Goal: Task Accomplishment & Management: Use online tool/utility

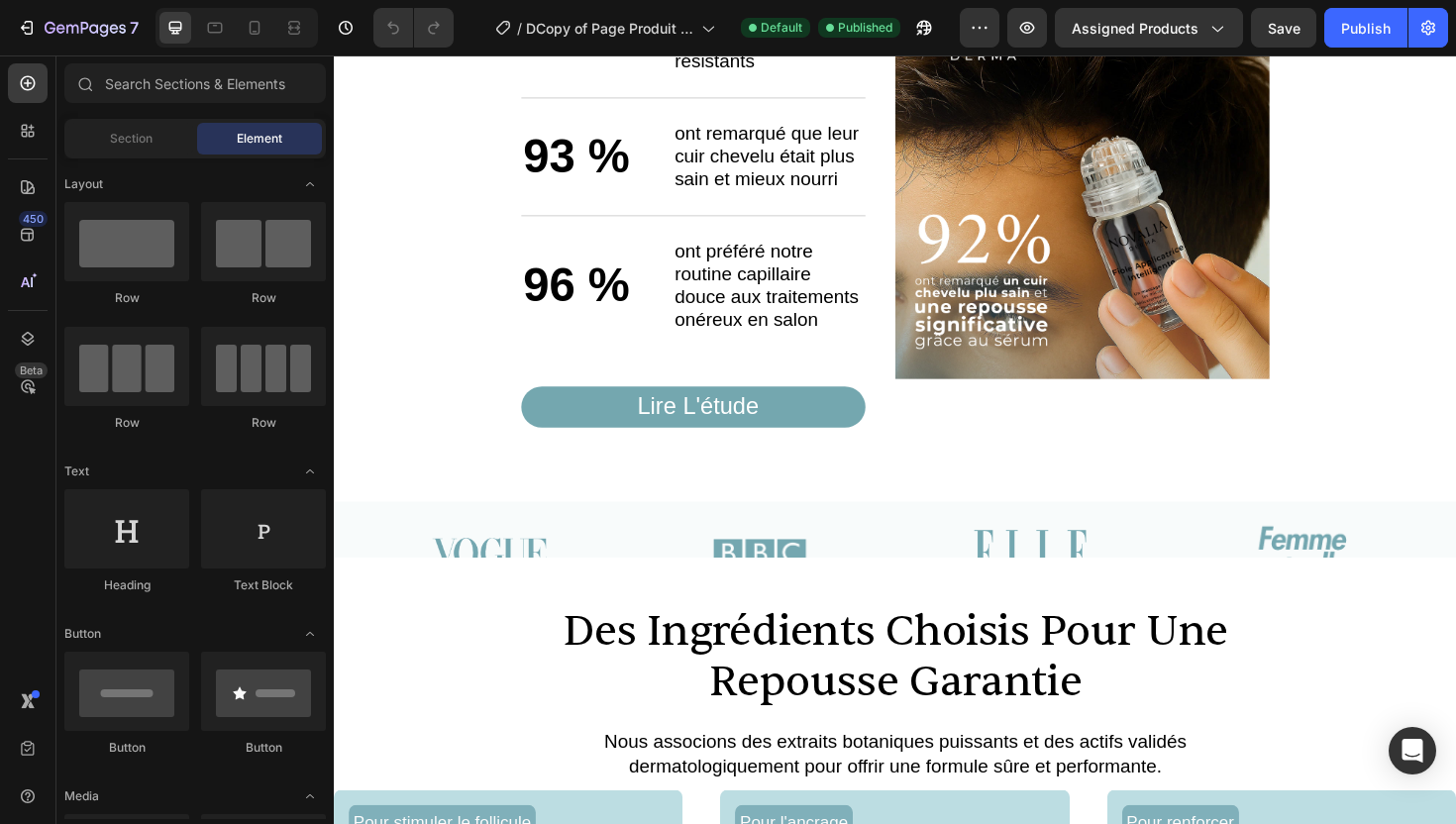
scroll to position [1901, 0]
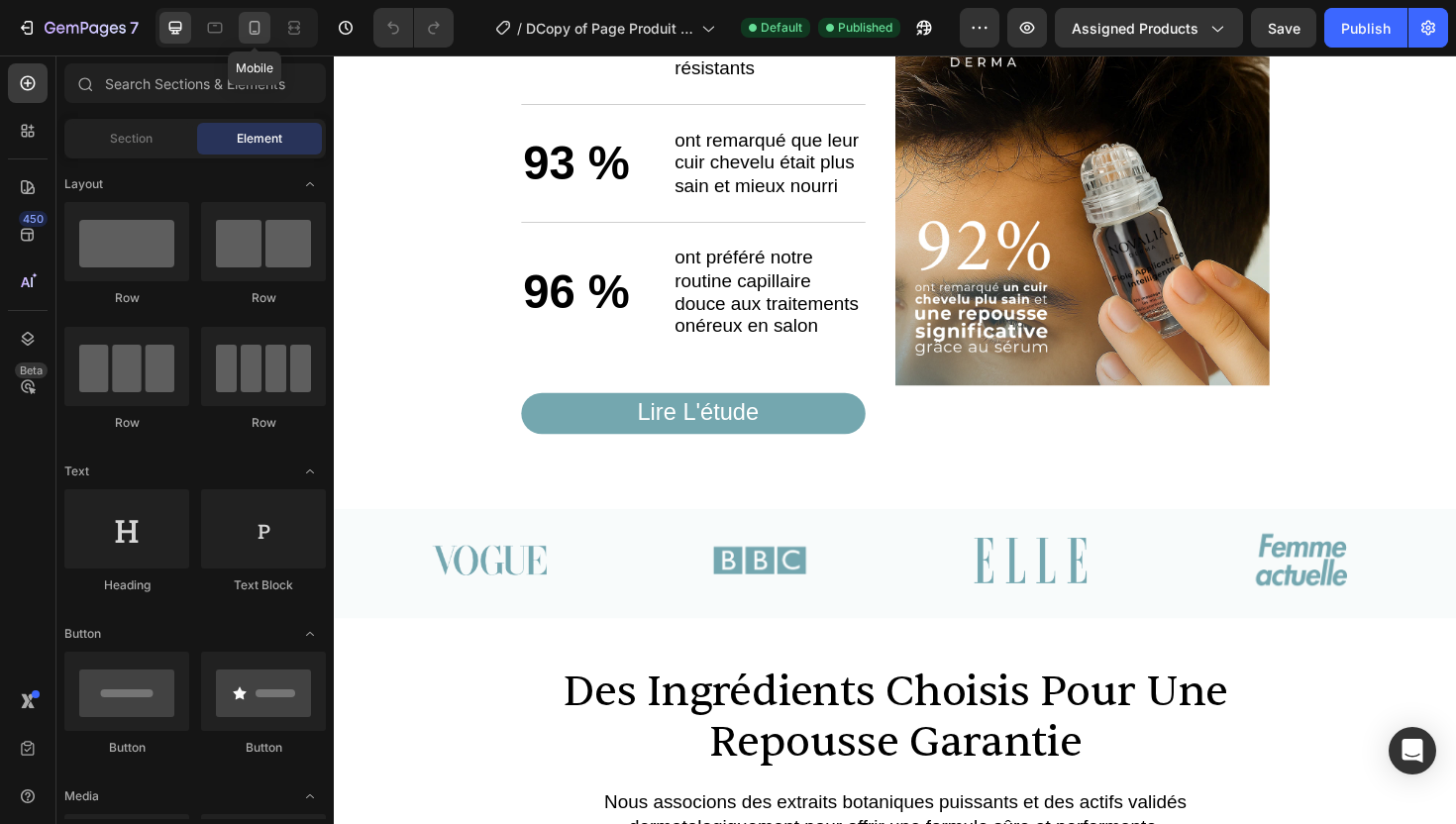
click at [252, 36] on icon at bounding box center [255, 28] width 20 height 20
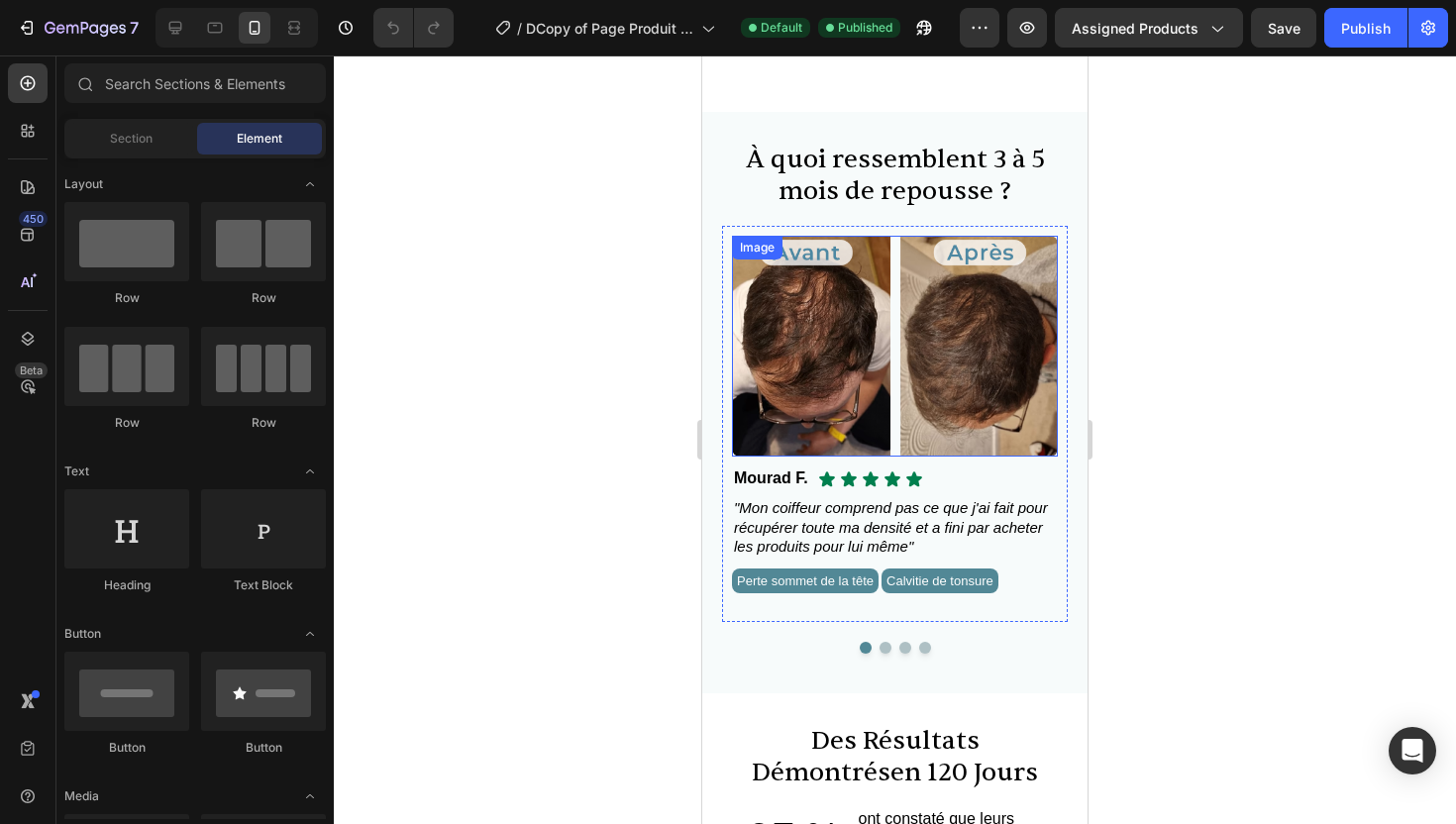
scroll to position [1064, 0]
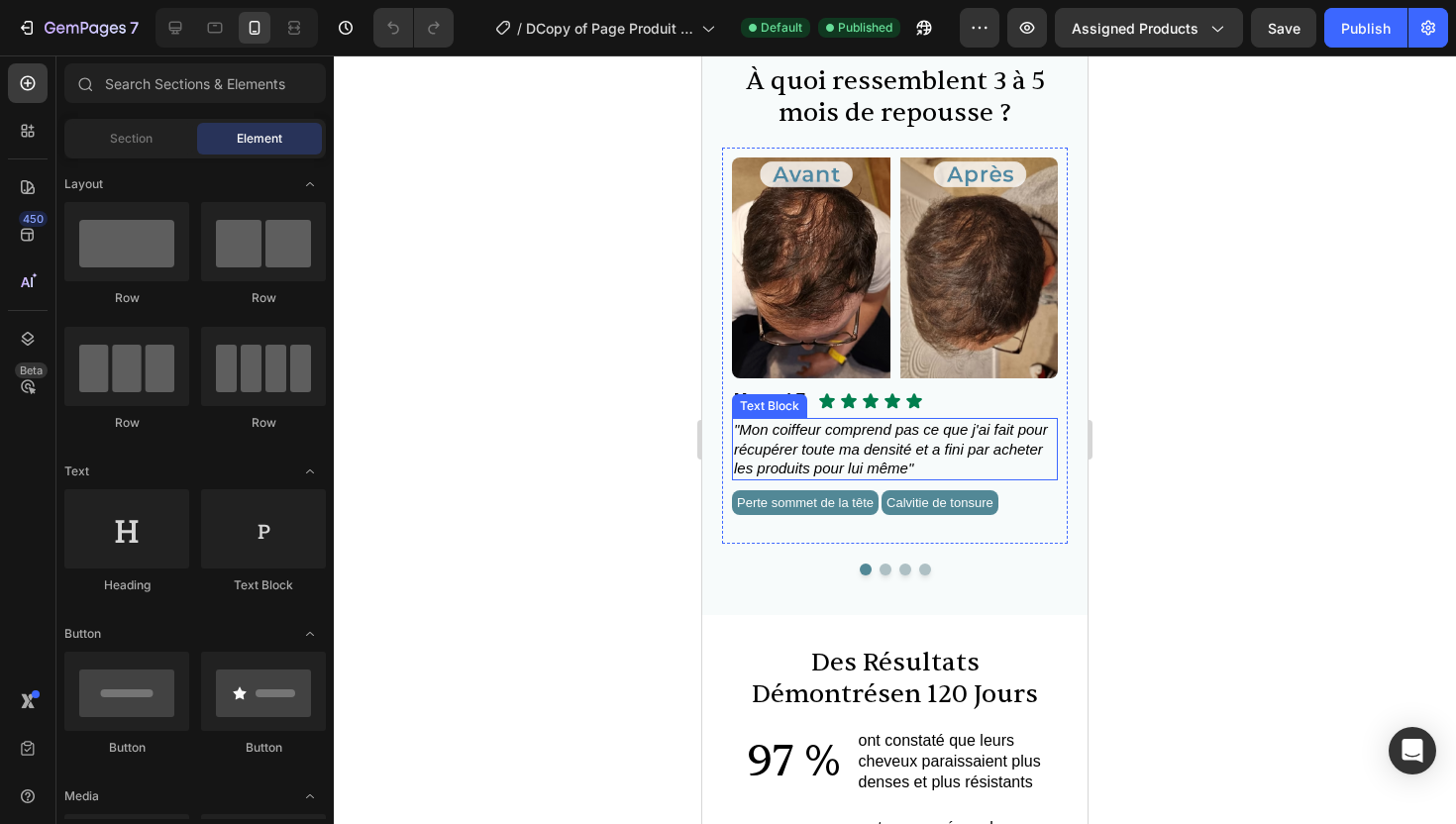
click at [872, 456] on span ""Mon coiffeur comprend pas ce que j'ai fait pour récupérer toute ma densité et …" at bounding box center [892, 449] width 314 height 56
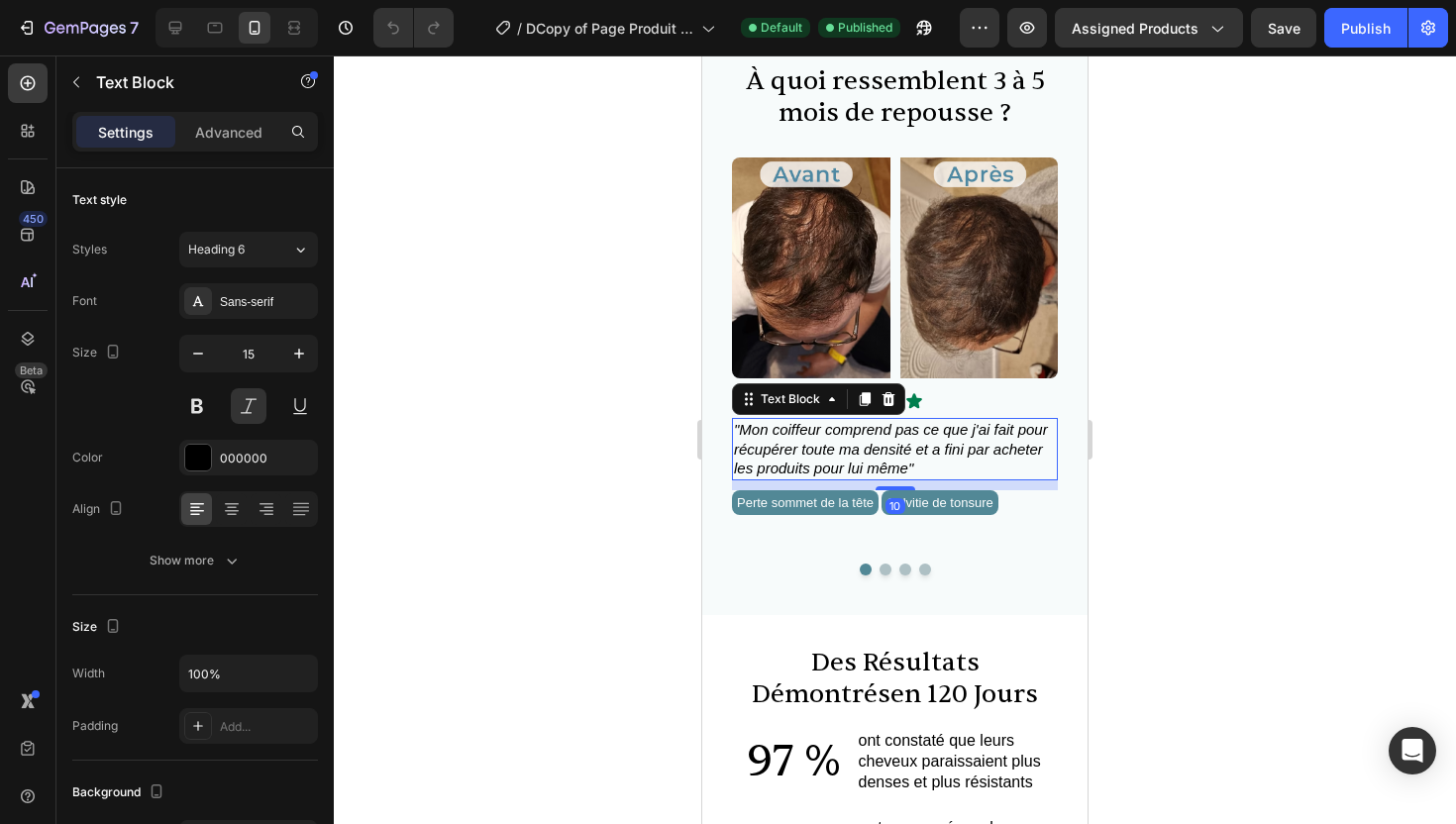
click at [898, 470] on span ""Mon coiffeur comprend pas ce que j'ai fait pour récupérer toute ma densité et …" at bounding box center [892, 449] width 314 height 56
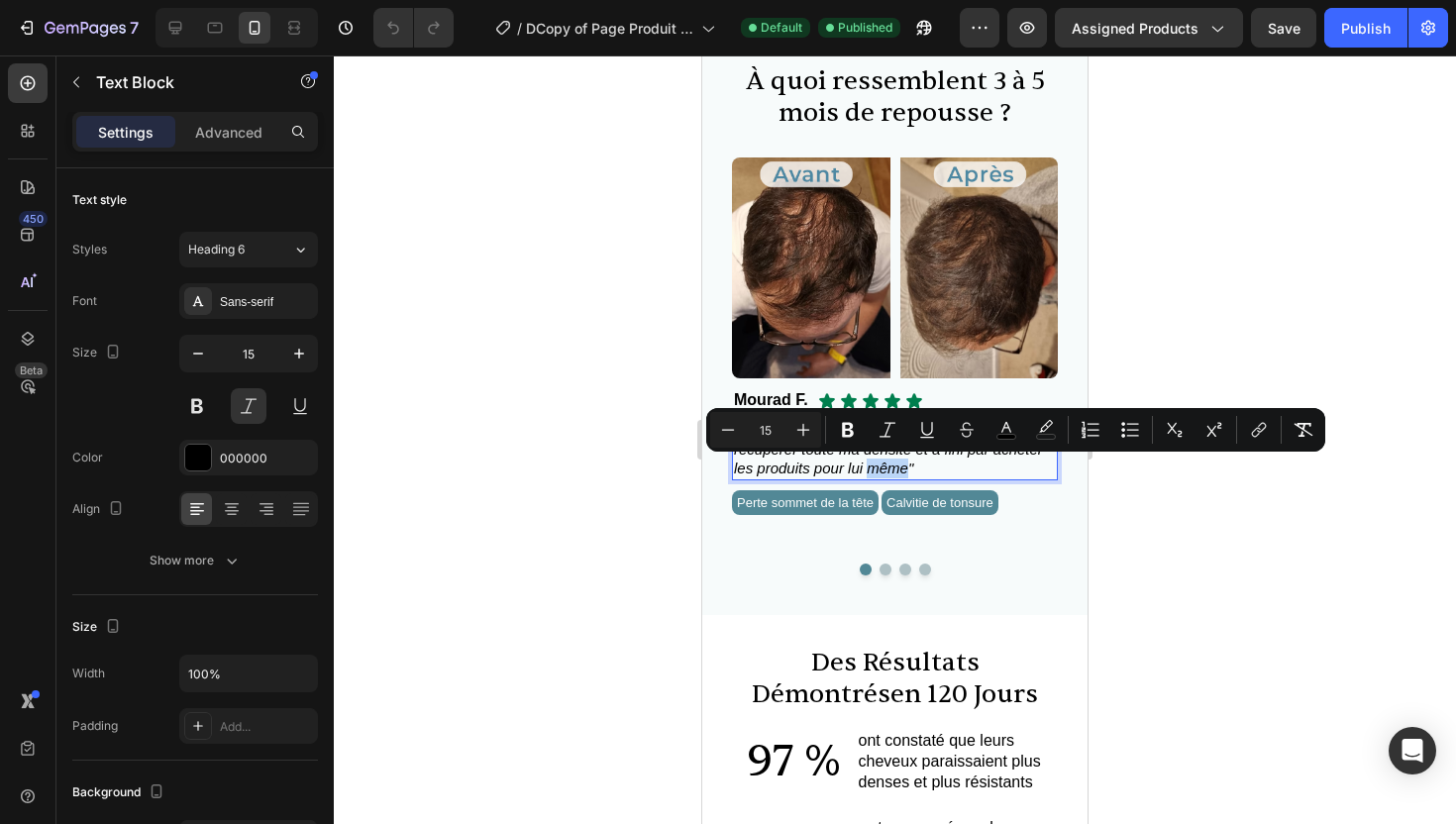
click at [907, 473] on span ""Mon coiffeur comprend pas ce que j'ai fait pour récupérer toute ma densité et …" at bounding box center [892, 449] width 314 height 56
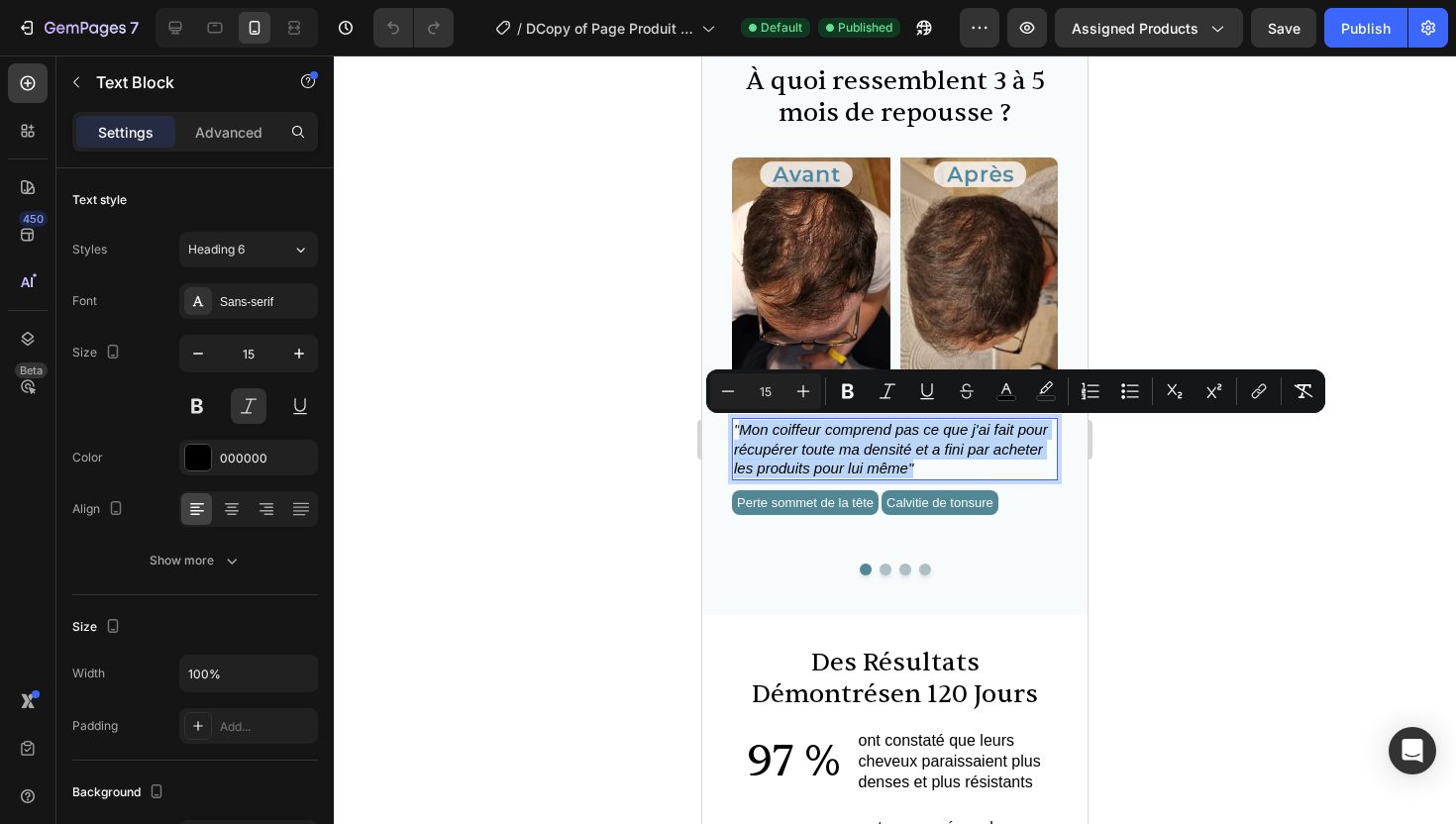
drag, startPoint x: 907, startPoint y: 473, endPoint x: 750, endPoint y: 435, distance: 161.5
click at [750, 435] on span ""Mon coiffeur comprend pas ce que j'ai fait pour récupérer toute ma densité et …" at bounding box center [892, 449] width 314 height 56
copy span "Mon coiffeur comprend pas ce que j'ai fait pour récupérer toute ma densité et a…"
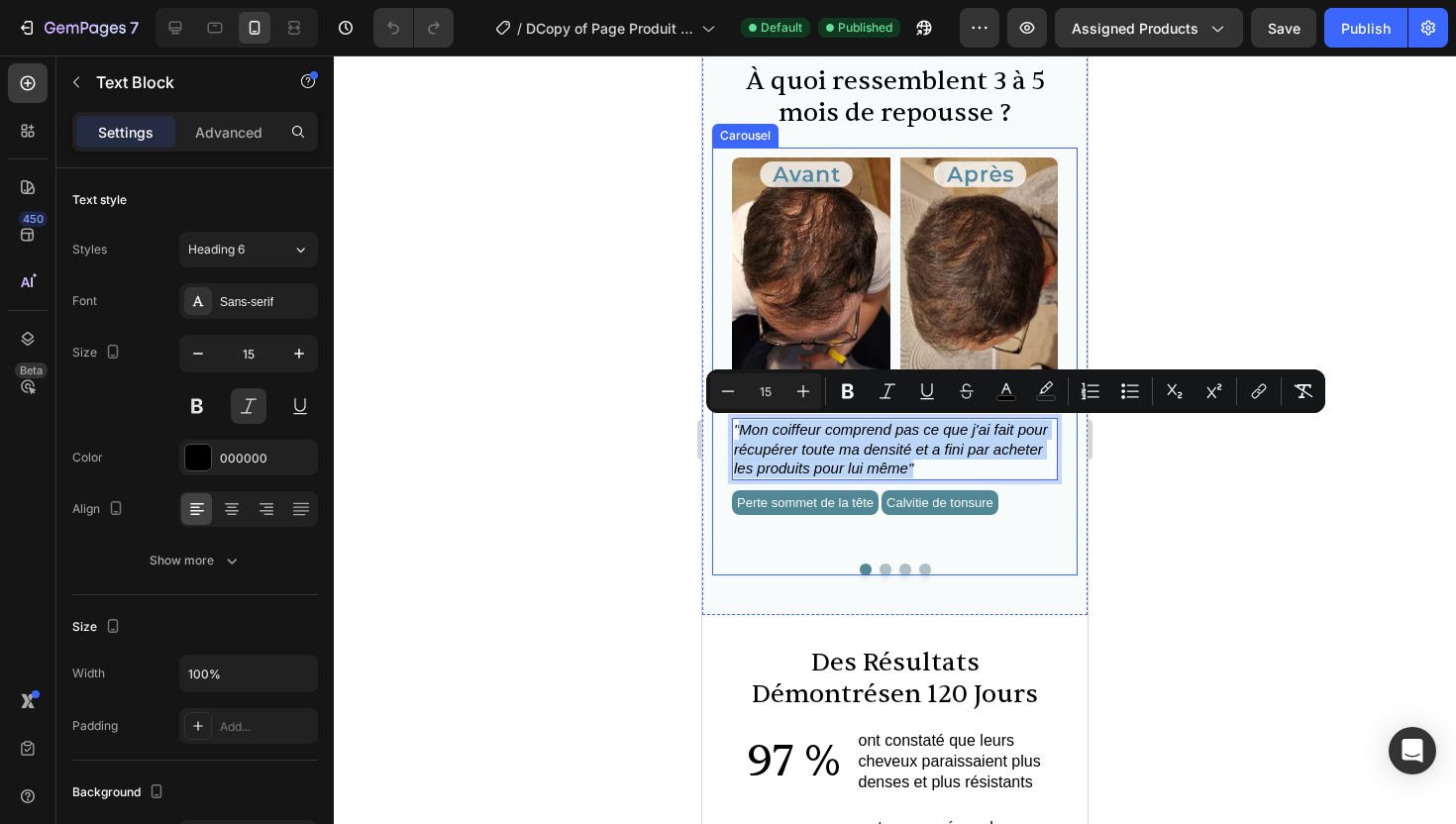
click at [879, 563] on div at bounding box center [895, 569] width 345 height 12
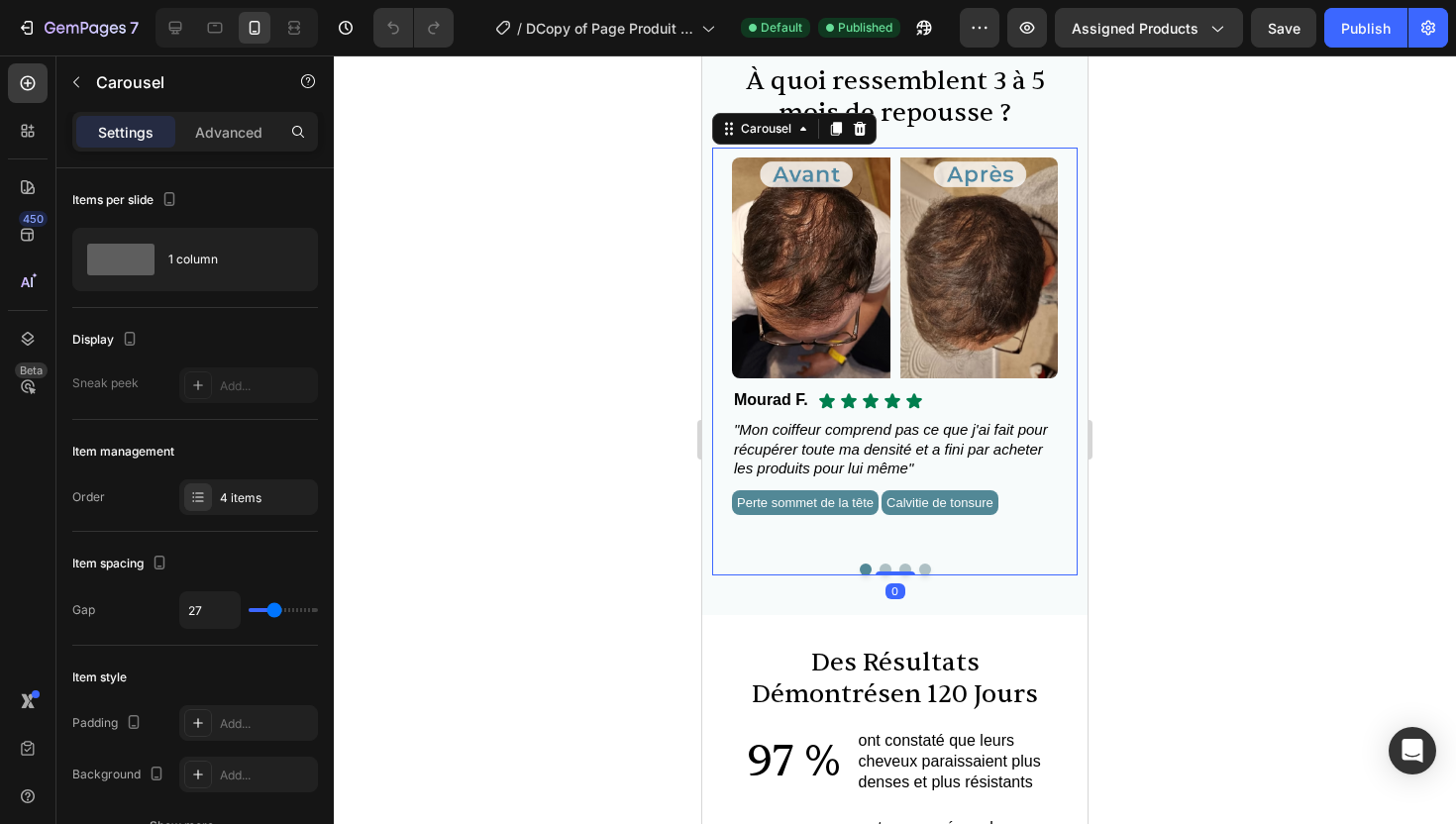
click at [883, 563] on button "Dot" at bounding box center [886, 569] width 12 height 12
click at [884, 575] on button "Dot" at bounding box center [886, 569] width 12 height 12
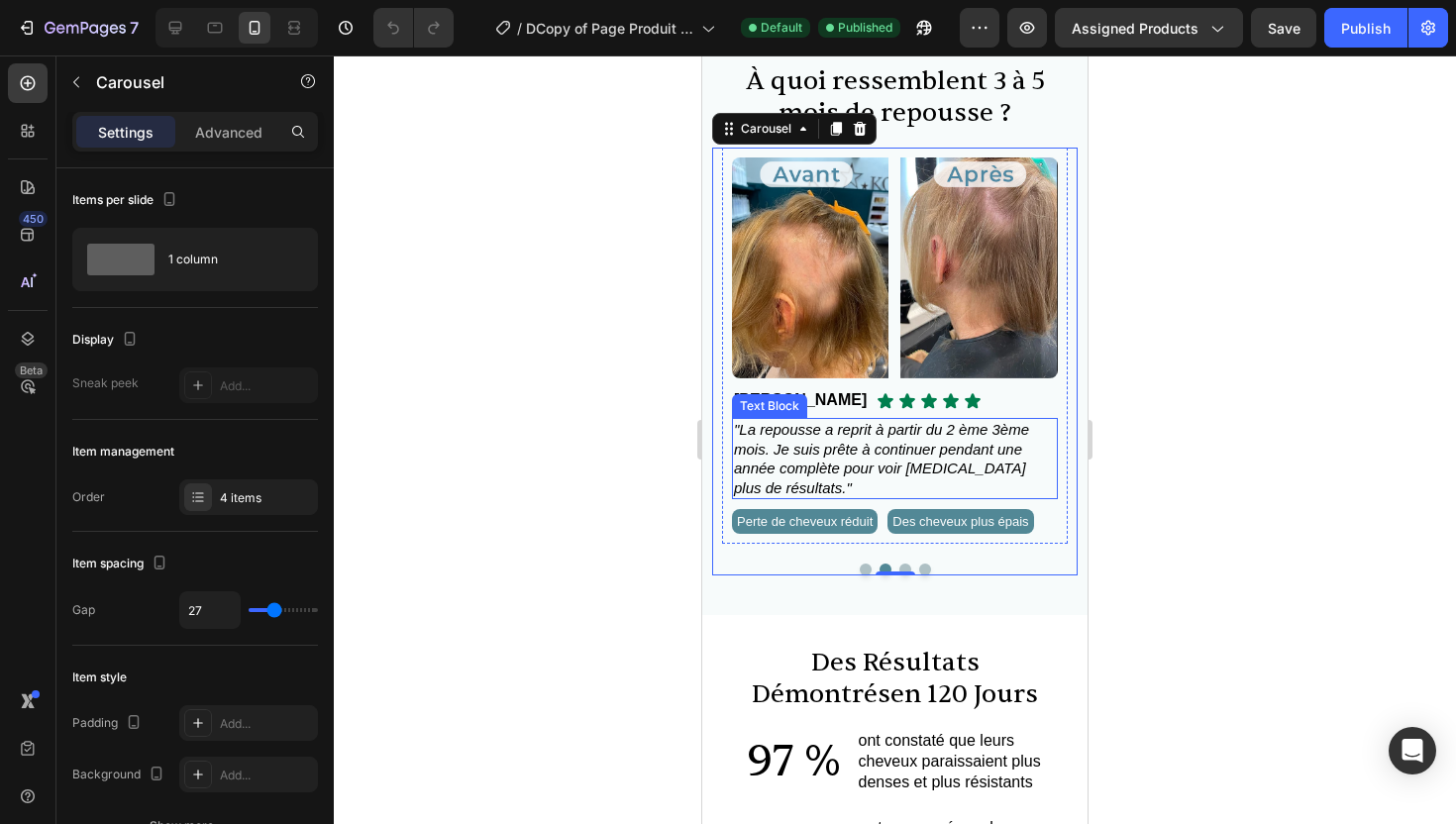
click at [772, 447] on span ""La repousse a reprit à partir du 2 ème 3ème mois. Je suis prête à continuer pe…" at bounding box center [882, 459] width 296 height 76
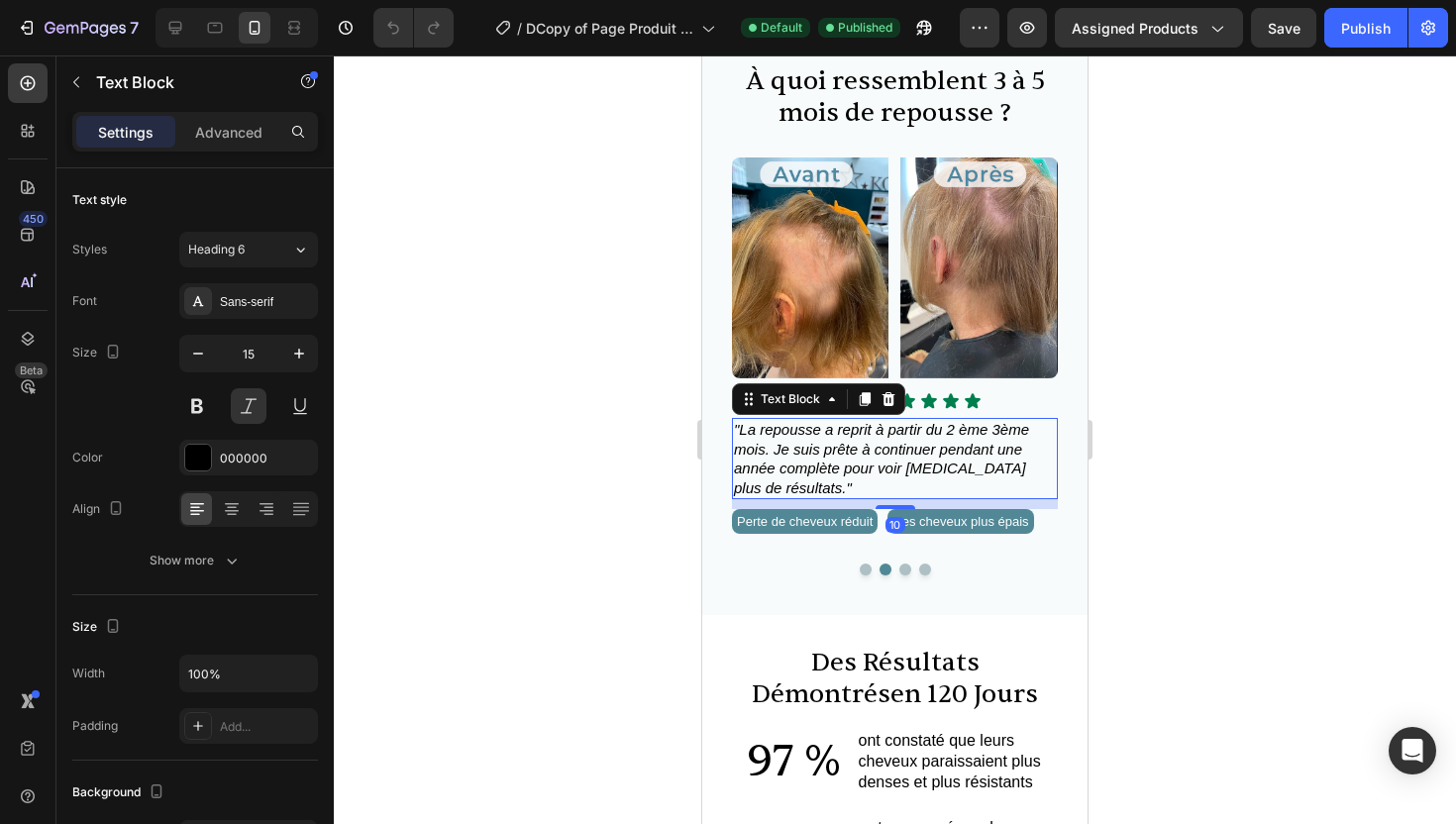
click at [772, 447] on span ""La repousse a reprit à partir du 2 ème 3ème mois. Je suis prête à continuer pe…" at bounding box center [882, 459] width 296 height 76
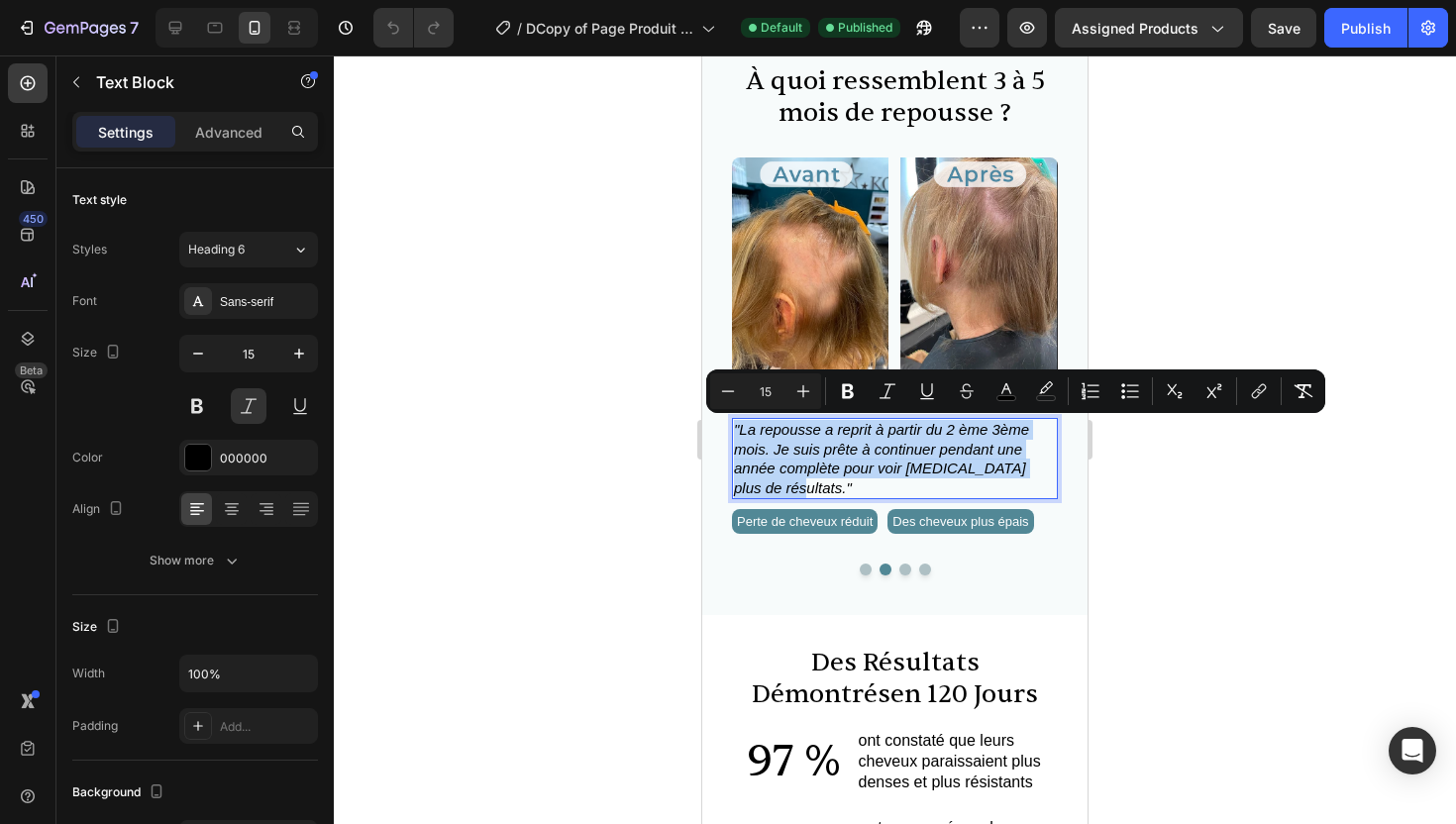
copy span ""La repousse a reprit à partir du 2 ème 3ème mois. Je suis prête à continuer pe…"
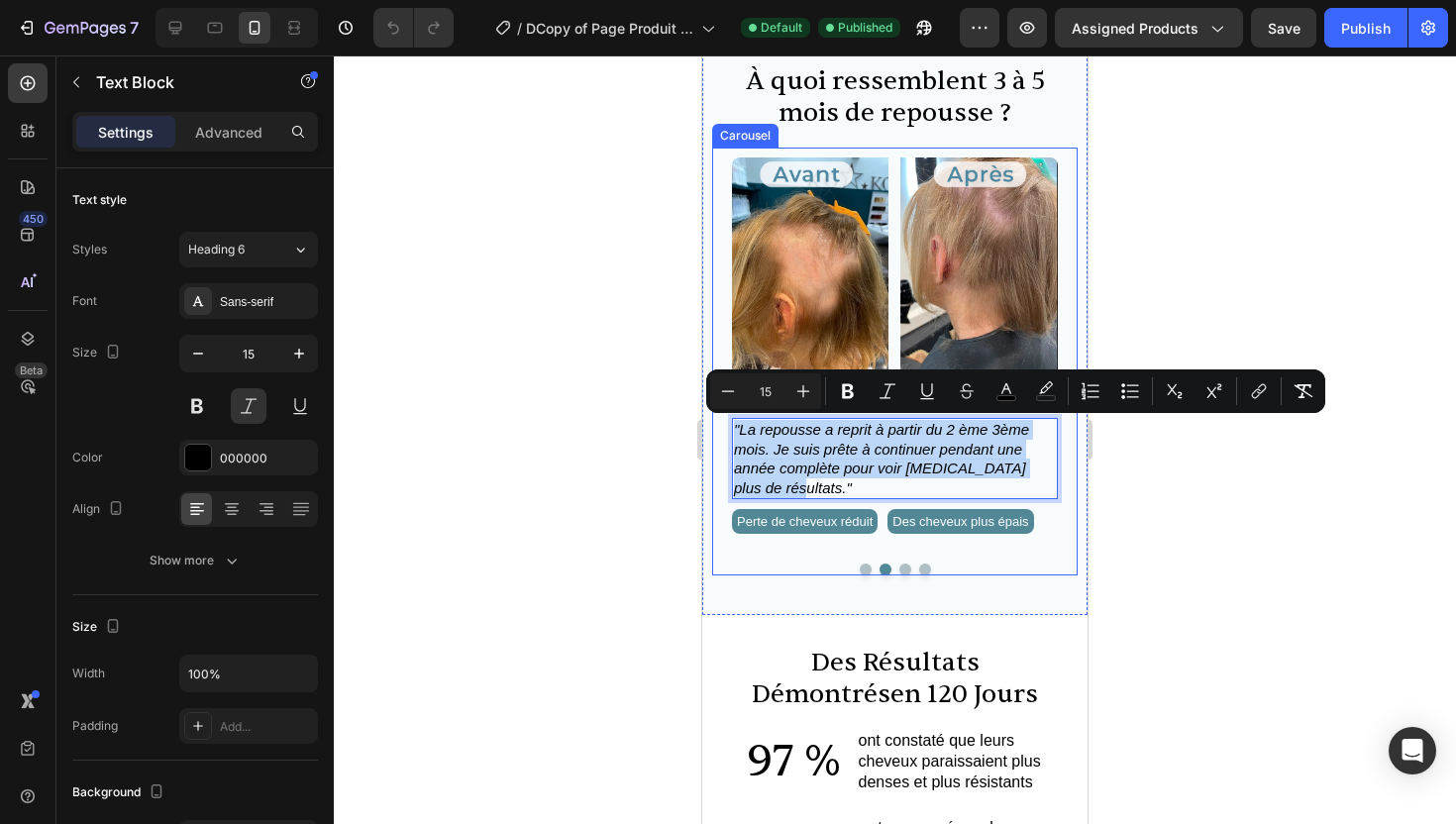
click at [903, 575] on button "Dot" at bounding box center [906, 569] width 12 height 12
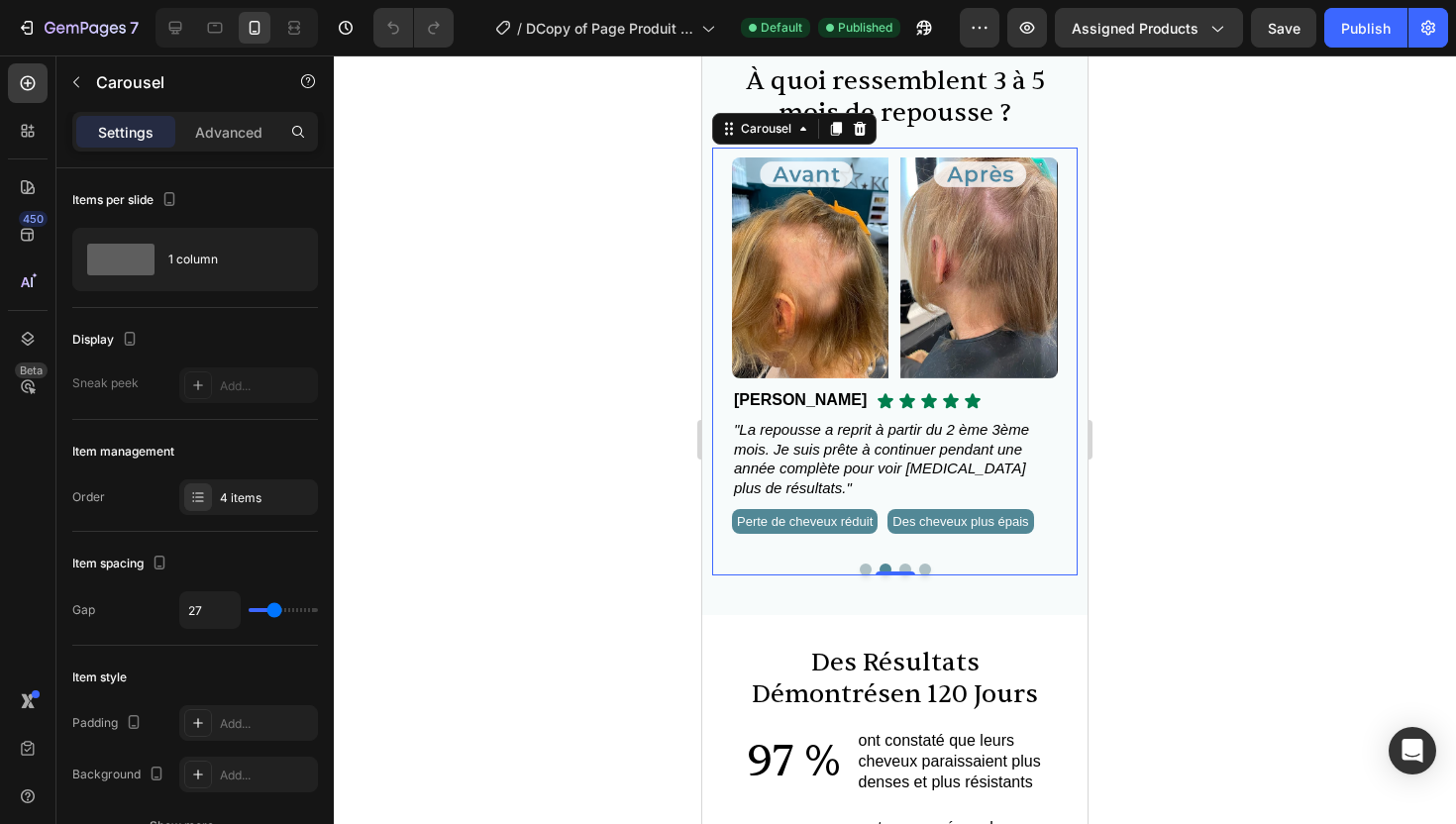
click at [905, 575] on button "Dot" at bounding box center [906, 569] width 12 height 12
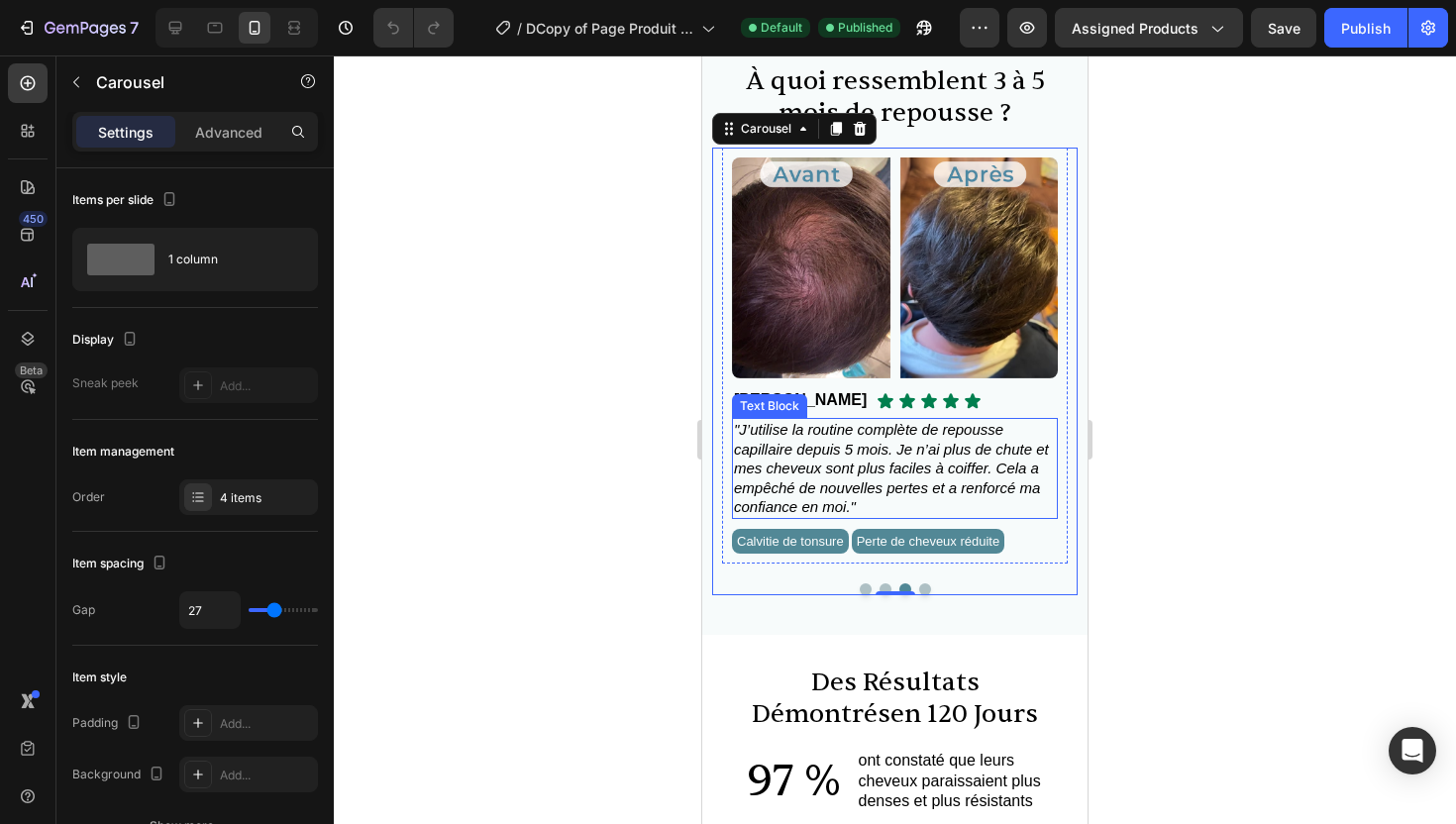
click at [818, 483] on span ""J’utilise la routine complète de repousse capillaire depuis 5 mois. Je n’ai pl…" at bounding box center [892, 468] width 315 height 95
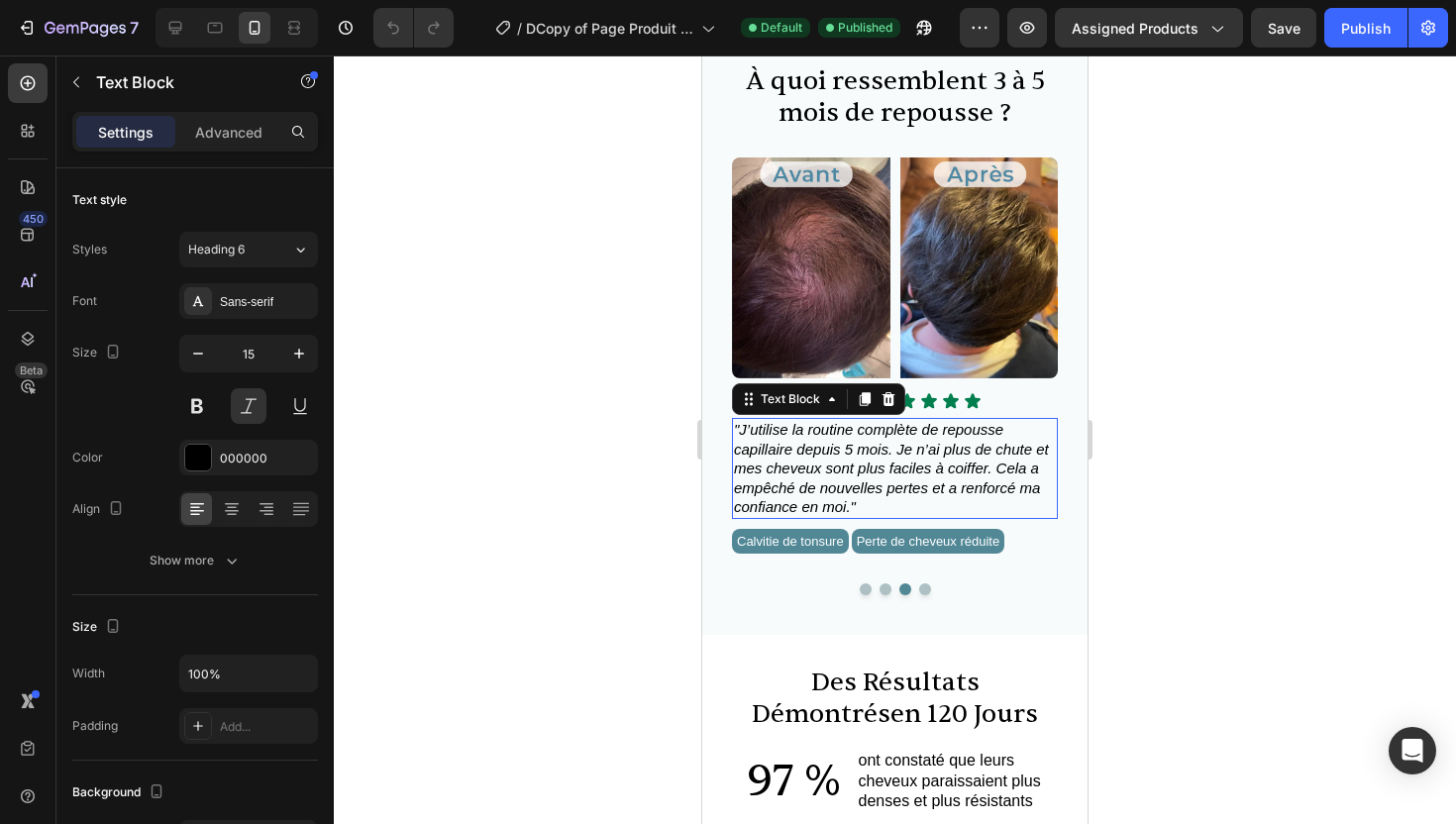
click at [818, 483] on span ""J’utilise la routine complète de repousse capillaire depuis 5 mois. Je n’ai pl…" at bounding box center [892, 468] width 315 height 95
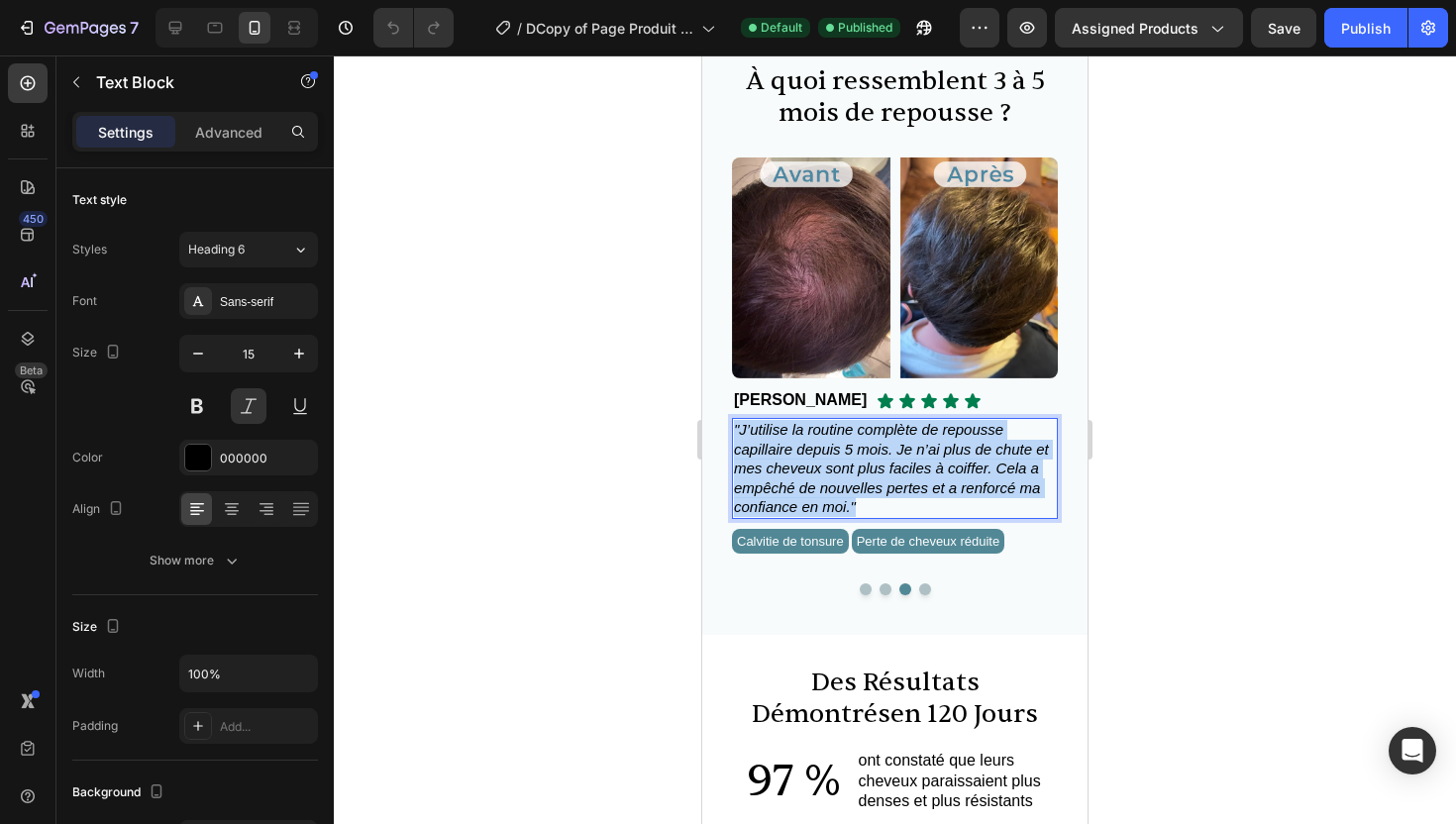
click at [818, 483] on span ""J’utilise la routine complète de repousse capillaire depuis 5 mois. Je n’ai pl…" at bounding box center [892, 468] width 315 height 95
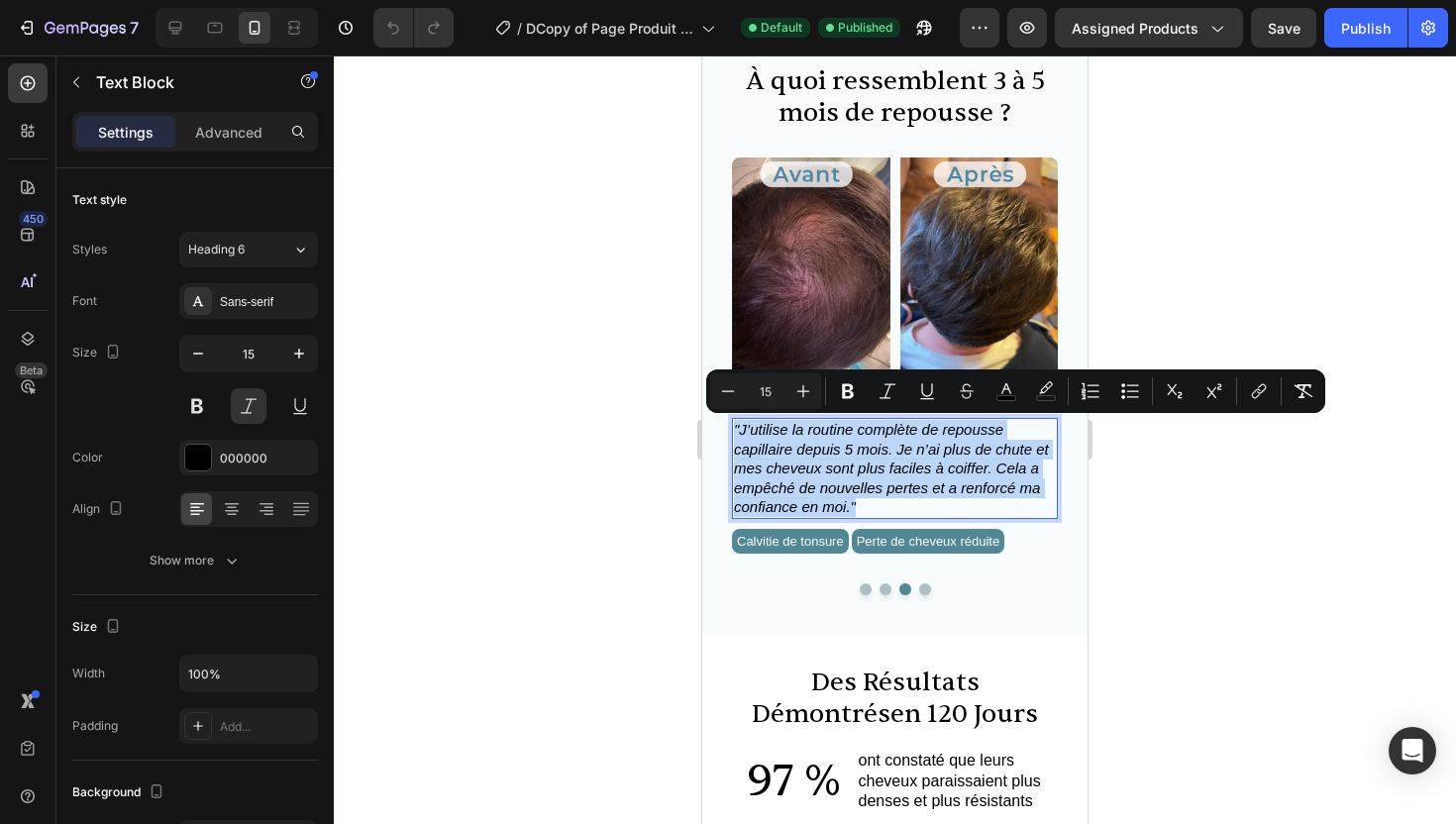
copy span ""J’utilise la routine complète de repousse capillaire depuis 5 mois. Je n’ai pl…"
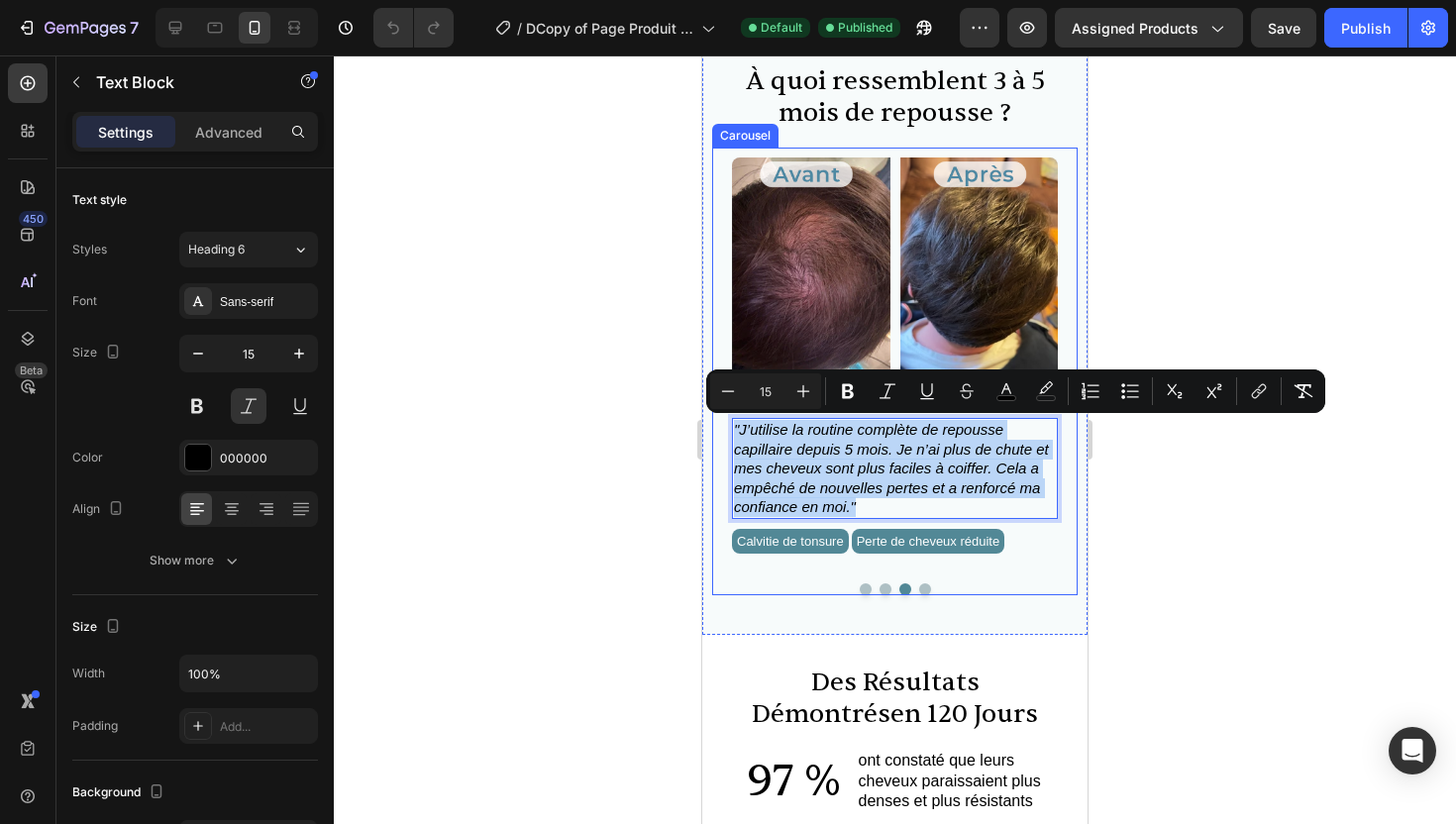
click at [927, 586] on button "Dot" at bounding box center [926, 589] width 12 height 12
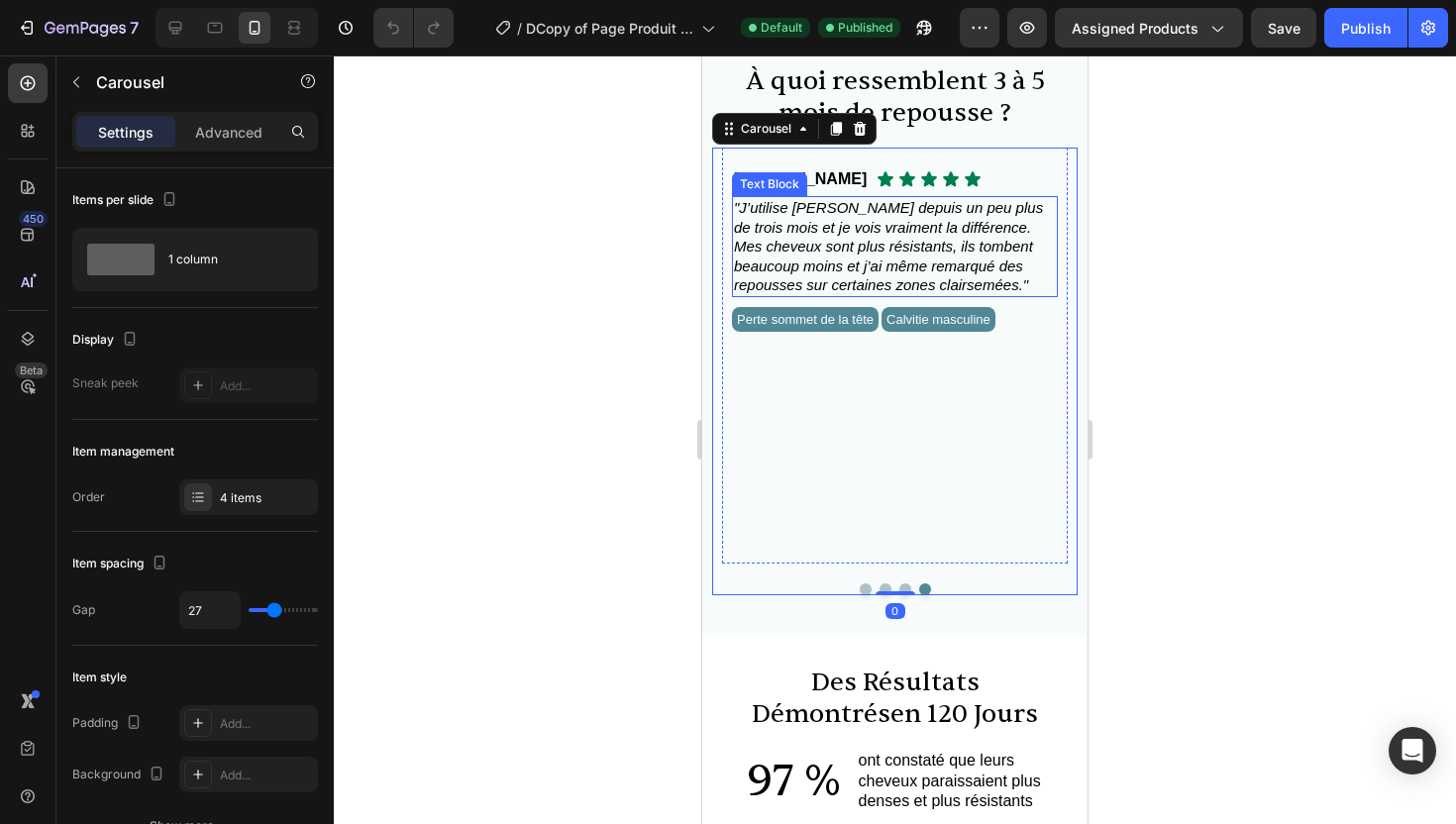
click at [894, 491] on span ""J’utilise [PERSON_NAME] depuis un peu plus de trois mois et je vois vraiment l…" at bounding box center [889, 468] width 310 height 95
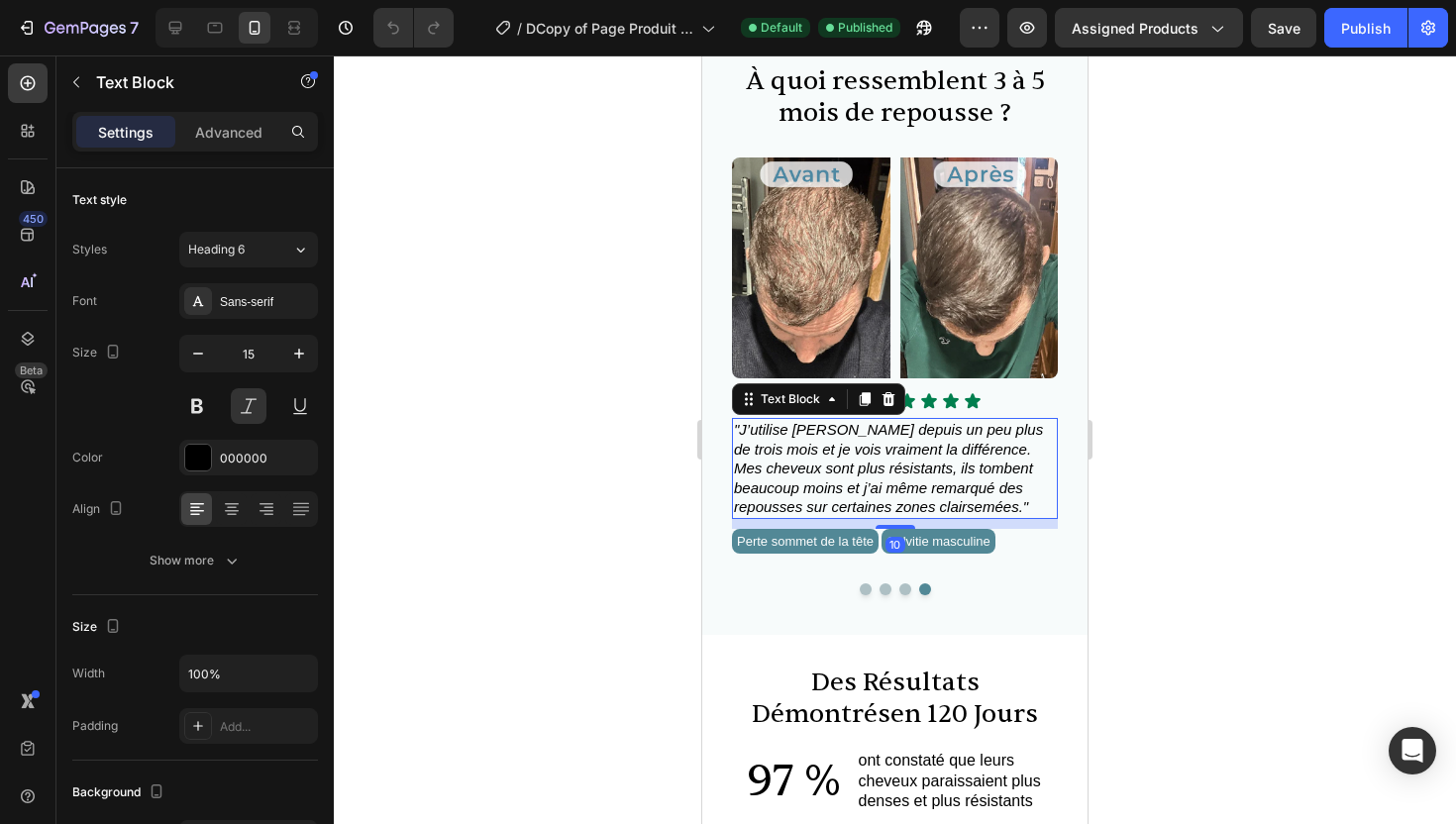
click at [894, 491] on span ""J’utilise [PERSON_NAME] depuis un peu plus de trois mois et je vois vraiment l…" at bounding box center [889, 468] width 310 height 95
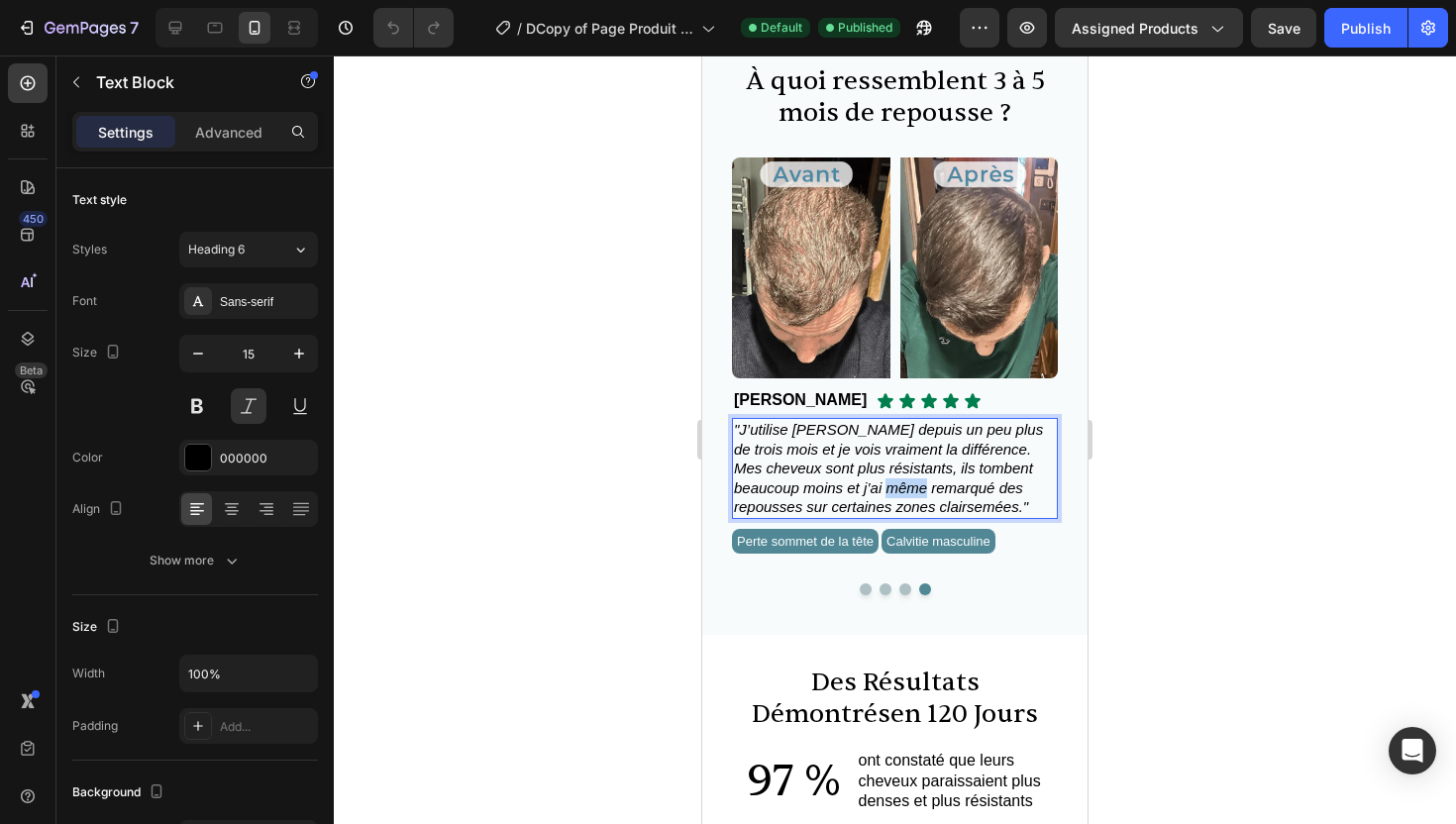
click at [894, 491] on span ""J’utilise [PERSON_NAME] depuis un peu plus de trois mois et je vois vraiment l…" at bounding box center [889, 468] width 310 height 95
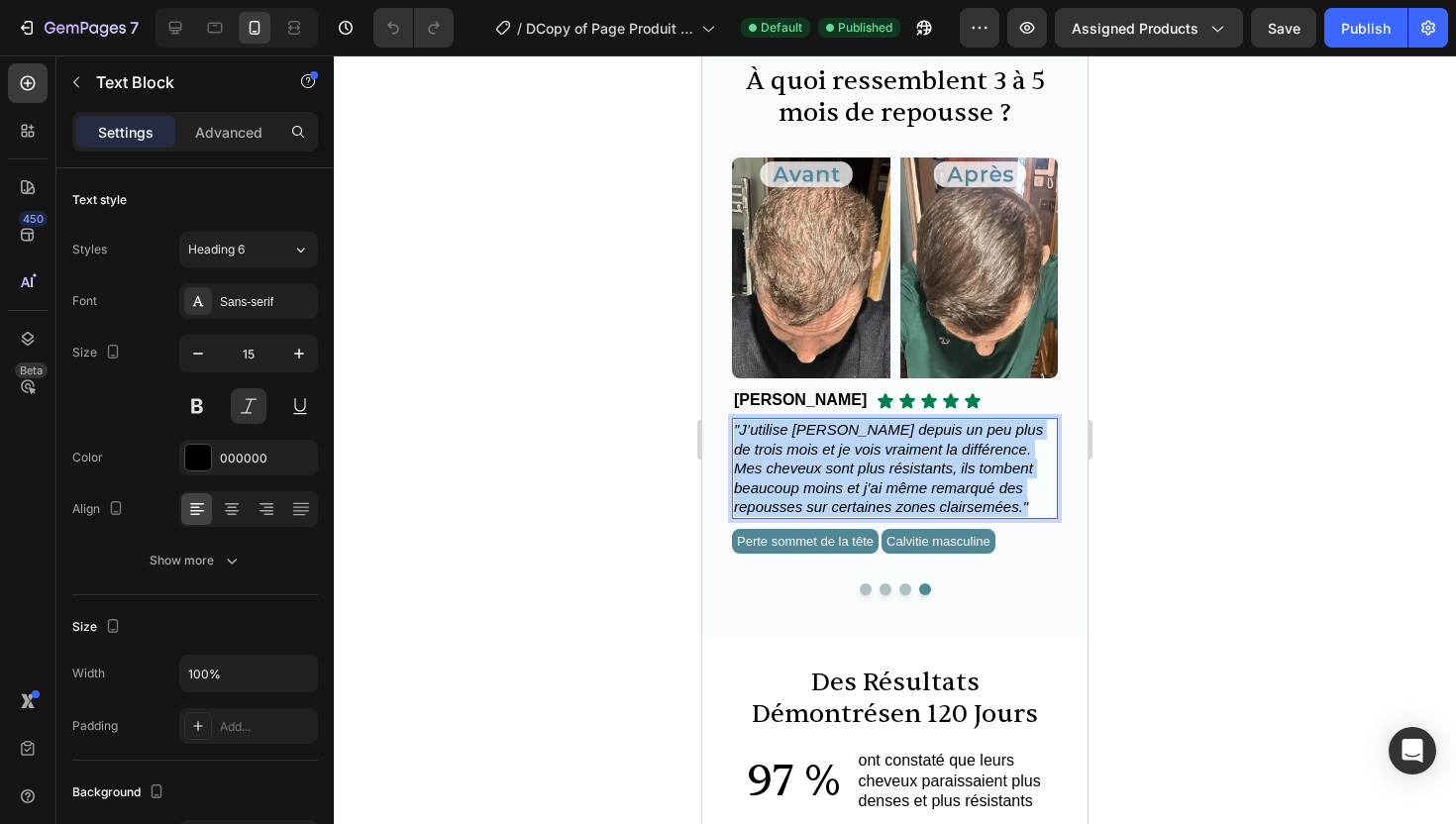
click at [894, 491] on span ""J’utilise [PERSON_NAME] depuis un peu plus de trois mois et je vois vraiment l…" at bounding box center [889, 468] width 310 height 95
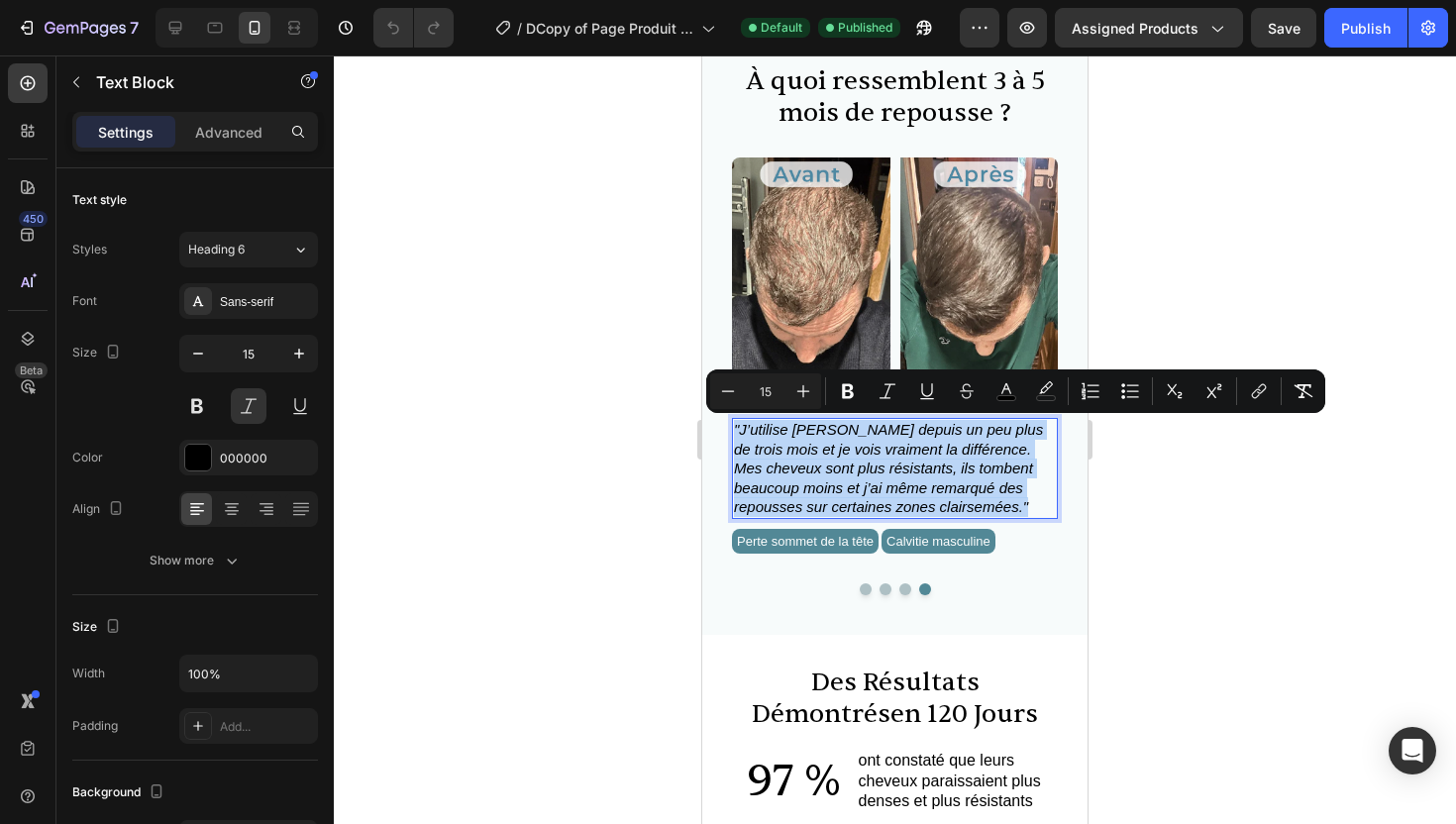
copy span ""J’utilise [PERSON_NAME] depuis un peu plus de trois mois et je vois vraiment l…"
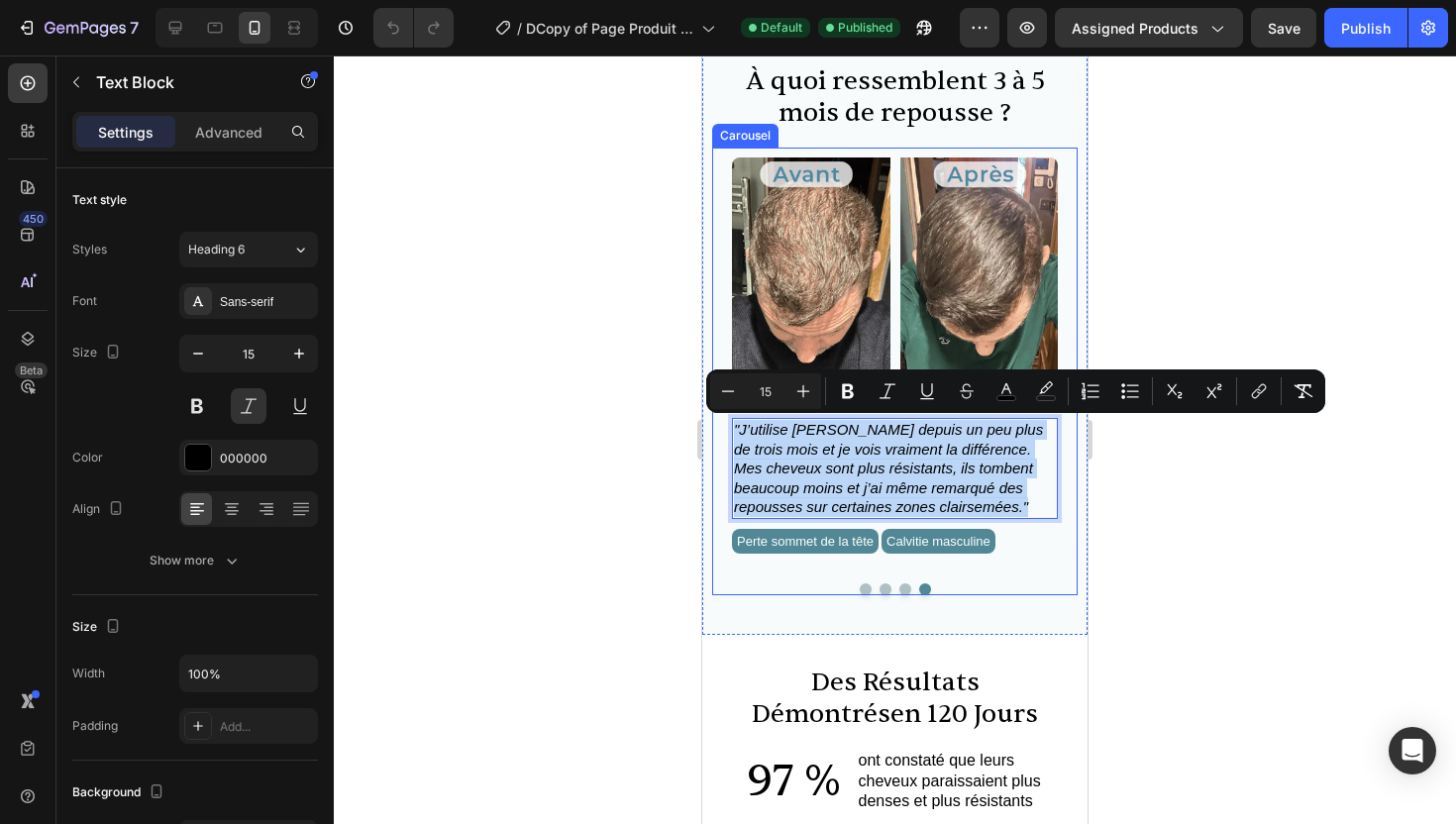
click at [860, 583] on div at bounding box center [895, 589] width 345 height 12
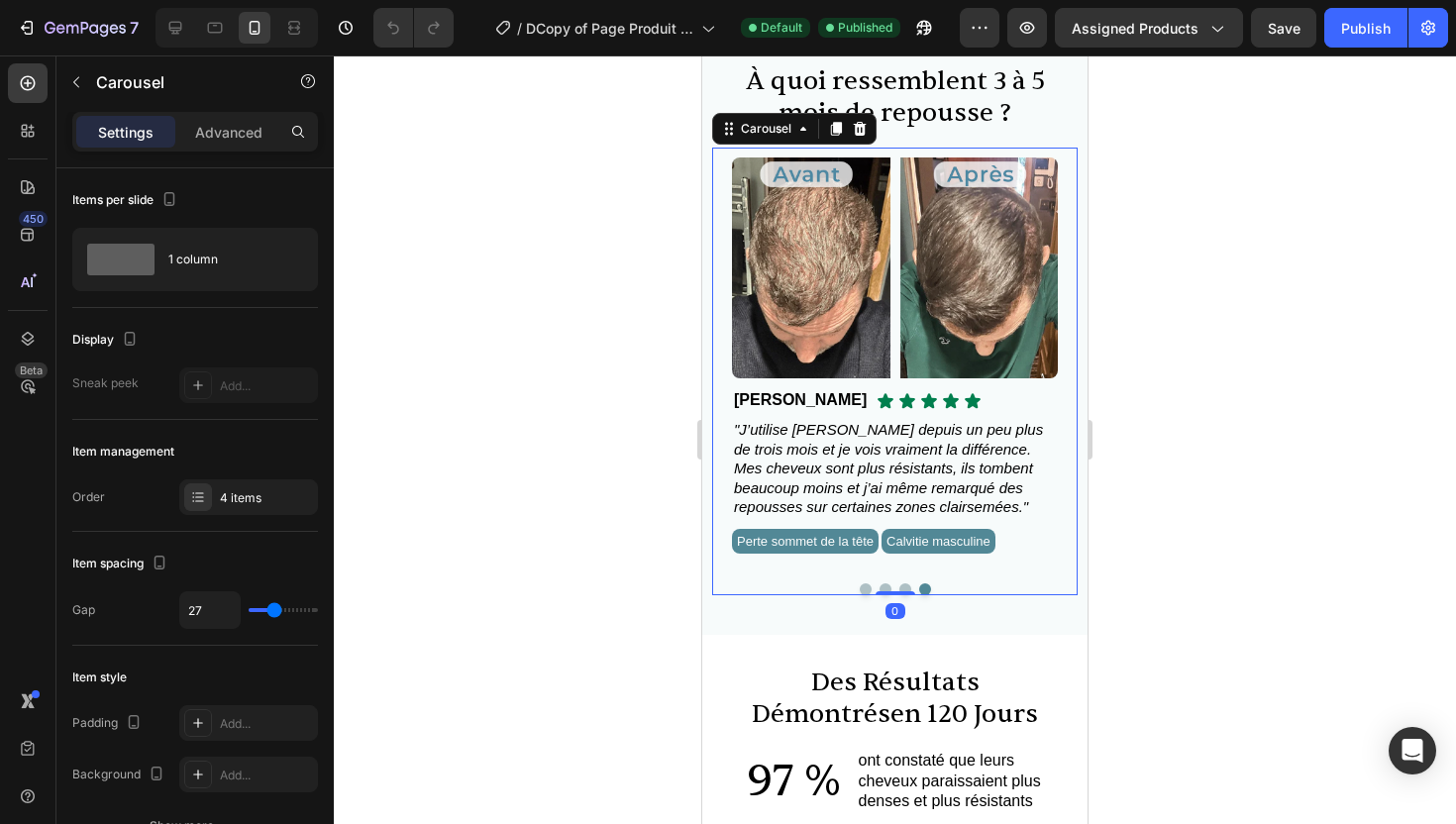
click at [862, 584] on button "Dot" at bounding box center [866, 589] width 12 height 12
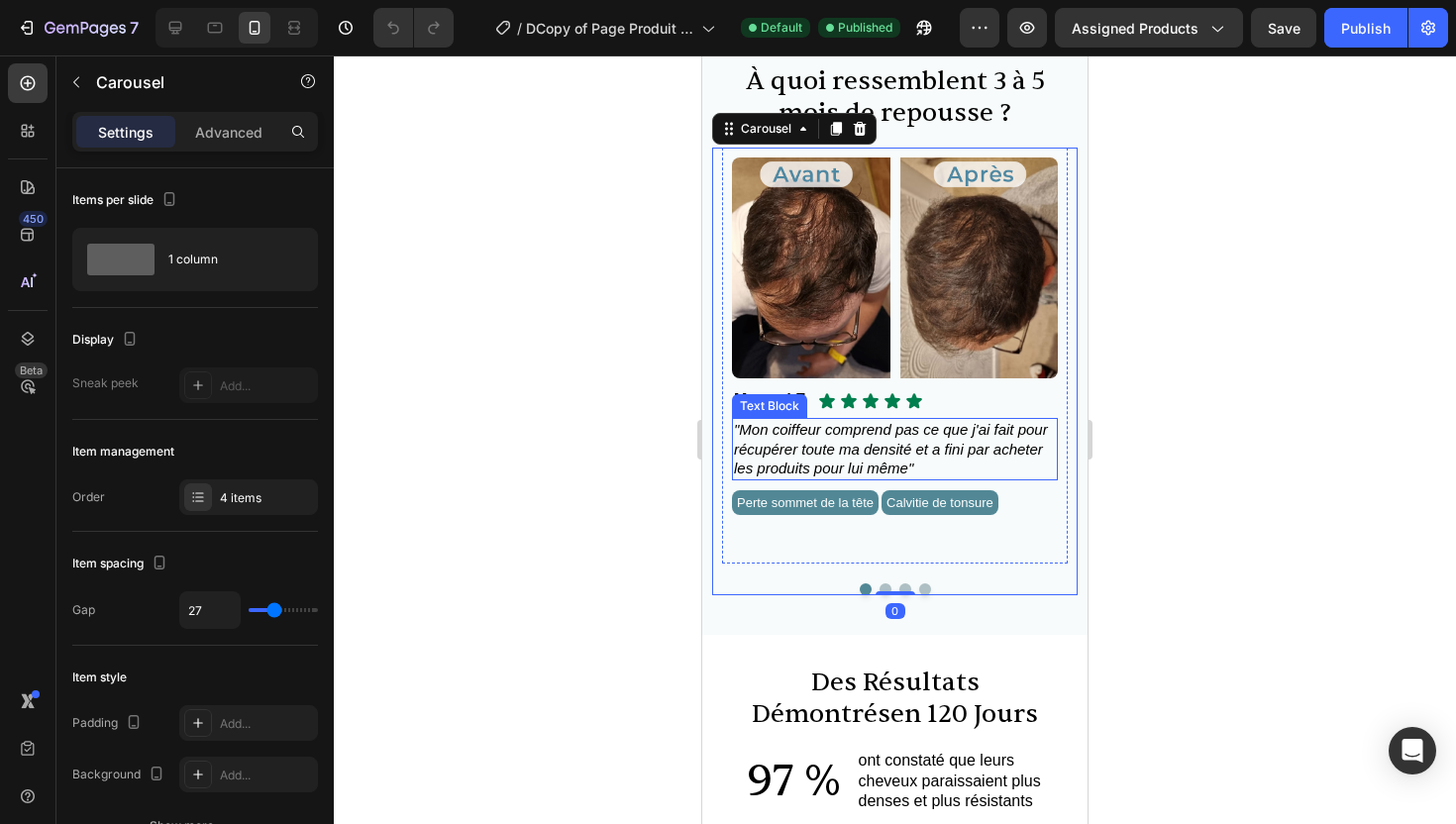
click at [826, 443] on span ""Mon coiffeur comprend pas ce que j'ai fait pour récupérer toute ma densité et …" at bounding box center [892, 449] width 314 height 56
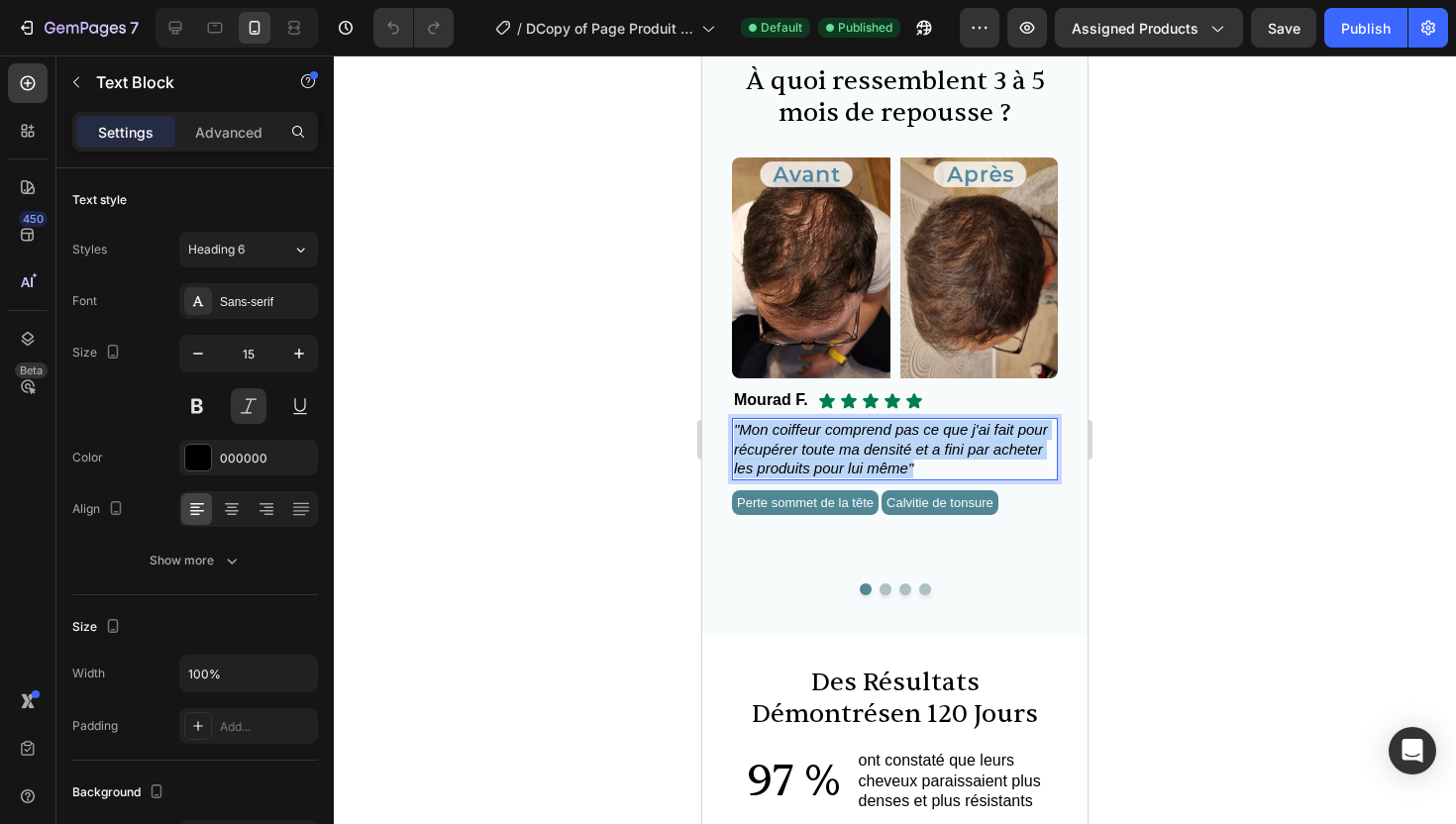
click at [826, 443] on span ""Mon coiffeur comprend pas ce que j'ai fait pour récupérer toute ma densité et …" at bounding box center [892, 449] width 314 height 56
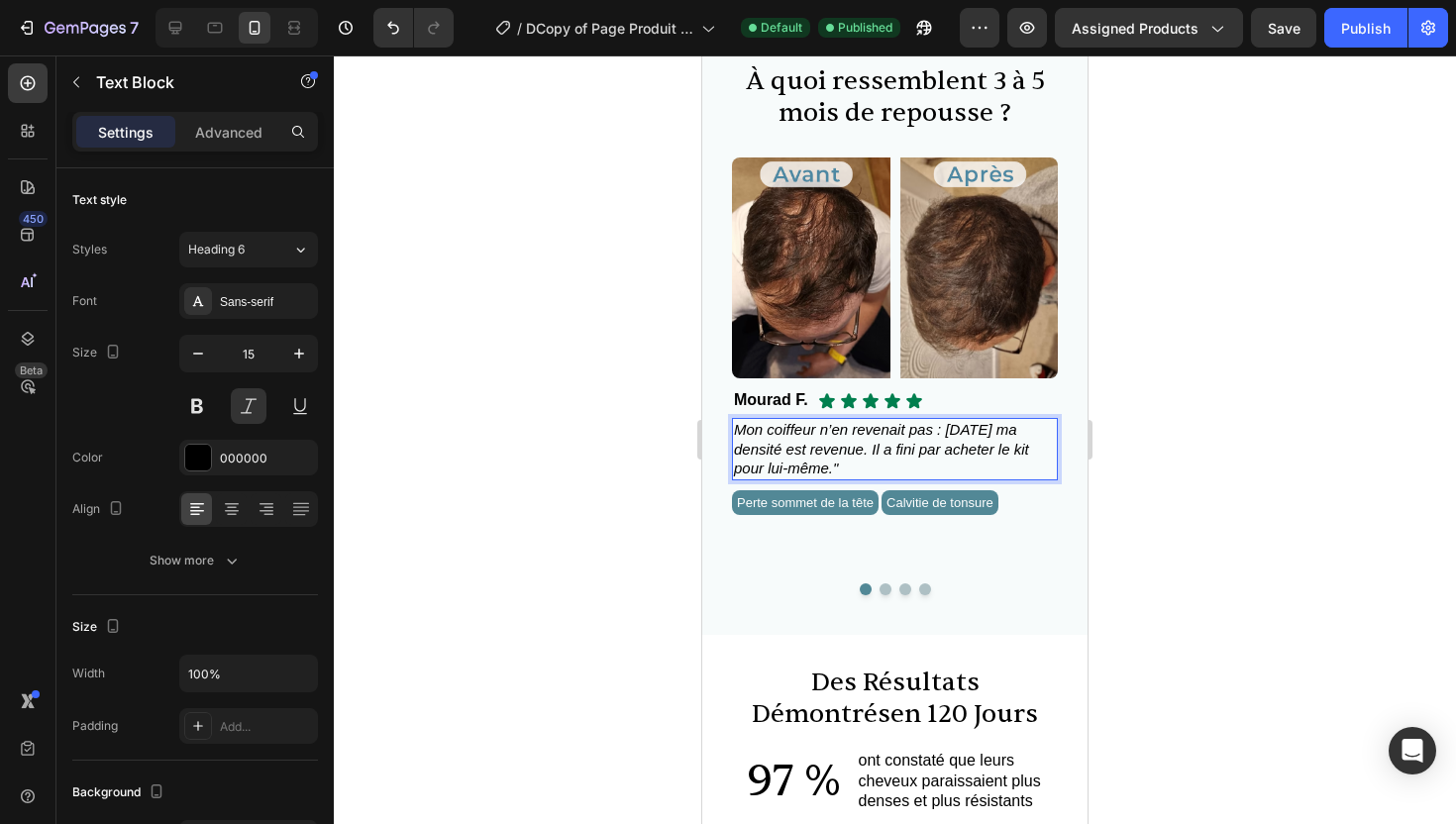
click at [740, 430] on span "Mon coiffeur n’en revenait pas : [DATE] ma densité est revenue. Il a fini par a…" at bounding box center [882, 449] width 296 height 56
click at [996, 432] on span ""Mon coiffeur n’en revenait pas : [DATE] ma densité est revenue. Il a fini par …" at bounding box center [882, 449] width 296 height 56
click at [1127, 437] on div at bounding box center [895, 440] width 1123 height 769
click at [828, 449] on span ""Mon coiffeur n’en revenait pas : [DATE] ma densité est revenue. Il a fini par …" at bounding box center [882, 449] width 296 height 56
click at [880, 454] on span ""Mon coiffeur n’en revenait pas : [DATE] ma densité est revenue. Il a fini par …" at bounding box center [882, 449] width 296 height 56
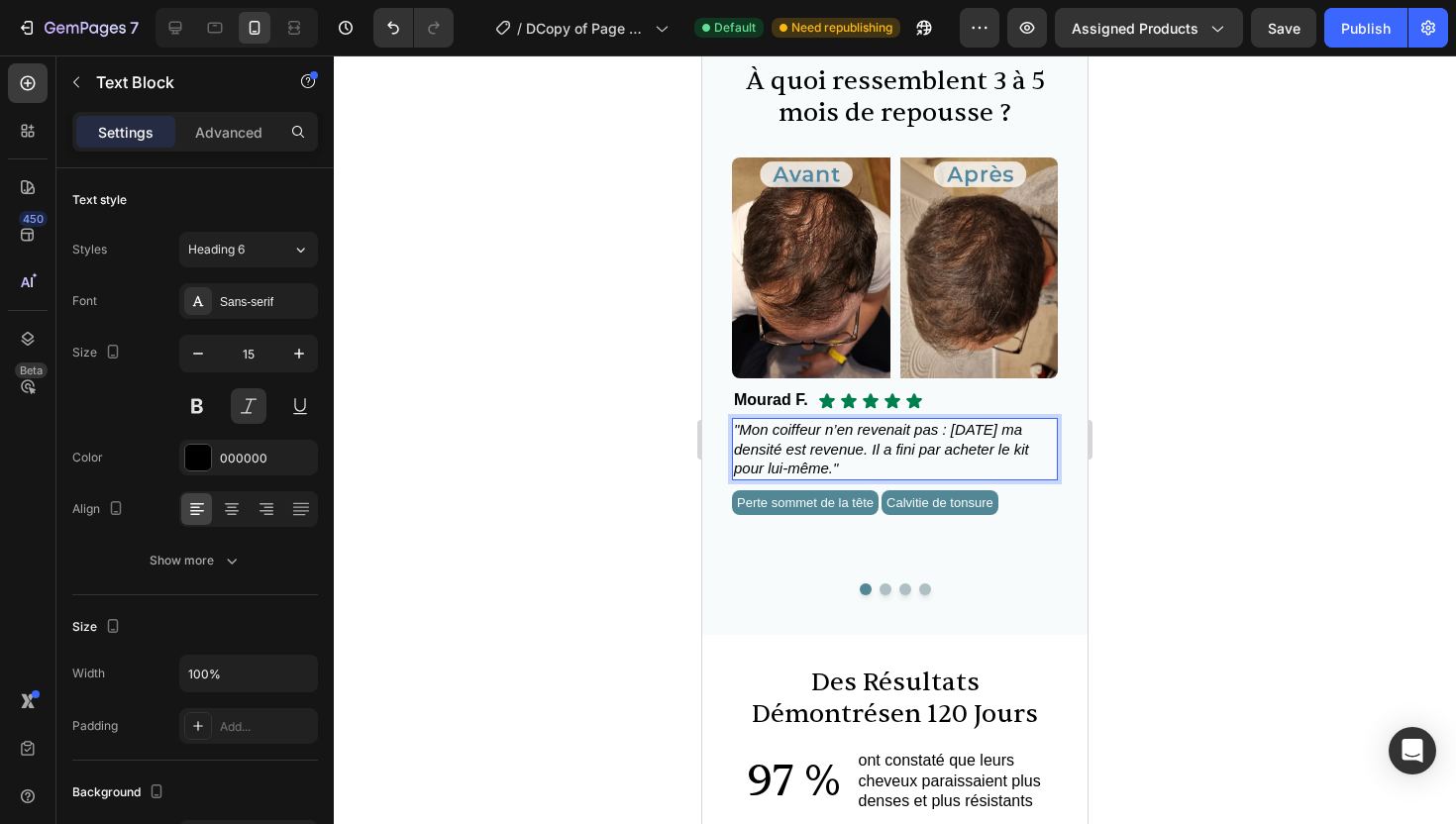
click at [887, 451] on span ""Mon coiffeur n’en revenait pas : [DATE] ma densité est revenue. Il a fini par …" at bounding box center [882, 449] width 296 height 56
click at [811, 450] on span ""Mon coiffeur n’en revenait pas : [DATE] ma densité est revenue. Il a fini par …" at bounding box center [882, 449] width 296 height 56
click at [803, 450] on span ""Mon coiffeur n’en revenait pas : [DATE] ma densité est revenue. Il a fini par …" at bounding box center [882, 449] width 296 height 56
click at [997, 452] on span ""Mon coiffeur n’en revenait pas : [DATE] j'ai vu une nette amélioration est rev…" at bounding box center [888, 449] width 307 height 56
click at [1005, 453] on span ""Mon coiffeur n’en revenait pas : [DATE] j'ai vu une nette amélioration est rev…" at bounding box center [888, 449] width 307 height 56
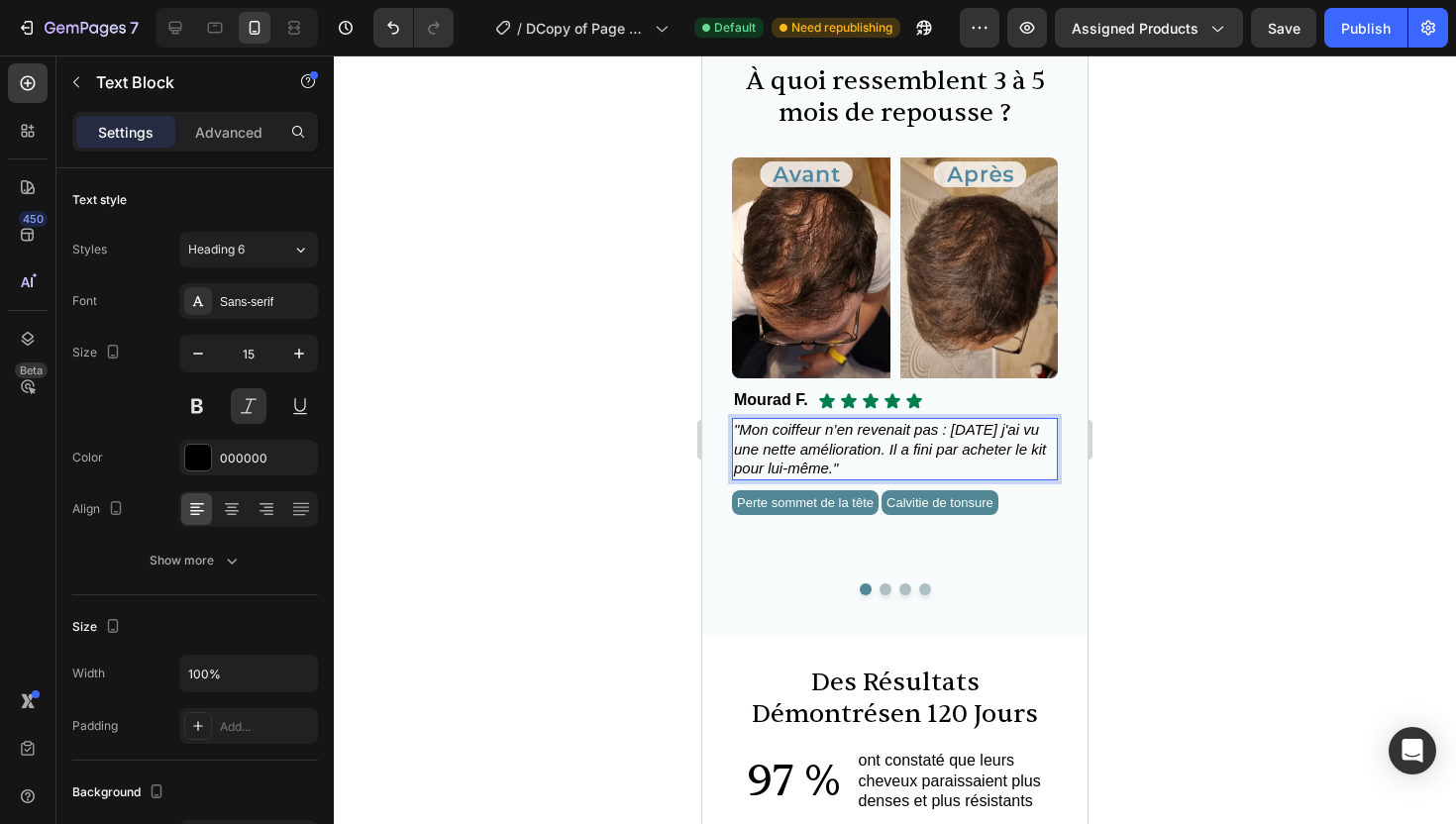
click at [1152, 458] on div at bounding box center [895, 440] width 1123 height 769
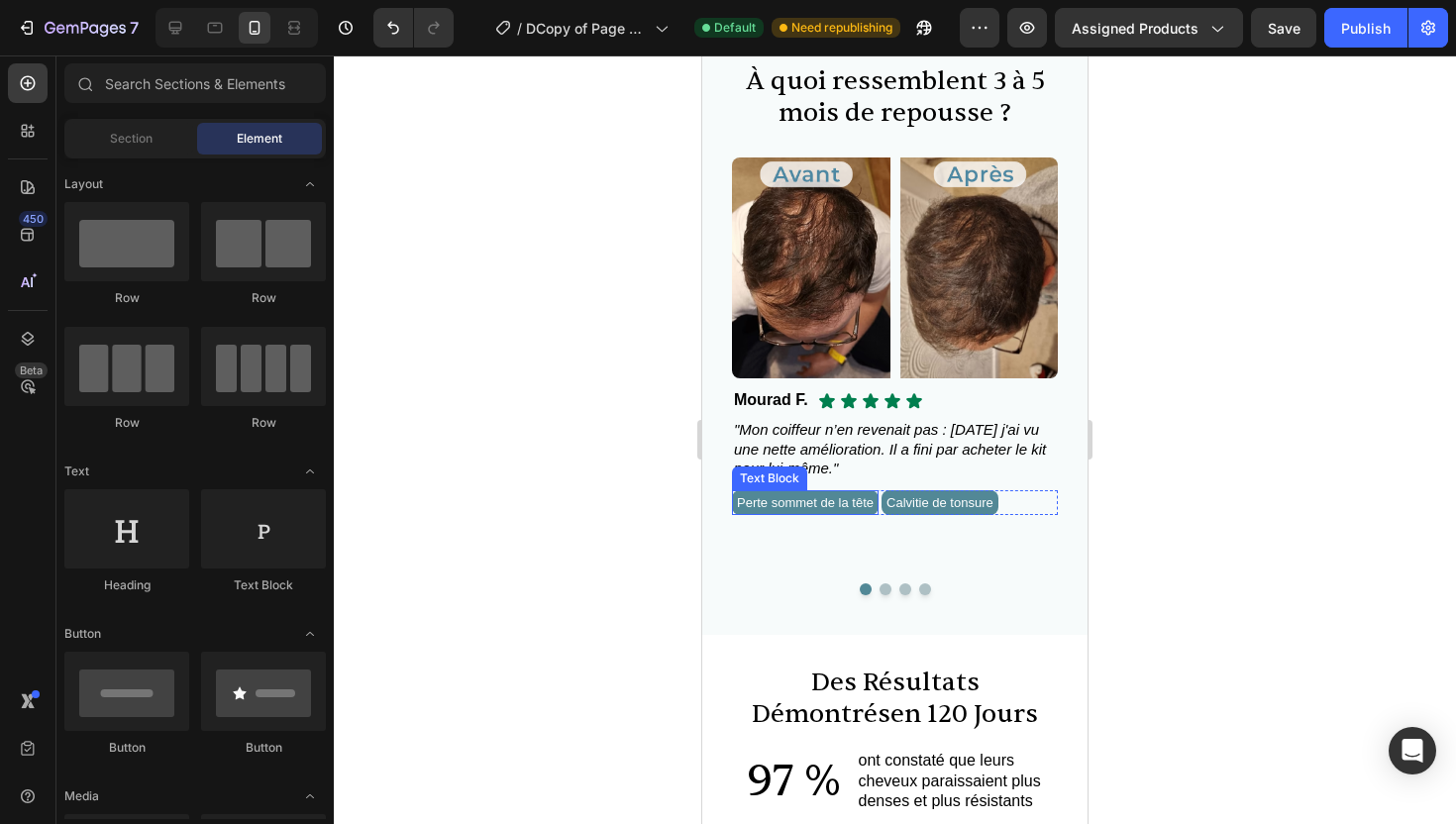
click at [822, 508] on span "Perte sommet de la tête" at bounding box center [805, 503] width 136 height 15
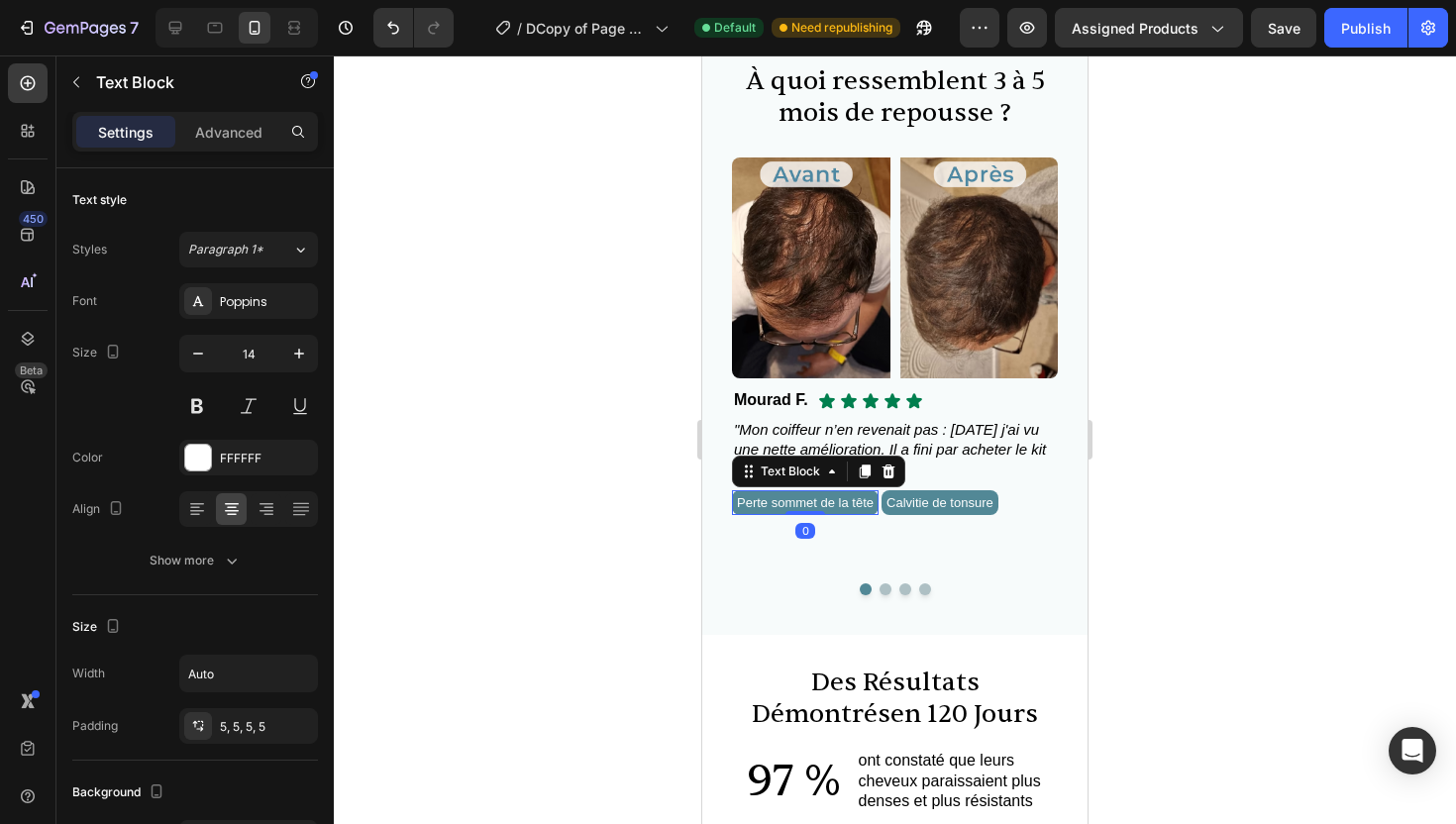
click at [856, 506] on span "Perte sommet de la tête" at bounding box center [805, 503] width 136 height 15
click at [868, 505] on span "Perte sommet de la tête" at bounding box center [805, 503] width 136 height 15
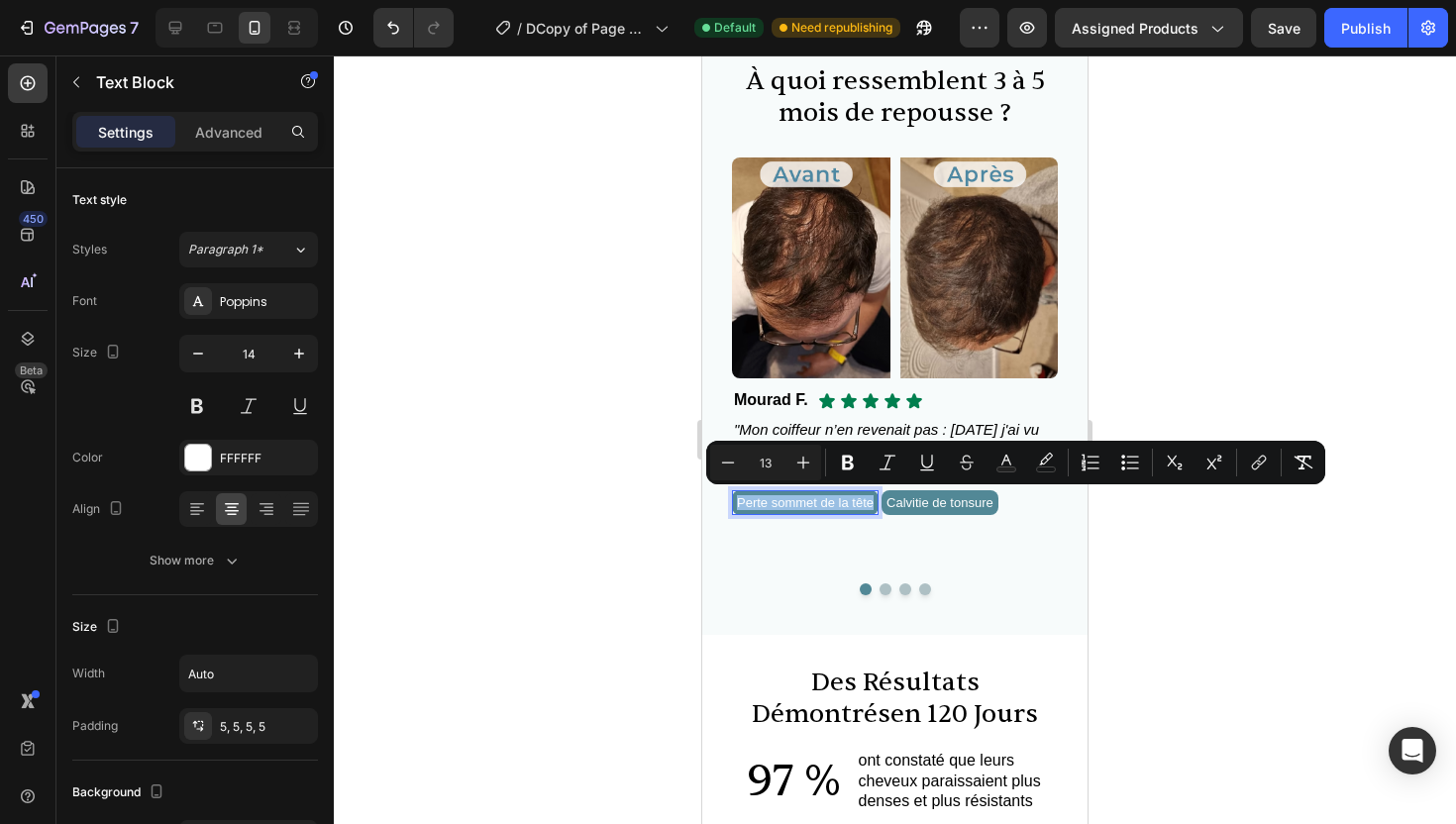
drag, startPoint x: 889, startPoint y: 508, endPoint x: 739, endPoint y: 507, distance: 150.0
click at [739, 507] on span "Perte sommet de la tête" at bounding box center [805, 503] width 136 height 15
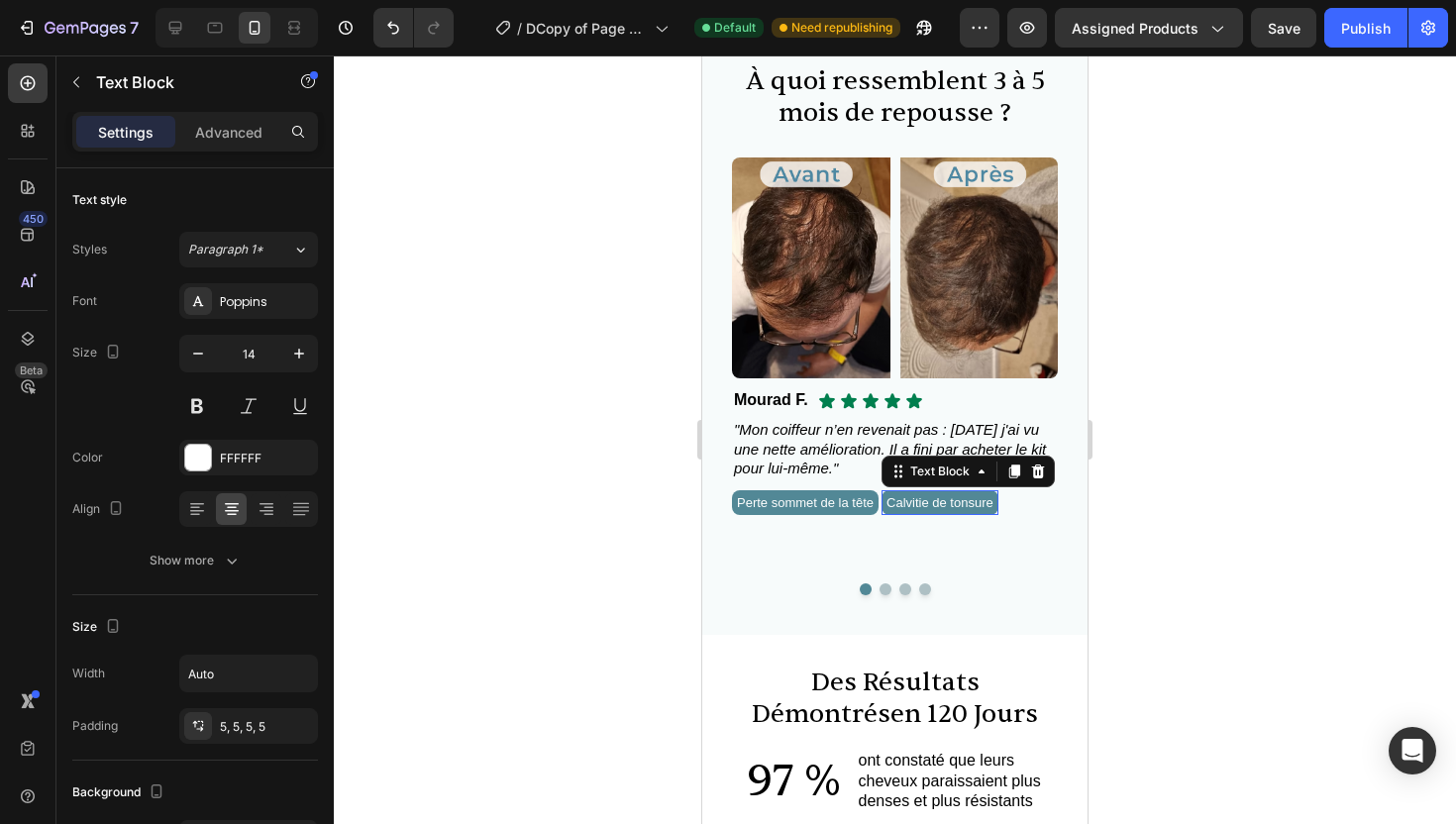
click at [950, 510] on div "Calvitie de tonsure Text Block 0" at bounding box center [939, 503] width 116 height 25
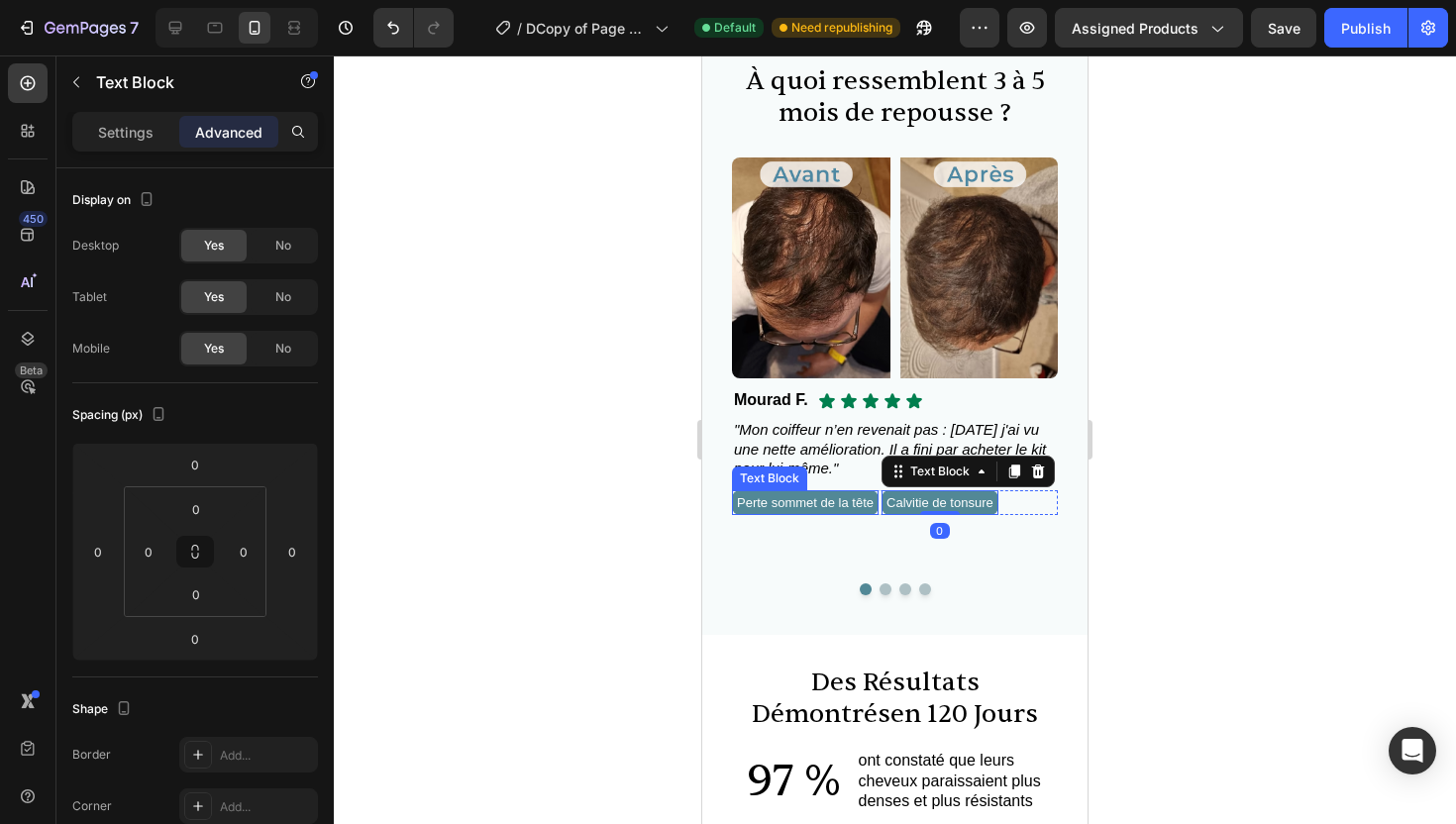
click at [874, 499] on span "Perte sommet de la tête" at bounding box center [805, 503] width 136 height 15
click at [874, 501] on span "Perte sommet de la tête" at bounding box center [805, 503] width 136 height 15
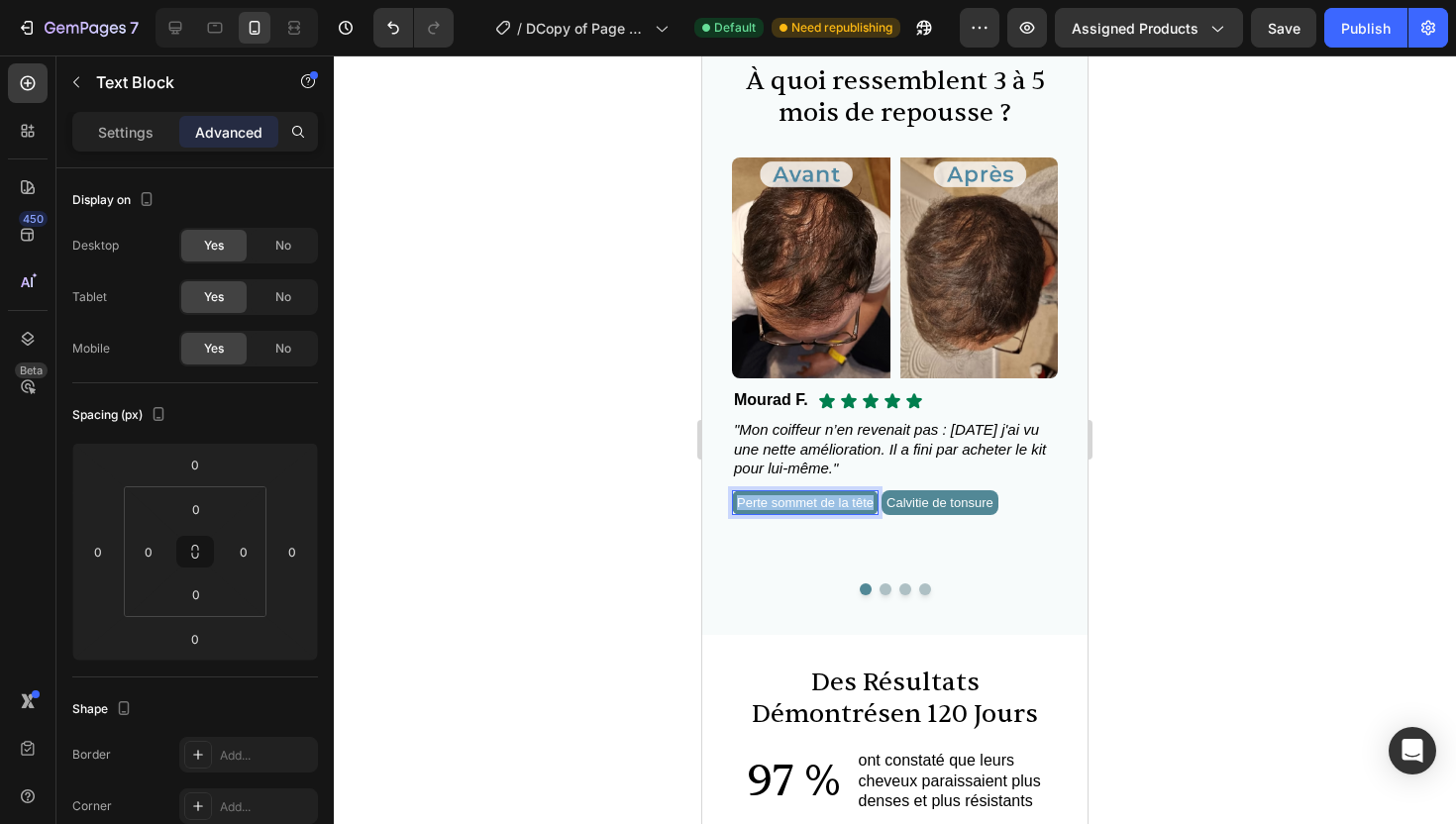
click at [874, 501] on span "Perte sommet de la tête" at bounding box center [805, 503] width 136 height 15
click at [921, 505] on span "Calvitie de tonsure" at bounding box center [893, 503] width 107 height 15
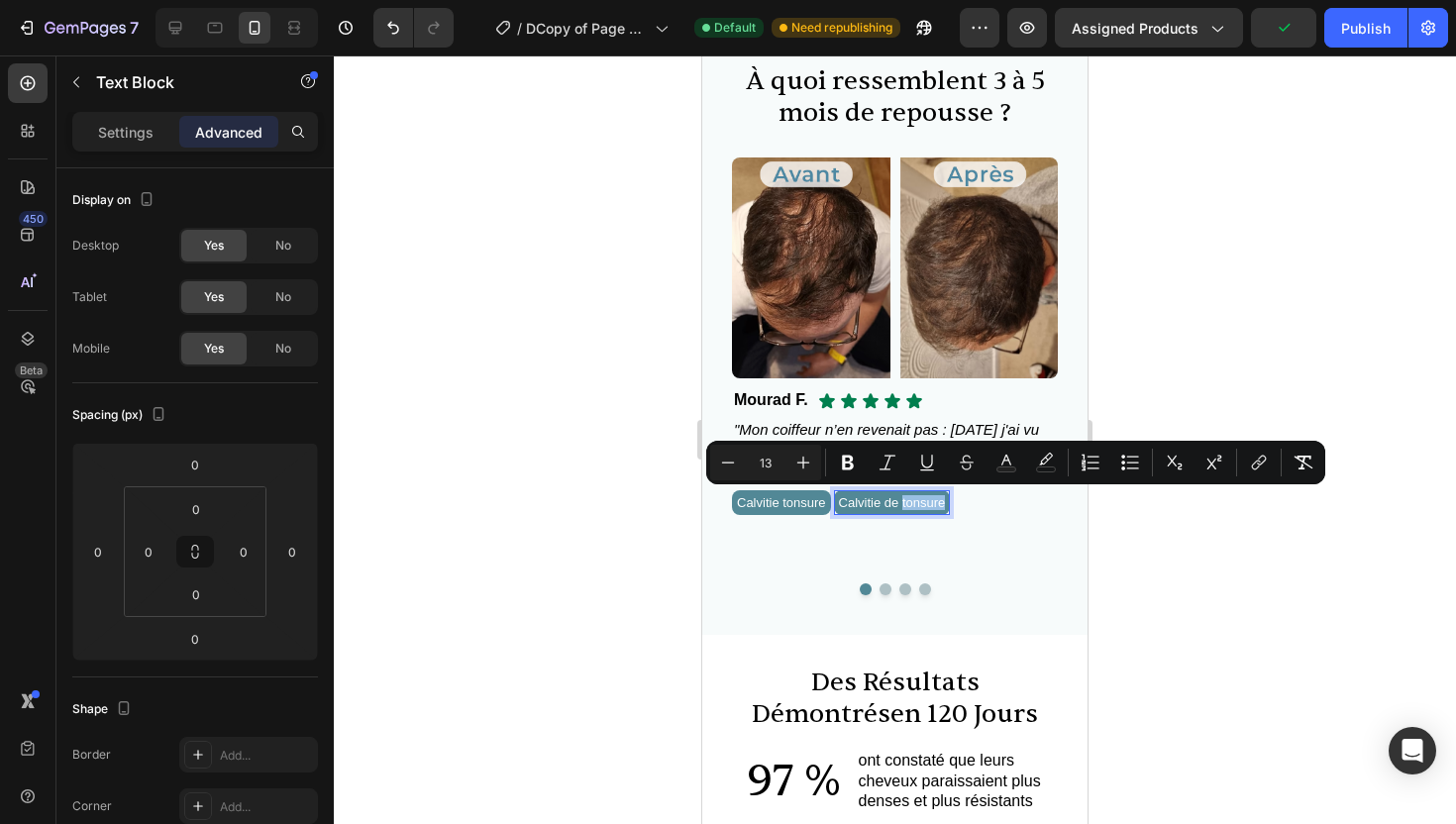
click at [921, 505] on span "Calvitie de tonsure" at bounding box center [893, 503] width 107 height 15
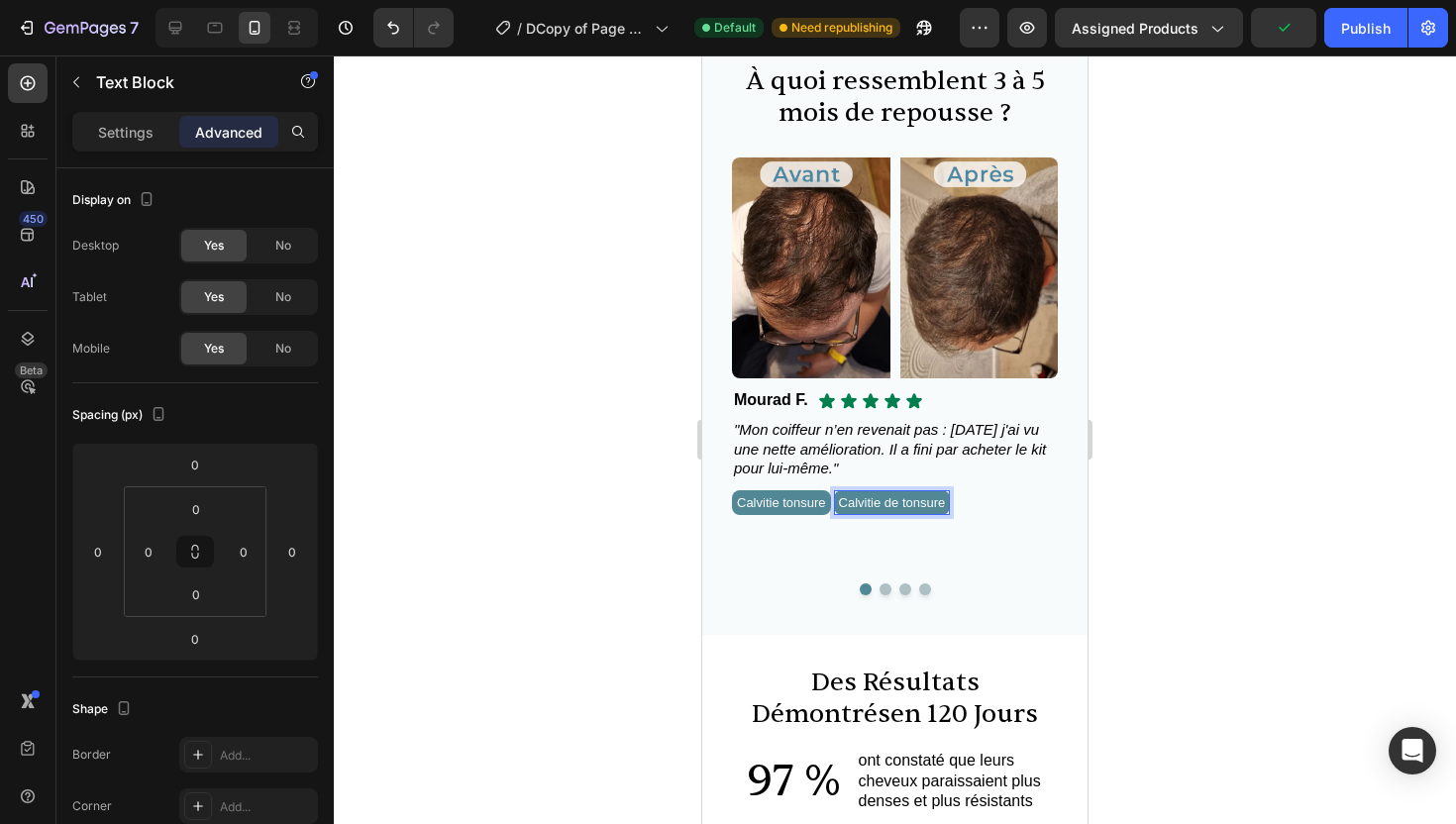
click at [921, 505] on span "Calvitie de tonsure" at bounding box center [893, 503] width 107 height 15
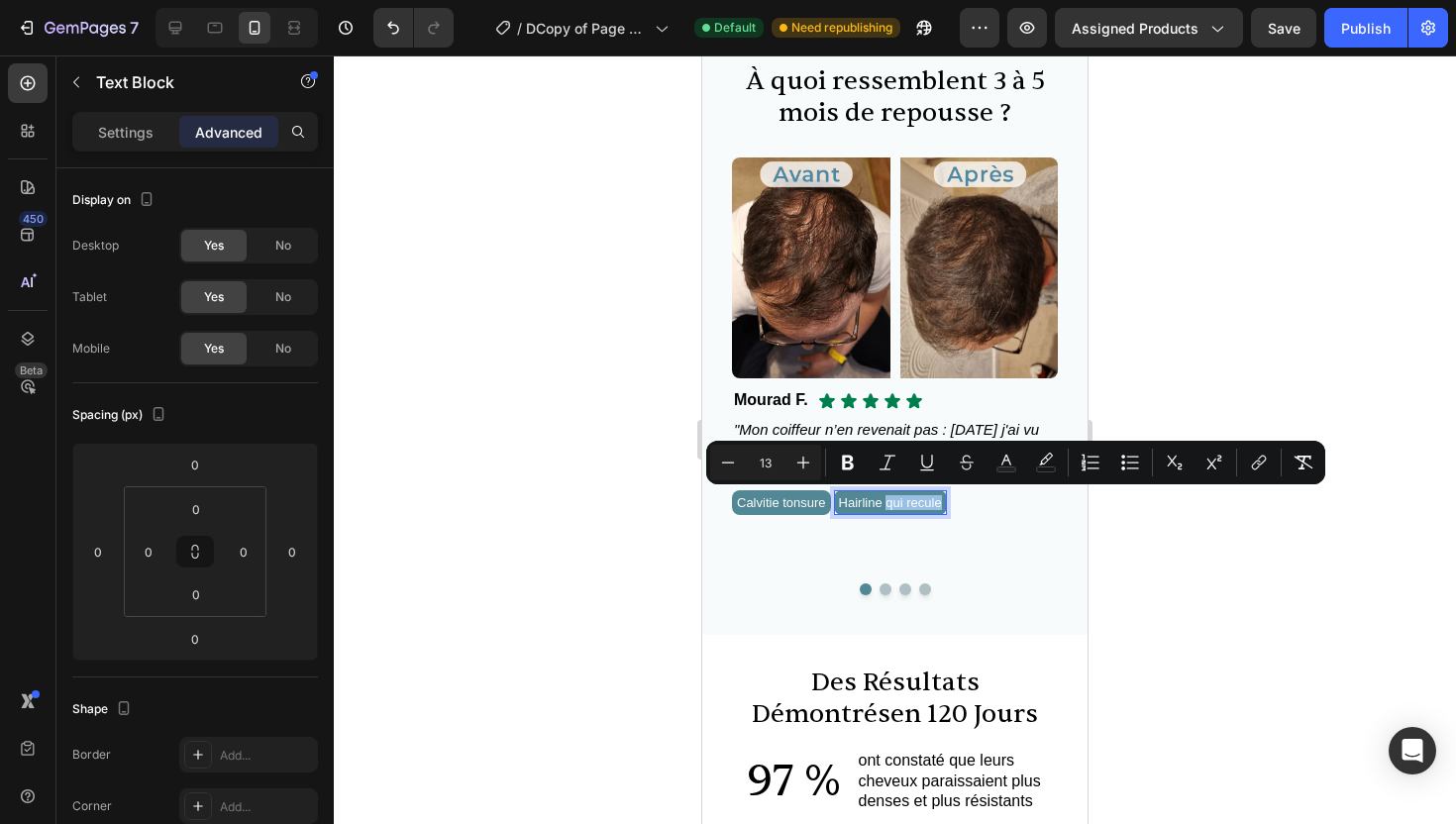
drag, startPoint x: 963, startPoint y: 505, endPoint x: 905, endPoint y: 506, distance: 58.0
click at [905, 506] on span "Hairline qui recule" at bounding box center [891, 503] width 104 height 15
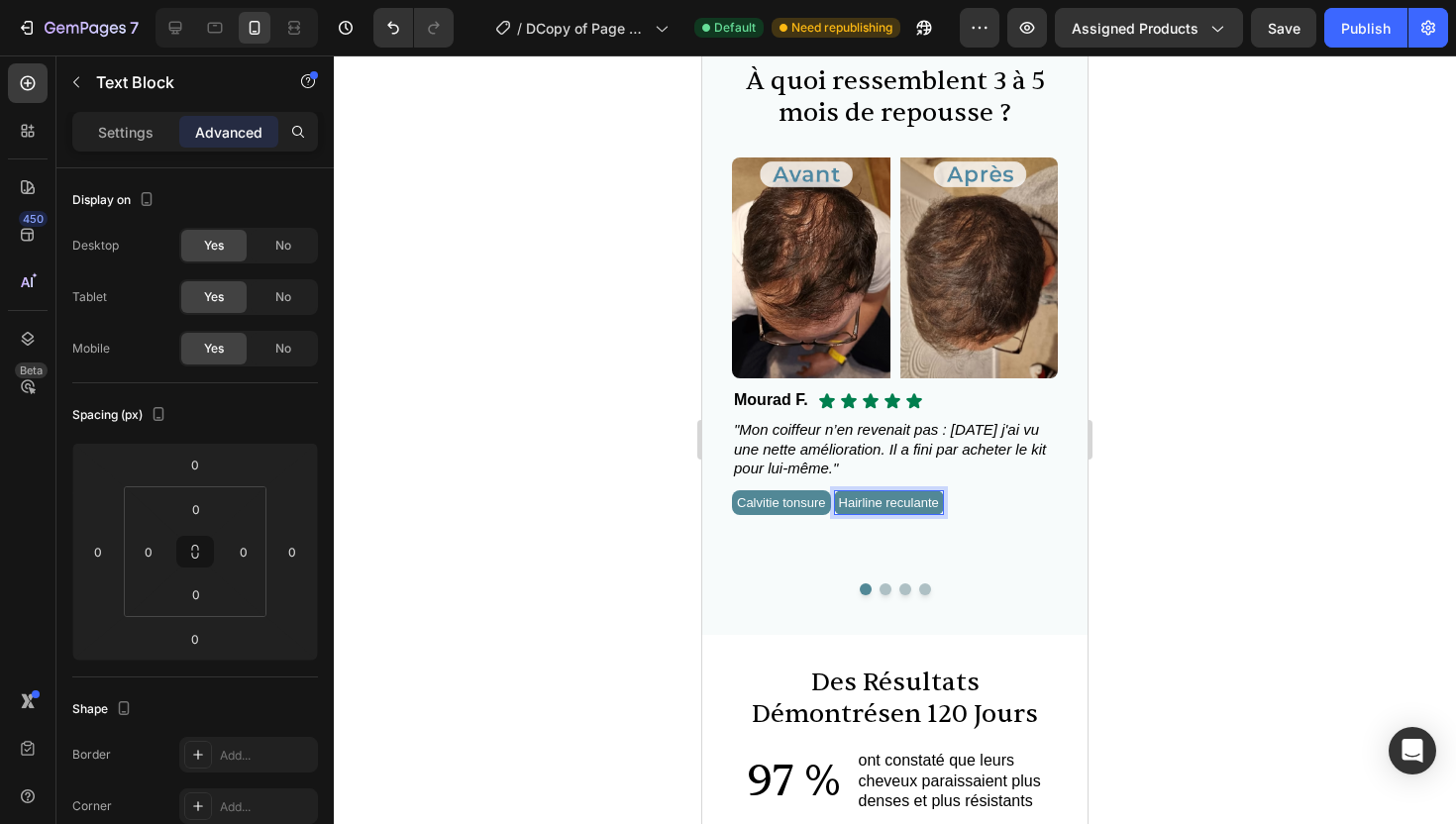
click at [1213, 569] on div at bounding box center [895, 440] width 1123 height 769
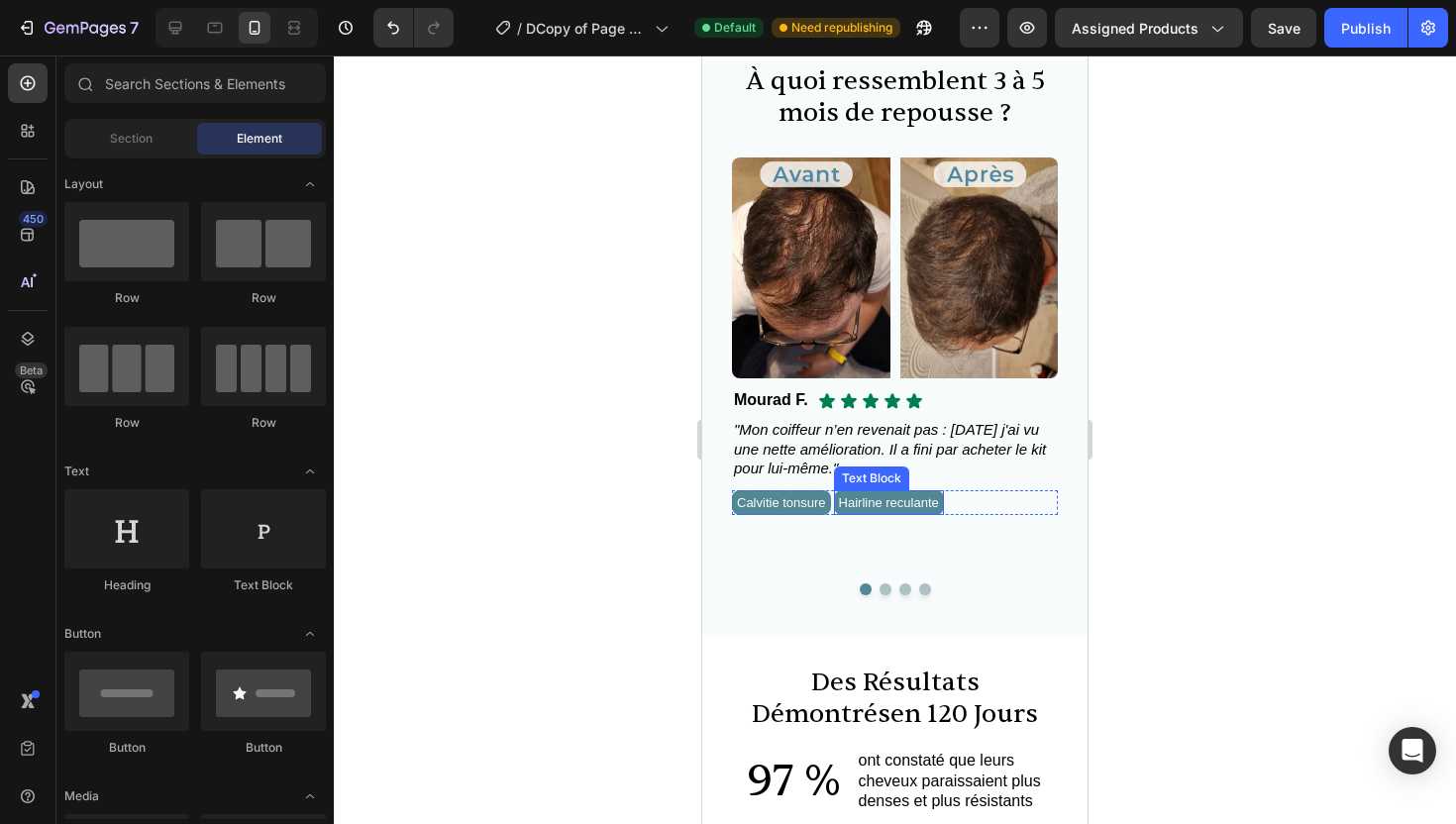
click at [939, 501] on span "Hairline reculante" at bounding box center [889, 503] width 101 height 15
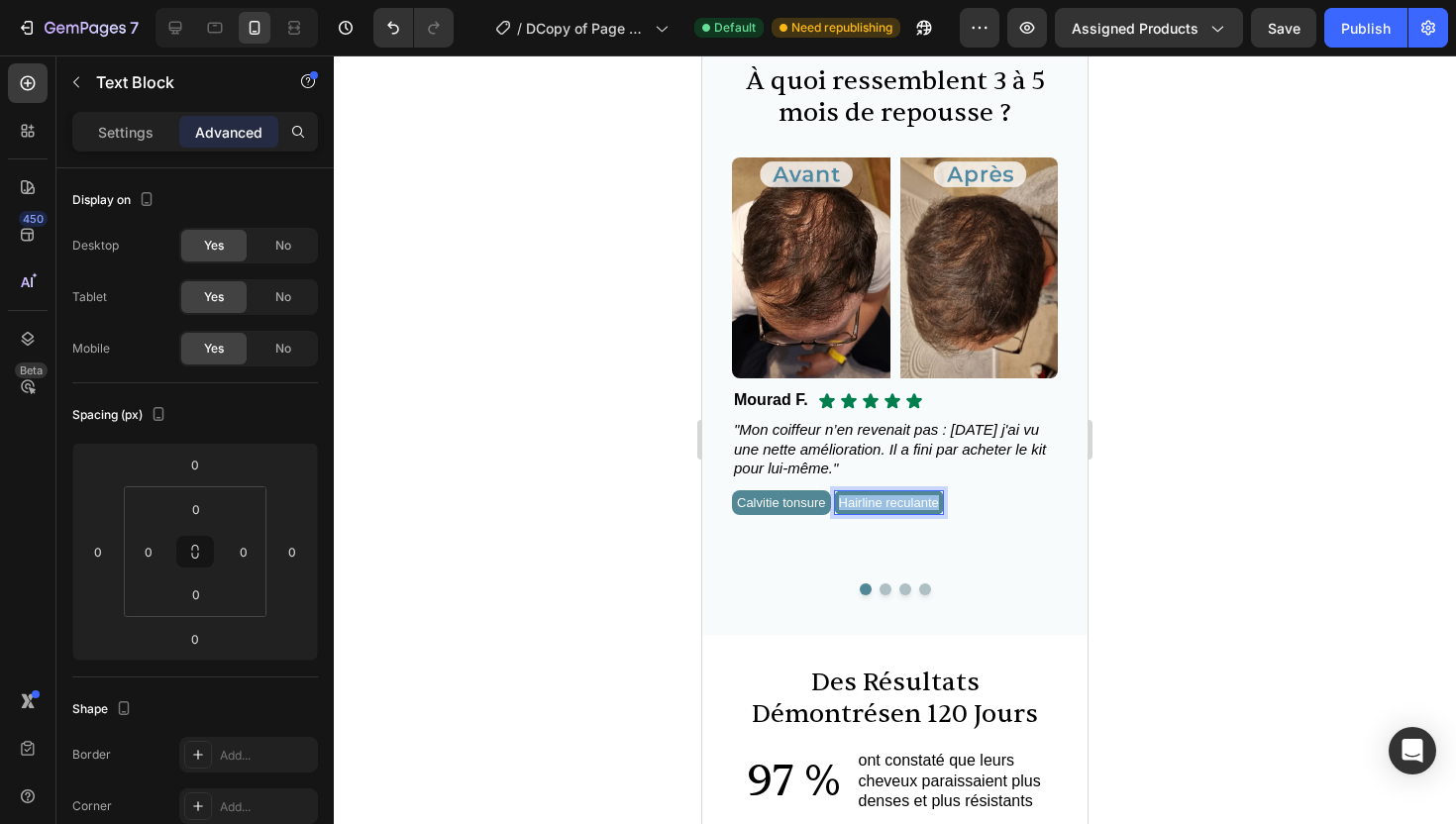
click at [939, 501] on span "Hairline reculante" at bounding box center [889, 503] width 101 height 15
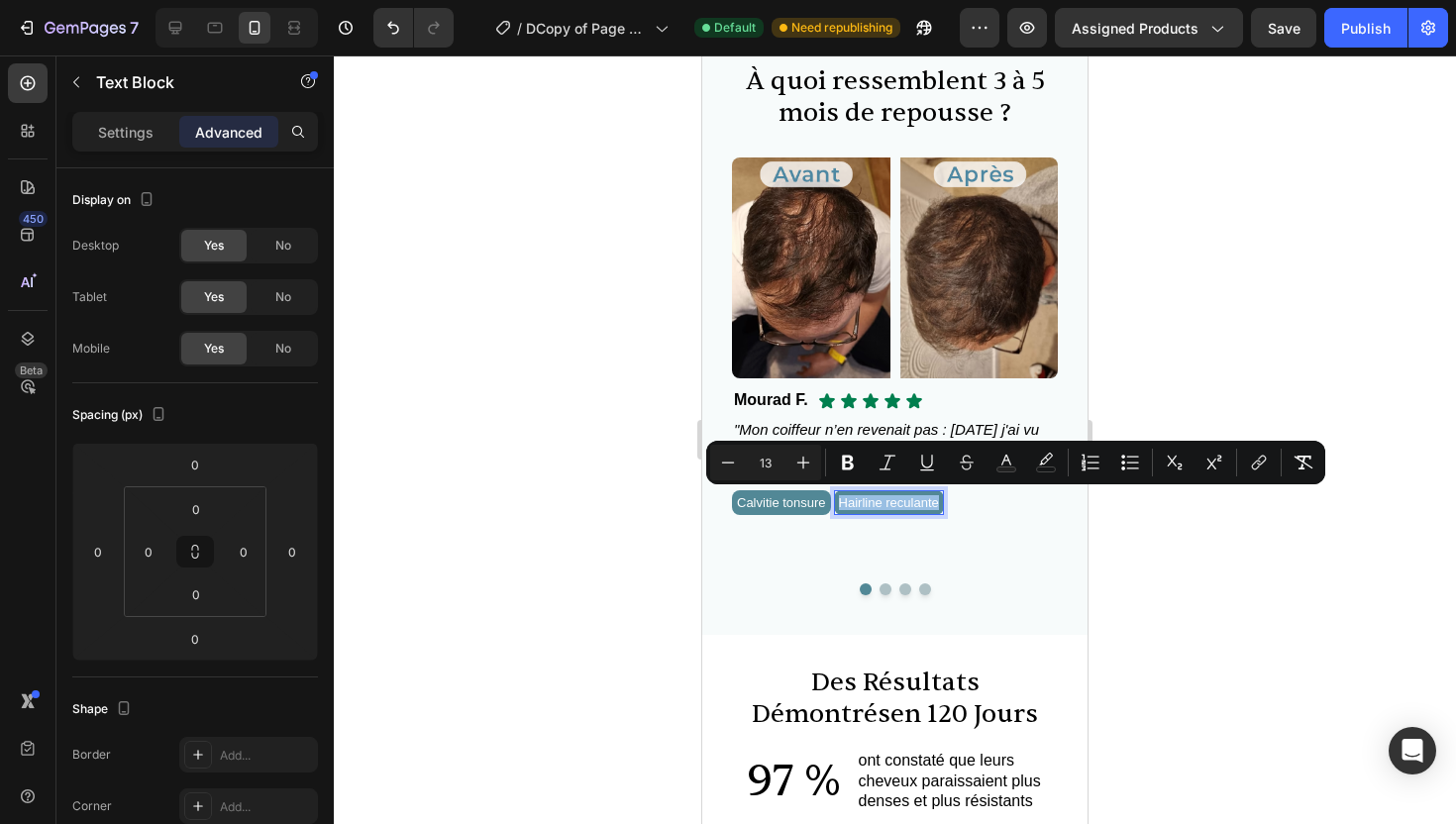
click at [939, 501] on span "Hairline reculante" at bounding box center [889, 503] width 101 height 15
drag, startPoint x: 959, startPoint y: 505, endPoint x: 899, endPoint y: 510, distance: 60.2
click at [899, 510] on span "Hairline reculante" at bounding box center [889, 503] width 101 height 15
click at [1151, 560] on div at bounding box center [895, 440] width 1123 height 769
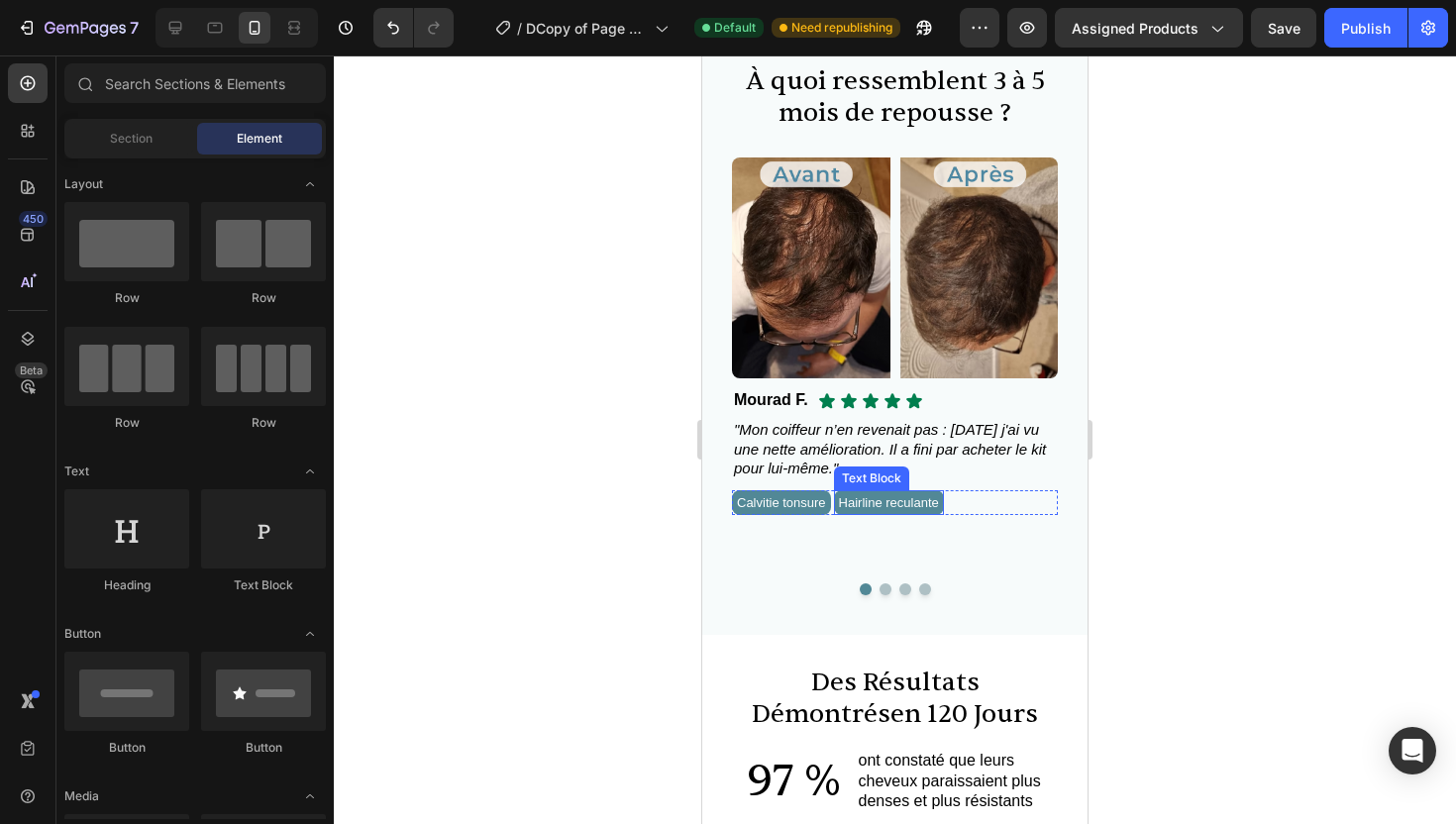
click at [939, 501] on span "Hairline reculante" at bounding box center [889, 503] width 101 height 15
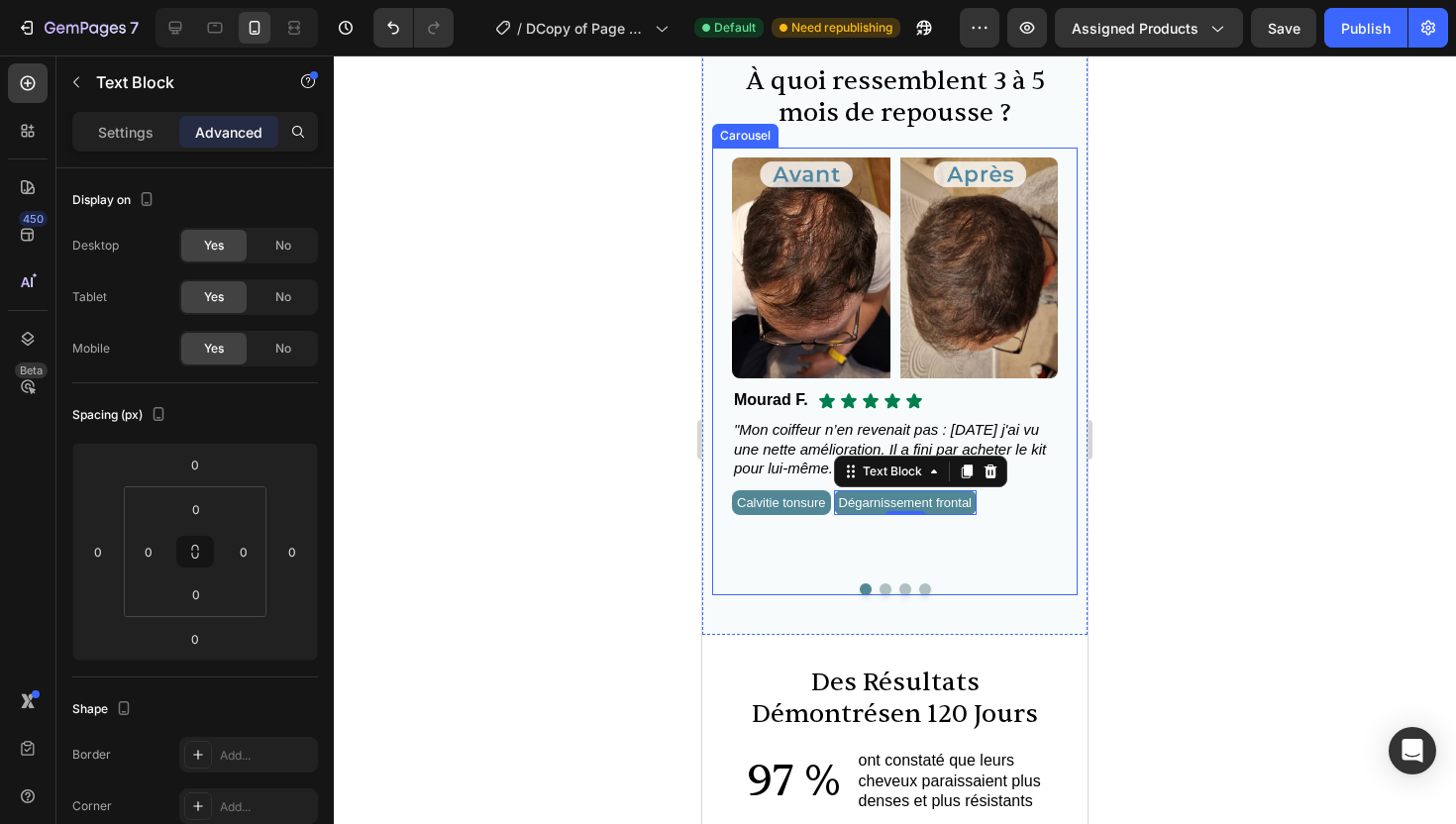
click at [1139, 515] on div at bounding box center [895, 440] width 1123 height 769
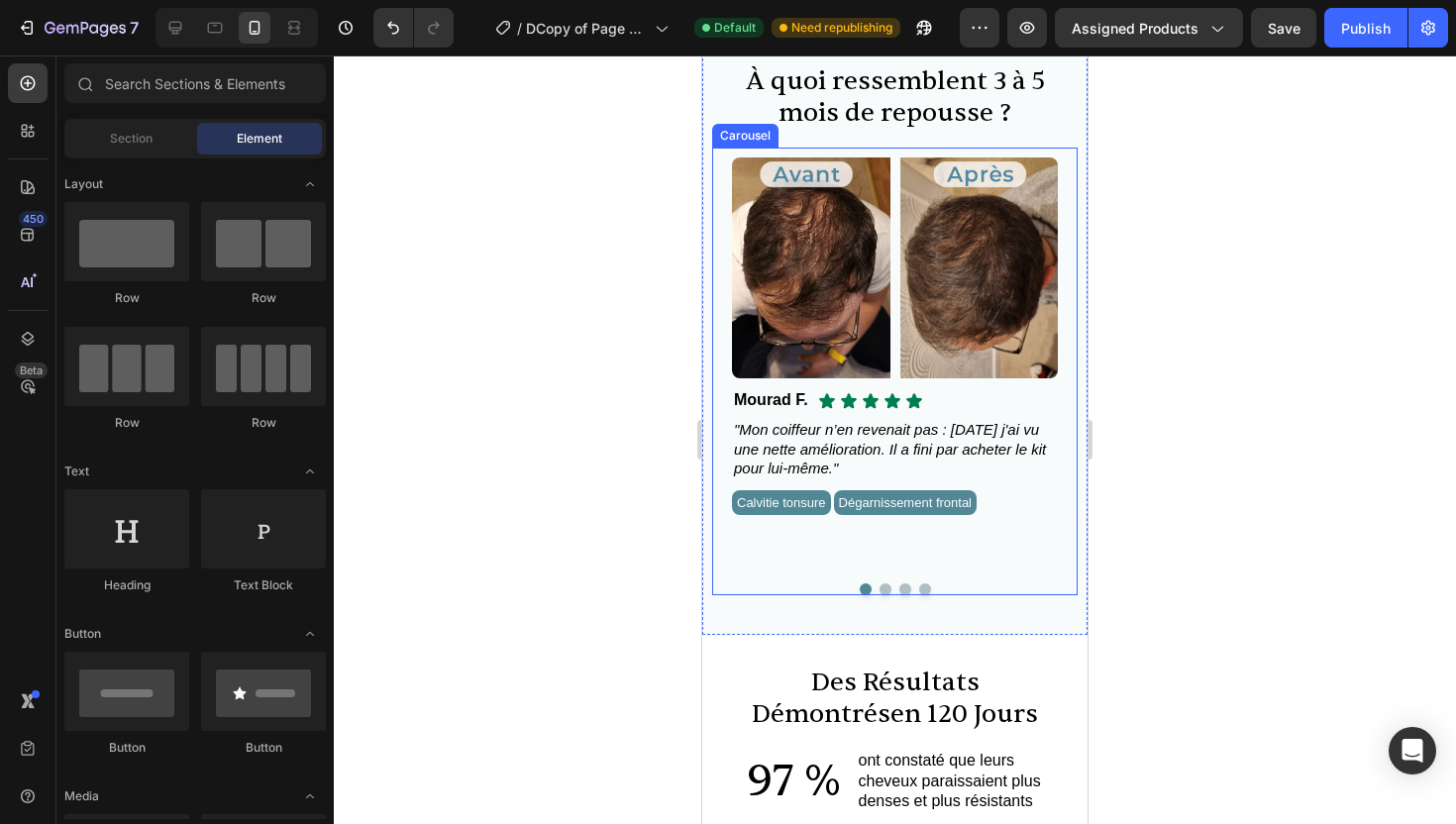
click at [886, 585] on button "Dot" at bounding box center [886, 589] width 12 height 12
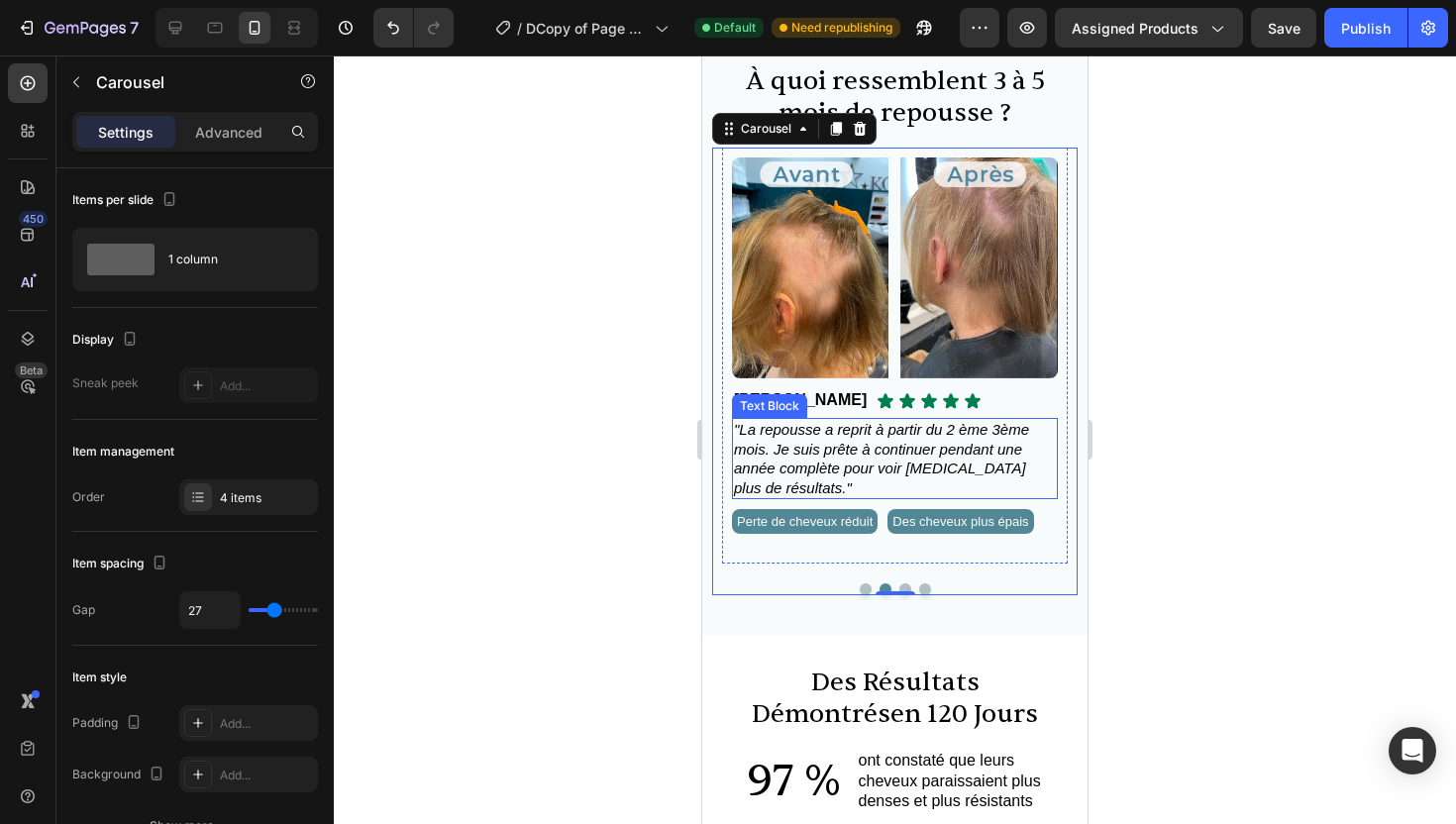
click at [747, 426] on span ""La repousse a reprit à partir du 2 ème 3ème mois. Je suis prête à continuer pe…" at bounding box center [882, 459] width 296 height 76
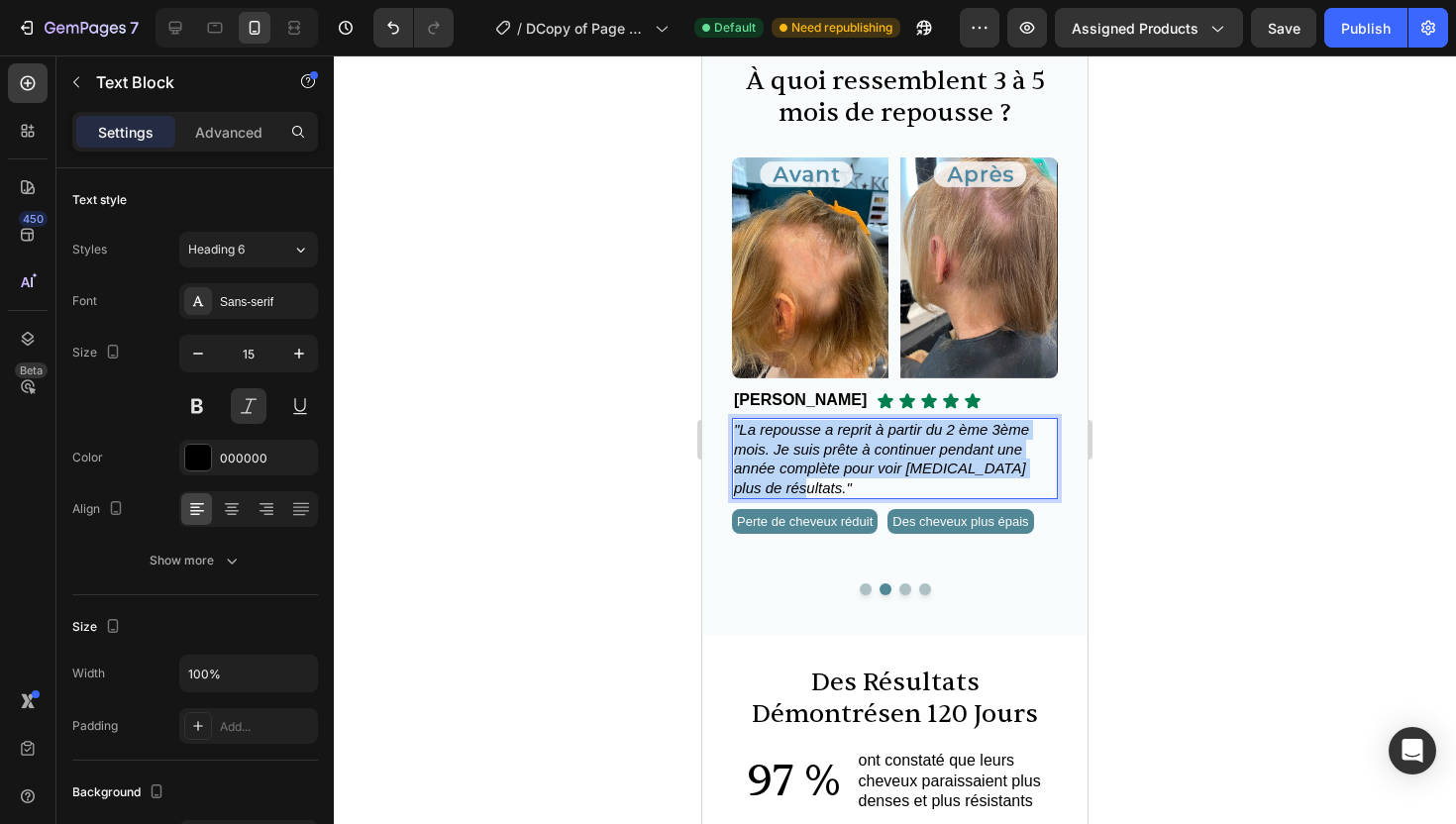
click at [747, 426] on span ""La repousse a reprit à partir du 2 ème 3ème mois. Je suis prête à continuer pe…" at bounding box center [882, 459] width 296 height 76
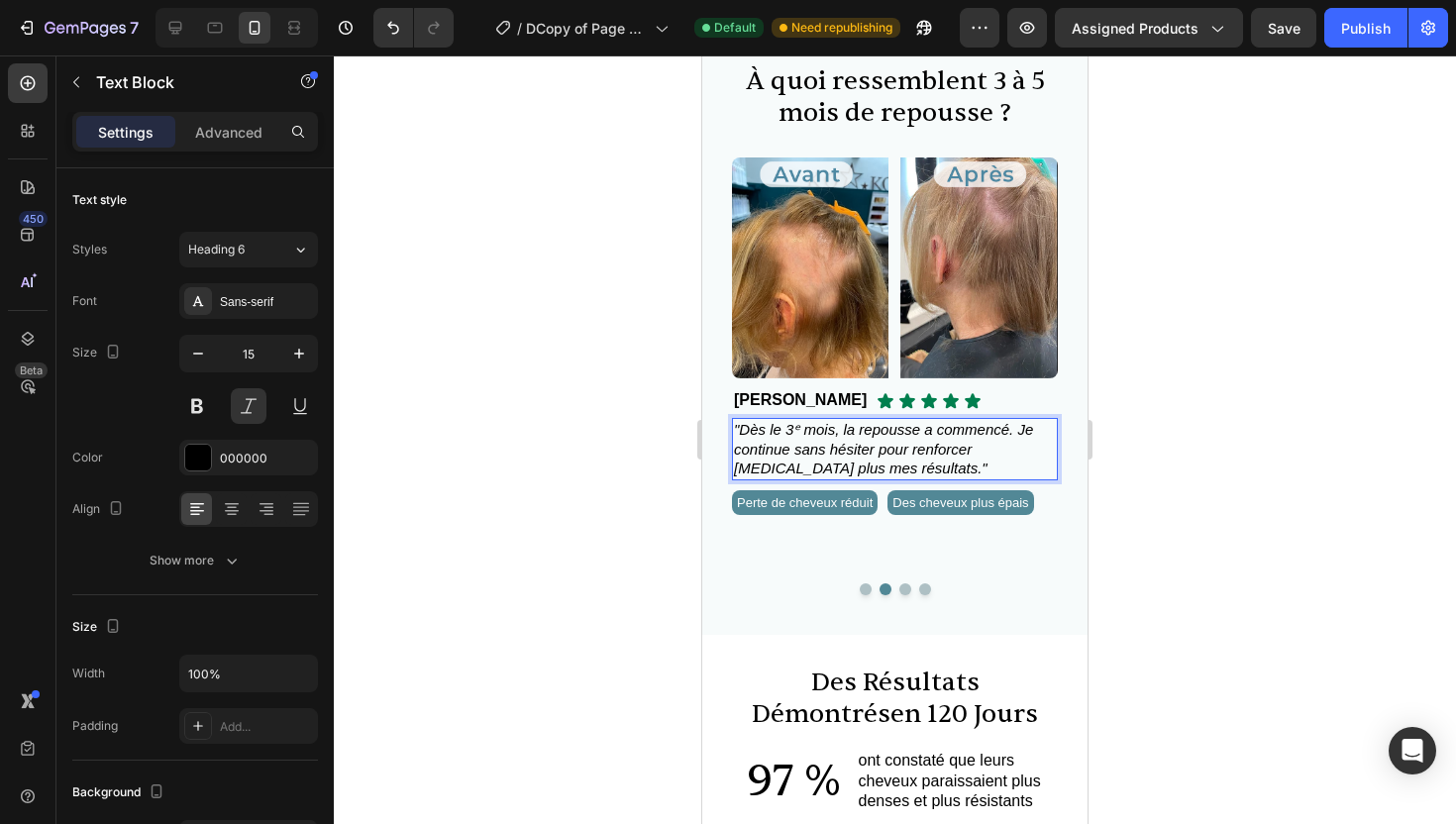
click at [959, 436] on span ""Dès le 3ᵉ mois, la repousse a commencé. Je continue sans hésiter pour renforce…" at bounding box center [884, 449] width 300 height 56
click at [1004, 448] on span ""Dès le 3ᵉ mois, la repousse a commencé. Je continue sans hésiter pour renforce…" at bounding box center [884, 449] width 300 height 56
click at [1012, 435] on span ""Dès le 3ᵉ mois, la repousse a commencé. Je continue sans hésiter pour renforce…" at bounding box center [884, 449] width 300 height 56
click at [1019, 432] on span ""Dès le 3ᵉ mois, la repousse a commencé. Je continue sans hésiter pour renforce…" at bounding box center [884, 449] width 300 height 56
click at [934, 473] on p ""Dès le 3ᵉ mois, la repousse a commencé. Je continue sans hésiter pour renforce…" at bounding box center [896, 449] width 322 height 59
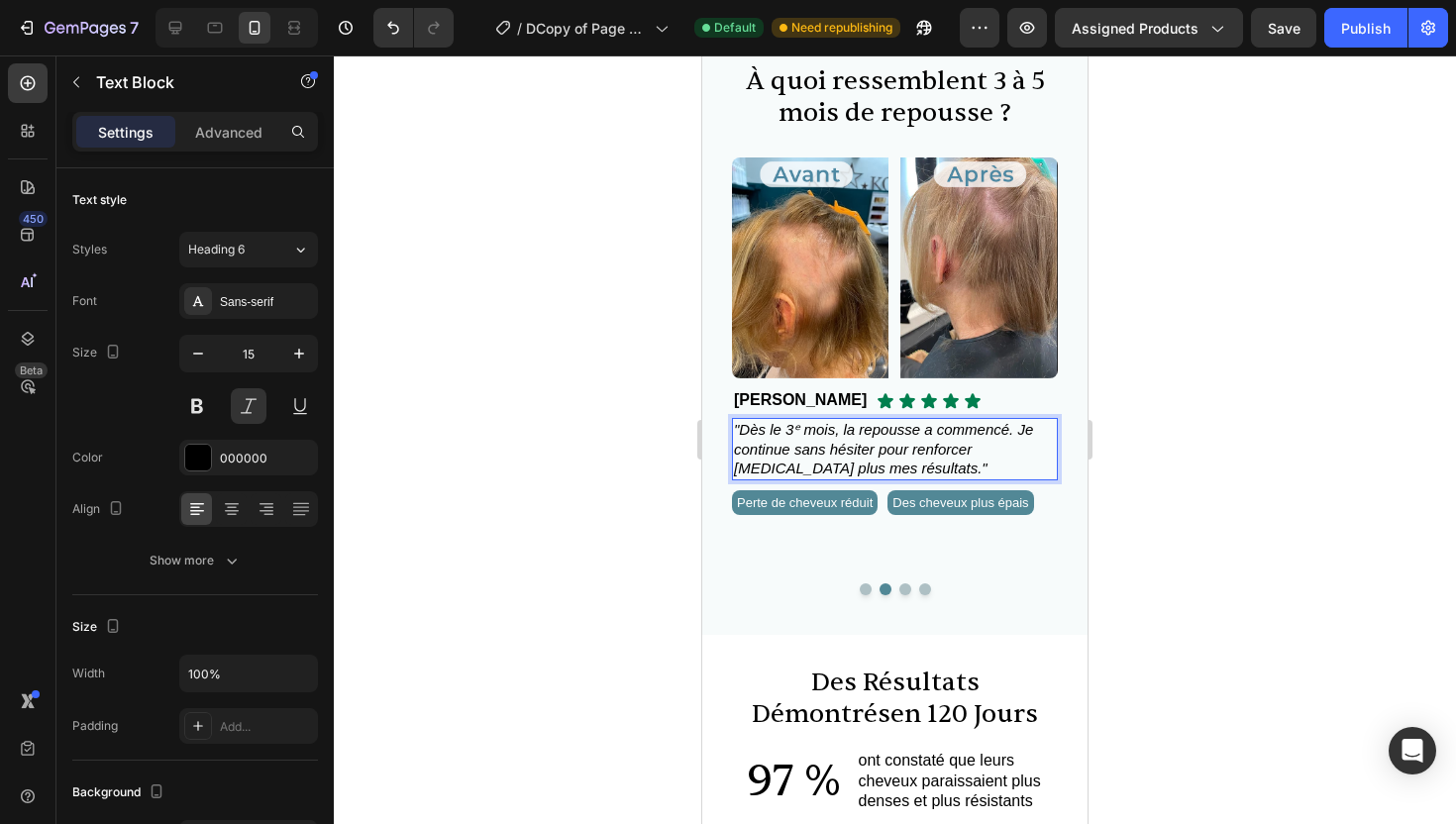
click at [793, 433] on span ""Dès le 3ᵉ mois, la repousse a commencé. Je continue sans hésiter pour renforce…" at bounding box center [884, 449] width 300 height 56
click at [799, 427] on span ""Dès le 2ᵉ mois, la repousse a commencé. Je continue sans hésiter pour renforce…" at bounding box center [884, 449] width 300 height 56
click at [1142, 426] on div at bounding box center [895, 440] width 1123 height 769
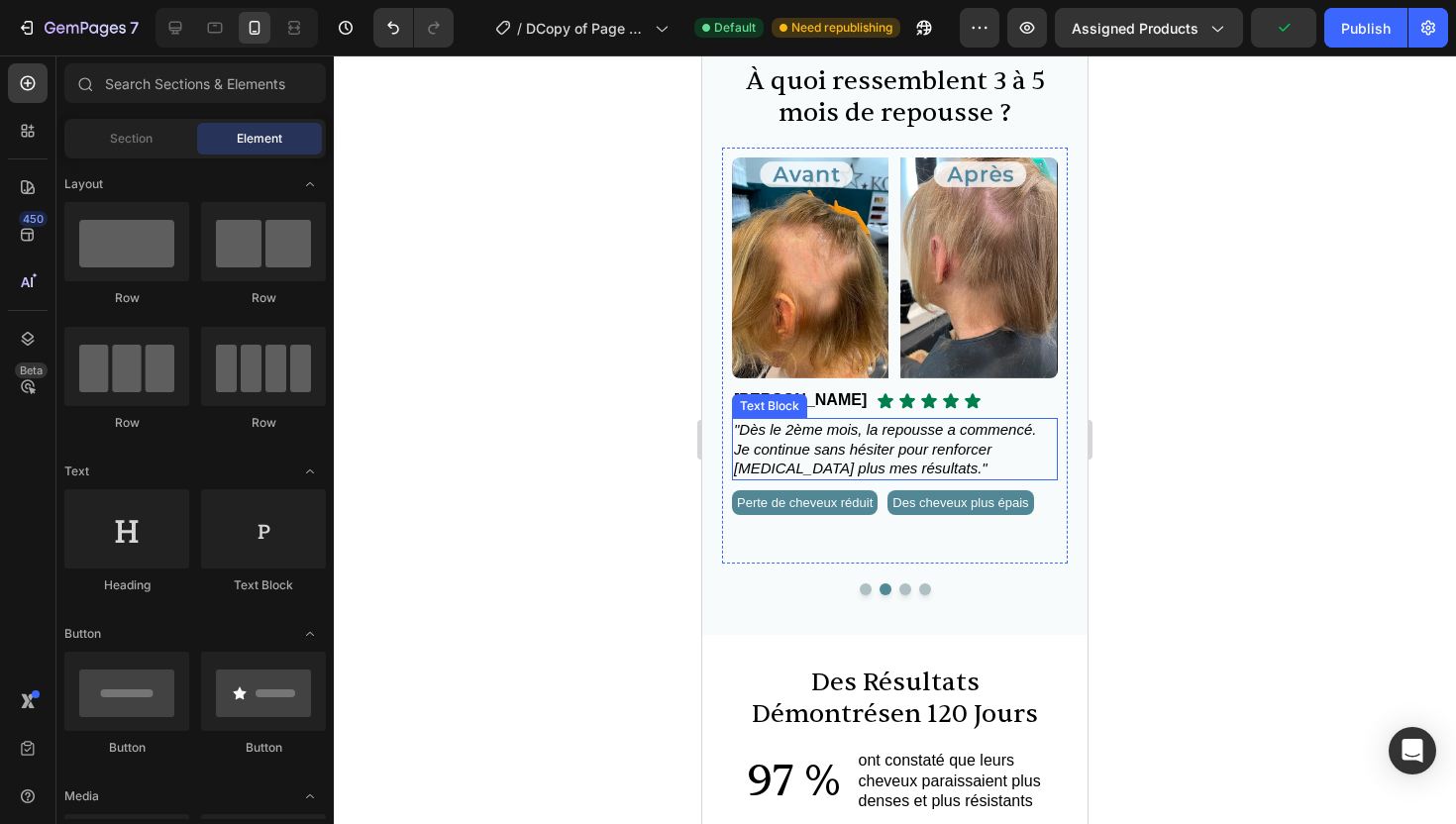
click at [874, 466] on p ""Dès le 2ème mois, la repousse a commencé. Je continue sans hésiter pour renfor…" at bounding box center [896, 449] width 322 height 59
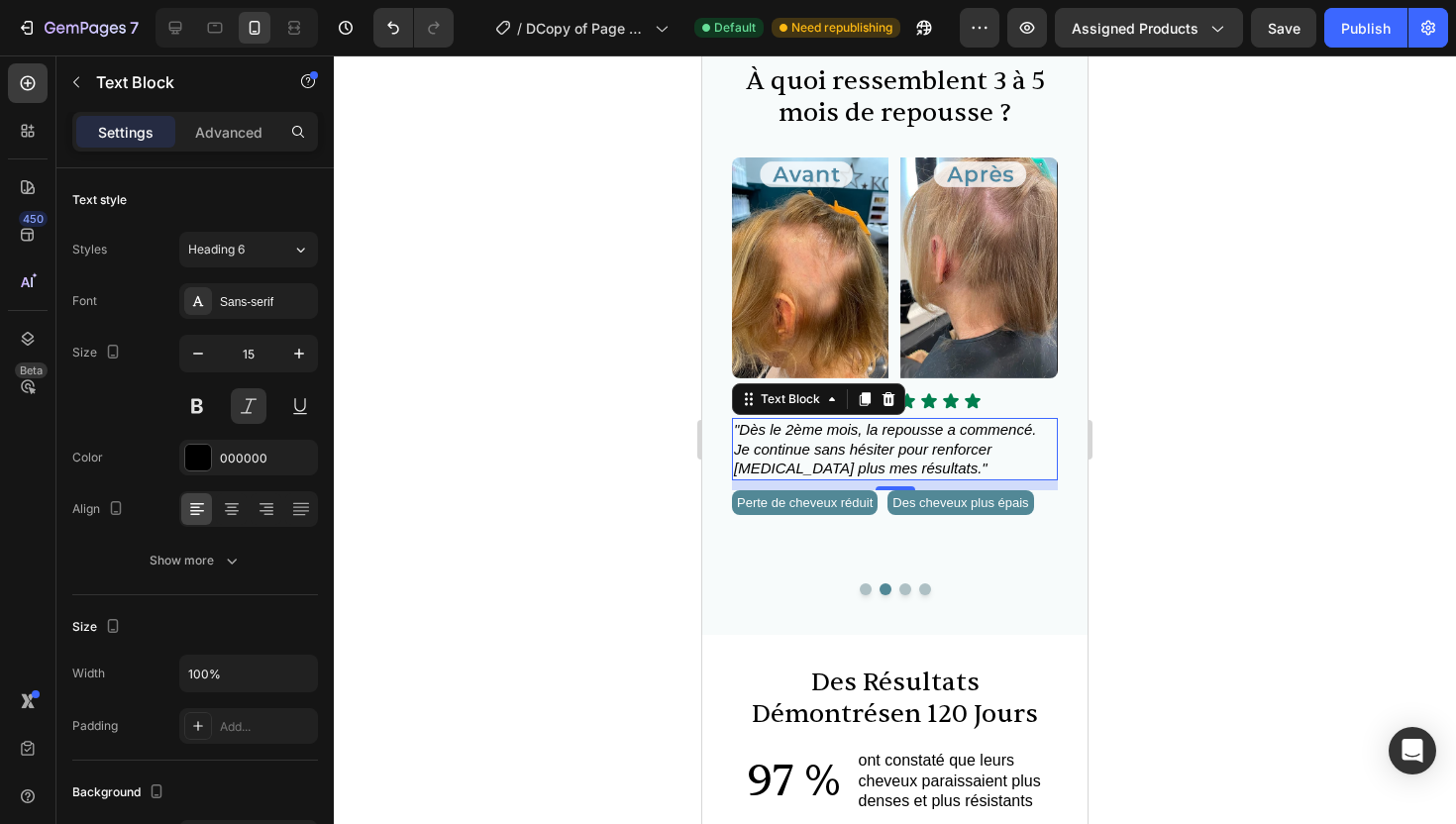
click at [1153, 435] on div at bounding box center [895, 440] width 1123 height 769
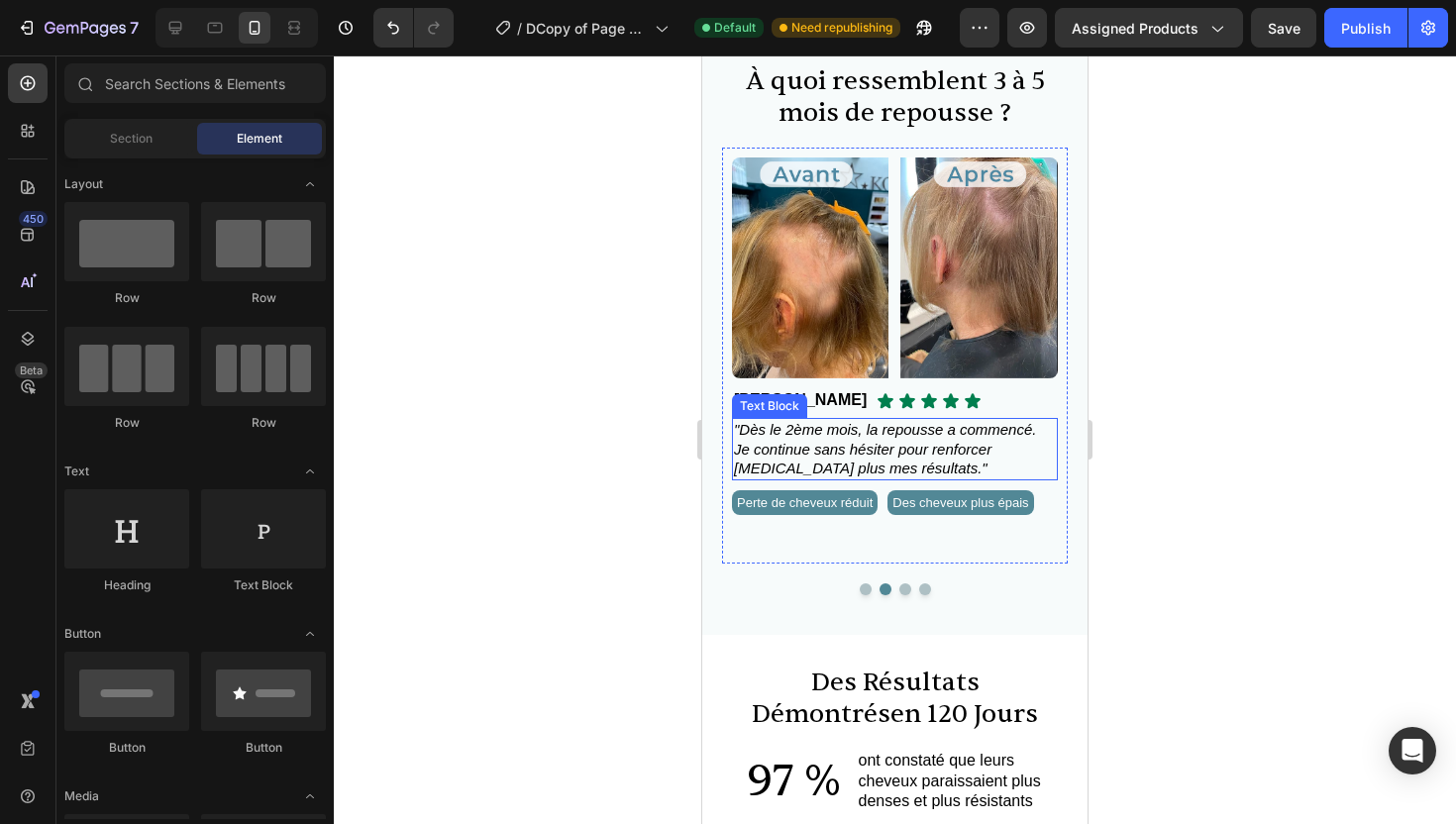
click at [850, 445] on span ""Dès le 2ème mois, la repousse a commencé. Je continue sans hésiter pour renfor…" at bounding box center [886, 449] width 303 height 56
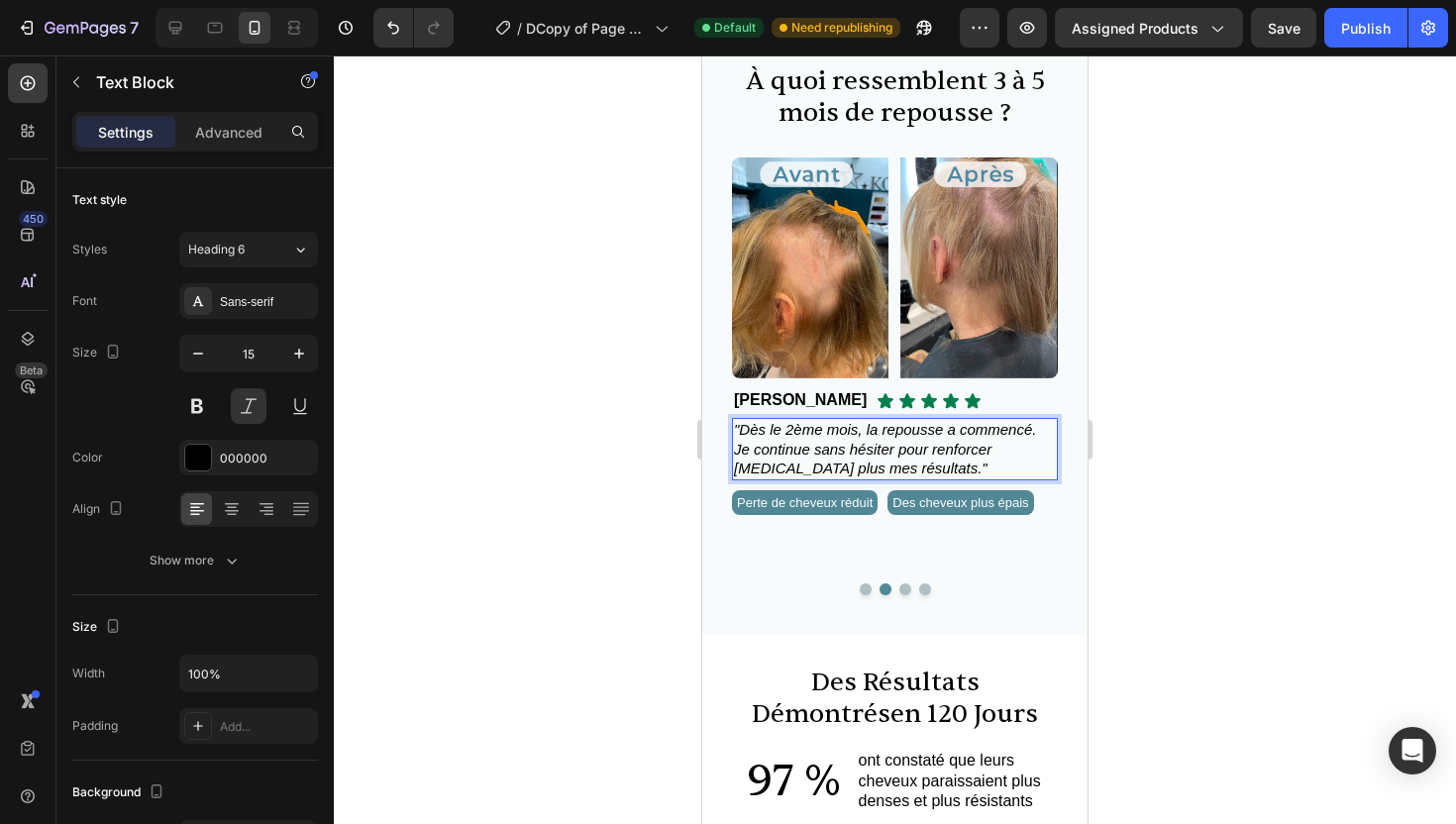
click at [894, 454] on span ""Dès le 2ème mois, la repousse a commencé. Je continue sans hésiter pour renfor…" at bounding box center [886, 449] width 303 height 56
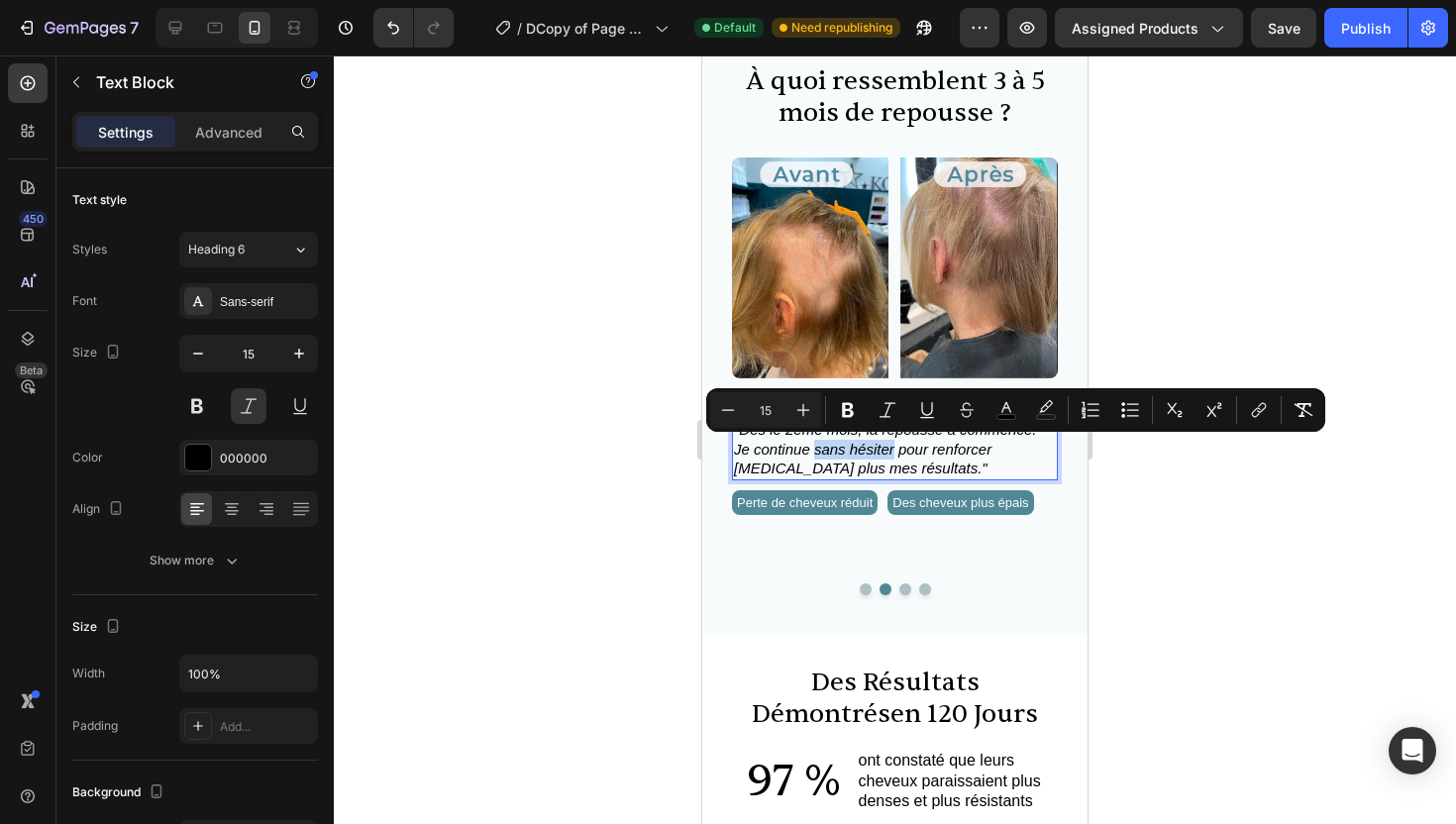
drag, startPoint x: 893, startPoint y: 454, endPoint x: 815, endPoint y: 455, distance: 78.0
click at [815, 455] on span ""Dès le 2ème mois, la repousse a commencé. Je continue sans hésiter pour renfor…" at bounding box center [886, 449] width 303 height 56
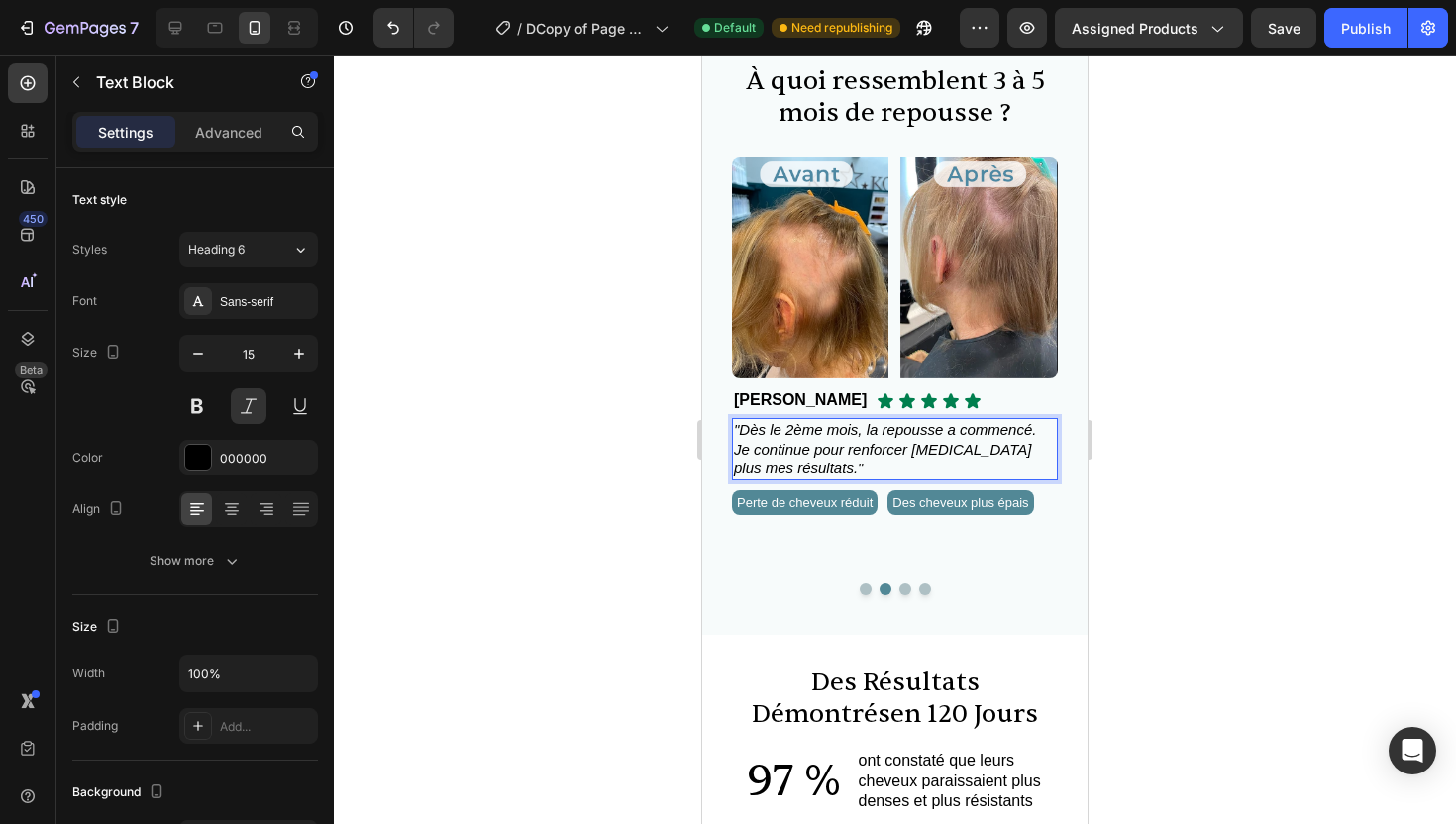
click at [788, 473] on span ""Dès le 2ème mois, la repousse a commencé. Je continue pour renforcer [MEDICAL_…" at bounding box center [886, 449] width 303 height 56
click at [789, 472] on span ""Dès le 2ème mois, la repousse a commencé. Je continue pour renforcer [MEDICAL_…" at bounding box center [886, 449] width 303 height 56
click at [736, 448] on span ""Dès le 2ème mois, la repousse a commencé. Je continue pour renforcer [MEDICAL_…" at bounding box center [886, 449] width 303 height 56
click at [1173, 476] on div at bounding box center [895, 440] width 1123 height 769
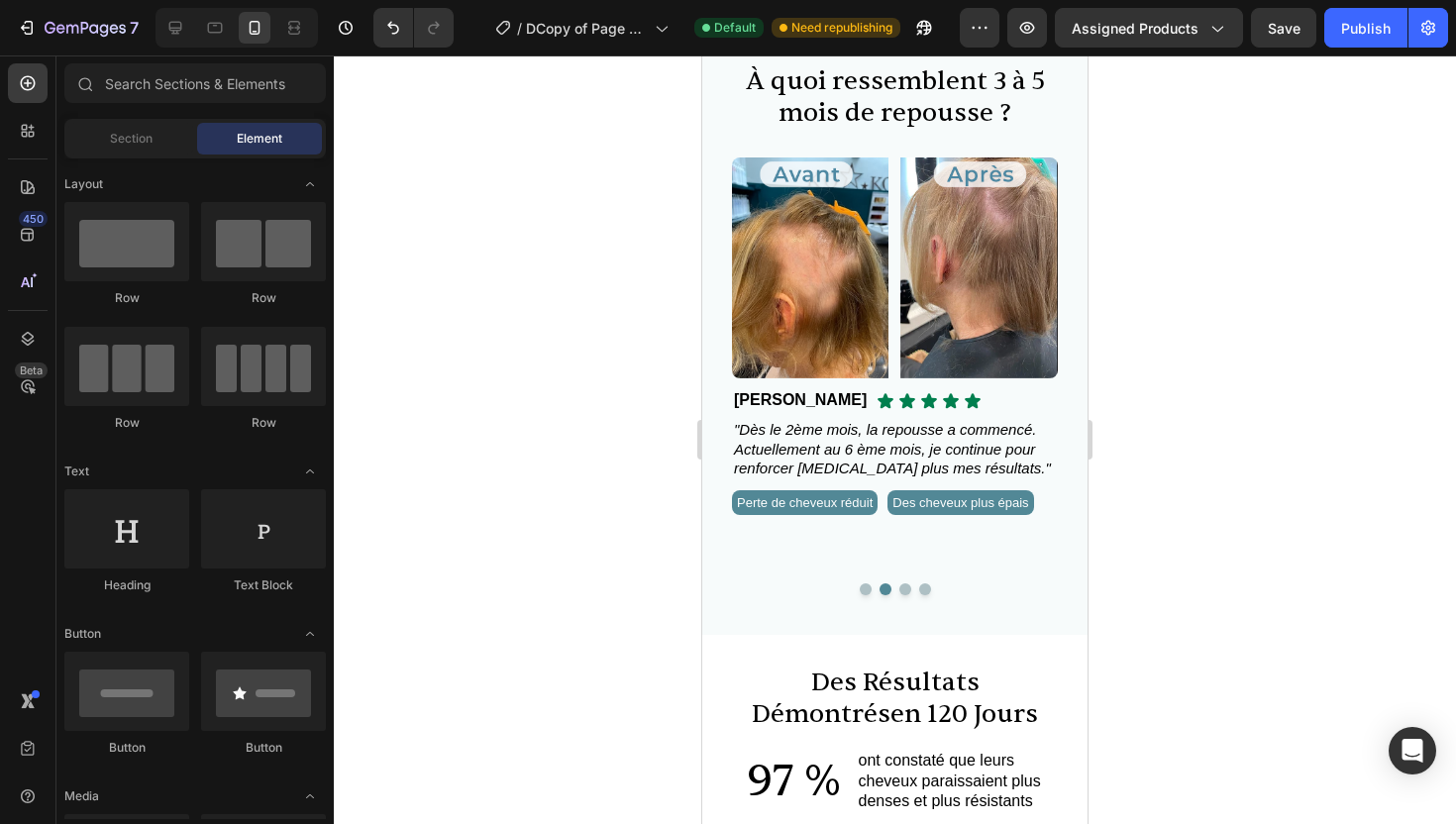
click at [1161, 473] on div at bounding box center [895, 440] width 1123 height 769
click at [855, 453] on span ""Dès le 2ème mois, la repousse a commencé. Actuellement au 6 ème mois, je conti…" at bounding box center [893, 449] width 317 height 56
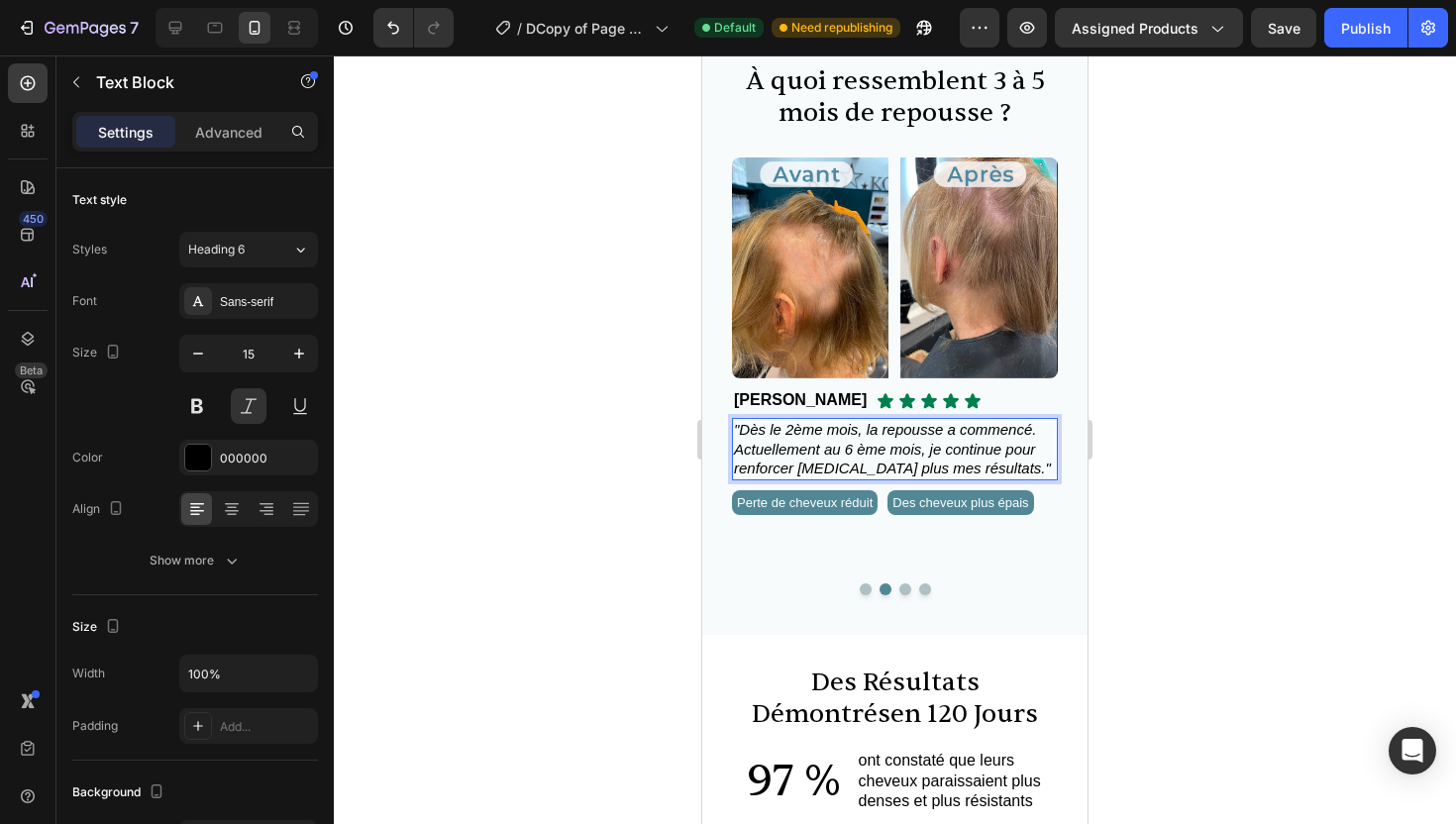
click at [851, 451] on span ""Dès le 2ème mois, la repousse a commencé. Actuellement au 6 ème mois, je conti…" at bounding box center [893, 449] width 317 height 56
click at [1385, 435] on div at bounding box center [895, 440] width 1123 height 769
click at [800, 433] on span ""Dès le 2ème mois, la repousse a commencé. Actuellement au 7 ème mois, je conti…" at bounding box center [893, 449] width 317 height 56
click at [795, 433] on span ""Dès le 2ème mois, la repousse a commencé. Actuellement au 7 ème mois, je conti…" at bounding box center [893, 449] width 317 height 56
click at [796, 434] on span ""Dès le 2ème mois, la repousse a commencé. Actuellement au 7 ème mois, je conti…" at bounding box center [893, 449] width 317 height 56
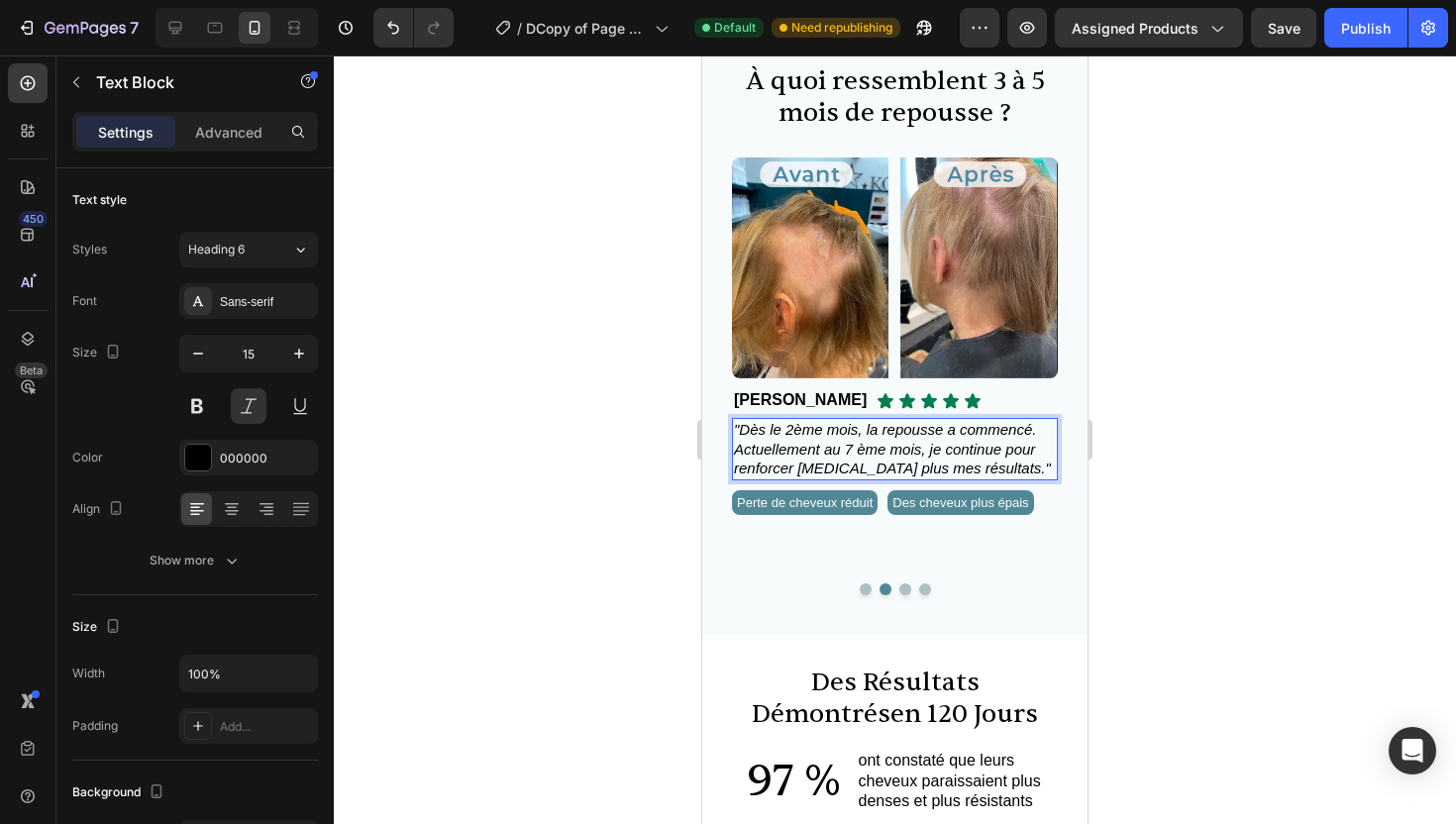
click at [801, 432] on span ""Dès le 2ème mois, la repousse a commencé. Actuellement au 7 ème mois, je conti…" at bounding box center [893, 449] width 317 height 56
click at [814, 432] on span ""Dès le 2ème mois, la repousse a commencé. Actuellement au 7 ème mois, je conti…" at bounding box center [893, 449] width 317 height 56
click at [1193, 405] on div at bounding box center [895, 440] width 1123 height 769
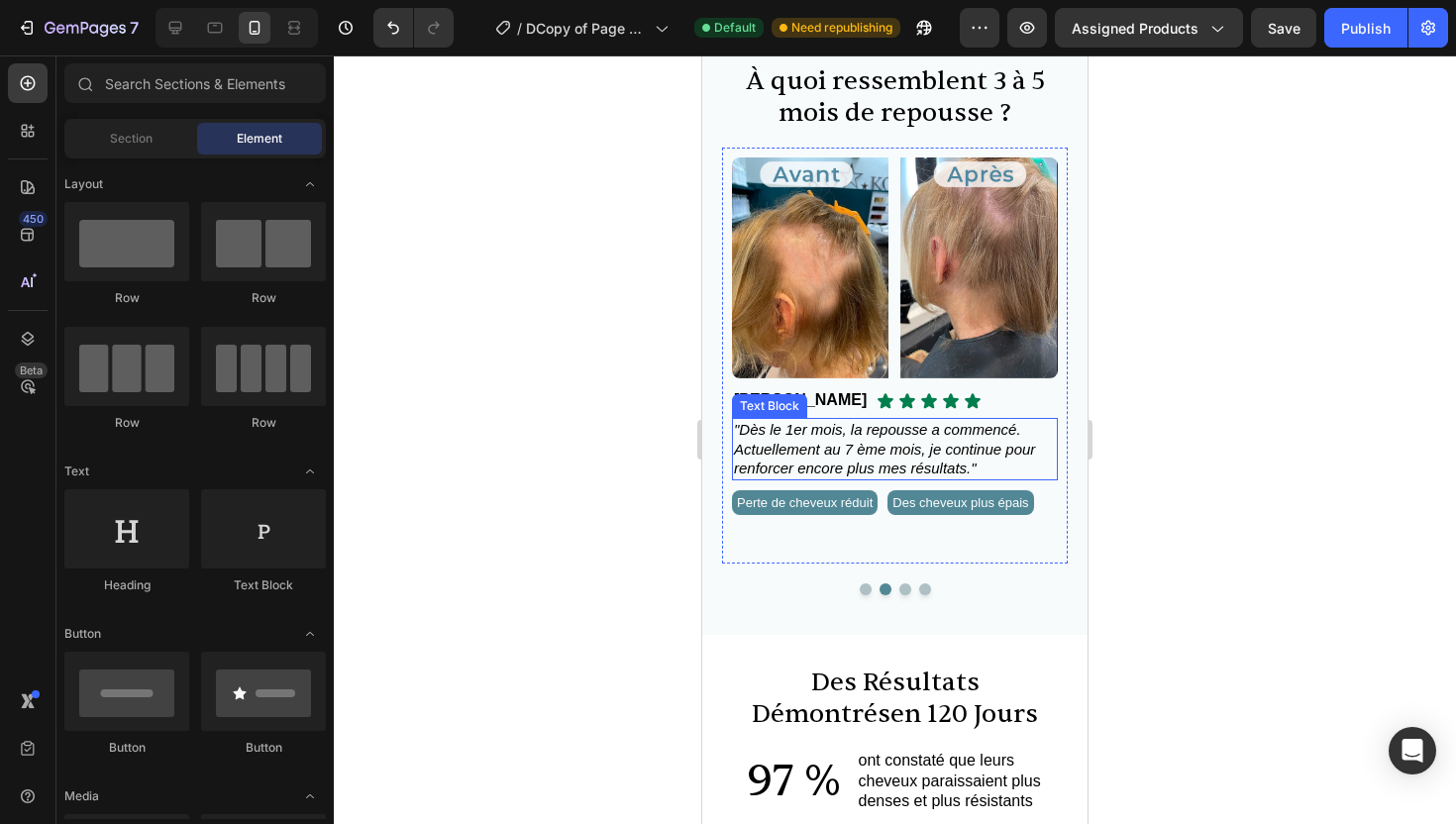
click at [1017, 428] on span ""Dès le 1er mois, la repousse a commencé. Actuellement au 7 ème mois, je contin…" at bounding box center [885, 449] width 302 height 56
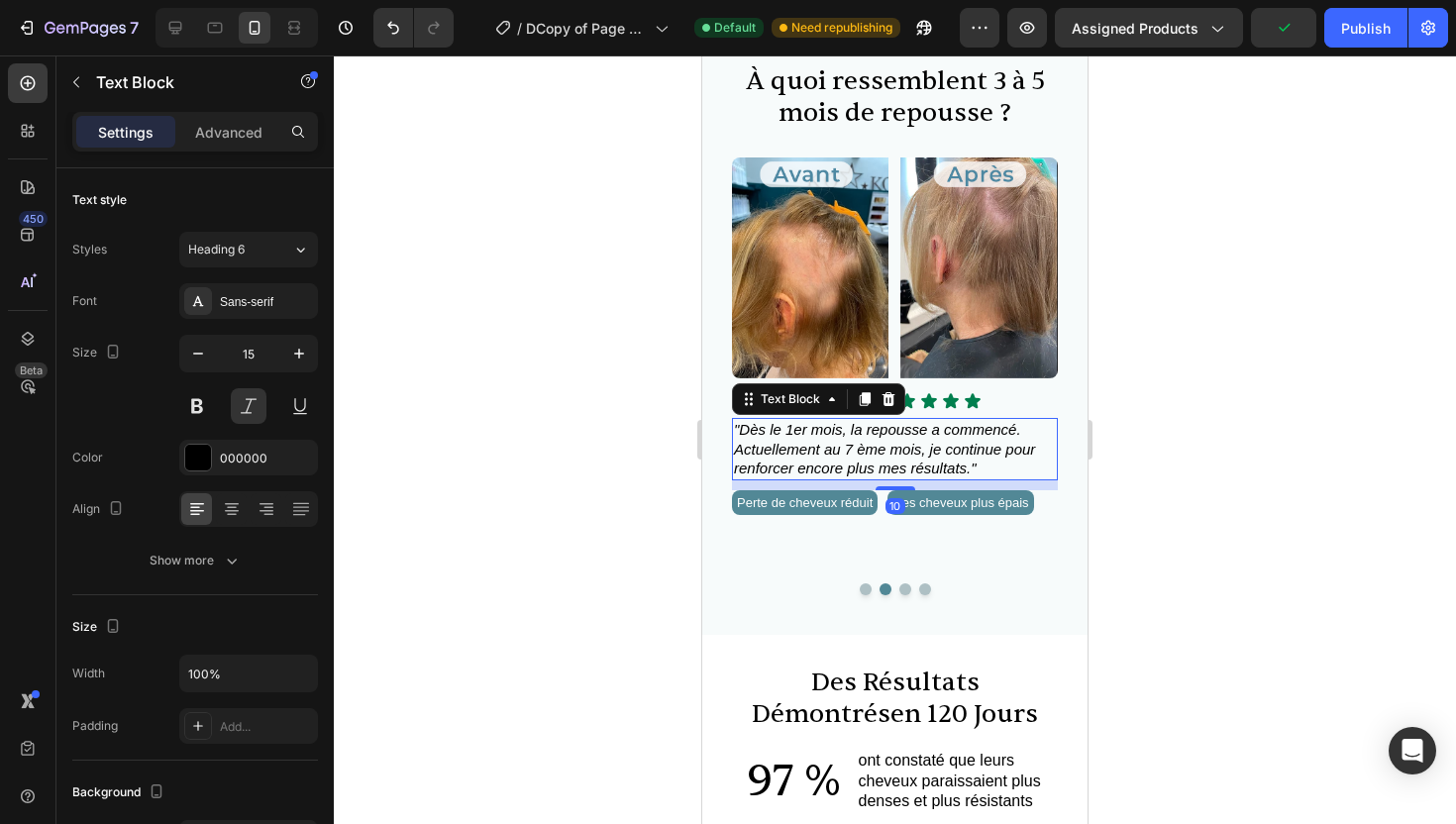
click at [1169, 447] on div at bounding box center [895, 440] width 1123 height 769
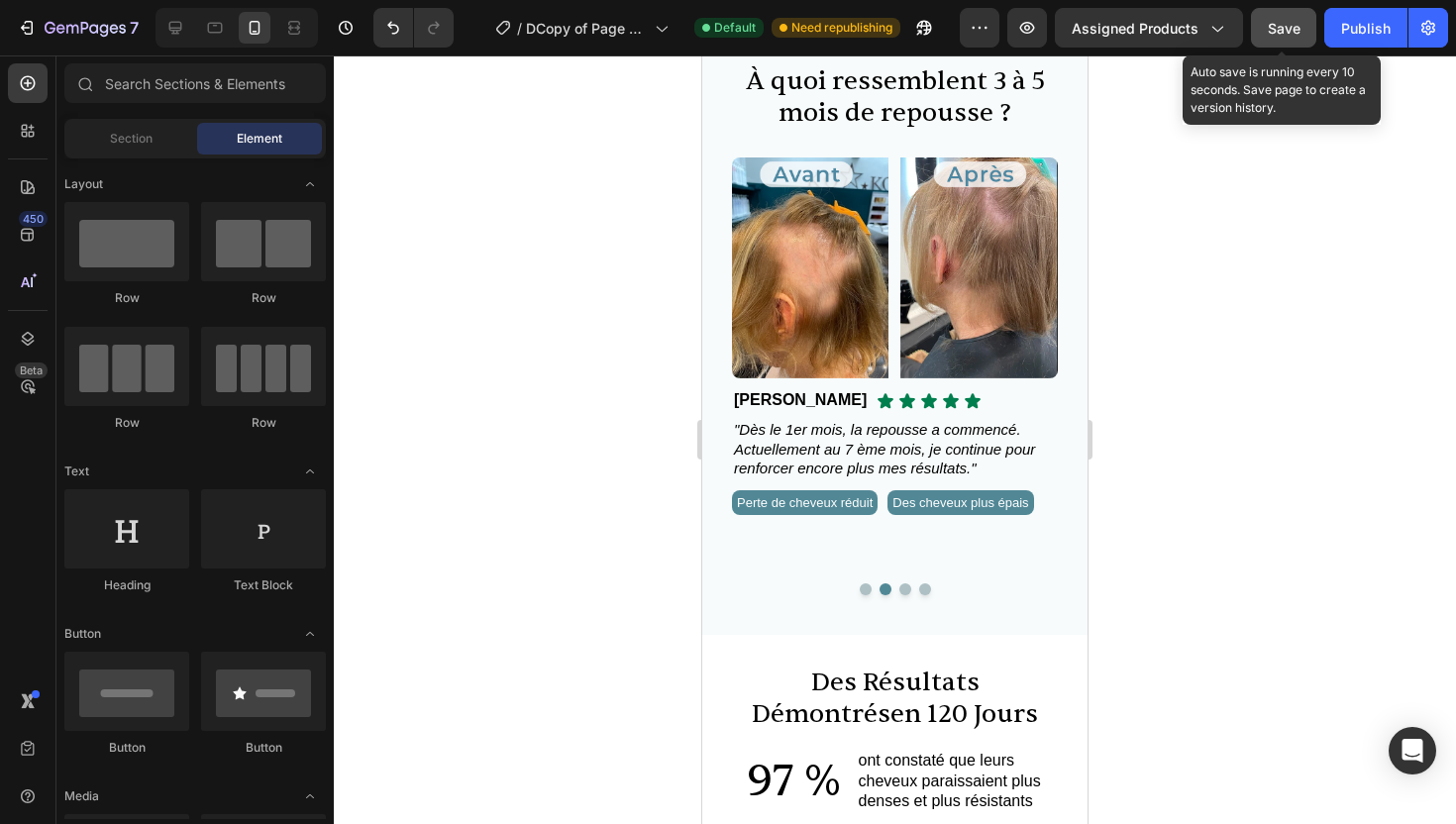
click at [1299, 33] on span "Save" at bounding box center [1284, 28] width 33 height 17
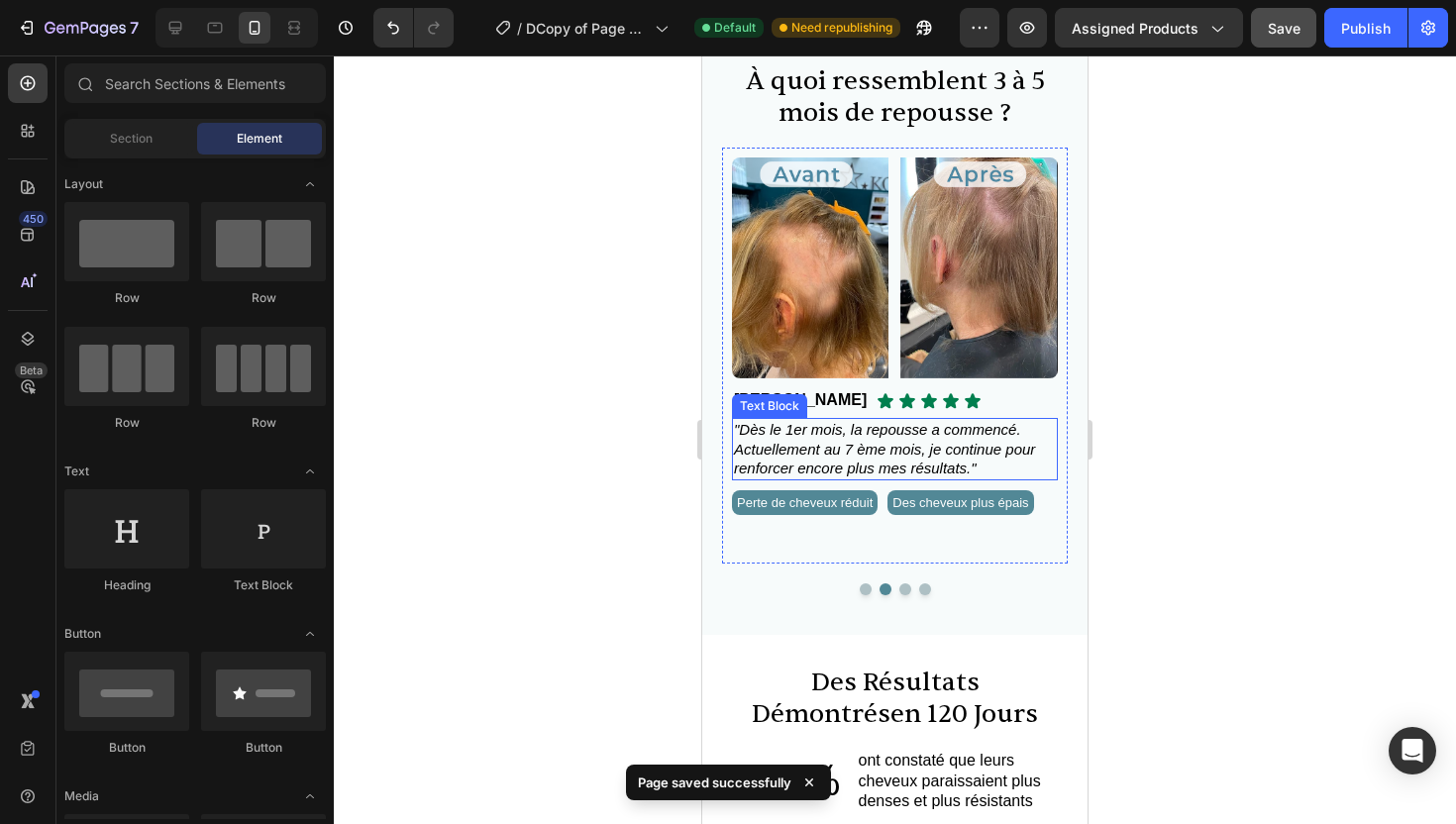
click at [859, 448] on span ""Dès le 1er mois, la repousse a commencé. Actuellement au 7 ème mois, je contin…" at bounding box center [885, 449] width 302 height 56
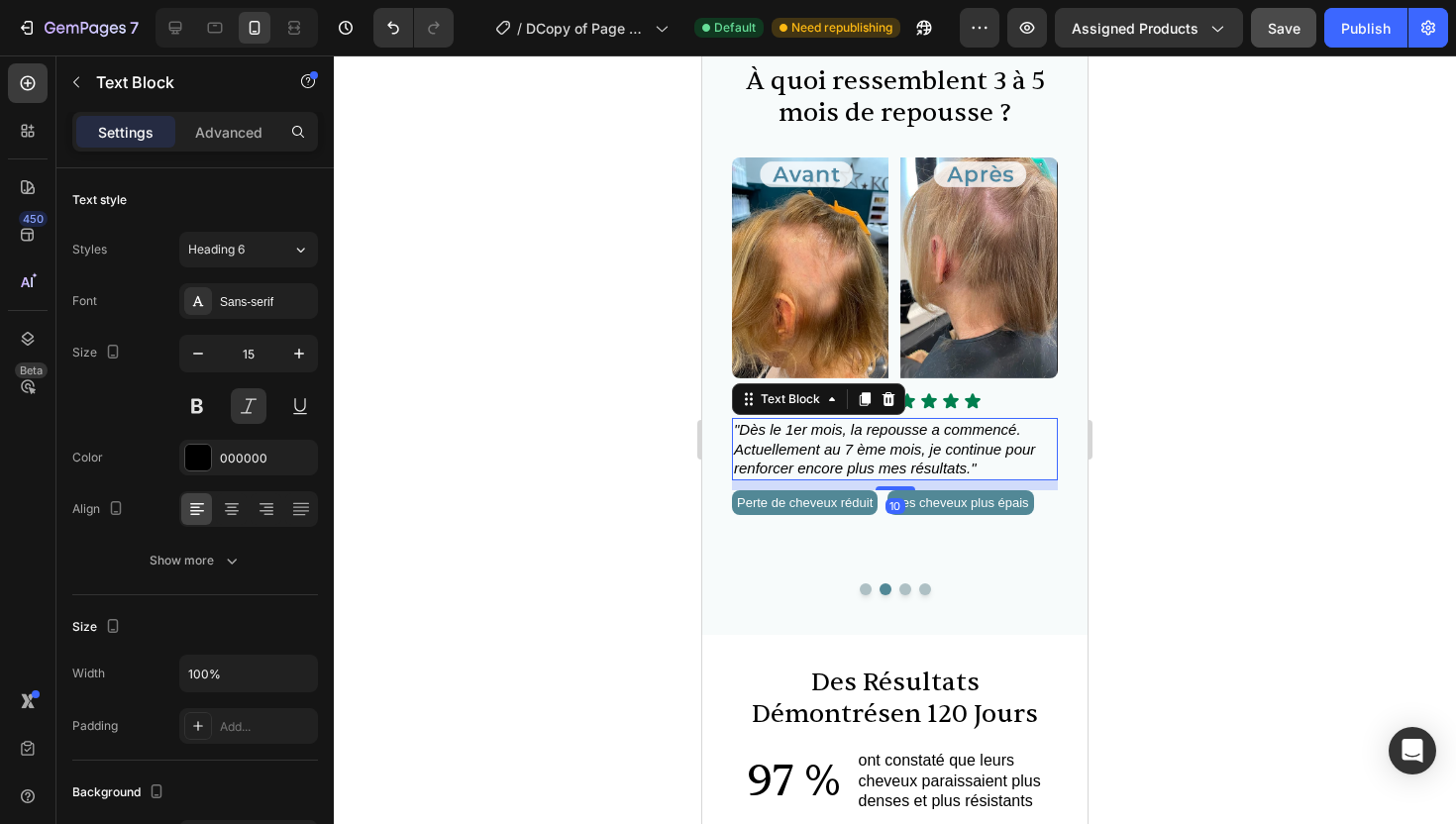
click at [1170, 454] on div at bounding box center [895, 440] width 1123 height 769
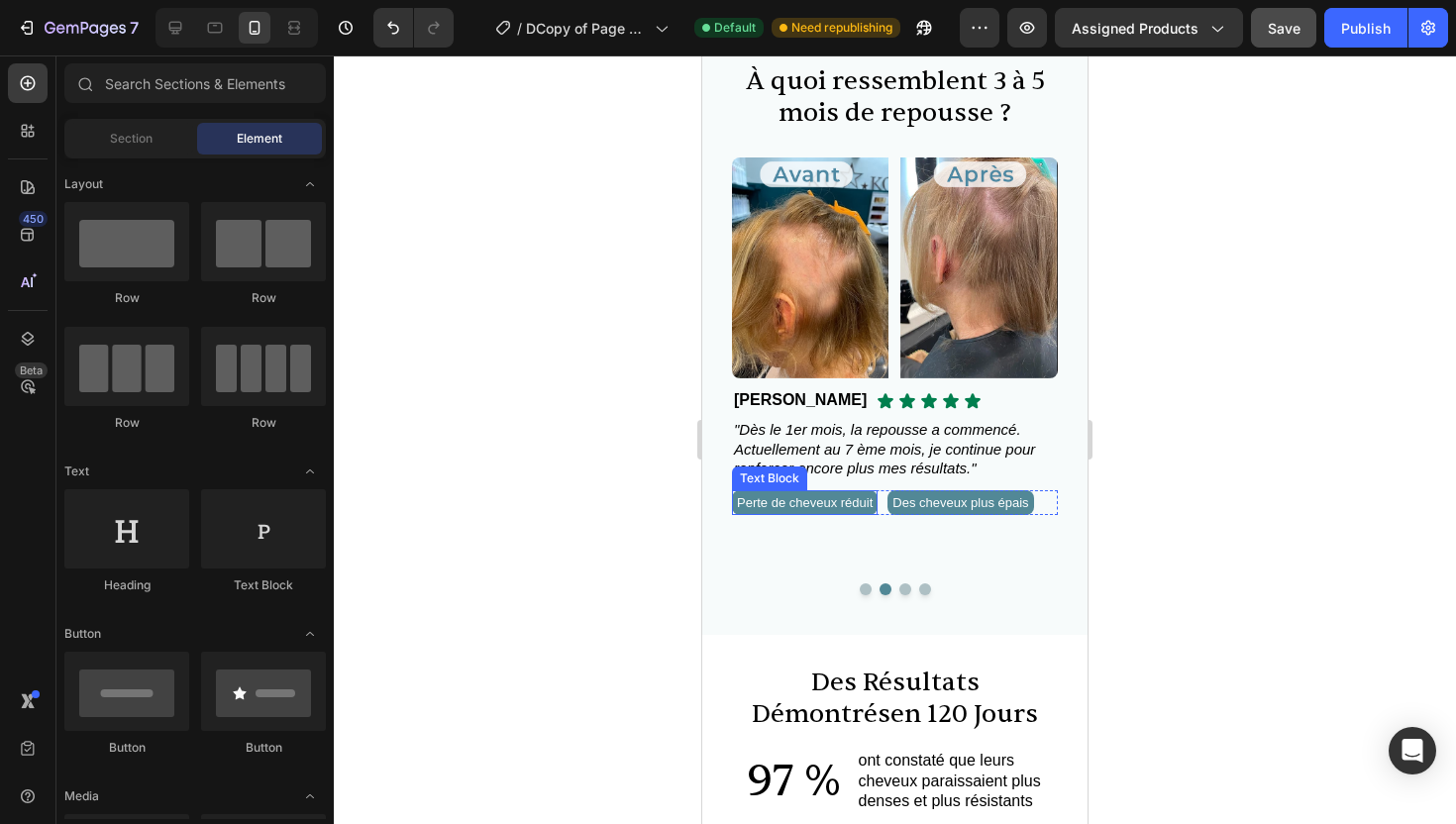
click at [840, 511] on p "Perte de cheveux réduit" at bounding box center [805, 503] width 135 height 15
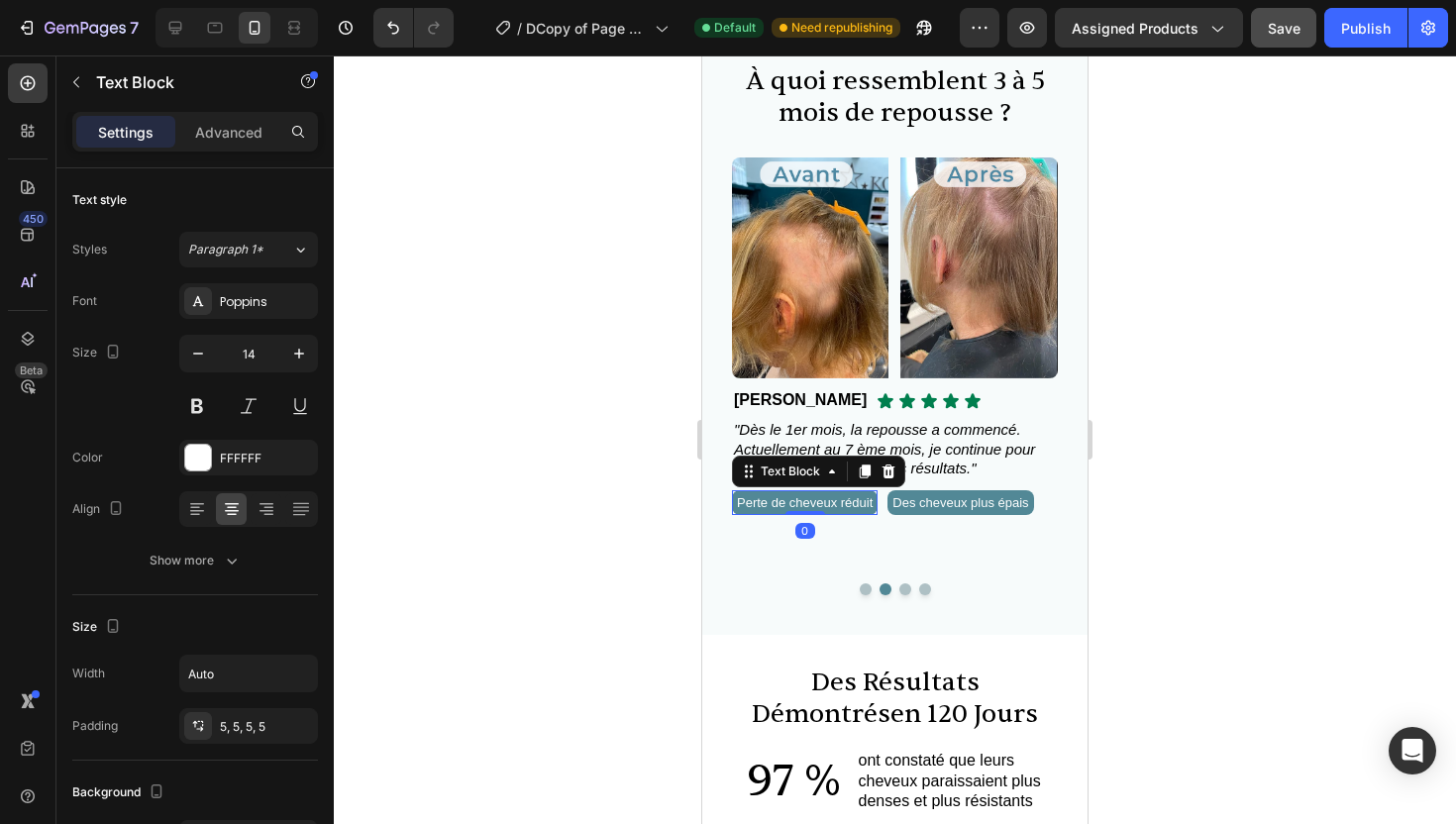
click at [831, 511] on p "Perte de cheveux réduit" at bounding box center [805, 503] width 135 height 15
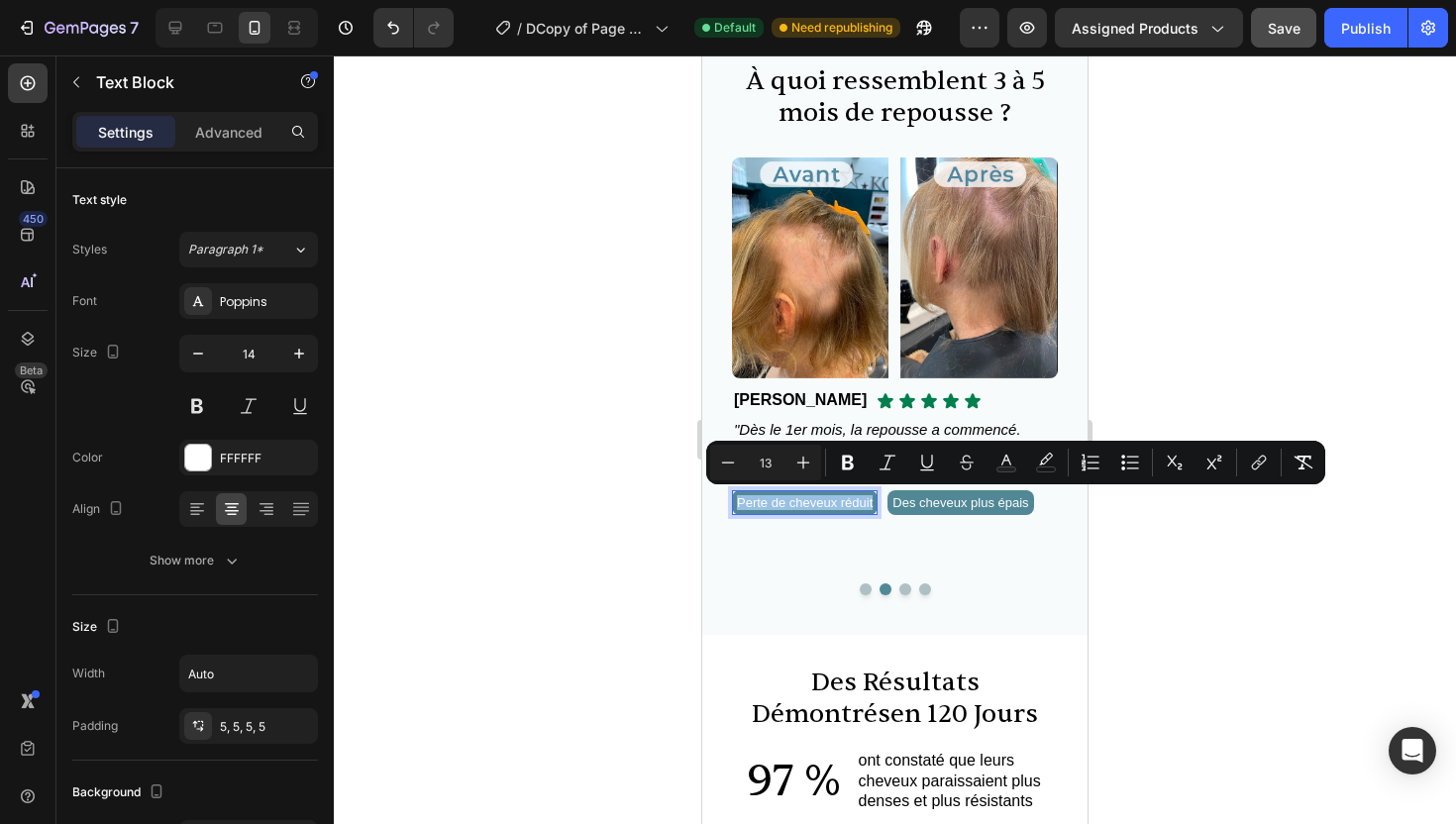
drag, startPoint x: 831, startPoint y: 518, endPoint x: 750, endPoint y: 504, distance: 82.2
click at [750, 504] on p "Perte de cheveux réduit" at bounding box center [805, 503] width 135 height 15
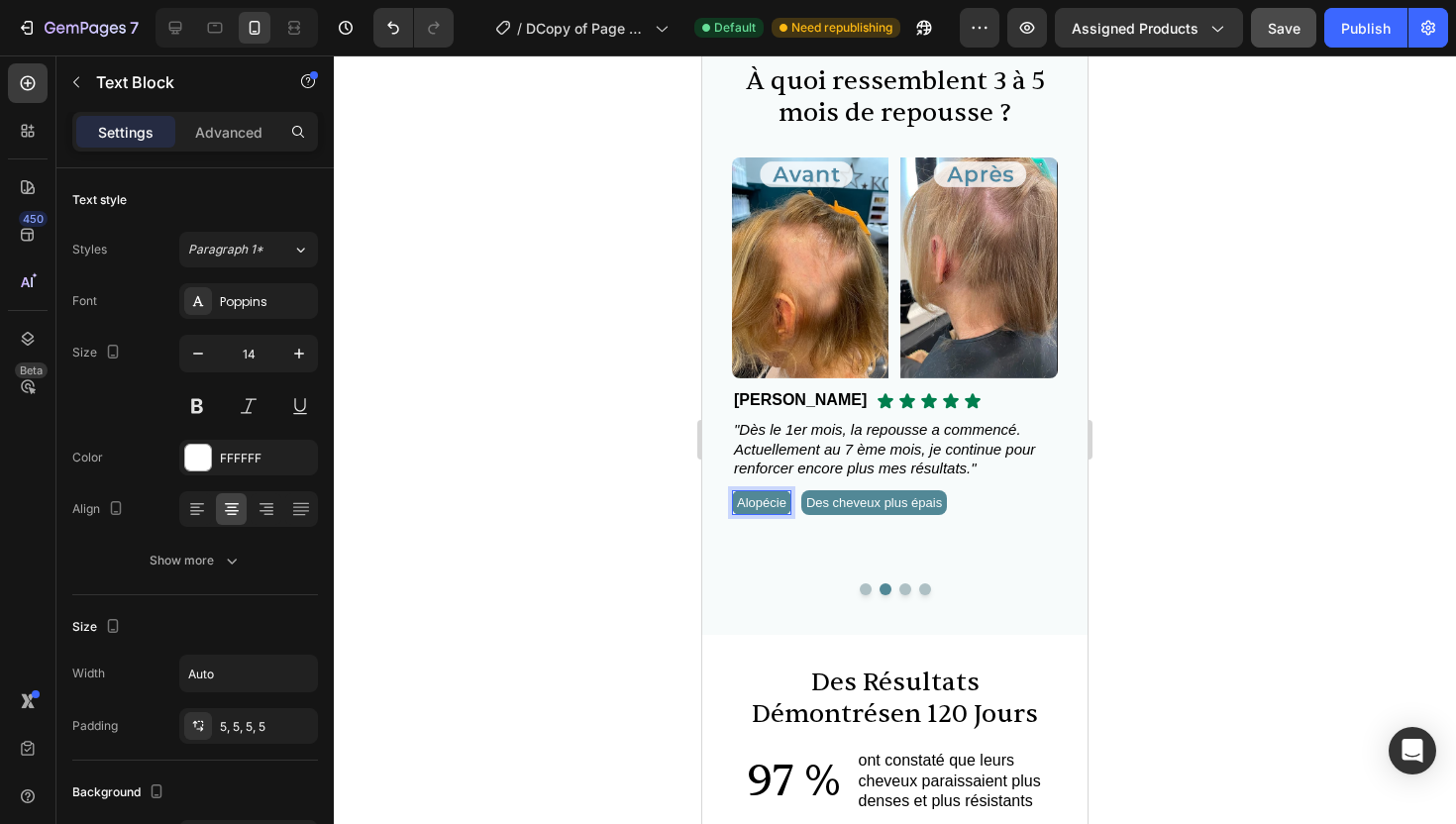
click at [1227, 523] on div at bounding box center [895, 440] width 1123 height 769
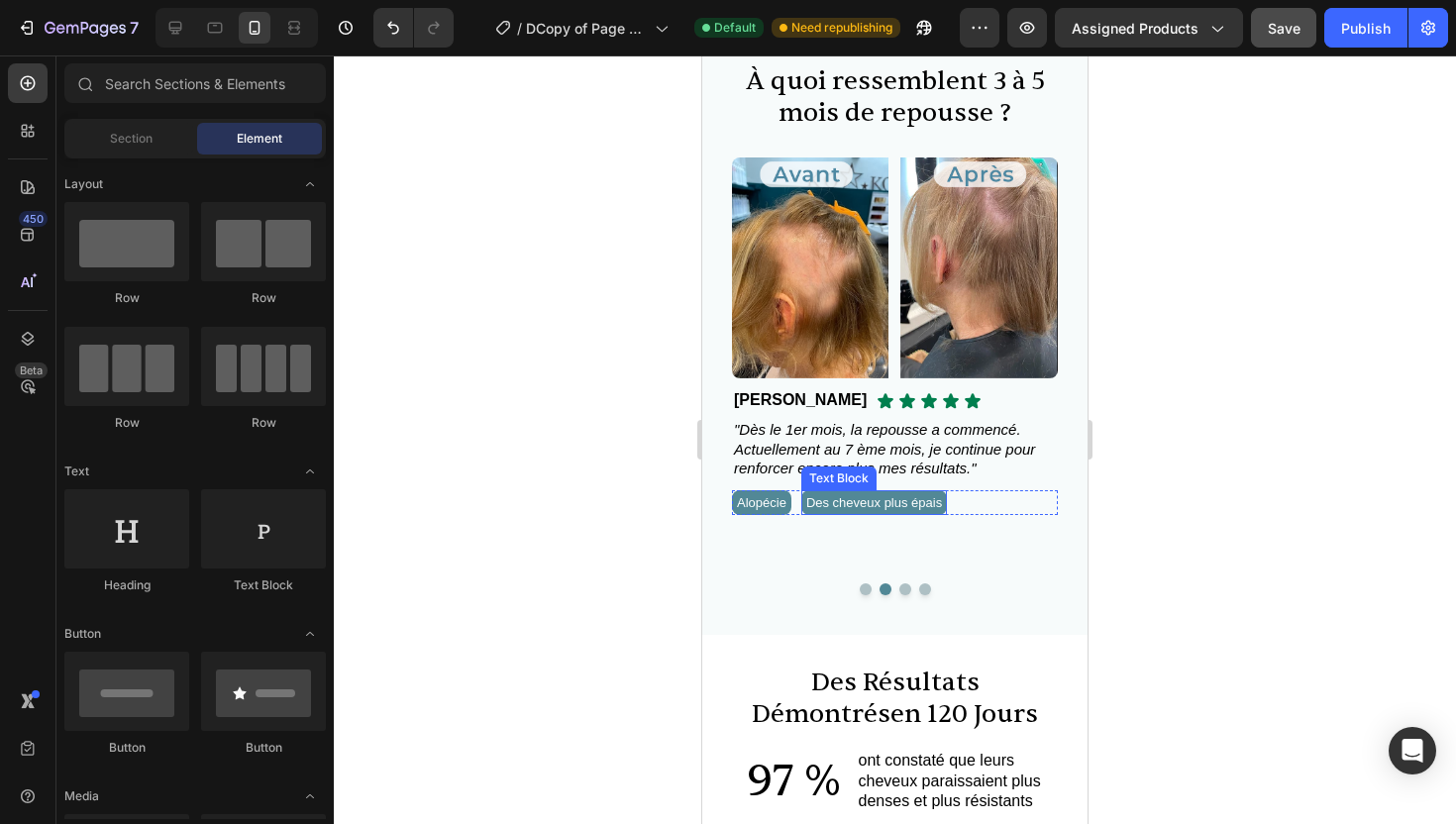
click at [895, 507] on span "Des cheveux plus épais" at bounding box center [874, 503] width 135 height 15
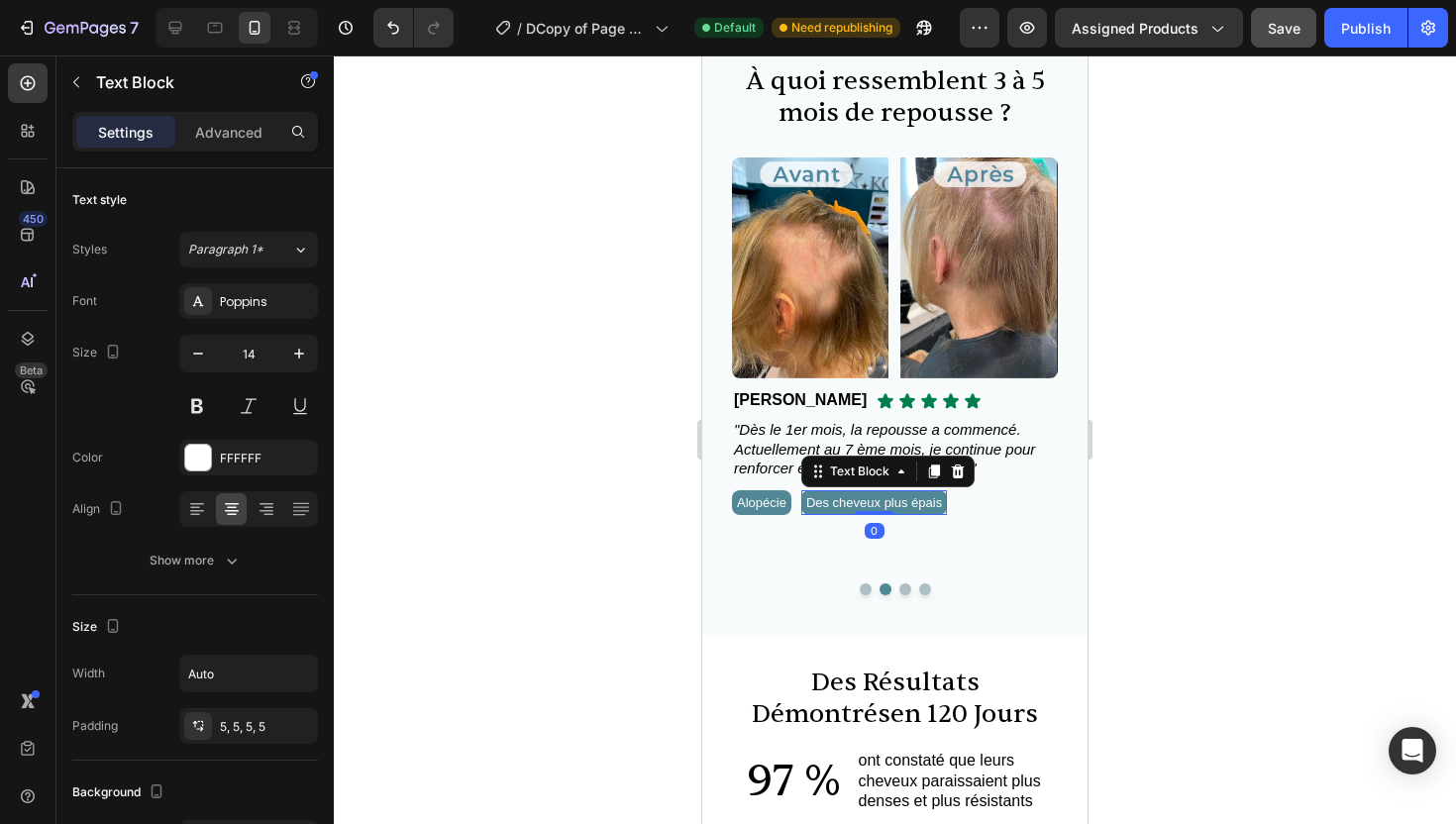
click at [895, 507] on span "Des cheveux plus épais" at bounding box center [874, 503] width 135 height 15
click at [1320, 551] on div at bounding box center [895, 440] width 1123 height 769
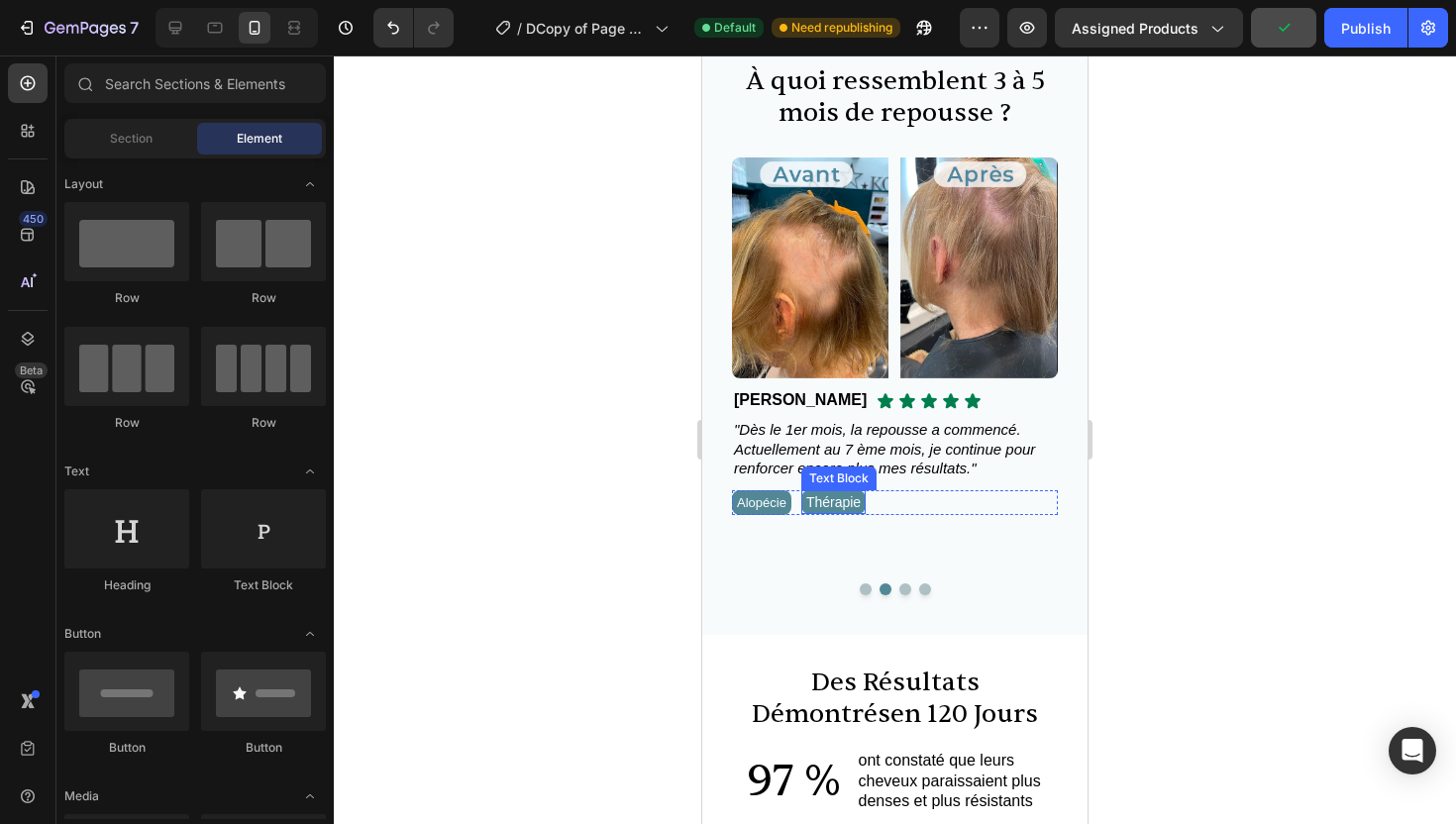
click at [859, 506] on p "Thérapie" at bounding box center [833, 503] width 55 height 14
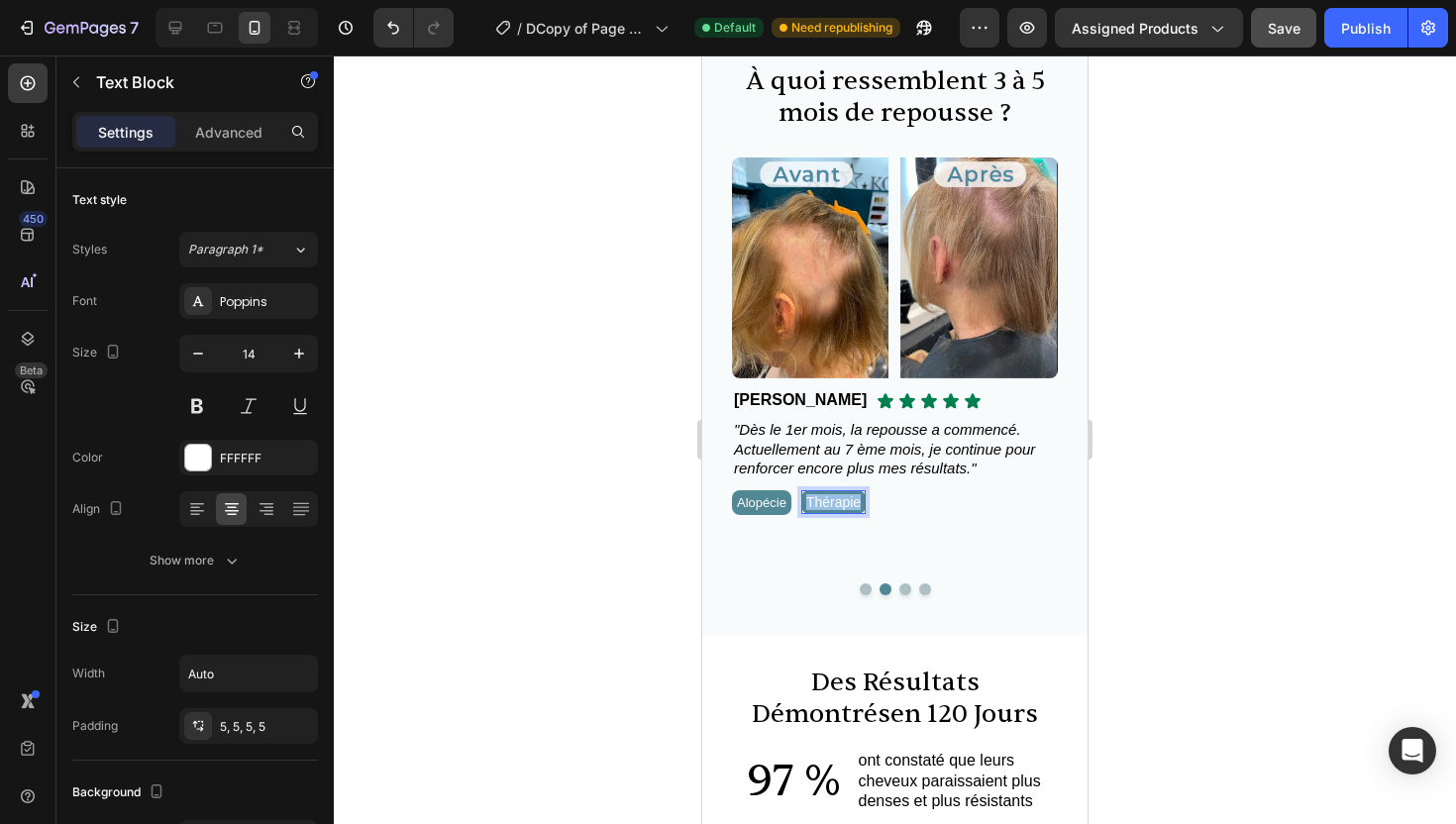
click at [859, 506] on p "Thérapie" at bounding box center [833, 503] width 55 height 14
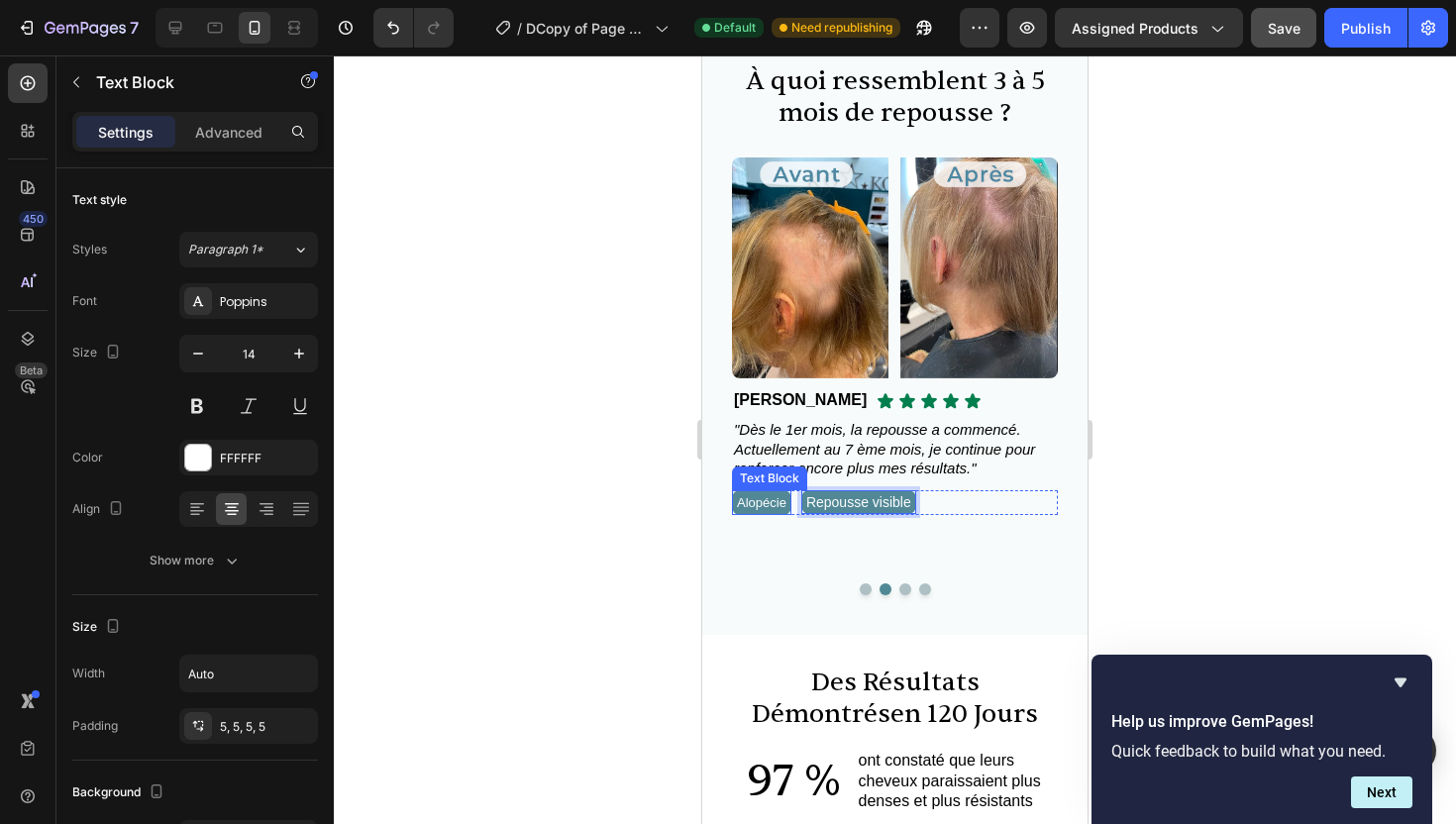
click at [759, 513] on div "Alopécie Text Block" at bounding box center [762, 503] width 60 height 25
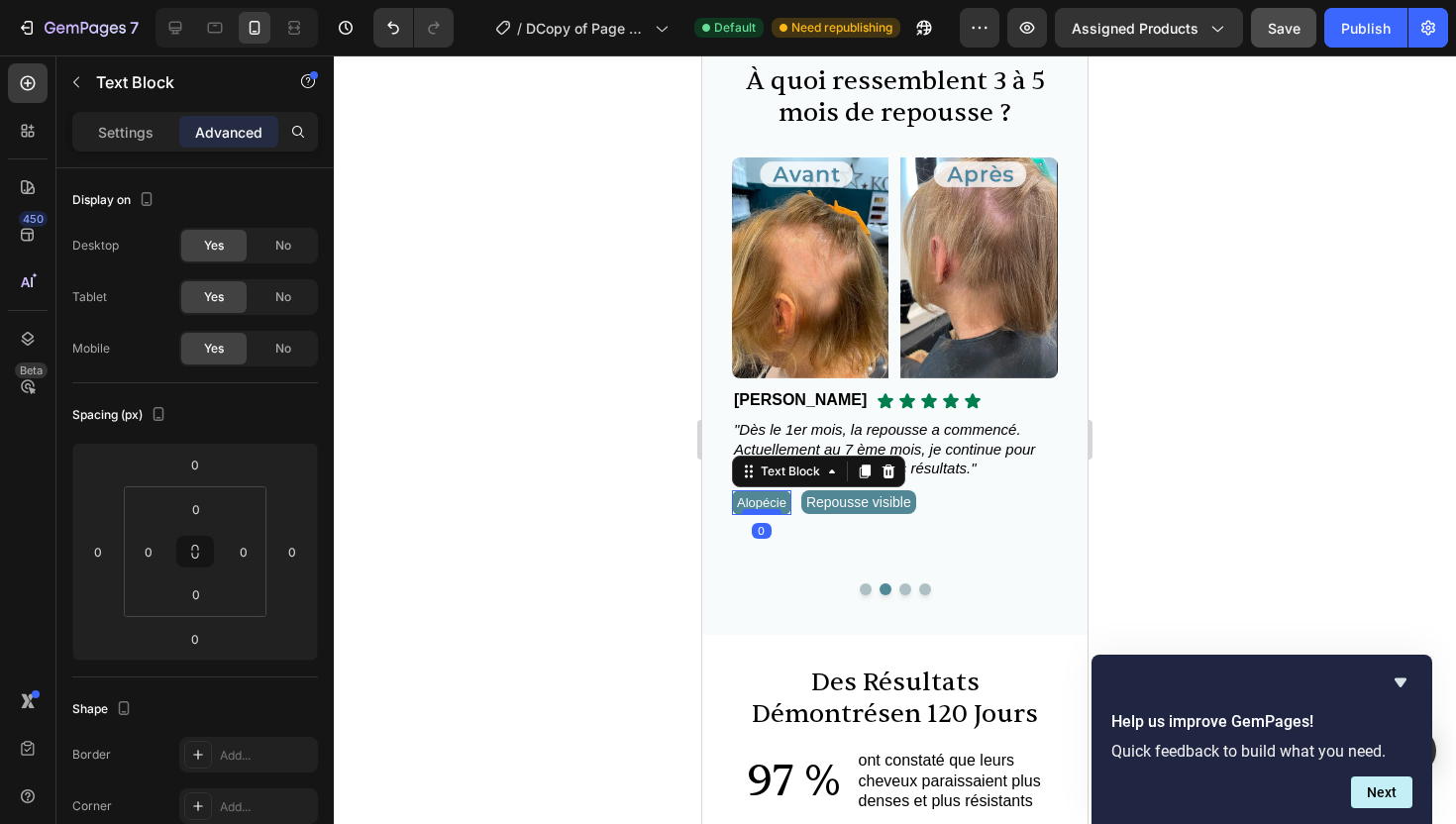
click at [758, 510] on div at bounding box center [762, 513] width 40 height 6
click at [756, 506] on span "Alopécie" at bounding box center [762, 503] width 50 height 15
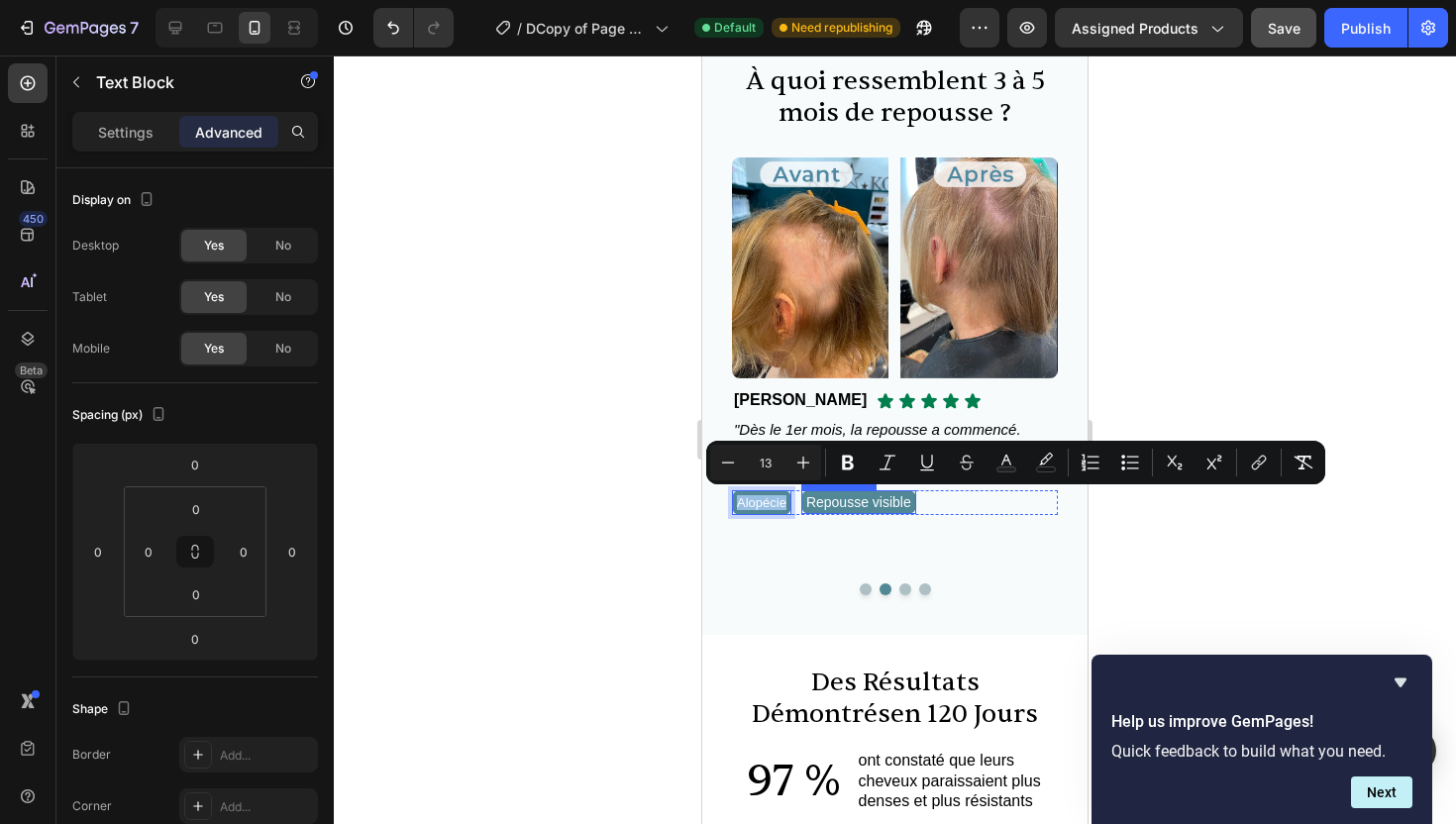
click at [855, 504] on p "Repousse visible" at bounding box center [859, 503] width 105 height 14
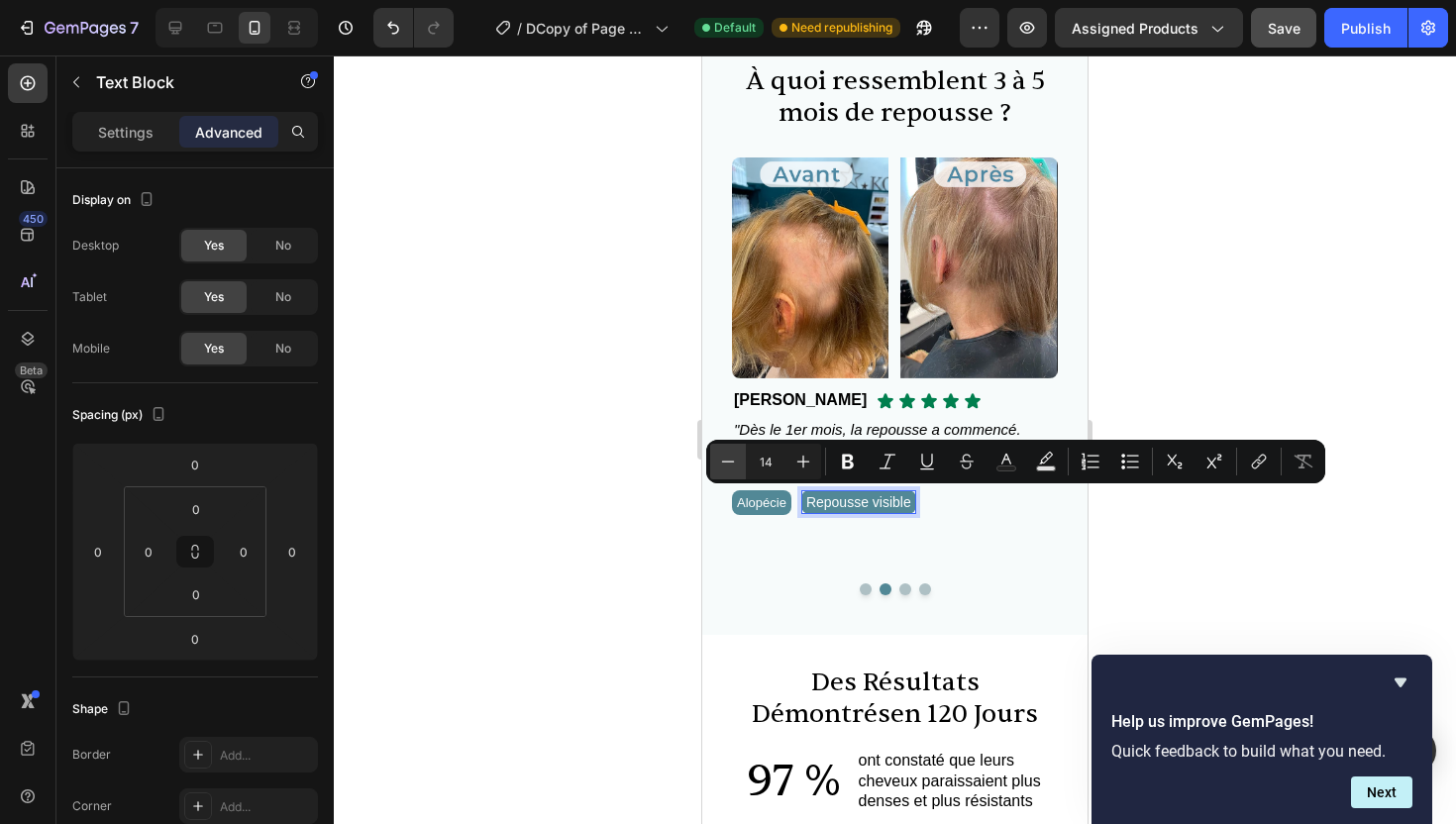
click at [737, 467] on icon "Editor contextual toolbar" at bounding box center [728, 462] width 20 height 20
type input "13"
click at [1162, 523] on div at bounding box center [895, 440] width 1123 height 769
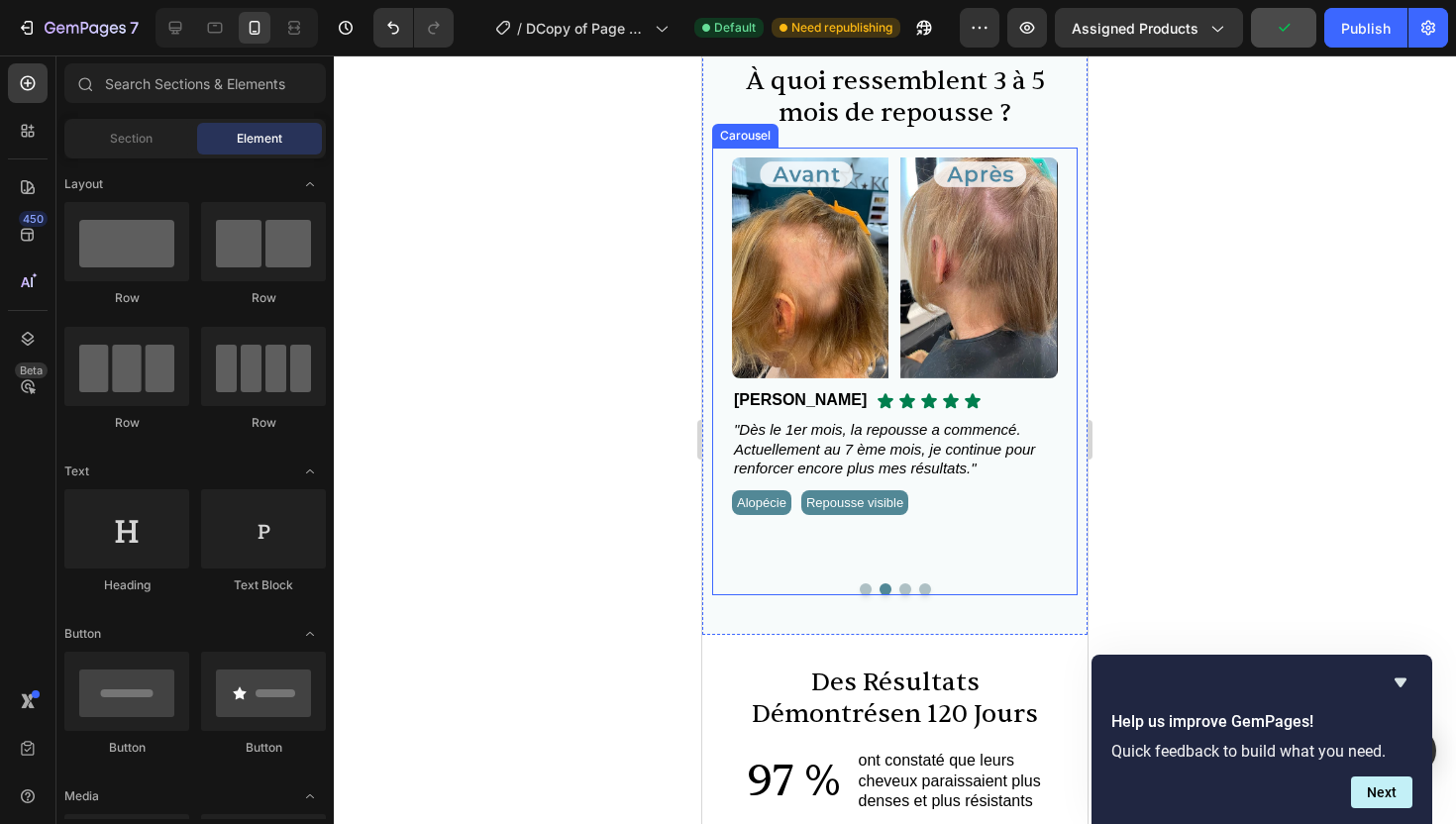
click at [868, 588] on button "Dot" at bounding box center [866, 589] width 12 height 12
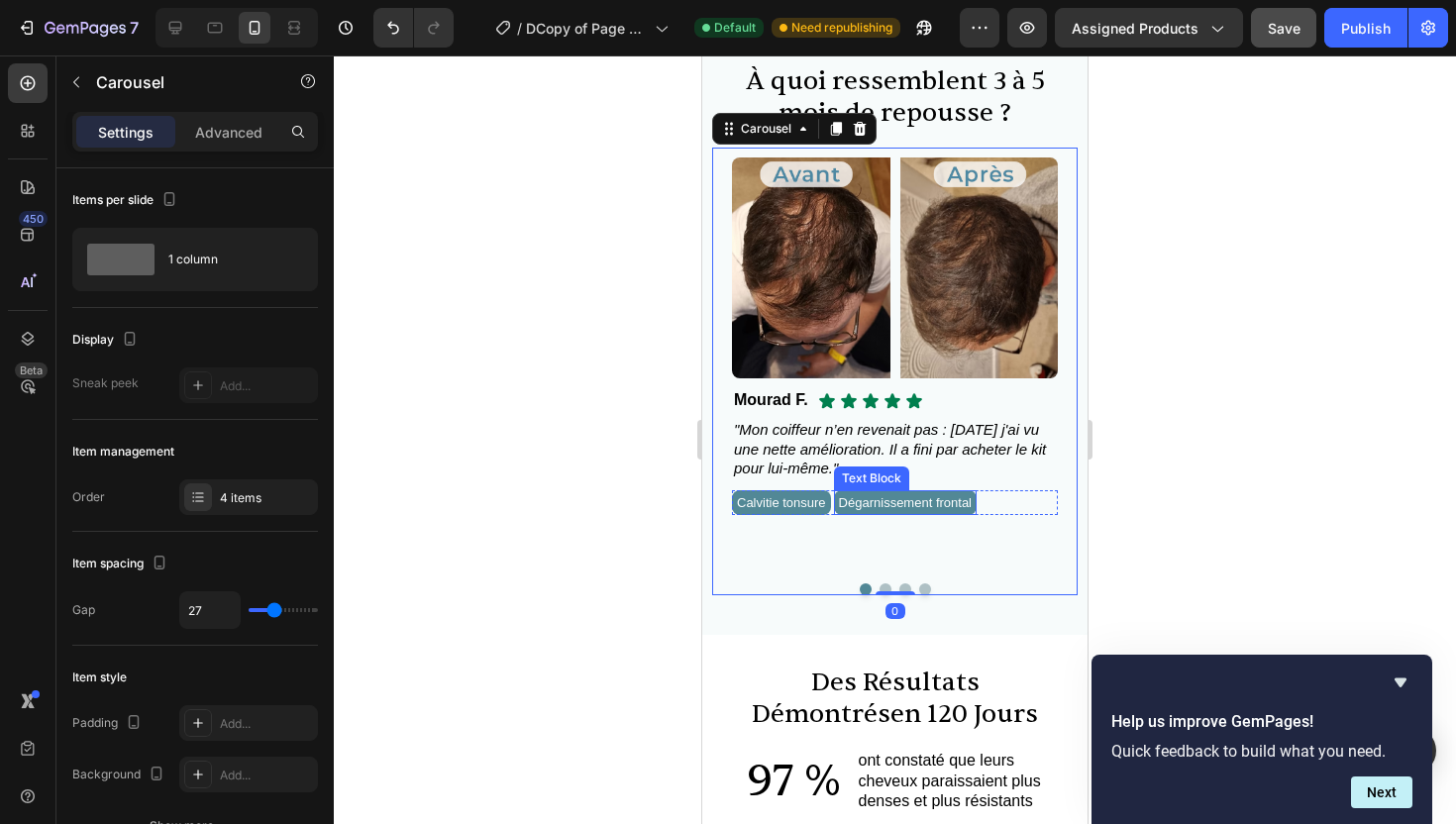
click at [900, 503] on span "Dégarnissement frontal" at bounding box center [905, 503] width 132 height 15
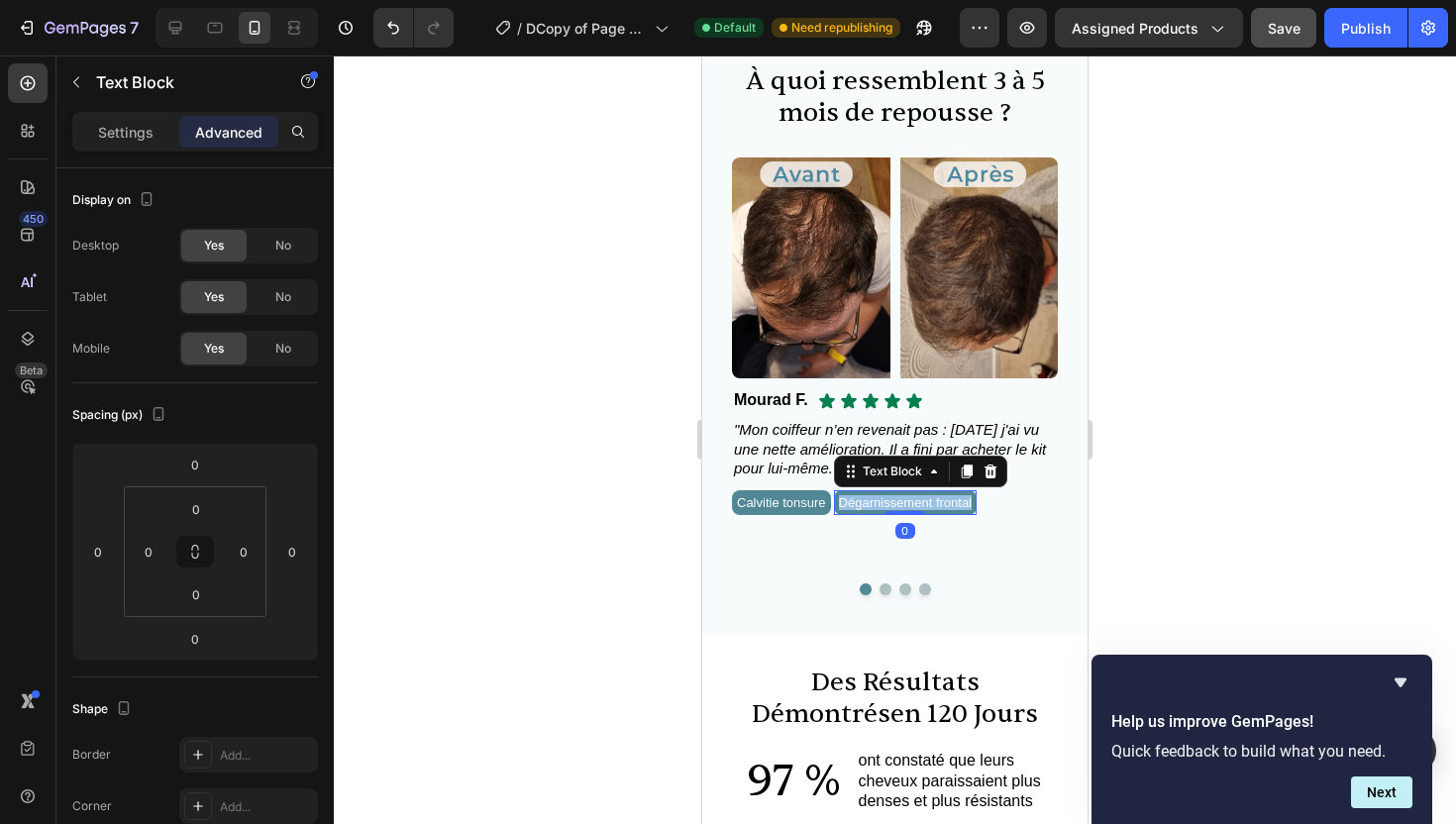
click at [900, 503] on span "Dégarnissement frontal" at bounding box center [905, 503] width 132 height 15
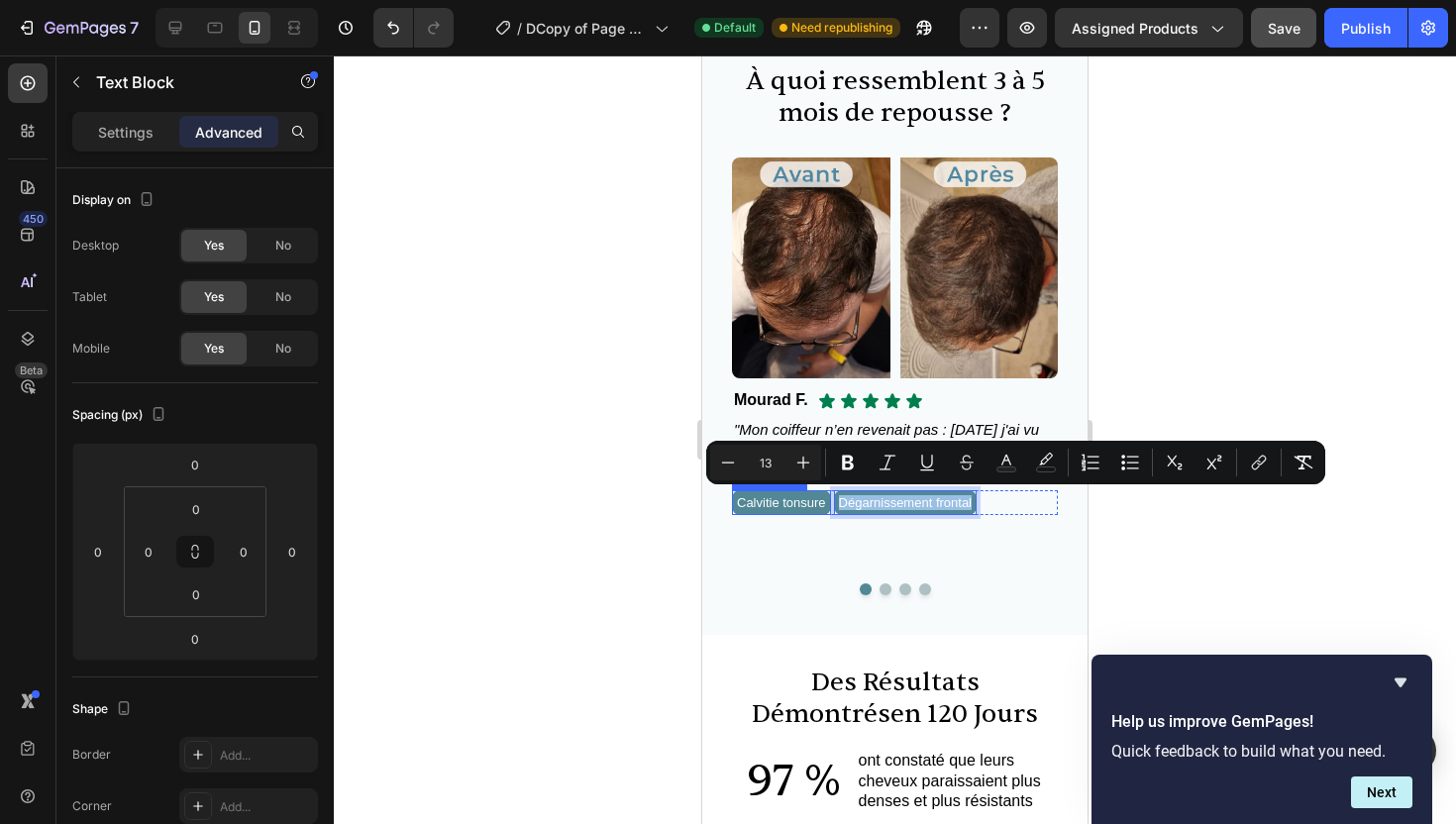
click at [795, 510] on span "Calvitie tonsure" at bounding box center [782, 503] width 90 height 15
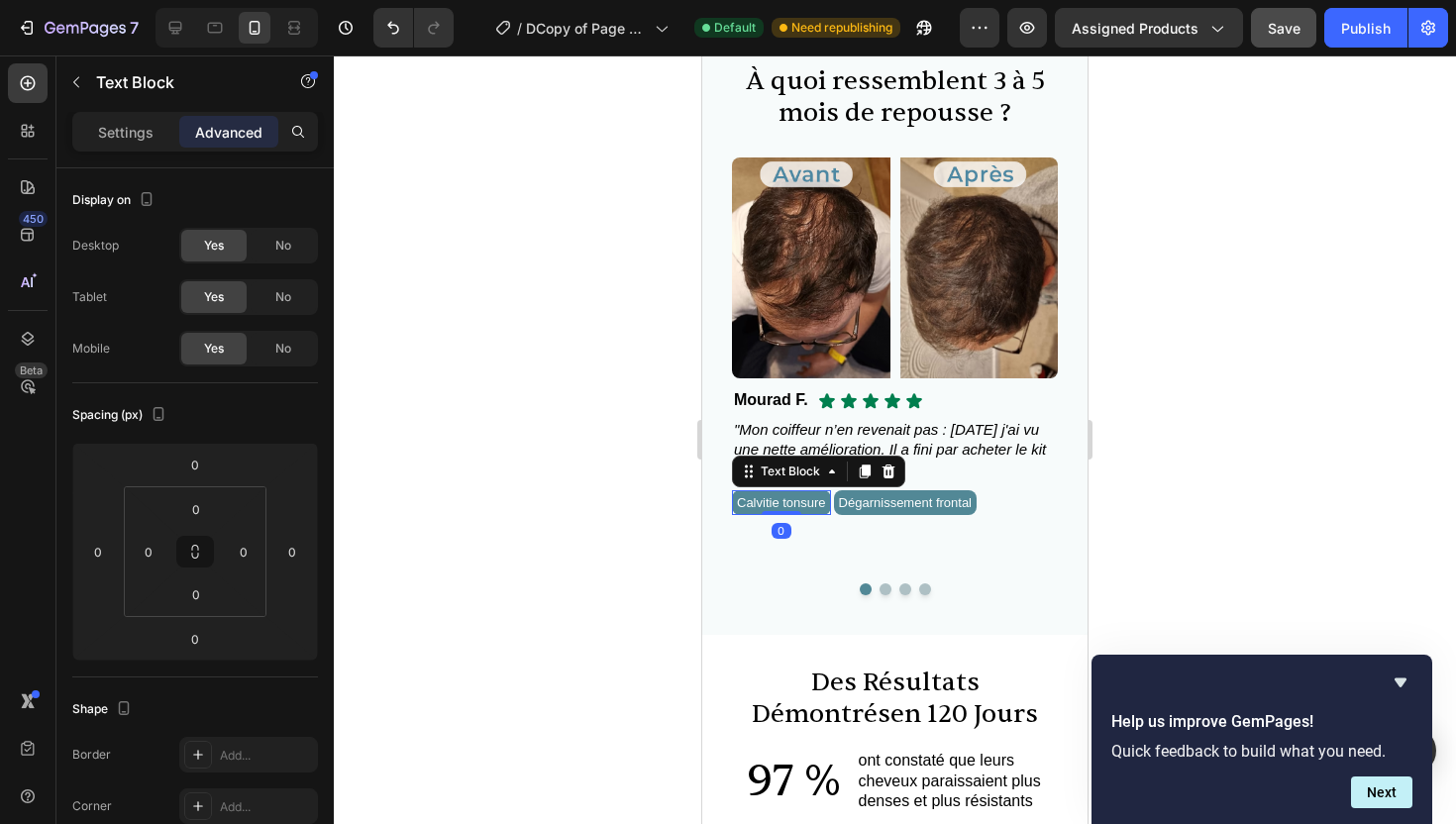
click at [795, 512] on div at bounding box center [782, 514] width 40 height 4
click at [793, 507] on span "Calvitie tonsure" at bounding box center [782, 503] width 90 height 15
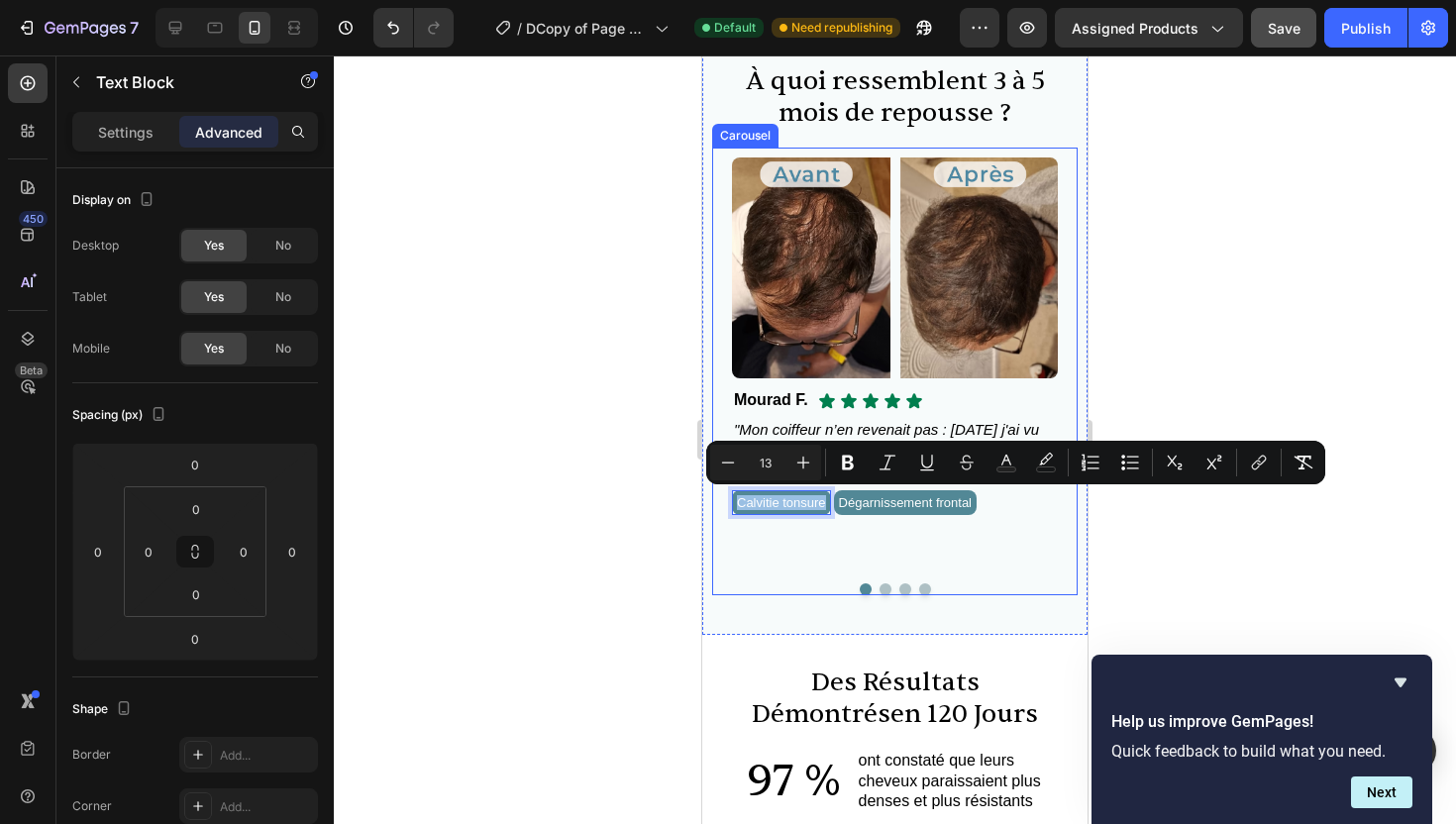
click at [889, 587] on button "Dot" at bounding box center [886, 589] width 12 height 12
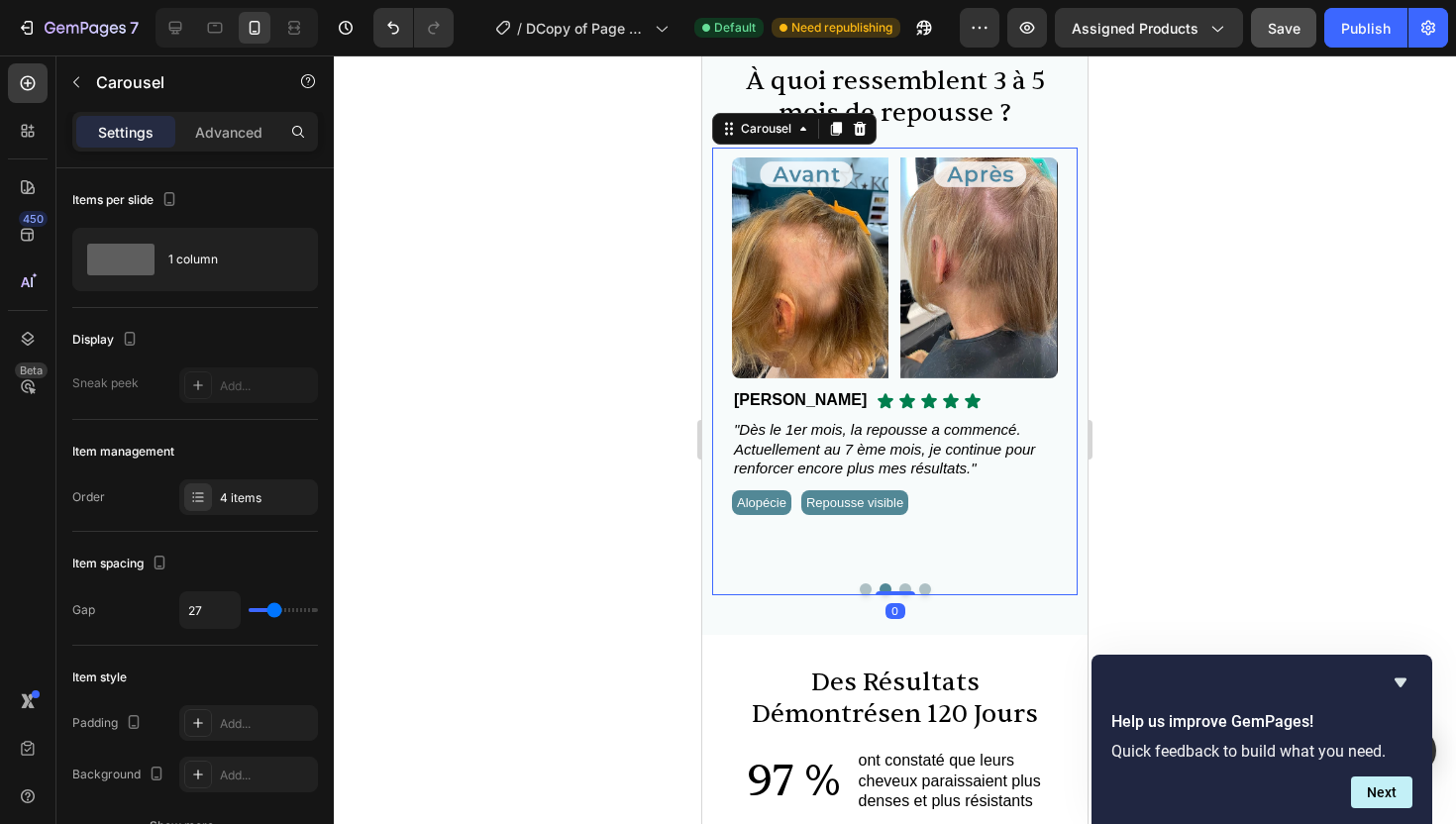
click at [902, 586] on button "Dot" at bounding box center [906, 589] width 12 height 12
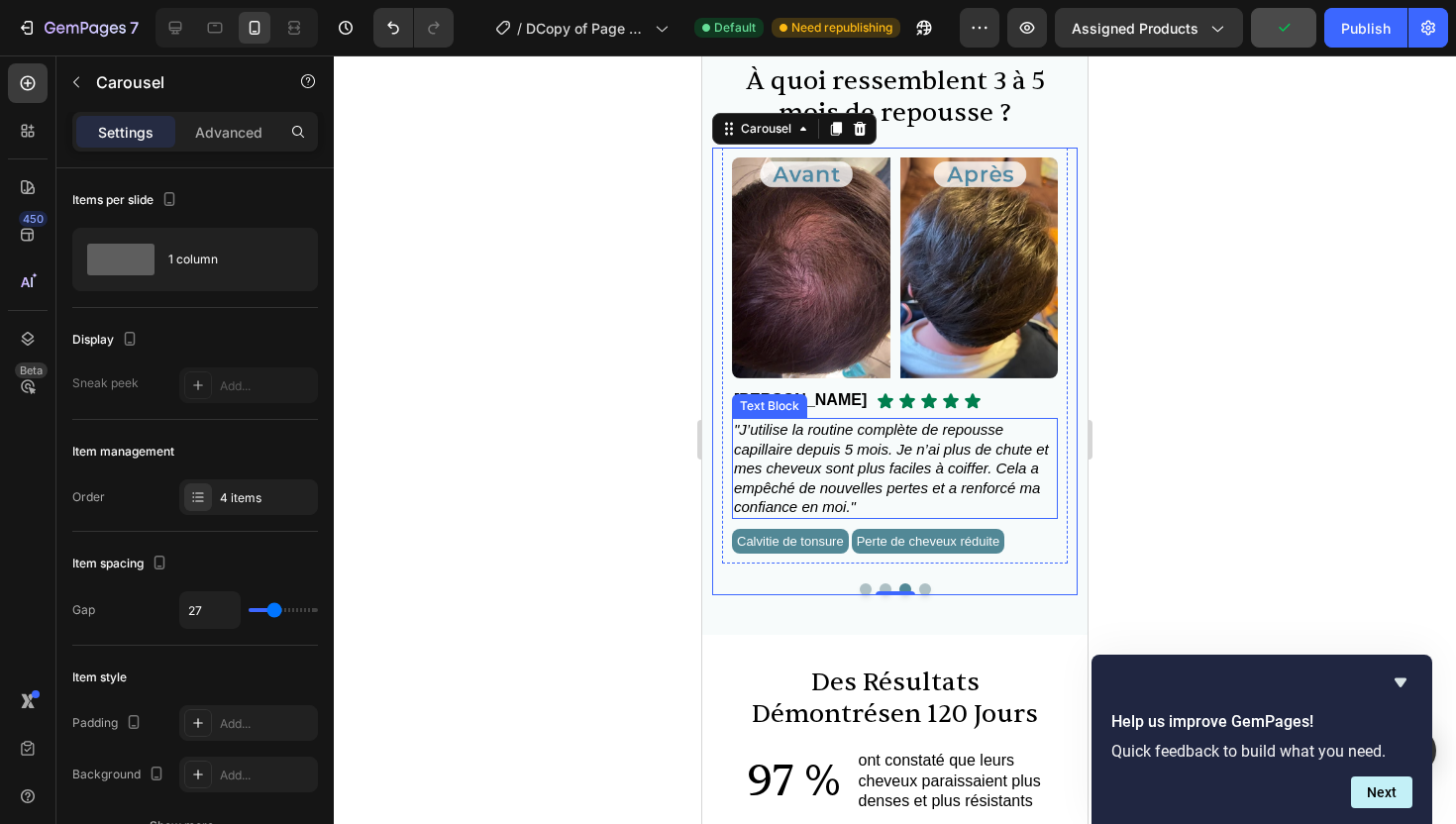
click at [792, 447] on span ""J’utilise la routine complète de repousse capillaire depuis 5 mois. Je n’ai pl…" at bounding box center [892, 468] width 315 height 95
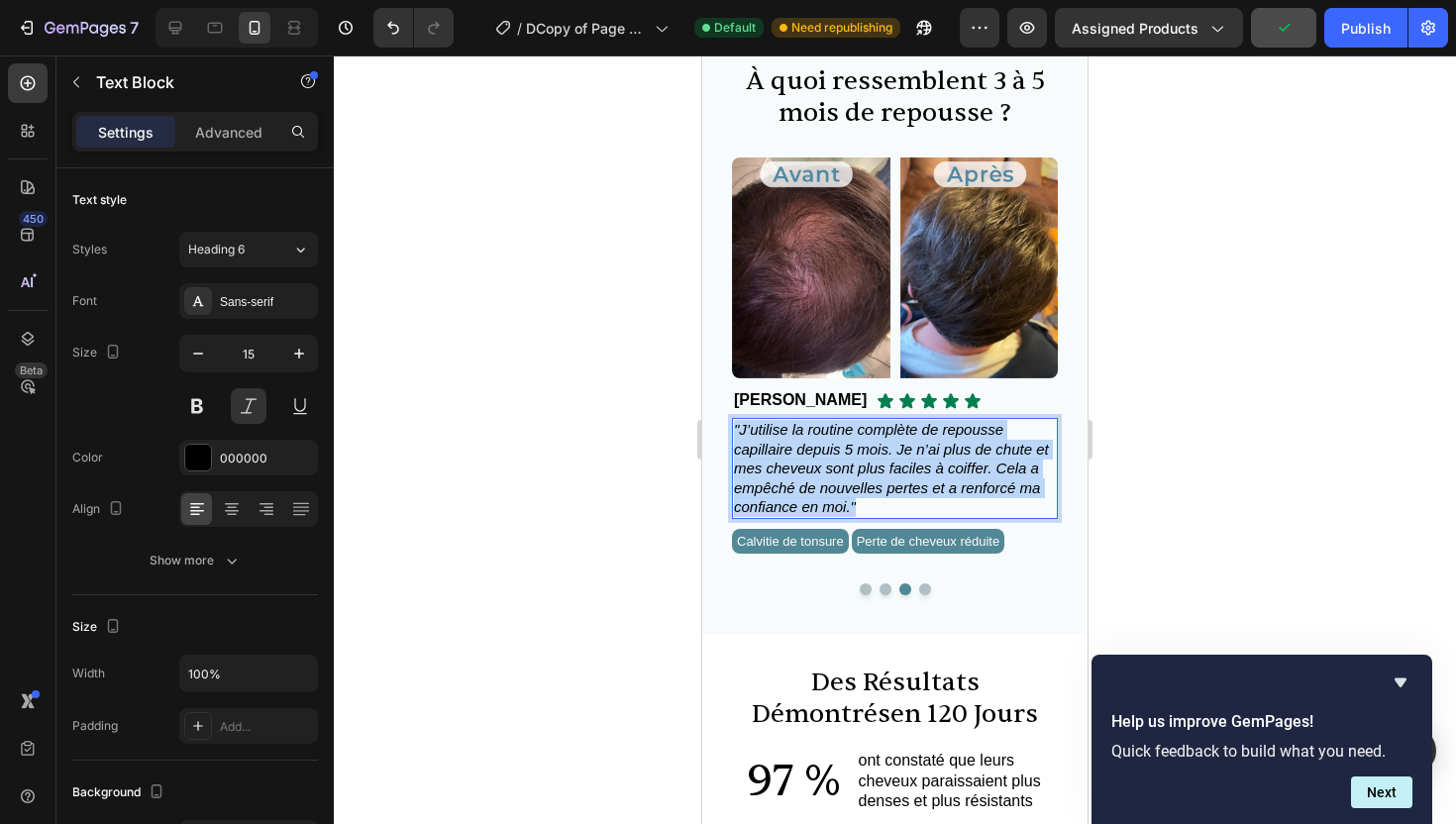
click at [792, 447] on span ""J’utilise la routine complète de repousse capillaire depuis 5 mois. Je n’ai pl…" at bounding box center [892, 468] width 315 height 95
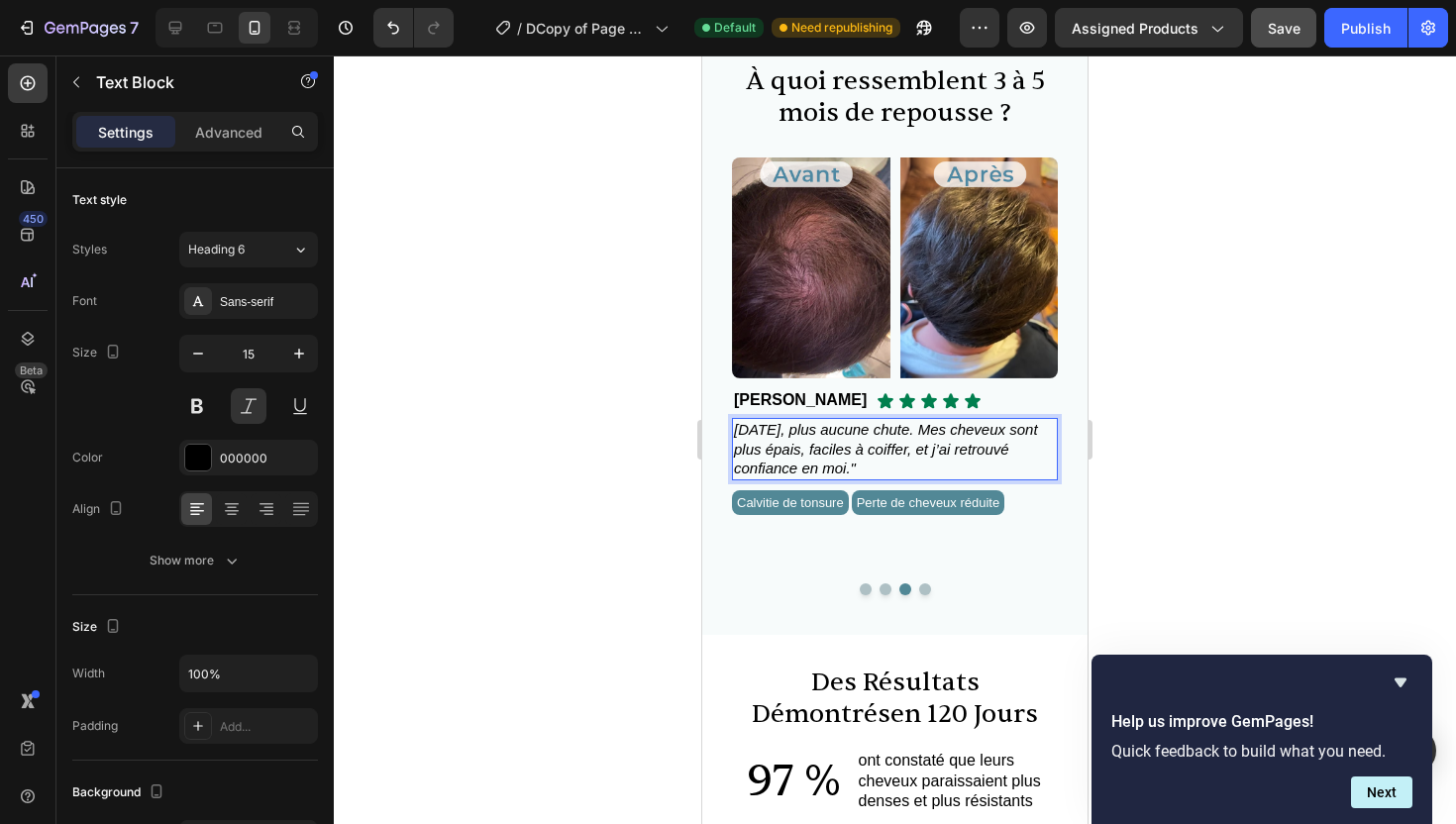
click at [733, 429] on div "[DATE], plus aucune chute. Mes cheveux sont plus épais, faciles à coiffer, et j…" at bounding box center [896, 449] width 326 height 63
click at [1122, 456] on div at bounding box center [895, 440] width 1123 height 769
click at [840, 428] on span ""[DATE], plus aucune chute. Mes cheveux sont plus épais, faciles à coiffer, et …" at bounding box center [889, 449] width 310 height 56
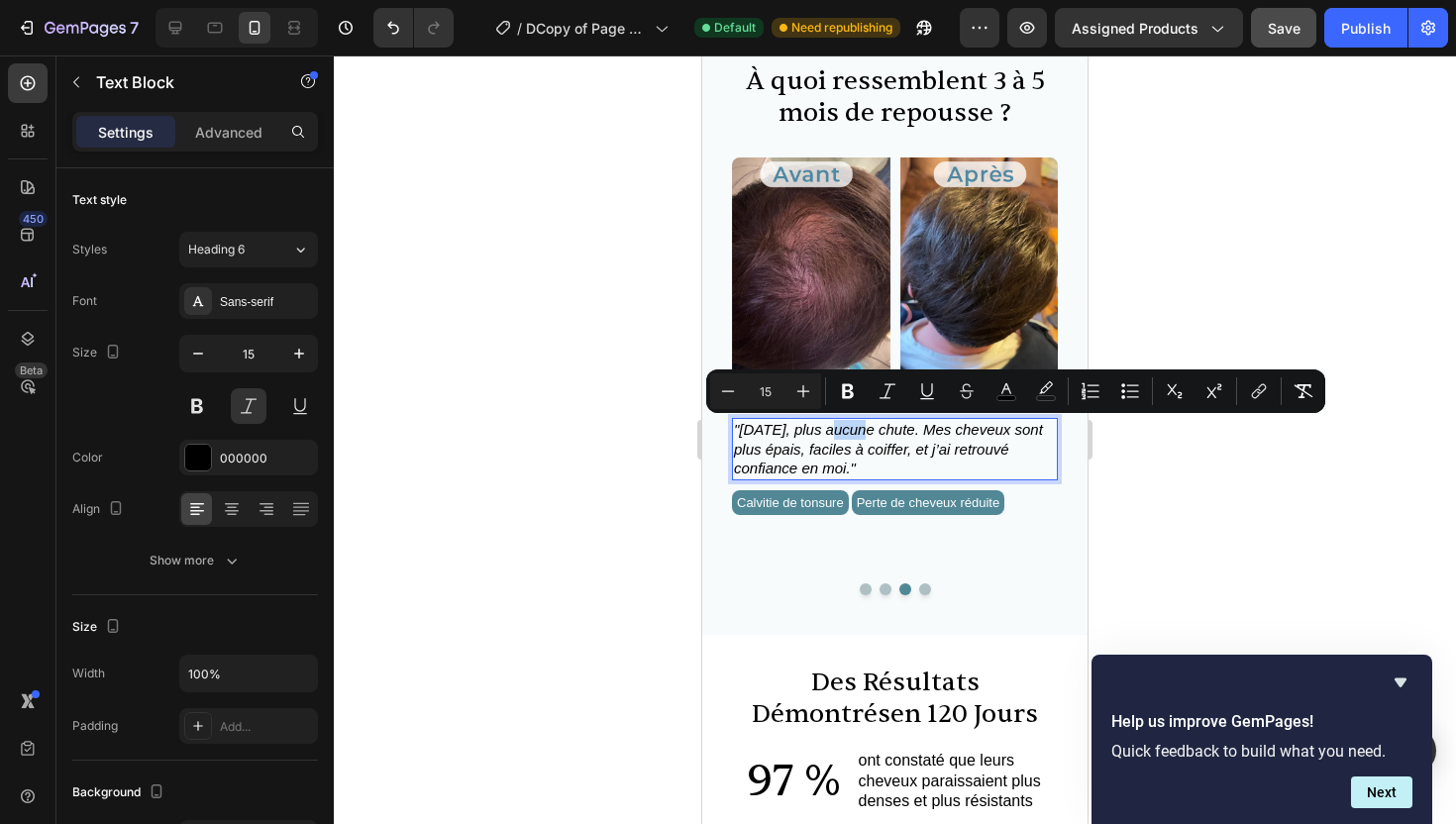
click at [838, 432] on span ""[DATE], plus aucune chute. Mes cheveux sont plus épais, faciles à coiffer, et …" at bounding box center [889, 449] width 310 height 56
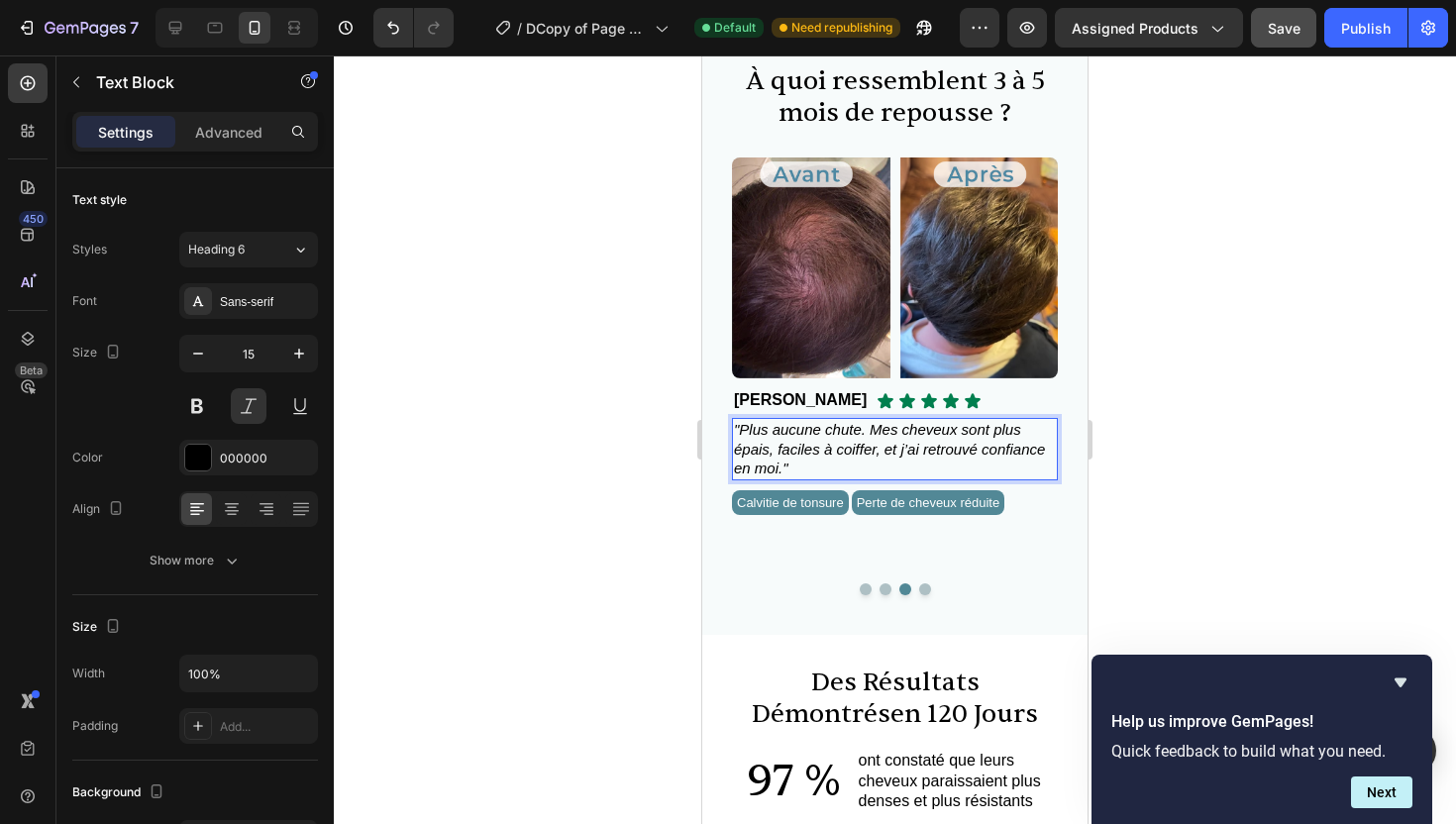
click at [965, 431] on span ""Plus aucune chute. Mes cheveux sont plus épais, faciles à coiffer, et j’ai ret…" at bounding box center [890, 449] width 312 height 56
click at [973, 430] on span ""Plus aucune chute. Mes cheveux sont plus épais, faciles à coiffer, et j’ai ret…" at bounding box center [890, 449] width 312 height 56
click at [828, 452] on span ""Plus aucune chute. Mes cheveux ne cassent plus plus épais, faciles à coiffer, …" at bounding box center [888, 449] width 307 height 56
click at [831, 452] on span ""Plus aucune chute. Mes cheveux ne cassent plus plus épais, faciles à coiffer, …" at bounding box center [888, 449] width 307 height 56
click at [765, 450] on span ""Plus aucune chute. Mes cheveux ne cassent plus, faciles à coiffer, et j’ai ret…" at bounding box center [886, 449] width 304 height 56
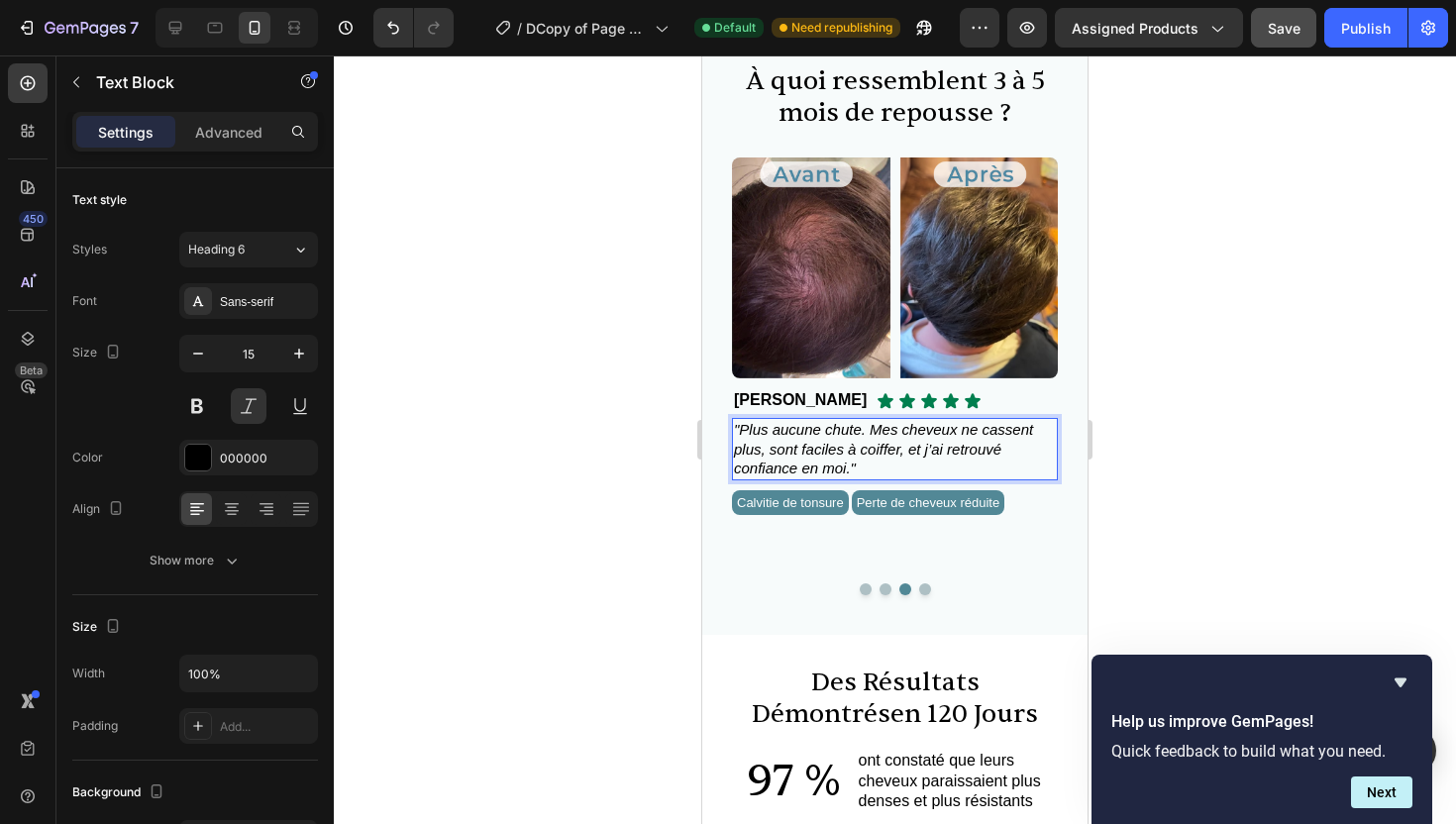
click at [895, 461] on p ""Plus aucune chute. Mes cheveux ne cassent plus, sont faciles à coiffer, et j’a…" at bounding box center [896, 449] width 322 height 59
click at [844, 470] on span ""Plus aucune chute. Mes cheveux ne cassent plus, sont faciles à coiffer, et j’a…" at bounding box center [884, 449] width 300 height 56
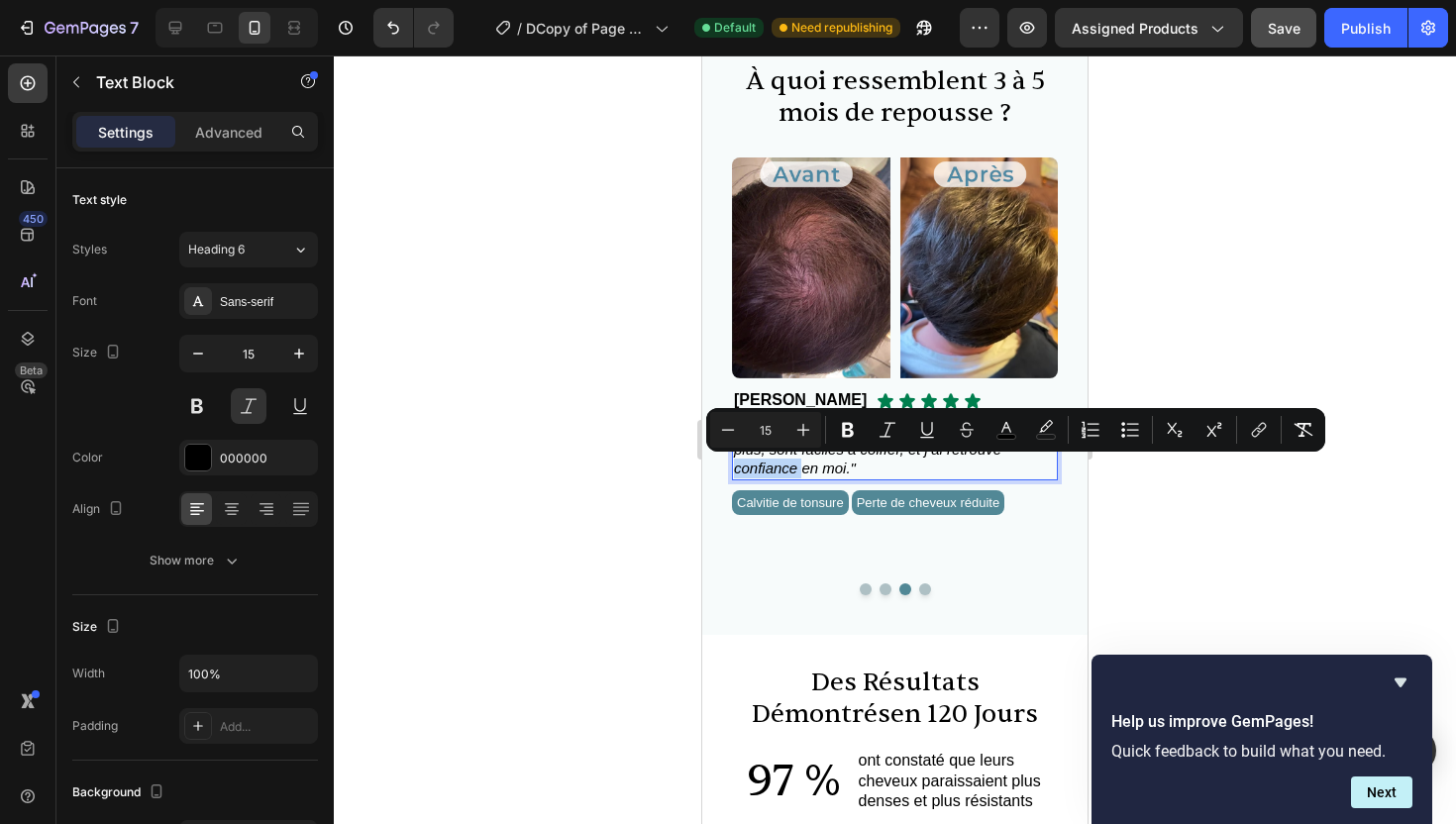
drag, startPoint x: 800, startPoint y: 468, endPoint x: 737, endPoint y: 469, distance: 63.0
click at [737, 469] on span ""Plus aucune chute. Mes cheveux ne cassent plus, sont faciles à coiffer, et j’a…" at bounding box center [884, 449] width 300 height 56
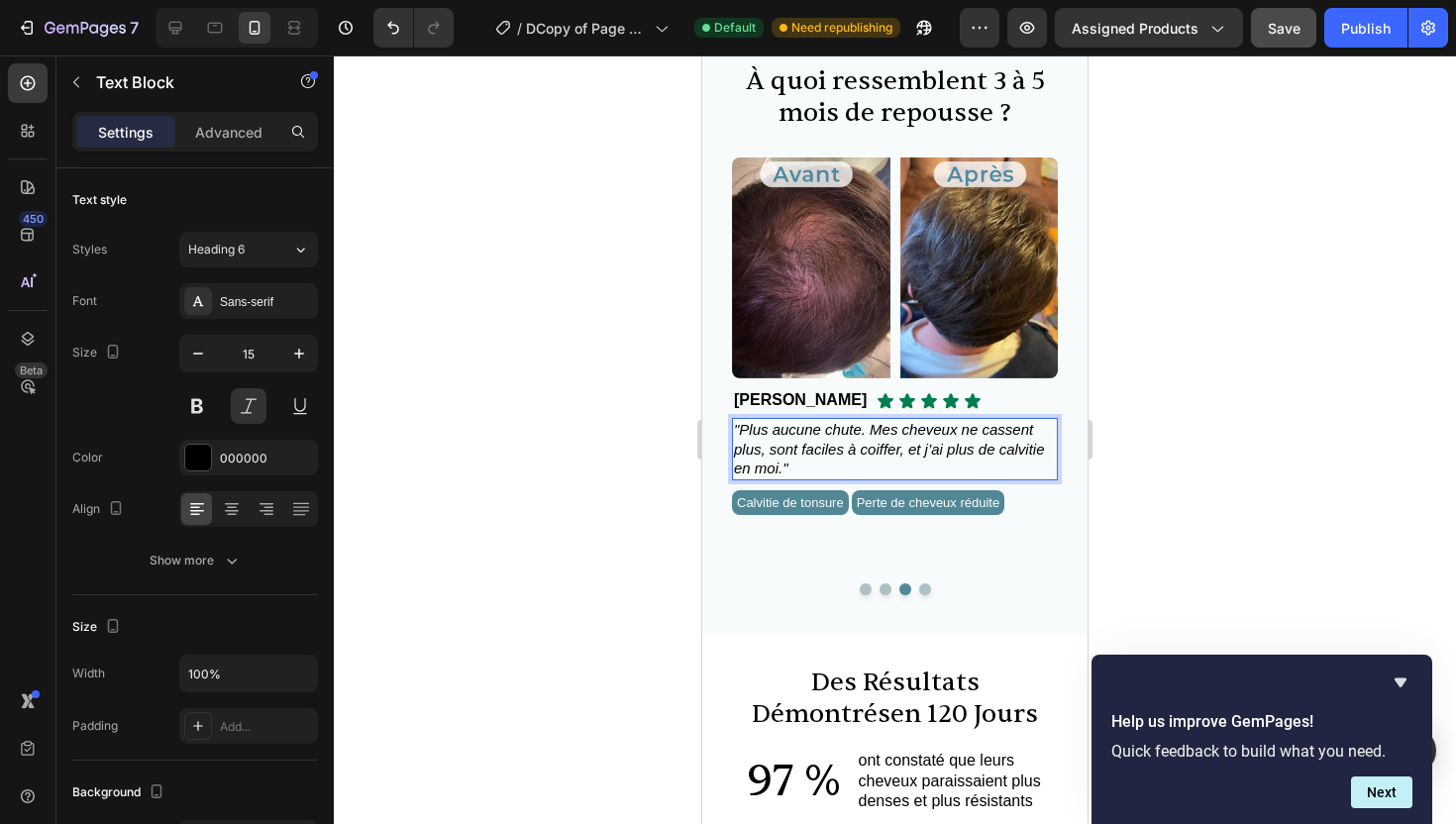
click at [944, 453] on span ""Plus aucune chute. Mes cheveux ne cassent plus, sont faciles à coiffer, et j’a…" at bounding box center [890, 449] width 312 height 56
click at [964, 452] on span ""Plus aucune chute. Mes cheveux ne cassent plus, sont faciles à coiffer, et j’a…" at bounding box center [890, 449] width 312 height 56
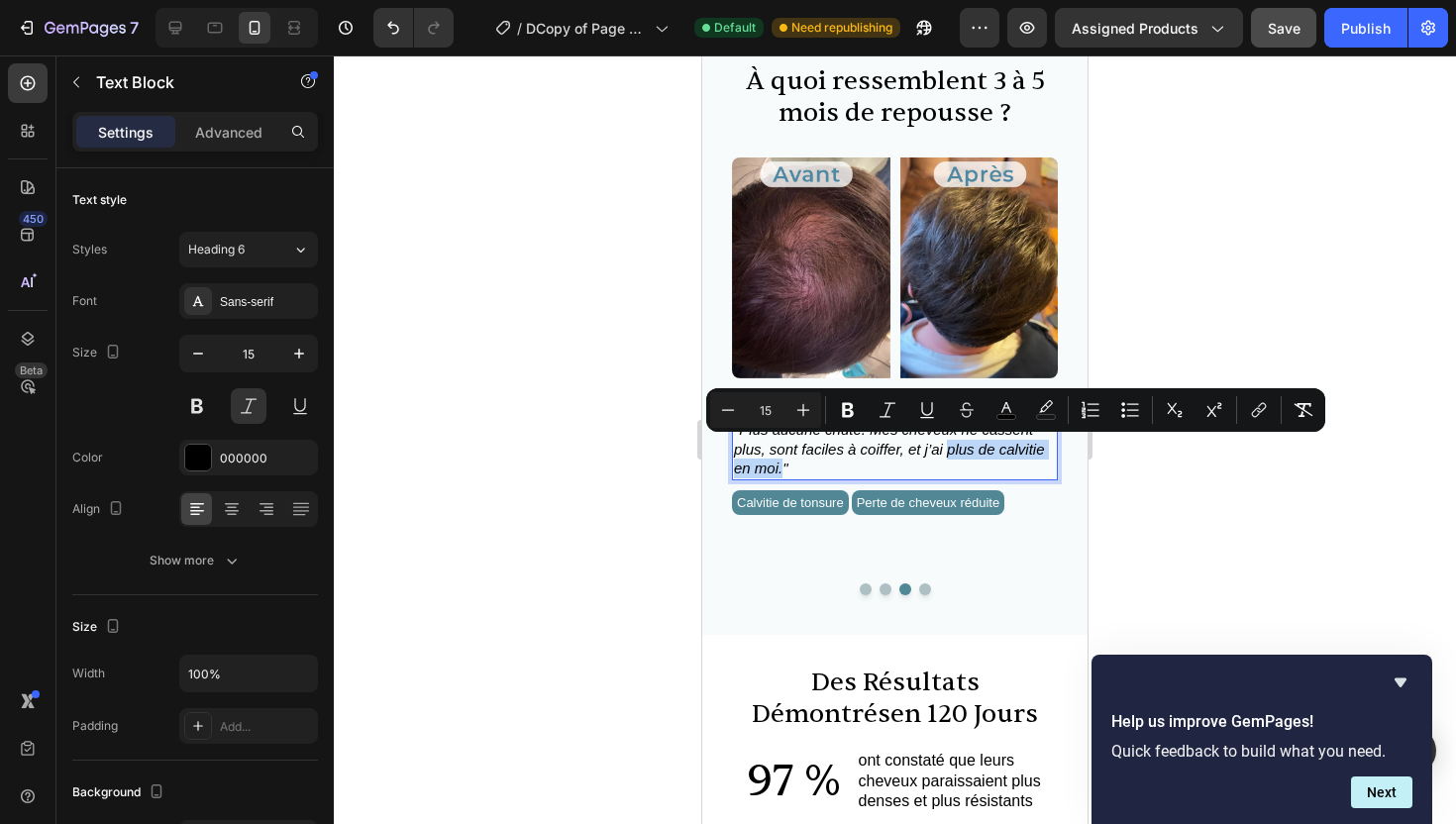
drag, startPoint x: 949, startPoint y: 450, endPoint x: 781, endPoint y: 477, distance: 170.2
click at [781, 477] on span ""Plus aucune chute. Mes cheveux ne cassent plus, sont faciles à coiffer, et j’a…" at bounding box center [890, 449] width 312 height 56
click at [789, 475] on p ""Plus aucune chute. Mes cheveux ne cassent plus, sont faciles à coiffer, et j’a…" at bounding box center [896, 449] width 322 height 59
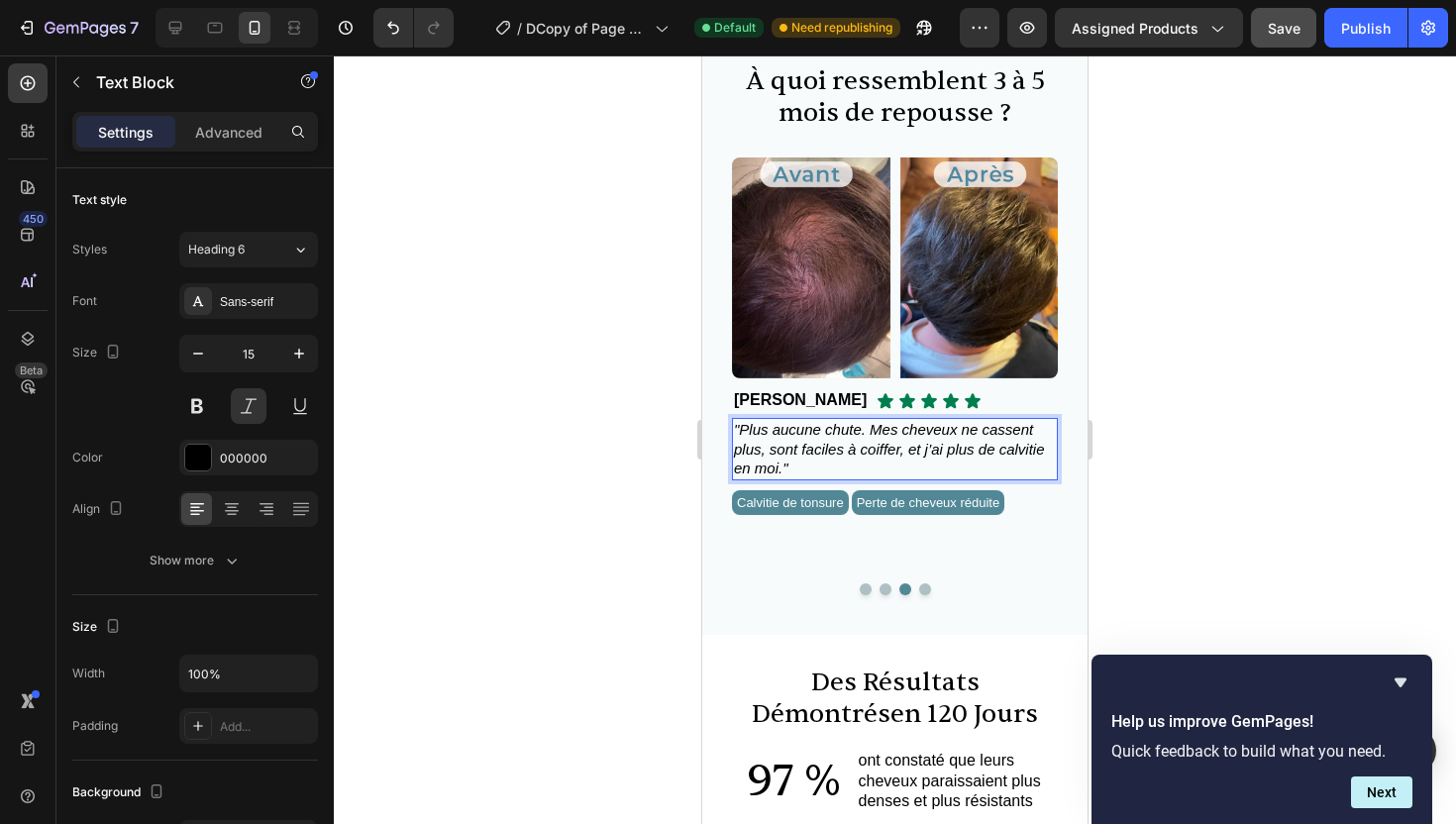
click at [860, 438] on span ""Plus aucune chute. Mes cheveux ne cassent plus, sont faciles à coiffer, et j’a…" at bounding box center [890, 449] width 312 height 56
drag, startPoint x: 869, startPoint y: 431, endPoint x: 941, endPoint y: 426, distance: 72.2
click at [941, 426] on span ""Plus aucune chute. Mes cheveux ne cassent plus, sont faciles à coiffer, et j’a…" at bounding box center [890, 449] width 312 height 56
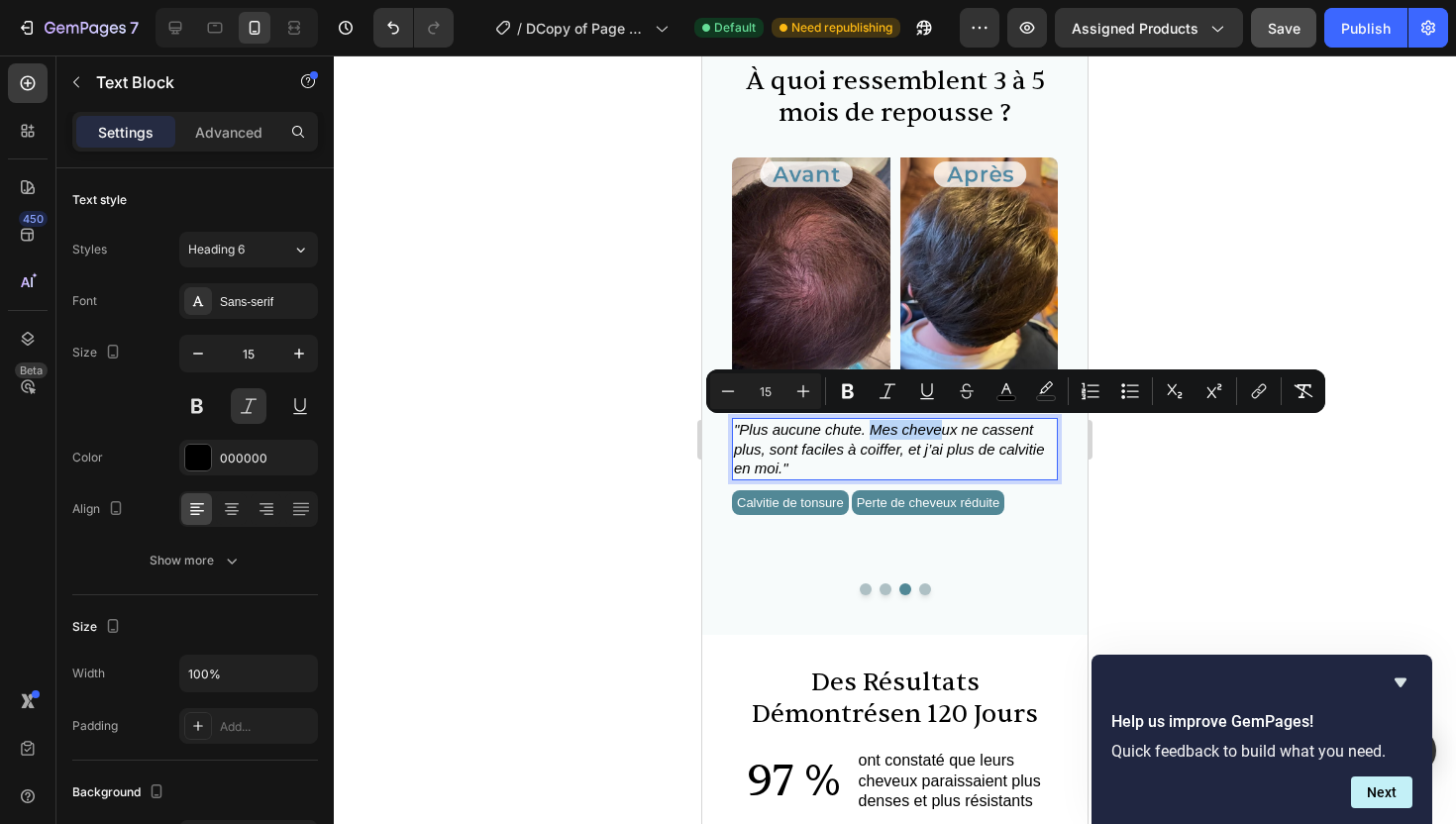
click at [941, 426] on span ""Plus aucune chute. Mes cheveux ne cassent plus, sont faciles à coiffer, et j’a…" at bounding box center [890, 449] width 312 height 56
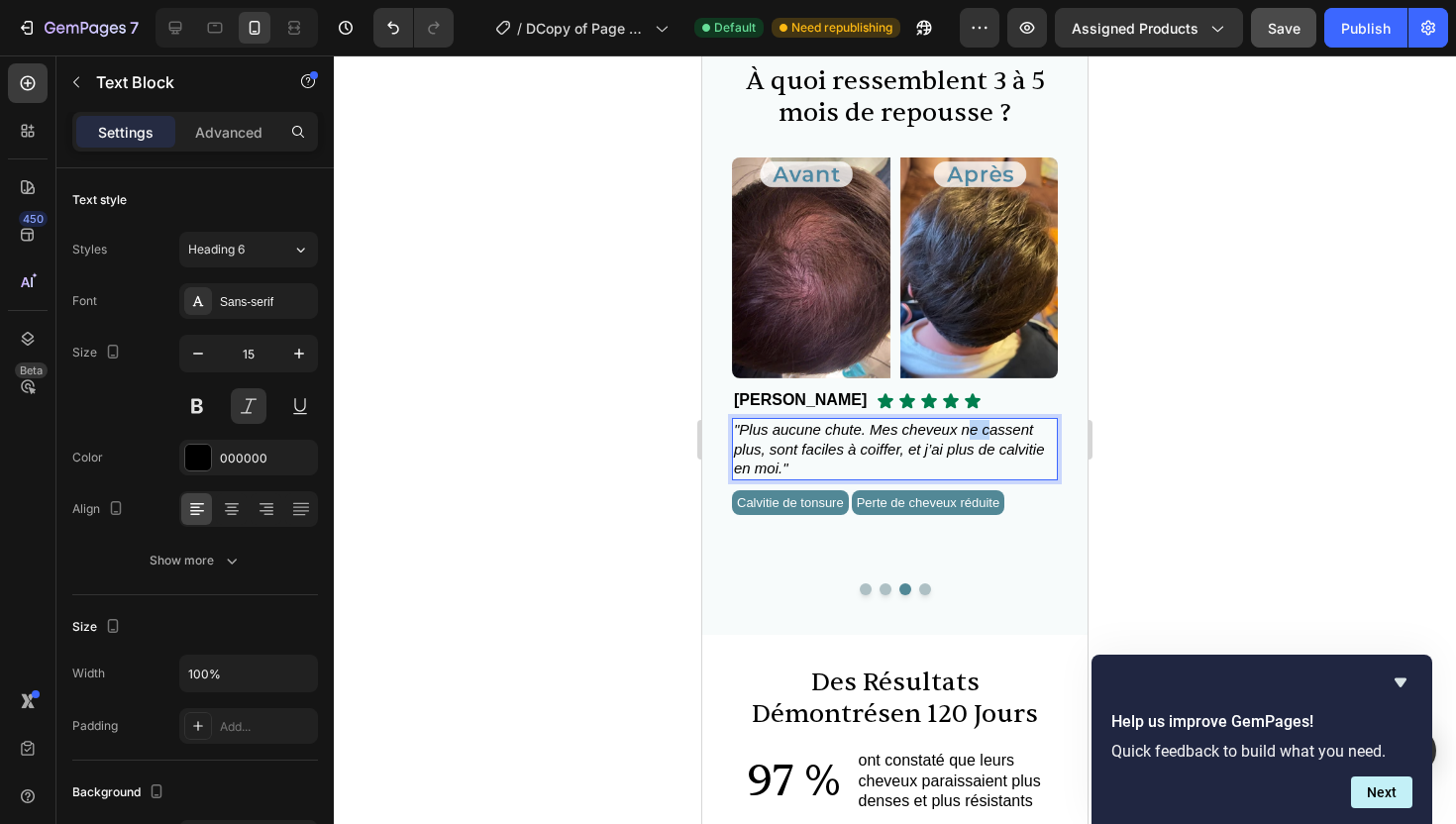
drag, startPoint x: 967, startPoint y: 427, endPoint x: 990, endPoint y: 427, distance: 23.0
click at [991, 427] on span ""Plus aucune chute. Mes cheveux ne cassent plus, sont faciles à coiffer, et j’a…" at bounding box center [890, 449] width 312 height 56
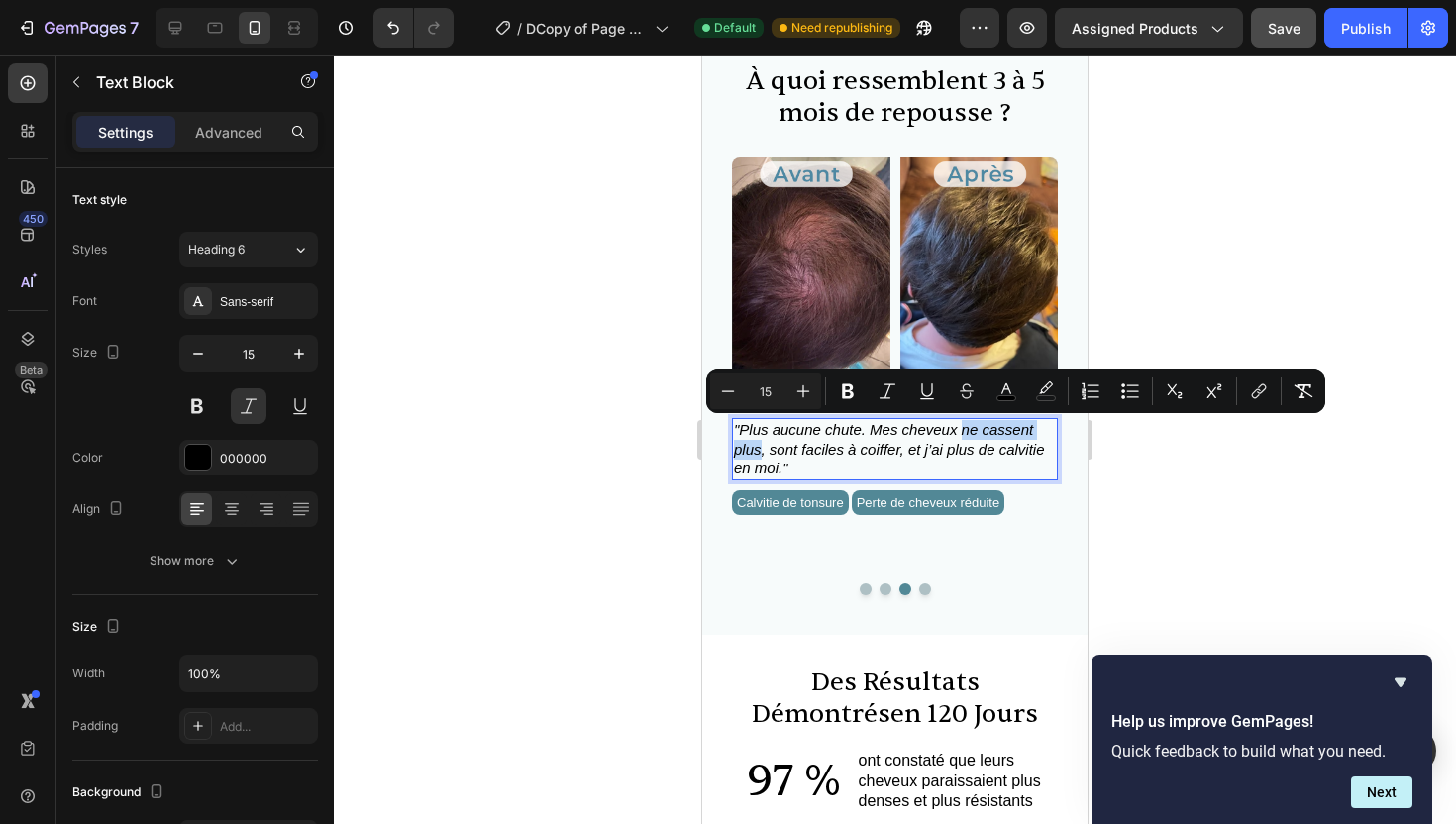
drag, startPoint x: 962, startPoint y: 426, endPoint x: 762, endPoint y: 456, distance: 202.2
click at [762, 456] on span ""Plus aucune chute. Mes cheveux ne cassent plus, sont faciles à coiffer, et j’a…" at bounding box center [890, 449] width 312 height 56
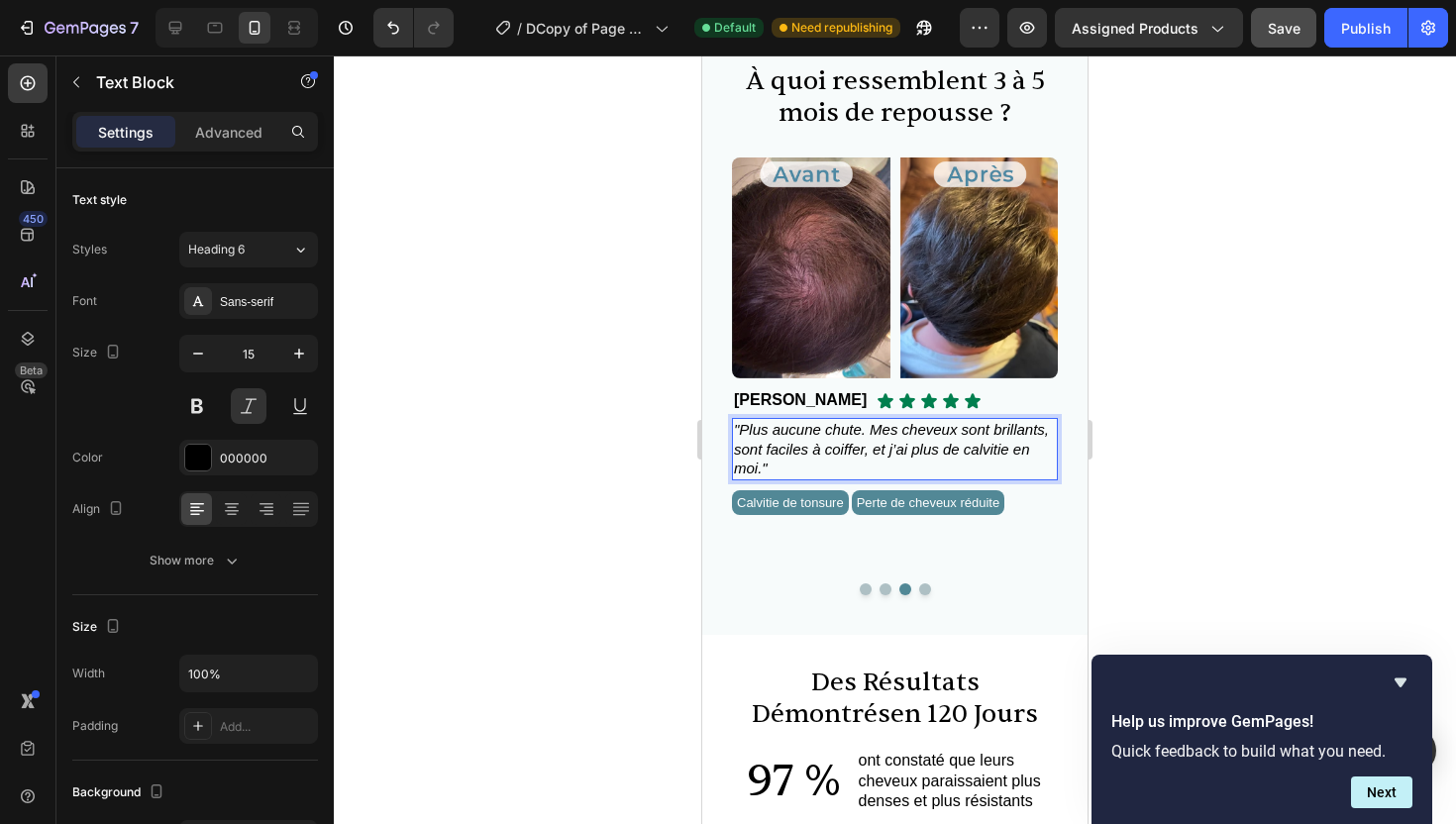
click at [769, 450] on span ""Plus aucune chute. Mes cheveux sont brillants, sont faciles à coiffer, et j’ai…" at bounding box center [892, 449] width 315 height 56
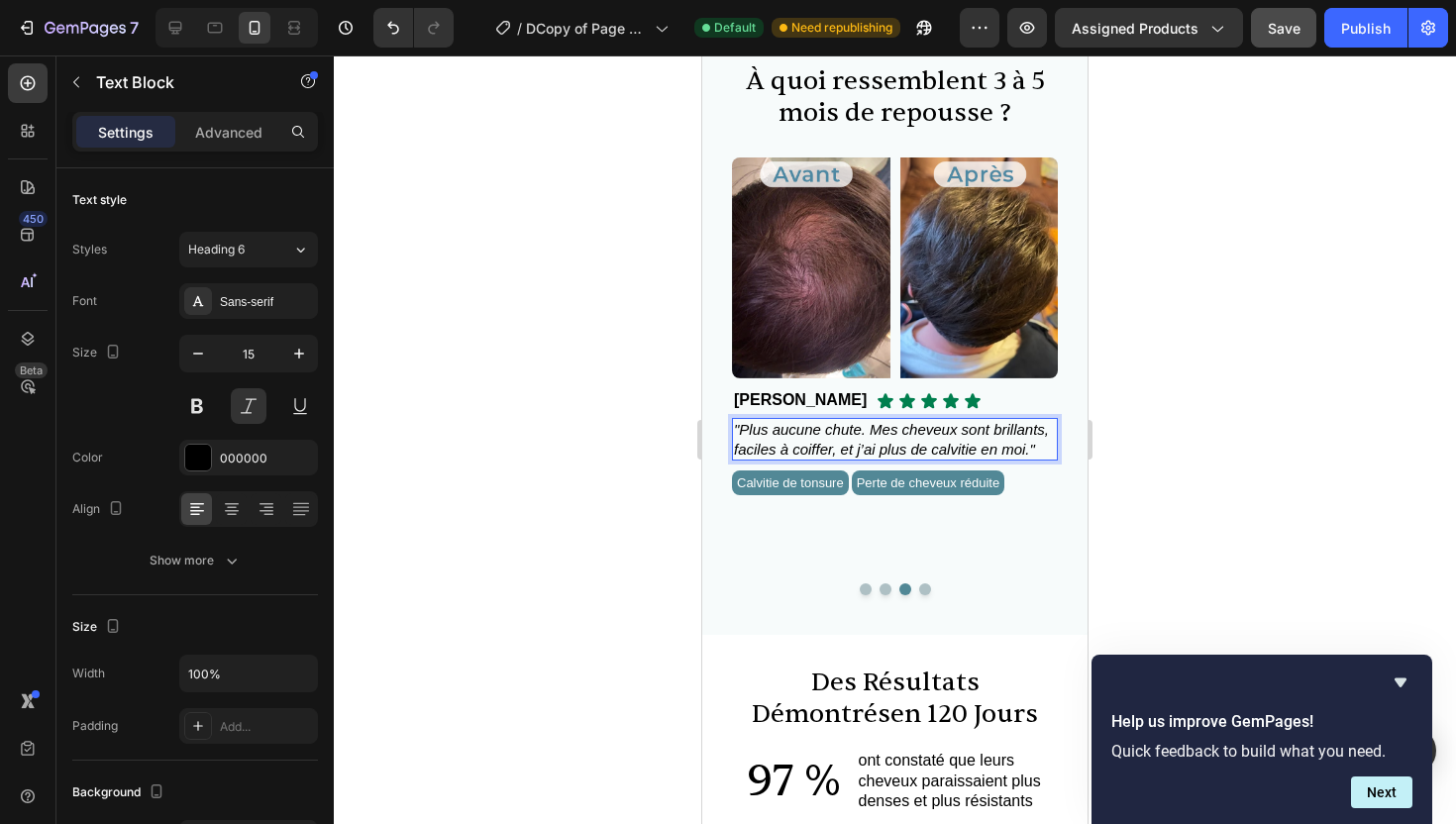
click at [921, 450] on span ""Plus aucune chute. Mes cheveux sont brillants, faciles à coiffer, et j’ai plus…" at bounding box center [892, 439] width 315 height 37
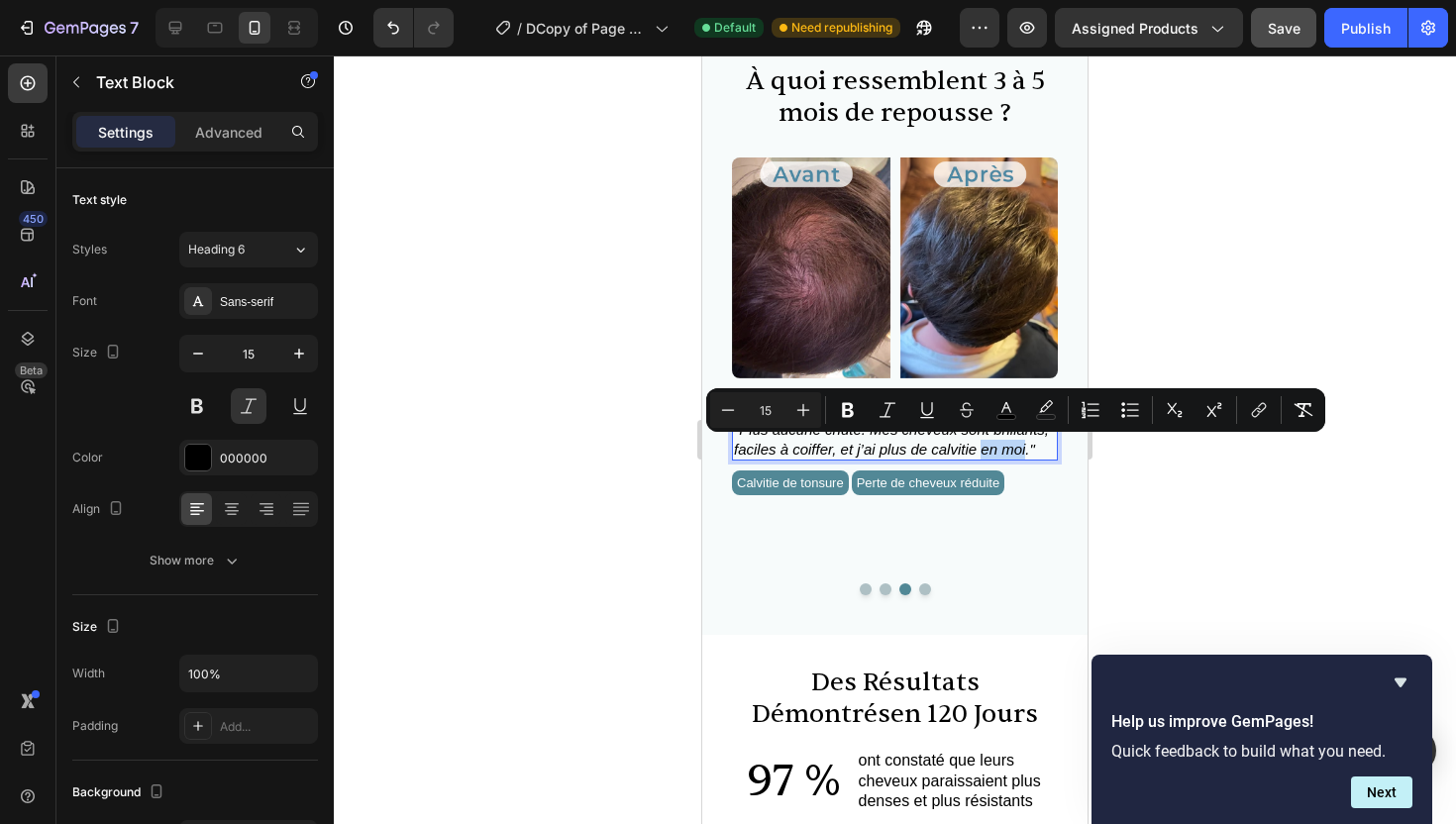
drag, startPoint x: 1024, startPoint y: 453, endPoint x: 980, endPoint y: 454, distance: 44.0
click at [980, 454] on span ""Plus aucune chute. Mes cheveux sont brillants, faciles à coiffer, et j’ai plus…" at bounding box center [892, 439] width 315 height 37
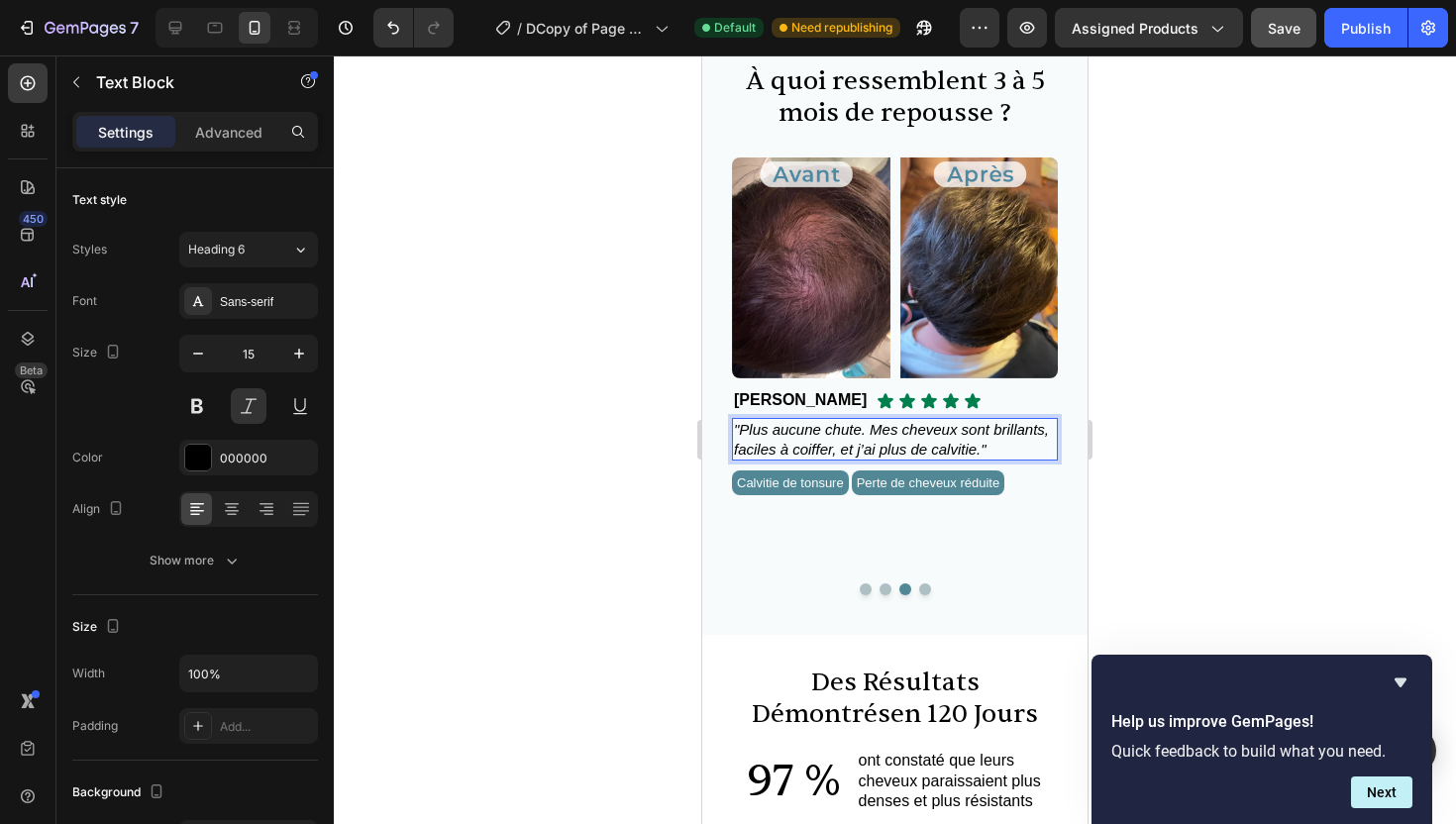
click at [1311, 440] on div at bounding box center [895, 440] width 1123 height 769
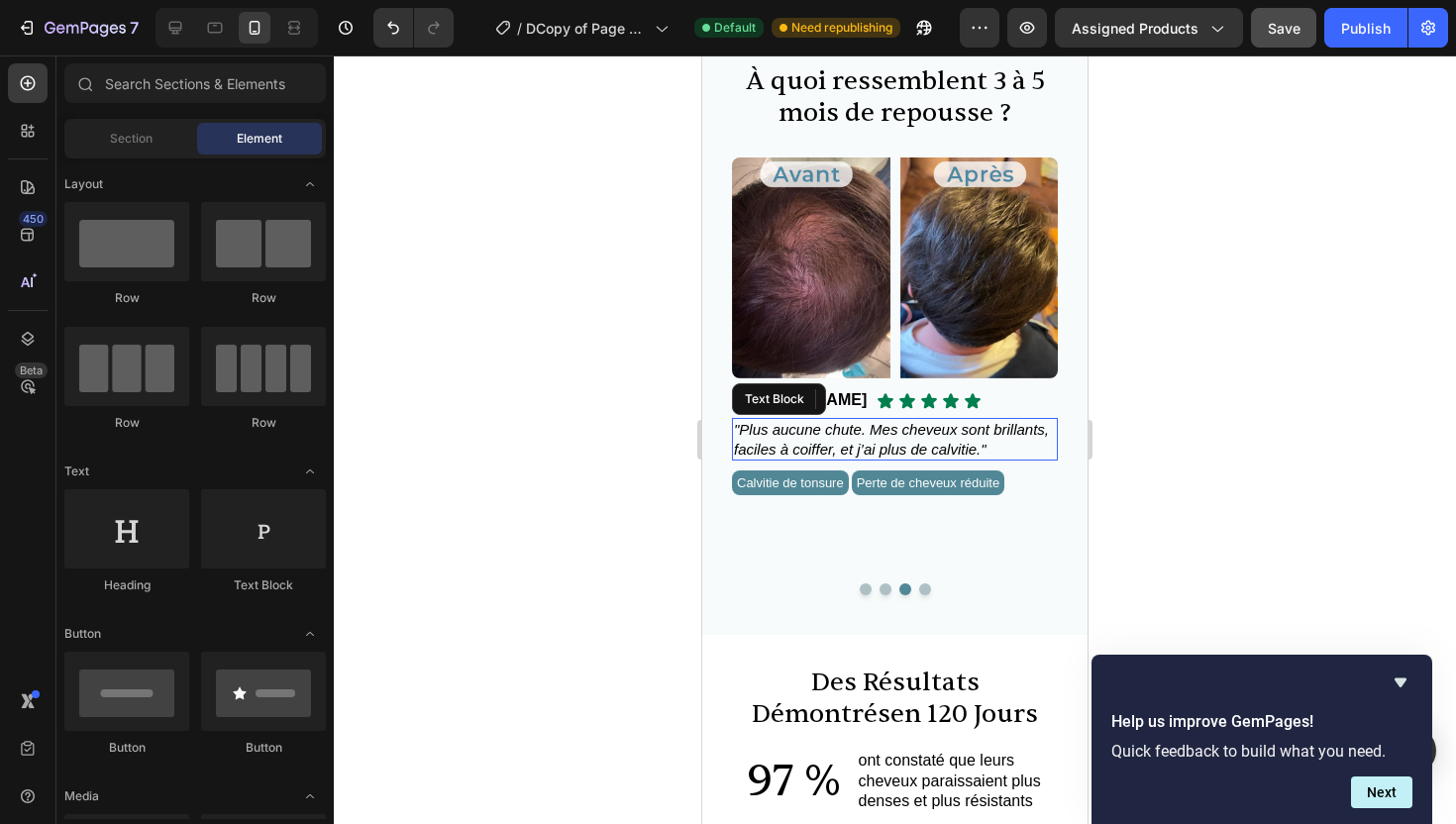
click at [974, 452] on span ""Plus aucune chute. Mes cheveux sont brillants, faciles à coiffer, et j’ai plus…" at bounding box center [892, 439] width 315 height 37
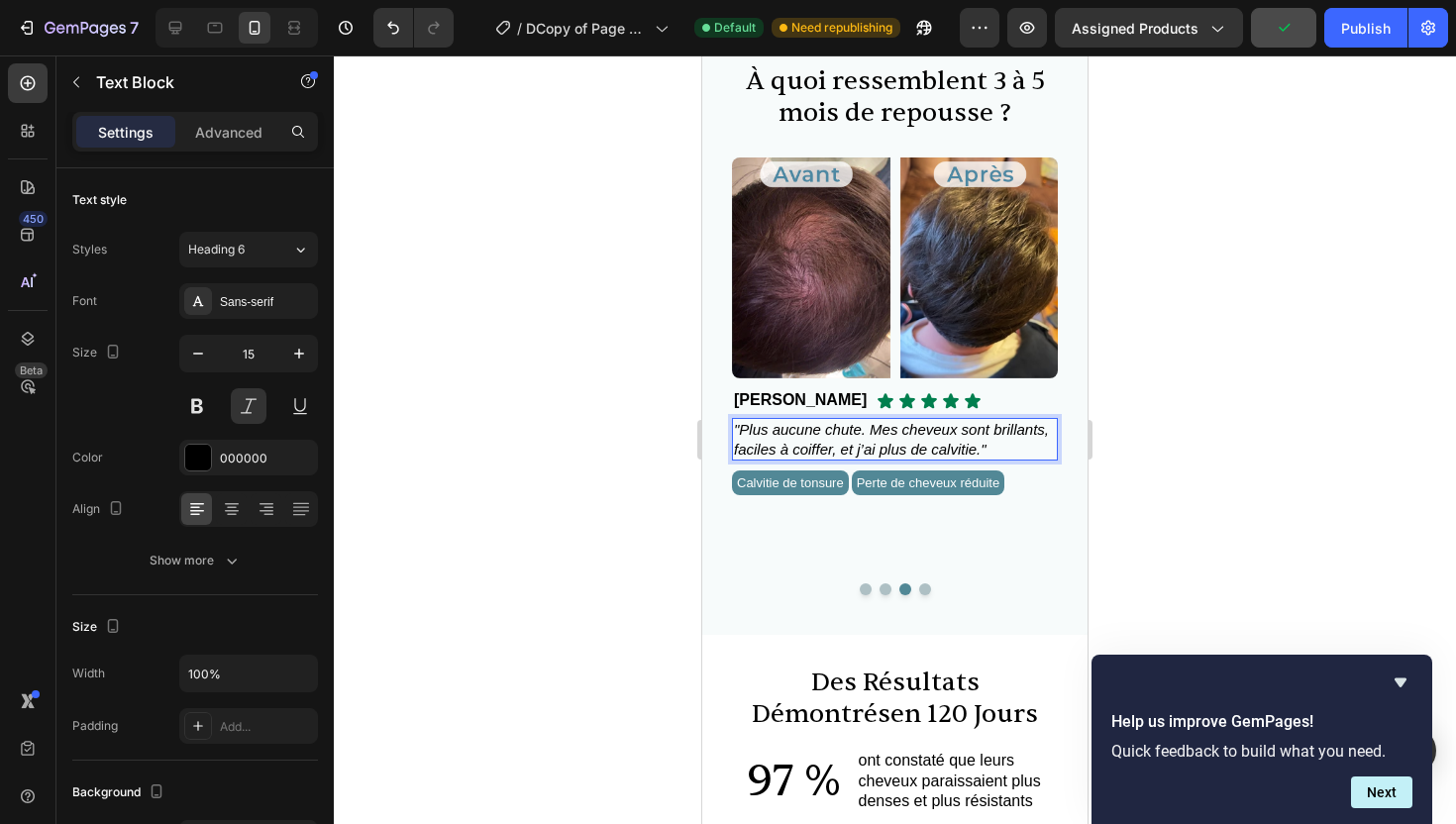
click at [974, 452] on span ""Plus aucune chute. Mes cheveux sont brillants, faciles à coiffer, et j’ai plus…" at bounding box center [892, 439] width 315 height 37
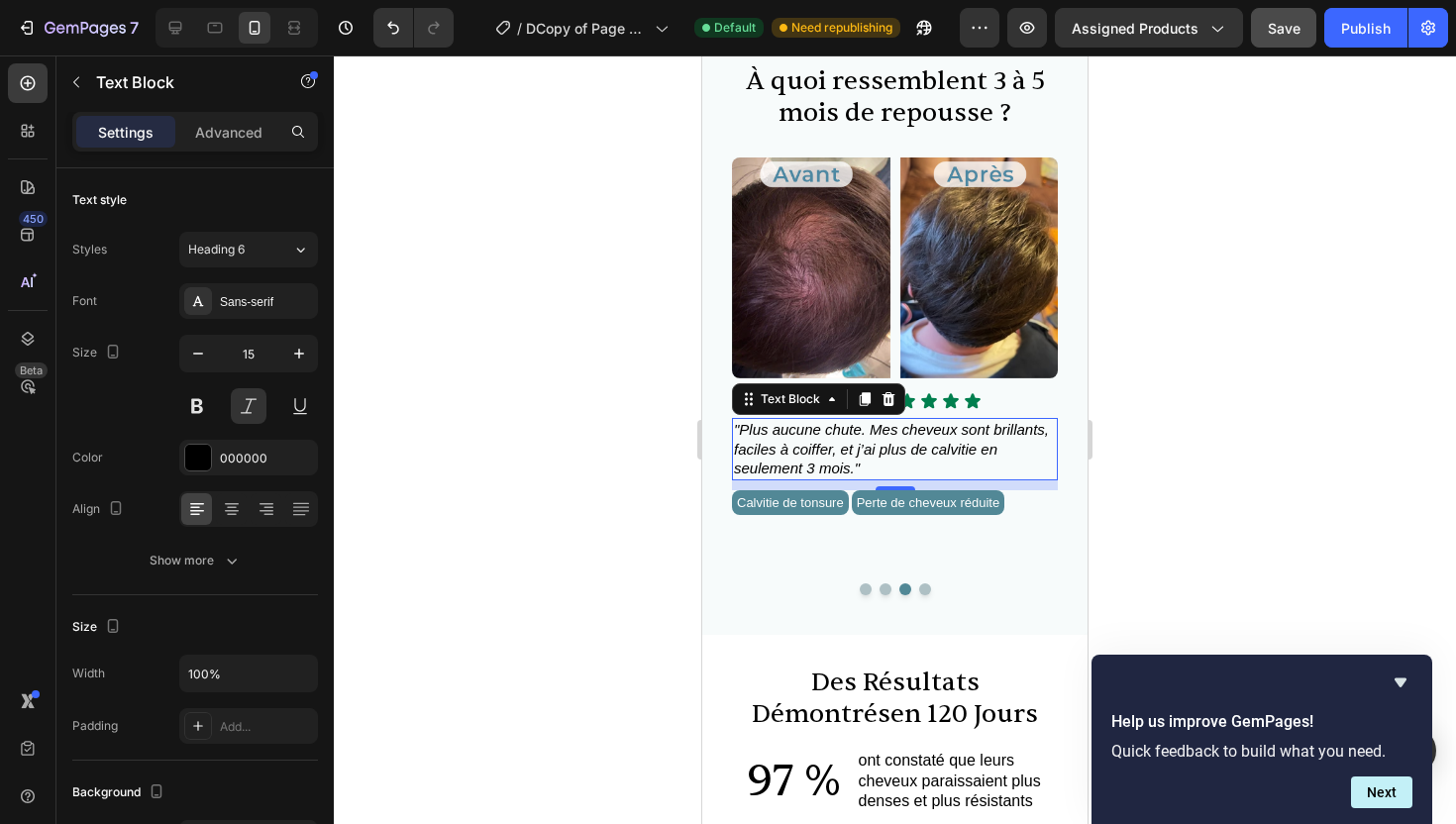
click at [1322, 429] on div at bounding box center [895, 440] width 1123 height 769
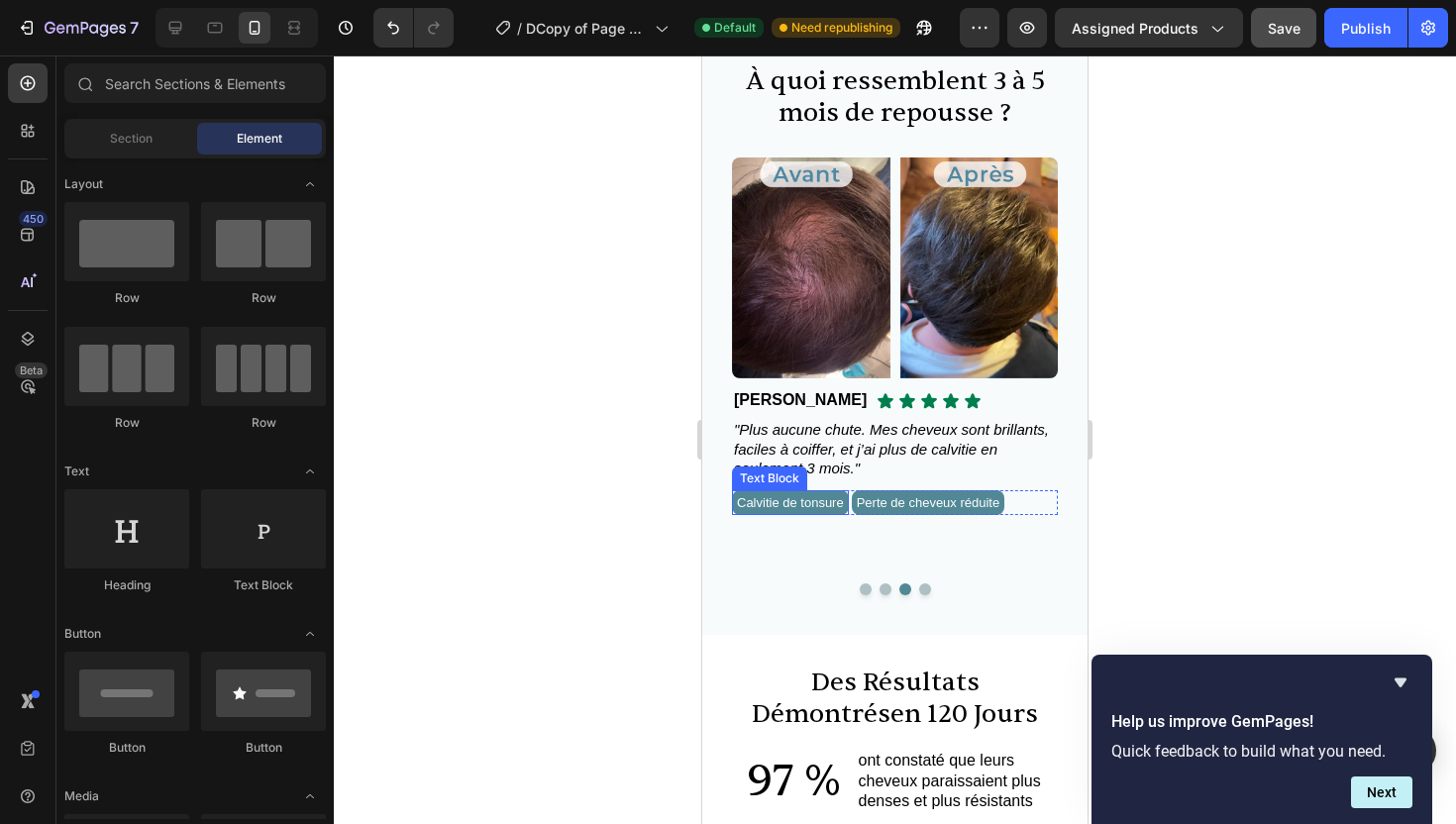
click at [835, 502] on span "Calvitie de tonsure" at bounding box center [791, 503] width 107 height 15
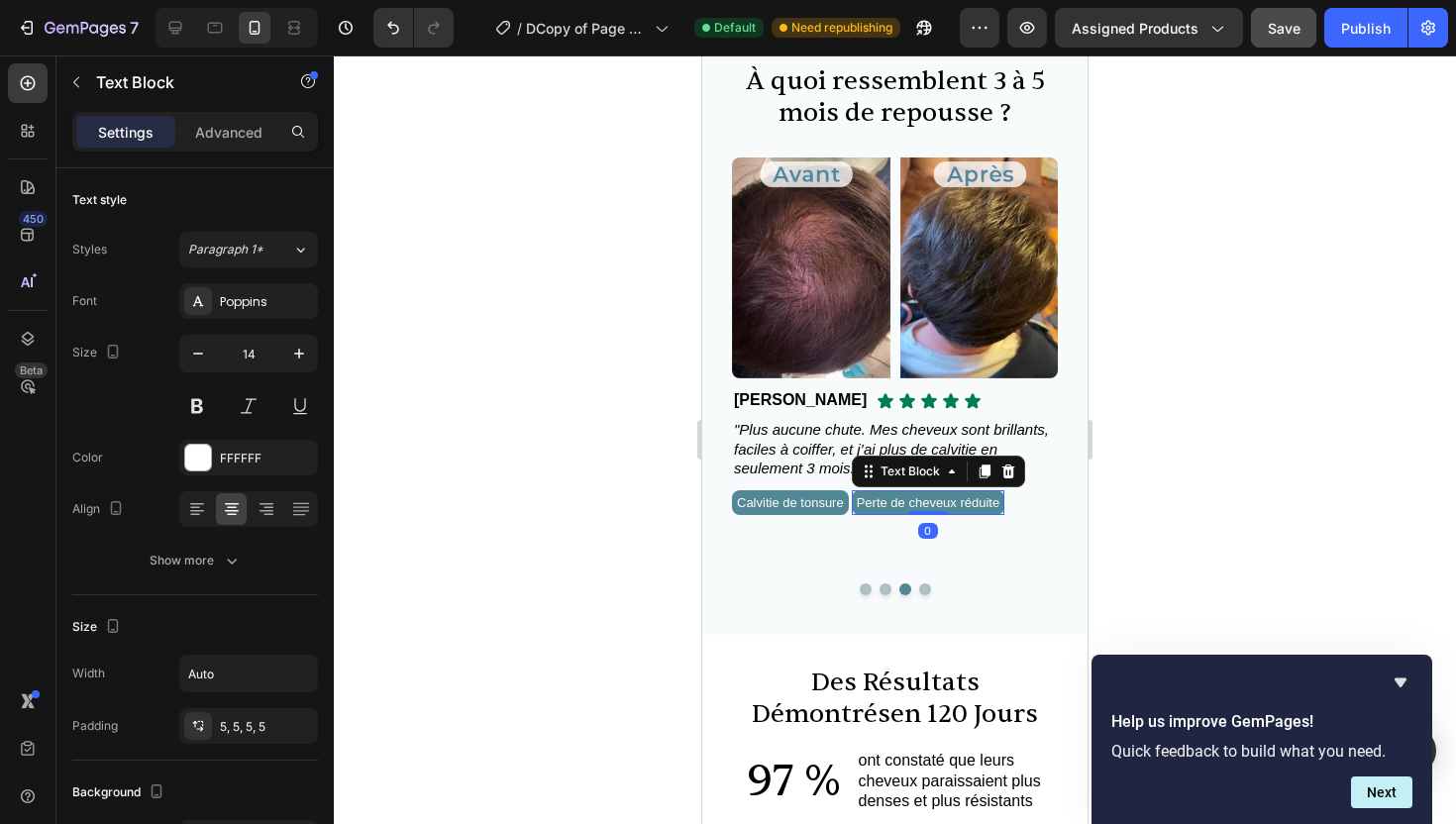
click at [918, 503] on span "Perte de cheveux réduite" at bounding box center [929, 503] width 143 height 15
click at [939, 506] on span "Perte de cheveux réduite" at bounding box center [929, 503] width 143 height 15
click at [999, 506] on span "Perte de cheveux réduite" at bounding box center [929, 503] width 143 height 15
drag, startPoint x: 1030, startPoint y: 507, endPoint x: 984, endPoint y: 509, distance: 46.0
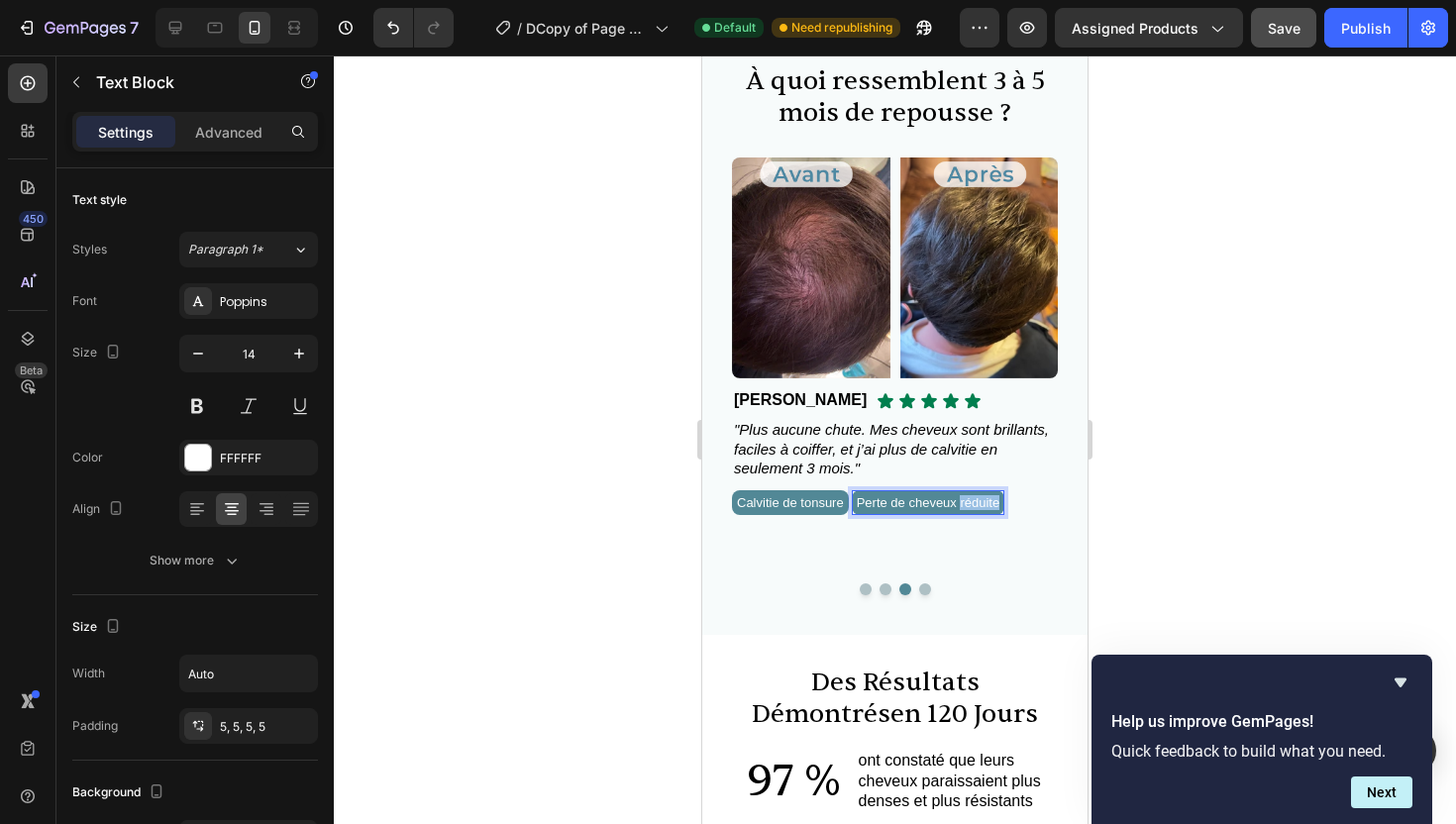
click at [984, 510] on div "Perte de cheveux réduite" at bounding box center [929, 503] width 153 height 25
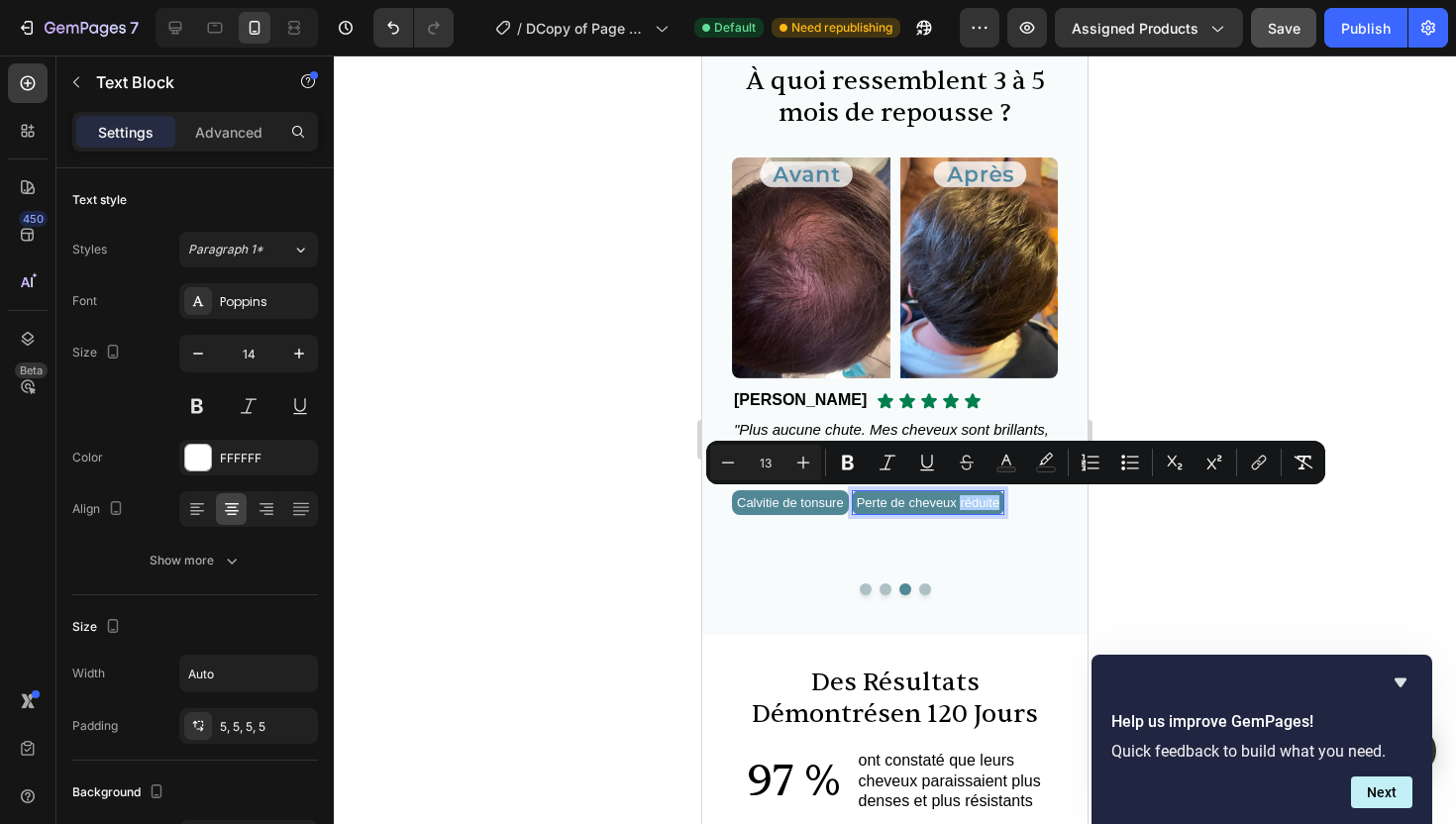
click at [1149, 548] on div at bounding box center [895, 440] width 1123 height 769
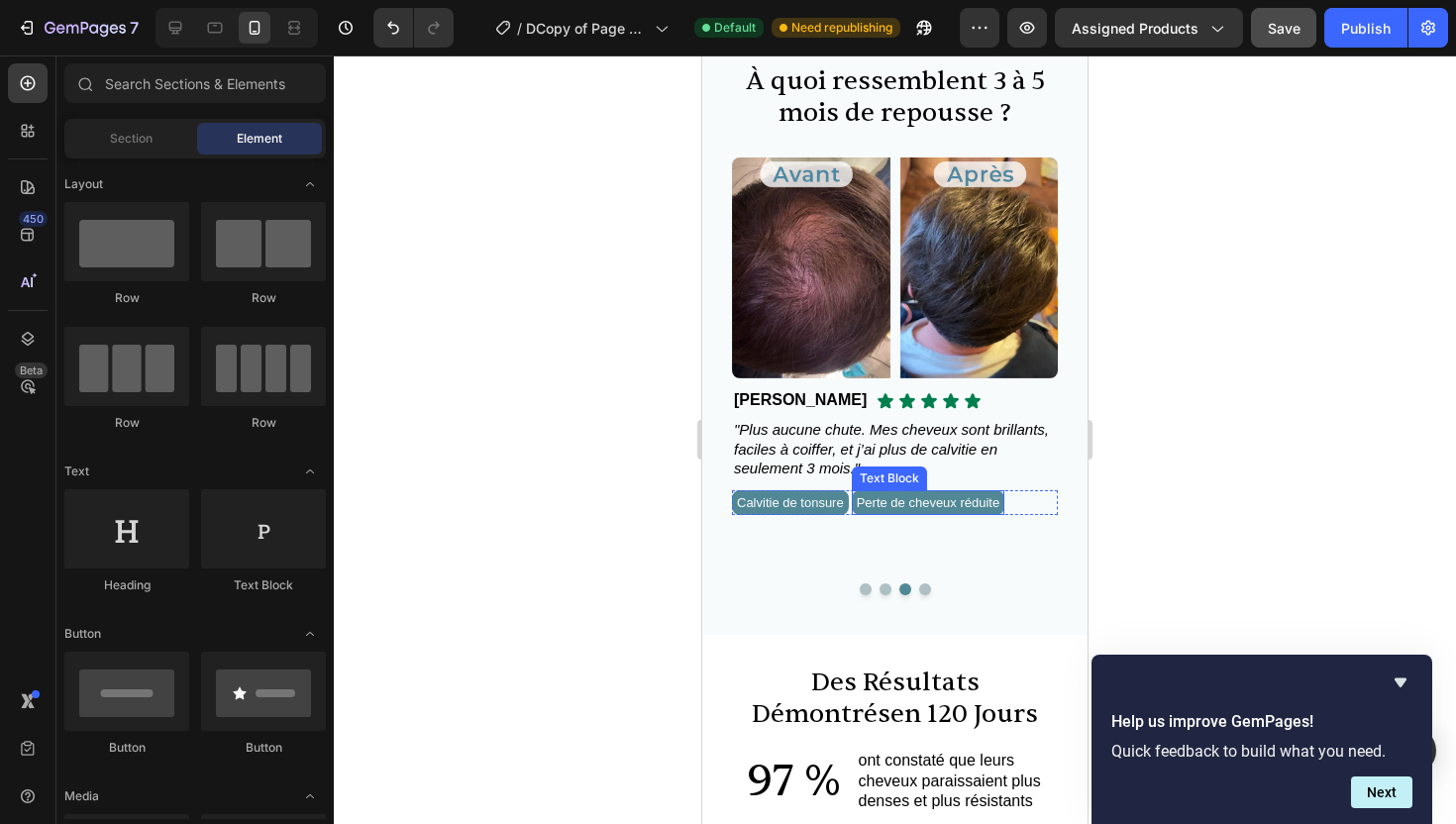
click at [968, 504] on span "Perte de cheveux réduite" at bounding box center [929, 503] width 143 height 15
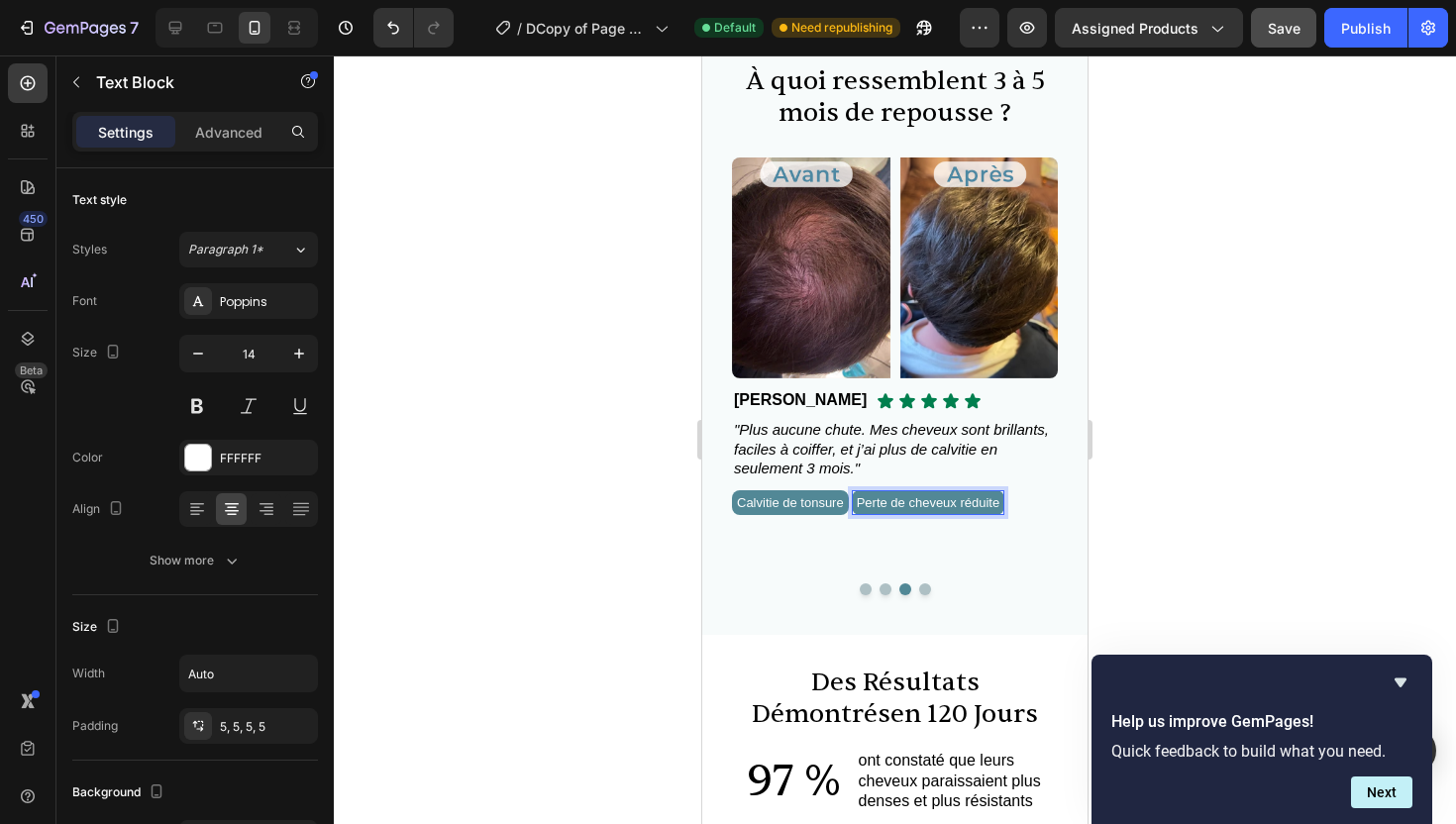
click at [968, 504] on span "Perte de cheveux réduite" at bounding box center [929, 503] width 143 height 15
click at [1211, 484] on div at bounding box center [895, 440] width 1123 height 769
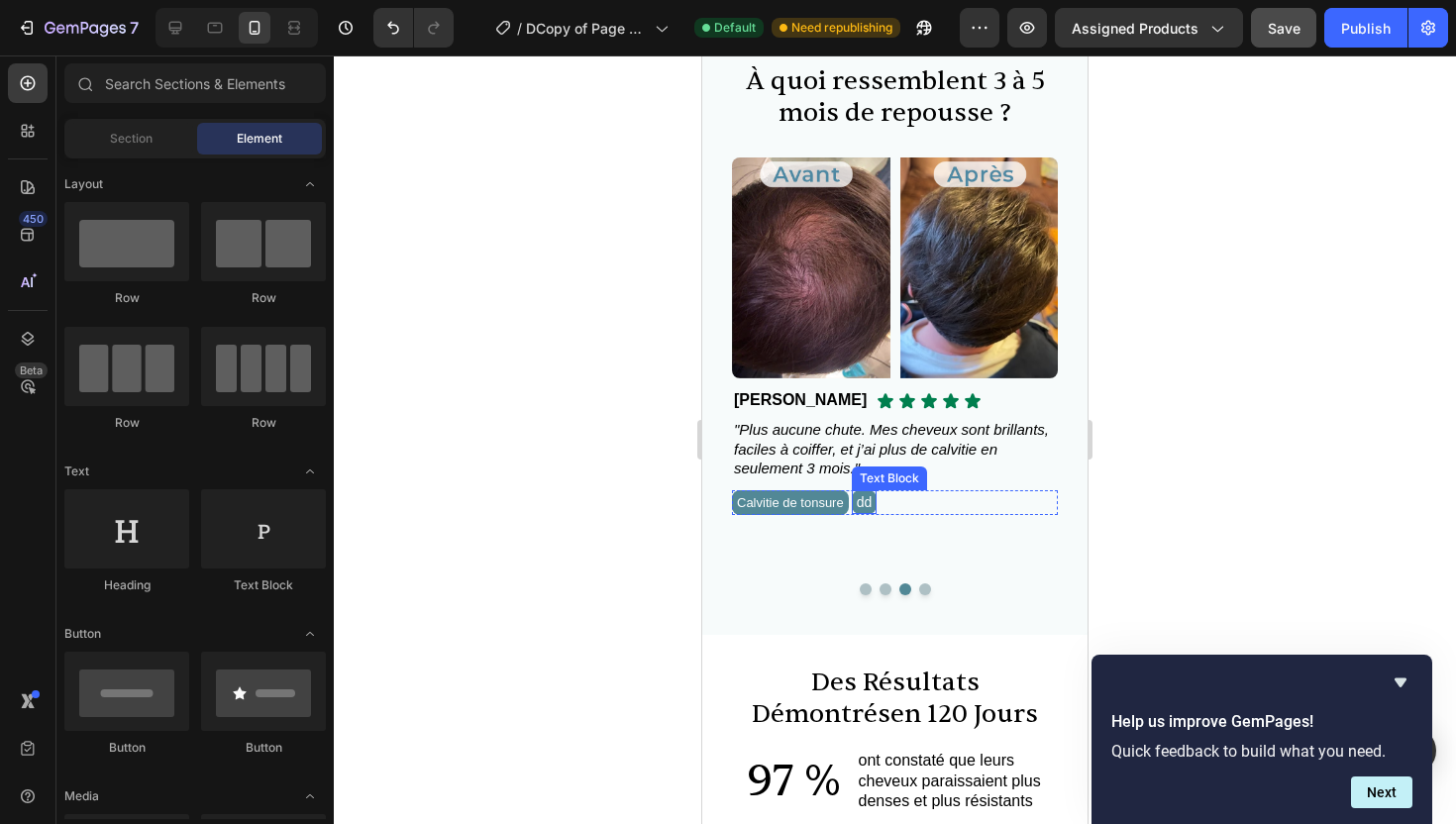
click at [873, 501] on p "dd" at bounding box center [865, 503] width 16 height 14
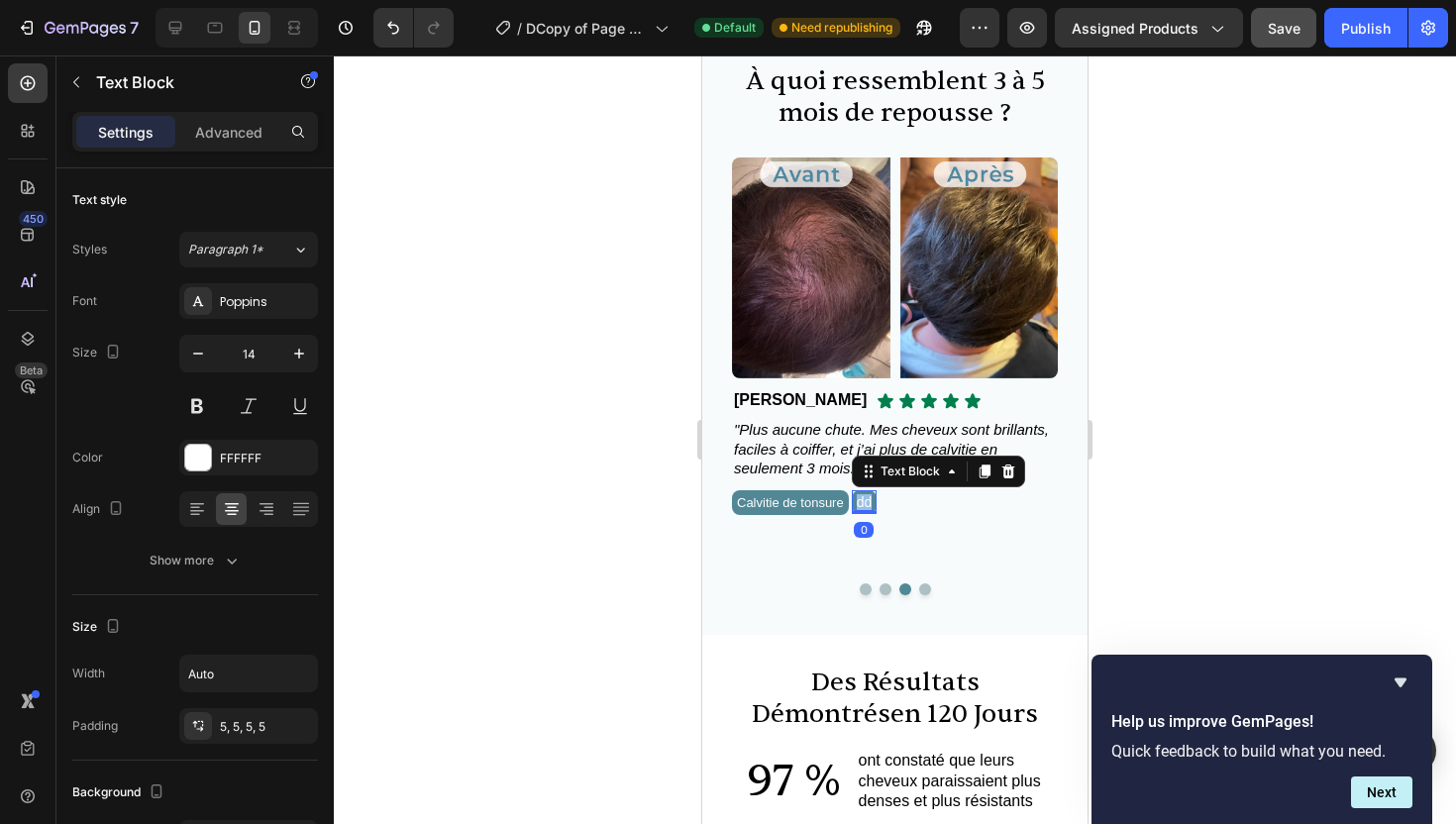
click at [873, 506] on p "dd" at bounding box center [865, 503] width 16 height 14
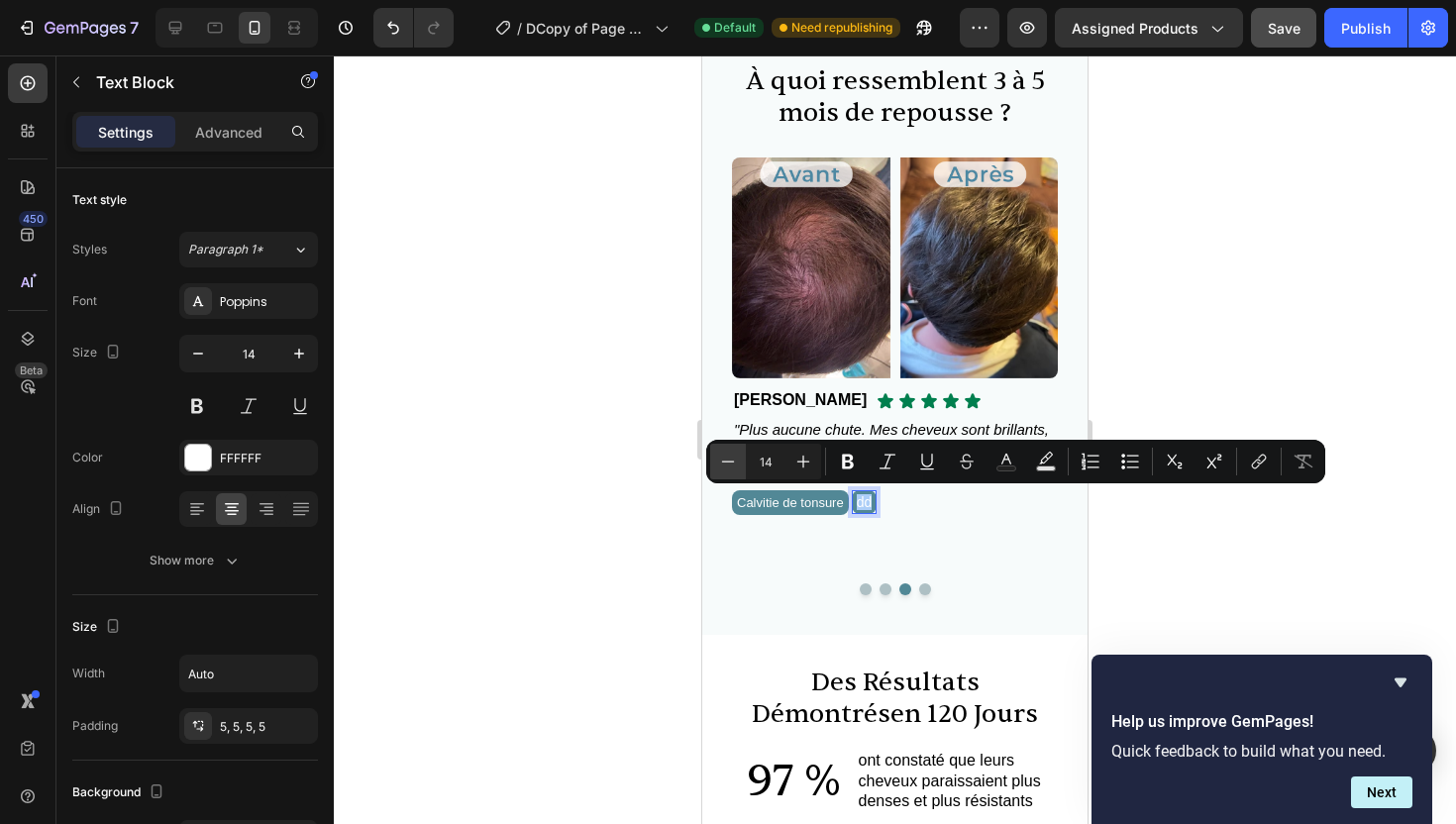
click at [729, 465] on icon "Editor contextual toolbar" at bounding box center [728, 462] width 20 height 20
type input "13"
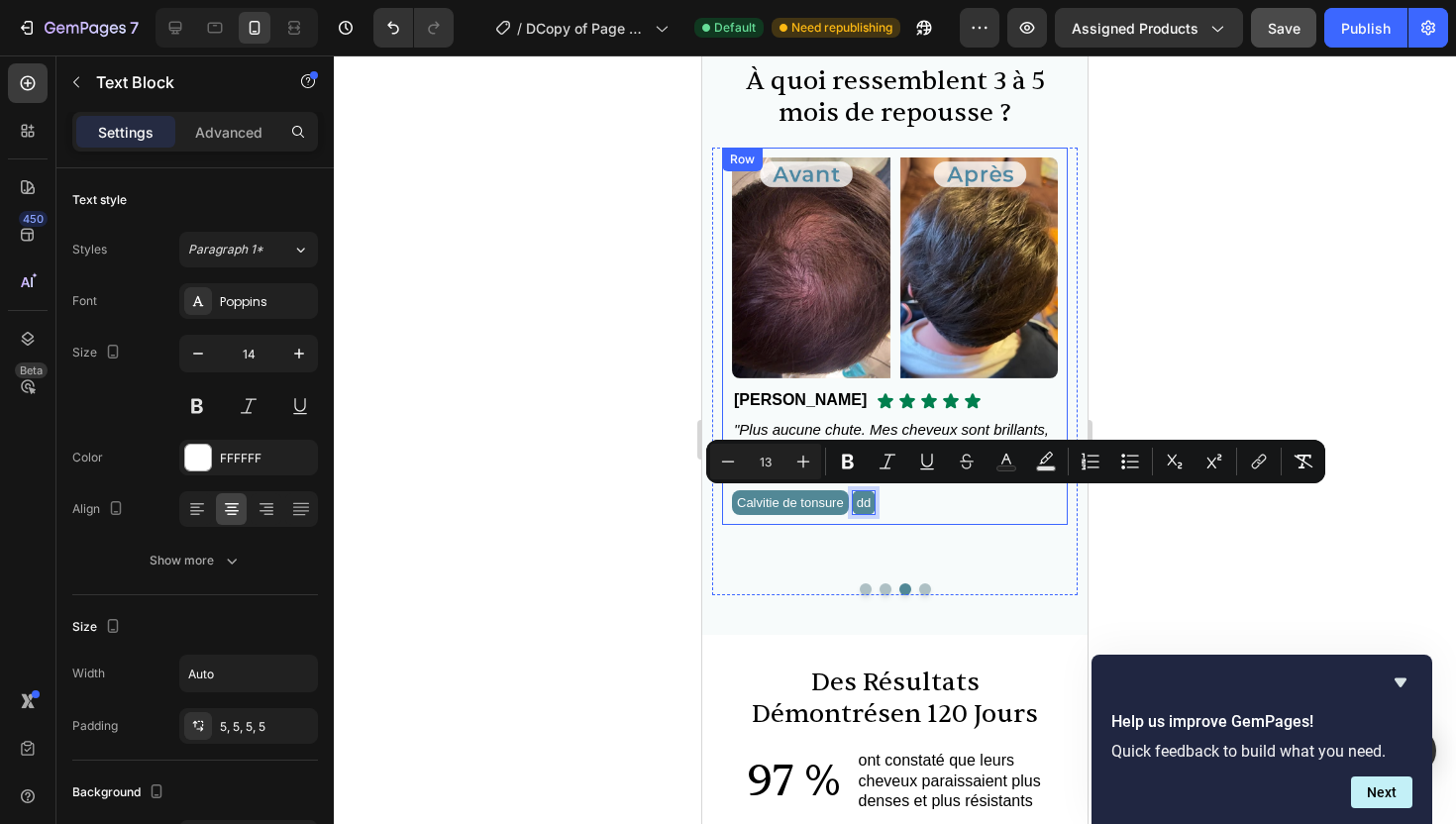
click at [772, 501] on span "Calvitie de tonsure" at bounding box center [791, 503] width 107 height 15
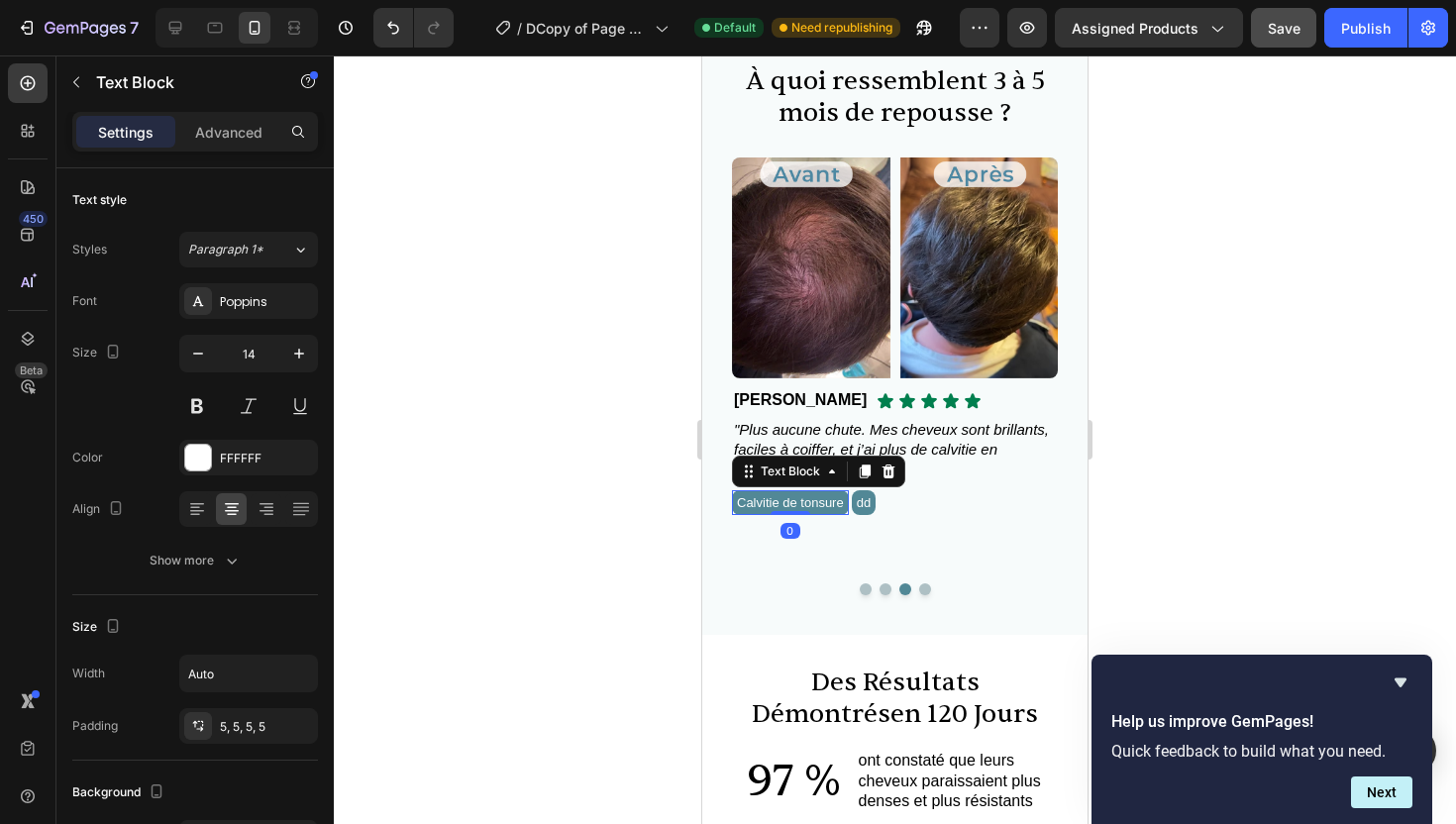
click at [774, 502] on span "Calvitie de tonsure" at bounding box center [791, 503] width 107 height 15
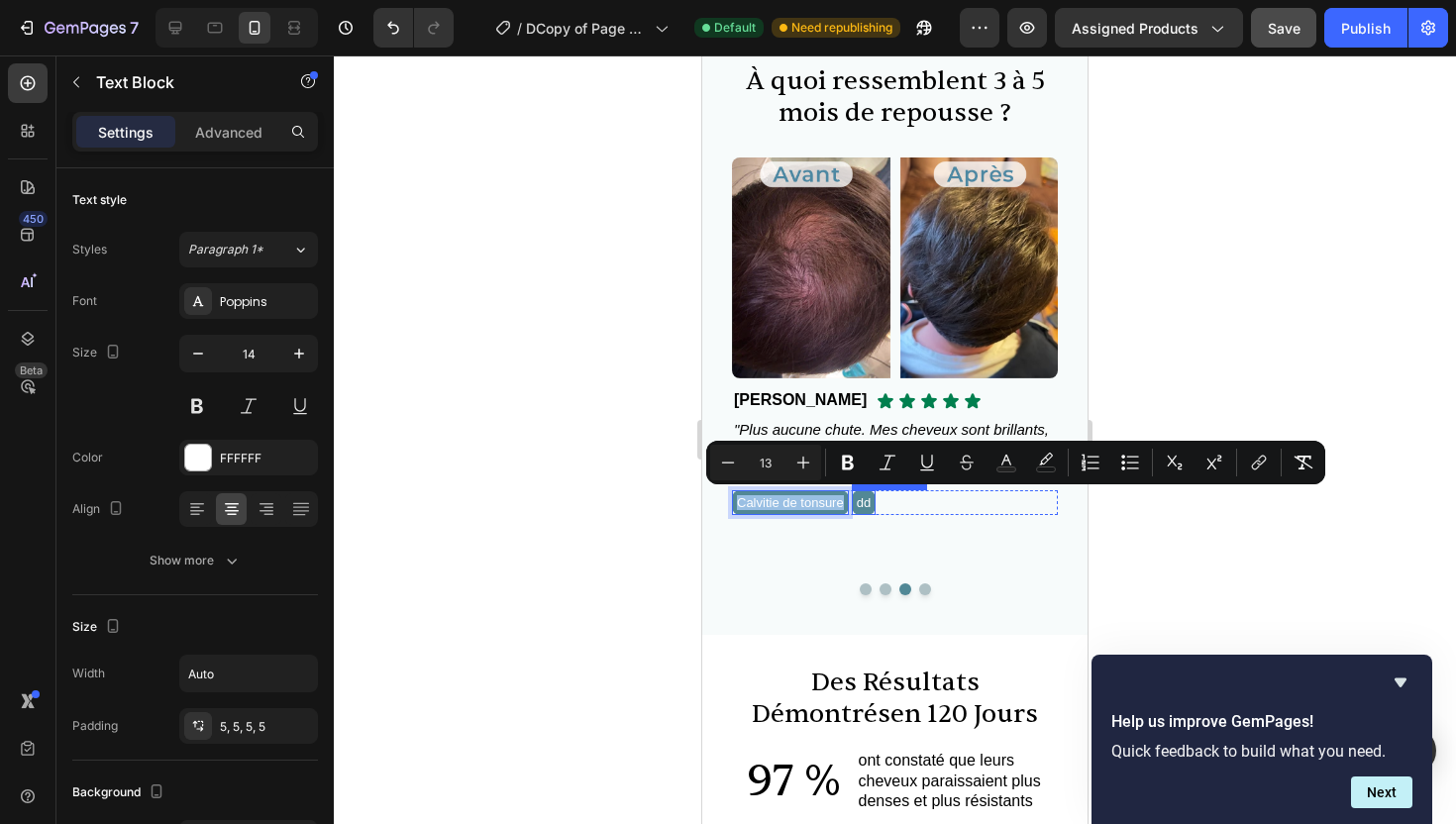
click at [871, 505] on span "dd" at bounding box center [864, 503] width 14 height 15
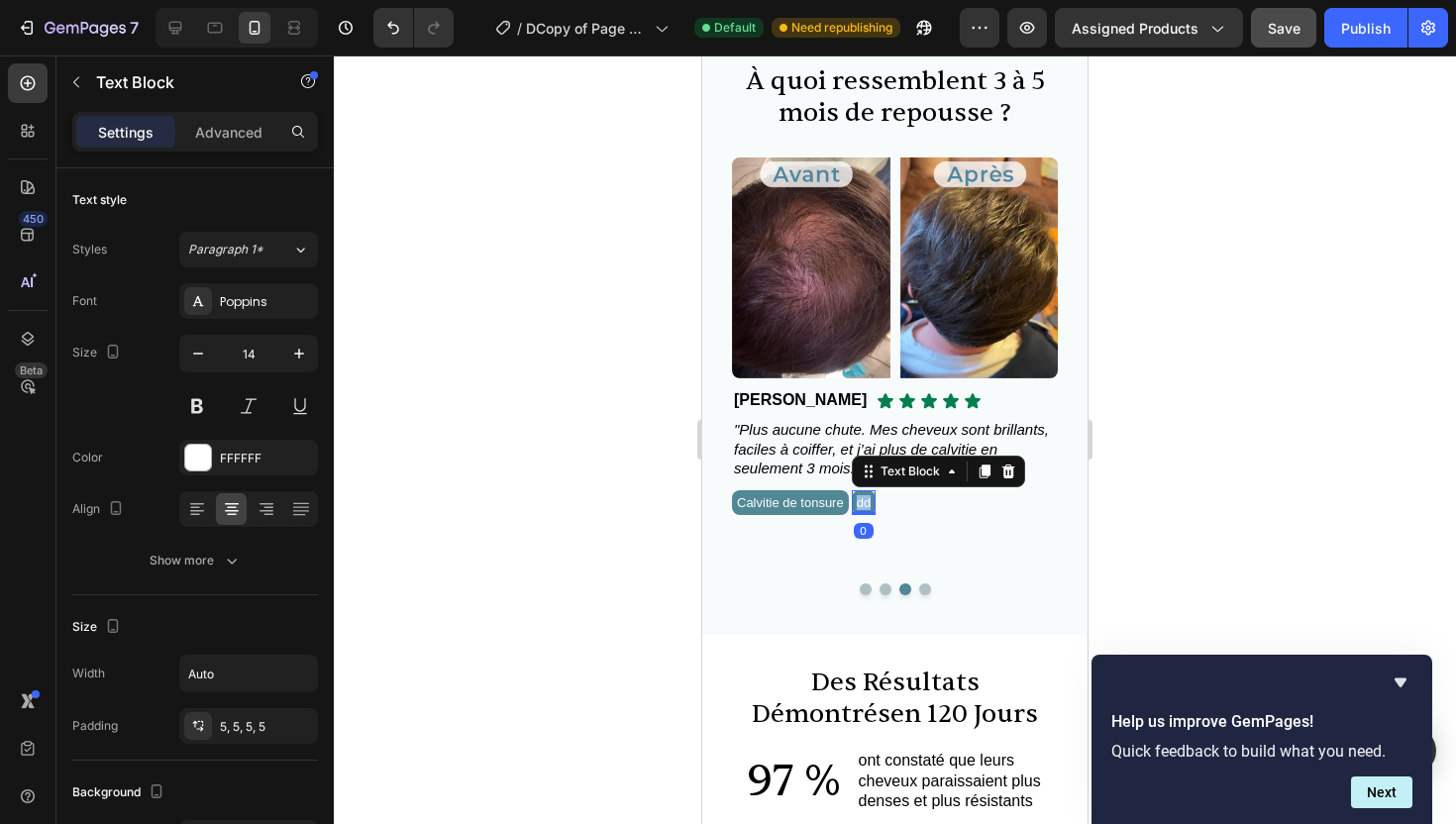
click at [871, 505] on span "dd" at bounding box center [864, 503] width 14 height 15
click at [1407, 322] on div at bounding box center [895, 440] width 1123 height 769
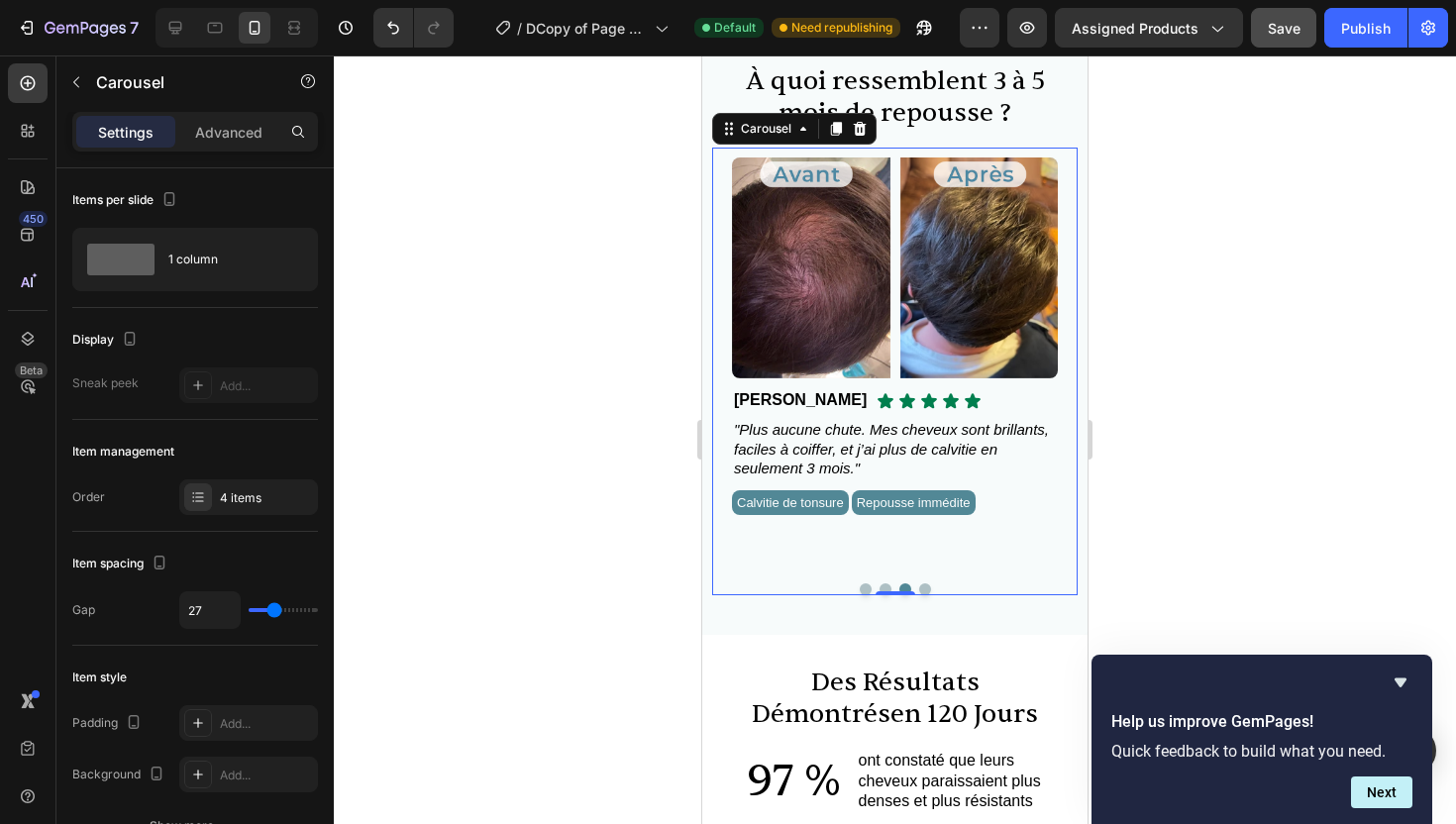
click at [925, 587] on button "Dot" at bounding box center [926, 589] width 12 height 12
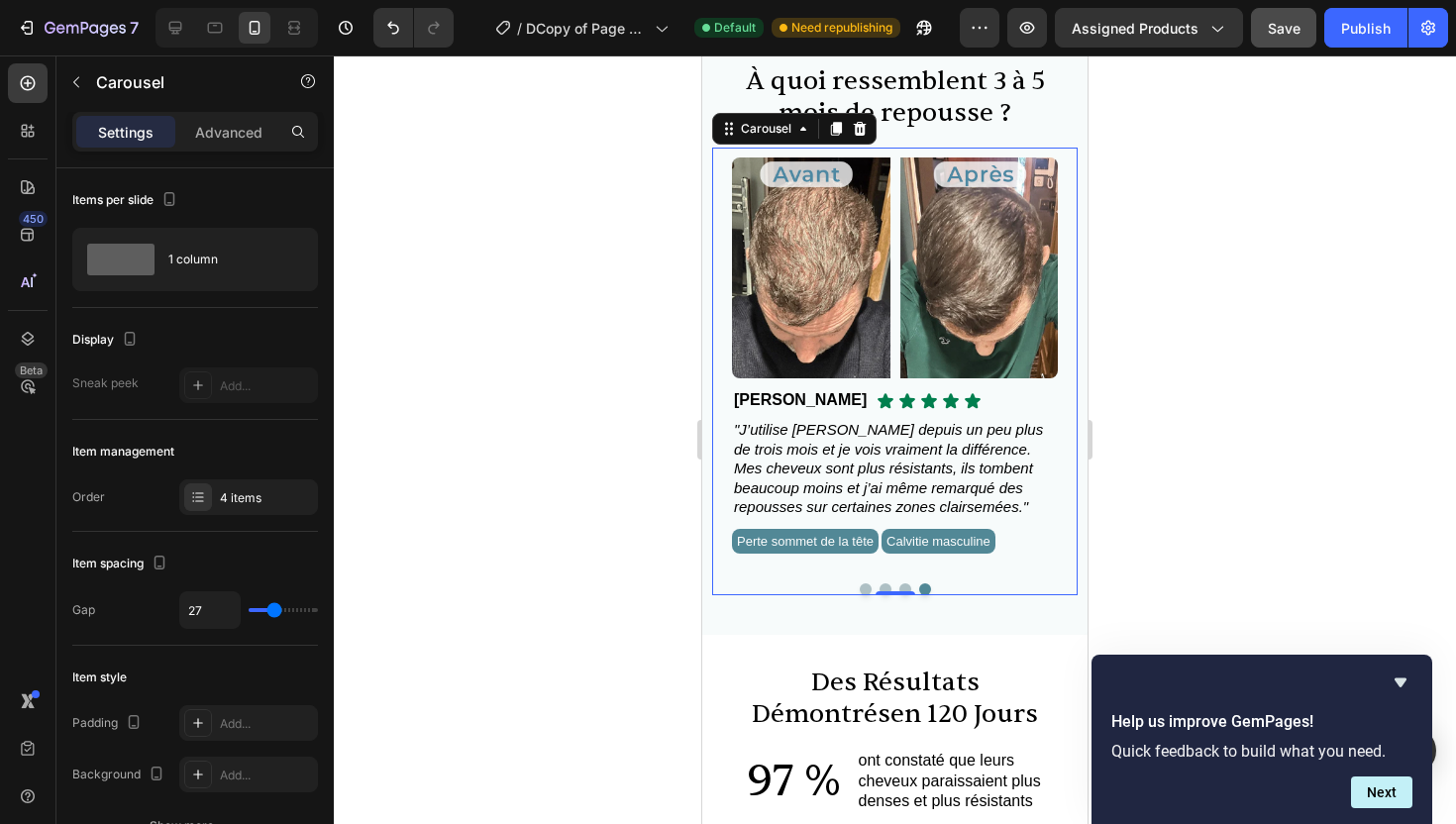
click at [885, 583] on button "Dot" at bounding box center [886, 589] width 12 height 12
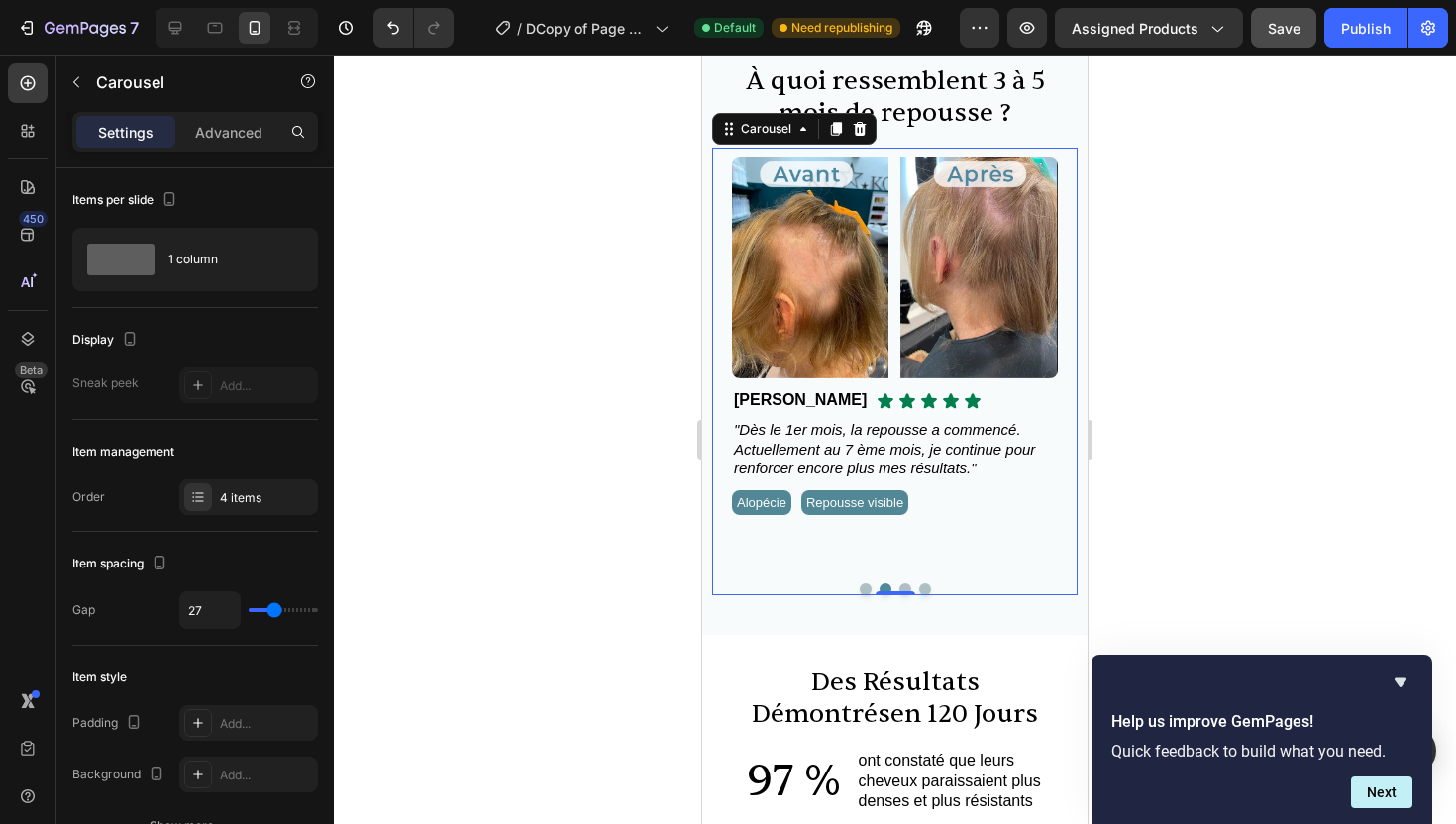
click at [906, 586] on button "Dot" at bounding box center [906, 589] width 12 height 12
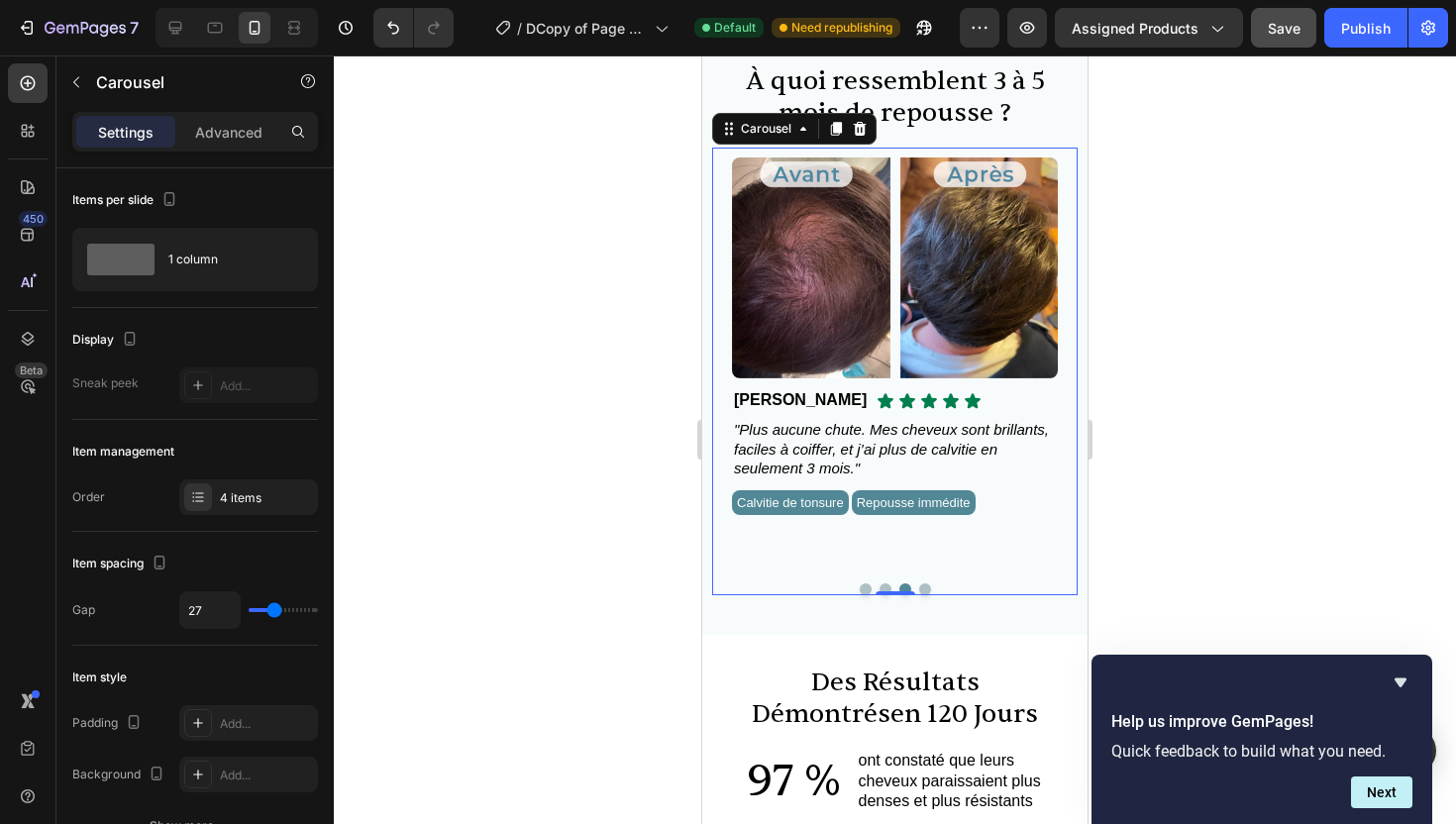
click at [925, 586] on button "Dot" at bounding box center [926, 589] width 12 height 12
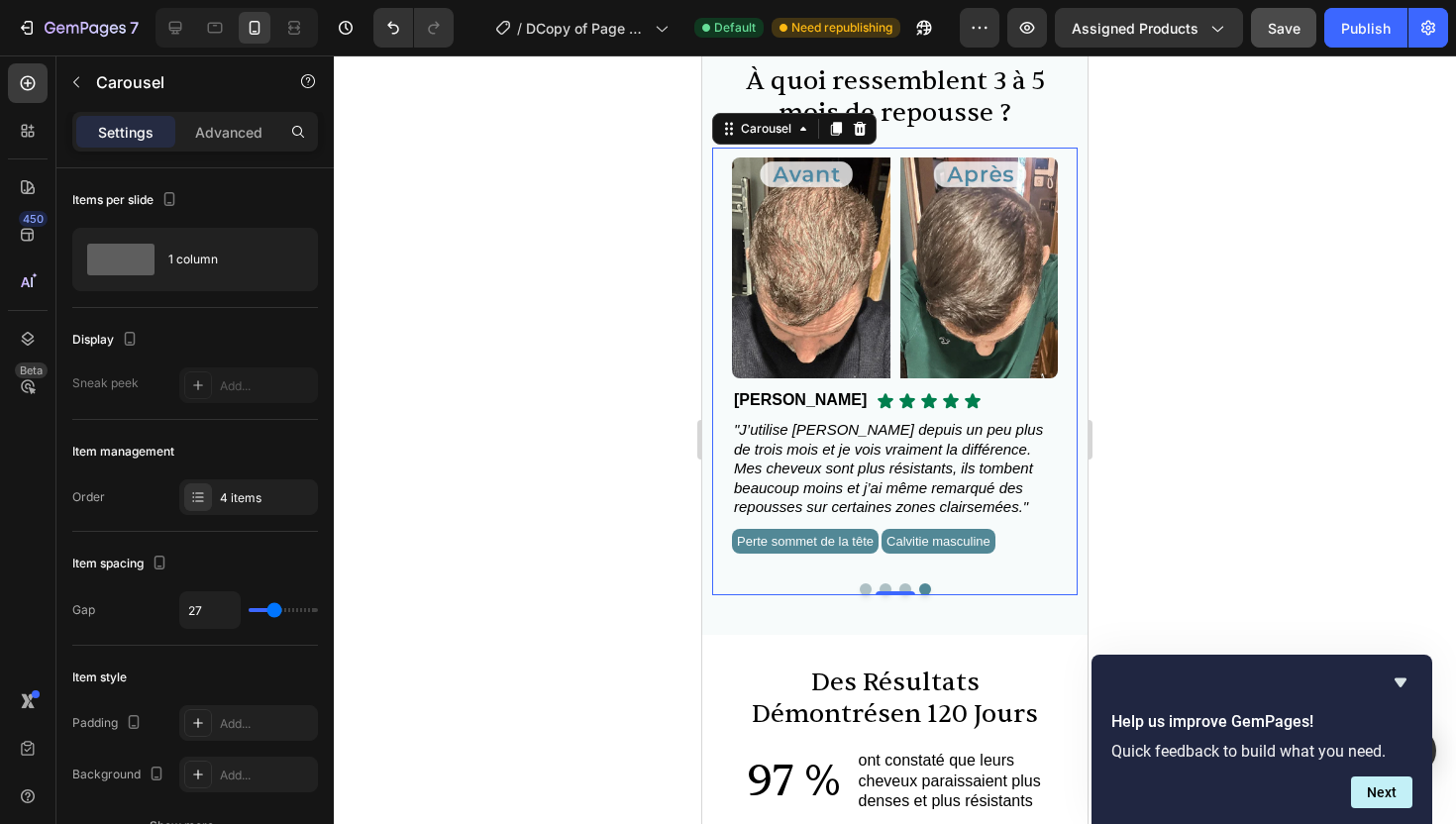
click at [903, 585] on button "Dot" at bounding box center [906, 589] width 12 height 12
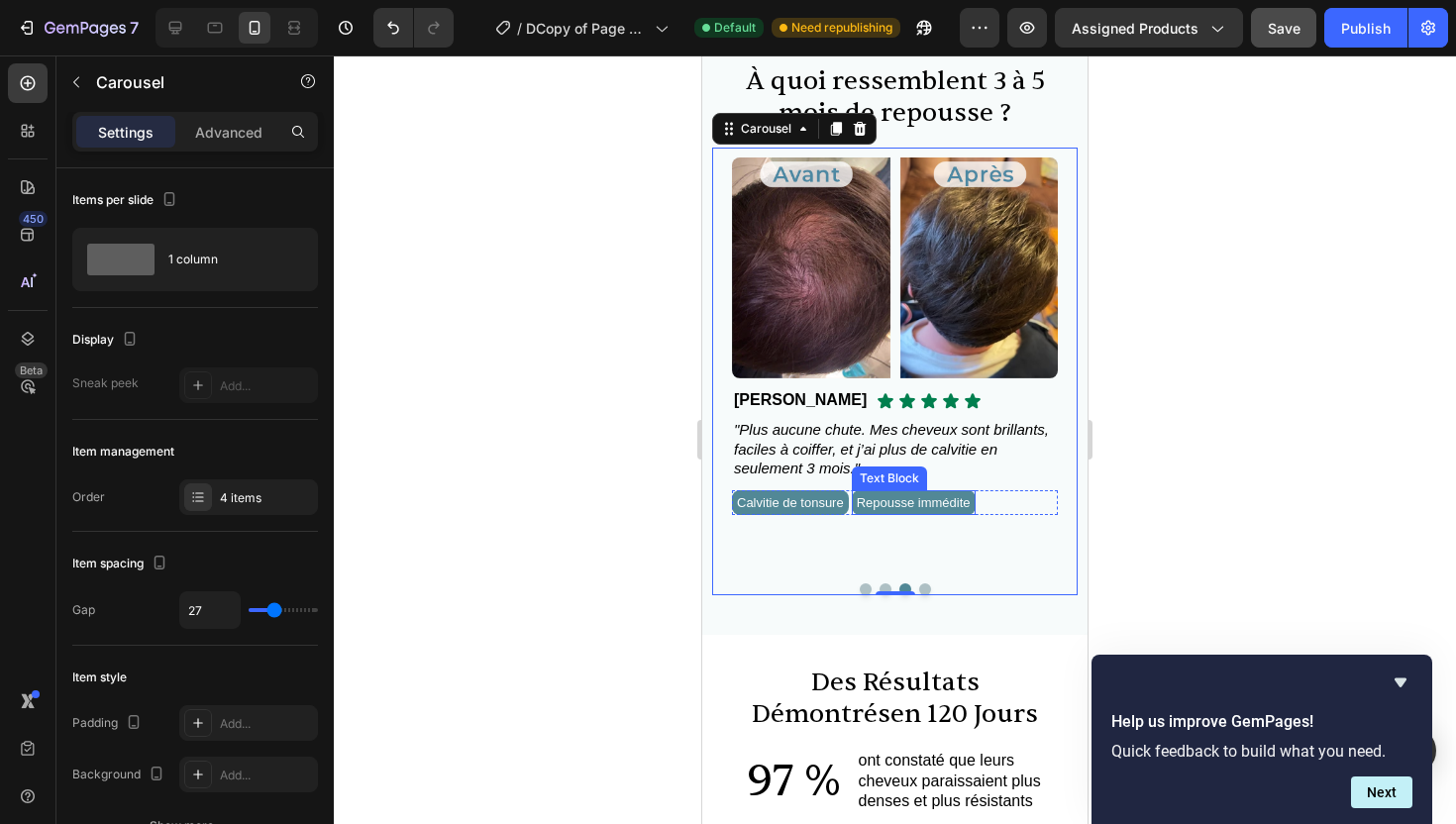
click at [971, 505] on span "Repousse immédite" at bounding box center [914, 503] width 113 height 15
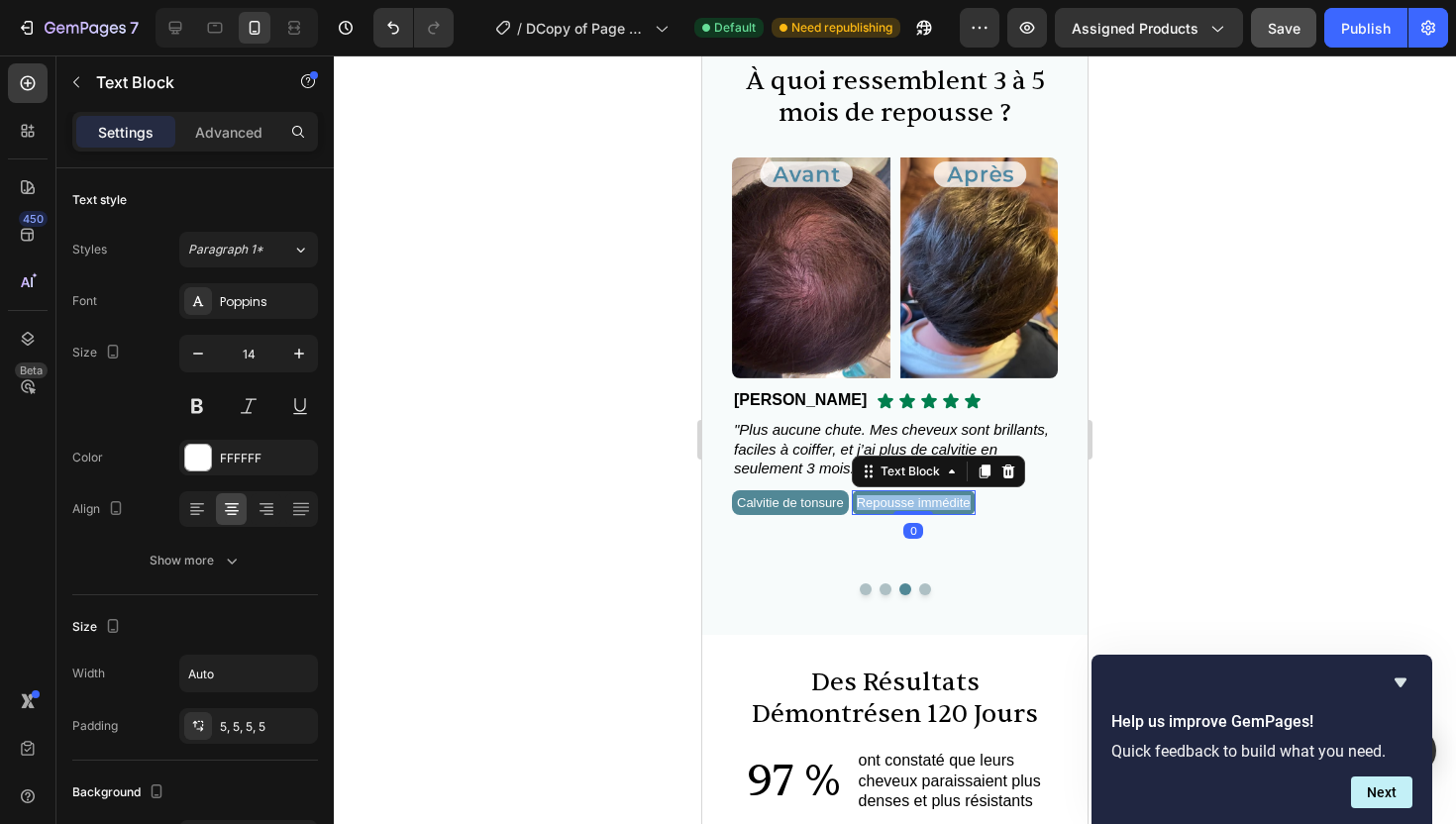
click at [971, 505] on span "Repousse immédite" at bounding box center [914, 503] width 113 height 15
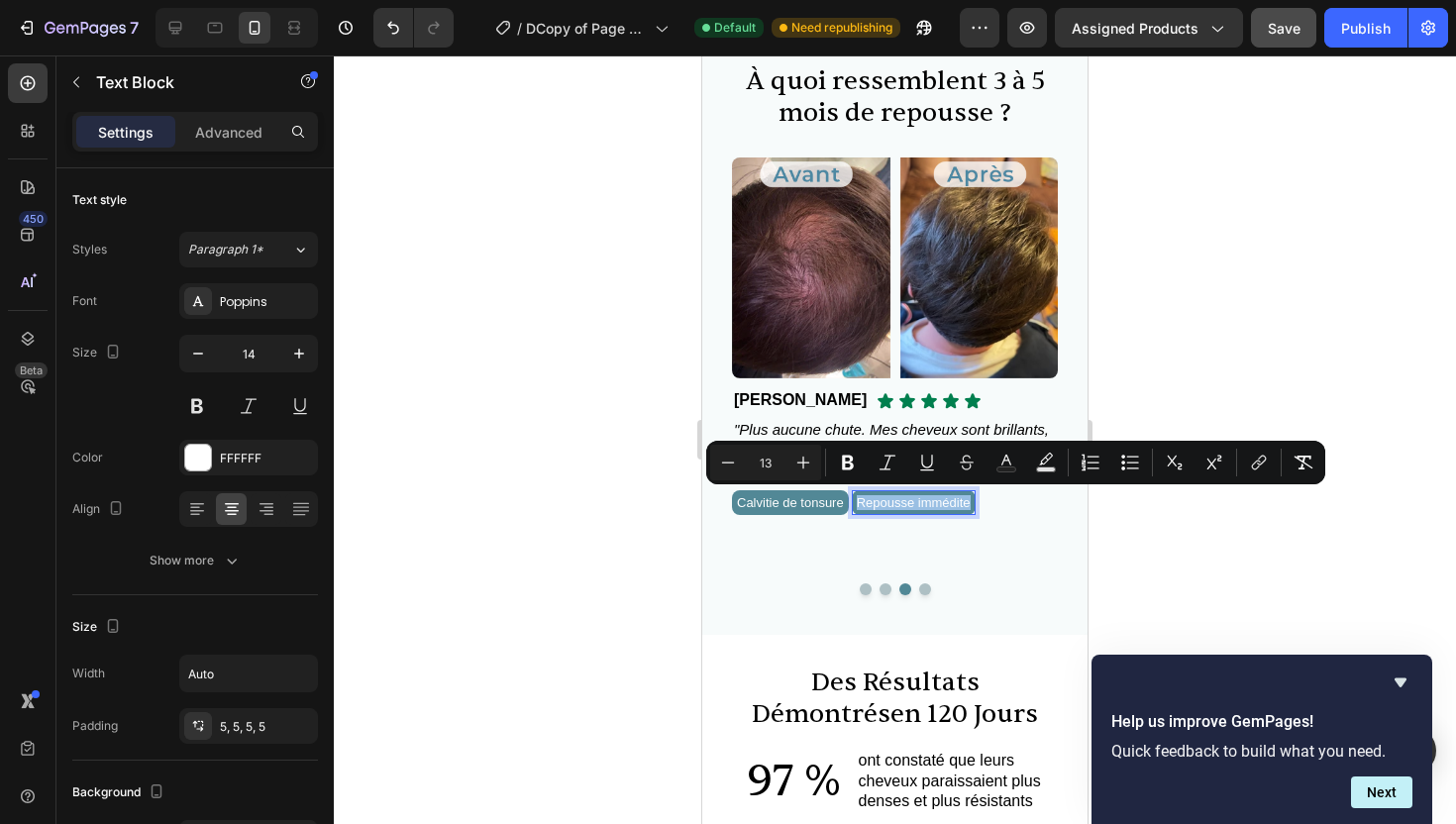
click at [971, 503] on span "Repousse immédite" at bounding box center [914, 503] width 113 height 15
click at [976, 503] on div "Repousse immédite" at bounding box center [914, 503] width 123 height 25
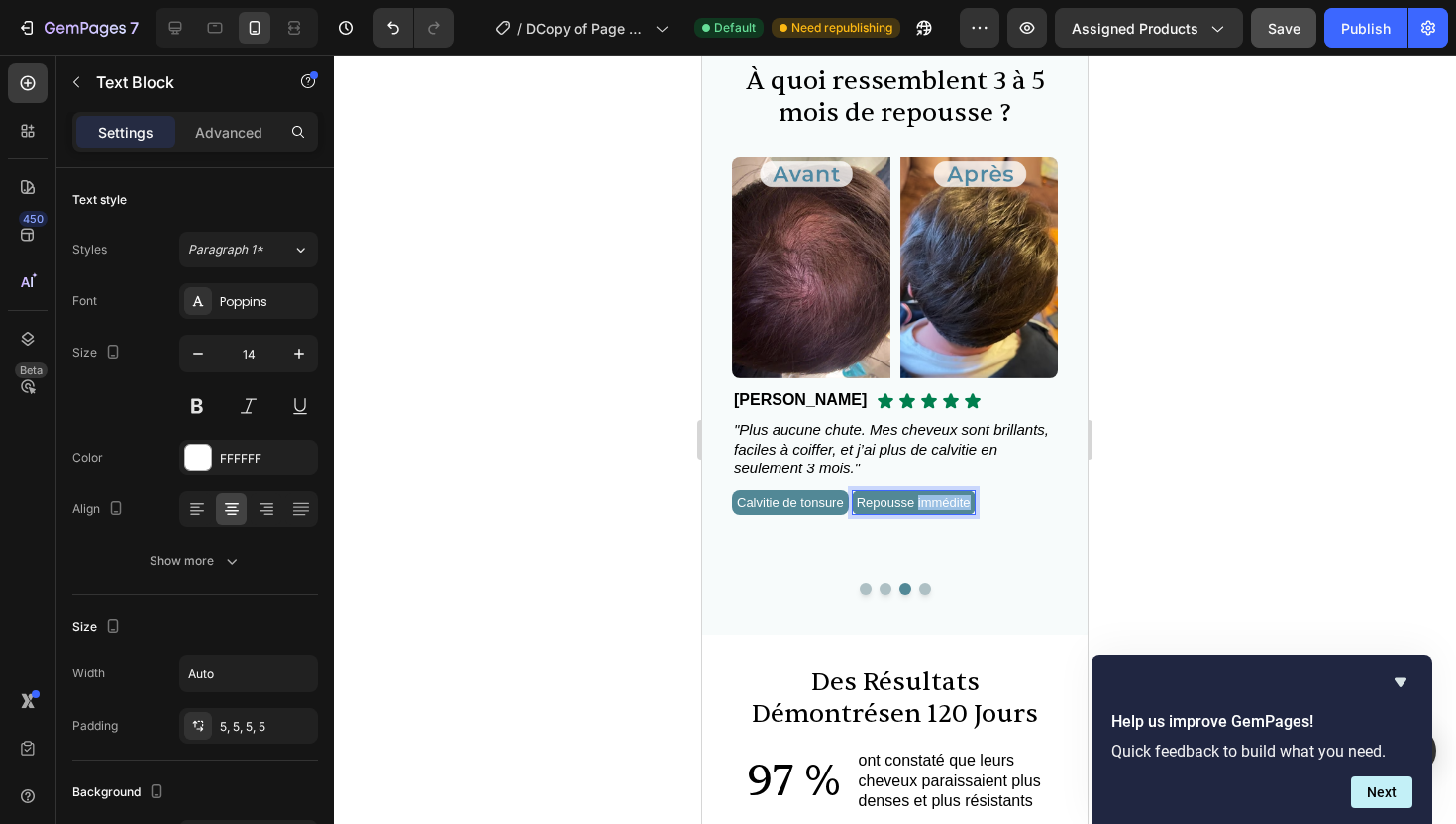
drag, startPoint x: 999, startPoint y: 503, endPoint x: 937, endPoint y: 505, distance: 62.0
click at [937, 505] on div "Repousse immédite" at bounding box center [914, 503] width 123 height 25
click at [1229, 510] on div at bounding box center [895, 440] width 1123 height 769
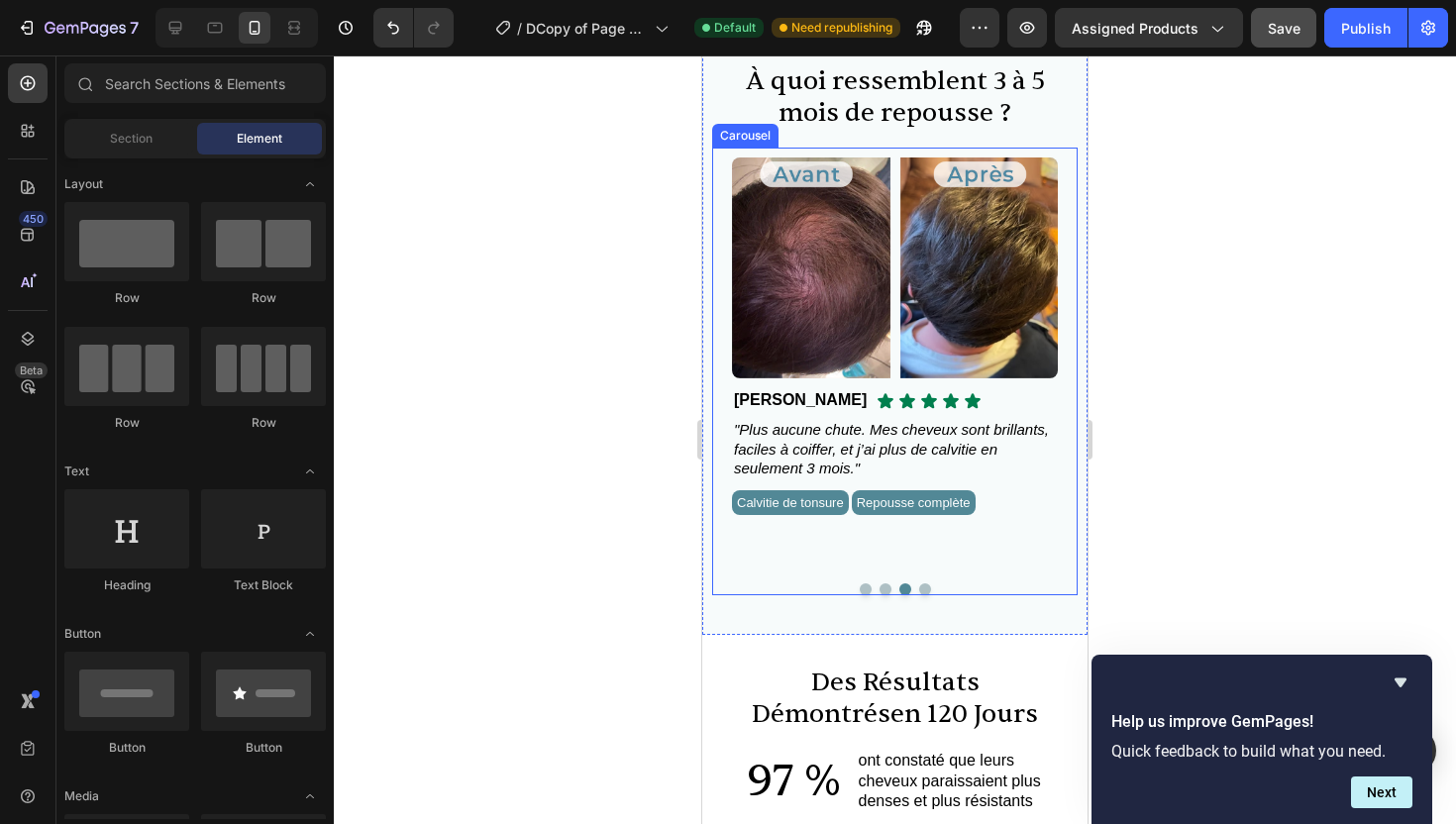
click at [920, 588] on button "Dot" at bounding box center [926, 589] width 12 height 12
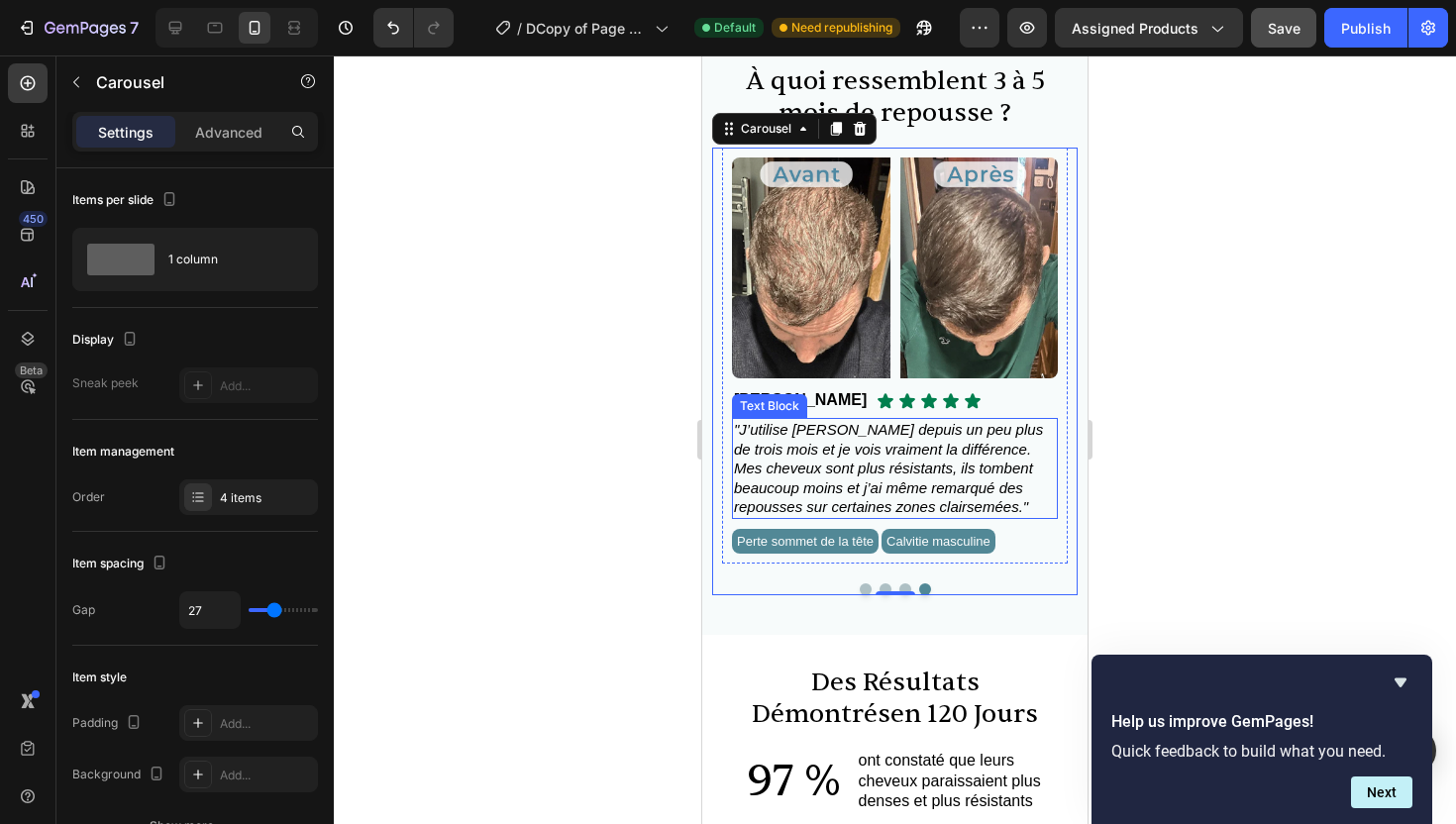
click at [890, 481] on span ""J’utilise [PERSON_NAME] depuis un peu plus de trois mois et je vois vraiment l…" at bounding box center [889, 468] width 310 height 95
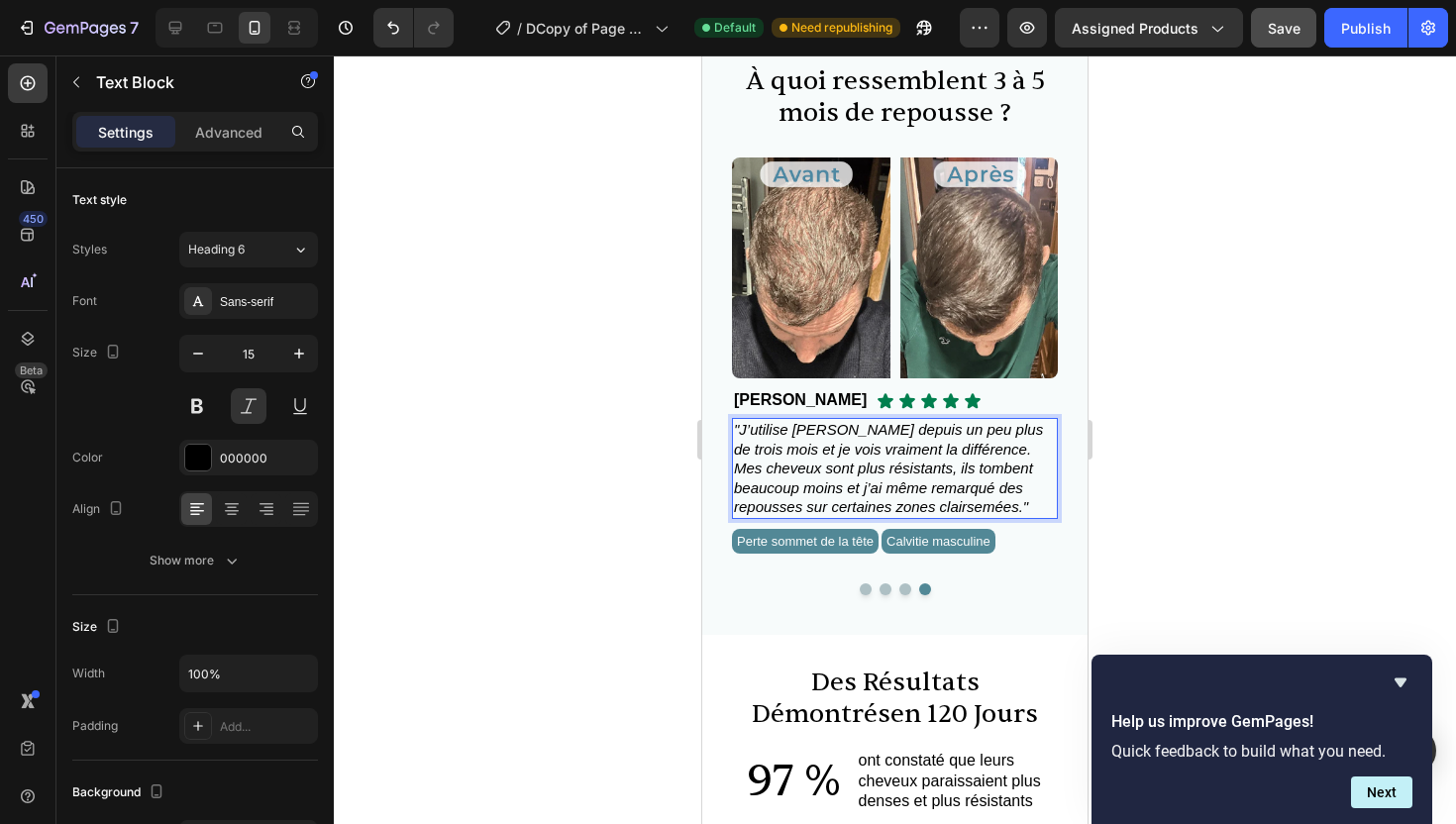
click at [890, 481] on span ""J’utilise [PERSON_NAME] depuis un peu plus de trois mois et je vois vraiment l…" at bounding box center [889, 468] width 310 height 95
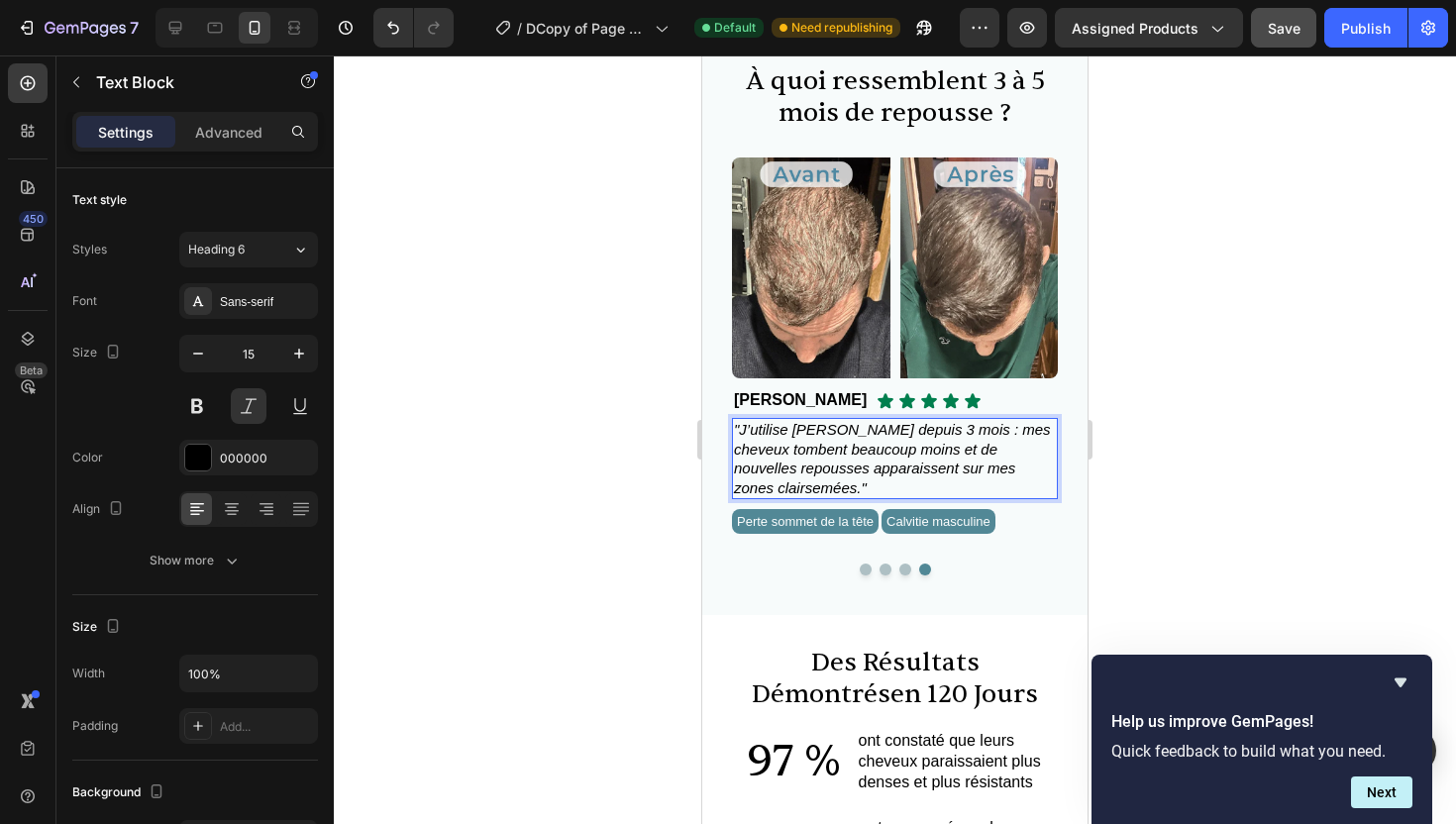
click at [951, 429] on span ""J’utilise [PERSON_NAME] depuis 3 mois : mes cheveux tombent beaucoup moins et …" at bounding box center [893, 459] width 317 height 76
click at [1005, 444] on p ""J’utilise [PERSON_NAME] depuis 3 mois : mes cheveux tombent beaucoup moins et …" at bounding box center [896, 459] width 322 height 78
click at [898, 453] on span ""J’utilise [PERSON_NAME] depuis 3 mois : mes cheveux tombent beaucoup moins et …" at bounding box center [893, 459] width 317 height 76
click at [968, 453] on span ""J’utilise [PERSON_NAME] depuis 3 mois : mes cheveux tombent beaucoup moins et …" at bounding box center [893, 459] width 317 height 76
click at [954, 450] on span ""J’utilise [PERSON_NAME] depuis 3 mois : mes cheveux tombent beaucoup moins et …" at bounding box center [893, 459] width 317 height 76
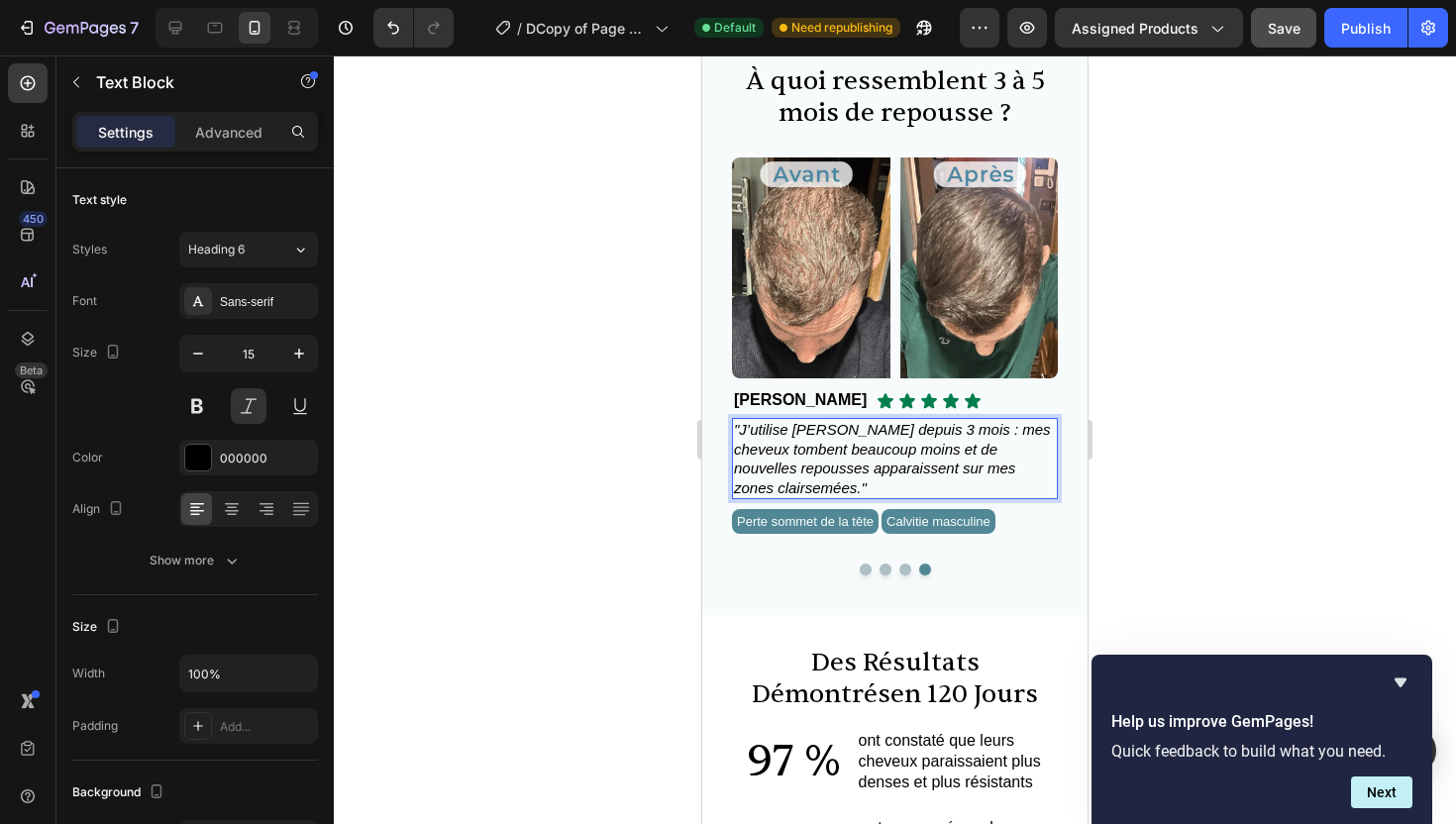
click at [958, 451] on span ""J’utilise [PERSON_NAME] depuis 3 mois : mes cheveux tombent beaucoup moins et …" at bounding box center [893, 459] width 317 height 76
drag, startPoint x: 958, startPoint y: 451, endPoint x: 850, endPoint y: 451, distance: 108.0
click at [850, 451] on span ""J’utilise [PERSON_NAME] depuis 3 mois : mes cheveux tombent beaucoup moins et …" at bounding box center [893, 459] width 317 height 76
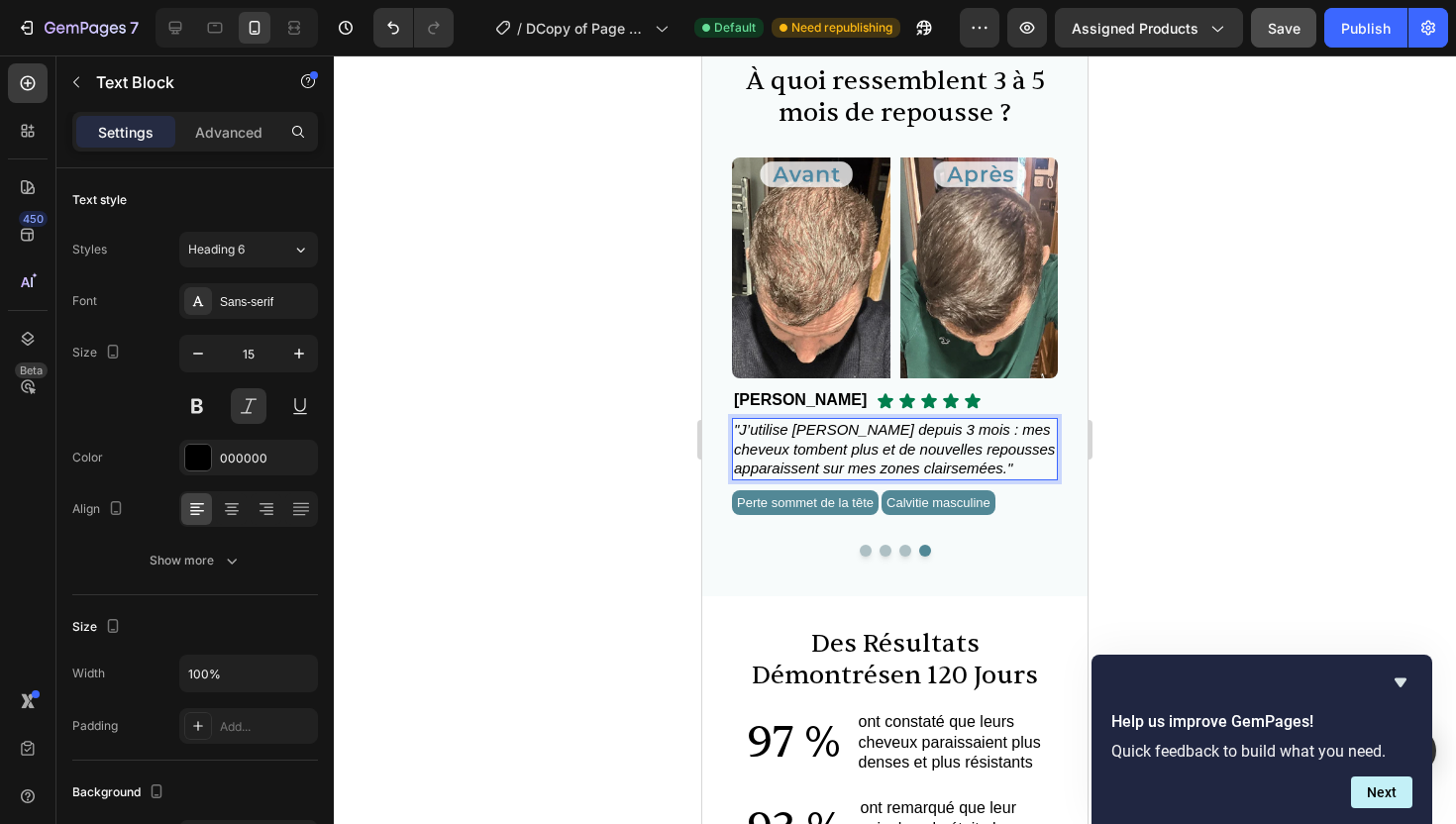
click at [787, 449] on span ""J’utilise [PERSON_NAME] depuis 3 mois : mes cheveux tombent plus et de nouvell…" at bounding box center [895, 449] width 321 height 56
click at [791, 449] on span ""J’utilise [PERSON_NAME] depuis 3 mois : mes cheveux tombent plus et de nouvell…" at bounding box center [895, 449] width 321 height 56
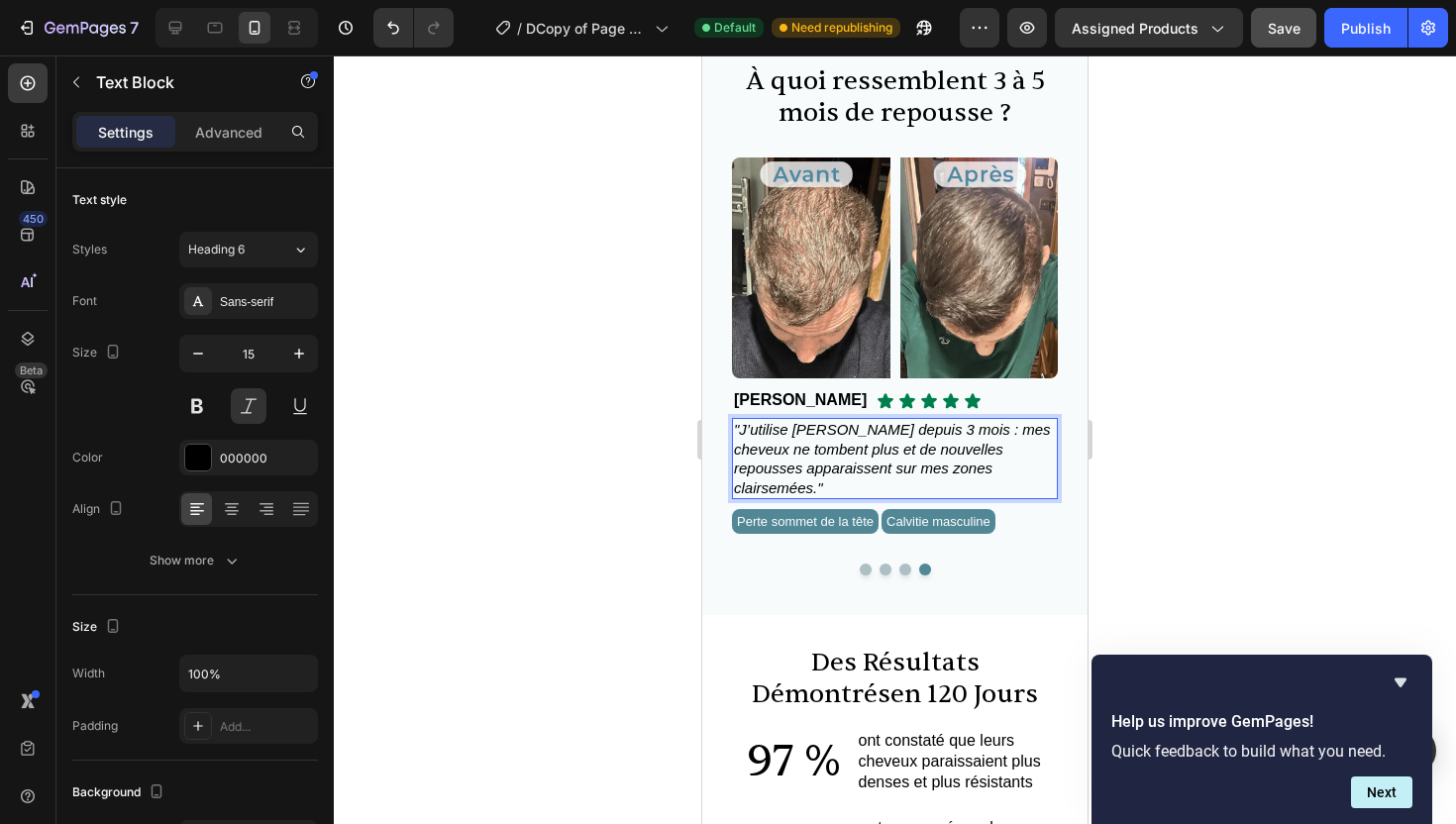
click at [920, 465] on span ""J’utilise [PERSON_NAME] depuis 3 mois : mes cheveux ne tombent plus et de nouv…" at bounding box center [893, 459] width 317 height 76
click at [875, 481] on p ""J’utilise [PERSON_NAME] depuis 3 mois : mes cheveux ne tombent plus et de nouv…" at bounding box center [896, 459] width 322 height 78
click at [924, 521] on span "Calvitie masculine" at bounding box center [938, 521] width 104 height 15
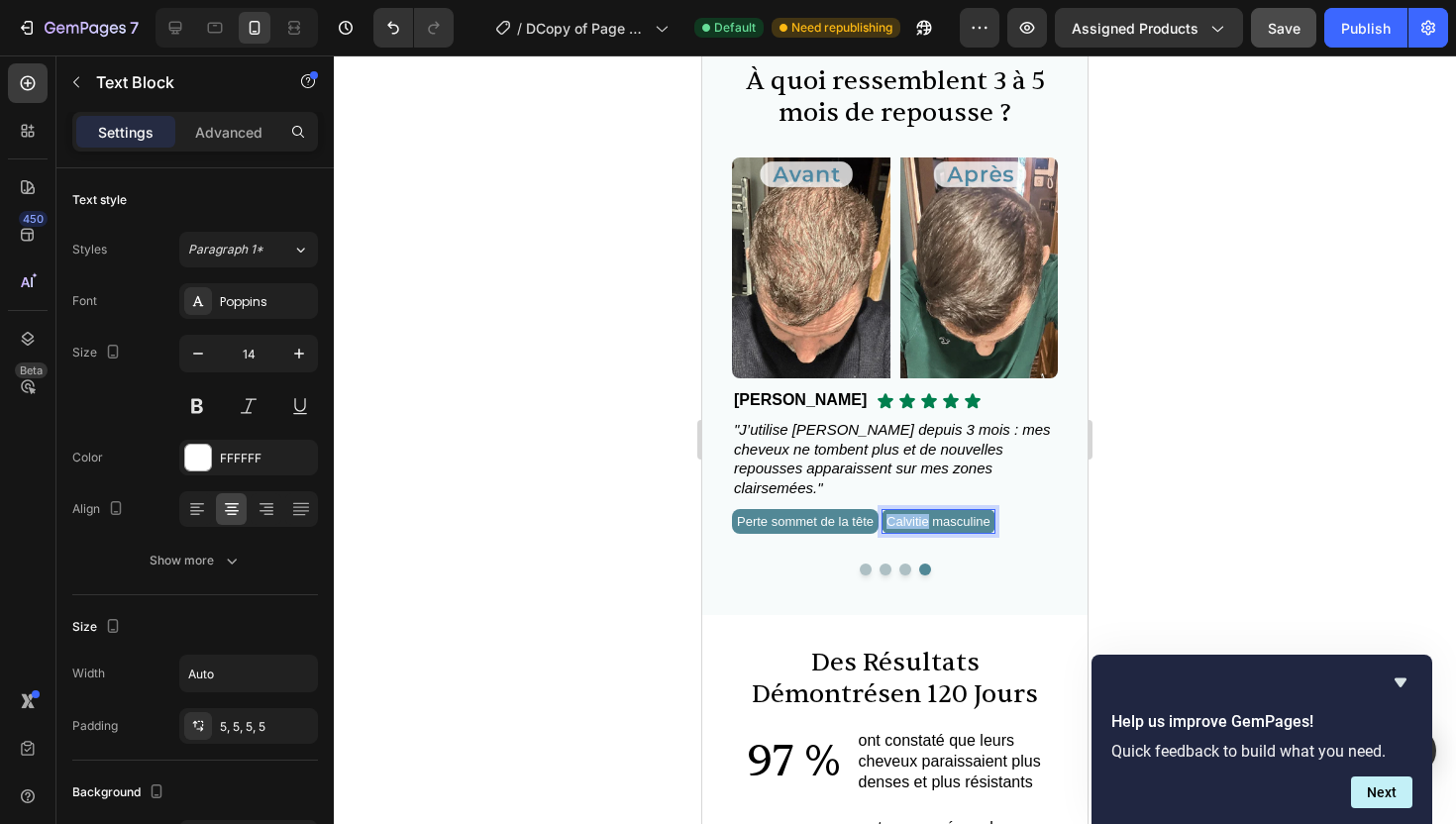
click at [924, 521] on span "Calvitie masculine" at bounding box center [938, 521] width 104 height 15
click at [990, 523] on span "Calvitie masculine" at bounding box center [938, 521] width 104 height 15
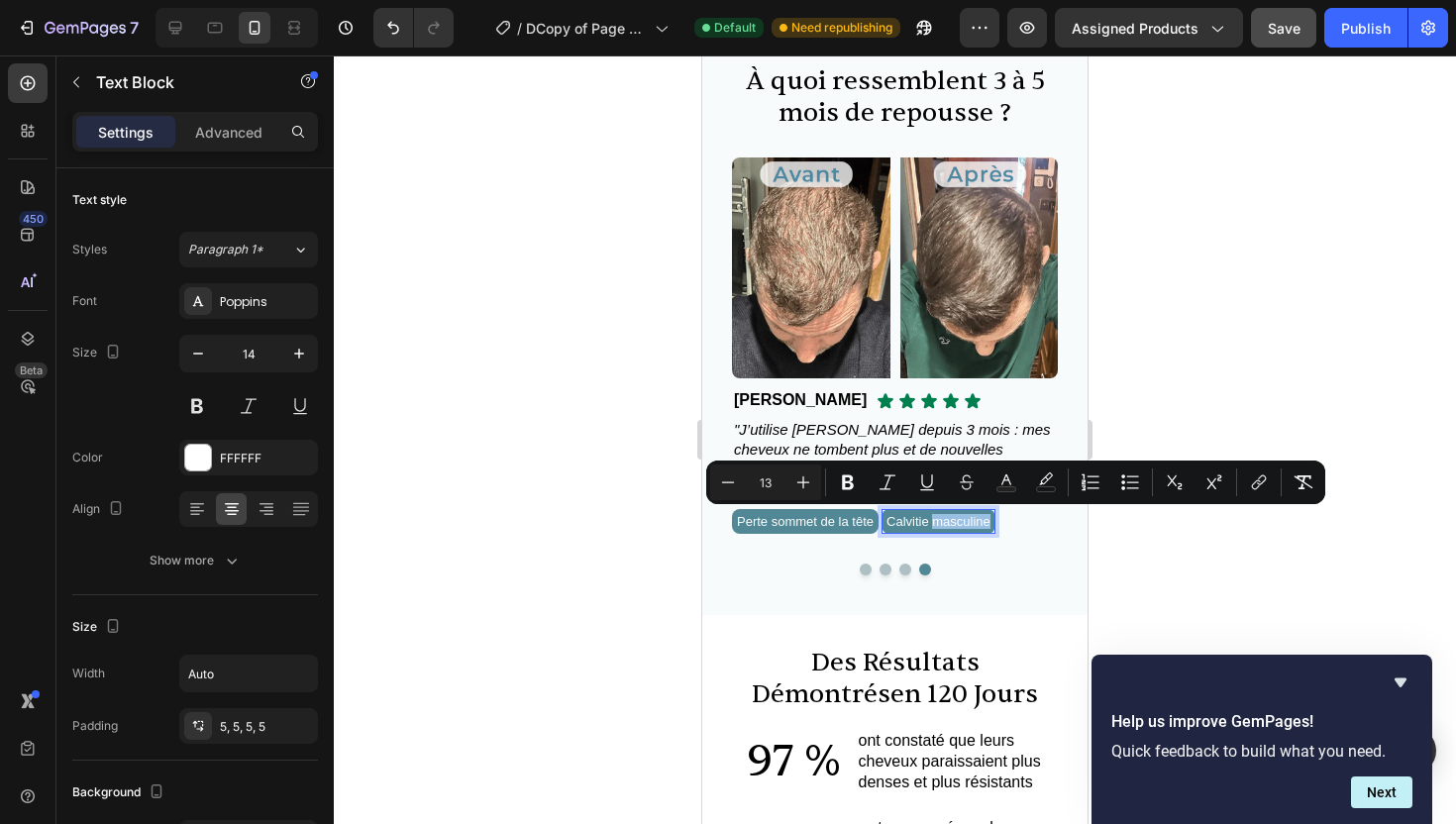
drag, startPoint x: 1025, startPoint y: 522, endPoint x: 960, endPoint y: 524, distance: 65.0
click at [960, 524] on div "Calvitie masculine" at bounding box center [938, 521] width 113 height 25
click at [874, 524] on span "Perte sommet de la tête" at bounding box center [805, 521] width 136 height 15
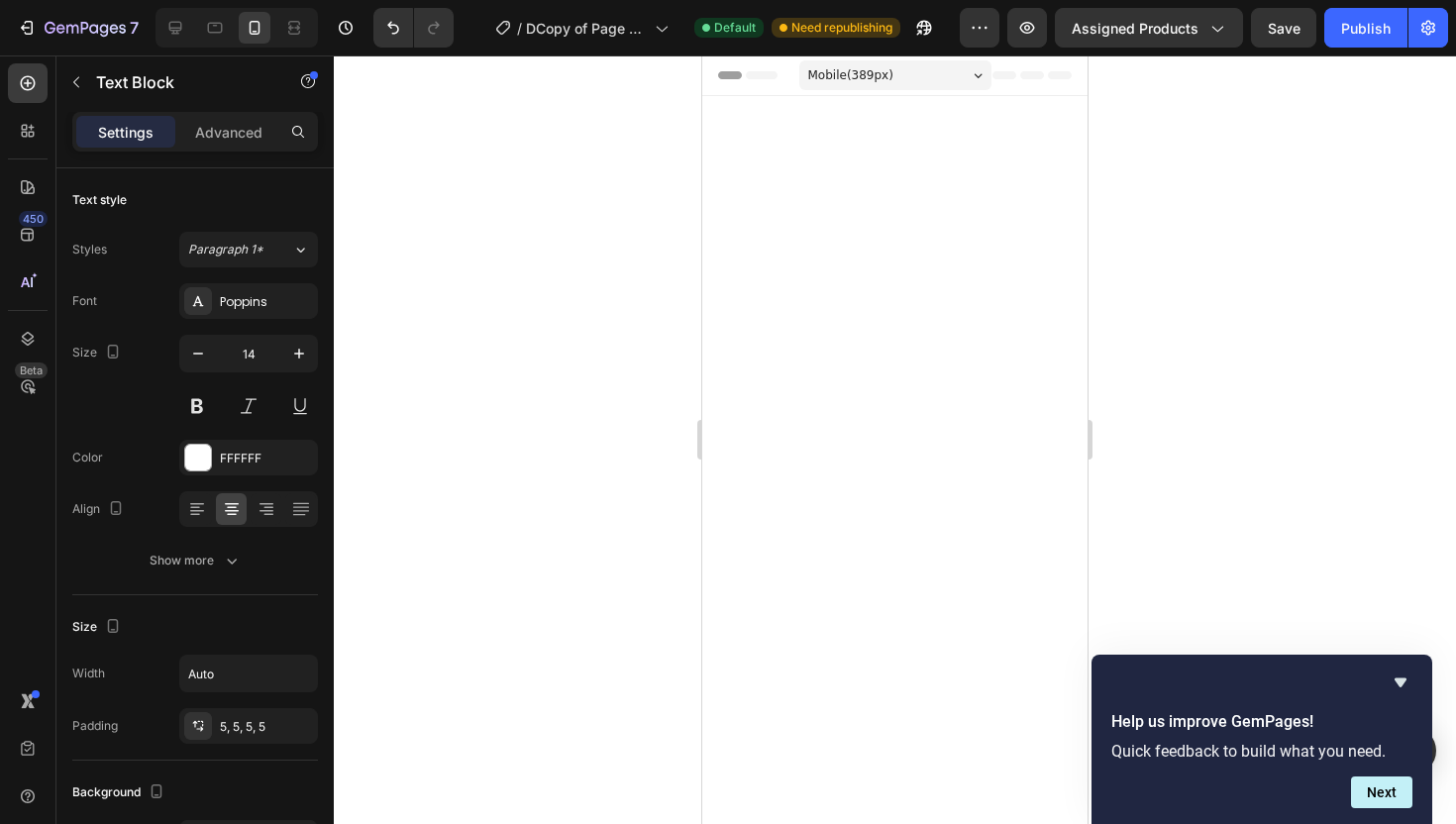
scroll to position [1064, 0]
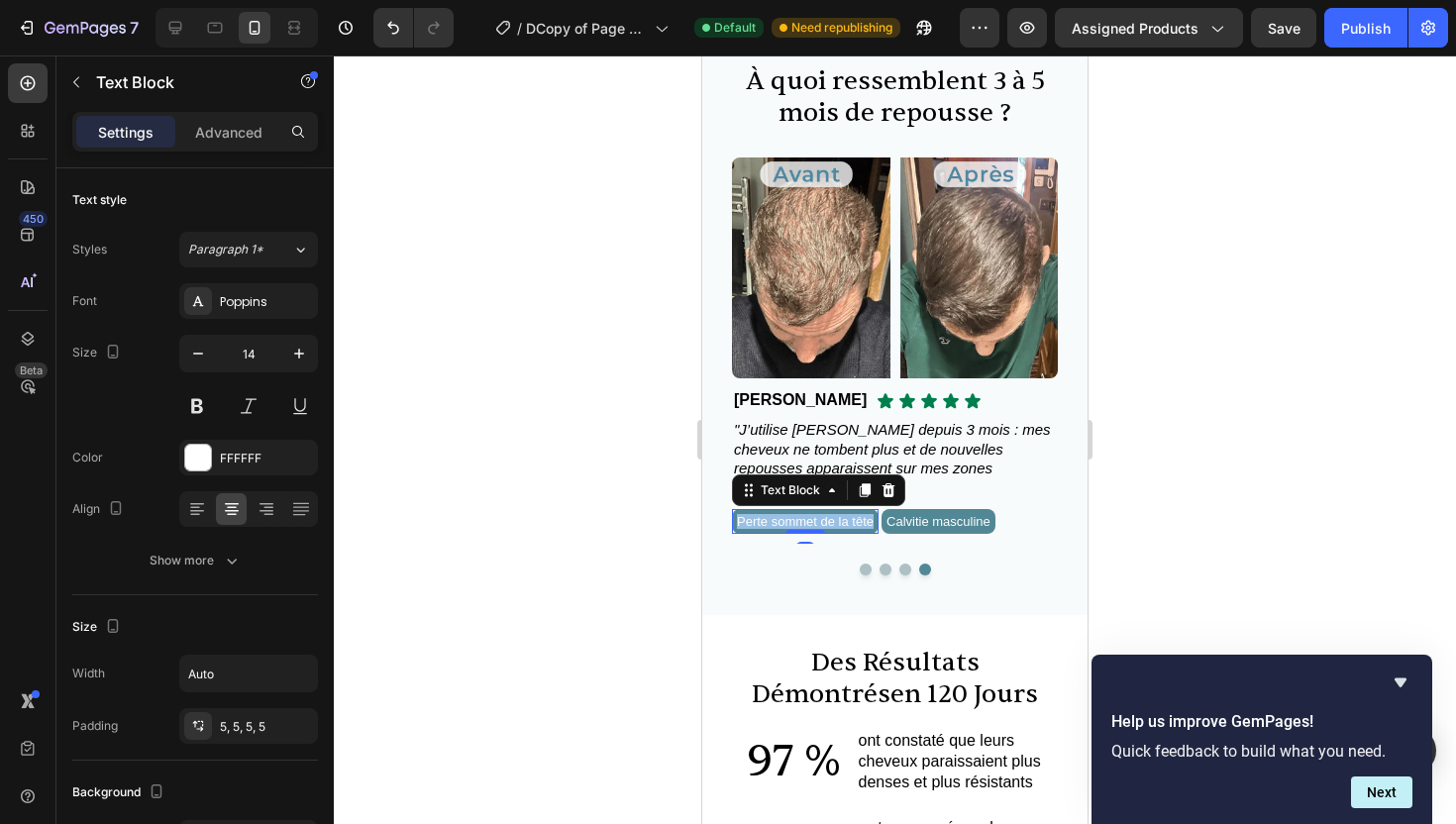
click at [874, 524] on span "Perte sommet de la tête" at bounding box center [805, 521] width 136 height 15
click at [899, 520] on span "Calvitie masculine" at bounding box center [901, 521] width 104 height 15
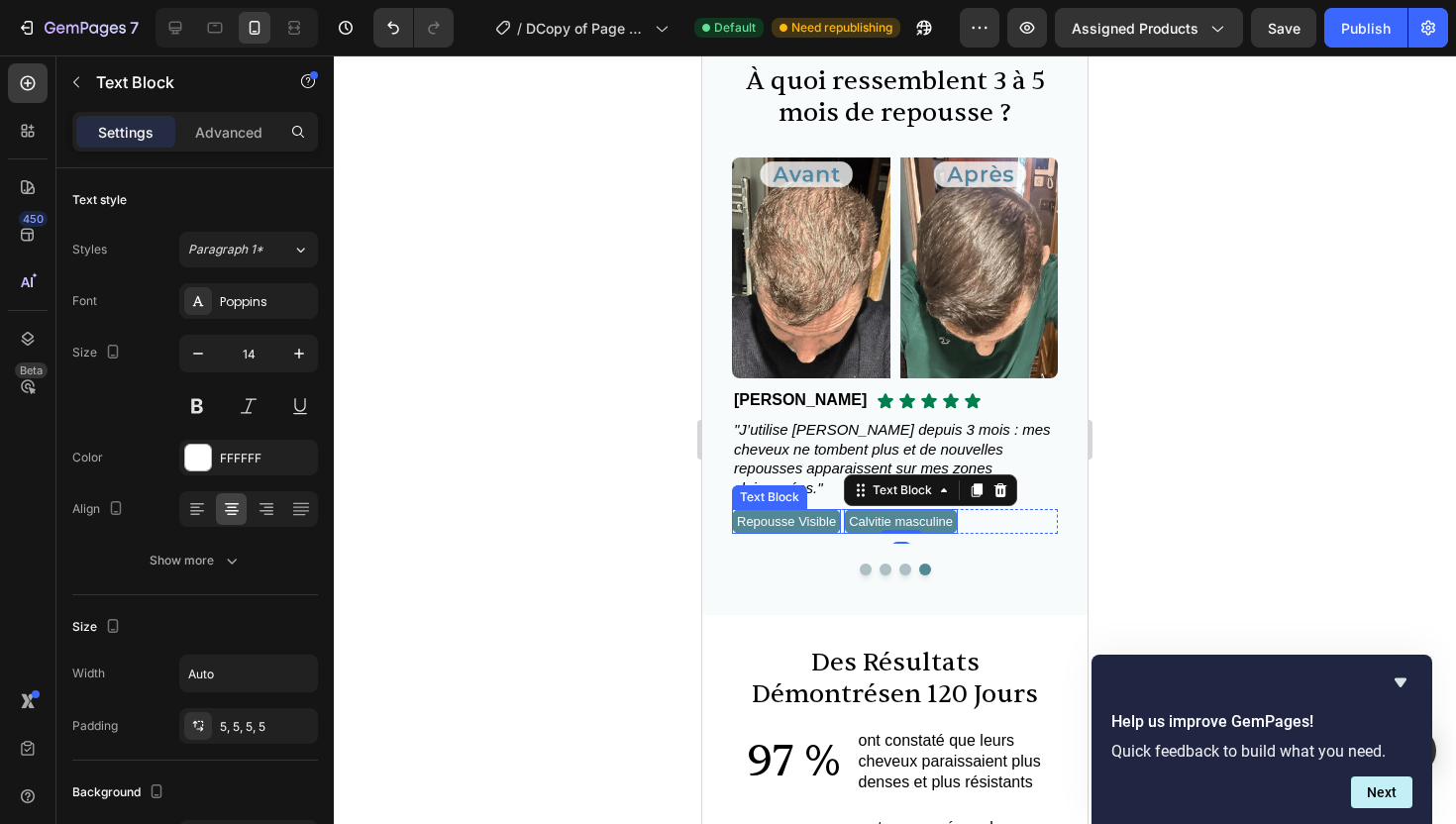
click at [810, 524] on span "Repousse Visible" at bounding box center [787, 521] width 100 height 15
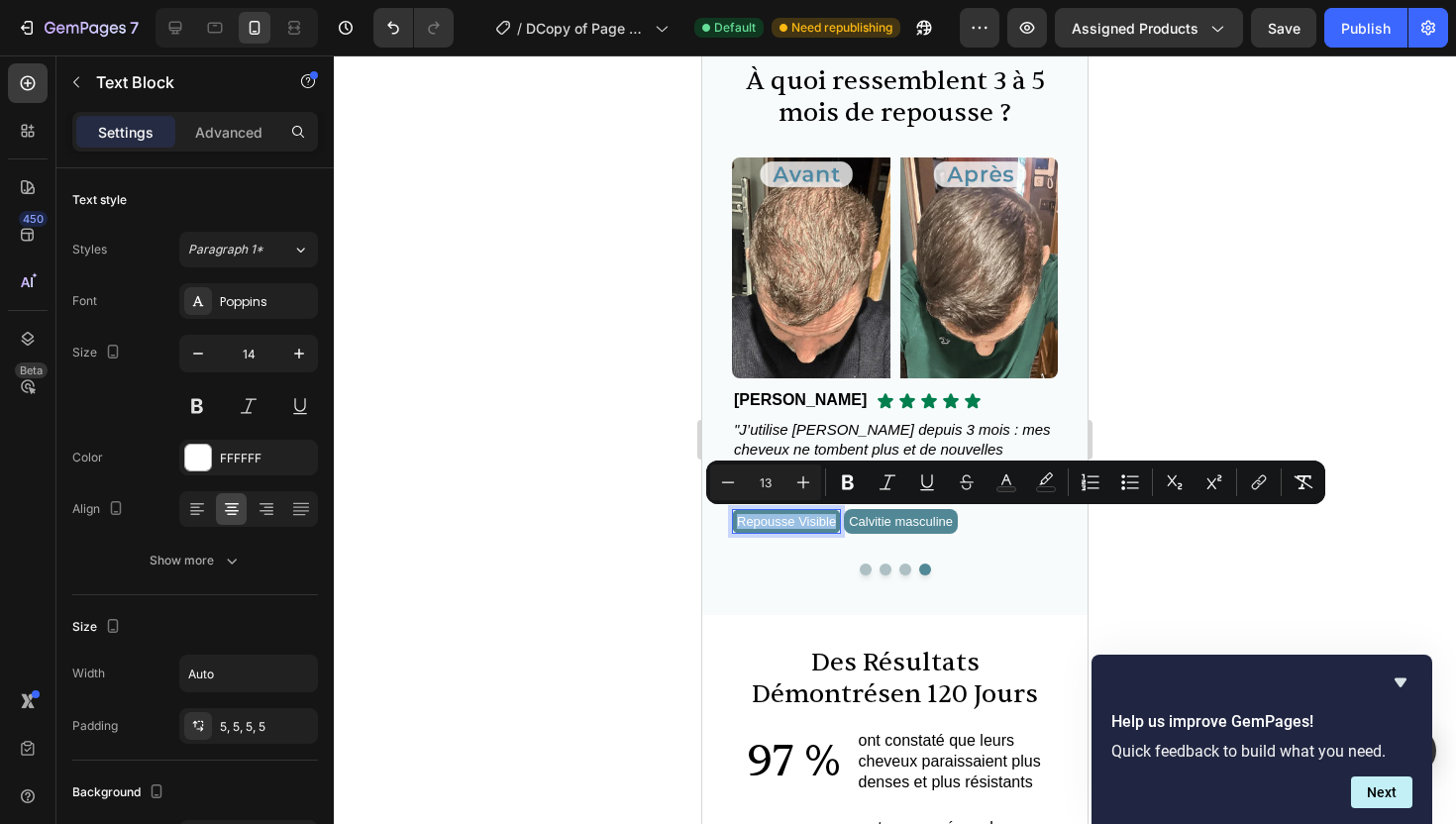
click at [808, 515] on span "Repousse Visible" at bounding box center [787, 521] width 100 height 15
click at [808, 522] on span "Repousse Visible" at bounding box center [787, 521] width 100 height 15
click at [811, 516] on span "Repousse Visible" at bounding box center [787, 521] width 100 height 15
click at [811, 520] on span "Repousse Visible" at bounding box center [787, 521] width 100 height 15
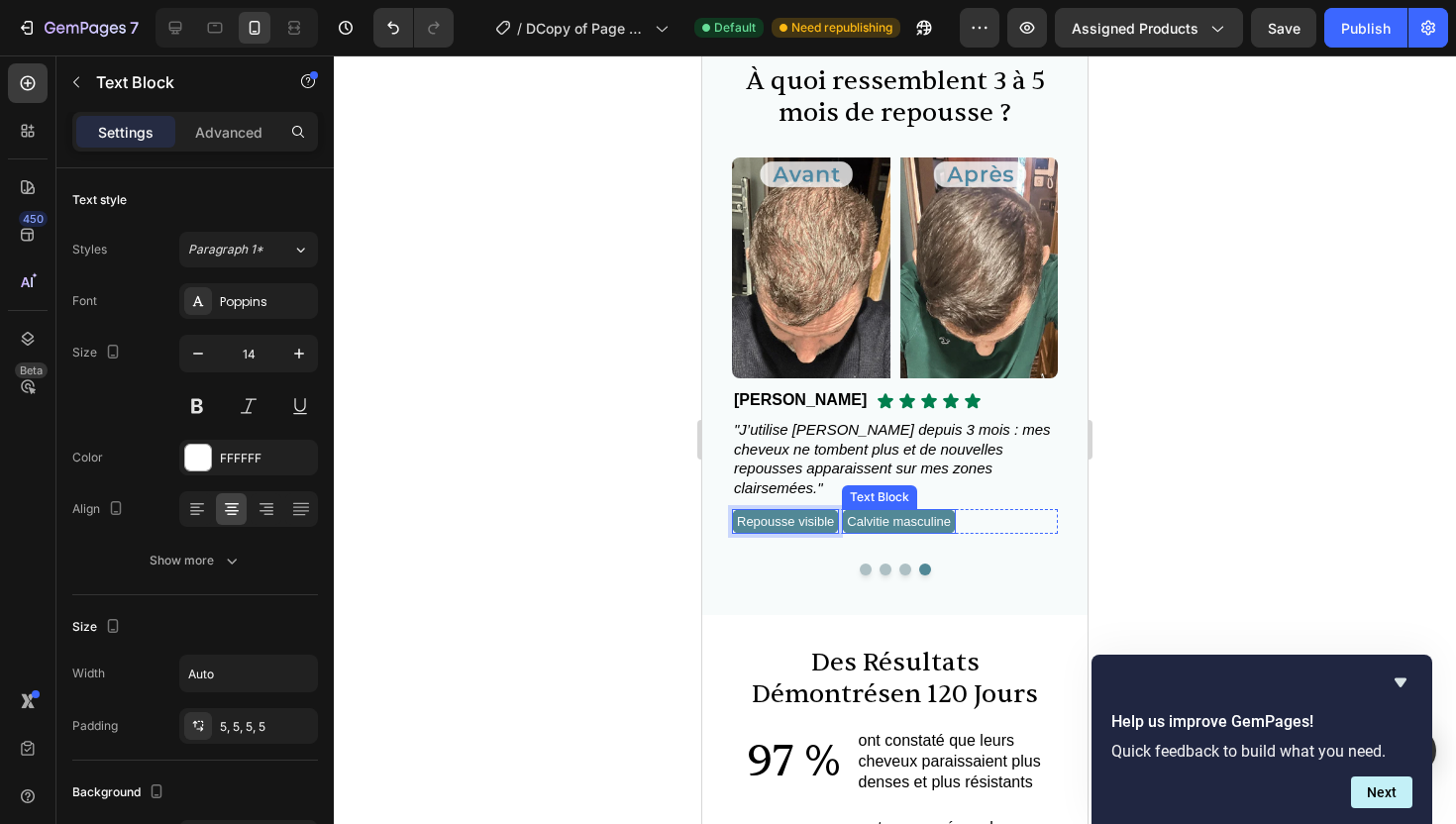
click at [896, 519] on span "Calvitie masculine" at bounding box center [899, 521] width 104 height 15
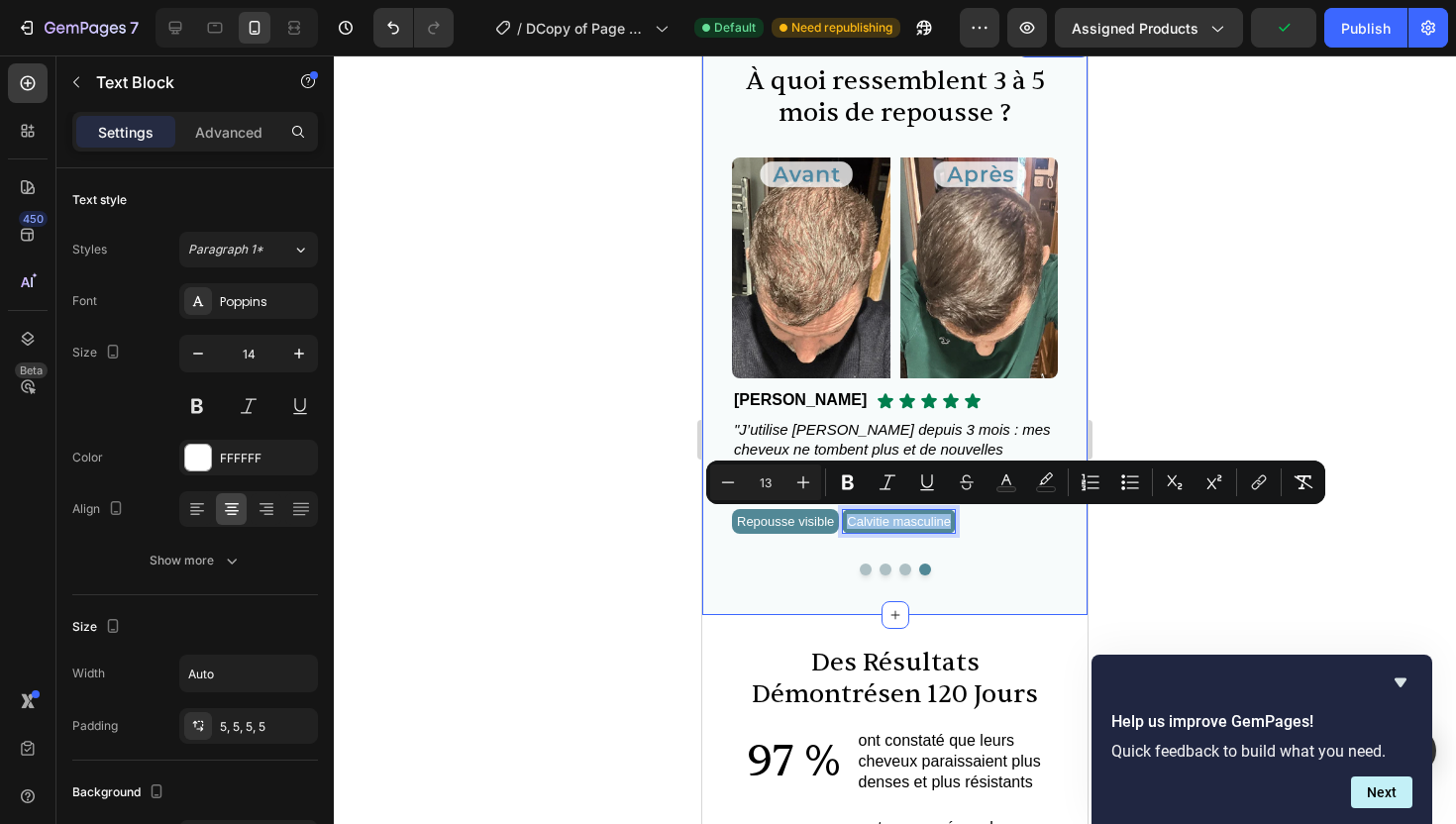
click at [948, 601] on div "À quoi ressemblent 3 à 5 mois de repousse ? Heading Image Icon Icon Icon Icon I…" at bounding box center [895, 324] width 385 height 582
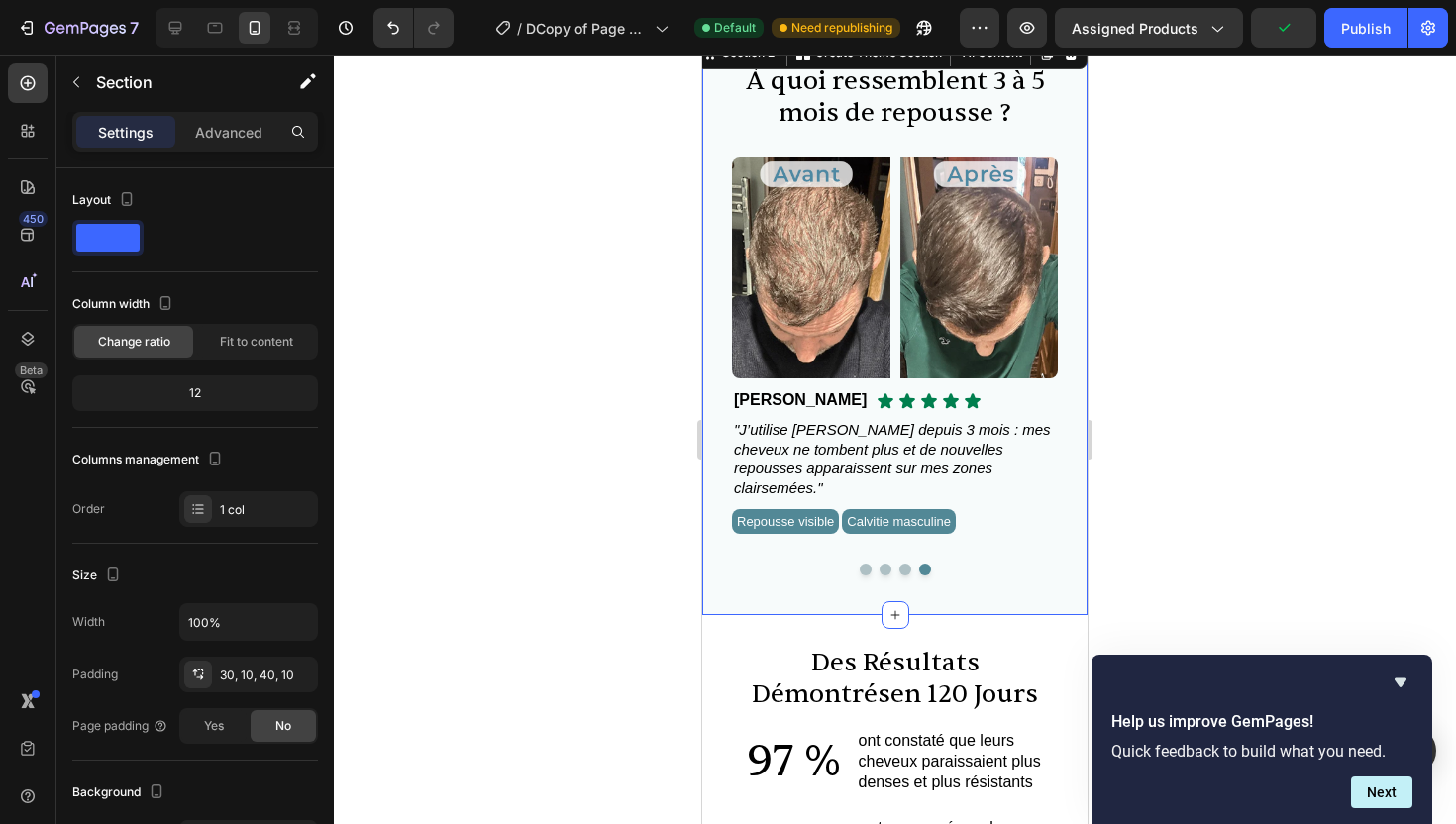
click at [907, 575] on div "À quoi ressemblent 3 à 5 mois de repousse ? Heading Image Icon Icon Icon Icon I…" at bounding box center [895, 324] width 385 height 582
click at [932, 516] on span "Calvitie masculine" at bounding box center [899, 521] width 104 height 15
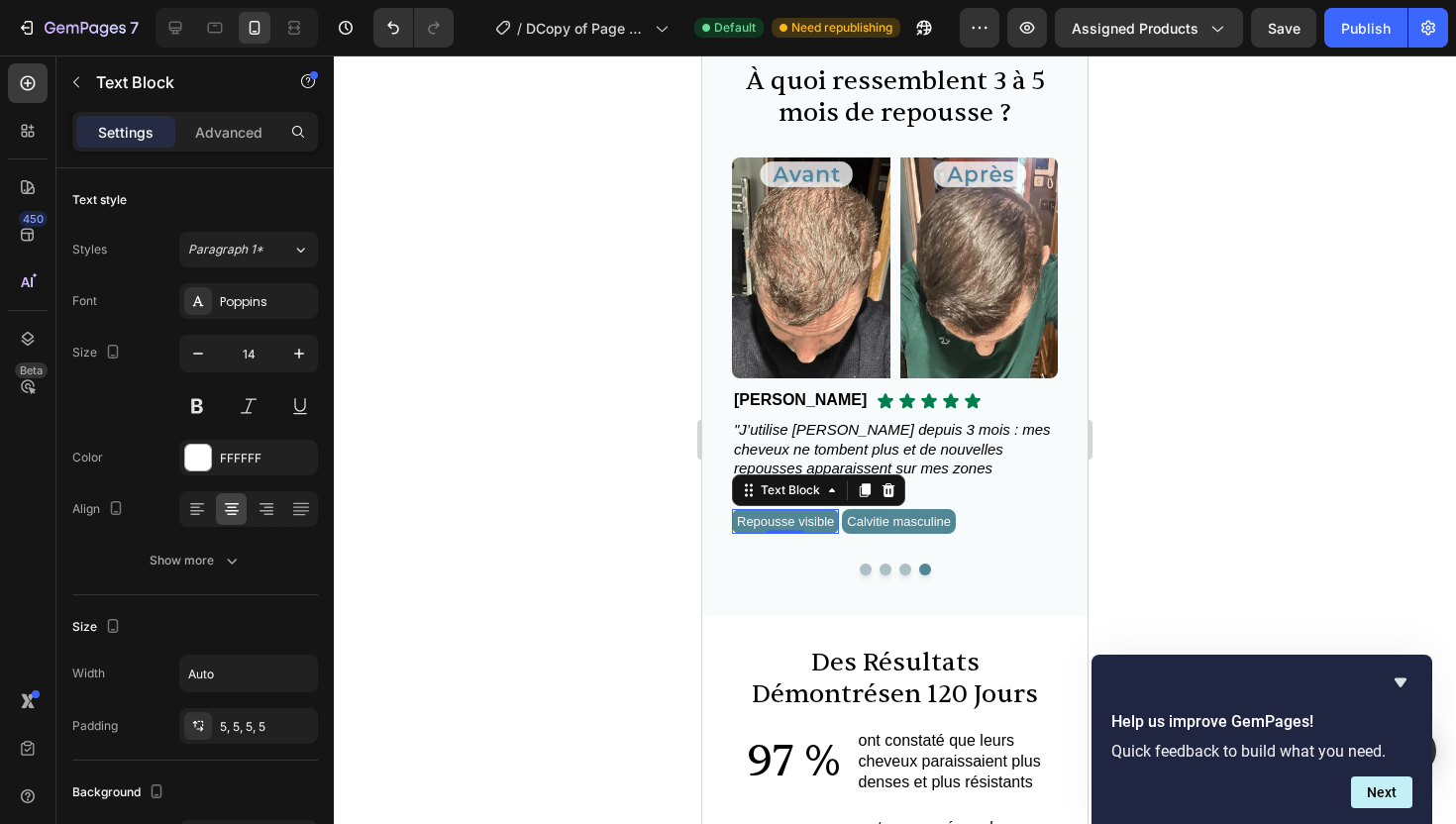
click at [804, 518] on span "Repousse visible" at bounding box center [786, 521] width 98 height 15
click at [789, 521] on span "Calvitie d" at bounding box center [763, 521] width 53 height 15
click at [789, 522] on span "Calvitie d" at bounding box center [763, 521] width 53 height 15
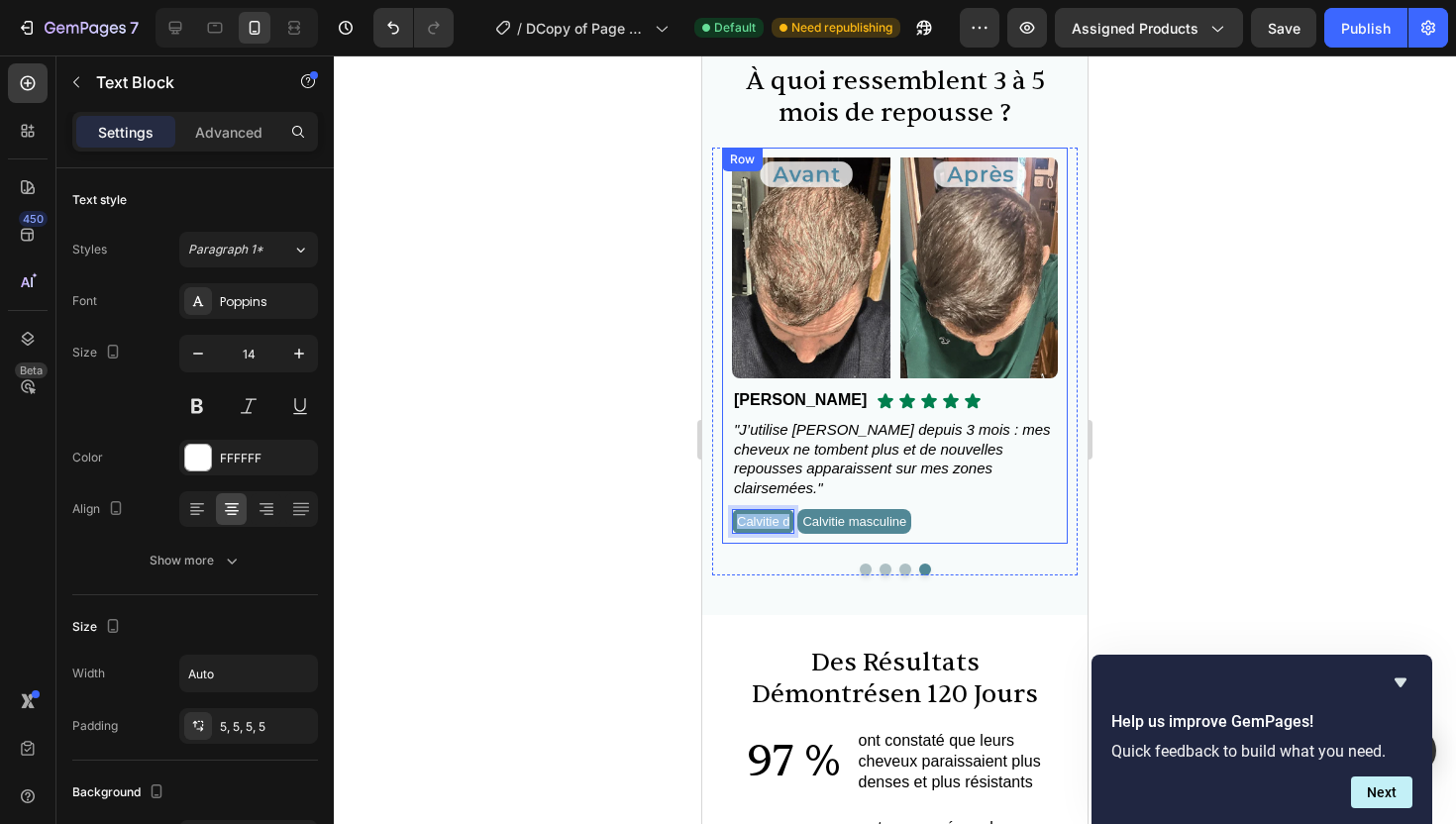
drag, startPoint x: 796, startPoint y: 522, endPoint x: 729, endPoint y: 523, distance: 67.0
click at [729, 523] on div "Image Icon Icon Icon Icon Icon Icon List Thomas D. Text Block Row "J’utilise No…" at bounding box center [895, 345] width 345 height 397
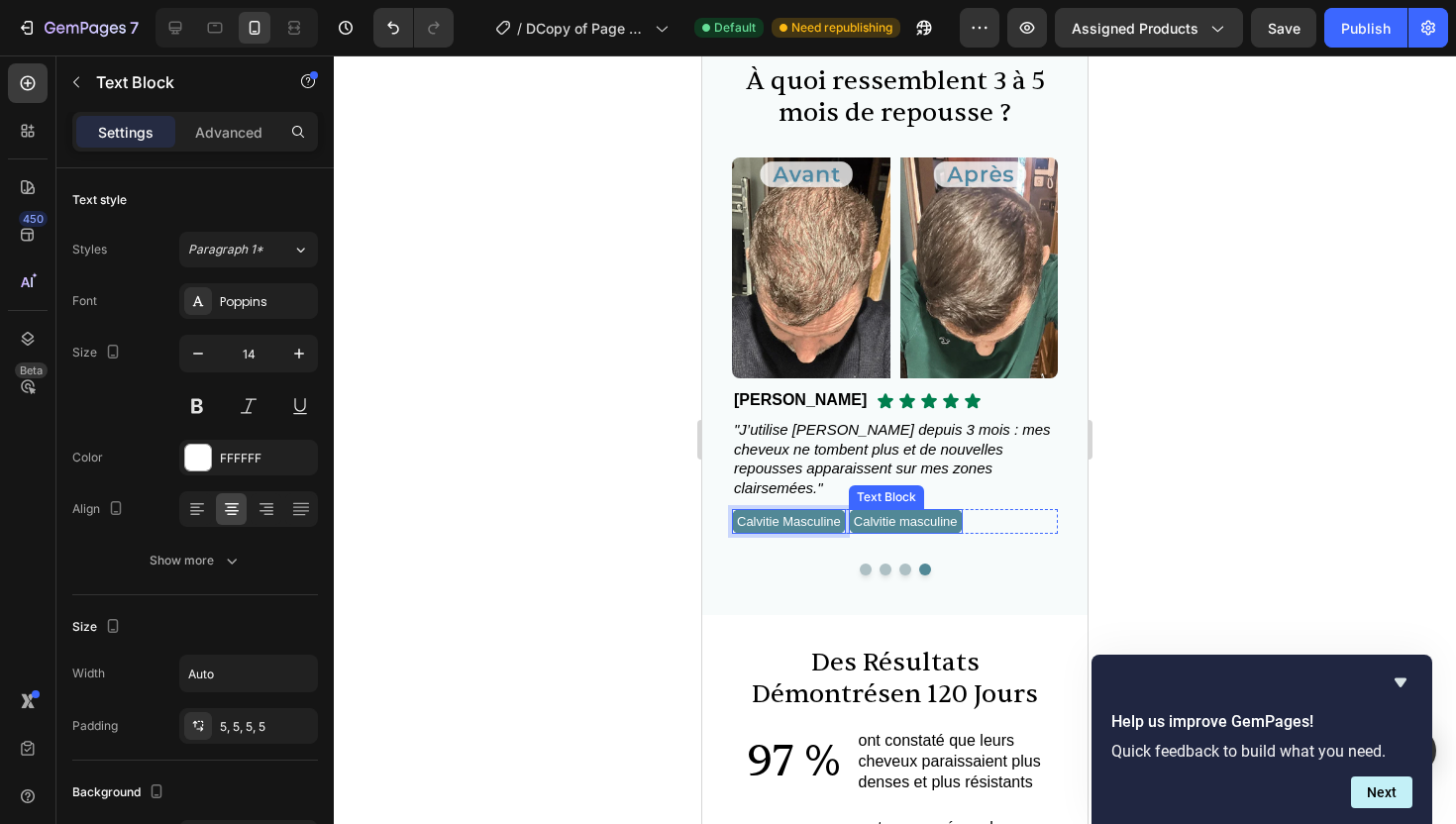
click at [934, 515] on span "Calvitie masculine" at bounding box center [906, 521] width 104 height 15
click at [801, 520] on span "Calvitie Masculine" at bounding box center [789, 521] width 104 height 15
click at [797, 516] on span "Calvitie Masculine" at bounding box center [789, 521] width 104 height 15
click at [934, 515] on span "Calvitie masculine" at bounding box center [906, 521] width 104 height 15
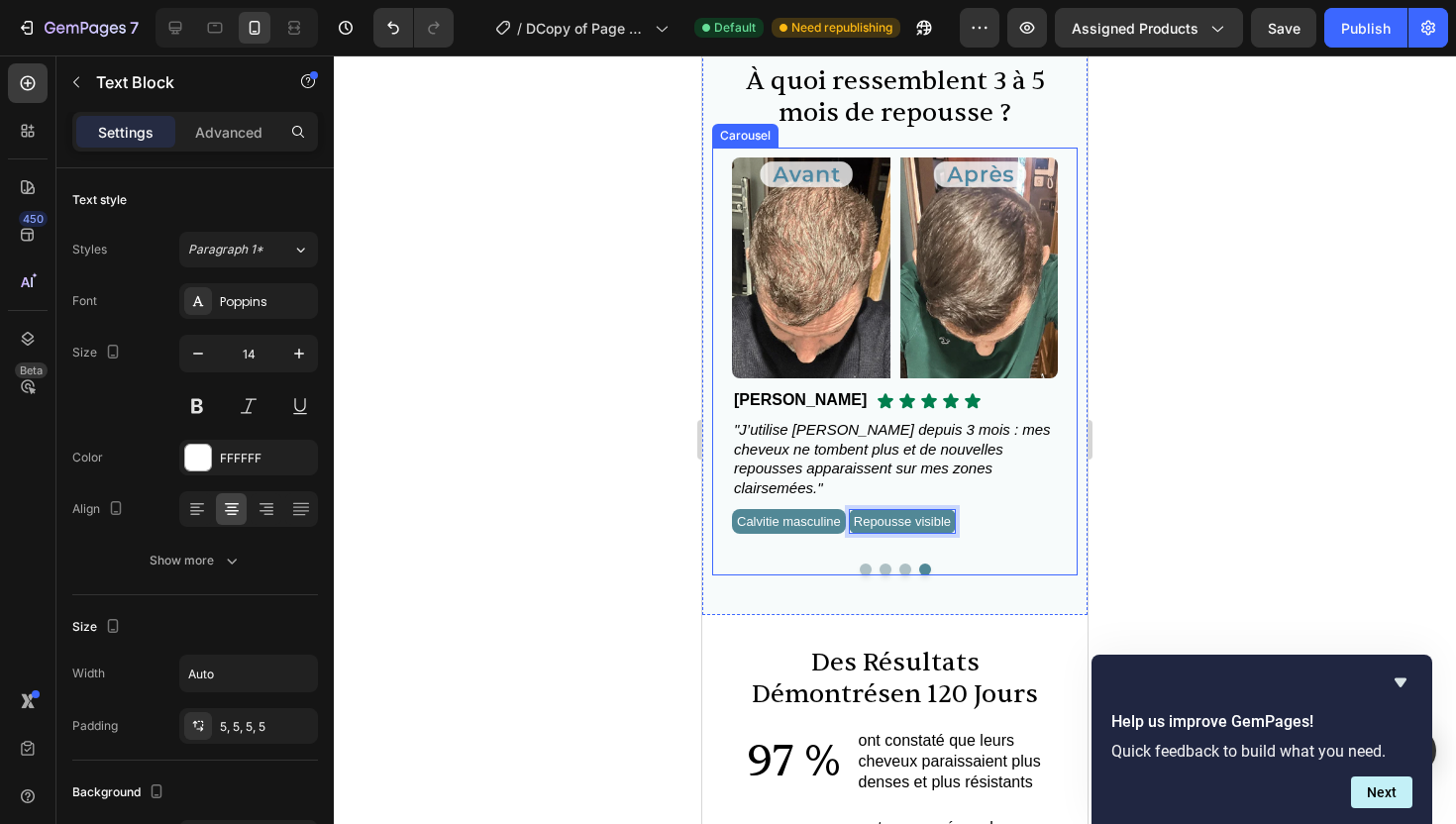
click at [902, 568] on button "Dot" at bounding box center [906, 569] width 12 height 12
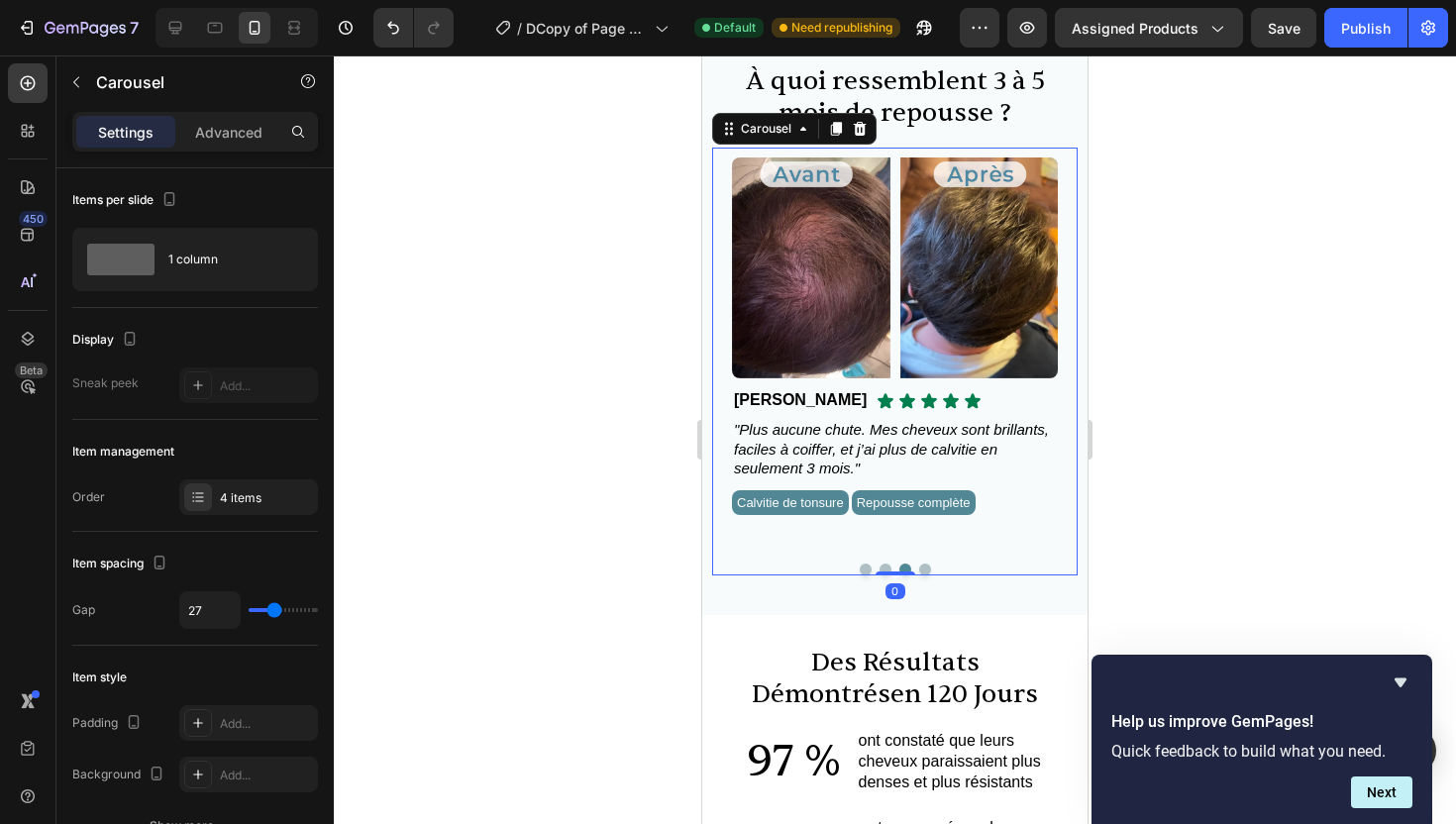
click at [884, 565] on button "Dot" at bounding box center [886, 569] width 12 height 12
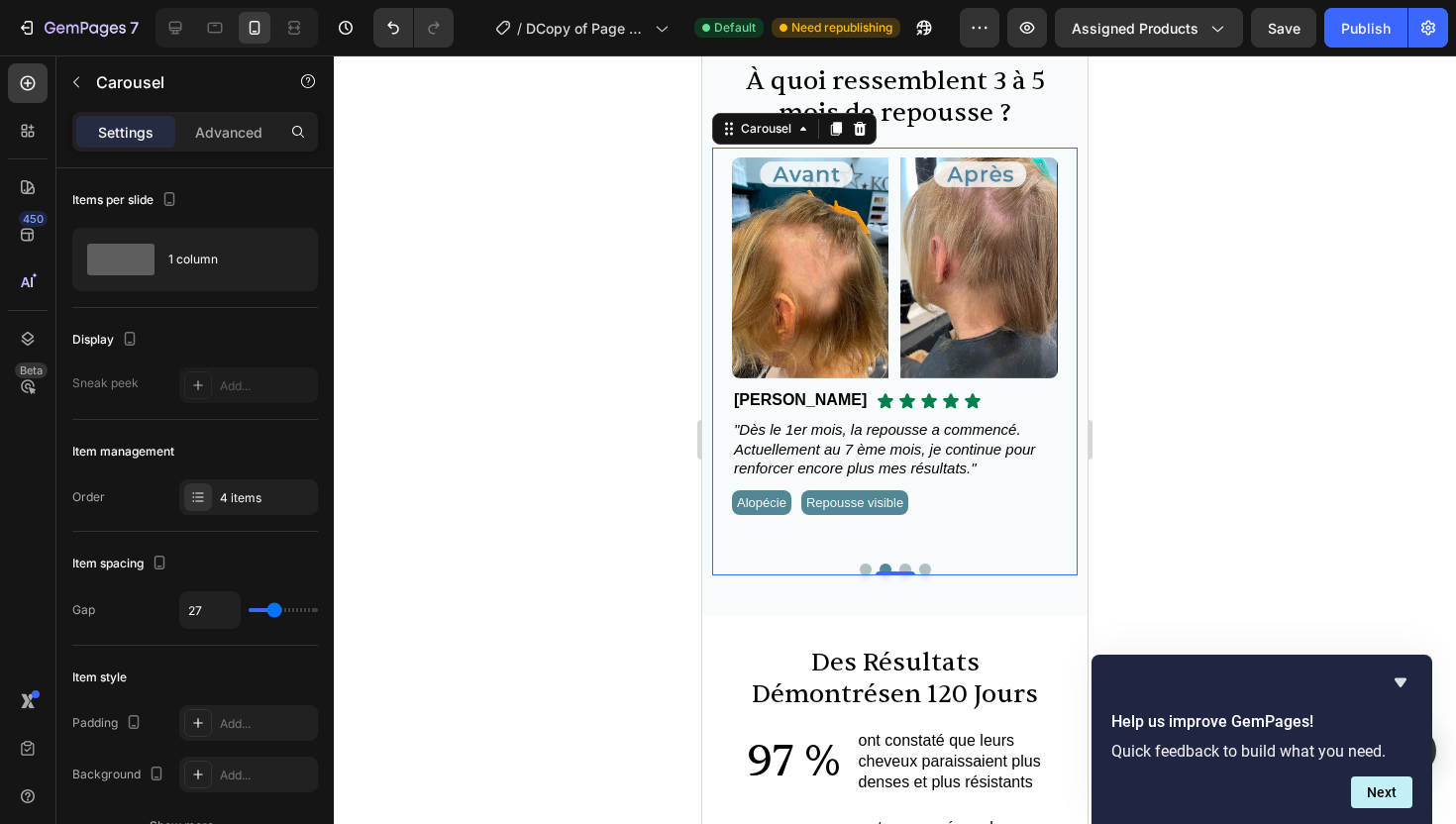
click at [860, 567] on button "Dot" at bounding box center [866, 569] width 12 height 12
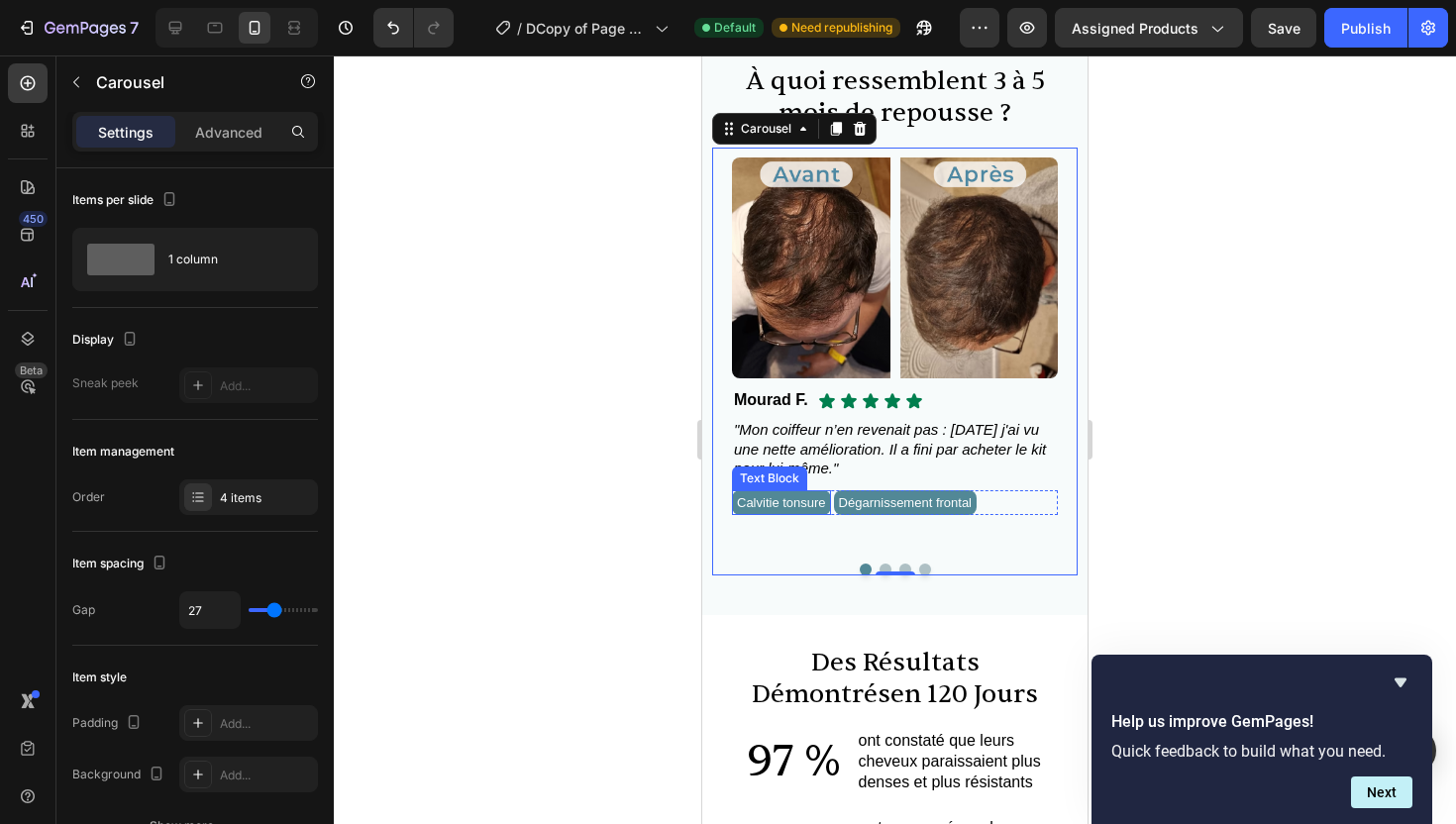
click at [807, 504] on span "Calvitie tonsure" at bounding box center [782, 503] width 90 height 15
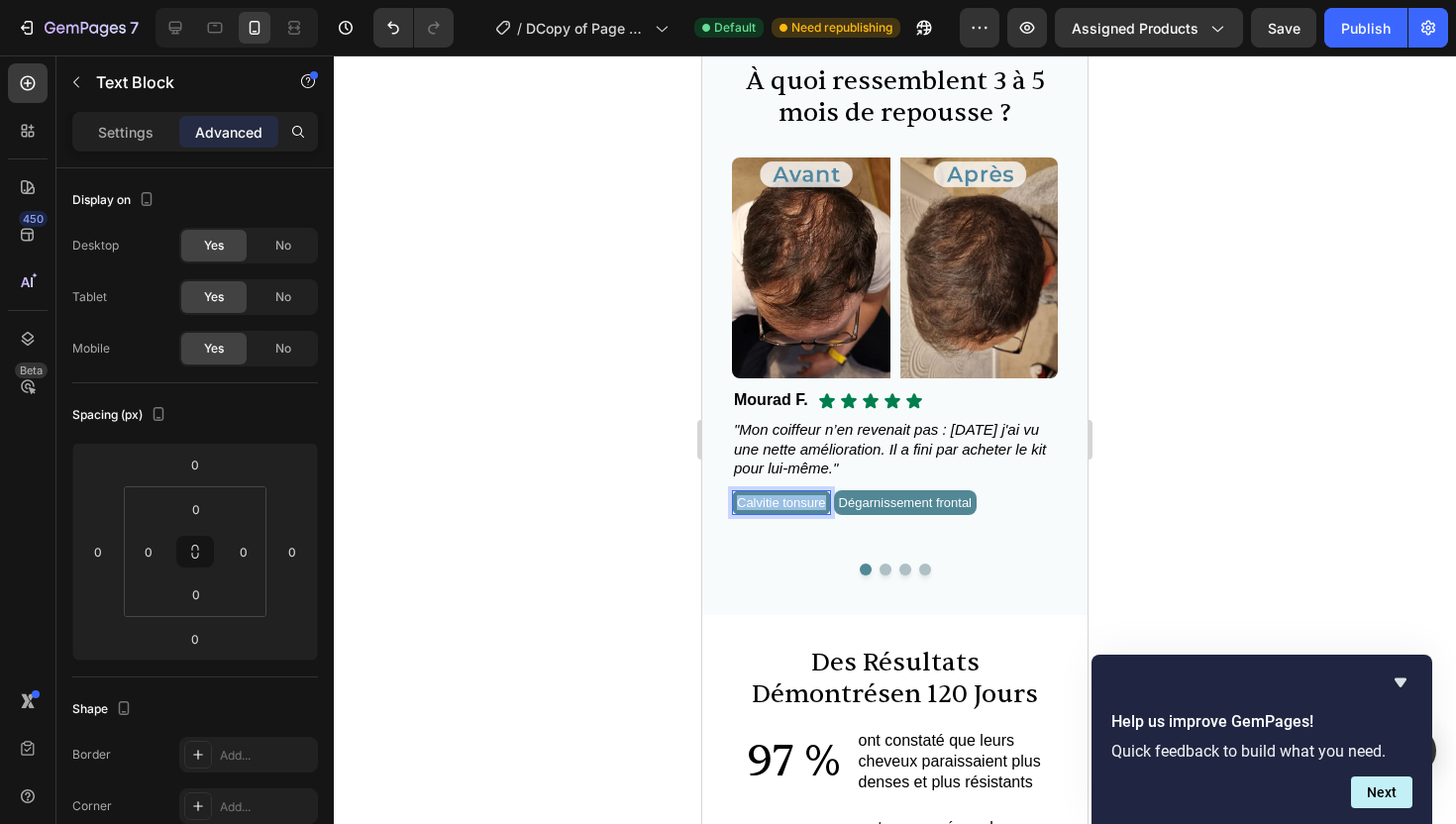
click at [807, 504] on span "Calvitie tonsure" at bounding box center [782, 503] width 90 height 15
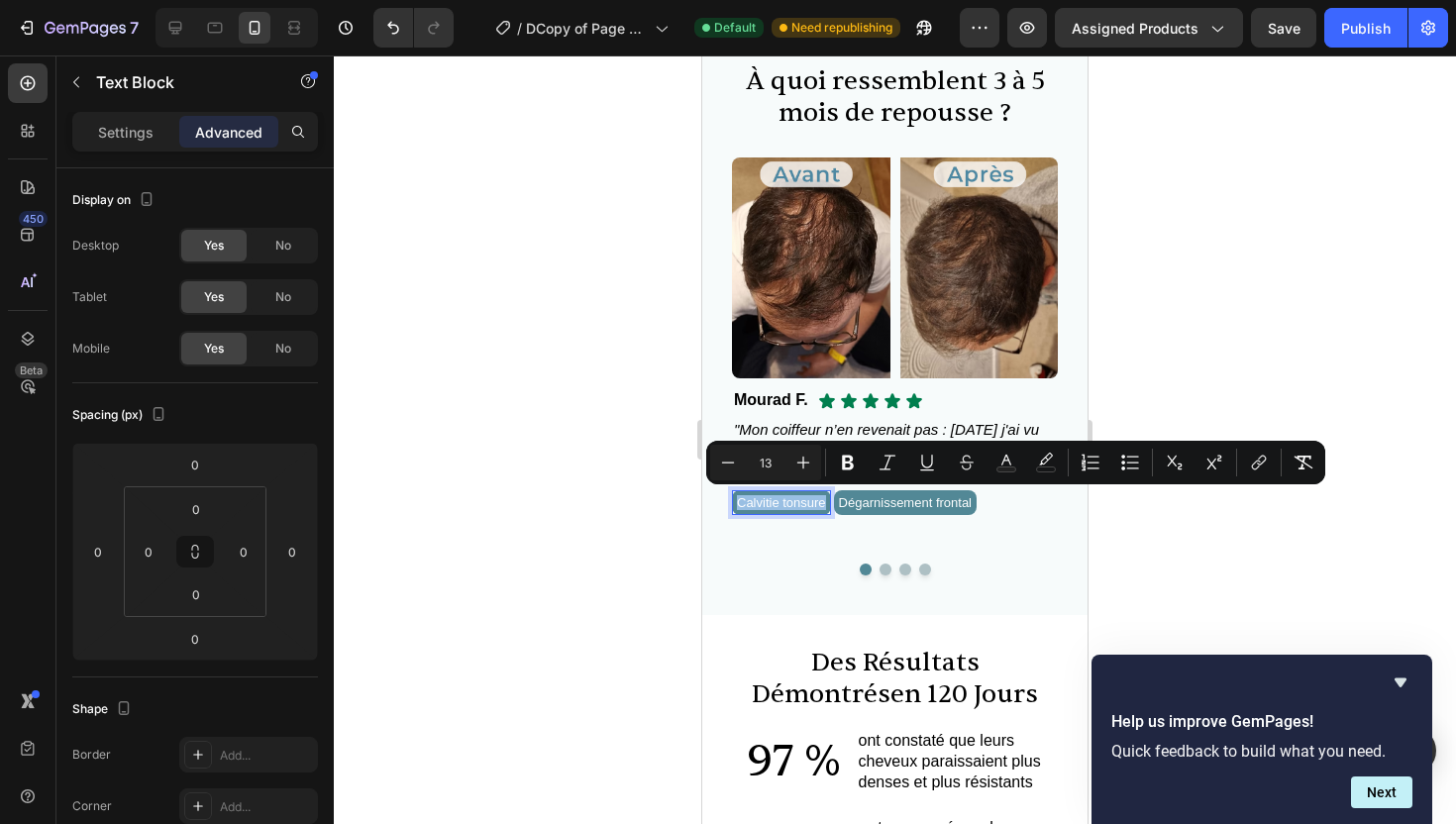
click at [807, 504] on span "Calvitie tonsure" at bounding box center [782, 503] width 90 height 15
click at [794, 504] on span "Calvitie tonsure" at bounding box center [782, 503] width 90 height 15
drag, startPoint x: 787, startPoint y: 504, endPoint x: 839, endPoint y: 501, distance: 52.1
click at [831, 501] on div "Calvitie tonsure" at bounding box center [782, 503] width 100 height 25
copy span "tonsure"
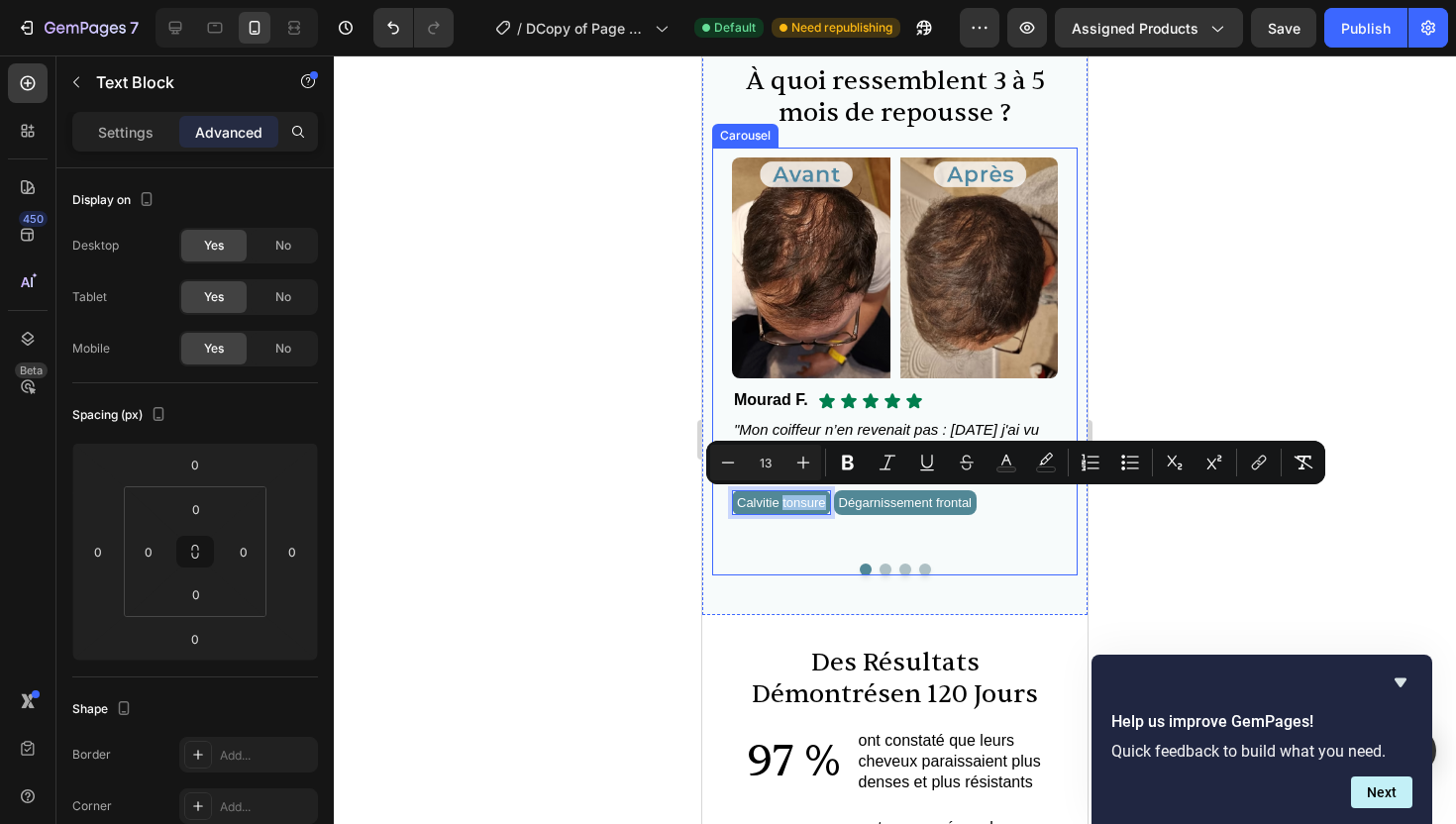
click at [920, 570] on button "Dot" at bounding box center [926, 569] width 12 height 12
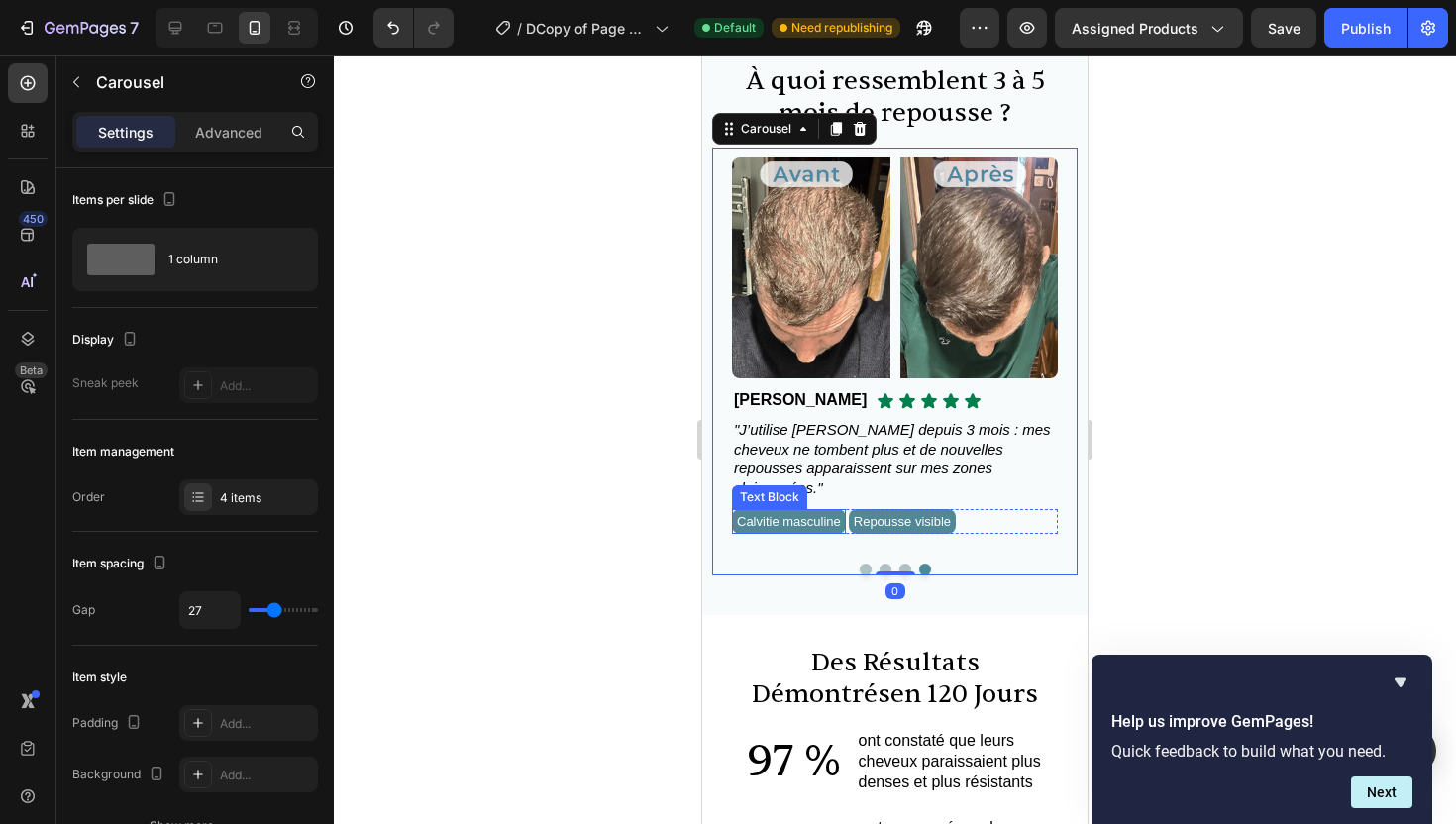
click at [832, 524] on span "Calvitie masculine" at bounding box center [789, 521] width 104 height 15
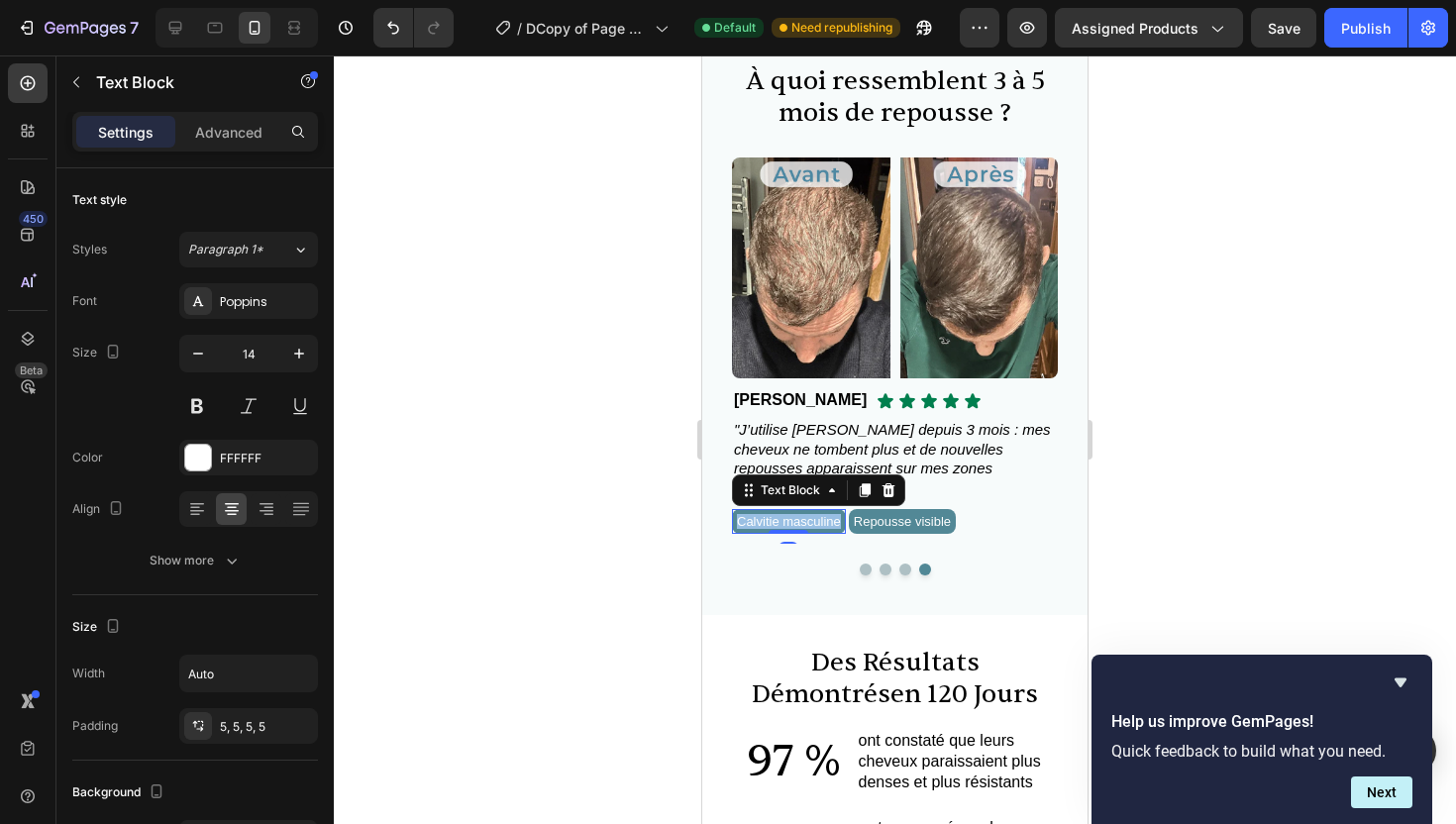
click at [832, 524] on span "Calvitie masculine" at bounding box center [789, 521] width 104 height 15
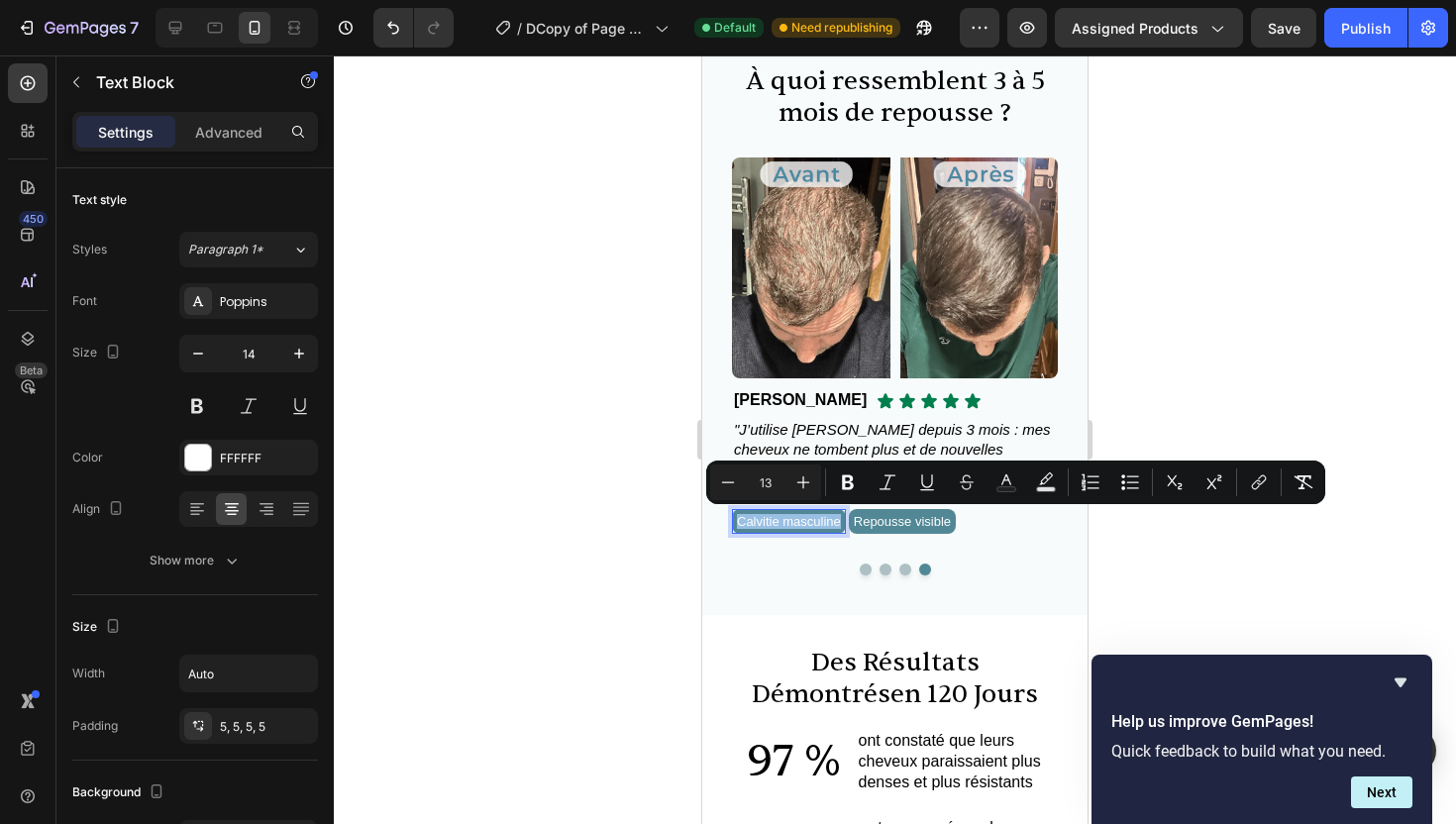
click at [820, 522] on span "Calvitie masculine" at bounding box center [789, 521] width 104 height 15
click at [799, 523] on span "Calvitie masculine" at bounding box center [789, 521] width 104 height 15
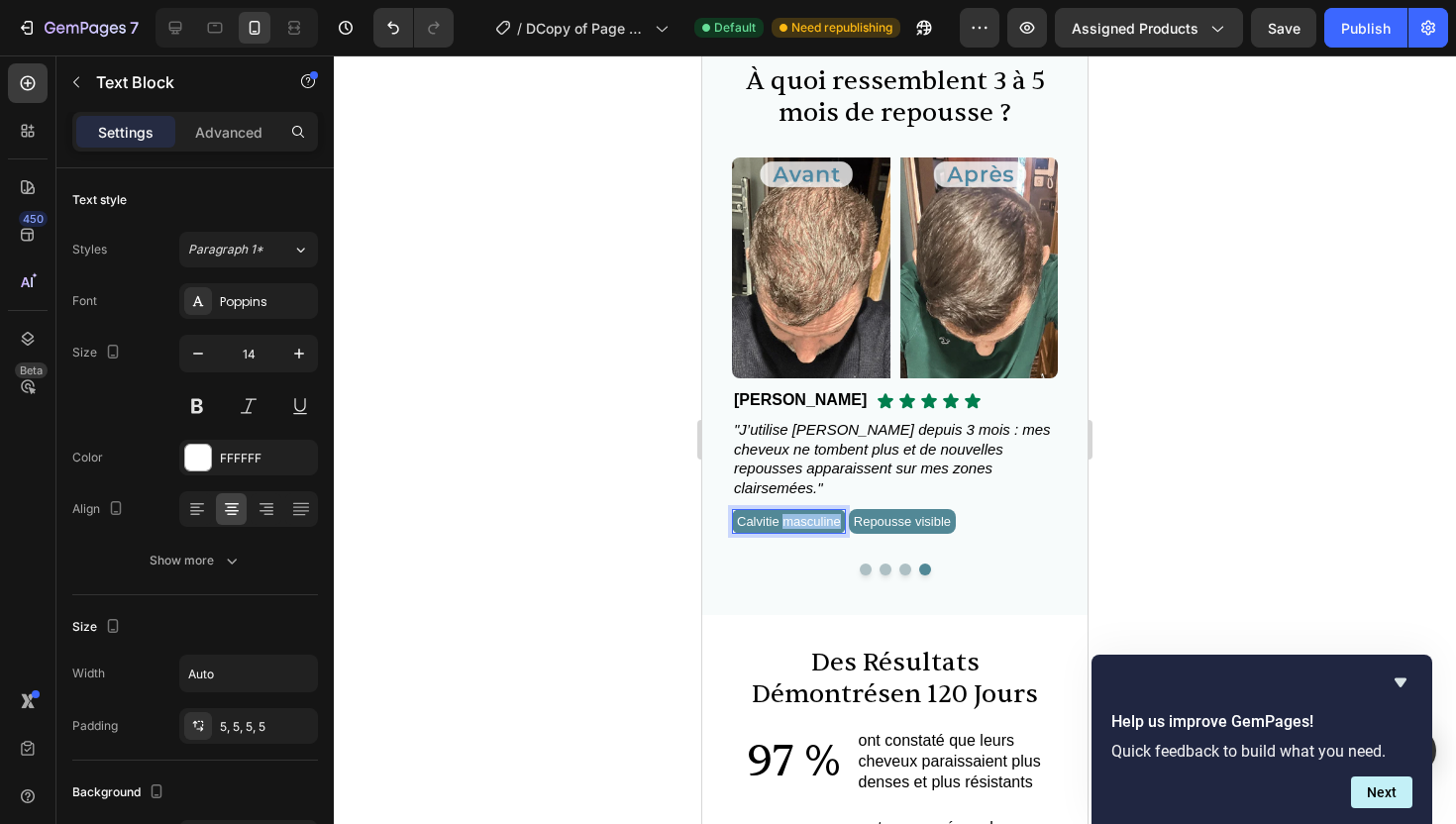
drag, startPoint x: 788, startPoint y: 522, endPoint x: 858, endPoint y: 523, distance: 70.0
click at [846, 523] on div "Calvitie masculine" at bounding box center [789, 521] width 113 height 25
click at [1100, 548] on div at bounding box center [895, 440] width 1123 height 769
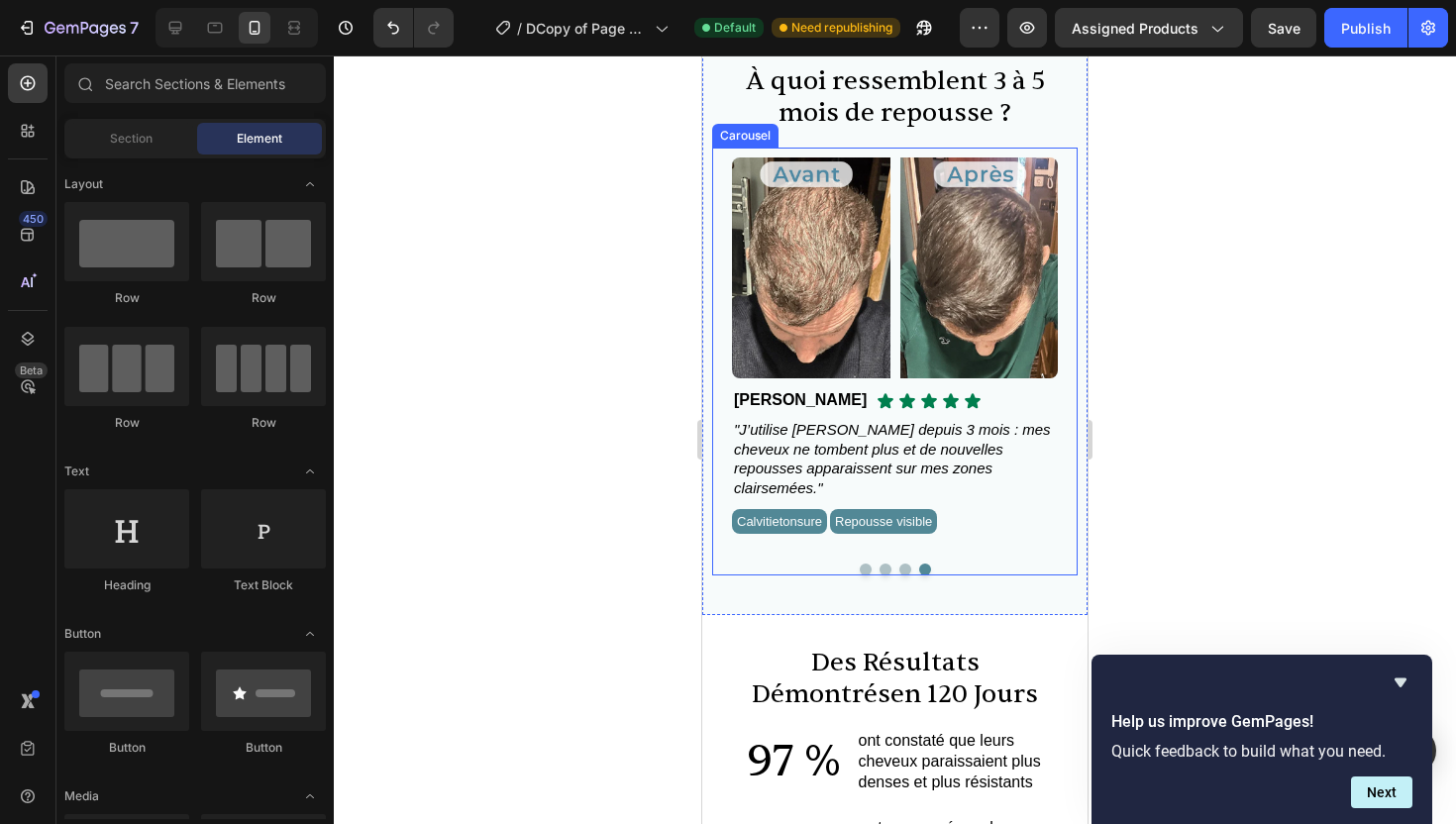
click at [864, 563] on button "Dot" at bounding box center [866, 569] width 12 height 12
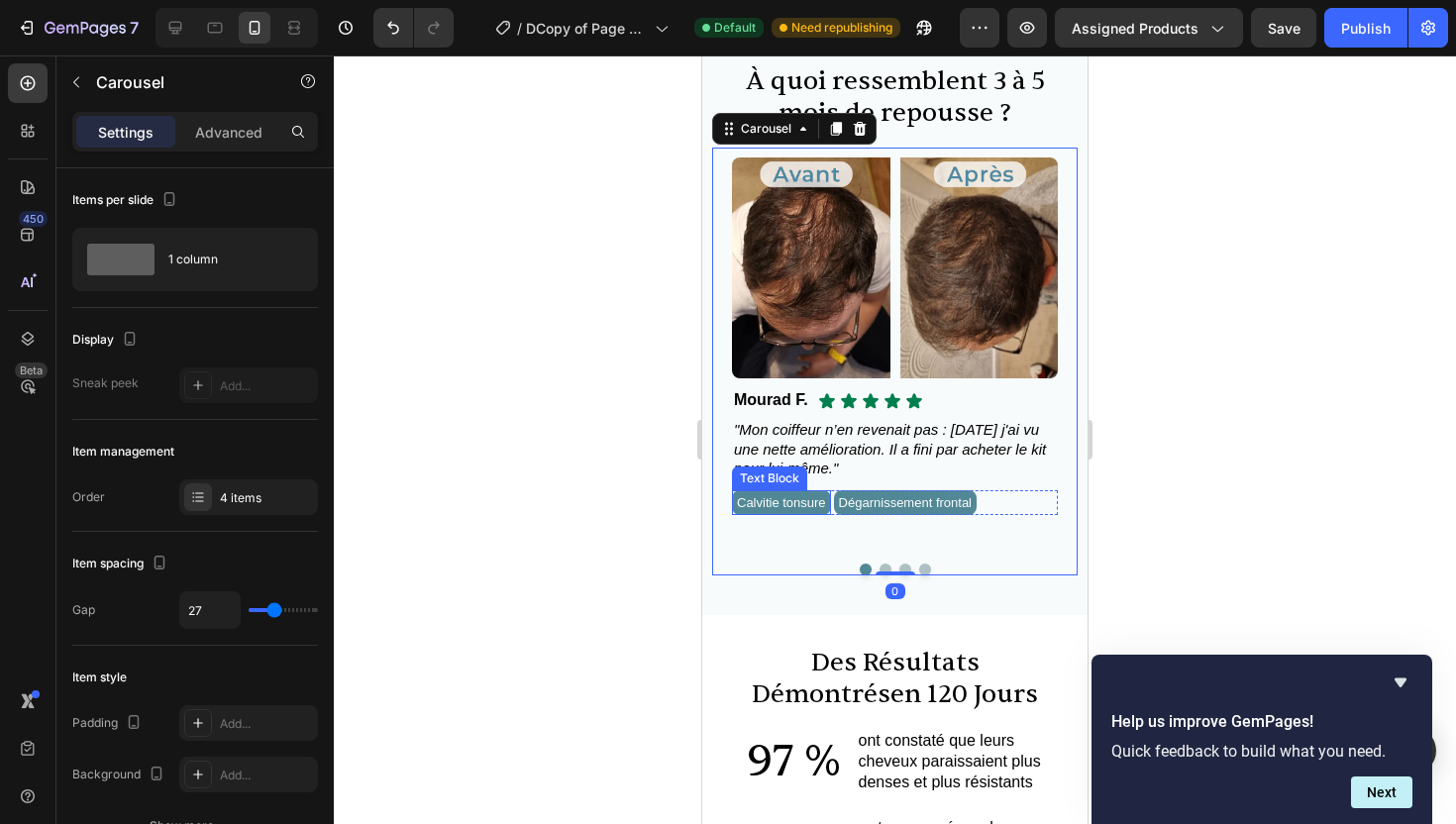
click at [809, 506] on span "Calvitie tonsure" at bounding box center [782, 503] width 90 height 15
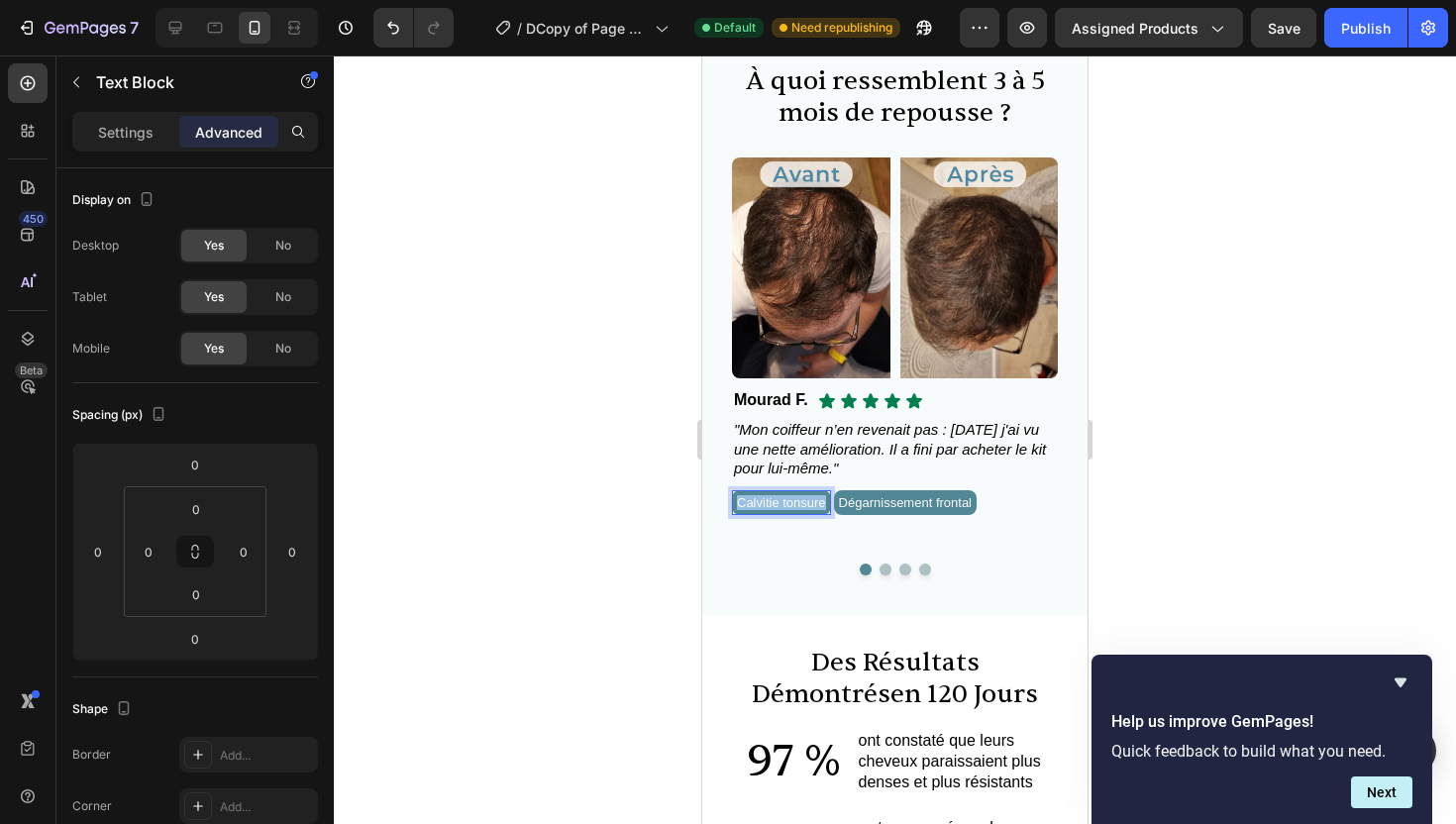
click at [809, 506] on span "Calvitie tonsure" at bounding box center [782, 503] width 90 height 15
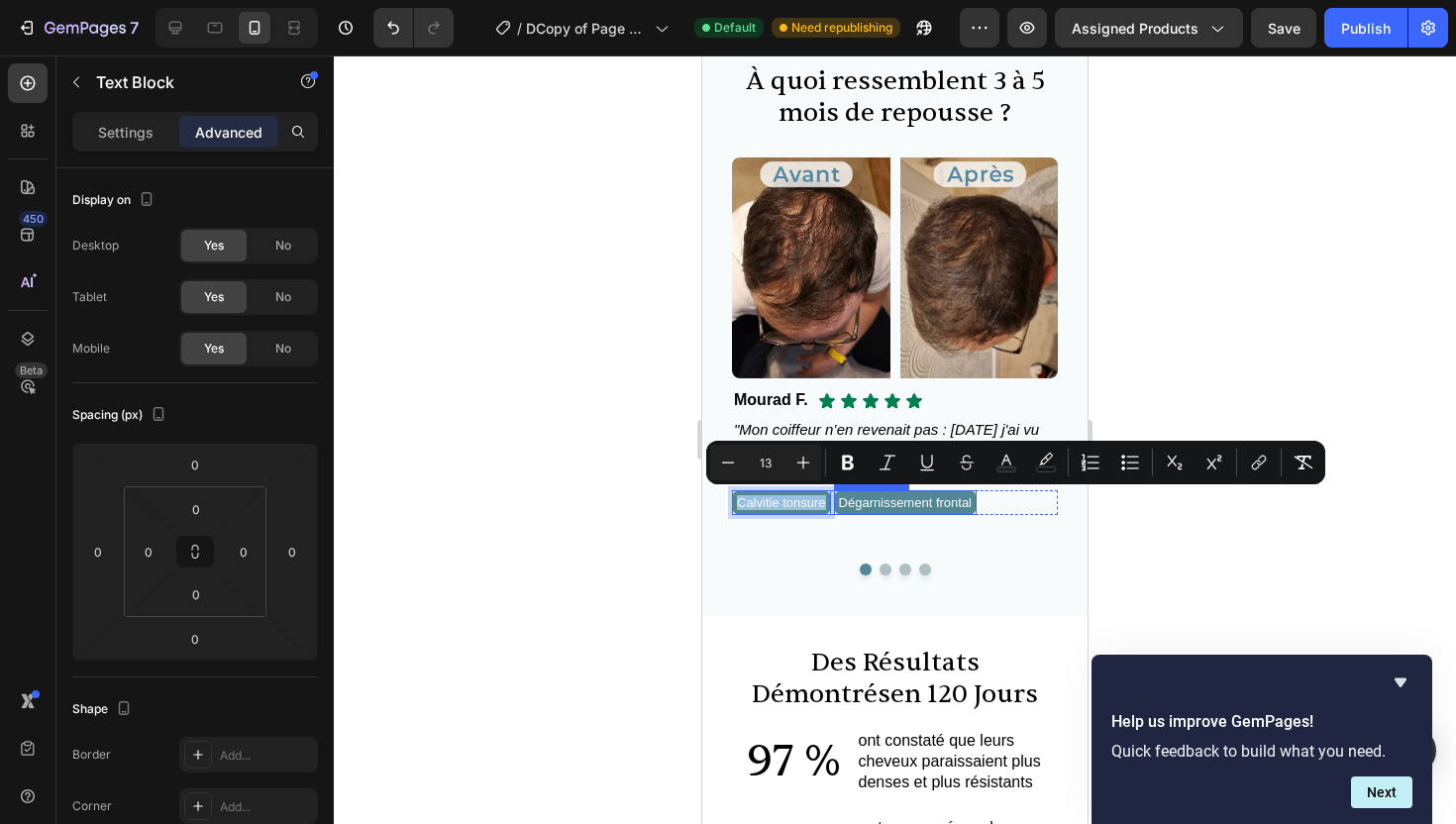
click at [870, 501] on span "Dégarnissement frontal" at bounding box center [905, 503] width 132 height 15
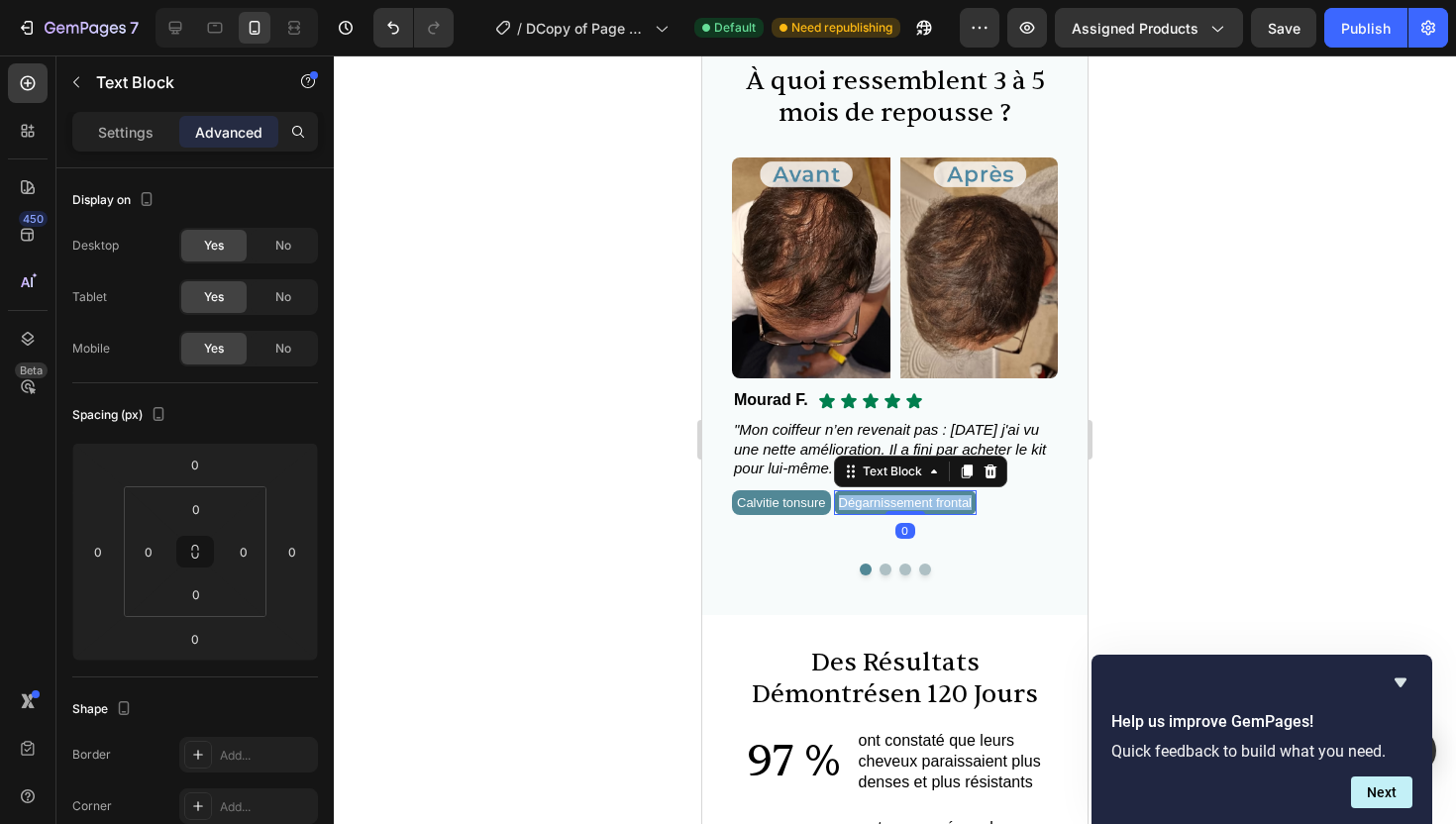
click at [870, 501] on span "Dégarnissement frontal" at bounding box center [905, 503] width 132 height 15
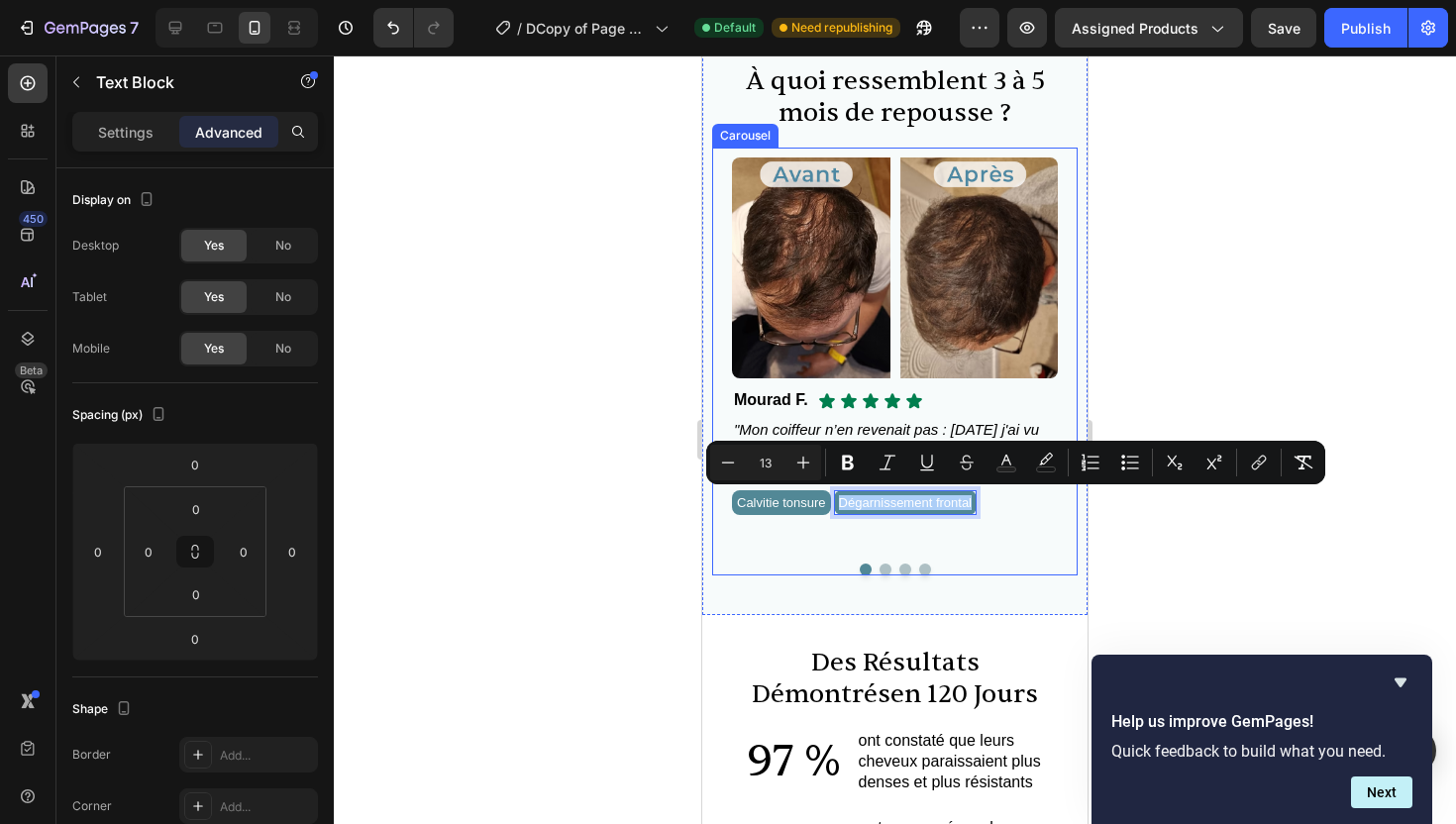
click at [894, 565] on div at bounding box center [895, 569] width 345 height 12
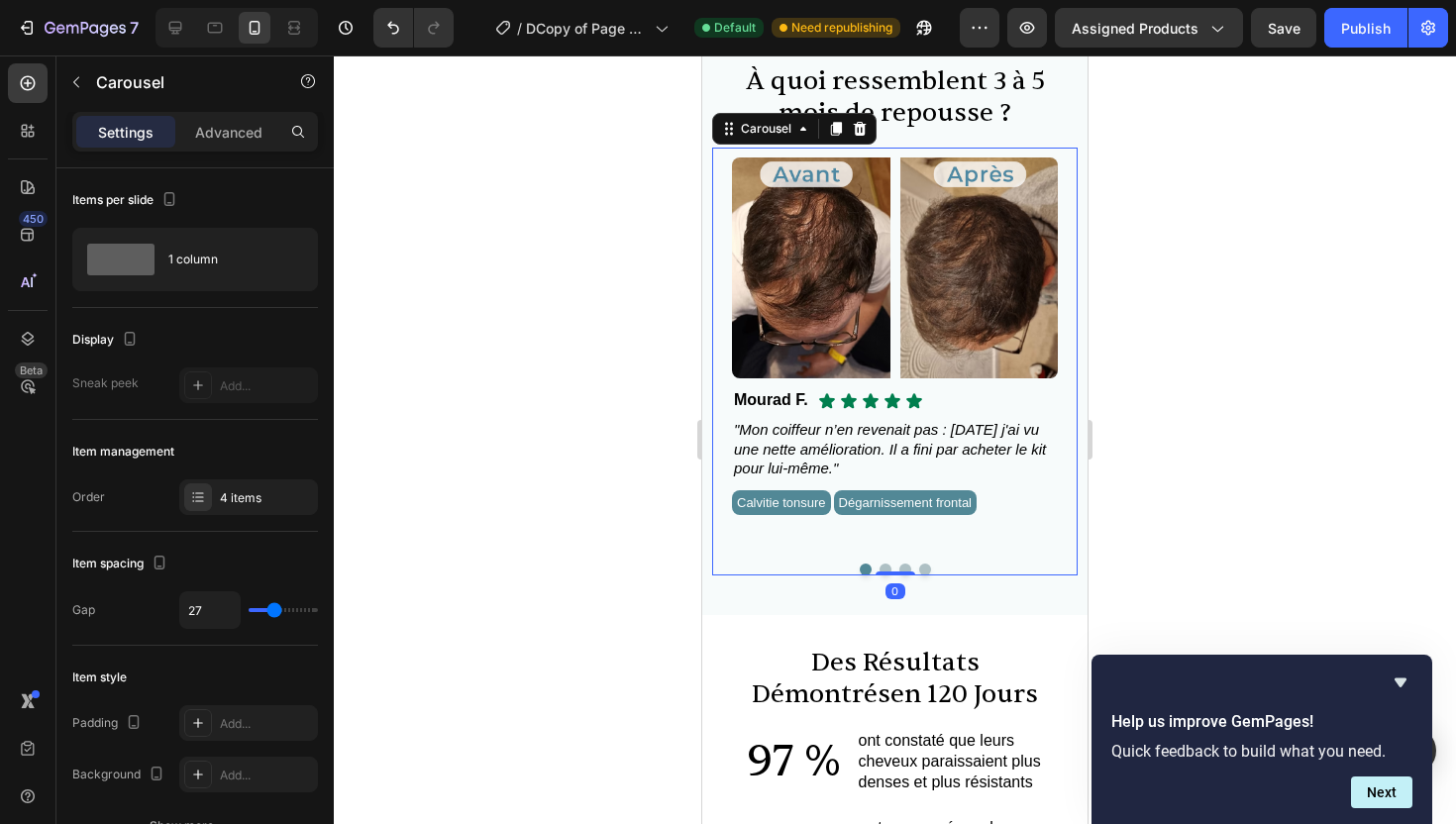
click at [884, 563] on button "Dot" at bounding box center [886, 569] width 12 height 12
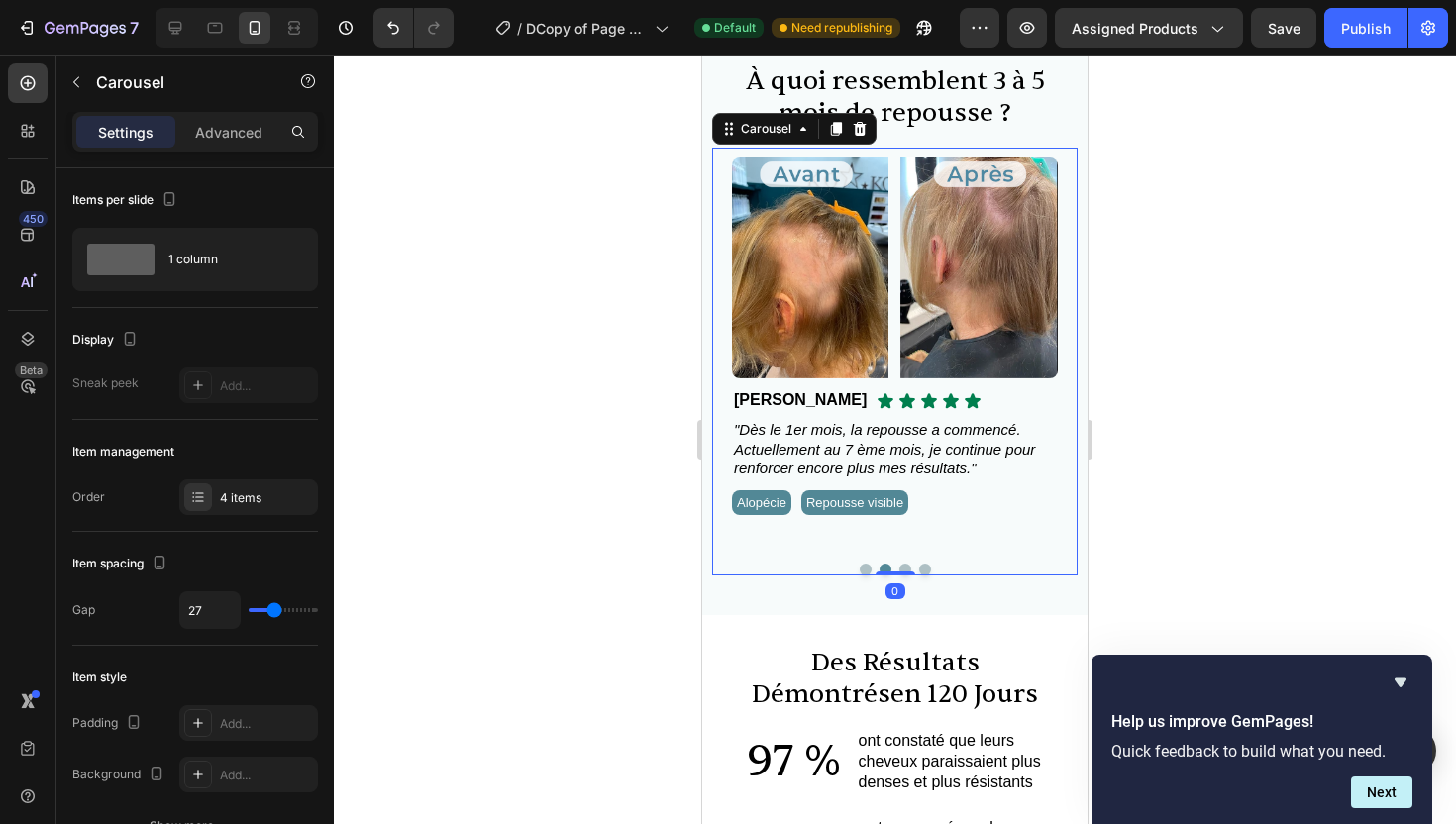
click at [903, 563] on button "Dot" at bounding box center [906, 569] width 12 height 12
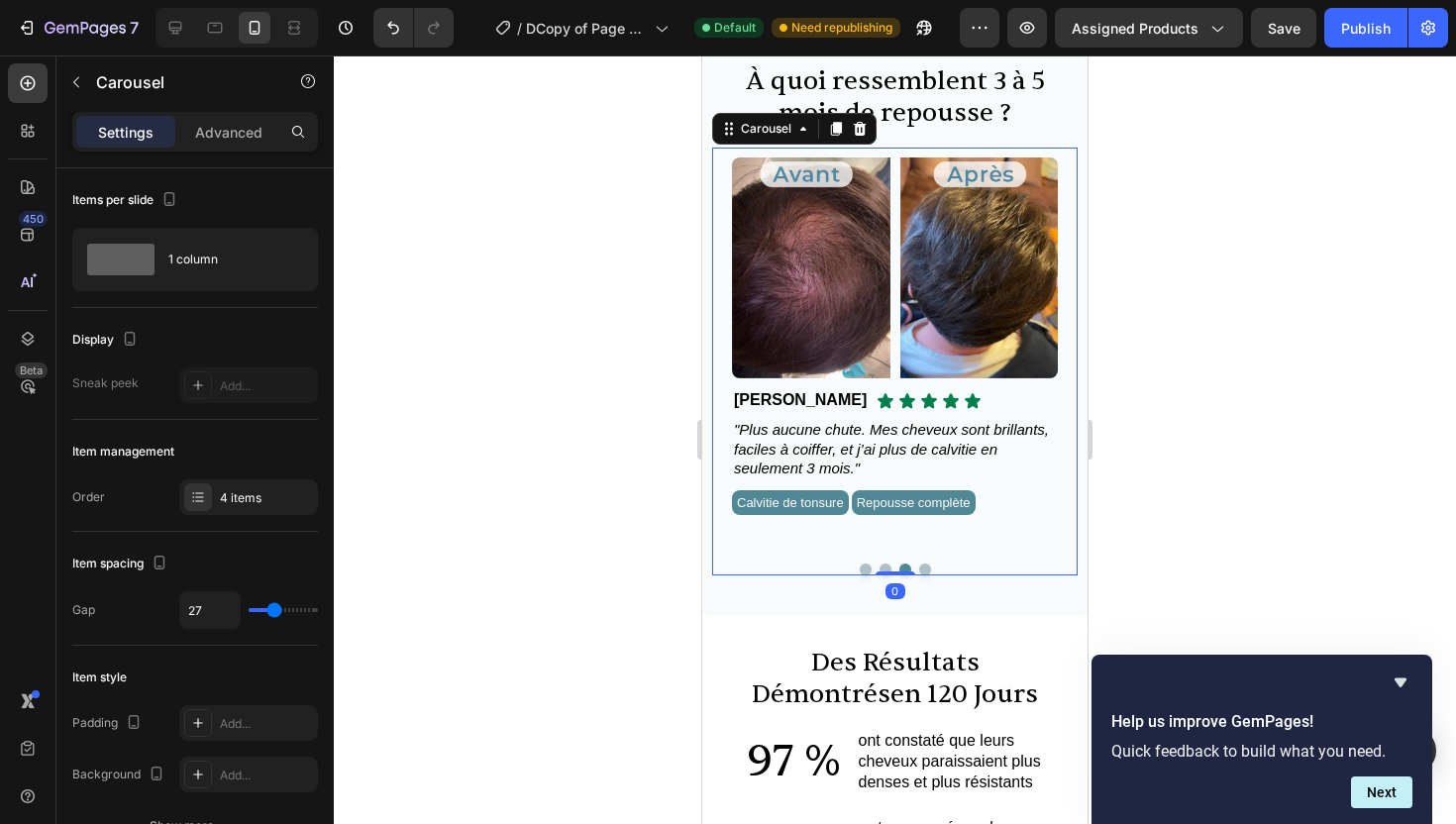
click at [932, 568] on div at bounding box center [895, 569] width 345 height 12
click at [925, 567] on button "Dot" at bounding box center [926, 569] width 12 height 12
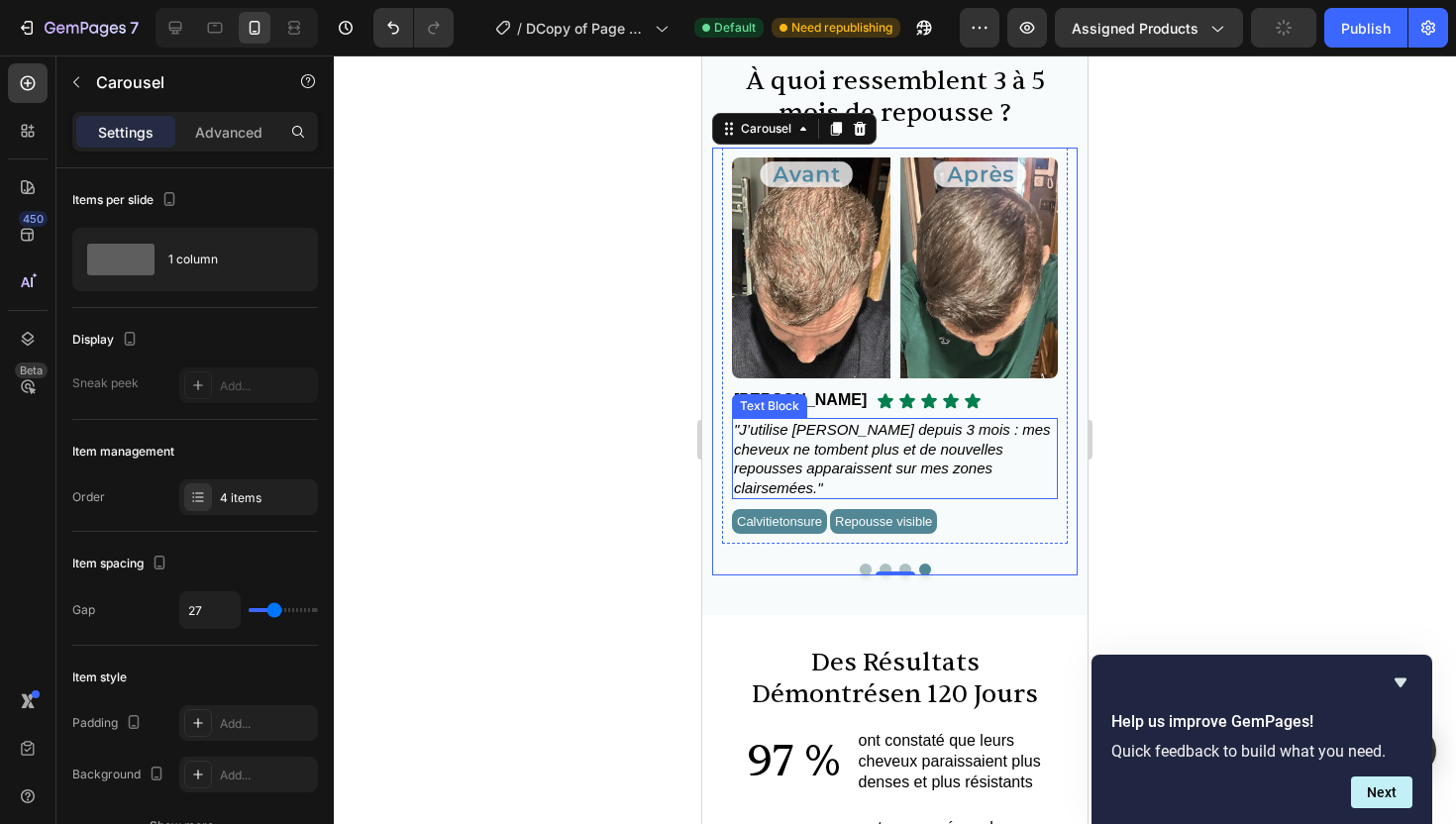
click at [803, 475] on span ""J’utilise [PERSON_NAME] depuis 3 mois : mes cheveux ne tombent plus et de nouv…" at bounding box center [893, 459] width 317 height 76
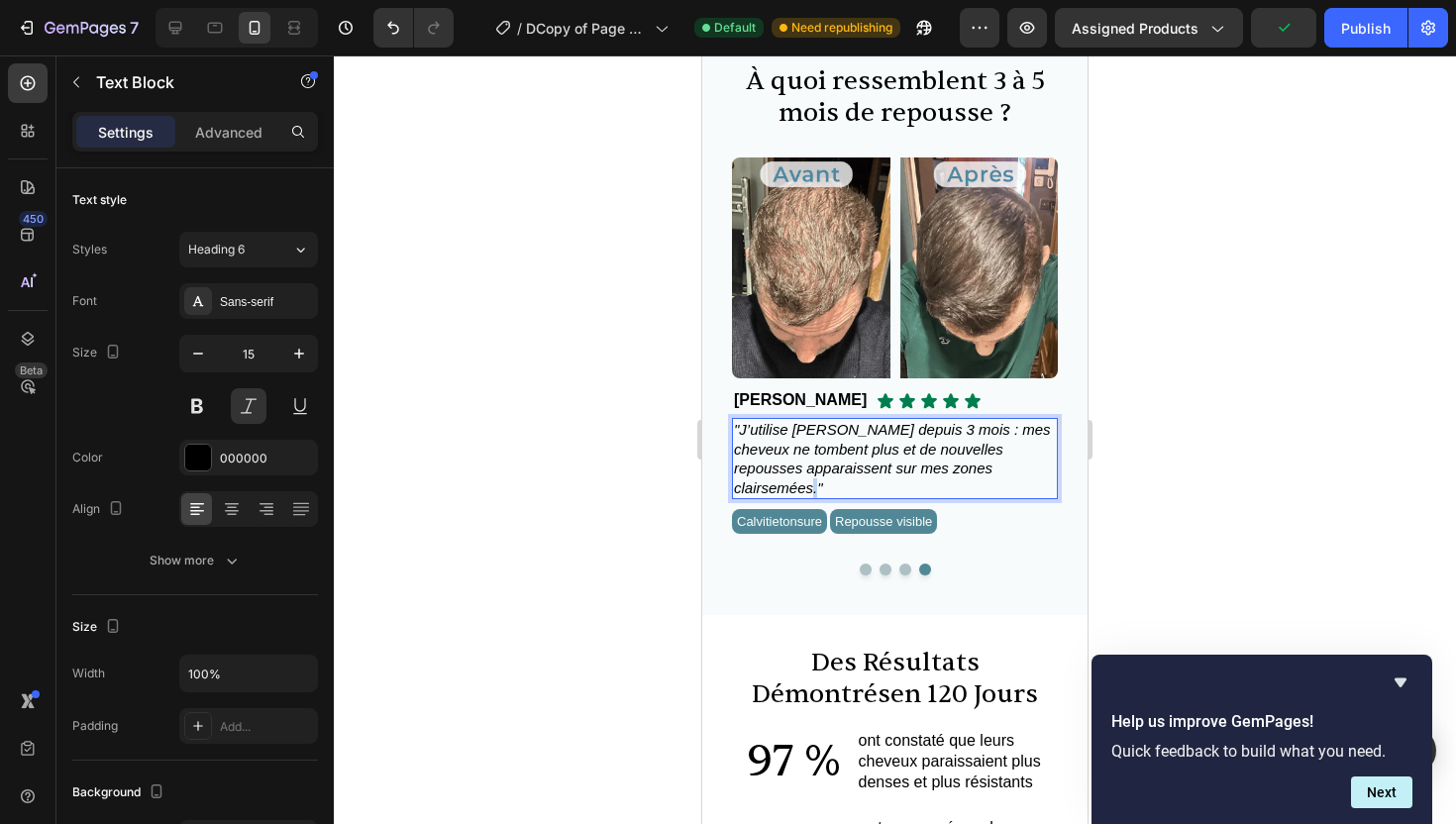
click at [814, 484] on span ""J’utilise [PERSON_NAME] depuis 3 mois : mes cheveux ne tombent plus et de nouv…" at bounding box center [893, 459] width 317 height 76
click at [784, 472] on span ""J’utilise [PERSON_NAME] depuis 3 mois : mes cheveux ne tombent plus et de nouv…" at bounding box center [893, 459] width 317 height 76
click at [816, 487] on span ""J’utilise [PERSON_NAME] depuis 3 mois : mes cheveux ne tombent plus et de nouv…" at bounding box center [893, 459] width 317 height 76
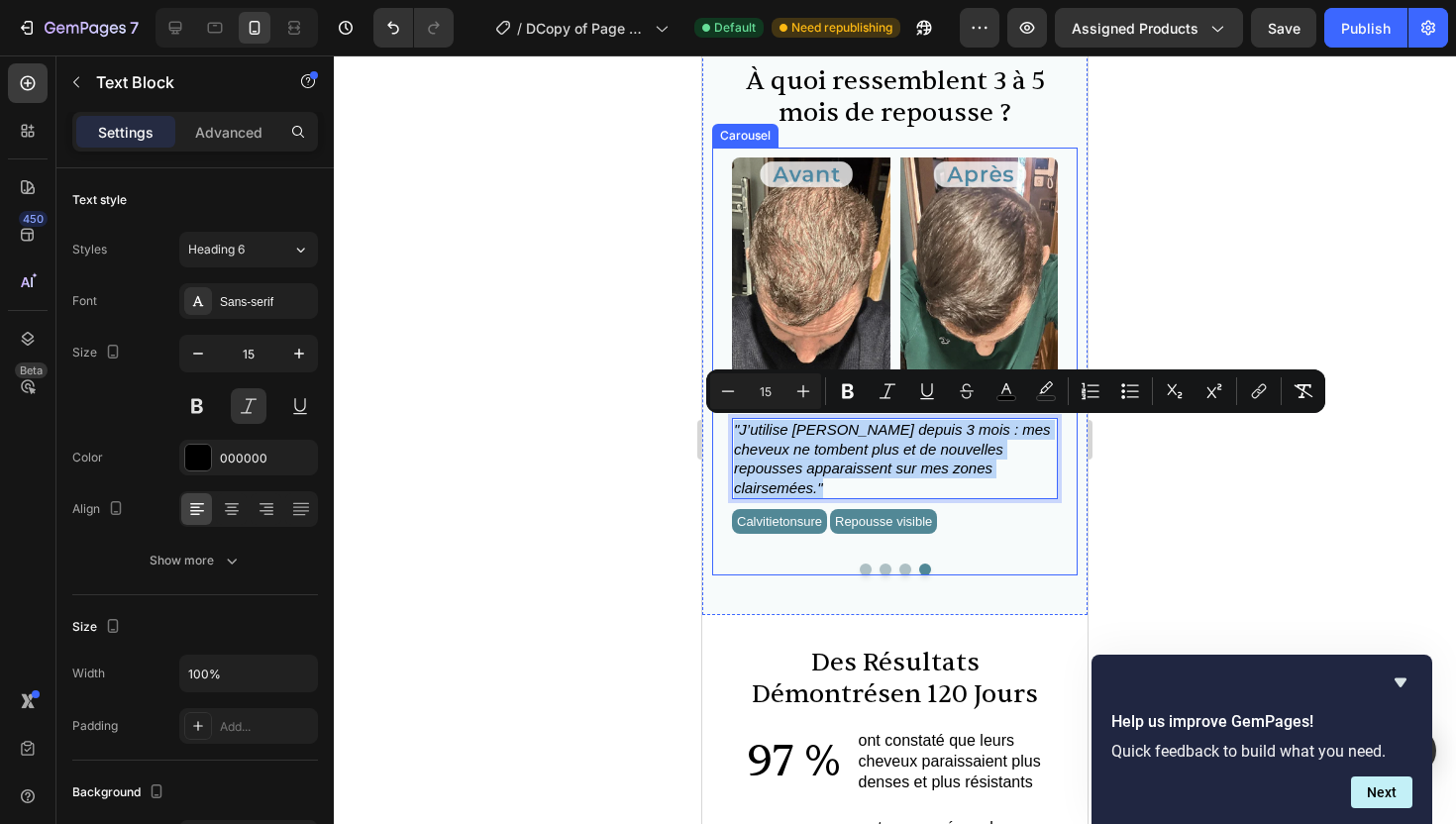
click at [907, 567] on button "Dot" at bounding box center [906, 569] width 12 height 12
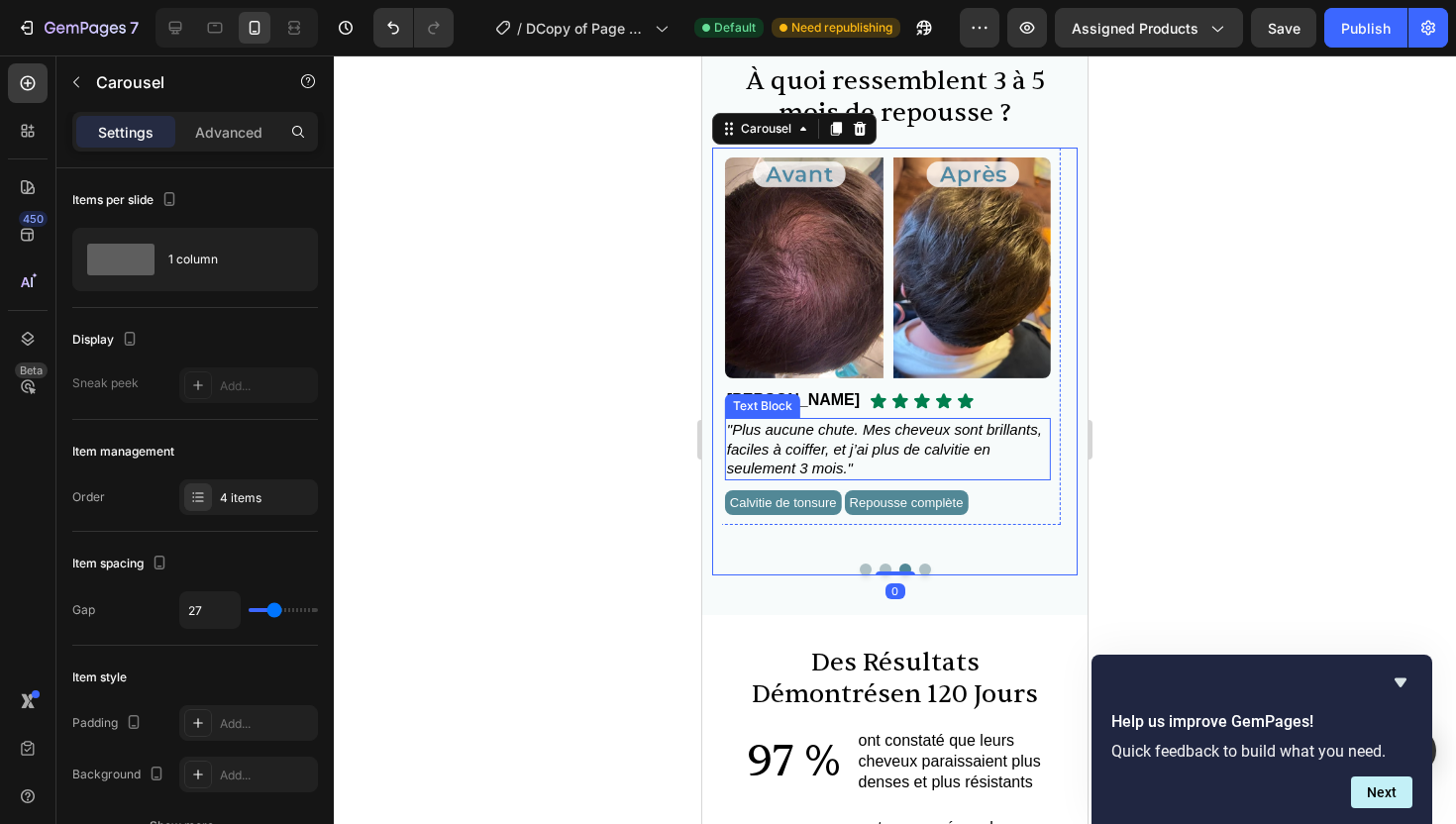
click at [848, 462] on span ""Plus aucune chute. Mes cheveux sont brillants, faciles à coiffer, et j’ai plus…" at bounding box center [885, 449] width 315 height 56
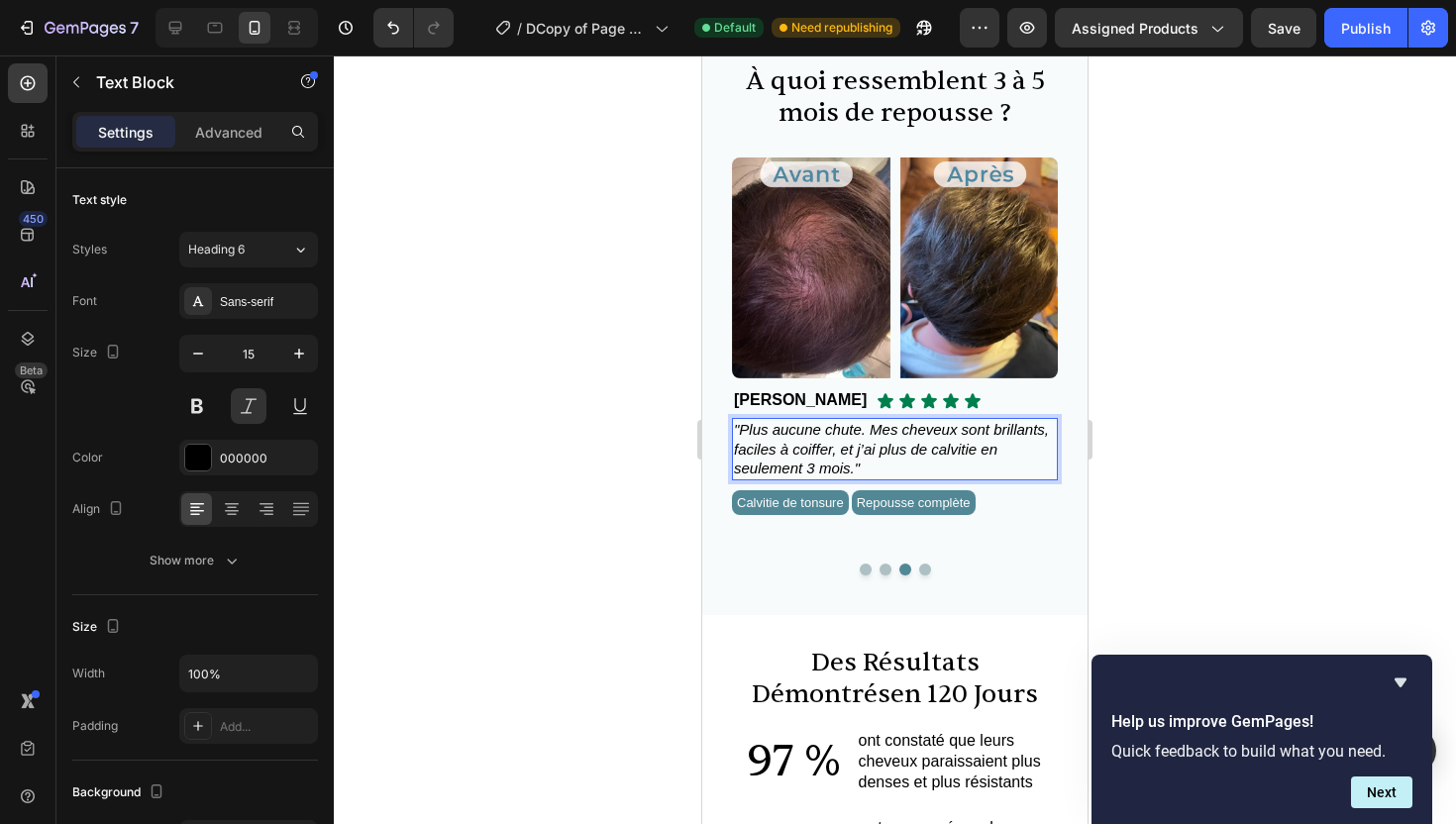
click at [848, 462] on span ""Plus aucune chute. Mes cheveux sont brillants, faciles à coiffer, et j’ai plus…" at bounding box center [892, 449] width 315 height 56
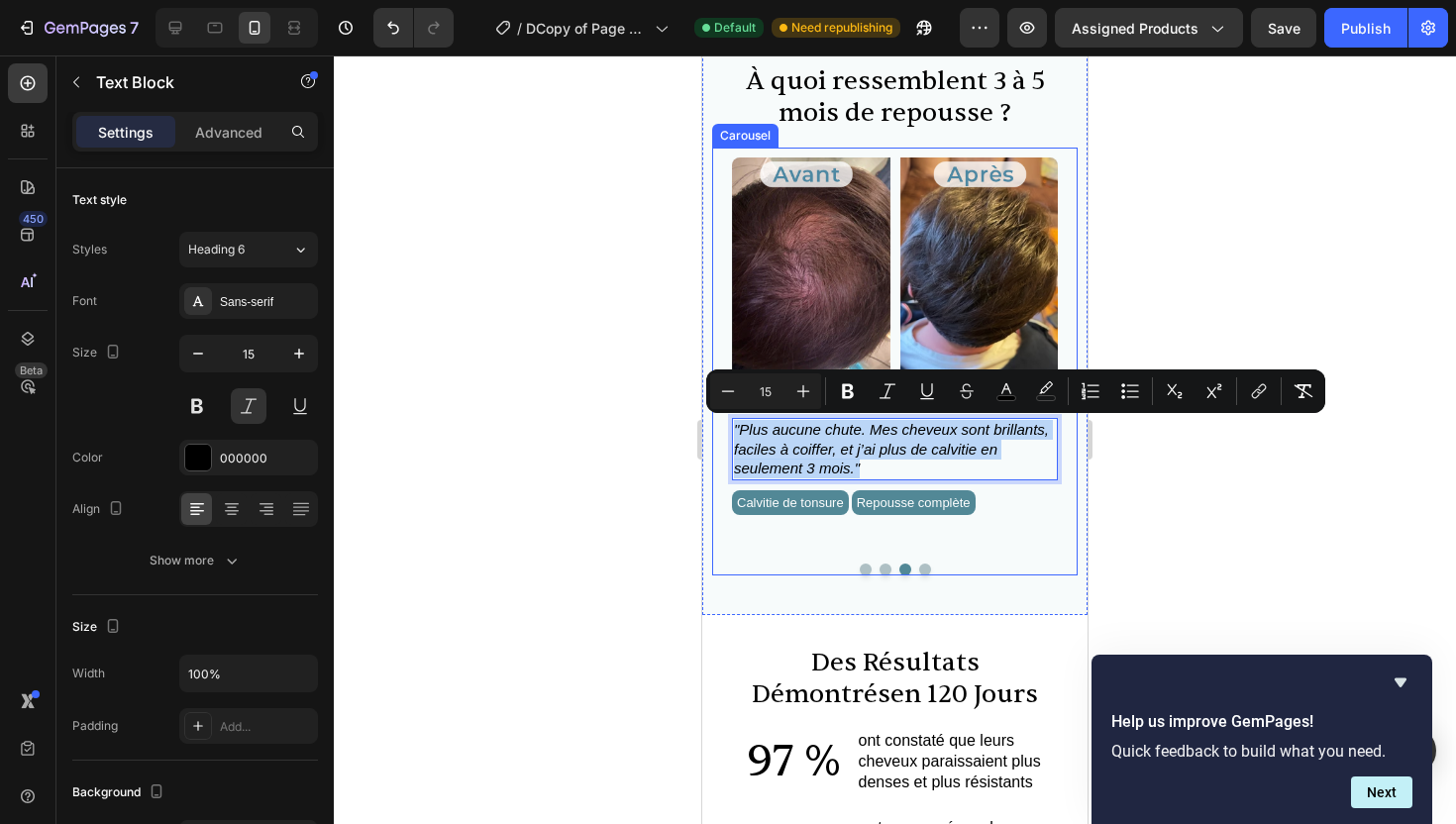
click at [922, 567] on button "Dot" at bounding box center [926, 569] width 12 height 12
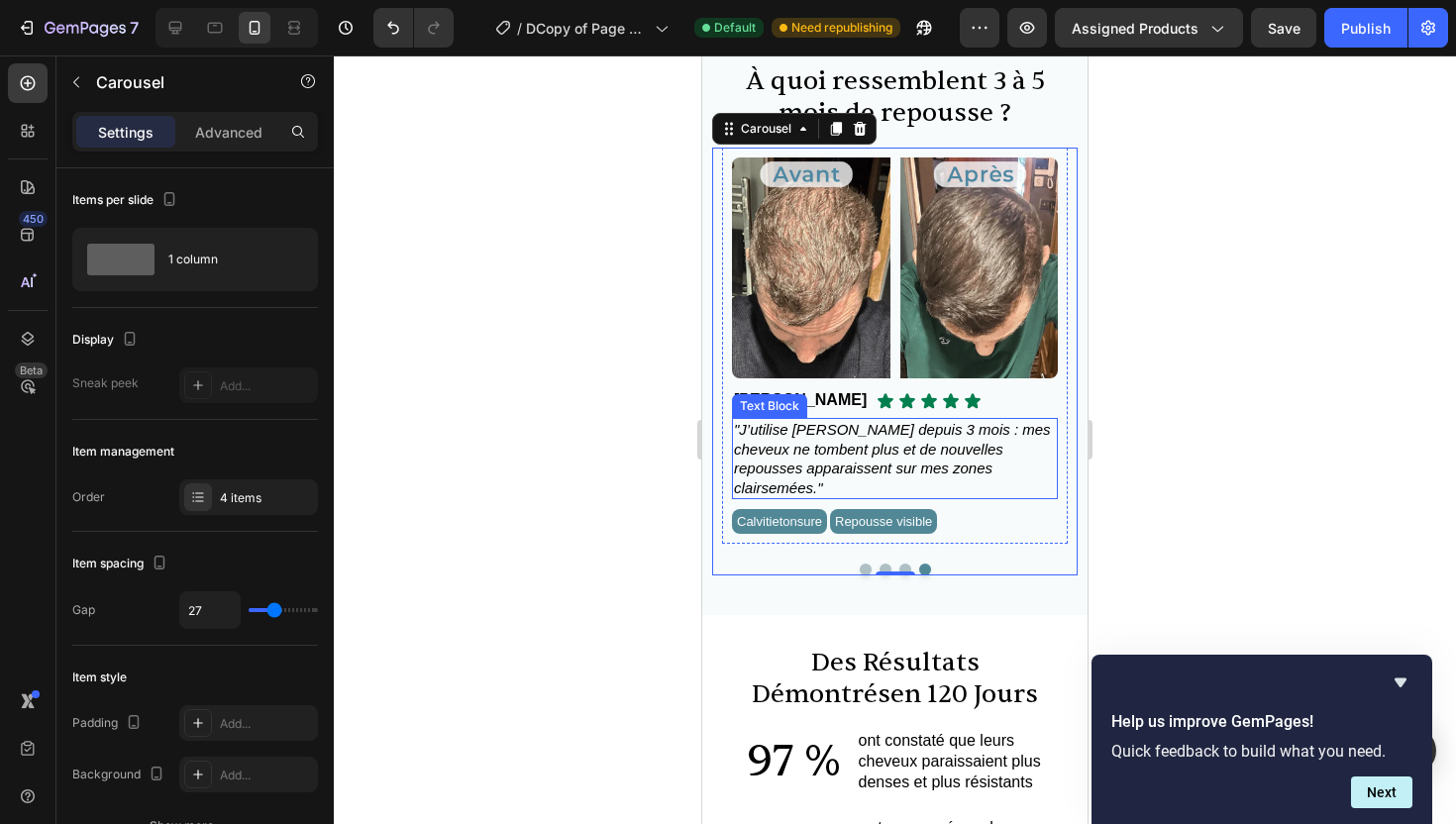
click at [890, 432] on span ""J’utilise [PERSON_NAME] depuis 3 mois : mes cheveux ne tombent plus et de nouv…" at bounding box center [893, 459] width 317 height 76
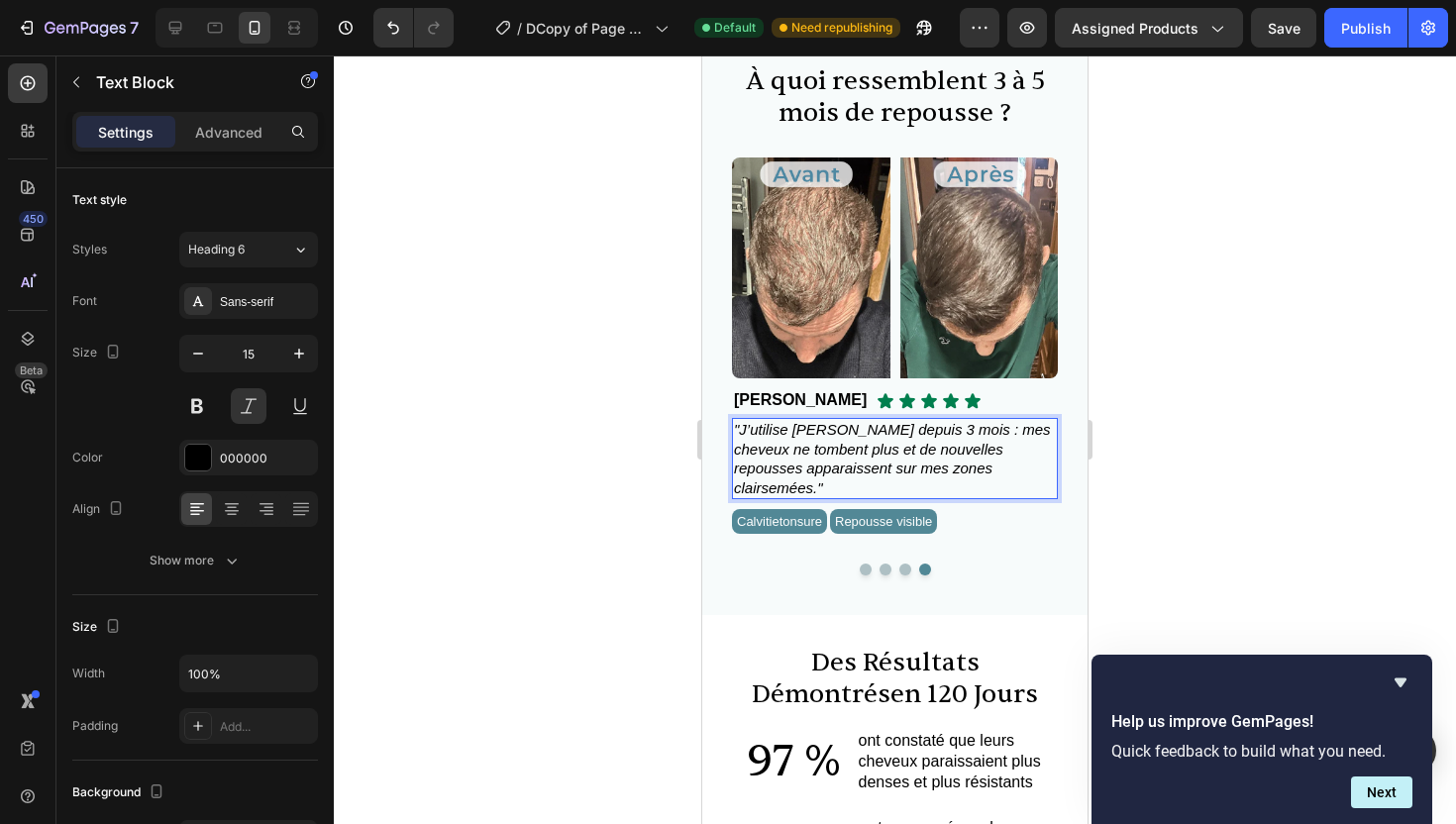
click at [890, 432] on span ""J’utilise [PERSON_NAME] depuis 3 mois : mes cheveux ne tombent plus et de nouv…" at bounding box center [893, 459] width 317 height 76
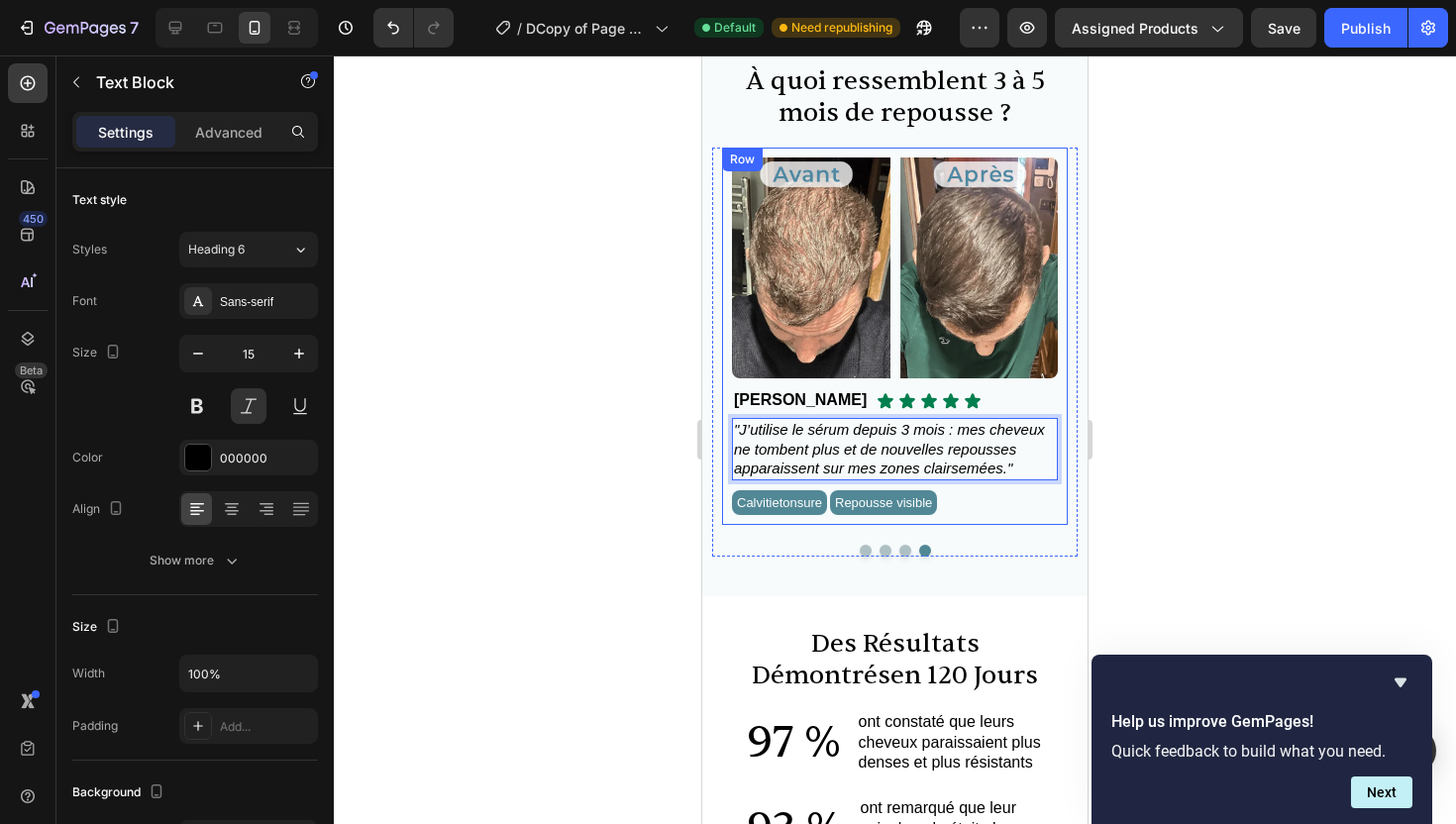
click at [1203, 492] on div at bounding box center [895, 440] width 1123 height 769
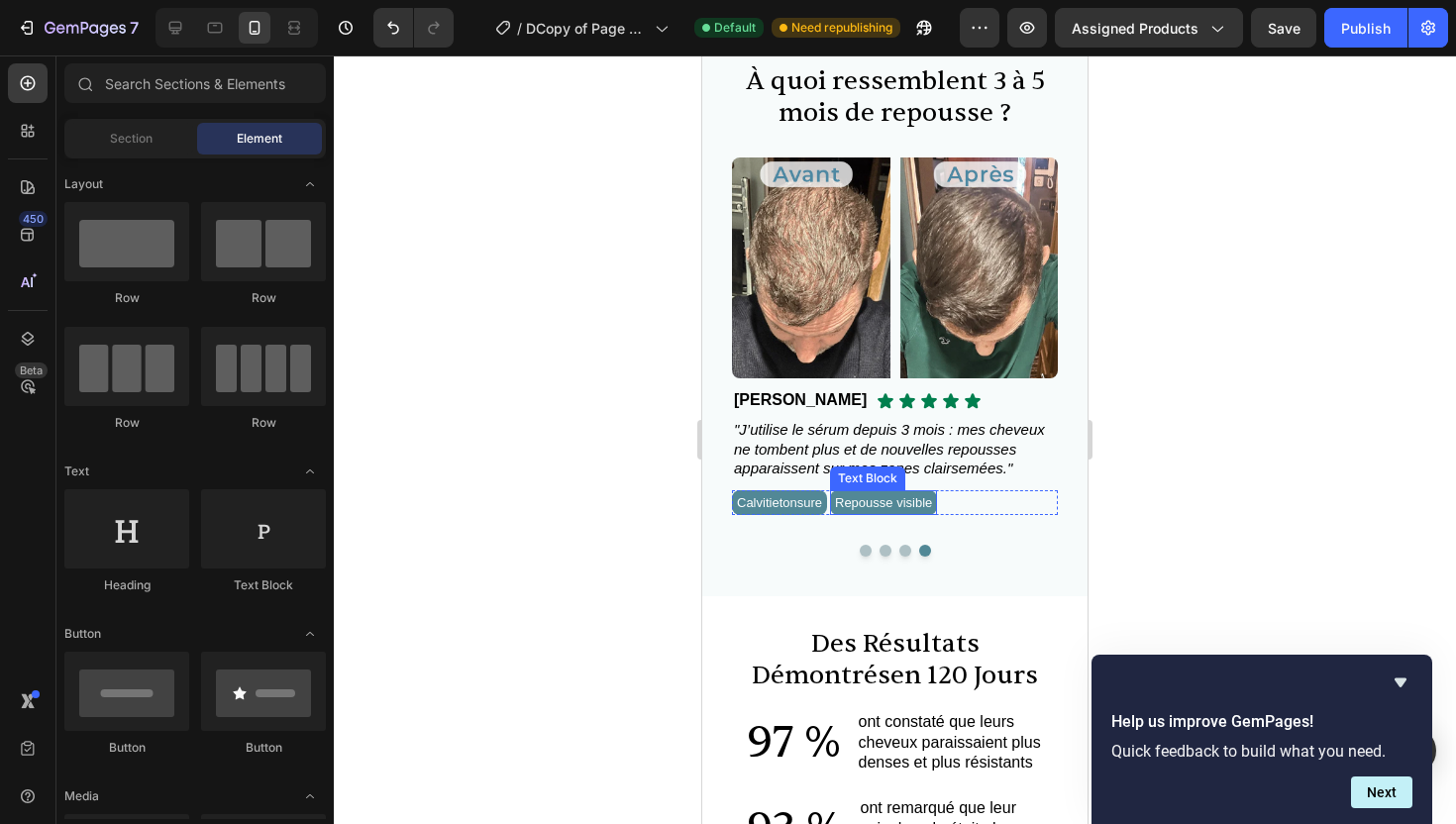
click at [933, 504] on span "Repousse visible" at bounding box center [884, 503] width 98 height 15
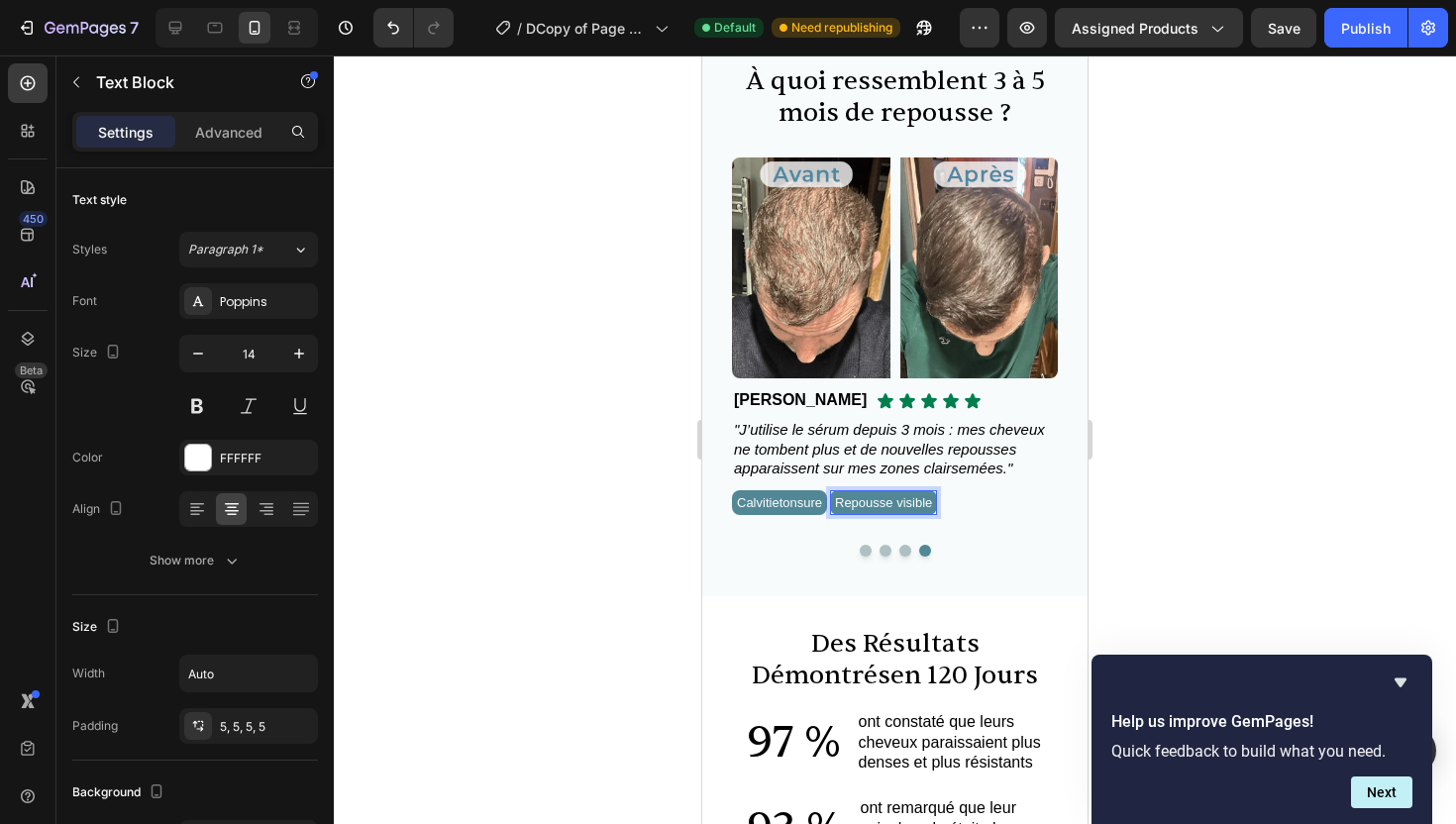
click at [933, 504] on span "Repousse visible" at bounding box center [884, 503] width 98 height 15
click at [913, 434] on span ""J’utilise le sérum depuis 3 mois : mes cheveux ne tombent plus et de nouvelles…" at bounding box center [890, 449] width 312 height 56
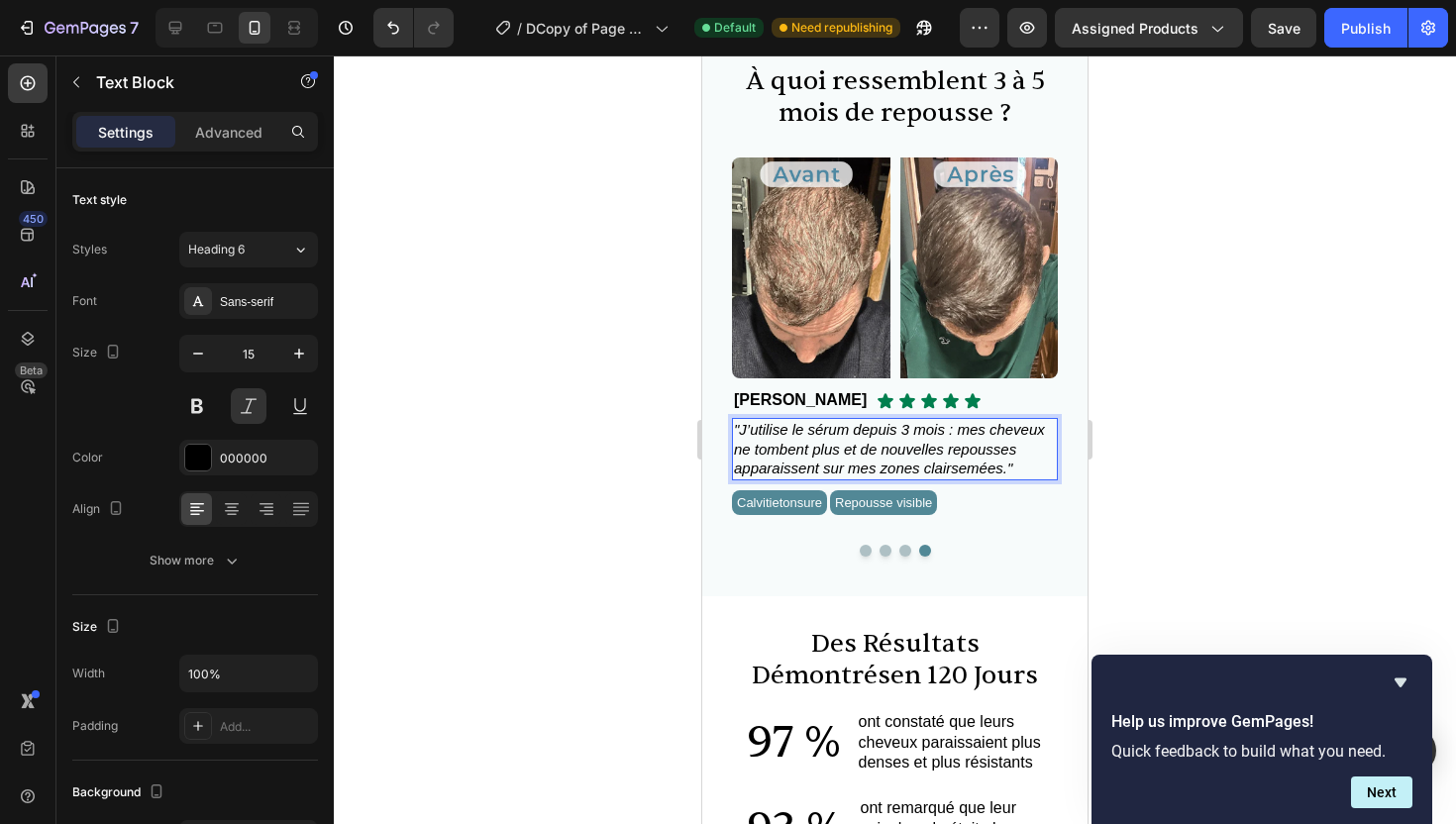
click at [911, 429] on span ""J’utilise le sérum depuis 3 mois : mes cheveux ne tombent plus et de nouvelles…" at bounding box center [890, 449] width 312 height 56
click at [1271, 432] on div at bounding box center [895, 440] width 1123 height 769
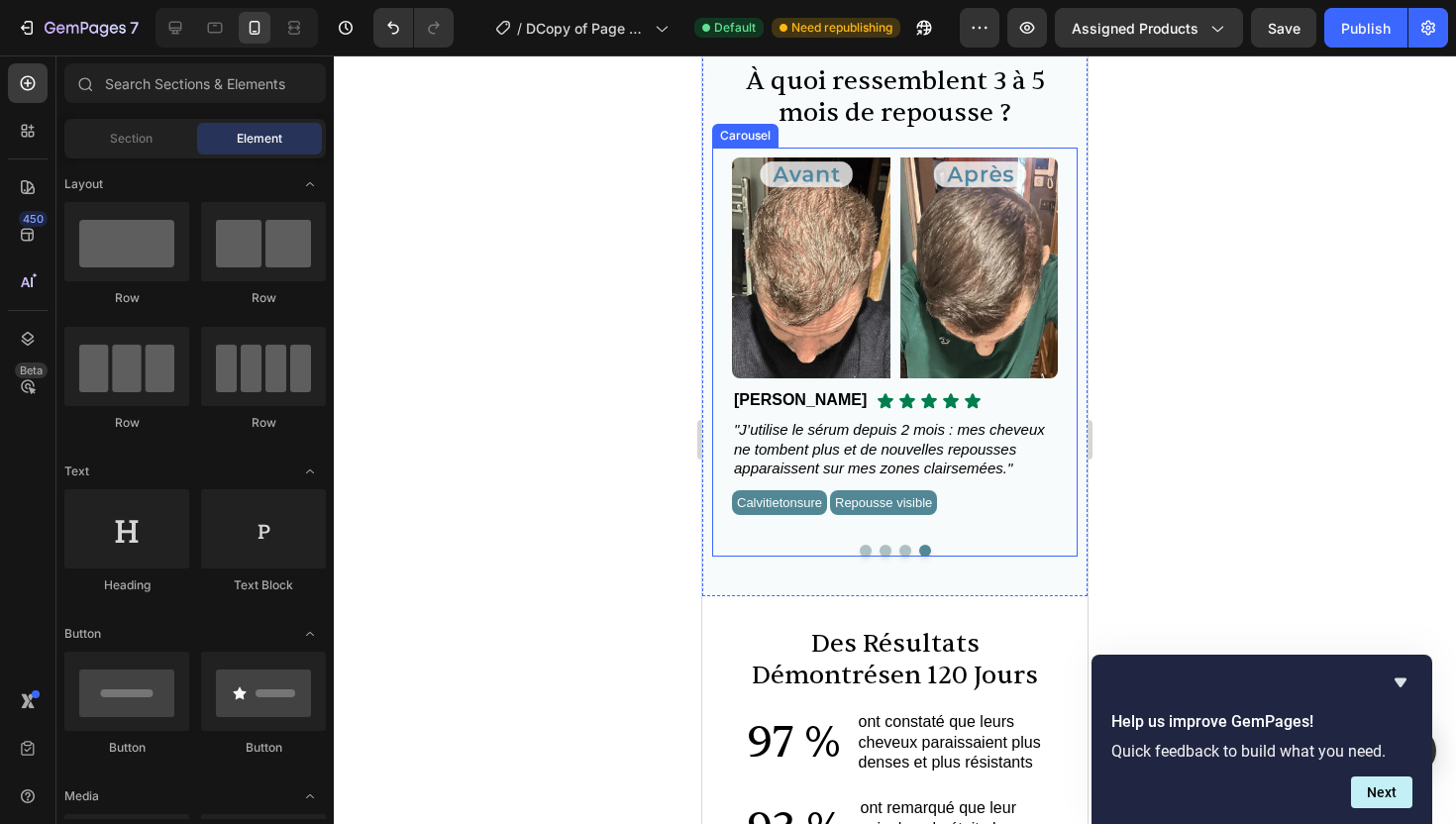
click at [906, 551] on button "Dot" at bounding box center [906, 551] width 12 height 12
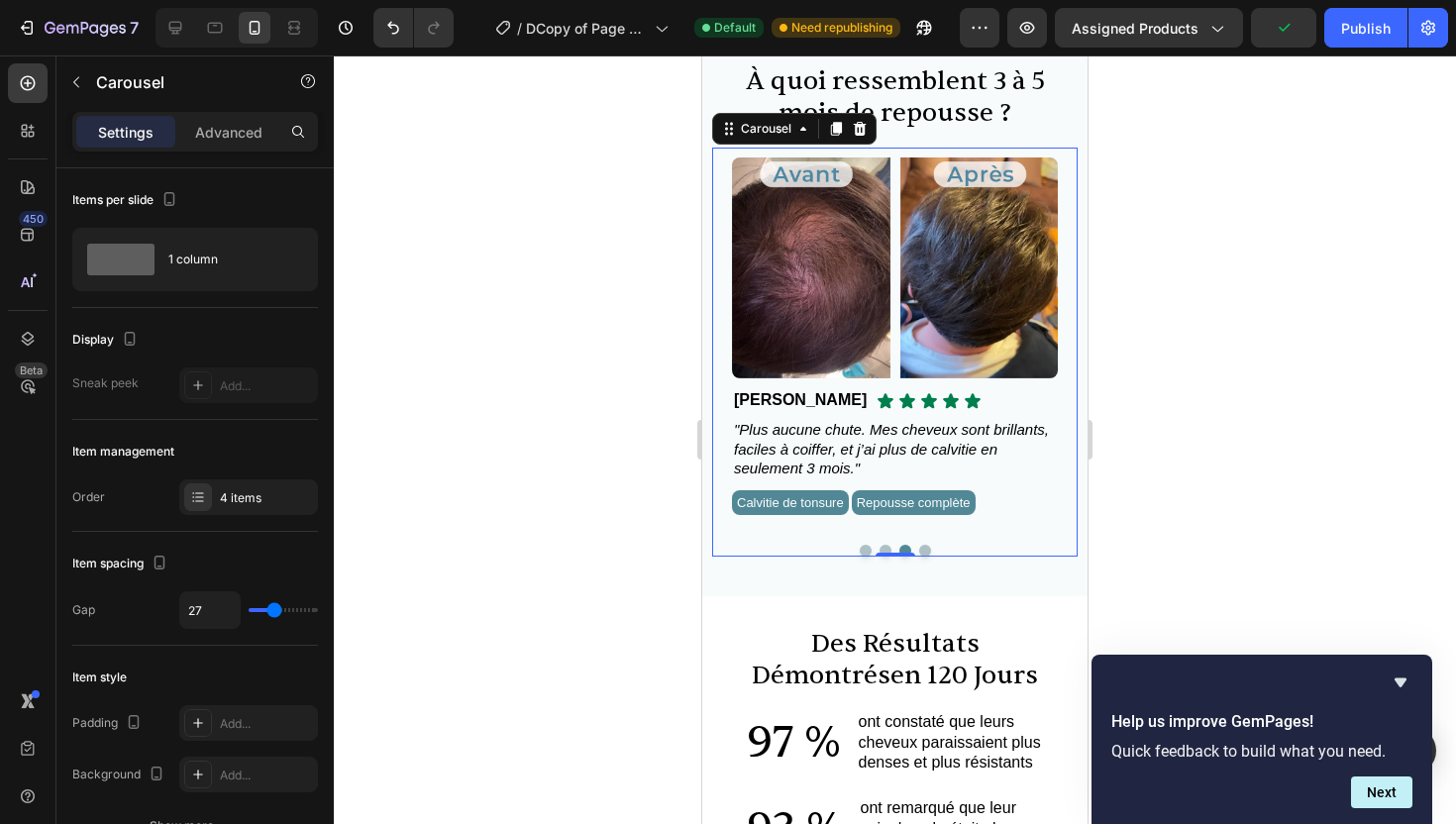
click at [887, 550] on button "Dot" at bounding box center [886, 551] width 12 height 12
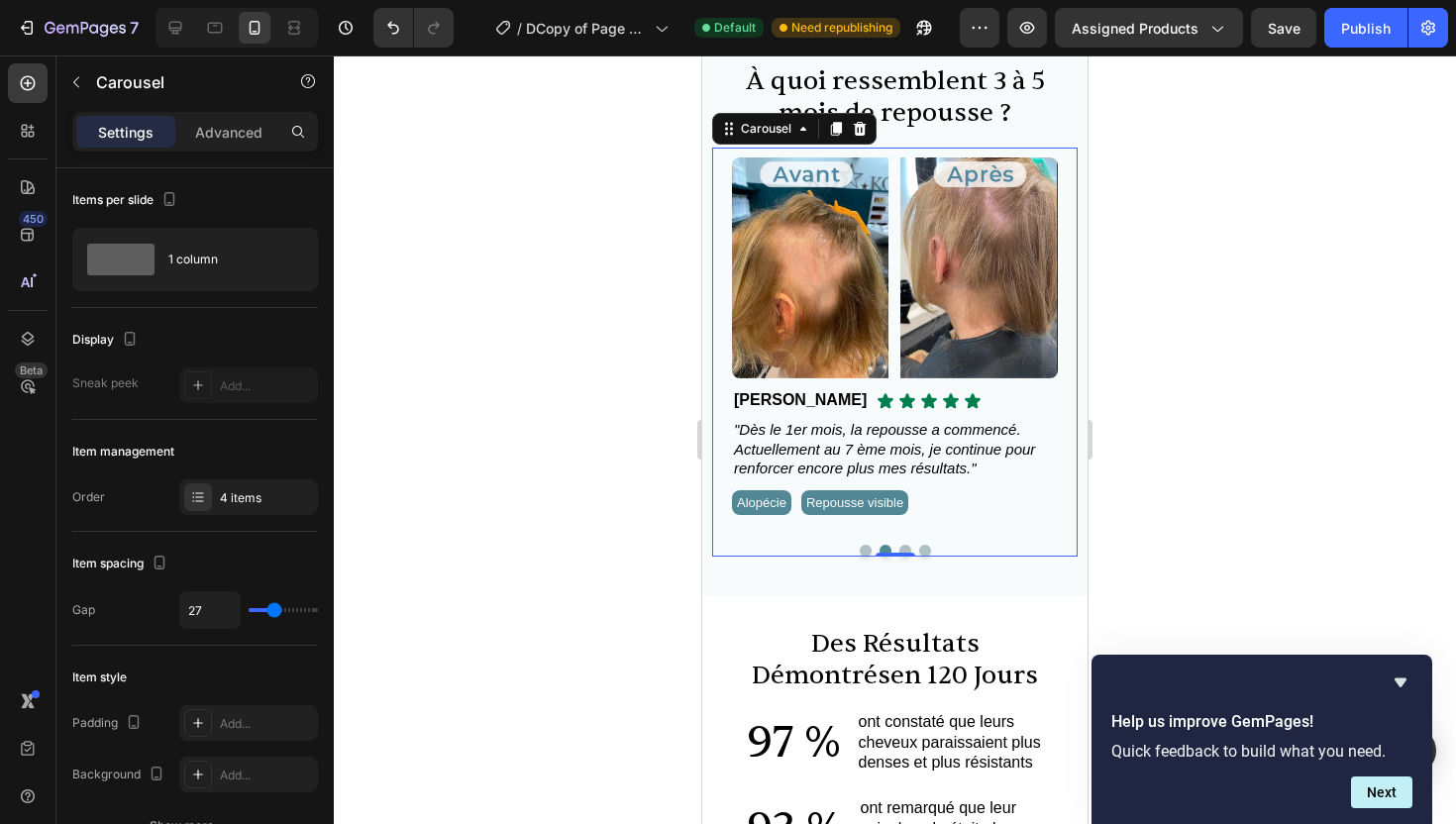
click at [865, 550] on button "Dot" at bounding box center [866, 551] width 12 height 12
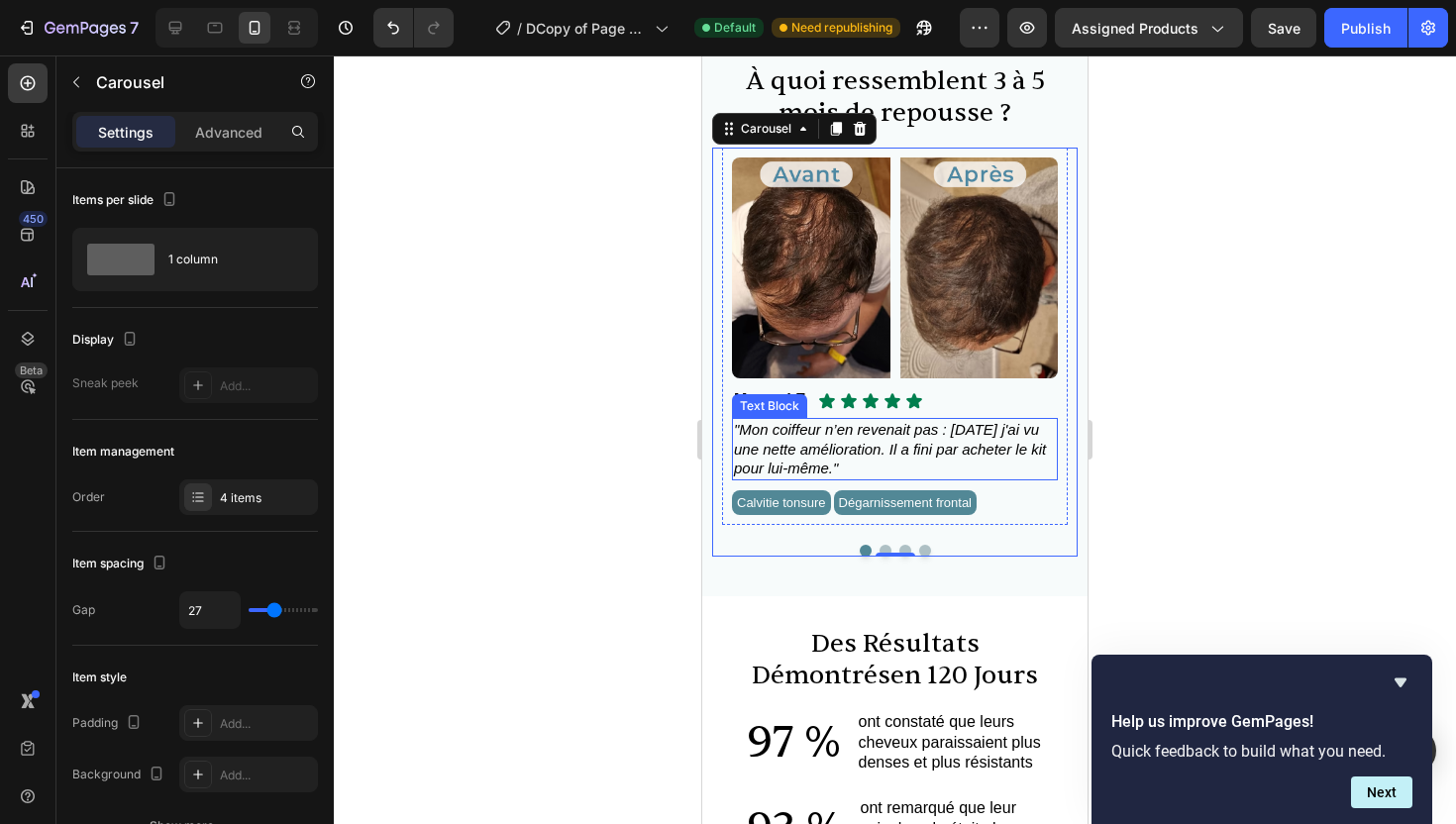
click at [998, 431] on span ""Mon coiffeur n’en revenait pas : [DATE] j'ai vu une nette amélioration. Il a f…" at bounding box center [891, 449] width 312 height 56
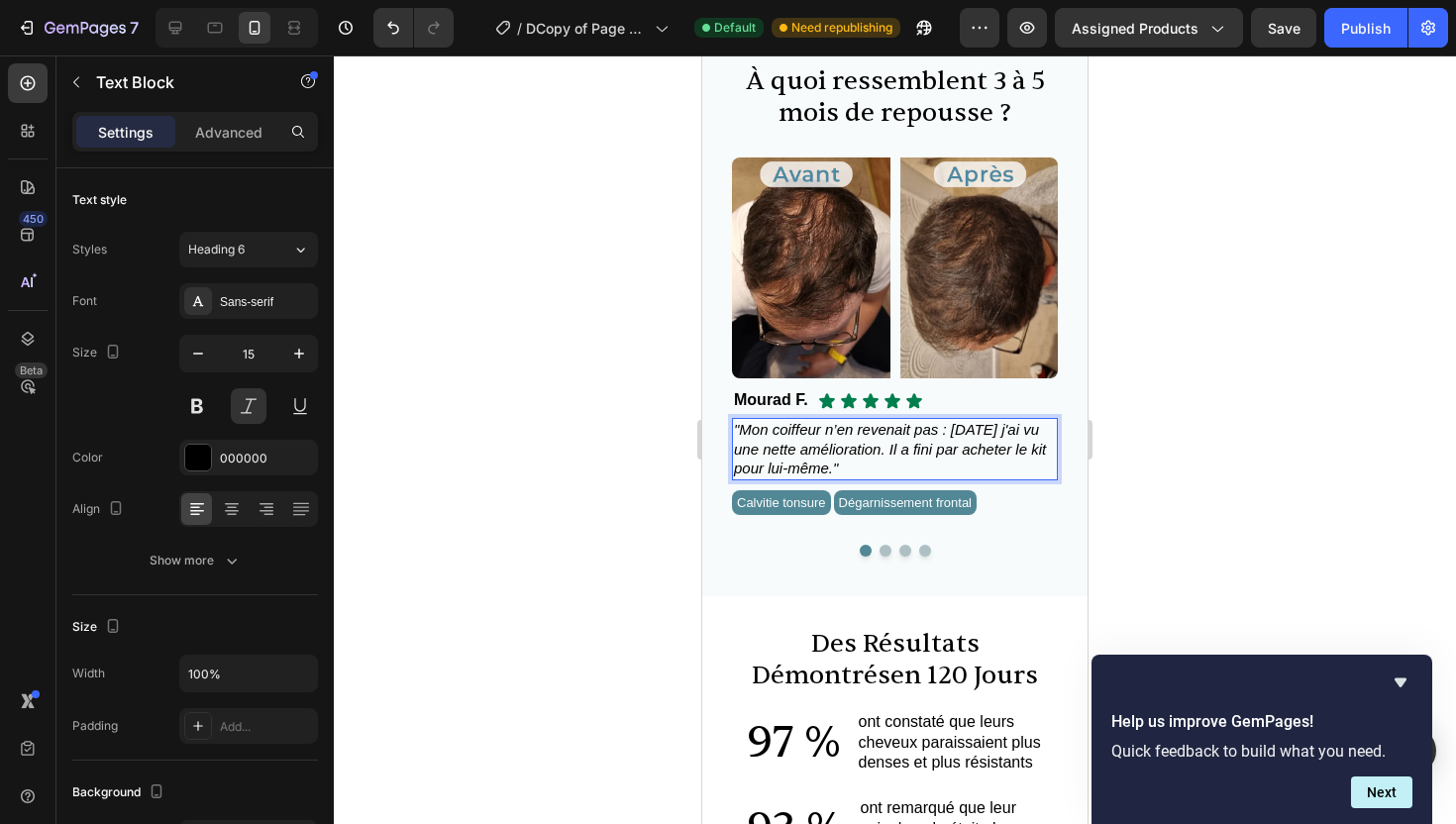
click at [999, 432] on span ""Mon coiffeur n’en revenait pas : [DATE] j'ai vu une nette amélioration. Il a f…" at bounding box center [891, 449] width 312 height 56
click at [1226, 458] on div at bounding box center [895, 440] width 1123 height 769
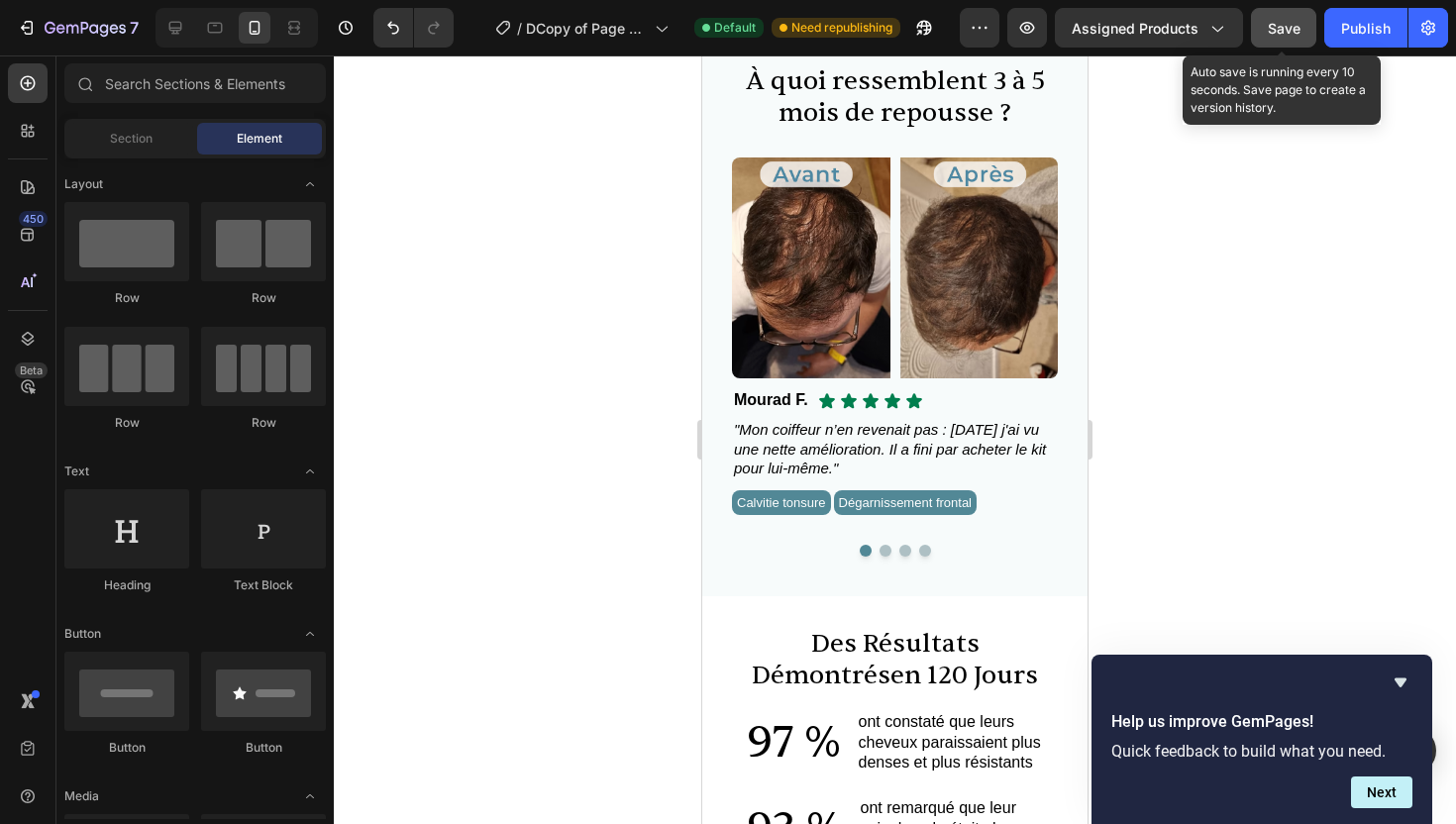
click at [1278, 23] on span "Save" at bounding box center [1284, 28] width 33 height 17
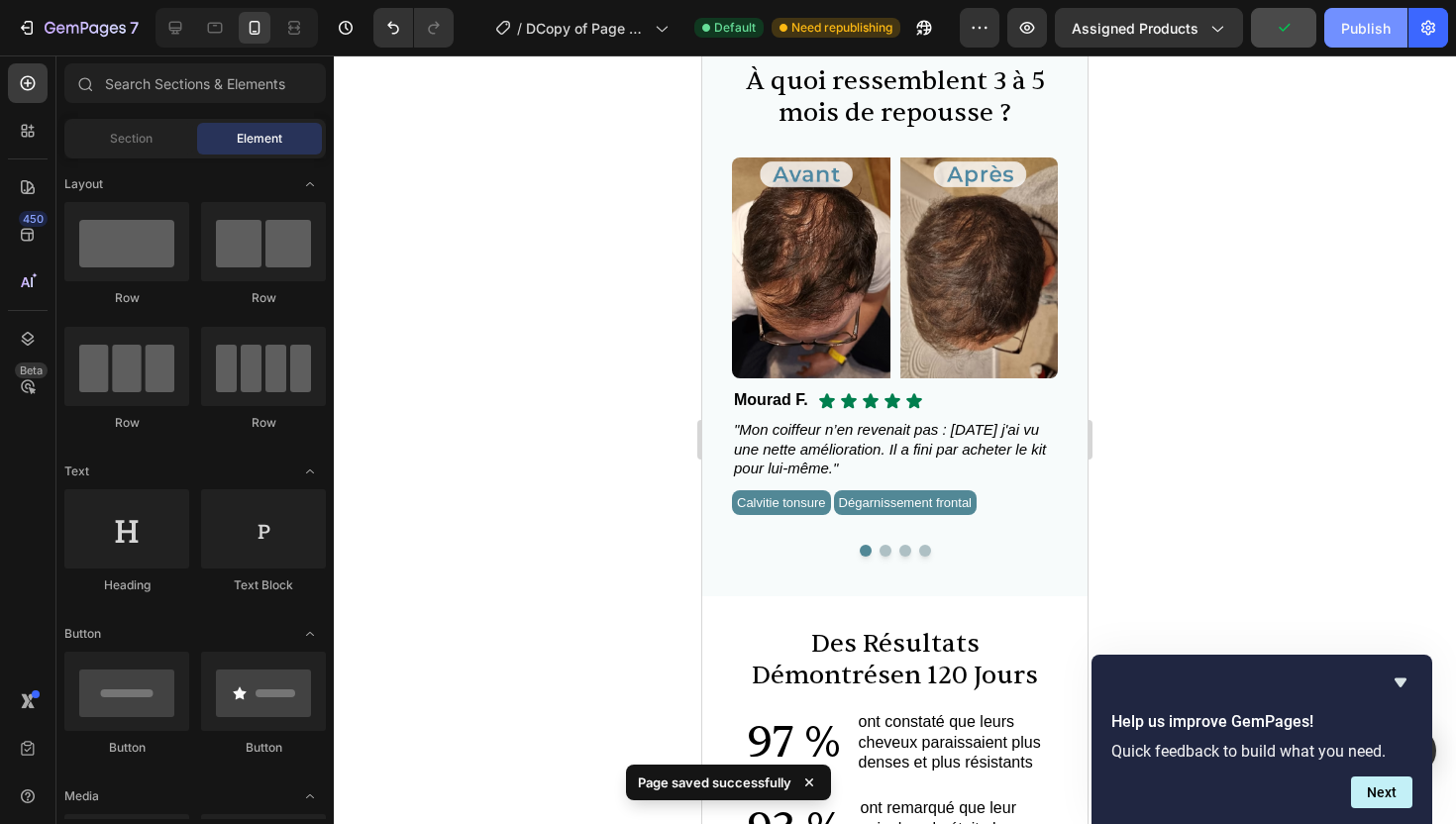
click at [1357, 27] on div "Publish" at bounding box center [1366, 28] width 50 height 21
click at [186, 39] on div at bounding box center [175, 28] width 32 height 32
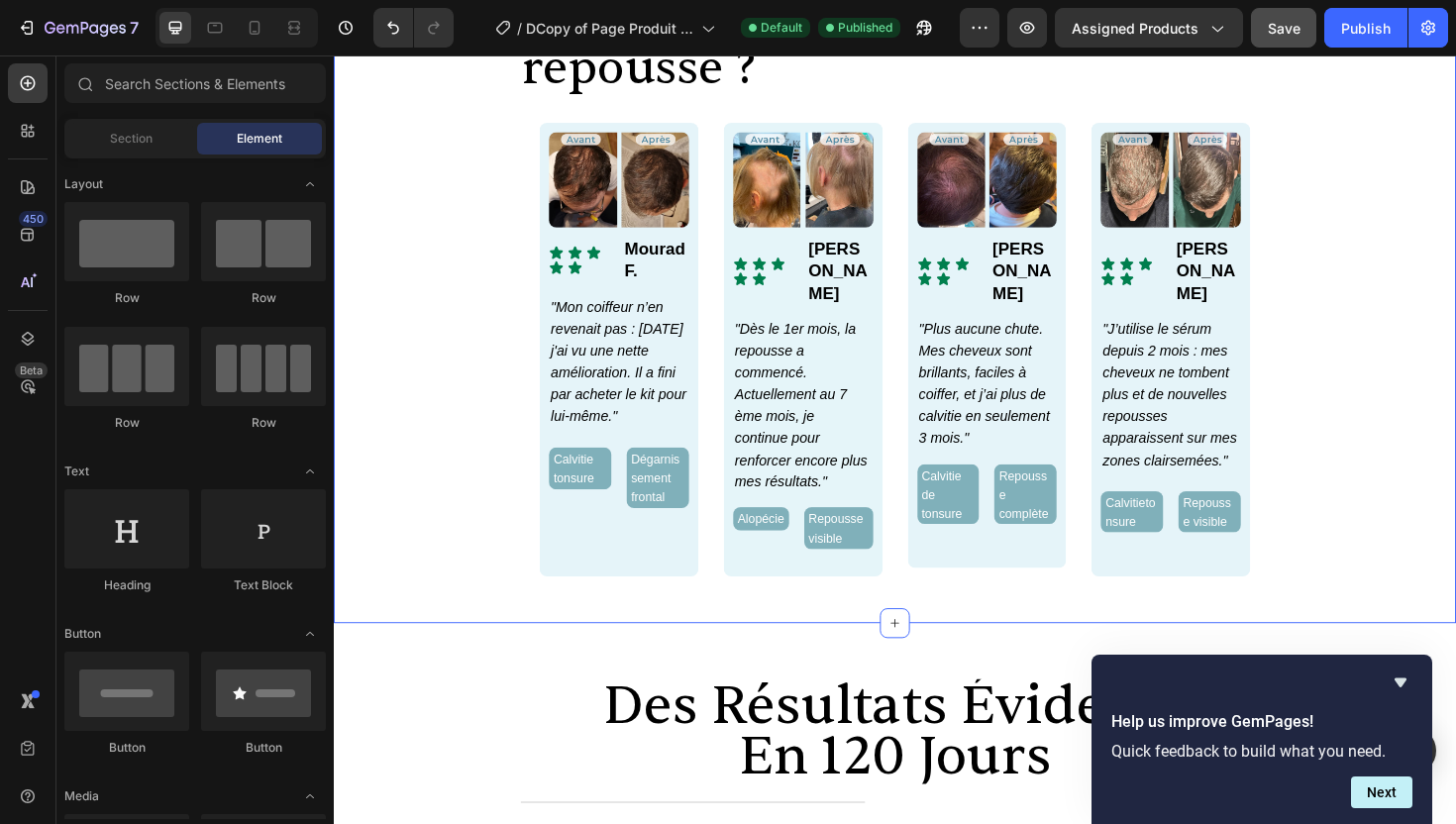
scroll to position [870, 0]
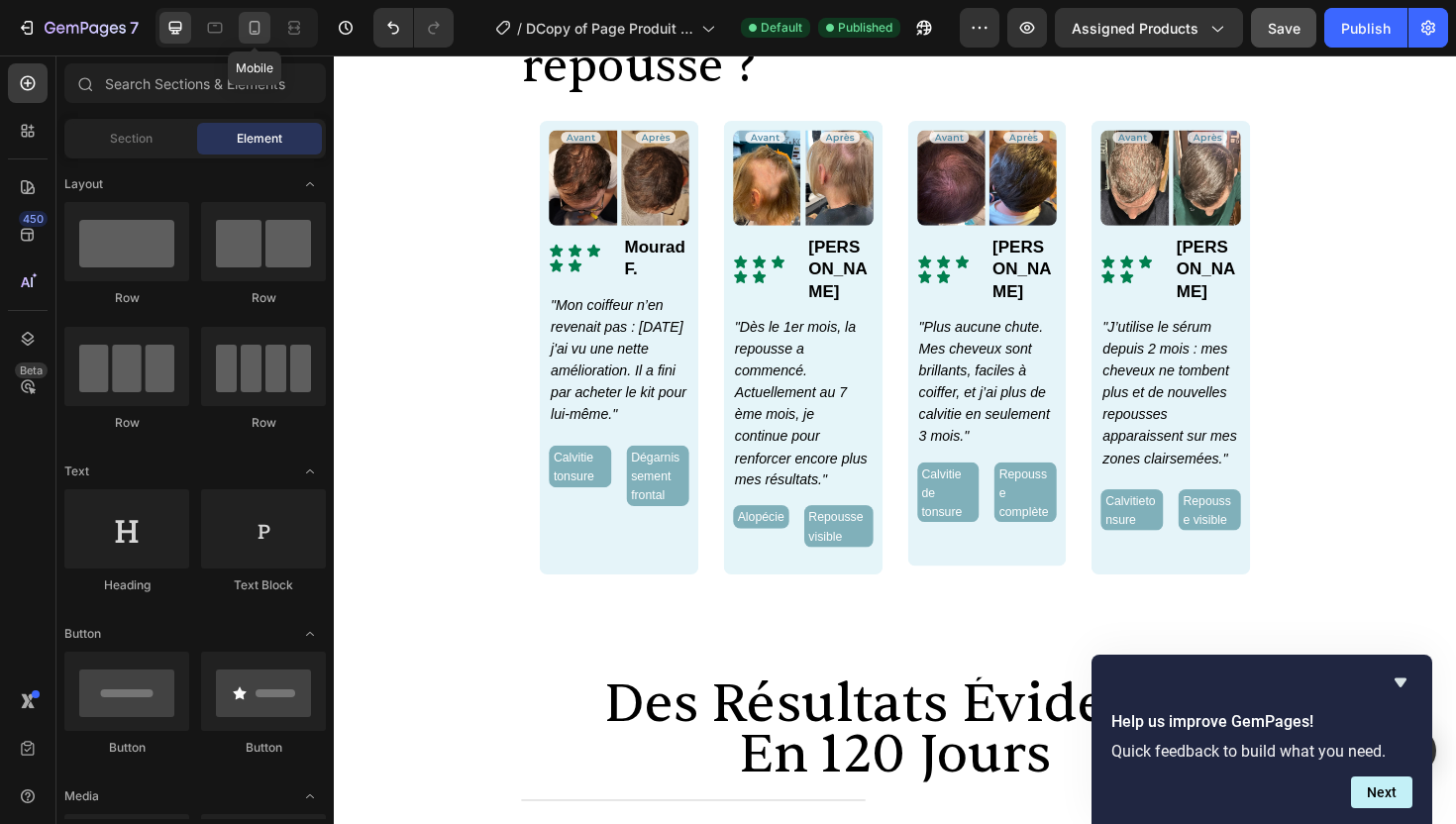
click at [260, 30] on icon at bounding box center [255, 28] width 20 height 20
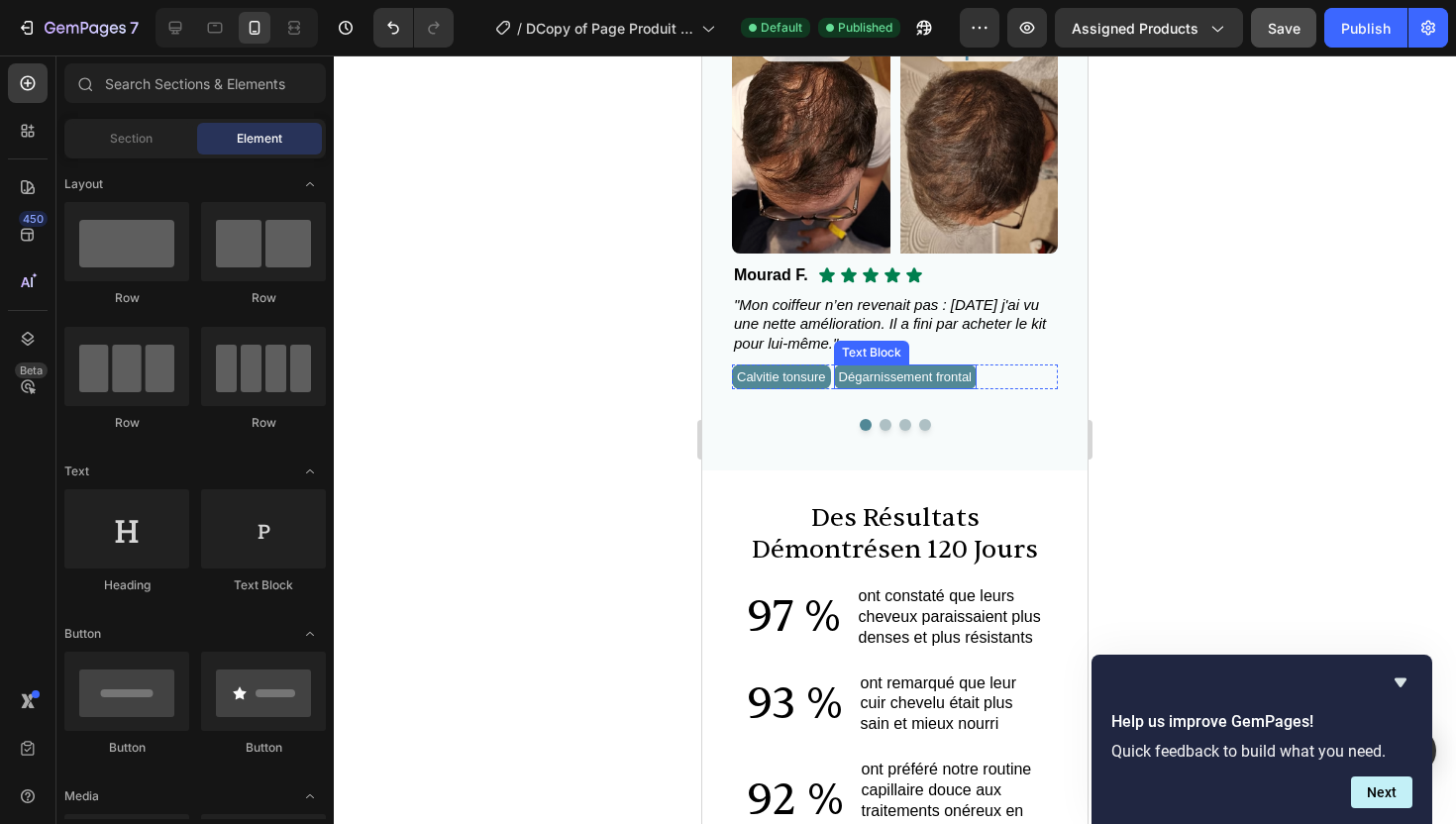
scroll to position [905, 0]
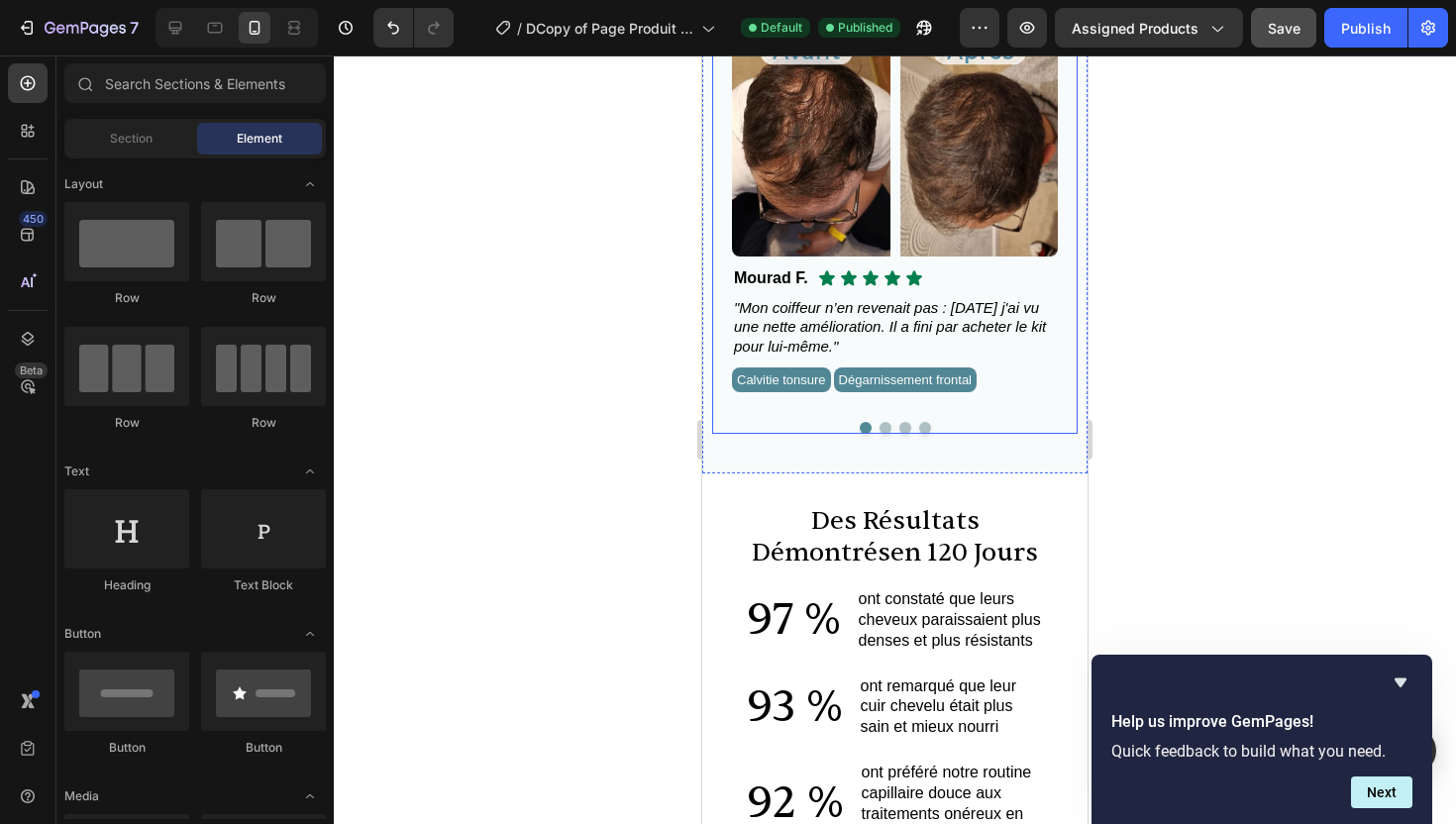
click at [889, 425] on button "Dot" at bounding box center [886, 428] width 12 height 12
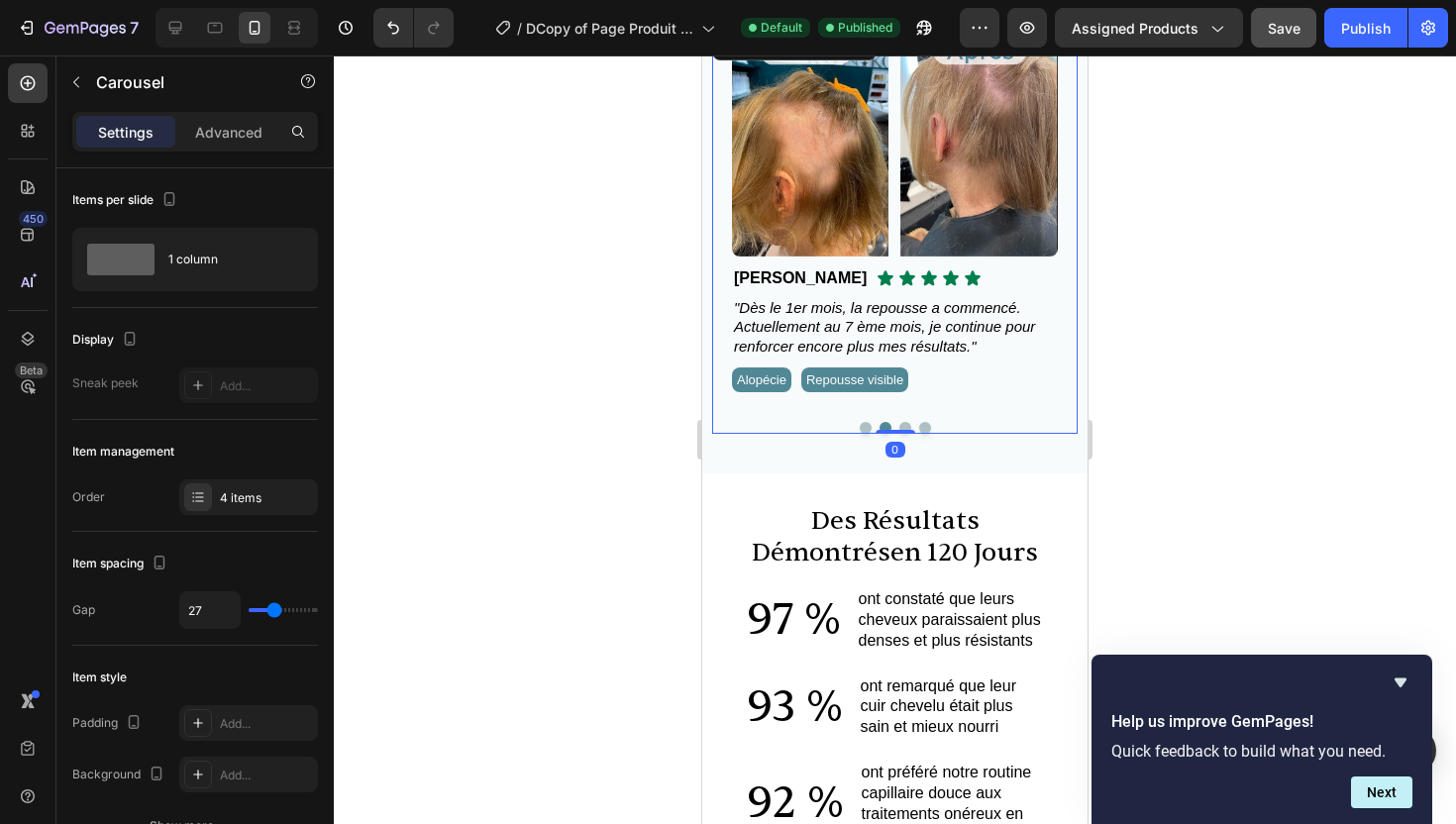
click at [903, 428] on button "Dot" at bounding box center [906, 428] width 12 height 12
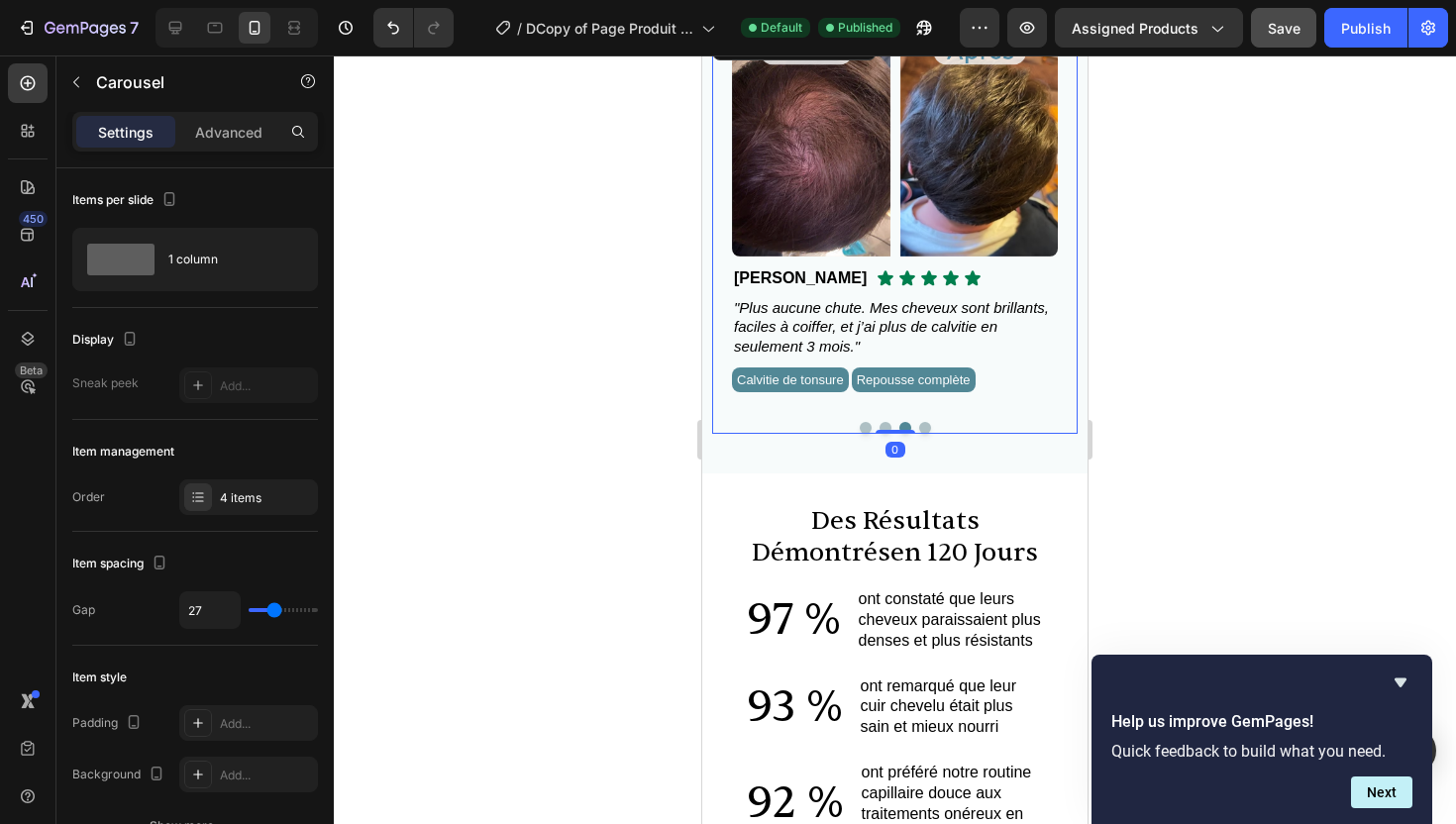
click at [923, 431] on button "Dot" at bounding box center [926, 428] width 12 height 12
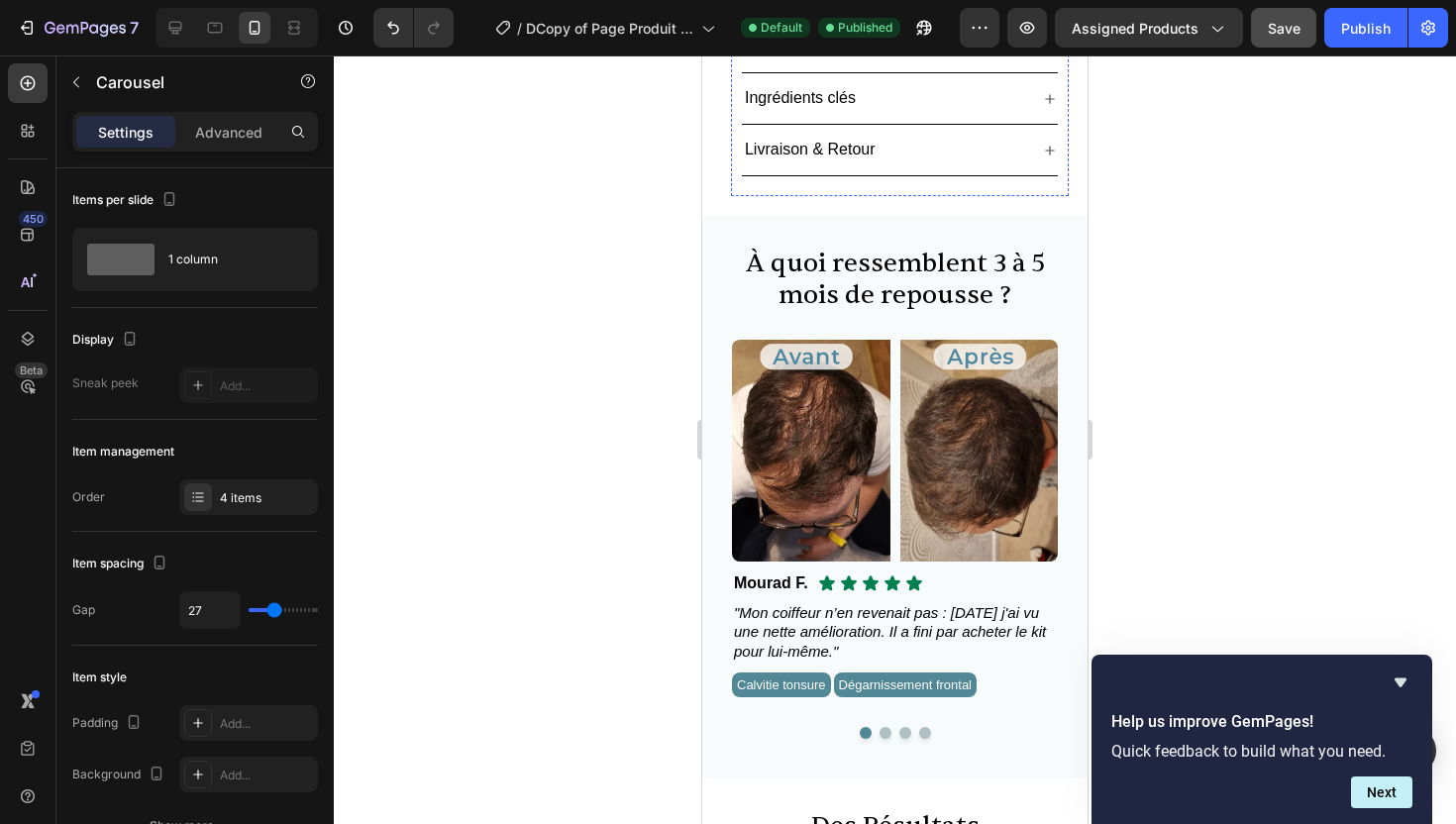
scroll to position [914, 0]
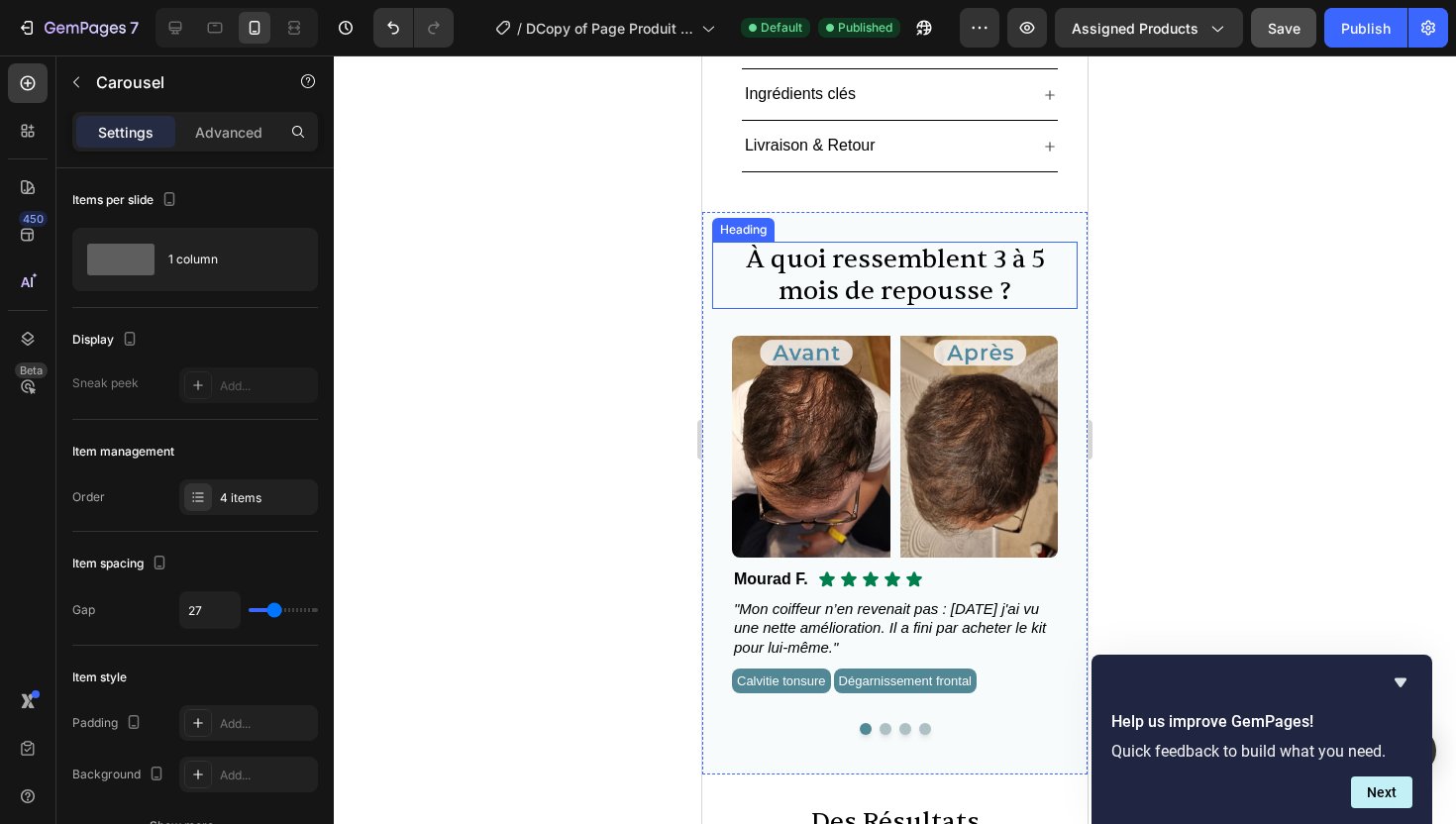
click at [964, 248] on h2 "À quoi ressemblent 3 à 5 mois de repousse ?" at bounding box center [895, 276] width 365 height 68
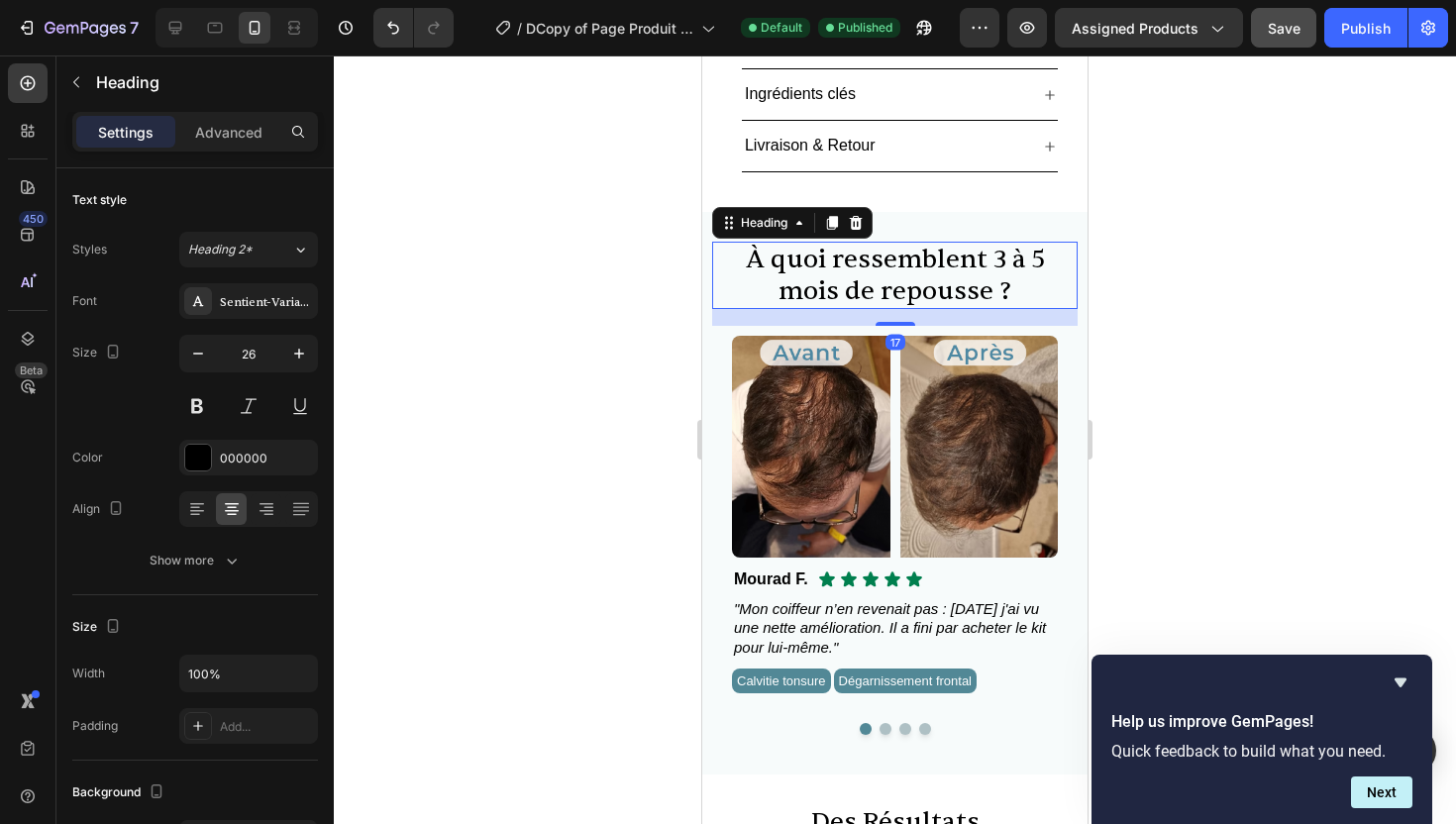
click at [964, 248] on h2 "À quoi ressemblent 3 à 5 mois de repousse ?" at bounding box center [895, 276] width 365 height 68
click at [964, 248] on p "À quoi ressemblent 3 à 5 mois de repousse ?" at bounding box center [895, 276] width 361 height 64
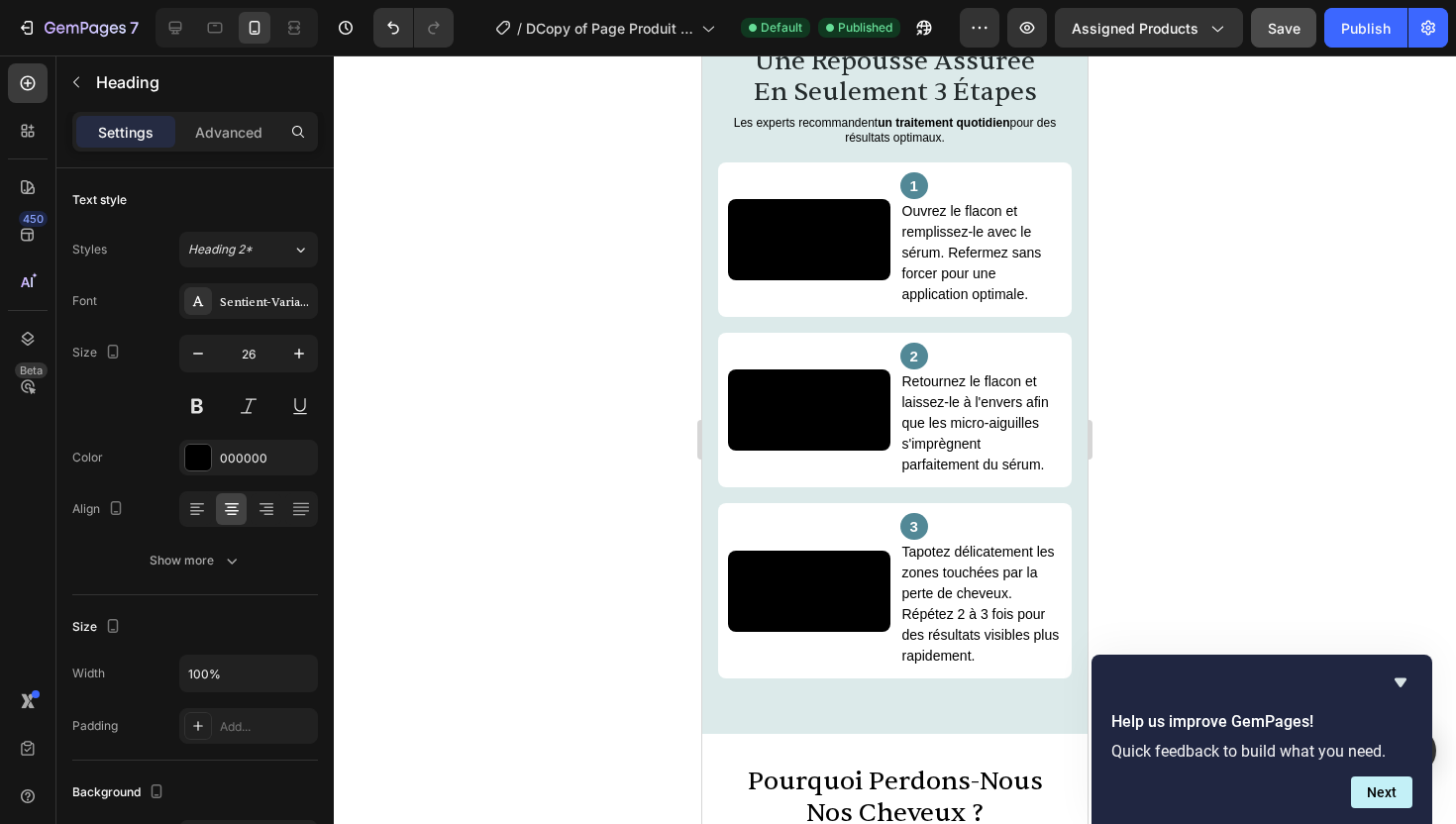
scroll to position [2730, 0]
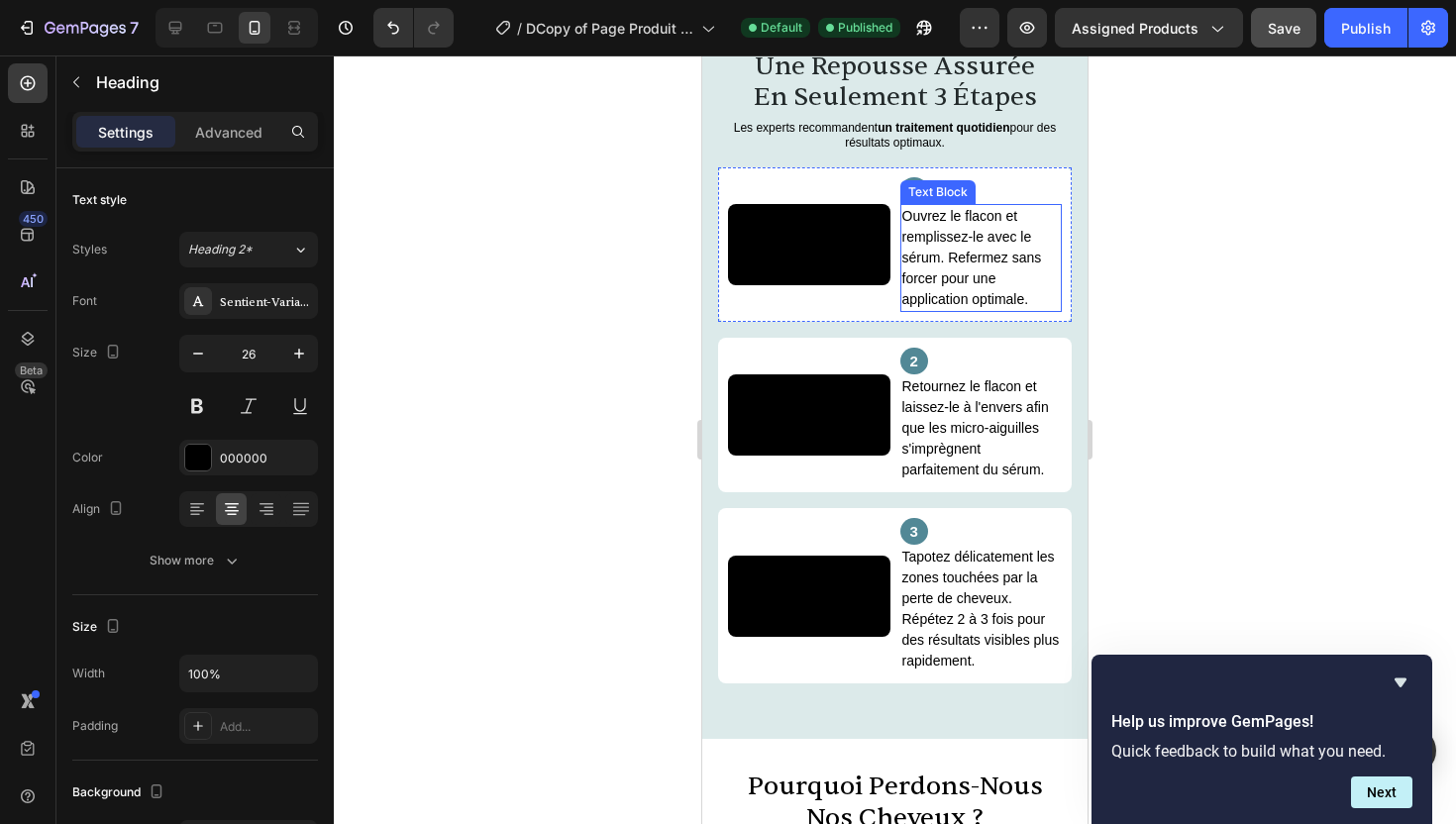
click at [1031, 310] on p "Ouvrez le flacon et remplissez-le avec le sérum. Refermez sans forcer pour une …" at bounding box center [981, 258] width 158 height 104
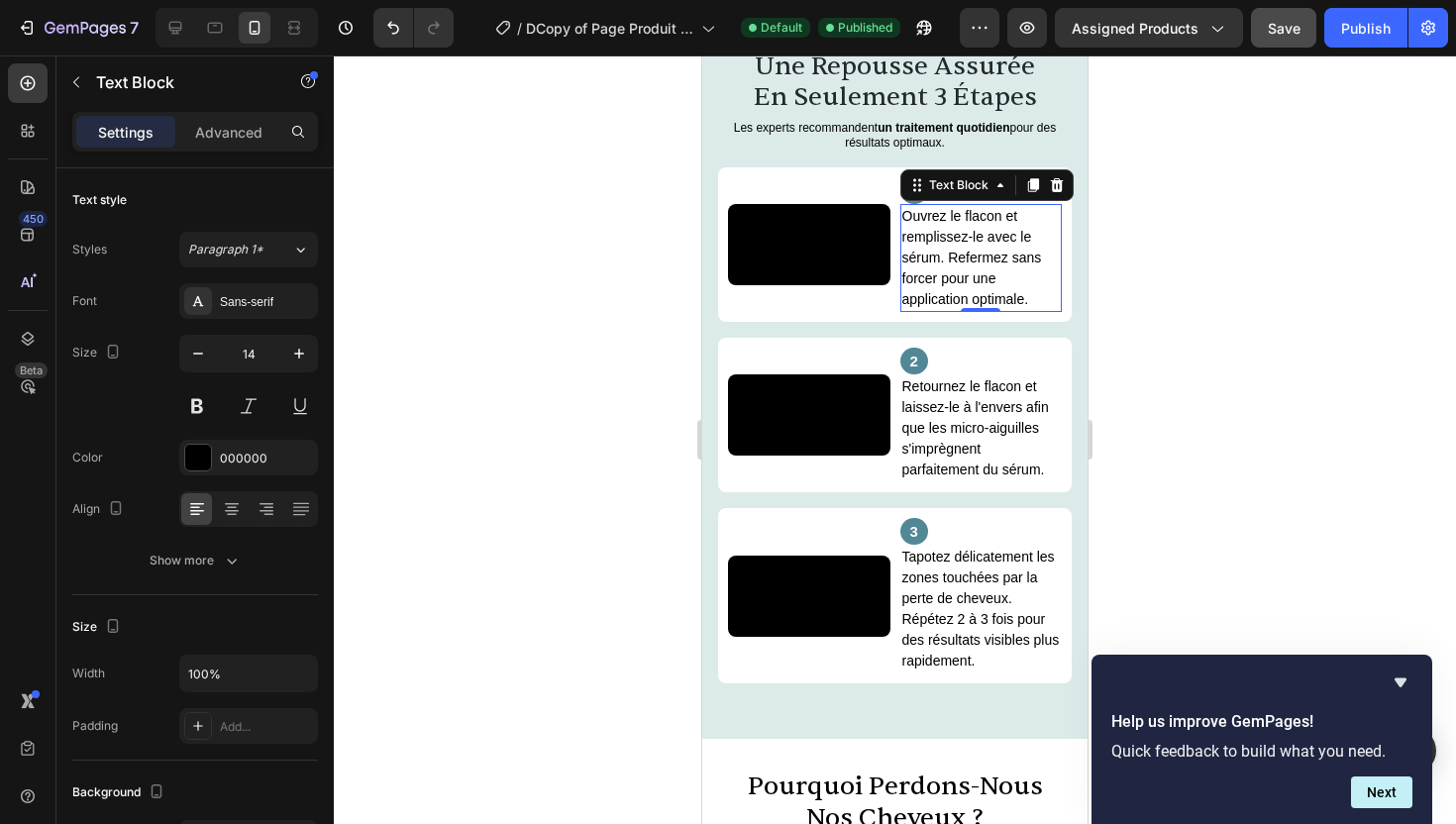
click at [1000, 229] on p "Ouvrez le flacon et remplissez-le avec le sérum. Refermez sans forcer pour une …" at bounding box center [981, 258] width 158 height 104
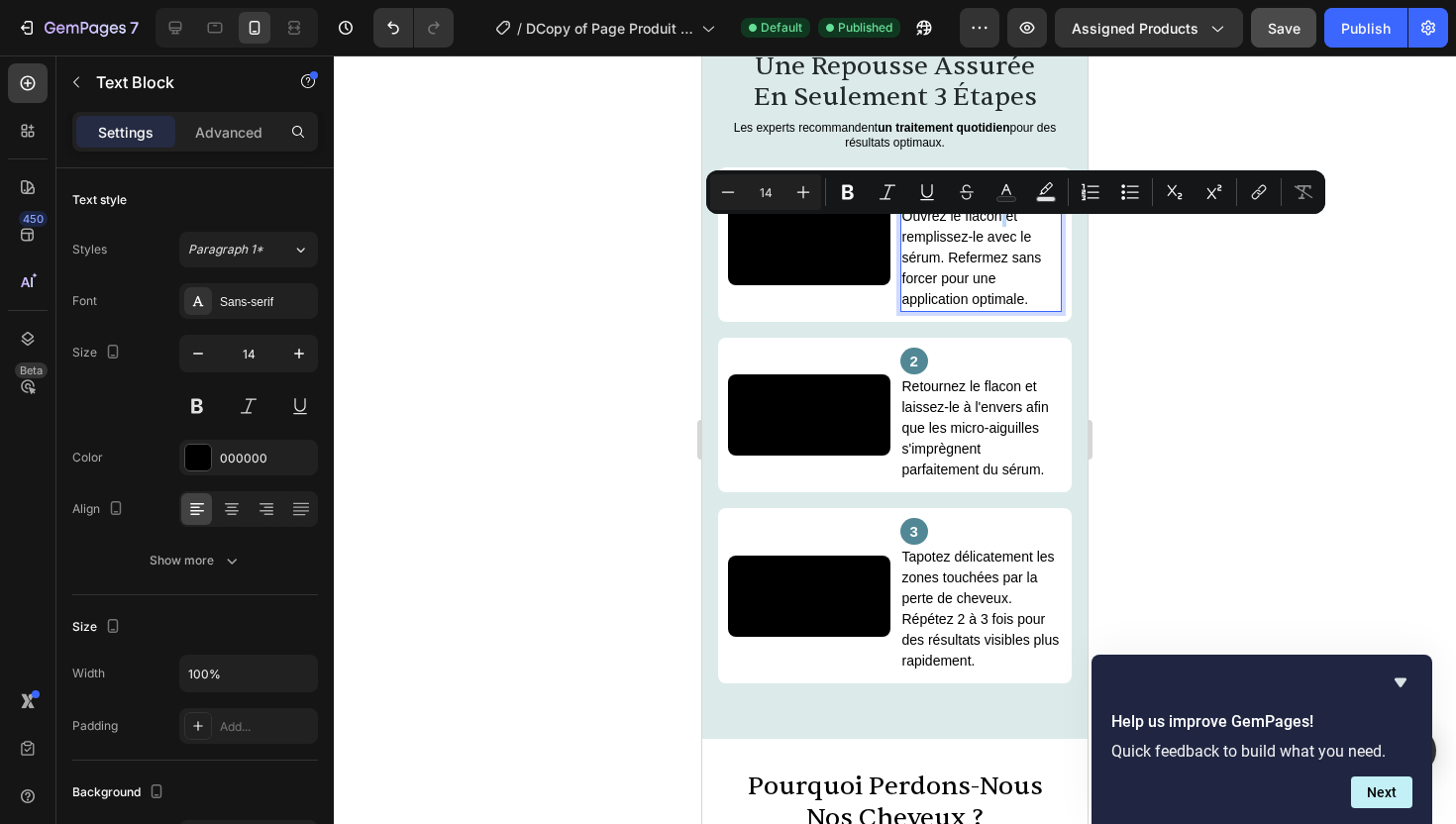
click at [1000, 229] on p "Ouvrez le flacon et remplissez-le avec le sérum. Refermez sans forcer pour une …" at bounding box center [981, 258] width 158 height 104
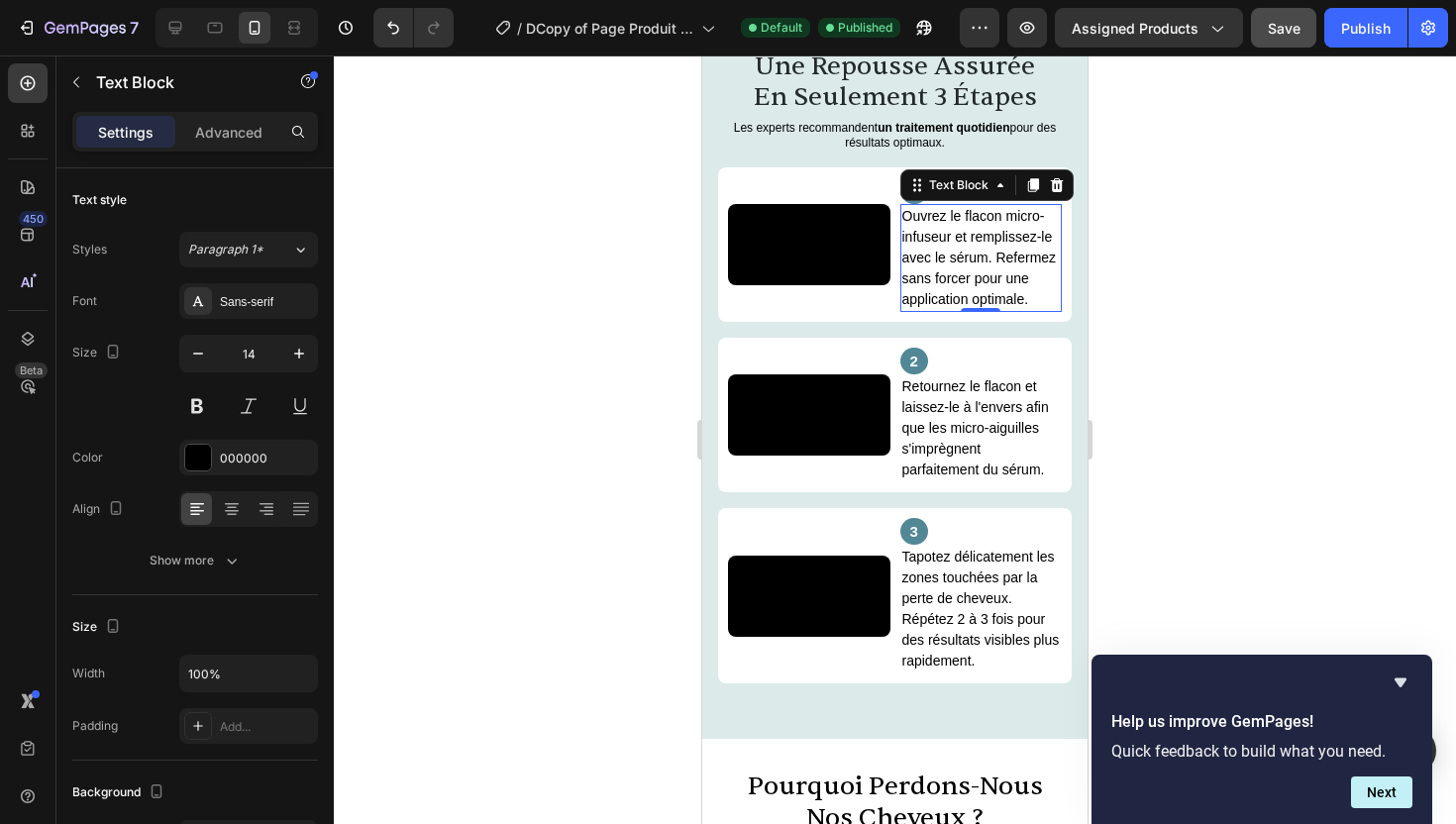
click at [1304, 245] on div at bounding box center [895, 440] width 1123 height 769
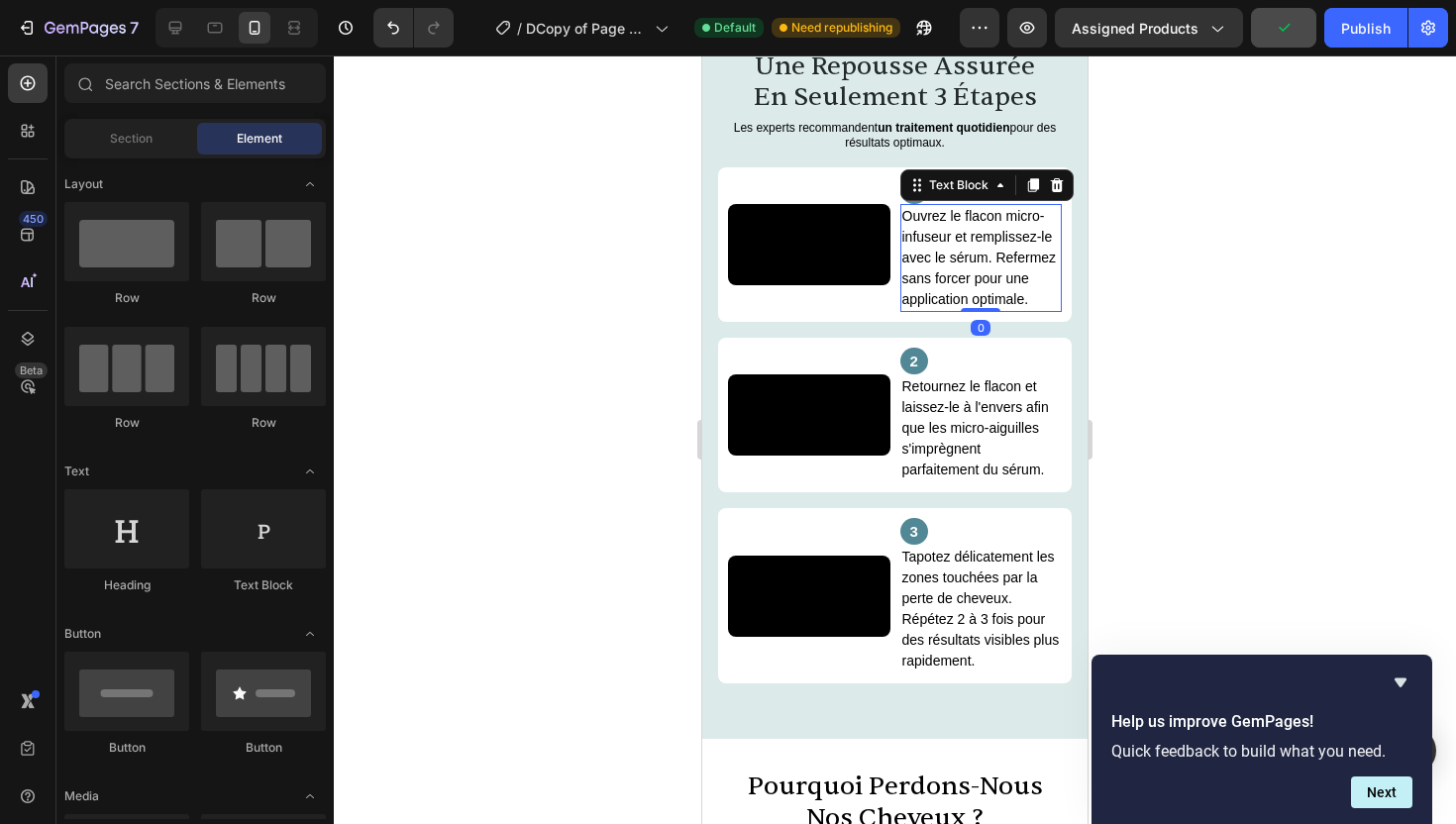
click at [993, 280] on p "Ouvrez le flacon micro-infuseur et remplissez-le avec le sérum. Refermez sans f…" at bounding box center [981, 258] width 158 height 104
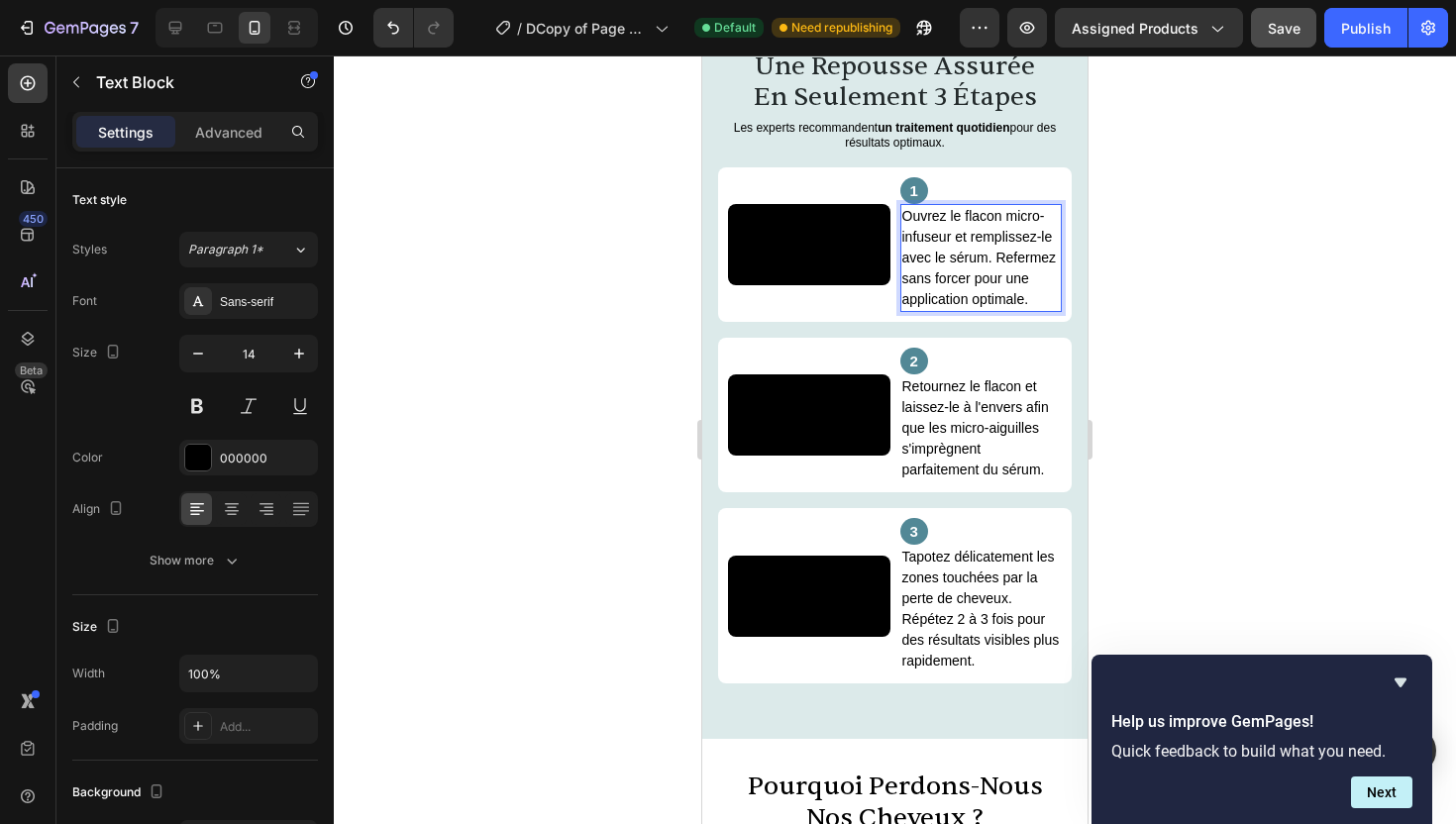
click at [995, 274] on p "Ouvrez le flacon micro-infuseur et remplissez-le avec le sérum. Refermez sans f…" at bounding box center [981, 258] width 158 height 104
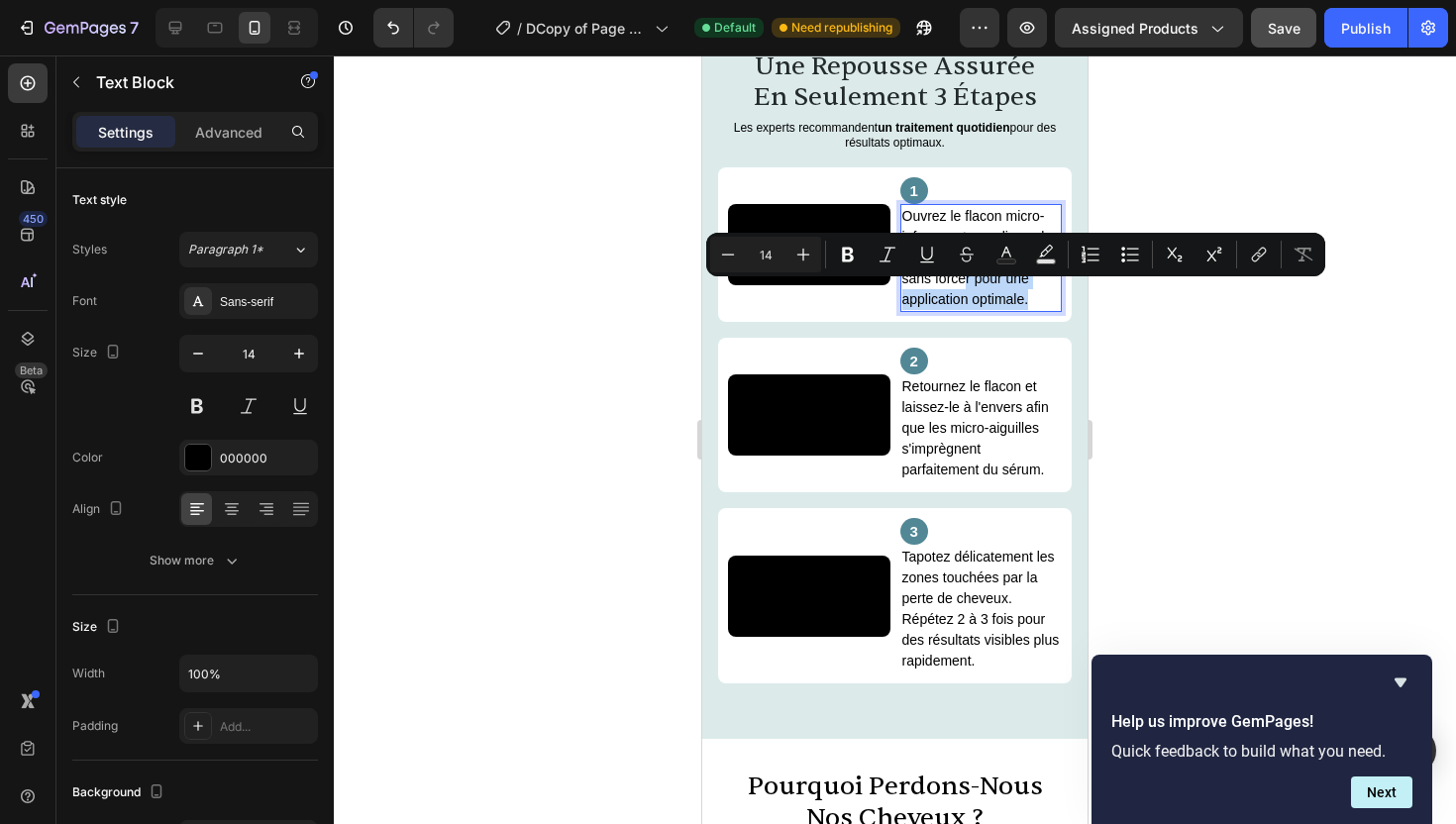
drag, startPoint x: 1031, startPoint y: 313, endPoint x: 968, endPoint y: 299, distance: 64.5
click at [968, 299] on p "Ouvrez le flacon micro-infuseur et remplissez-le avec le sérum. Refermez sans f…" at bounding box center [981, 258] width 158 height 104
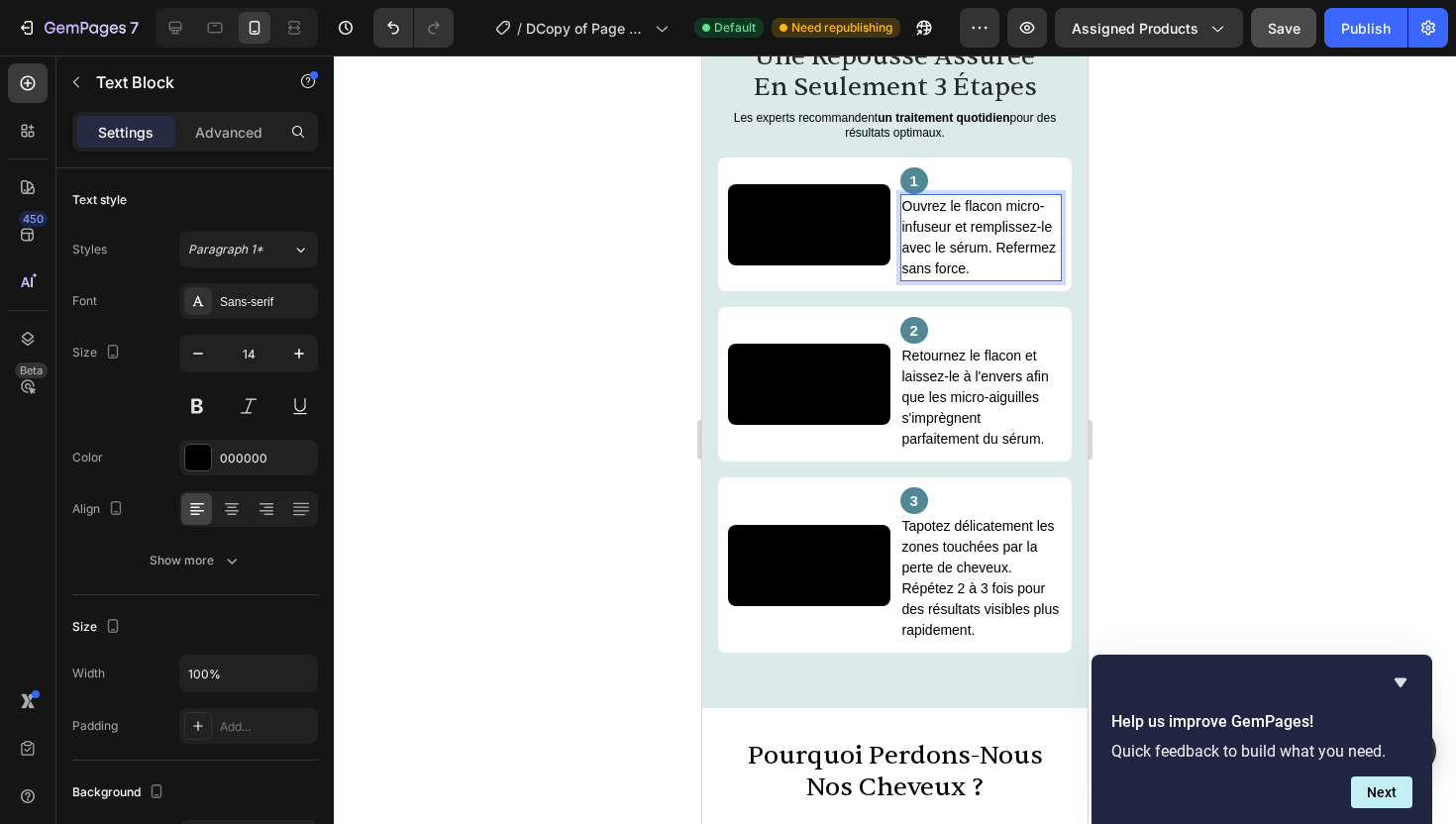
click at [1052, 270] on p "Ouvrez le flacon micro-infuseur et remplissez-le avec le sérum. Refermez sans f…" at bounding box center [981, 238] width 158 height 84
click at [1052, 271] on p "Ouvrez le flacon micro-infuseur et remplissez-le avec le sérum. Refermez sans f…" at bounding box center [981, 238] width 158 height 84
click at [1053, 276] on p "Ouvrez le flacon micro-infuseur et remplissez-le avec le sérum. Refermez sans f…" at bounding box center [981, 238] width 158 height 84
click at [1280, 238] on div at bounding box center [895, 440] width 1123 height 769
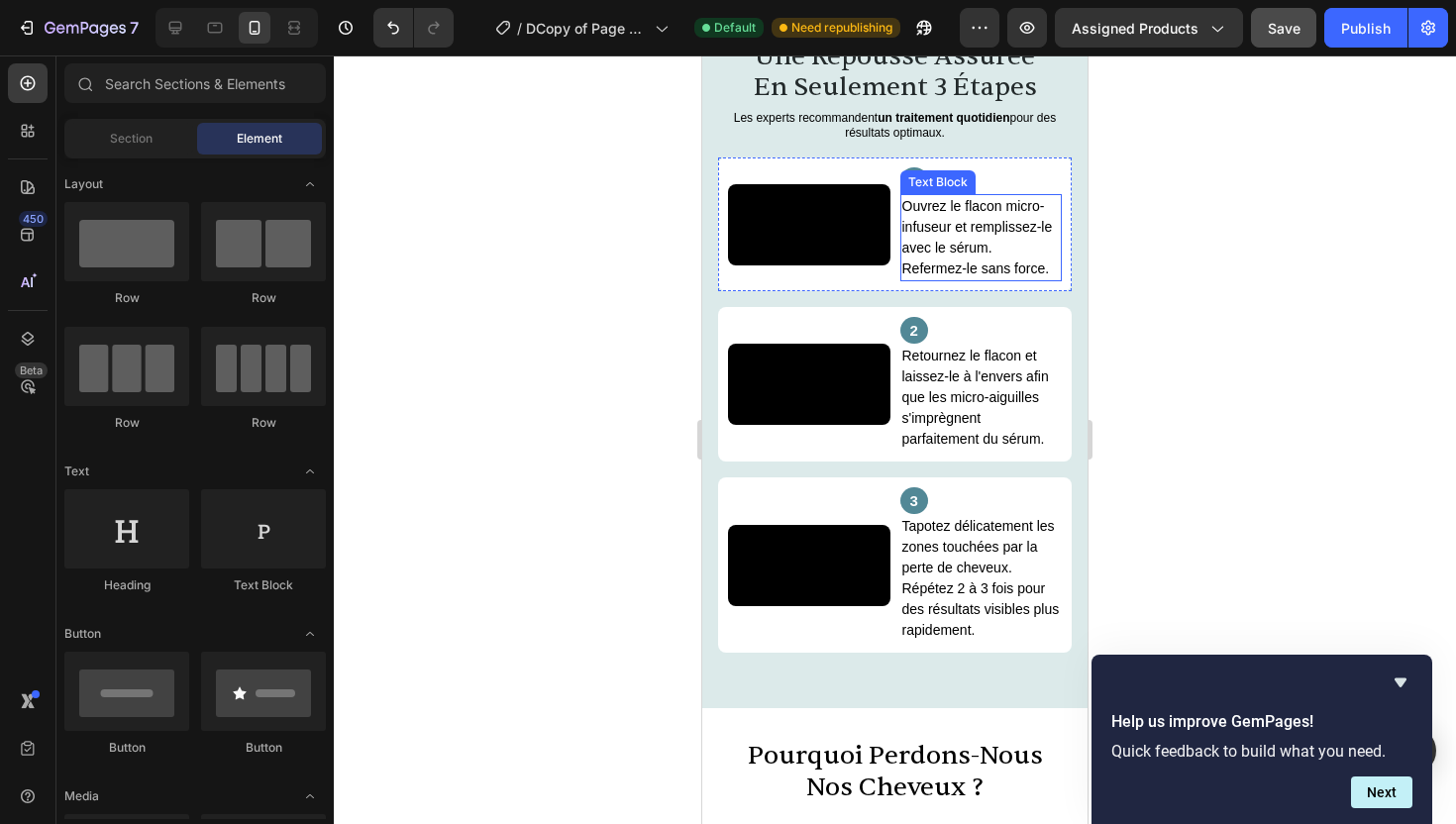
click at [1043, 280] on p "Ouvrez le flacon micro-infuseur et remplissez-le avec le sérum. Refermez-le san…" at bounding box center [981, 238] width 158 height 84
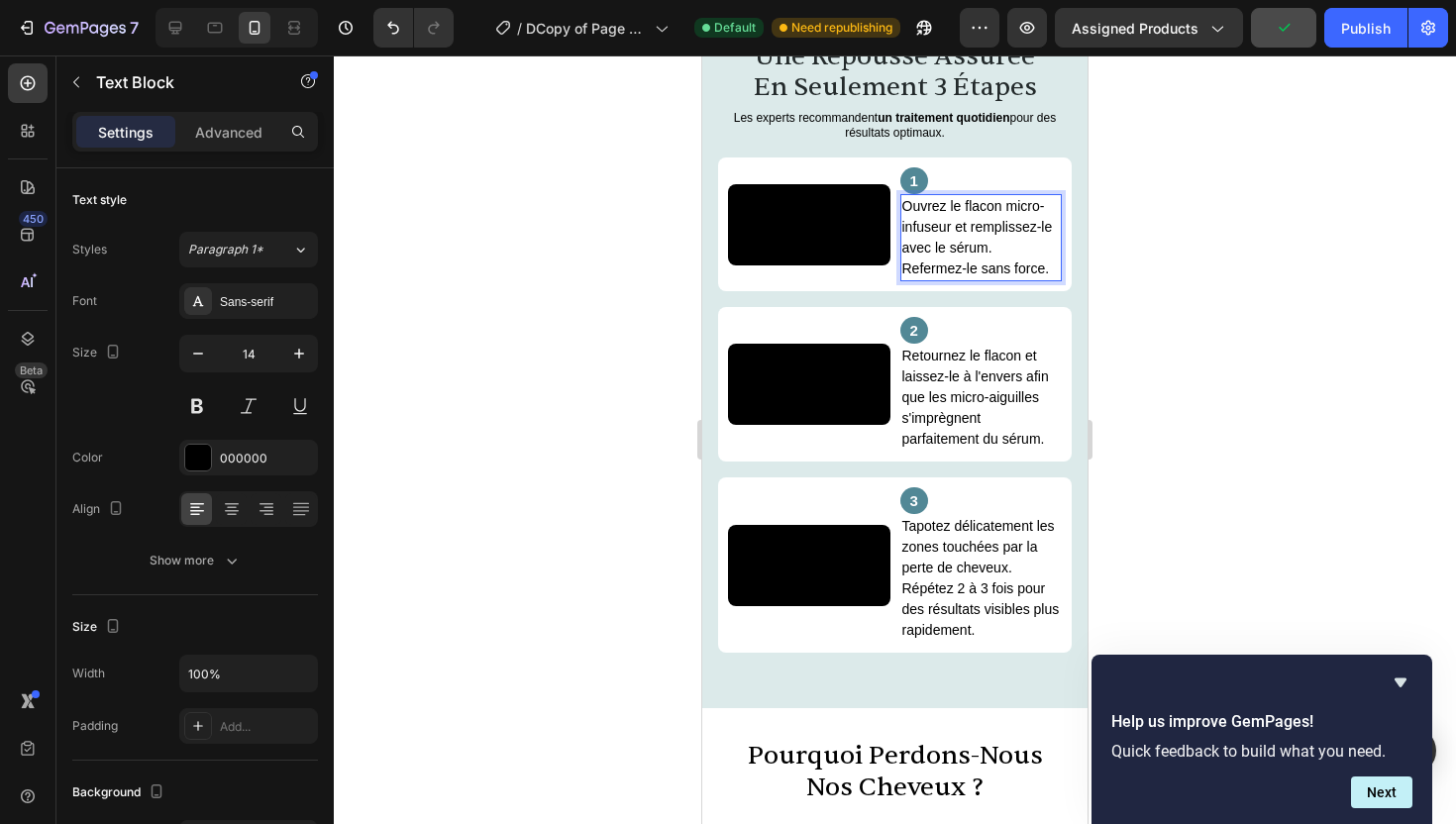
click at [1042, 280] on p "Ouvrez le flacon micro-infuseur et remplissez-le avec le sérum. Refermez-le san…" at bounding box center [981, 238] width 158 height 84
click at [1226, 315] on div at bounding box center [895, 440] width 1123 height 769
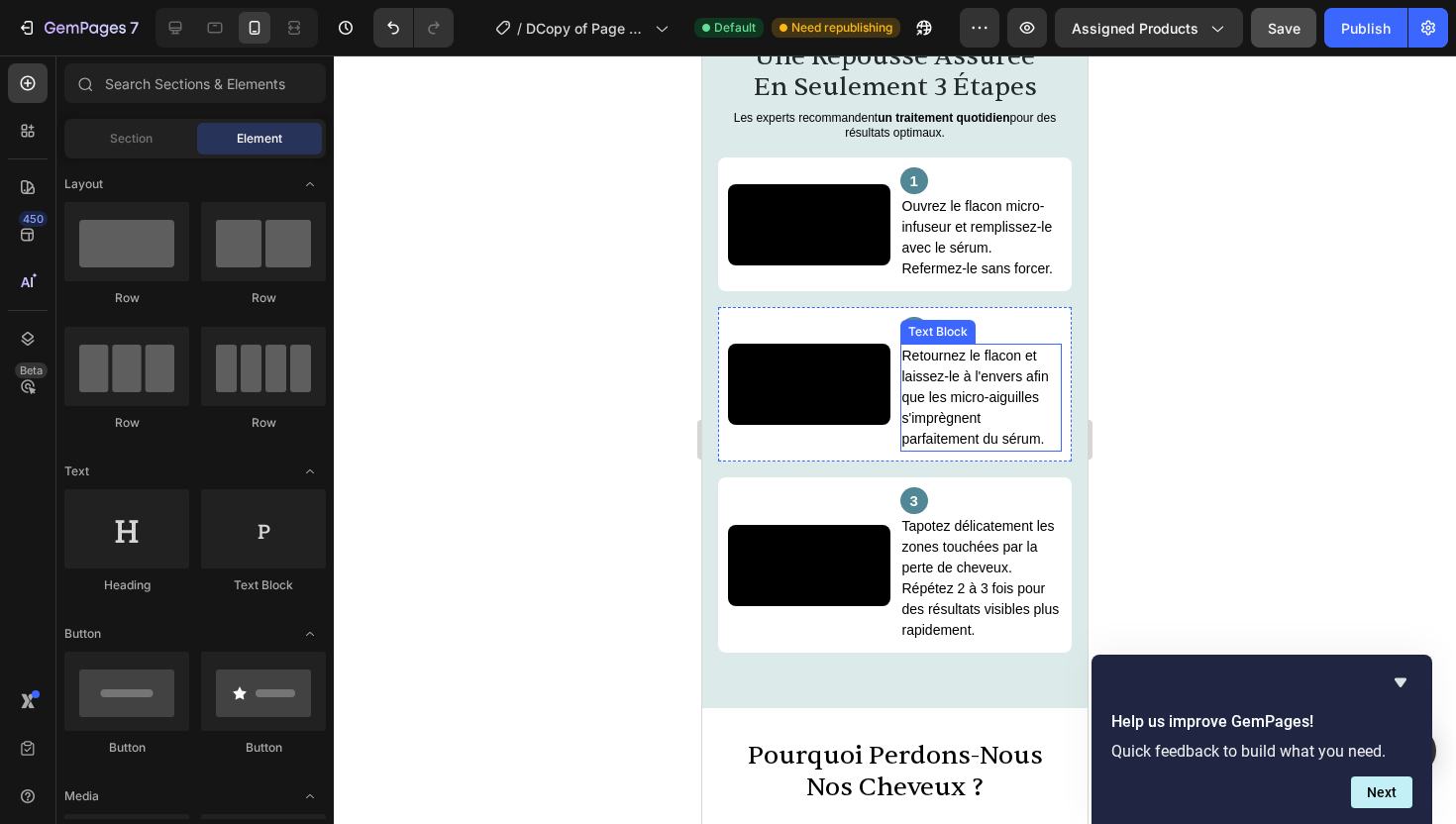
click at [984, 442] on p "Retournez le flacon et laissez-le à l'envers afin que les micro-aiguilles s'imp…" at bounding box center [981, 397] width 158 height 104
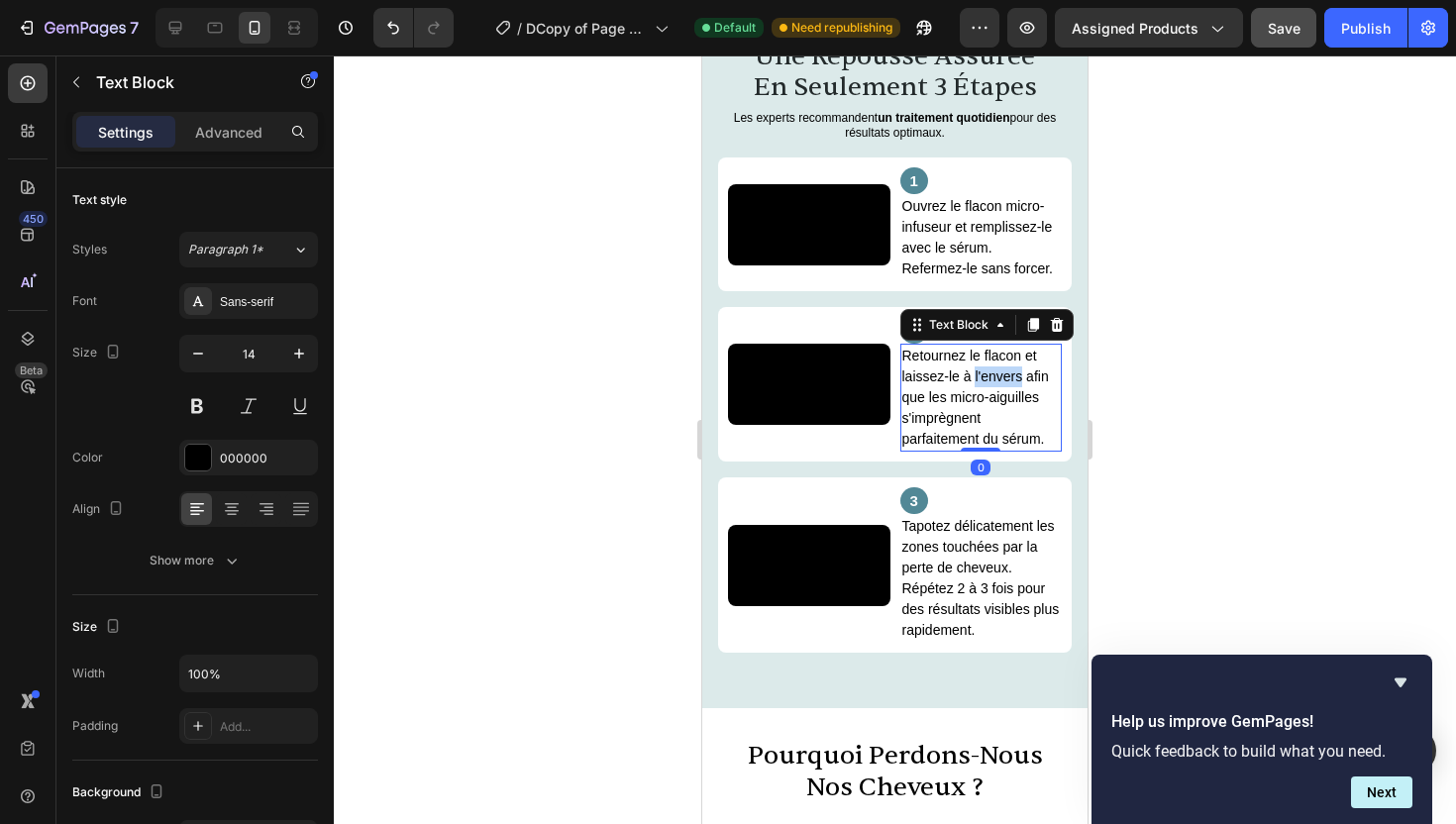
click at [984, 442] on p "Retournez le flacon et laissez-le à l'envers afin que les micro-aiguilles s'imp…" at bounding box center [981, 397] width 158 height 104
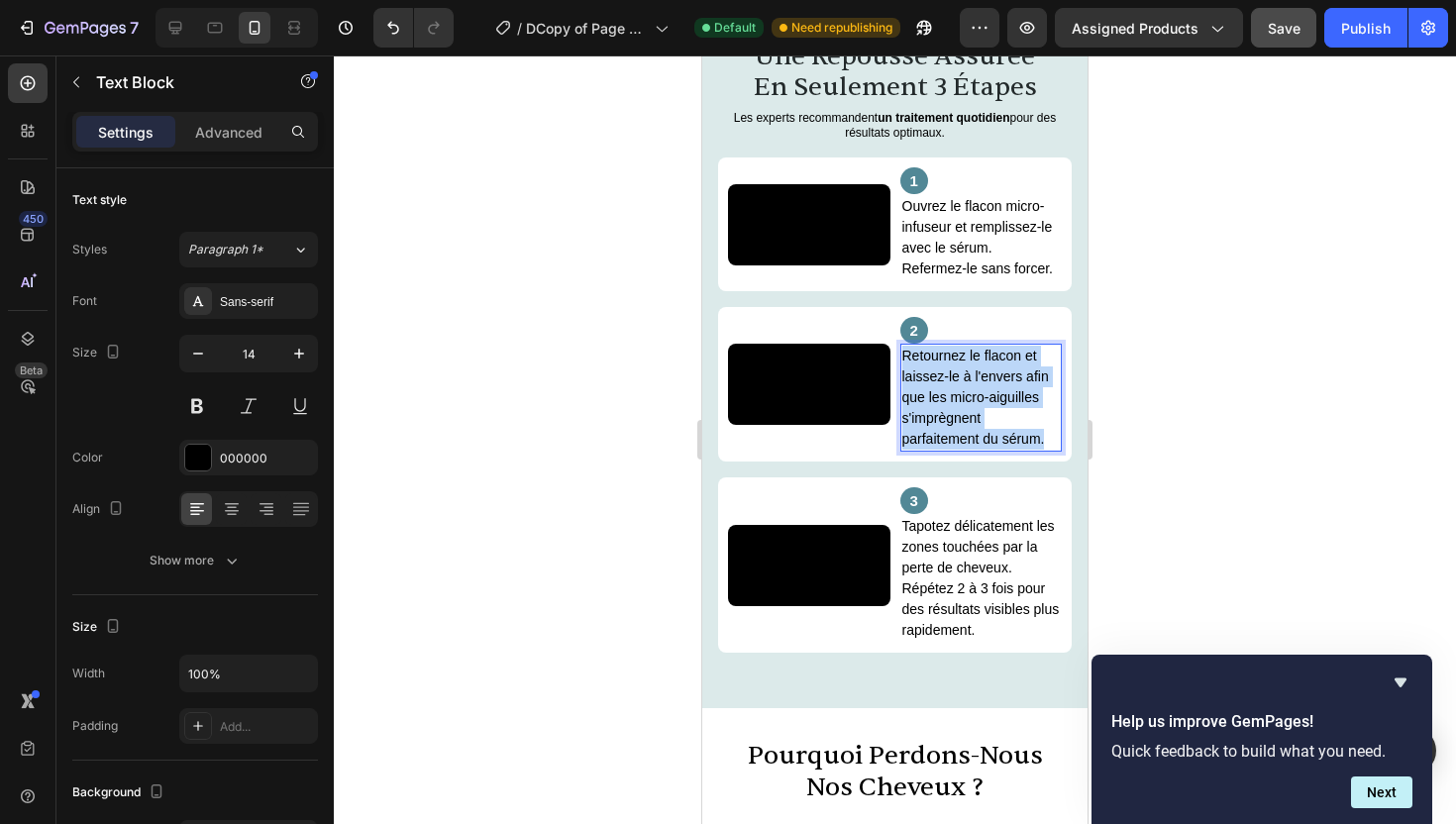
click at [984, 442] on p "Retournez le flacon et laissez-le à l'envers afin que les micro-aiguilles s'imp…" at bounding box center [981, 397] width 158 height 104
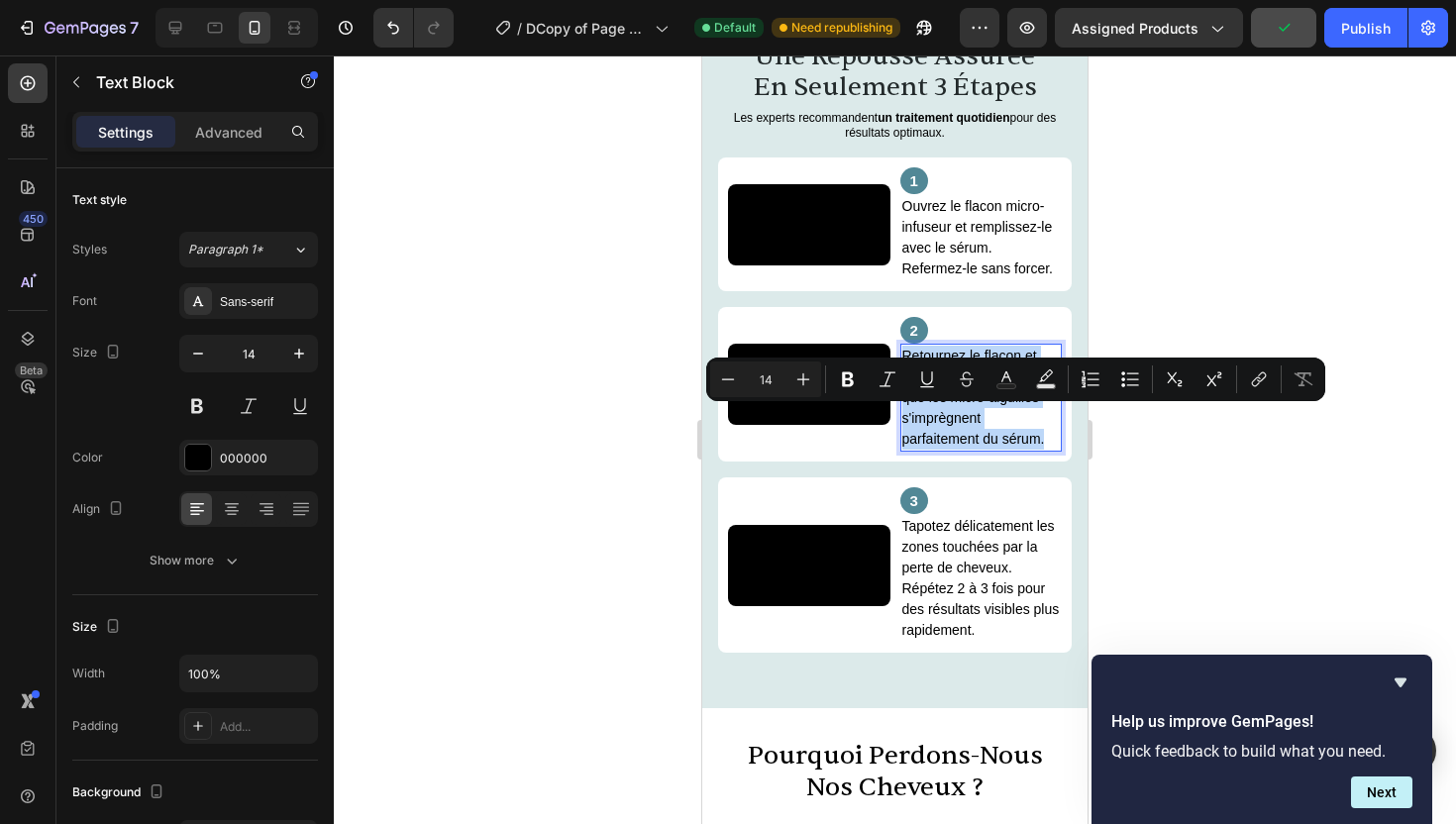
click at [984, 442] on p "Retournez le flacon et laissez-le à l'envers afin que les micro-aiguilles s'imp…" at bounding box center [981, 397] width 158 height 104
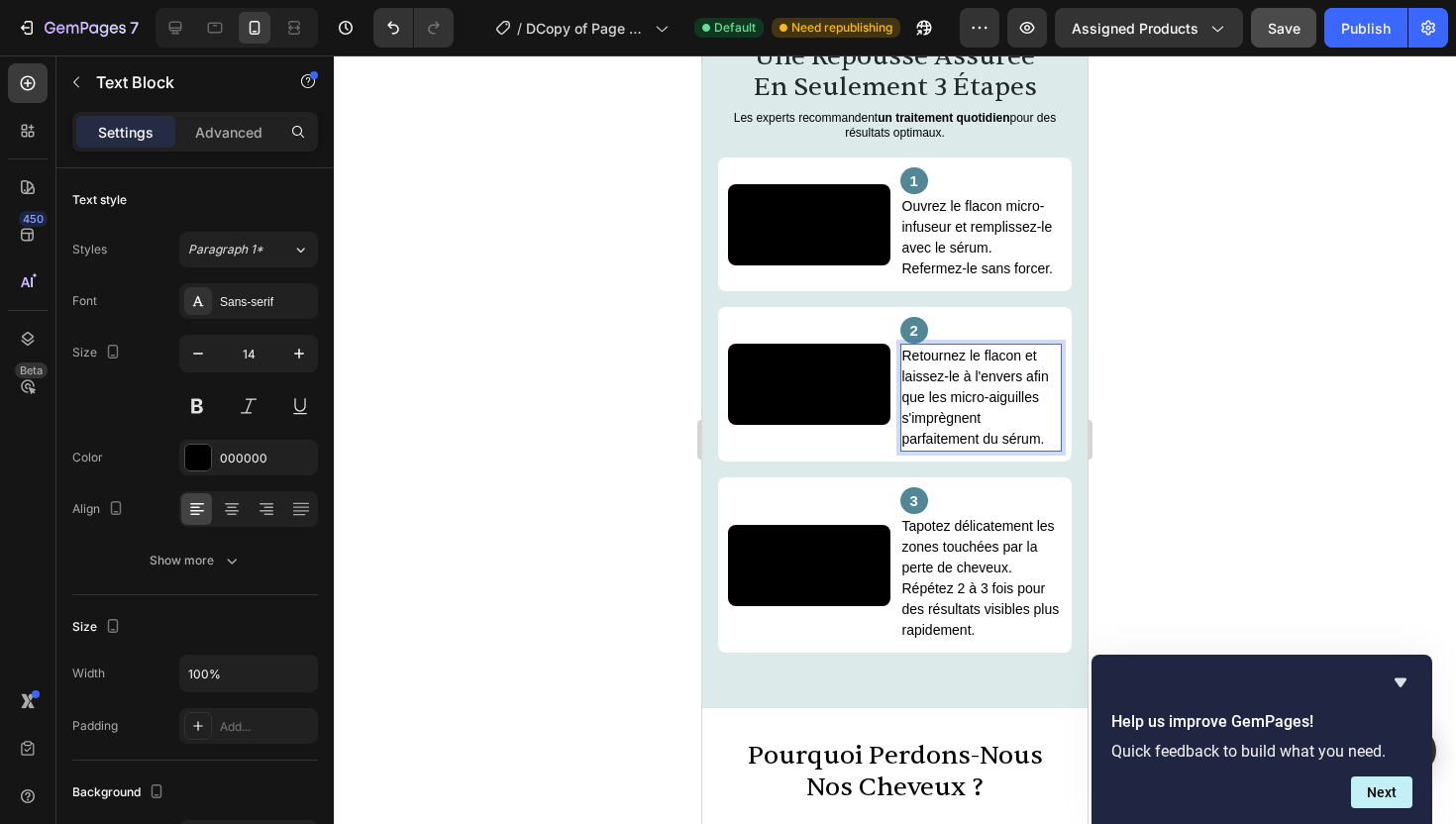
click at [1036, 450] on p "Retournez le flacon et laissez-le à l'envers afin que les micro-aiguilles s'imp…" at bounding box center [981, 397] width 158 height 104
drag, startPoint x: 1044, startPoint y: 504, endPoint x: 932, endPoint y: 430, distance: 134.2
click at [932, 430] on p "Retournez le flacon et laissez-le à l'envers afin que les micro-aiguilles s'imp…" at bounding box center [981, 397] width 158 height 104
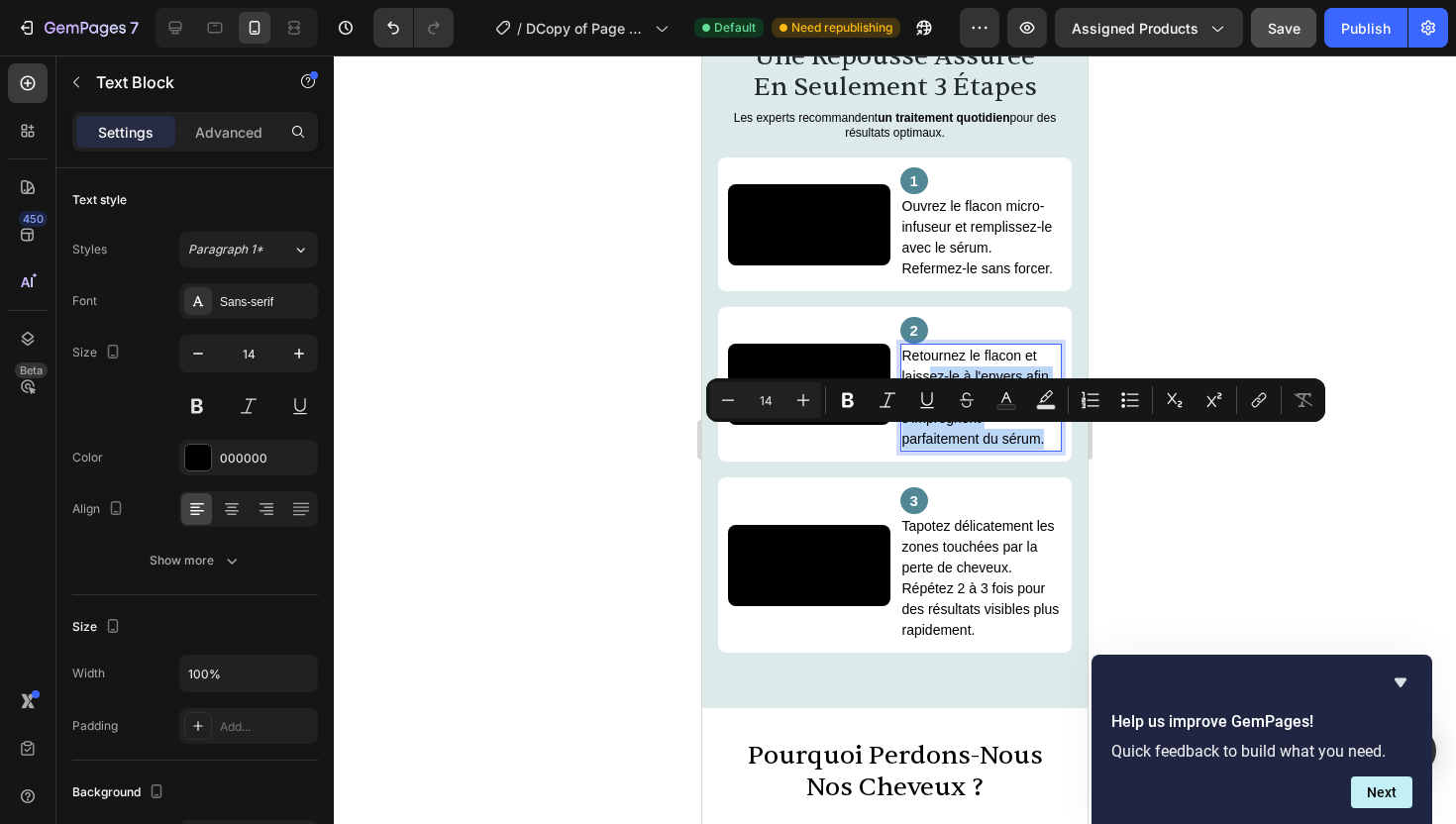
click at [932, 448] on p "Retournez le flacon et laissez-le à l'envers afin que les micro-aiguilles s'imp…" at bounding box center [981, 397] width 158 height 104
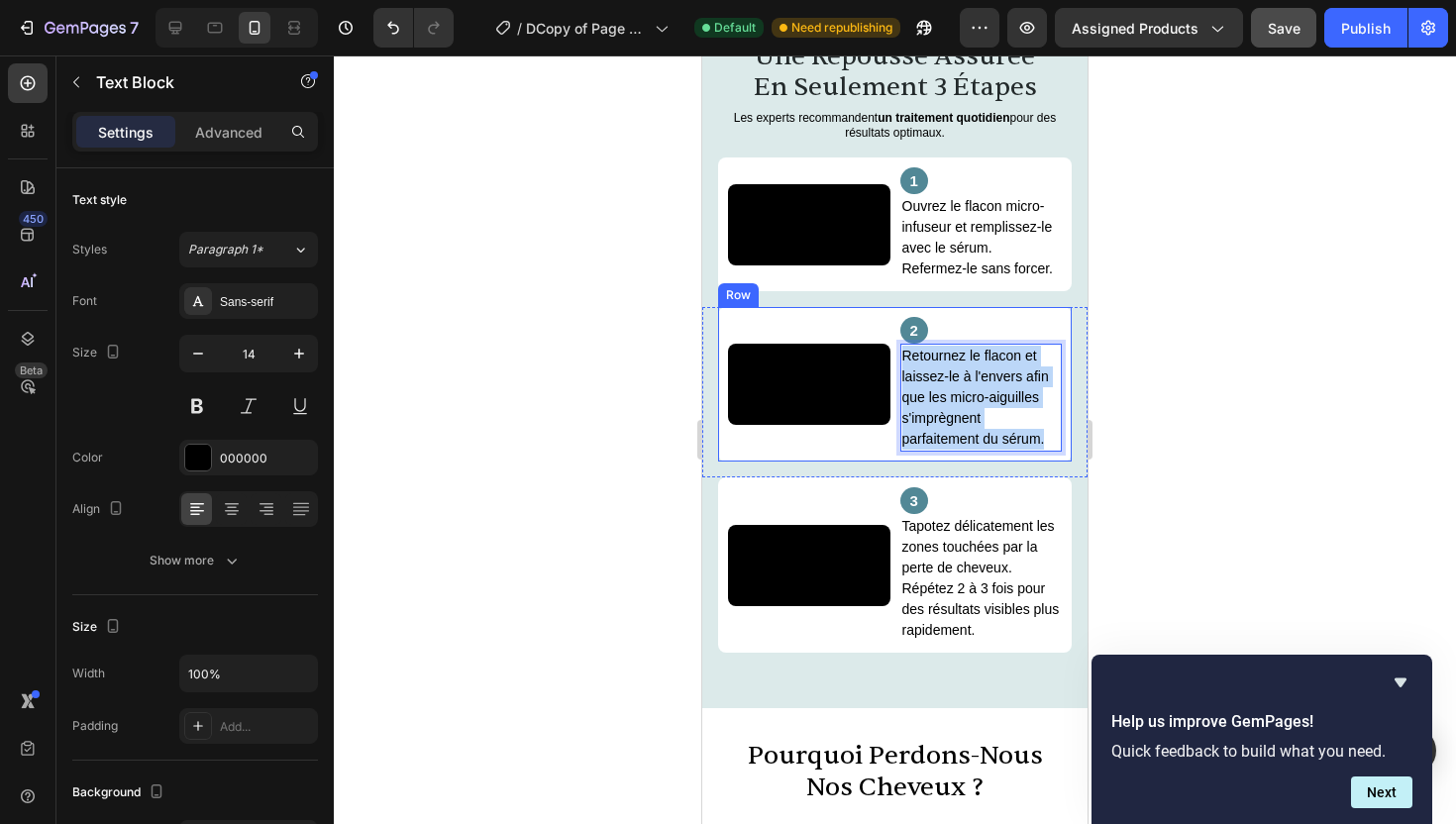
drag, startPoint x: 1046, startPoint y: 502, endPoint x: 895, endPoint y: 410, distance: 176.8
click at [895, 410] on div "Video 2 Text Block Retournez le flacon et laissez-le à l'envers afin que les mi…" at bounding box center [895, 384] width 353 height 154
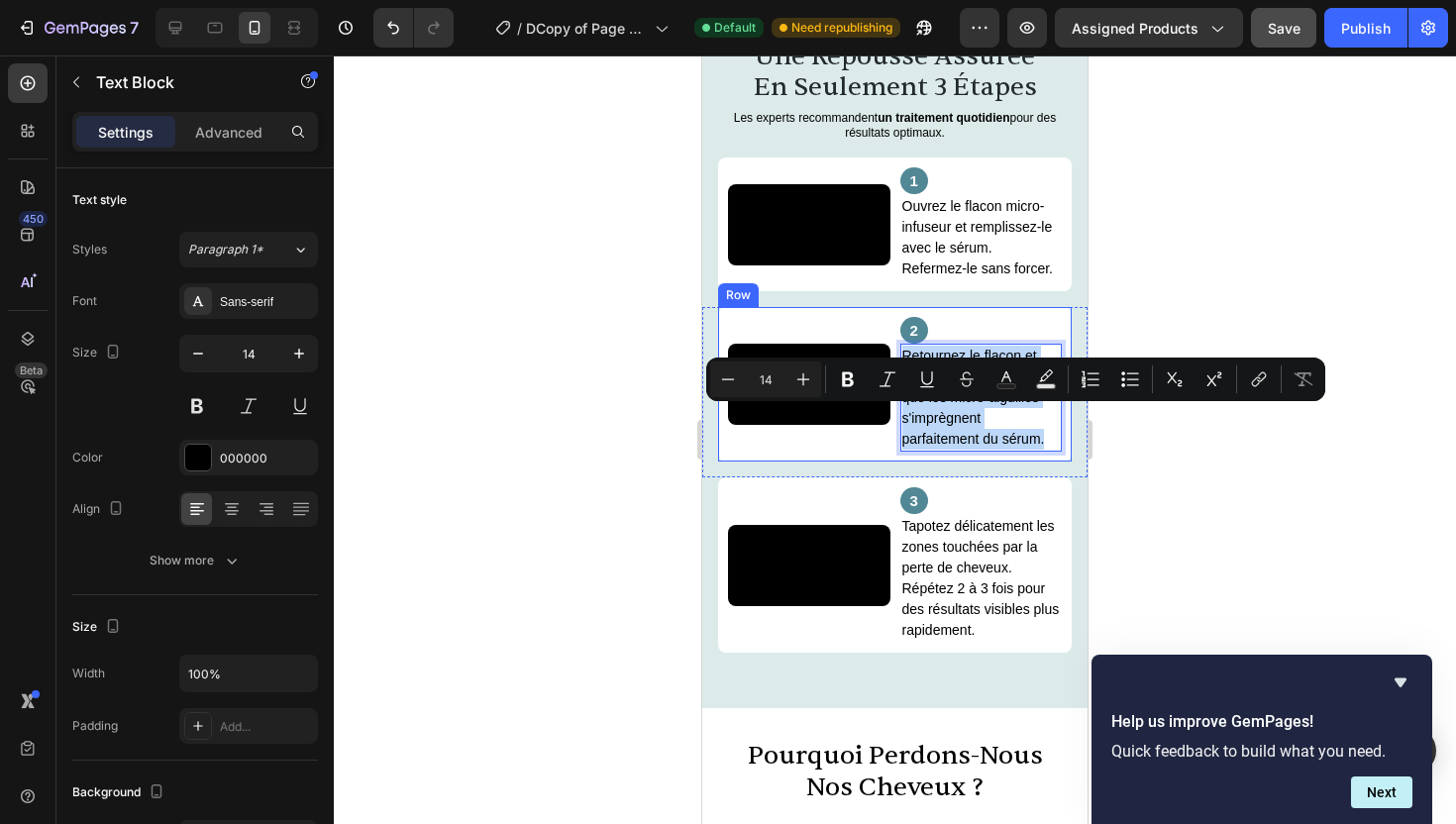
copy p "Retournez le flacon et laissez-le à l'envers afin que les micro-aiguilles s'imp…"
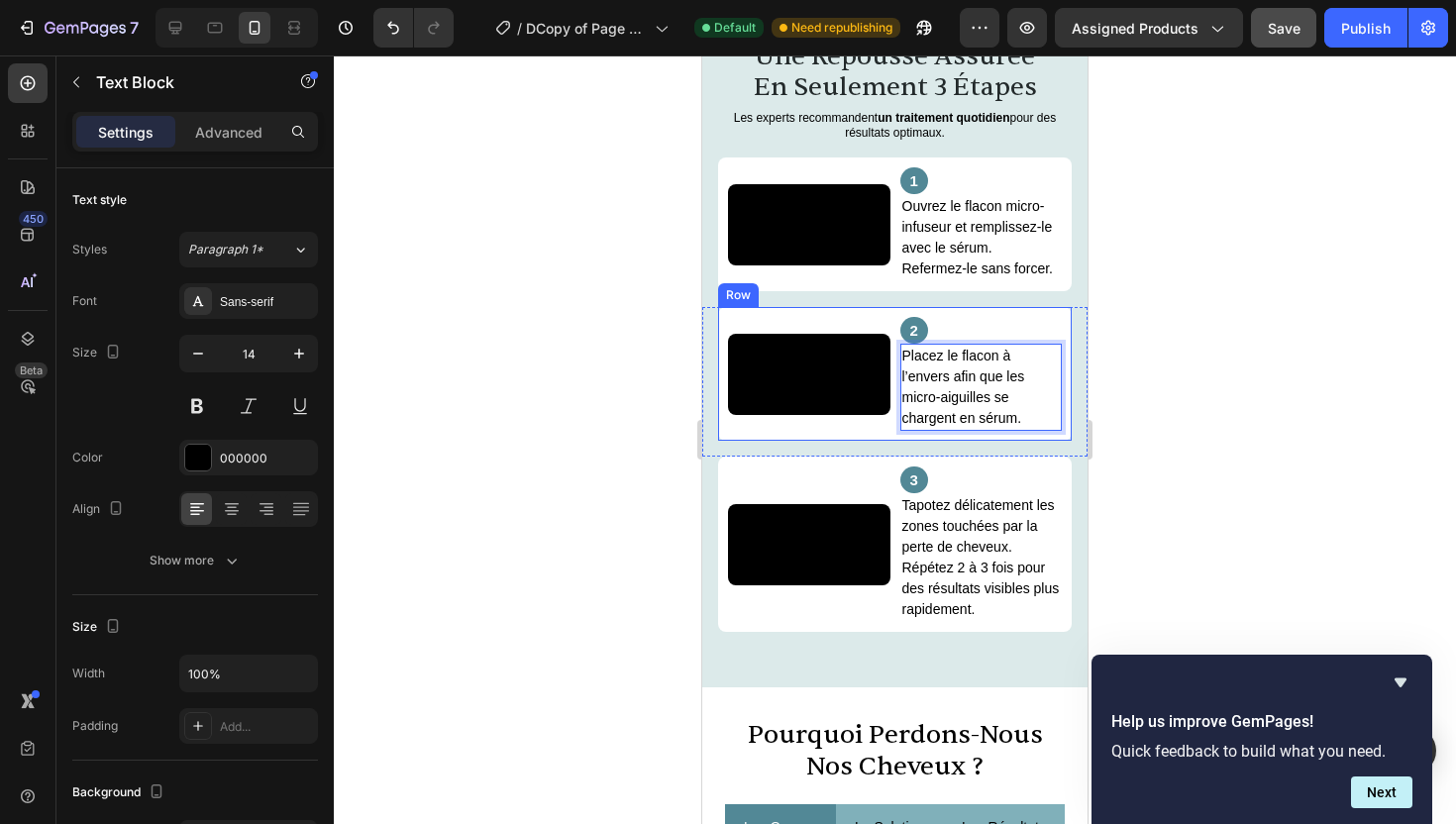
click at [1157, 487] on div at bounding box center [895, 440] width 1123 height 769
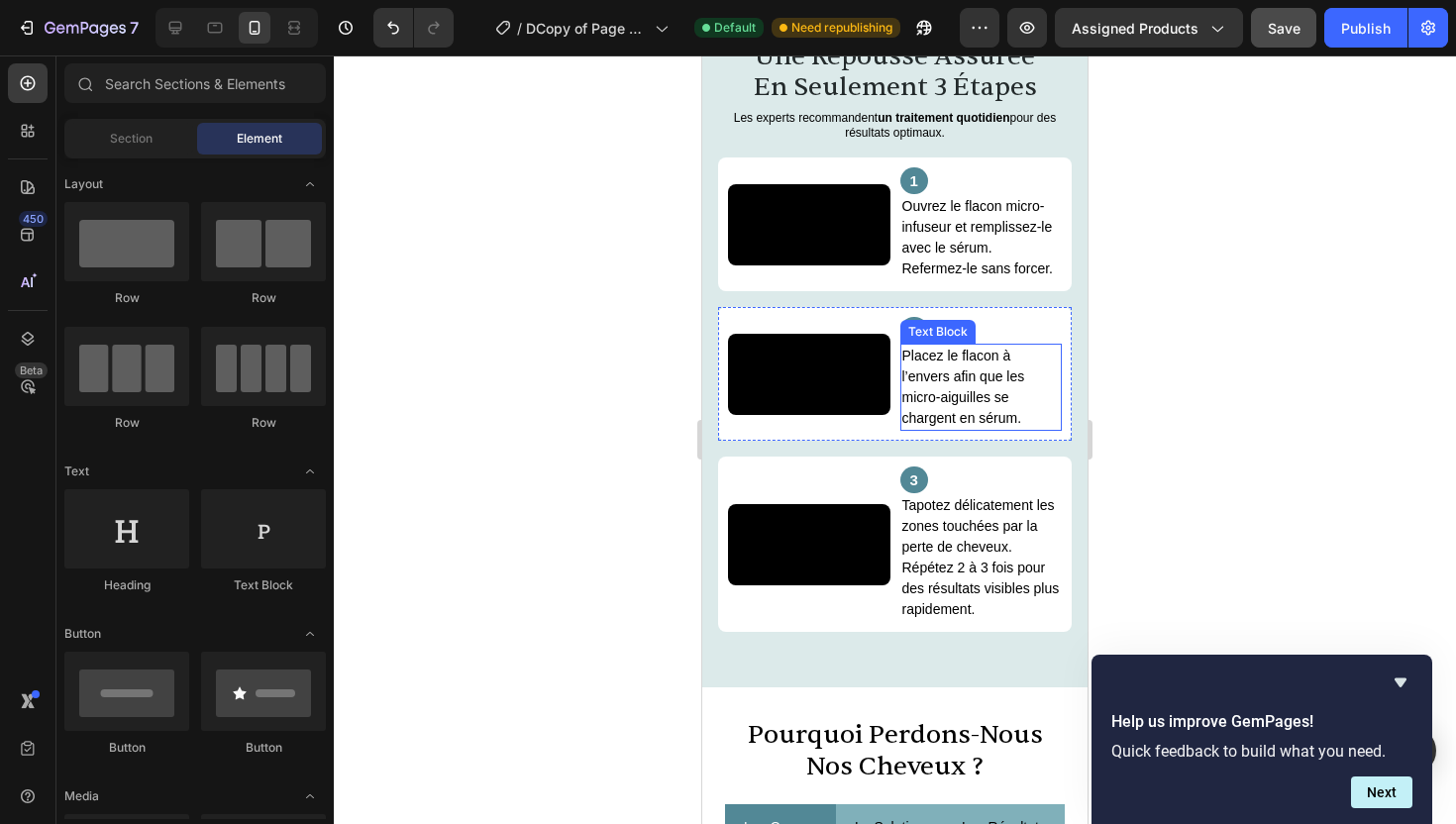
click at [1032, 429] on p "Placez le flacon à l’envers afin que les micro-aiguilles se chargent en sérum." at bounding box center [981, 387] width 158 height 84
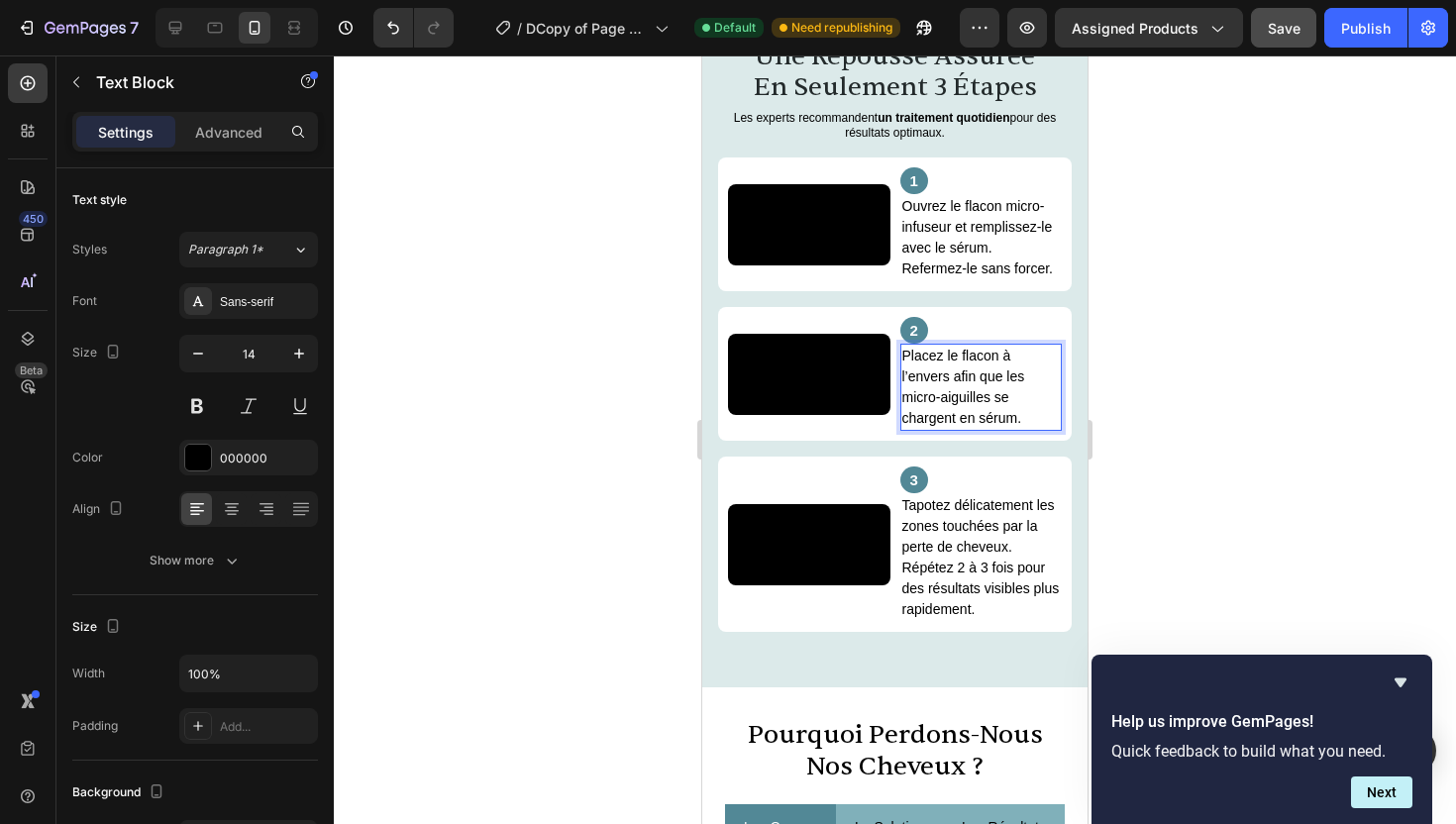
click at [1017, 429] on p "Placez le flacon à l’envers afin que les micro-aiguilles se chargent en sérum." at bounding box center [981, 387] width 158 height 84
click at [1029, 429] on p "Placez le flacon à l’envers afin que les micro-aiguilles se chargent en sérum." at bounding box center [981, 387] width 158 height 84
click at [973, 620] on p "Tapotez délicatement les zones touchées par la perte de cheveux. Répétez 2 à 3 …" at bounding box center [981, 557] width 158 height 124
click at [954, 620] on p "Tapotez délicatement les zones touchées par la perte de cheveux. Répétez 2 à 3 …" at bounding box center [981, 557] width 158 height 124
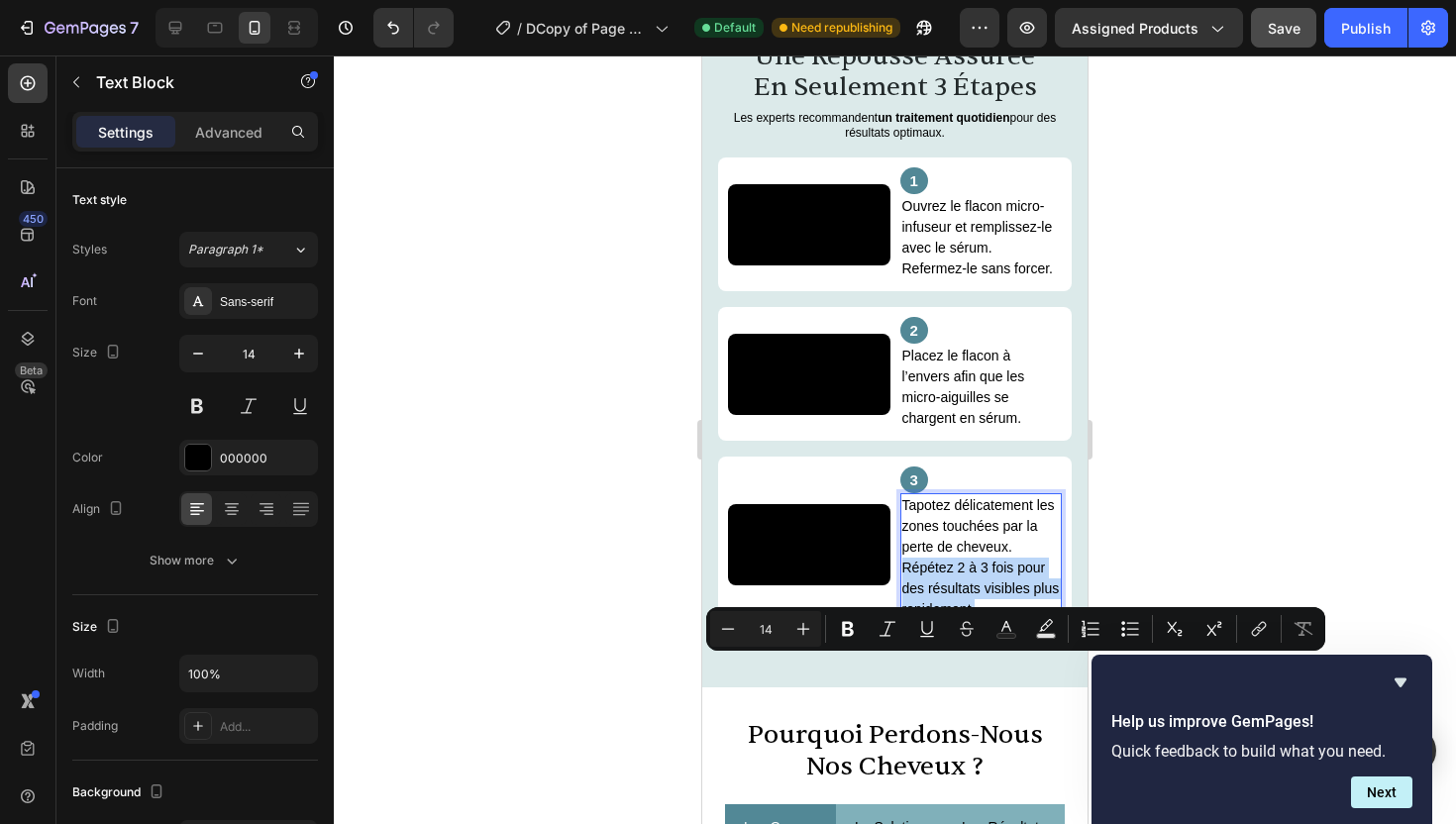
drag, startPoint x: 902, startPoint y: 665, endPoint x: 982, endPoint y: 714, distance: 93.8
click at [982, 620] on p "Tapotez délicatement les zones touchées par la perte de cheveux. Répétez 2 à 3 …" at bounding box center [981, 557] width 158 height 124
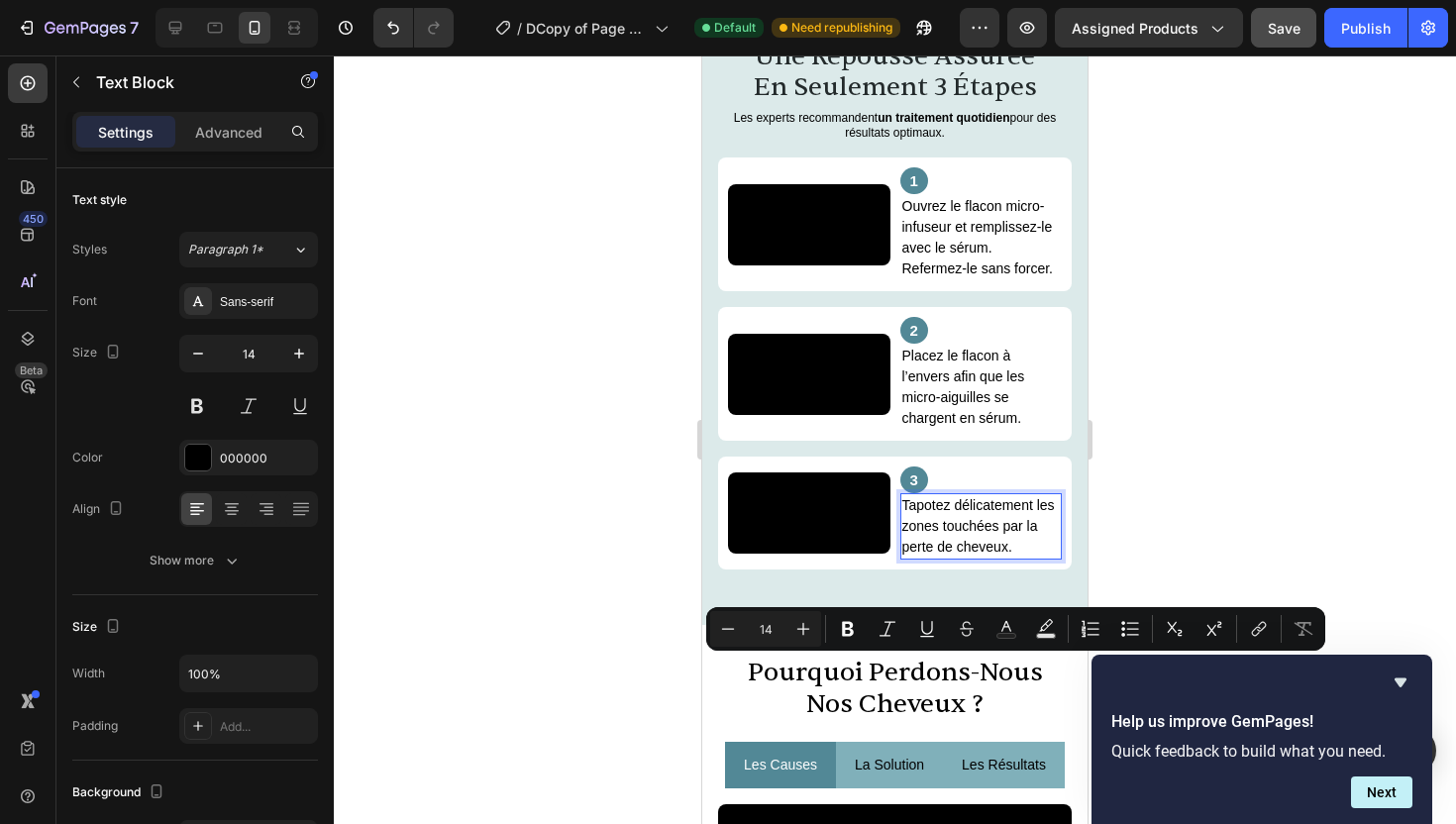
scroll to position [2771, 0]
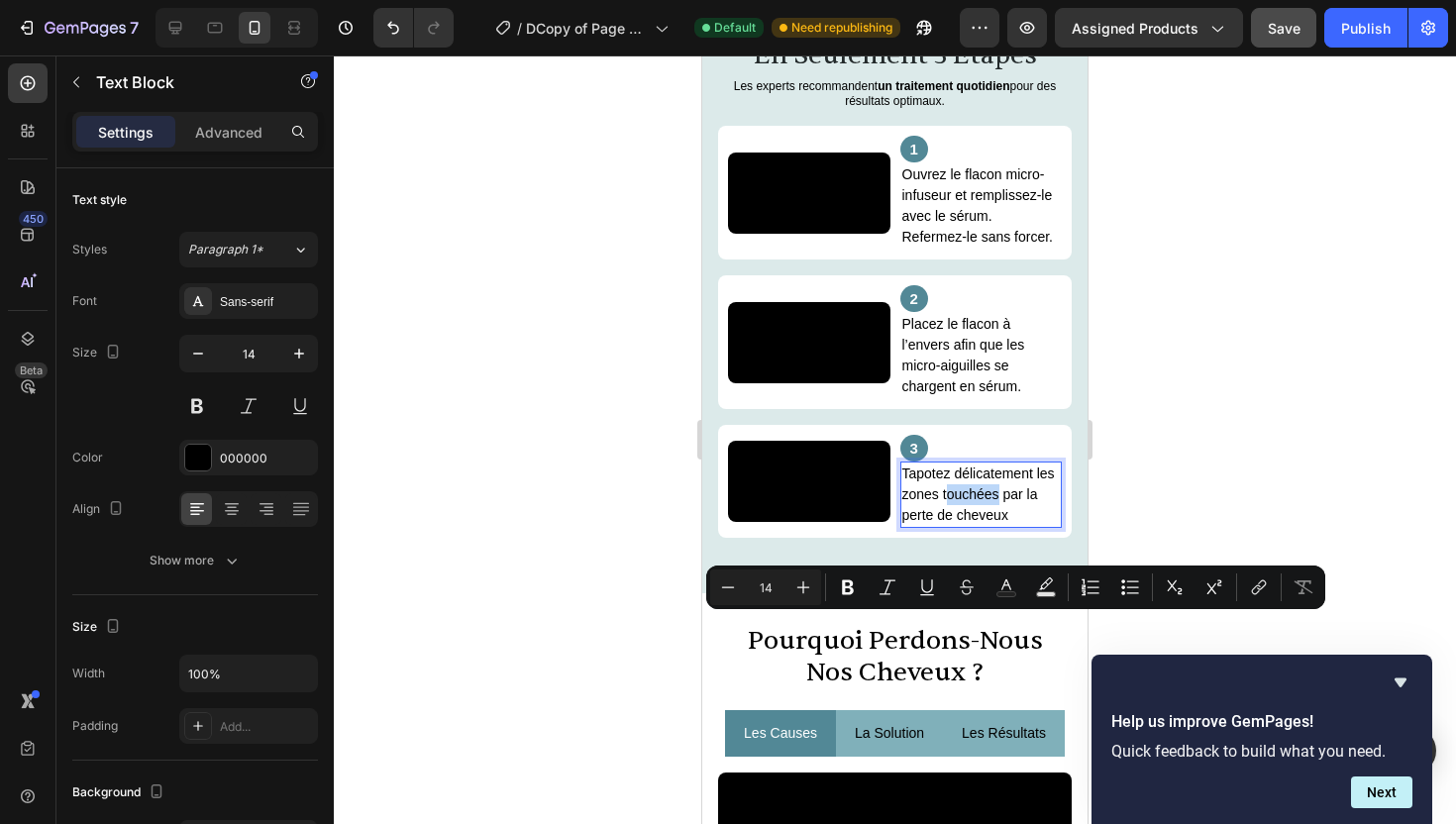
drag, startPoint x: 998, startPoint y: 627, endPoint x: 946, endPoint y: 628, distance: 52.0
click at [946, 526] on p "Tapotez délicatement les zones touchées par la perte de cheveux" at bounding box center [981, 495] width 158 height 63
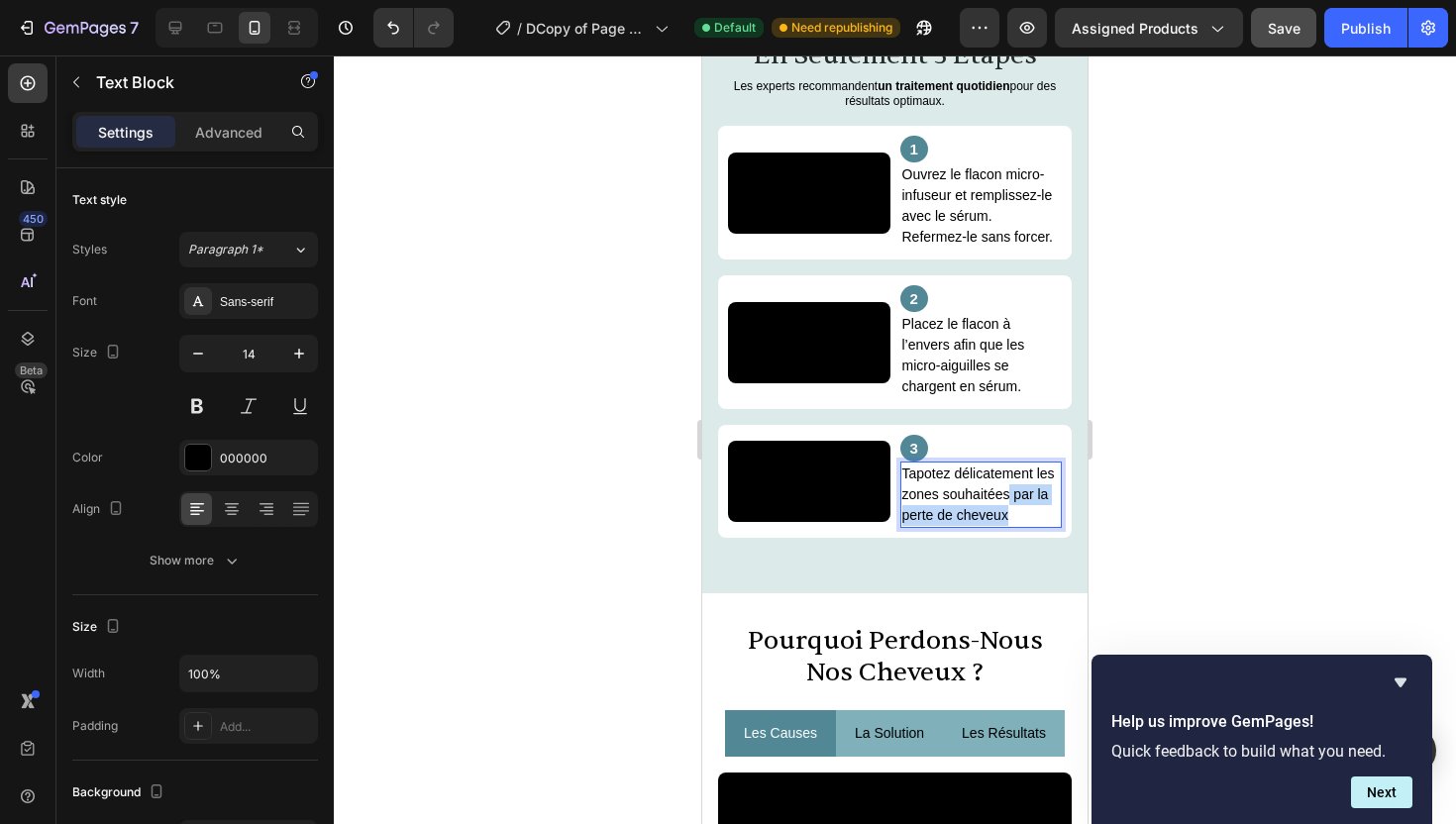
drag, startPoint x: 1020, startPoint y: 649, endPoint x: 1007, endPoint y: 622, distance: 30.0
click at [1007, 526] on p "Tapotez délicatement les zones souhaitées par la perte de cheveux" at bounding box center [981, 495] width 158 height 63
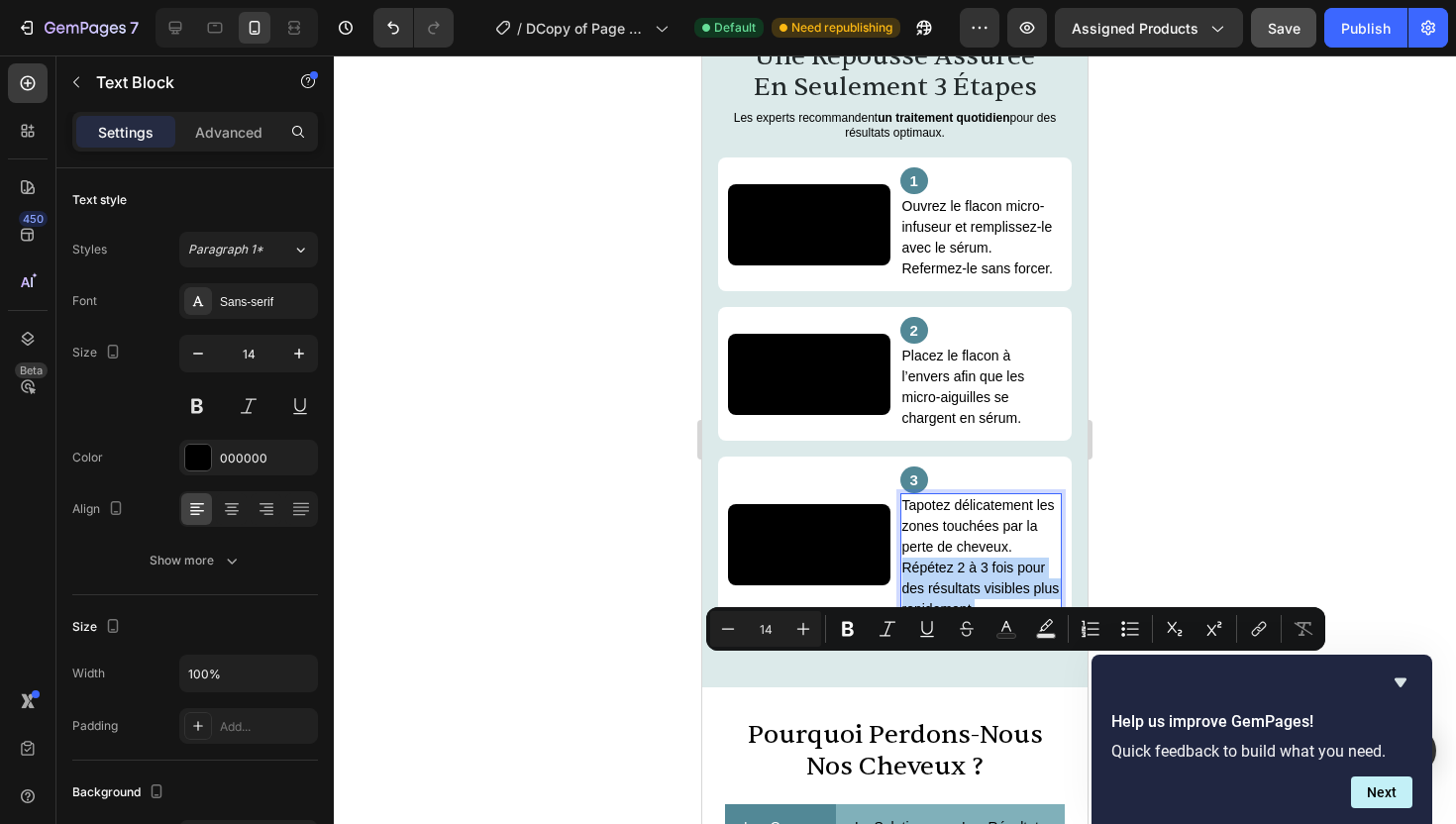
click at [1021, 620] on p "Tapotez délicatement les zones touchées par la perte de cheveux. Répétez 2 à 3 …" at bounding box center [981, 557] width 158 height 124
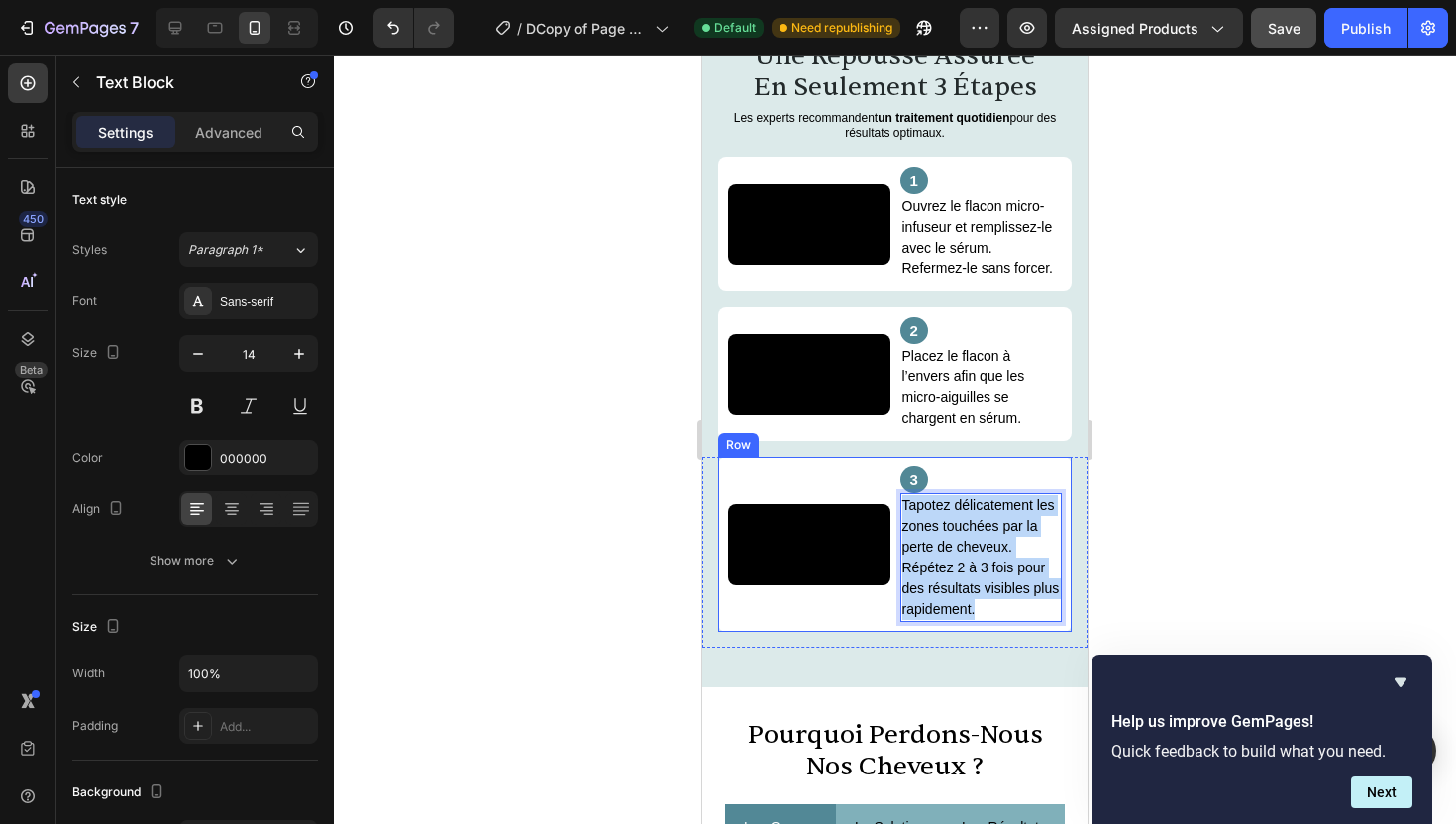
drag, startPoint x: 993, startPoint y: 701, endPoint x: 898, endPoint y: 598, distance: 140.1
click at [898, 598] on div "Video 3 Text Block Tapotez délicatement les zones touchées par la perte de chev…" at bounding box center [895, 544] width 353 height 175
copy p "Tapotez délicatement les zones touchées par la perte de cheveux. Répétez 2 à 3 …"
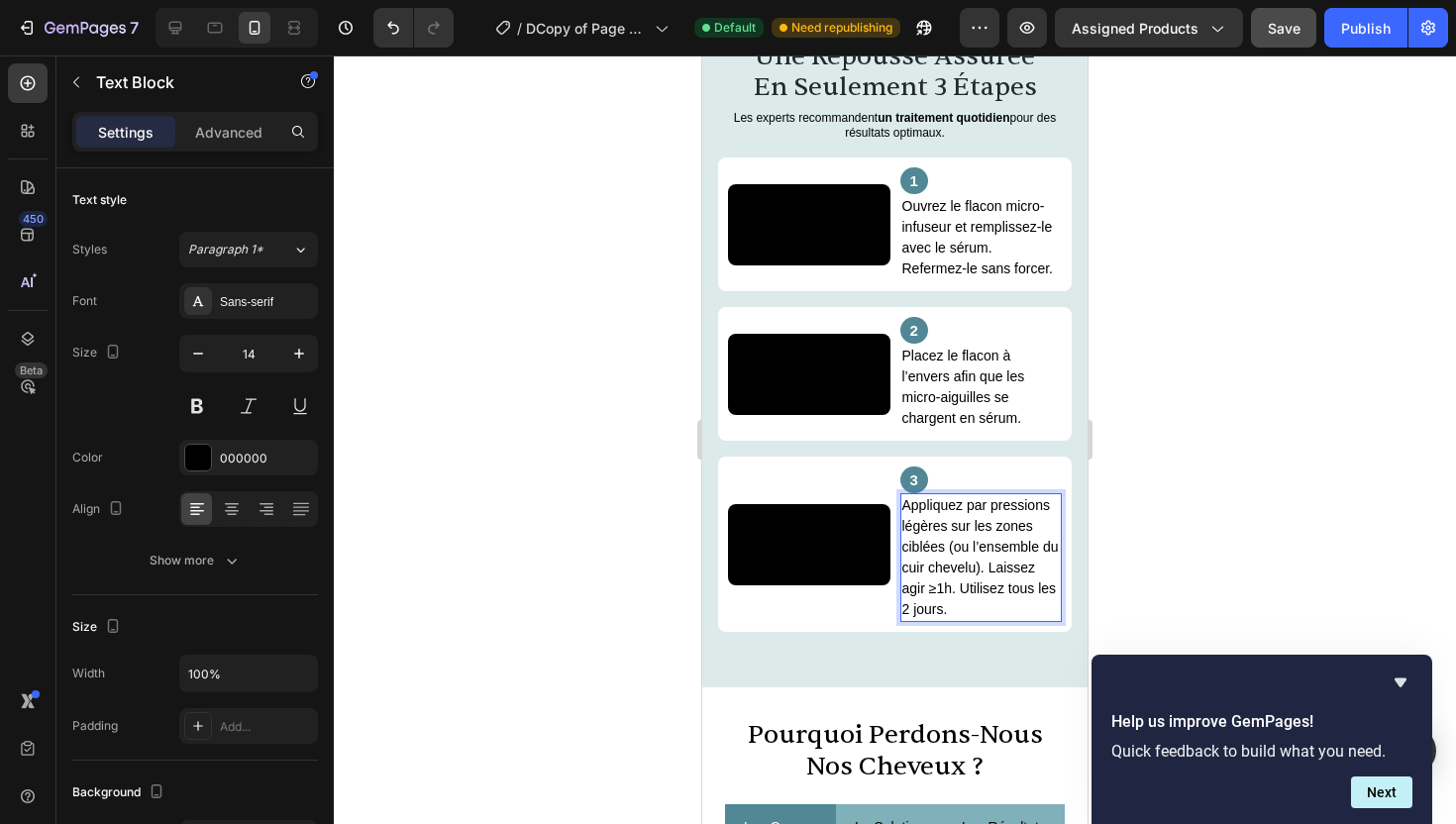
click at [937, 620] on p "Appliquez par pressions légères sur les zones ciblées (ou l’ensemble du cuir ch…" at bounding box center [981, 557] width 158 height 124
click at [1012, 620] on p "Appliquez par pressions légères sur les zones ciblées (ou l’ensemble du cuir ch…" at bounding box center [981, 557] width 158 height 124
click at [1009, 620] on p "Appliquez par pressions légères sur les zones ciblées (ou l’ensemble du cuir ch…" at bounding box center [981, 557] width 158 height 124
click at [914, 620] on p "Appliquez par pressions légères sur les zones ciblées (ou l’ensemble du cuir ch…" at bounding box center [981, 557] width 158 height 124
click at [912, 620] on p "Appliquez par pressions légères sur les zones ciblées (ou l’ensemble du cuir ch…" at bounding box center [981, 557] width 158 height 124
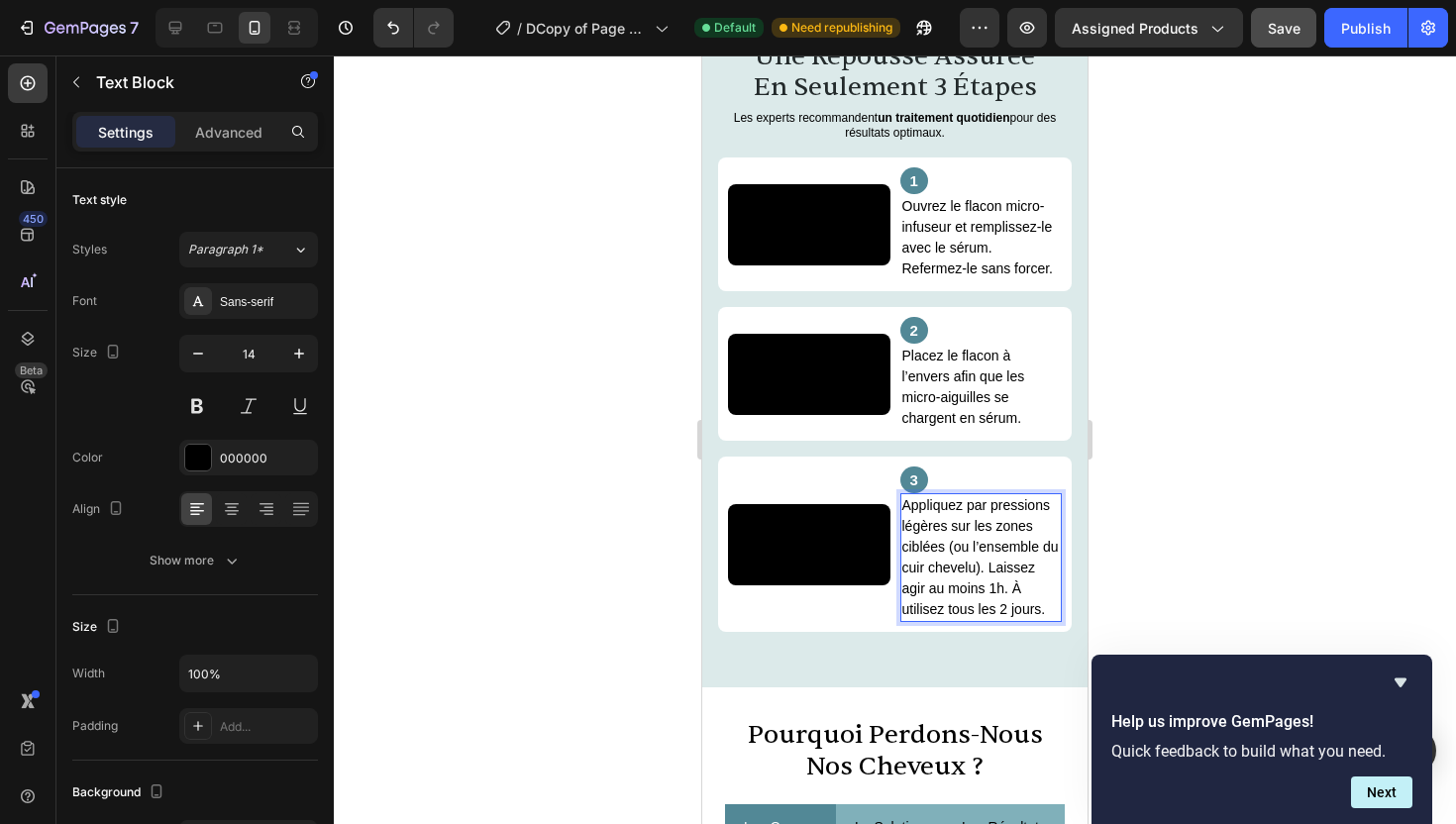
click at [940, 620] on p "Appliquez par pressions légères sur les zones ciblées (ou l’ensemble du cuir ch…" at bounding box center [981, 557] width 158 height 124
click at [1402, 679] on icon "Hide survey" at bounding box center [1401, 683] width 12 height 9
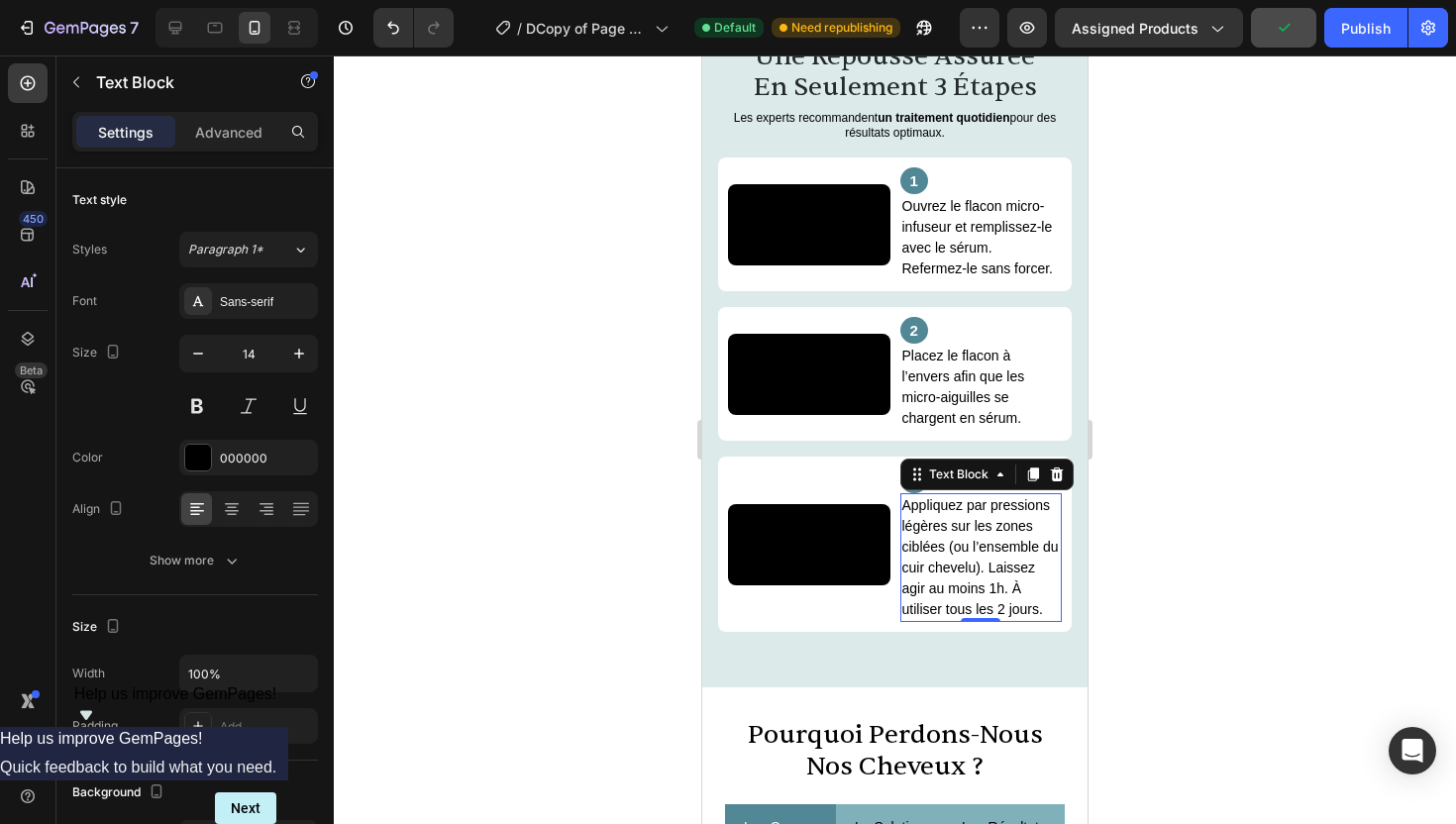
click at [1198, 687] on div at bounding box center [895, 440] width 1123 height 769
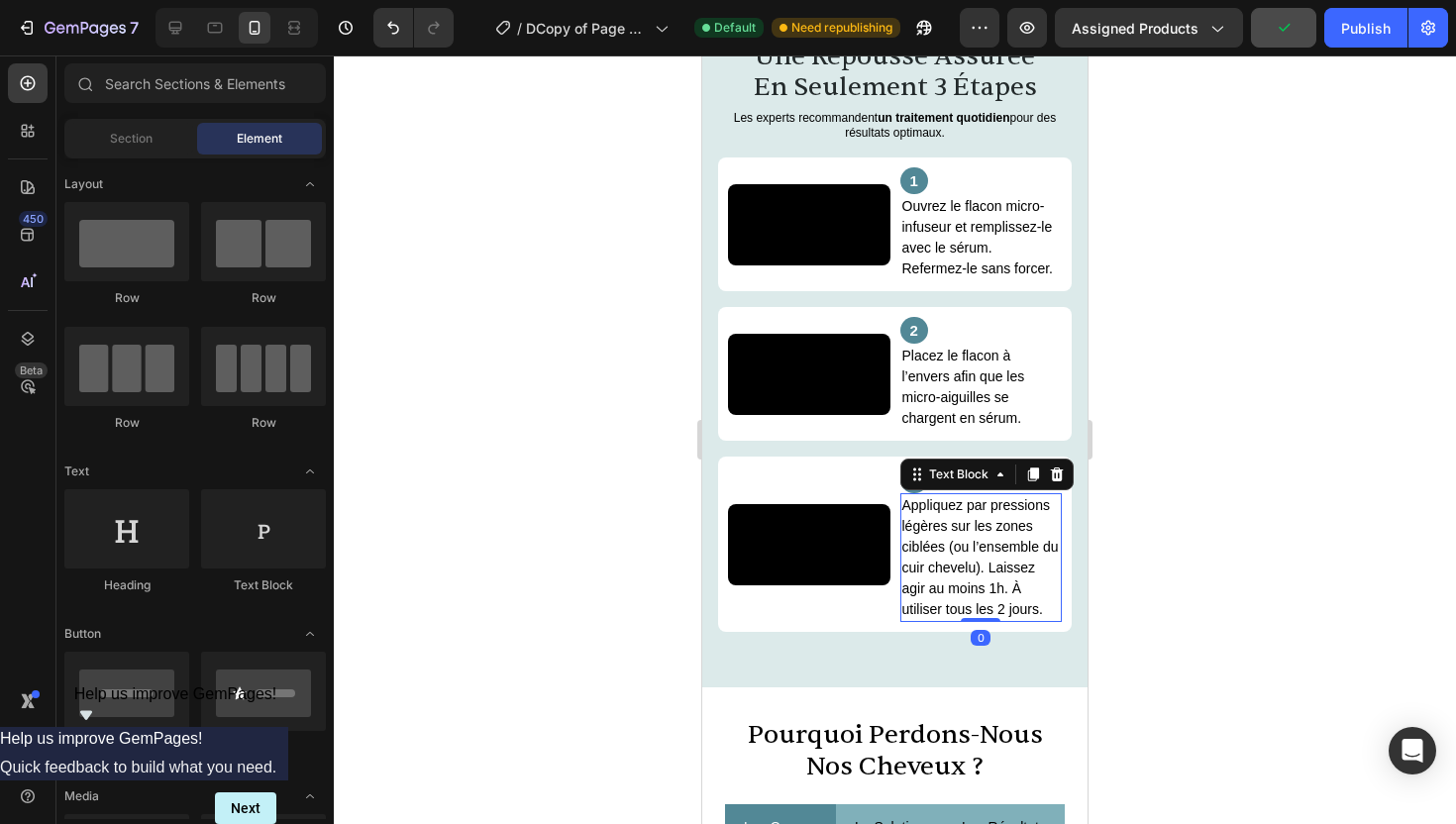
click at [1008, 620] on p "Appliquez par pressions légères sur les zones ciblées (ou l’ensemble du cuir ch…" at bounding box center [981, 557] width 158 height 124
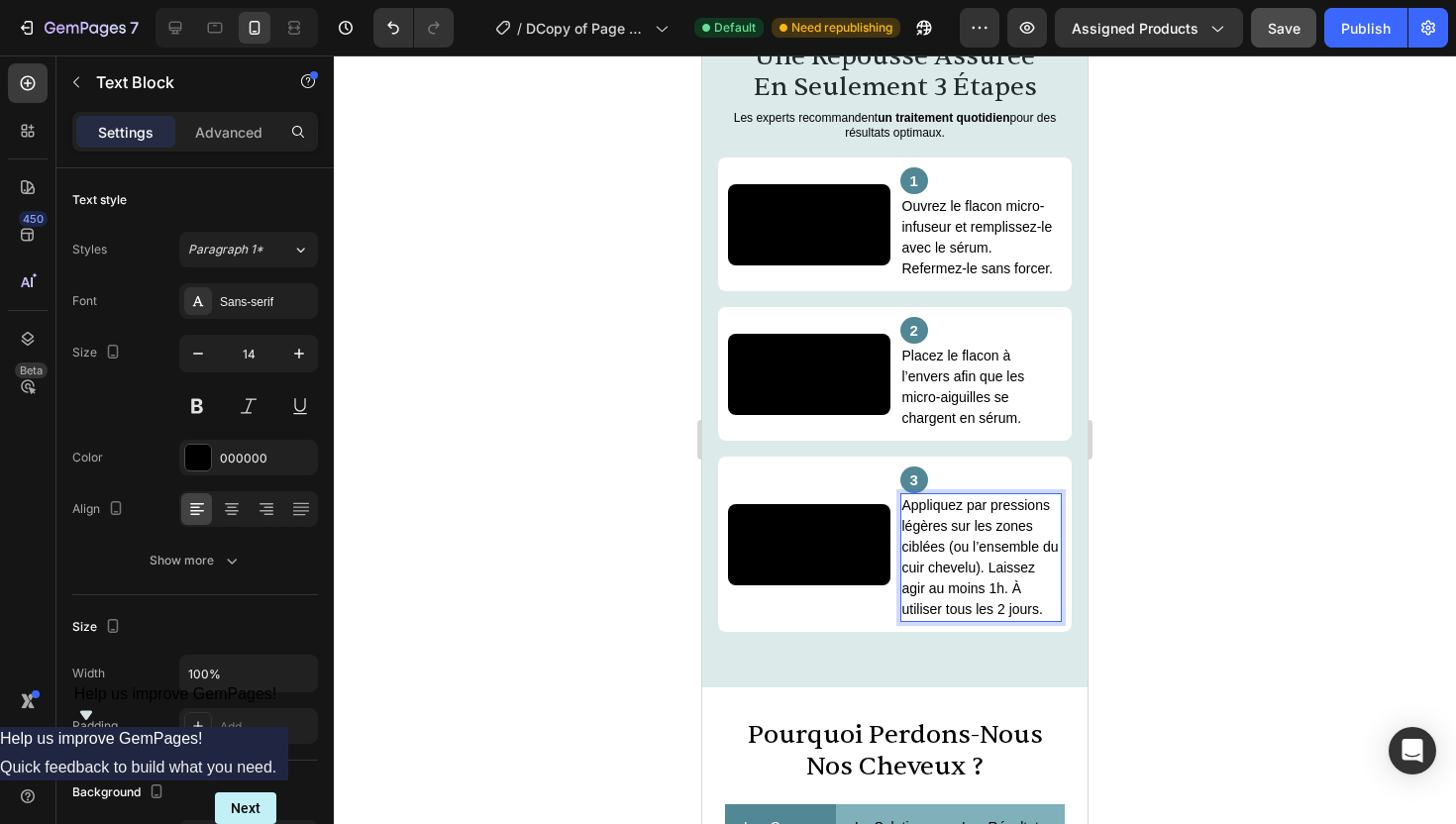
click at [1008, 620] on p "Appliquez par pressions légères sur les zones ciblées (ou l’ensemble du cuir ch…" at bounding box center [981, 557] width 158 height 124
click at [1230, 657] on div at bounding box center [895, 440] width 1123 height 769
click at [990, 620] on p "Appliquez par pressions légères sur les zones ciblées (ou l’ensemble du cuir ch…" at bounding box center [981, 557] width 158 height 124
click at [987, 620] on p "Appliquez par pressions légères sur les zones ciblées (ou l’ensemble du cuir ch…" at bounding box center [981, 557] width 158 height 124
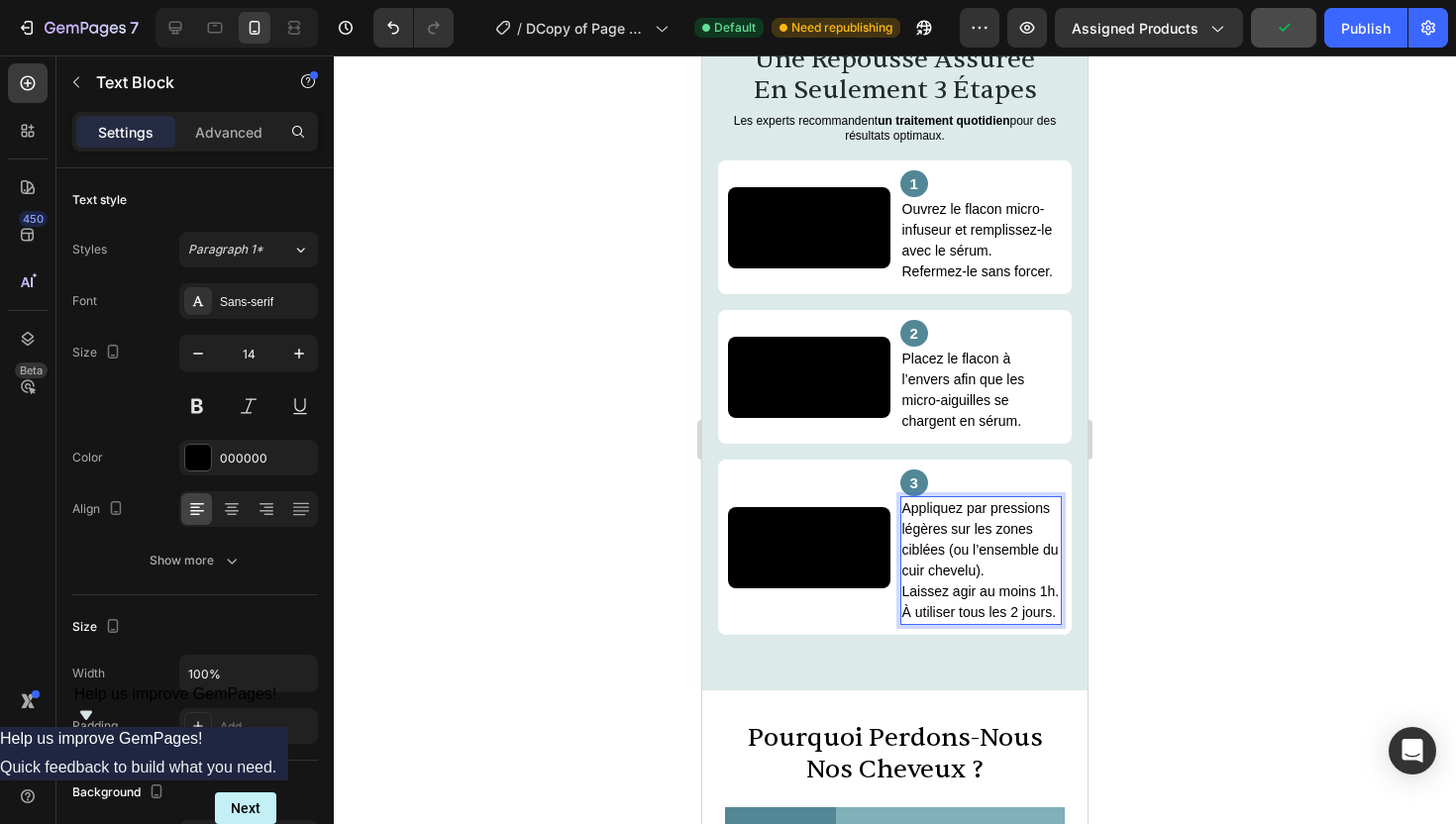
click at [1141, 660] on div at bounding box center [895, 440] width 1123 height 769
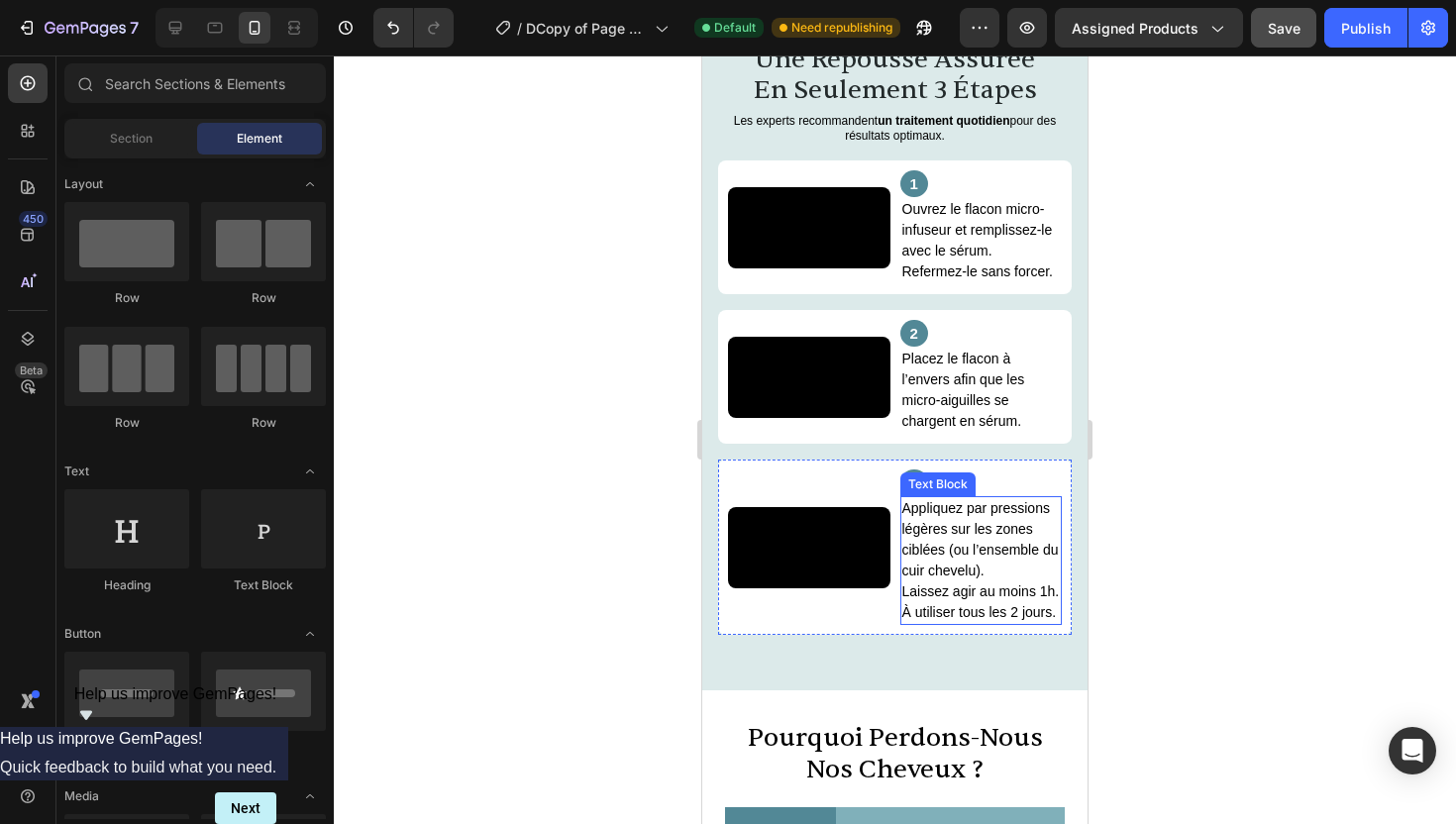
click at [983, 623] on p "Appliquez par pressions légères sur les zones ciblées (ou l’ensemble du cuir ch…" at bounding box center [981, 560] width 158 height 124
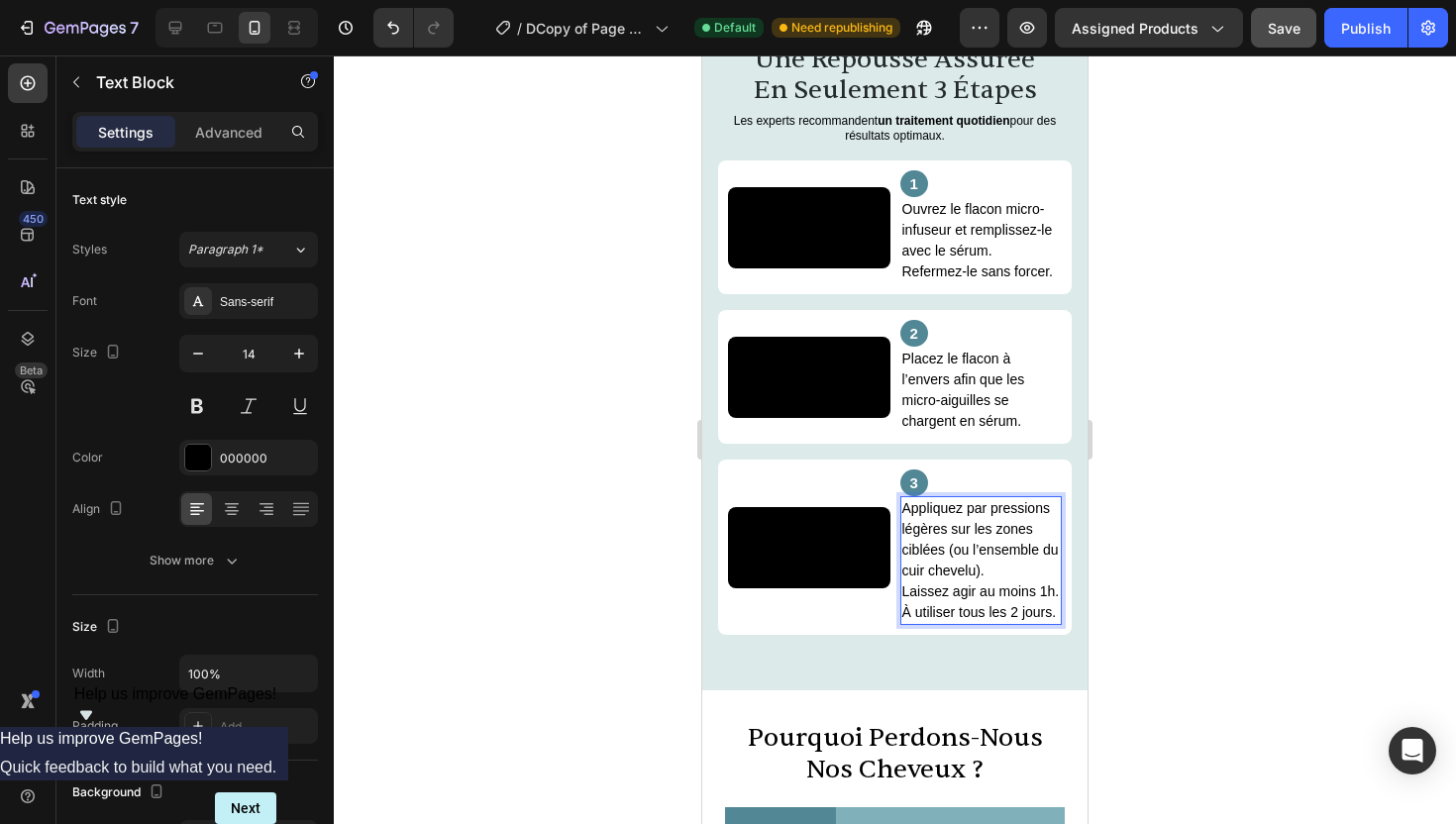
click at [993, 623] on p "Appliquez par pressions légères sur les zones ciblées (ou l’ensemble du cuir ch…" at bounding box center [981, 560] width 158 height 124
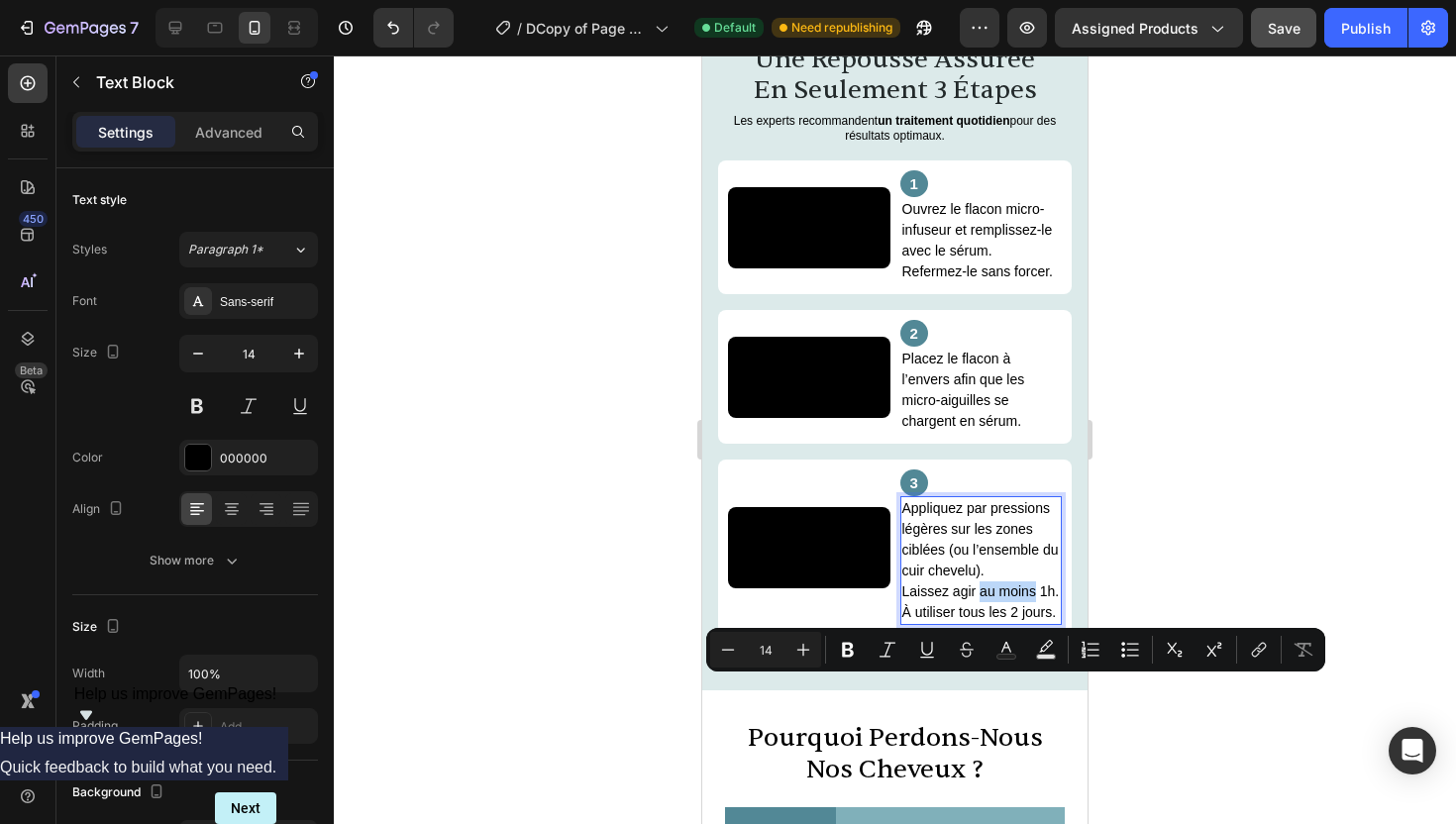
drag, startPoint x: 1034, startPoint y: 689, endPoint x: 982, endPoint y: 695, distance: 52.3
click at [982, 623] on p "Appliquez par pressions légères sur les zones ciblées (ou l’ensemble du cuir ch…" at bounding box center [981, 560] width 158 height 124
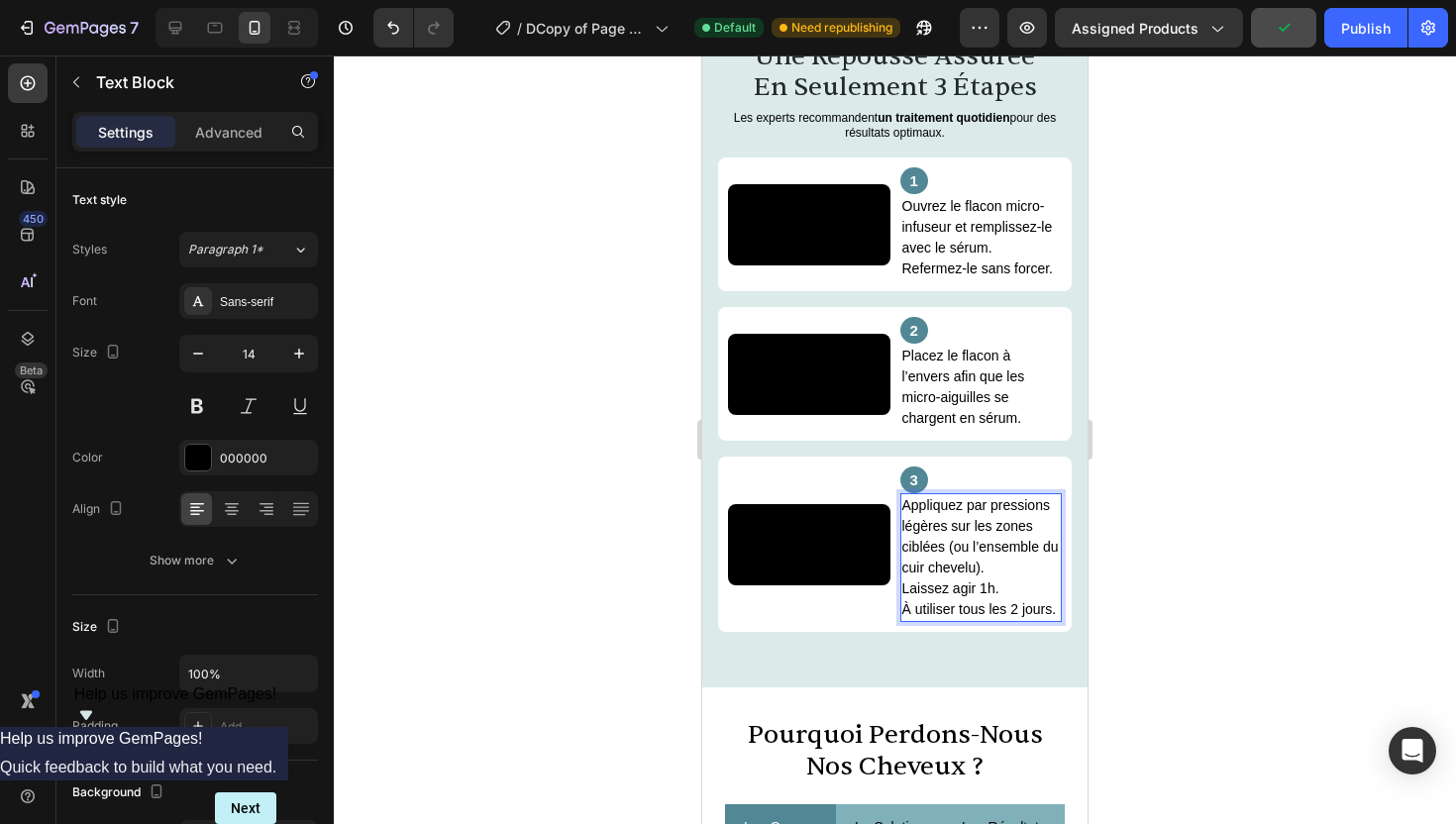
click at [996, 620] on p "Appliquez par pressions légères sur les zones ciblées (ou l’ensemble du cuir ch…" at bounding box center [981, 557] width 158 height 124
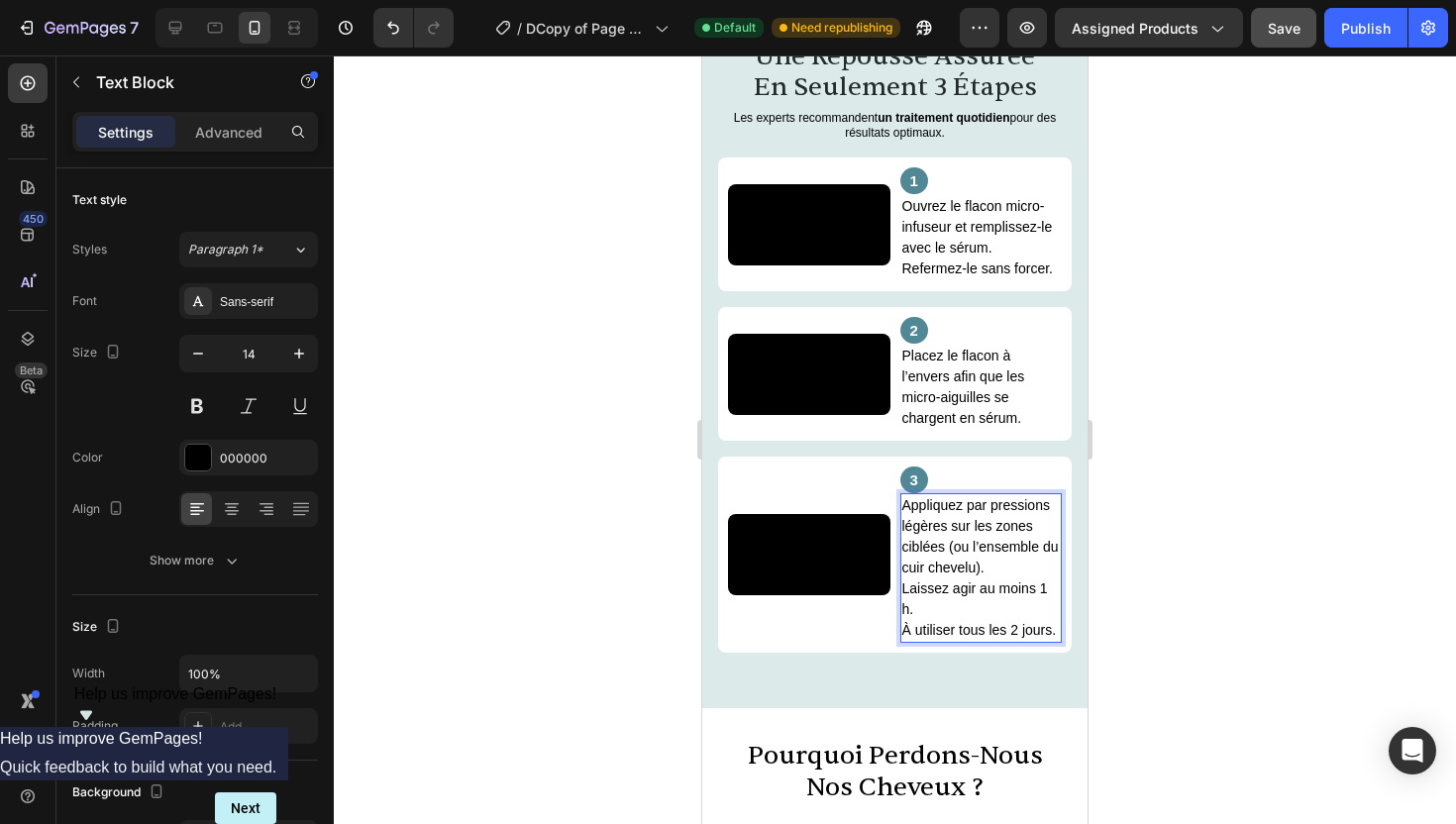
scroll to position [2737, 0]
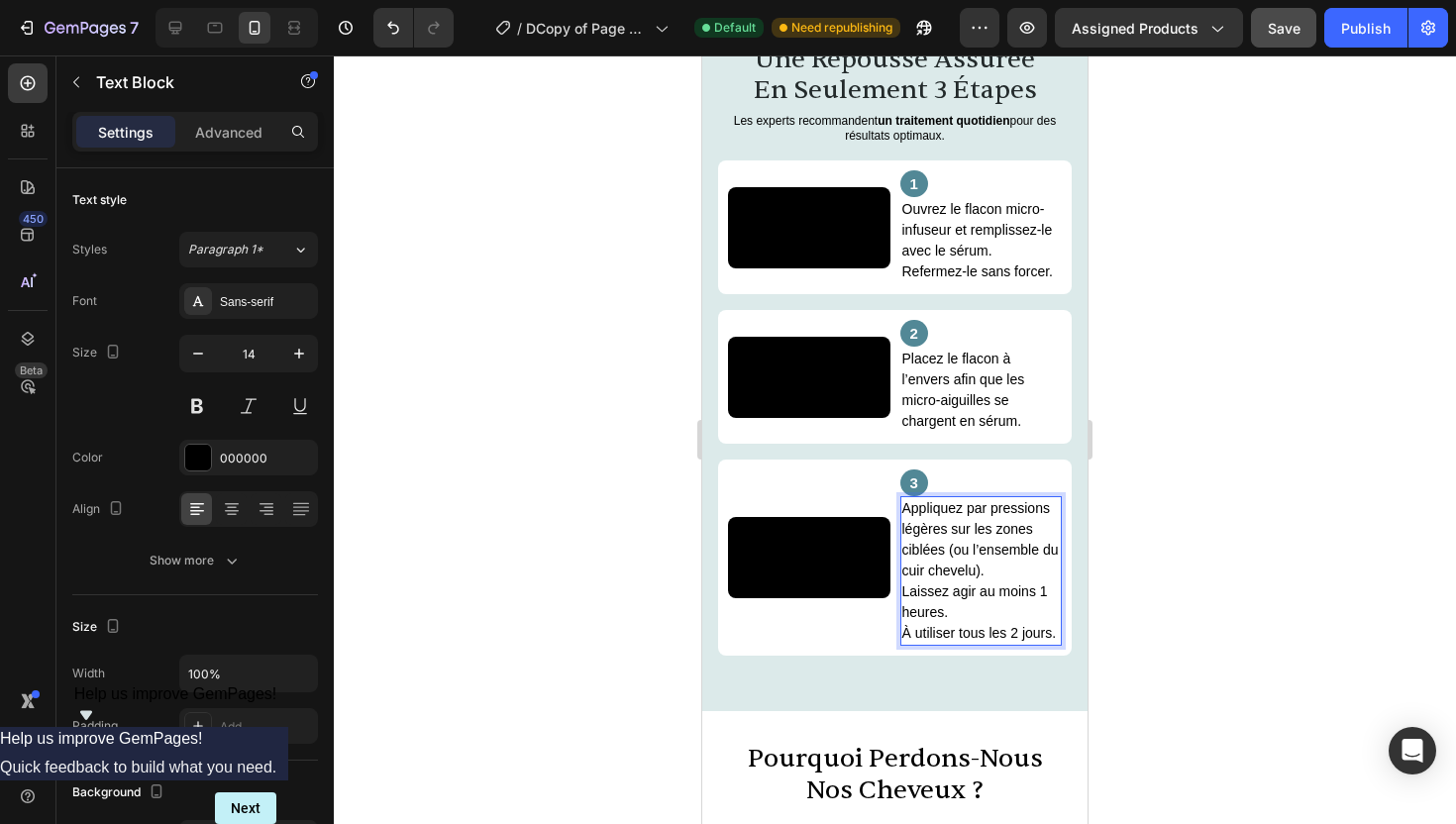
click at [975, 644] on p "Appliquez par pressions légères sur les zones ciblées (ou l’ensemble du cuir ch…" at bounding box center [981, 571] width 158 height 145
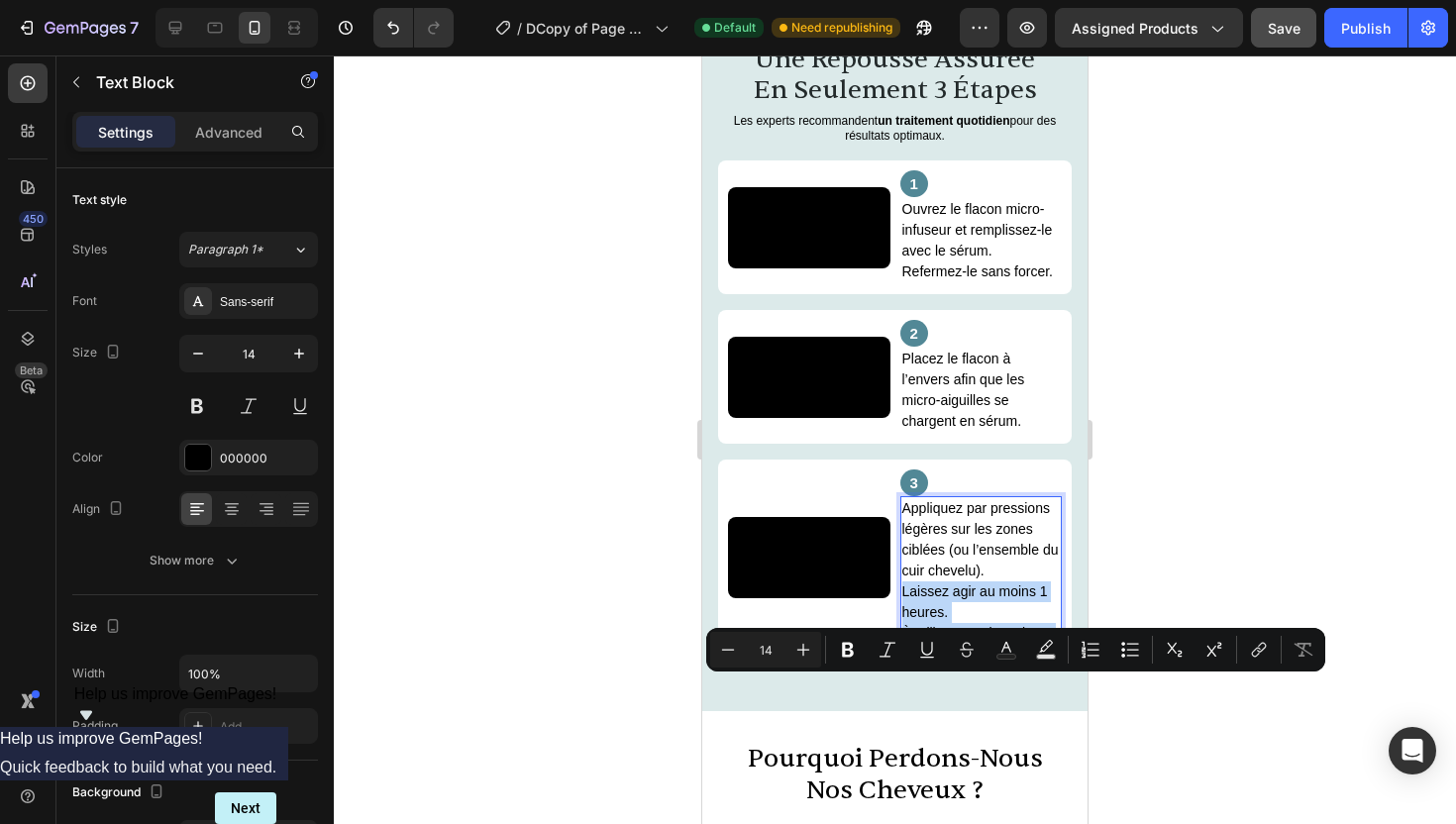
drag, startPoint x: 902, startPoint y: 689, endPoint x: 1061, endPoint y: 729, distance: 164.0
click at [1061, 646] on div "Appliquez par pressions légères sur les zones ciblées (ou l’ensemble du cuir ch…" at bounding box center [981, 571] width 162 height 149
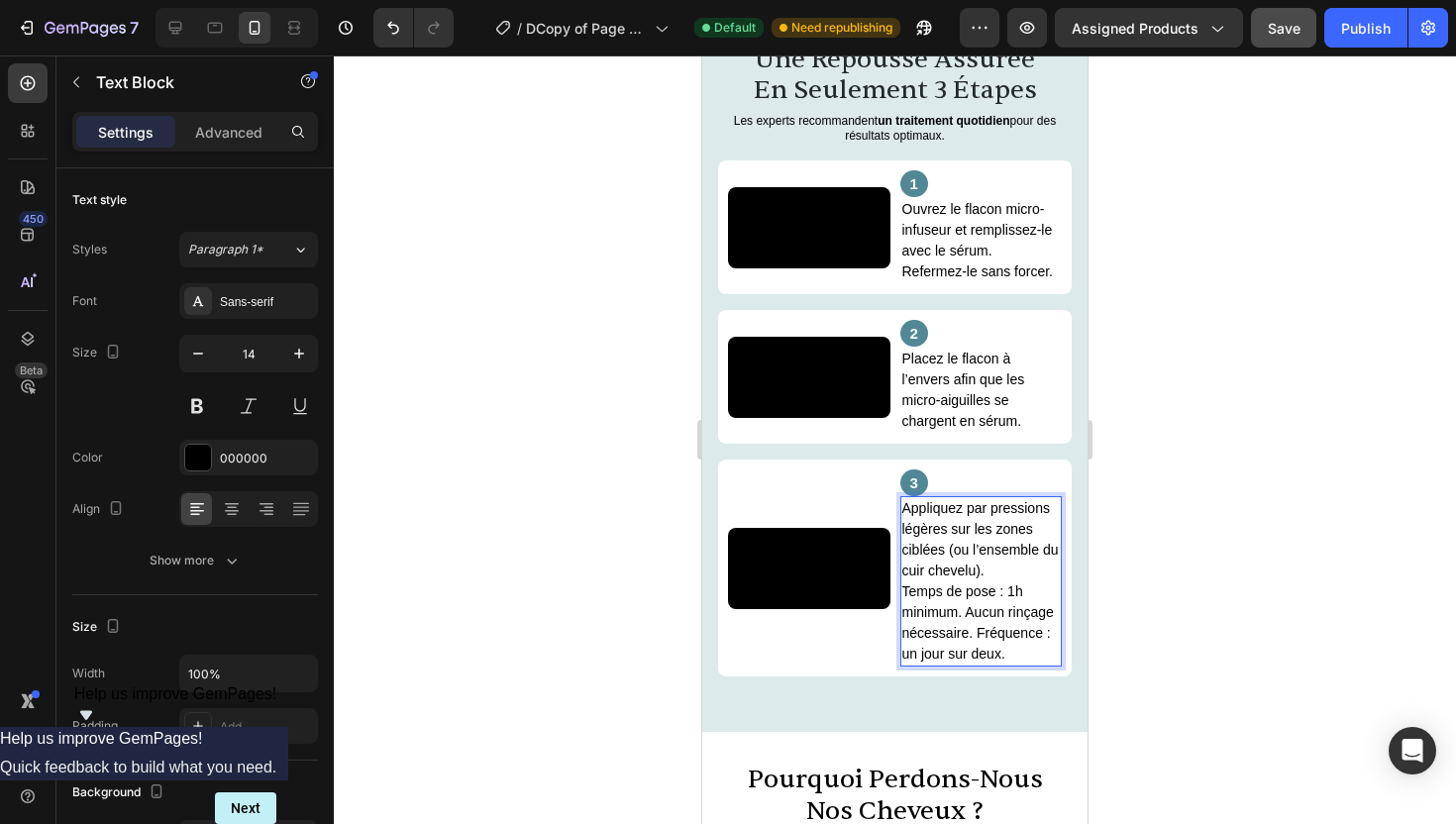
click at [1032, 665] on p "Appliquez par pressions légères sur les zones ciblées (ou l’ensemble du cuir ch…" at bounding box center [981, 581] width 158 height 166
click at [967, 665] on p "Appliquez par pressions légères sur les zones ciblées (ou l’ensemble du cuir ch…" at bounding box center [981, 581] width 158 height 166
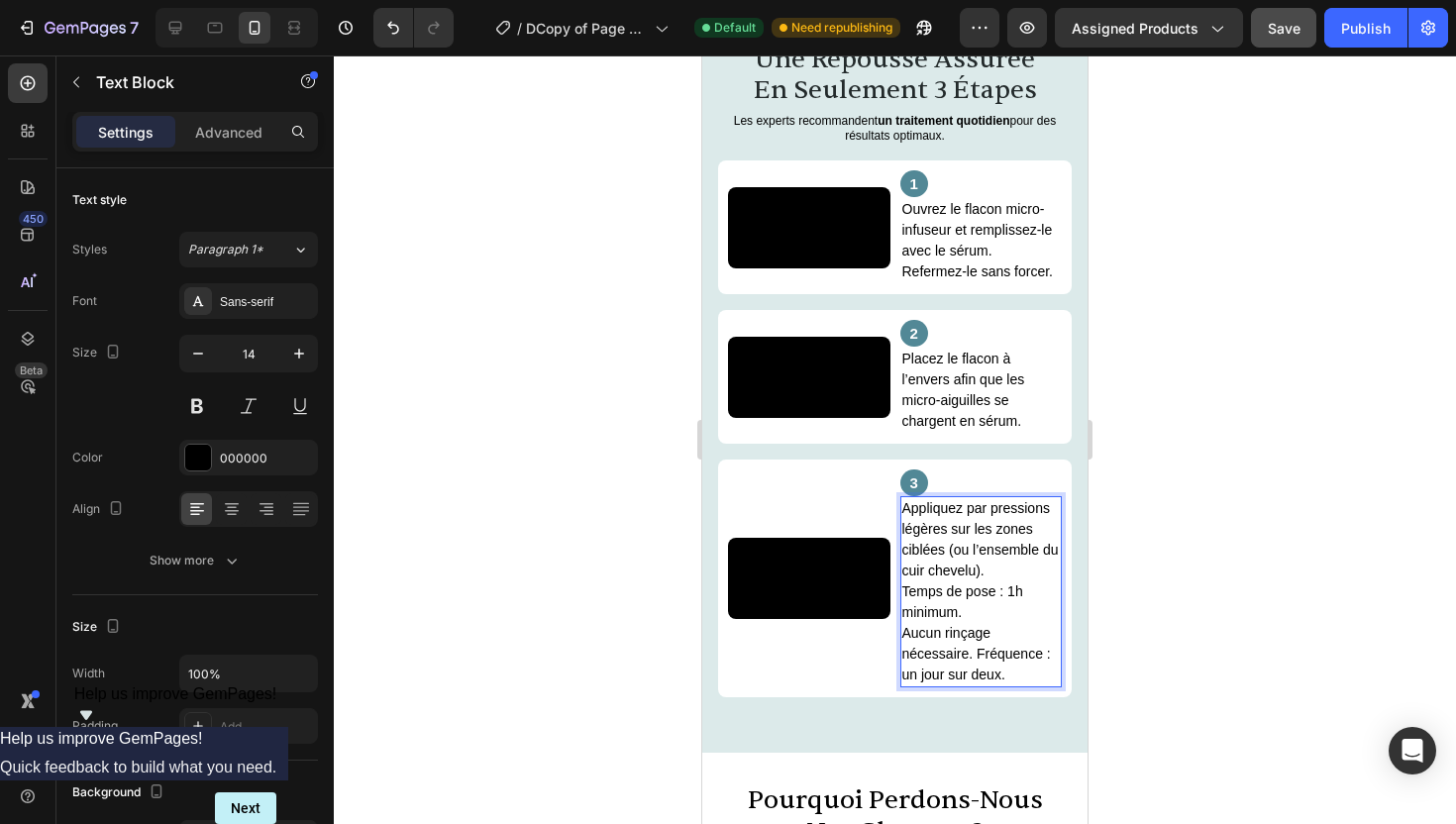
click at [971, 686] on p "Appliquez par pressions légères sur les zones ciblées (ou l’ensemble du cuir ch…" at bounding box center [981, 592] width 158 height 187
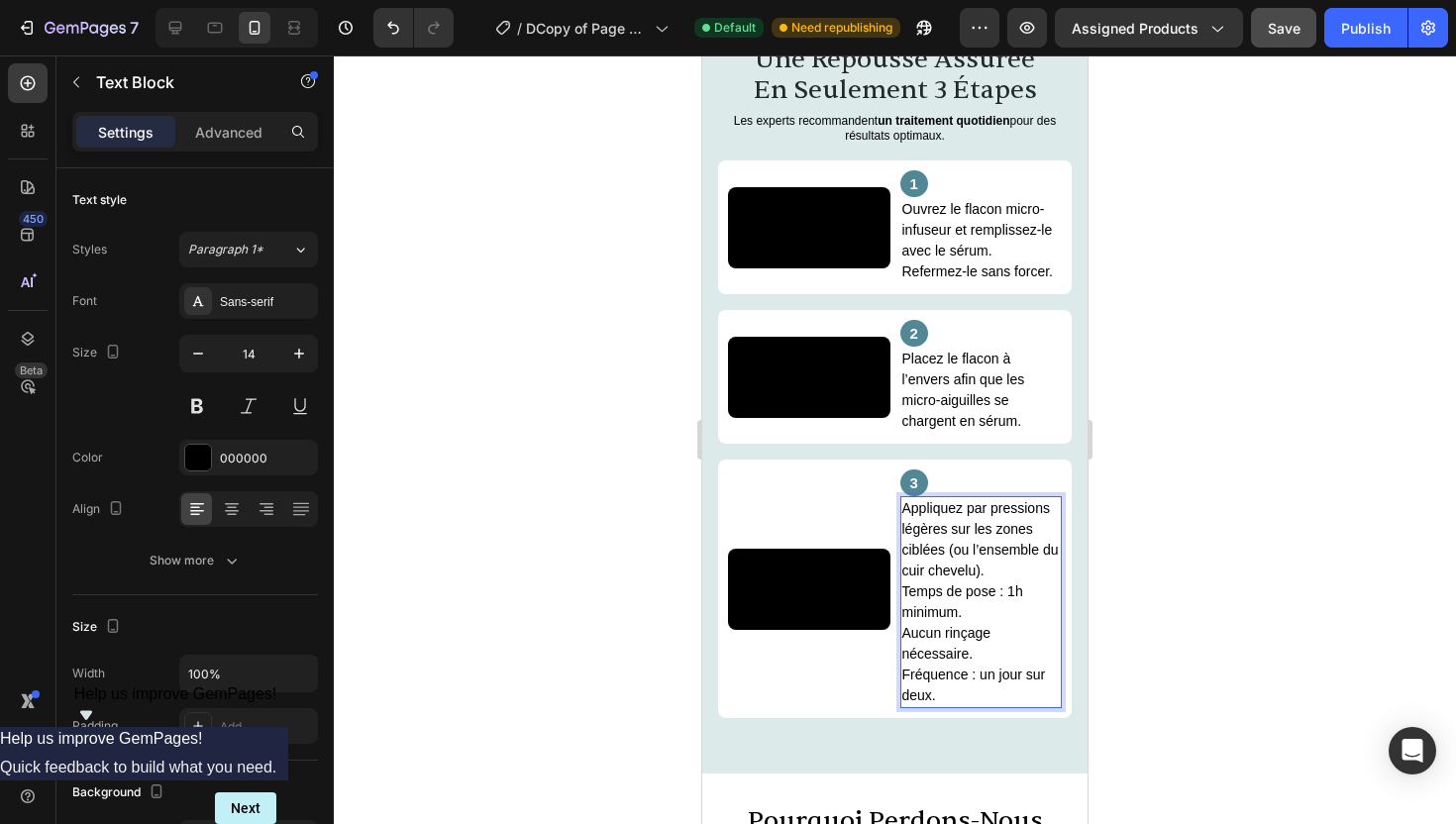
click at [1241, 532] on div at bounding box center [895, 440] width 1123 height 769
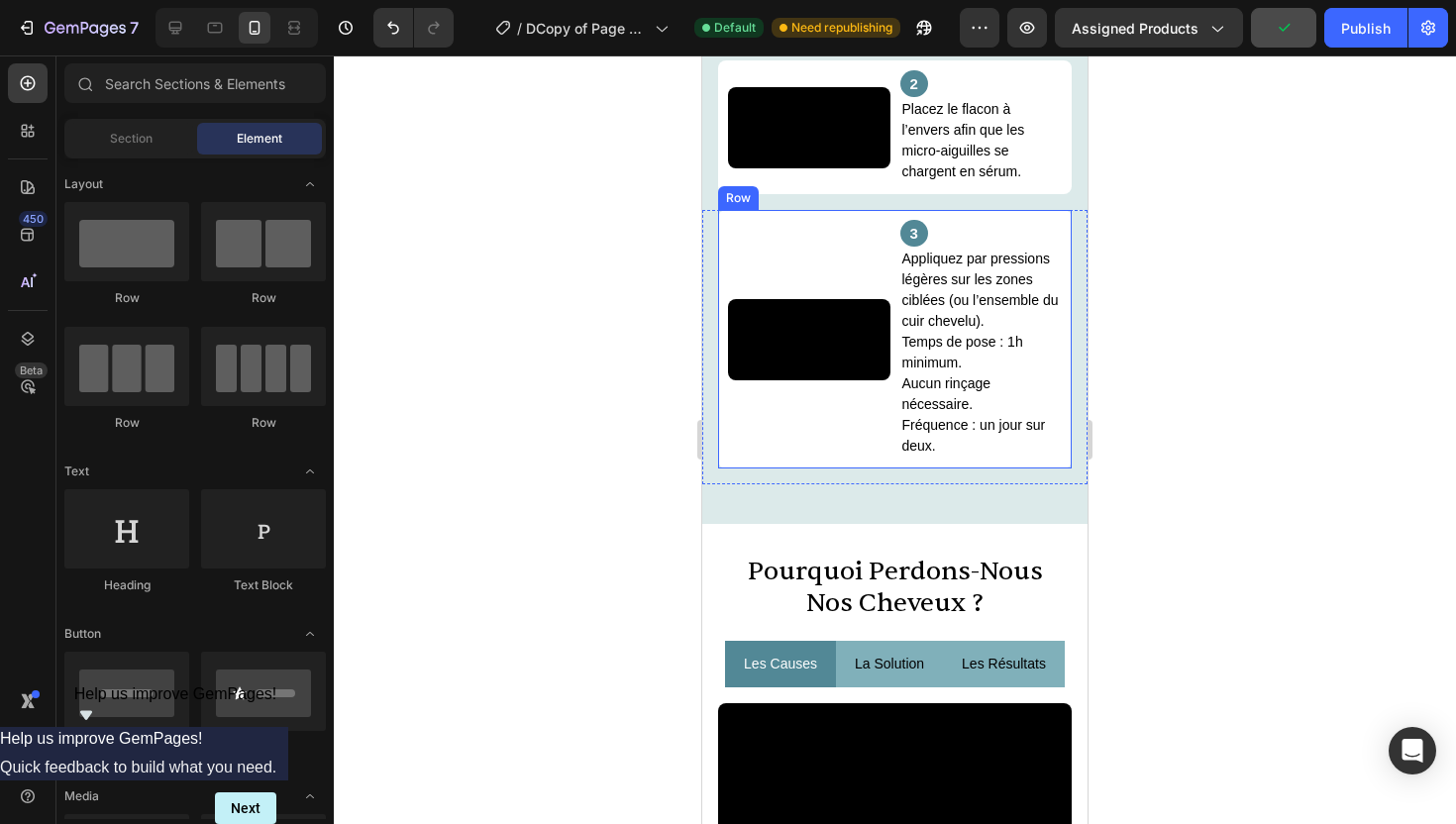
scroll to position [2996, 0]
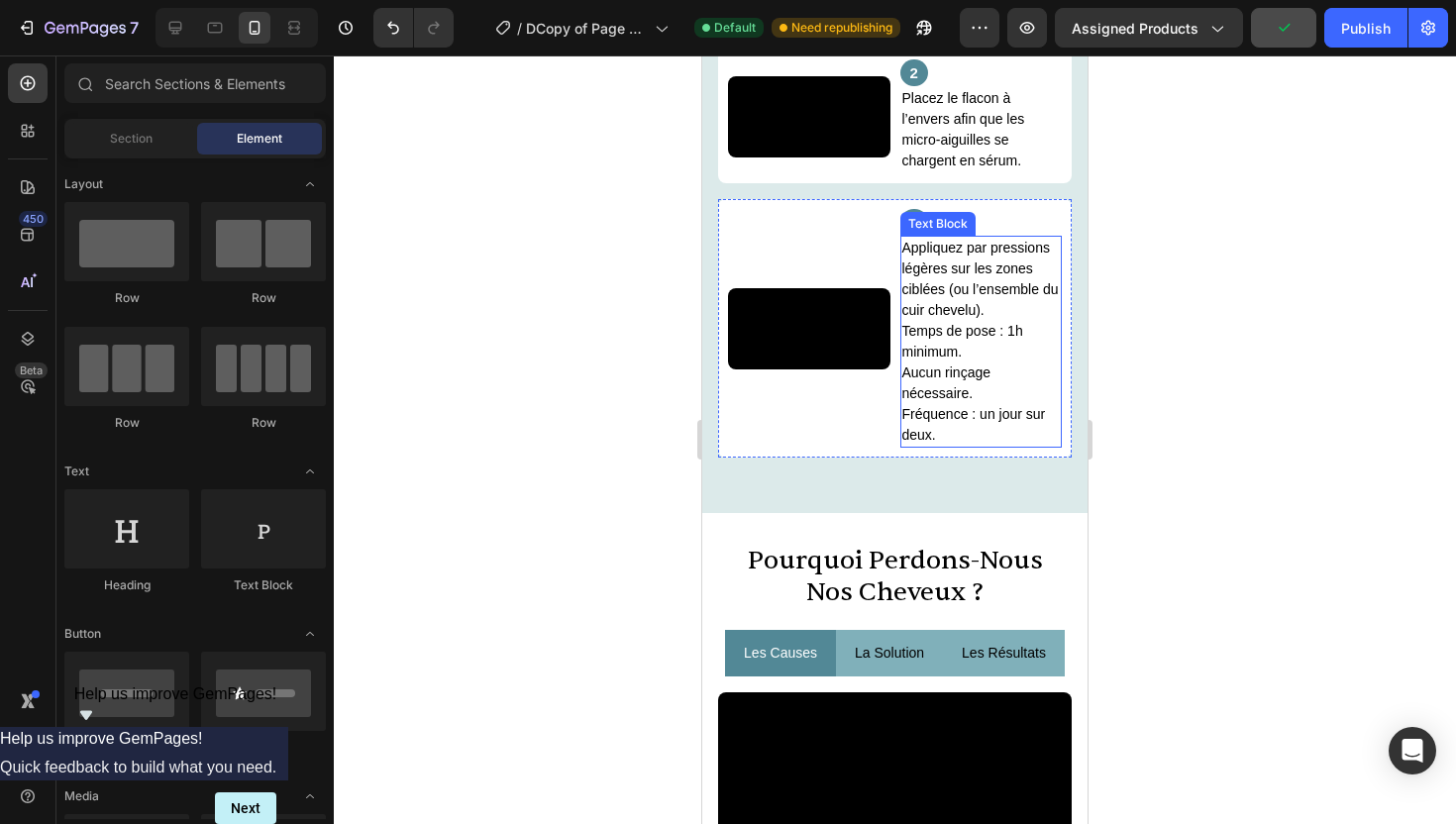
click at [909, 446] on p "Appliquez par pressions légères sur les zones ciblées (ou l’ensemble du cuir ch…" at bounding box center [981, 341] width 158 height 208
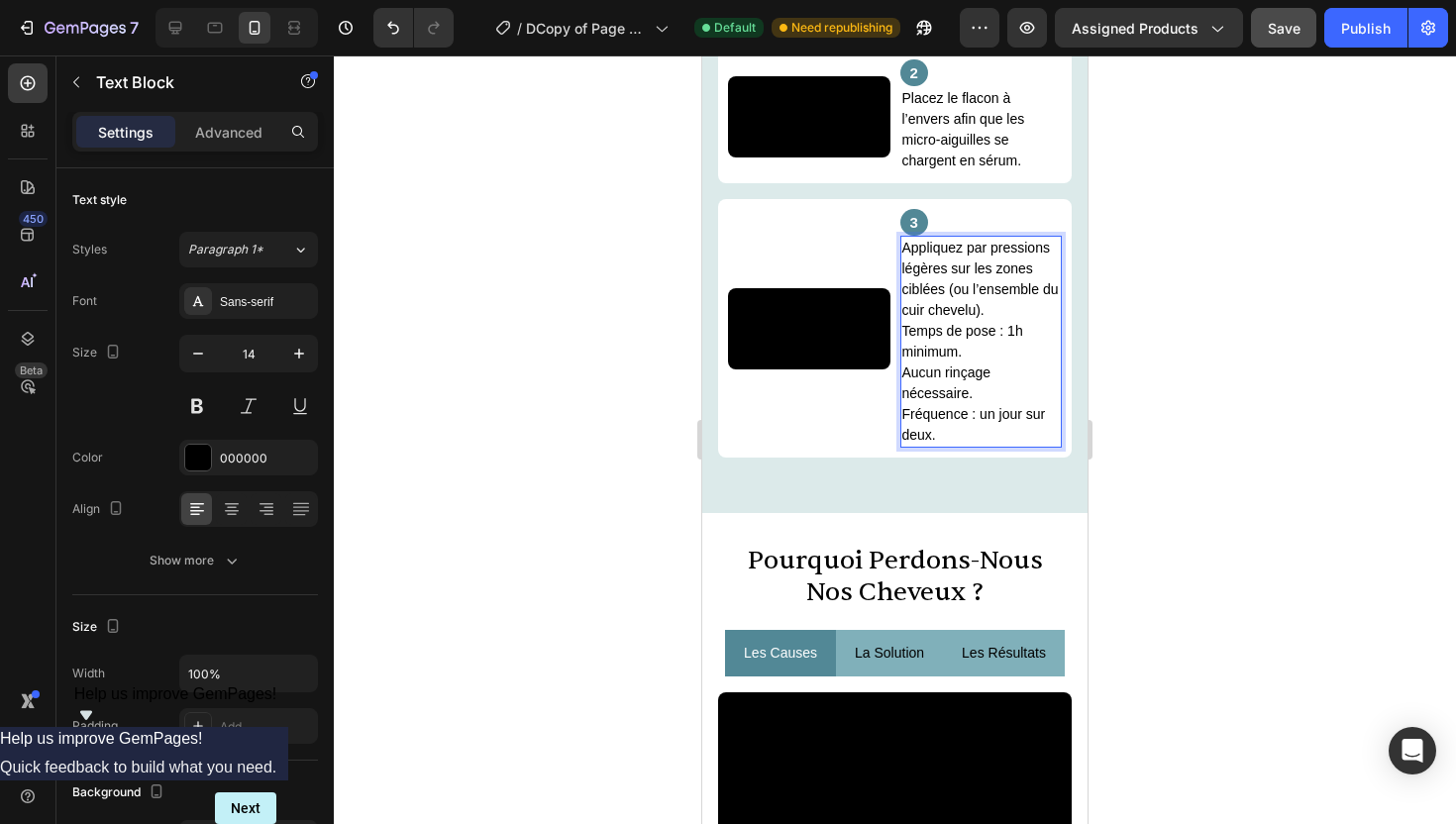
click at [906, 446] on p "Appliquez par pressions légères sur les zones ciblées (ou l’ensemble du cuir ch…" at bounding box center [981, 341] width 158 height 208
click at [1019, 446] on p "Appliquez par pressions légères sur les zones ciblées (ou l’ensemble du cuir ch…" at bounding box center [981, 341] width 158 height 208
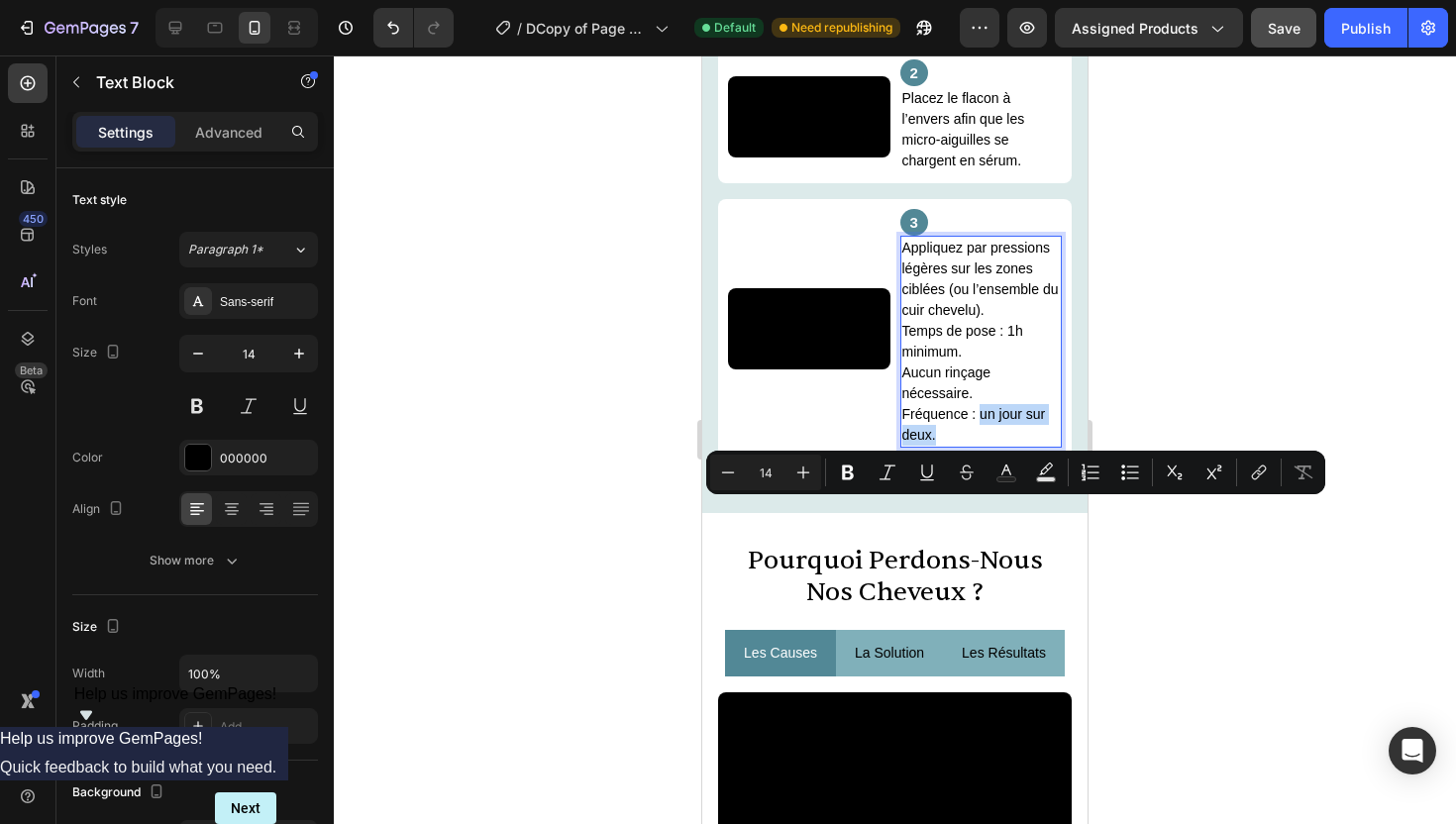
drag, startPoint x: 1002, startPoint y: 530, endPoint x: 980, endPoint y: 514, distance: 27.2
click at [980, 446] on p "Appliquez par pressions légères sur les zones ciblées (ou l’ensemble du cuir ch…" at bounding box center [981, 341] width 158 height 208
click at [977, 446] on p "Appliquez par pressions légères sur les zones ciblées (ou l’ensemble du cuir ch…" at bounding box center [981, 341] width 158 height 208
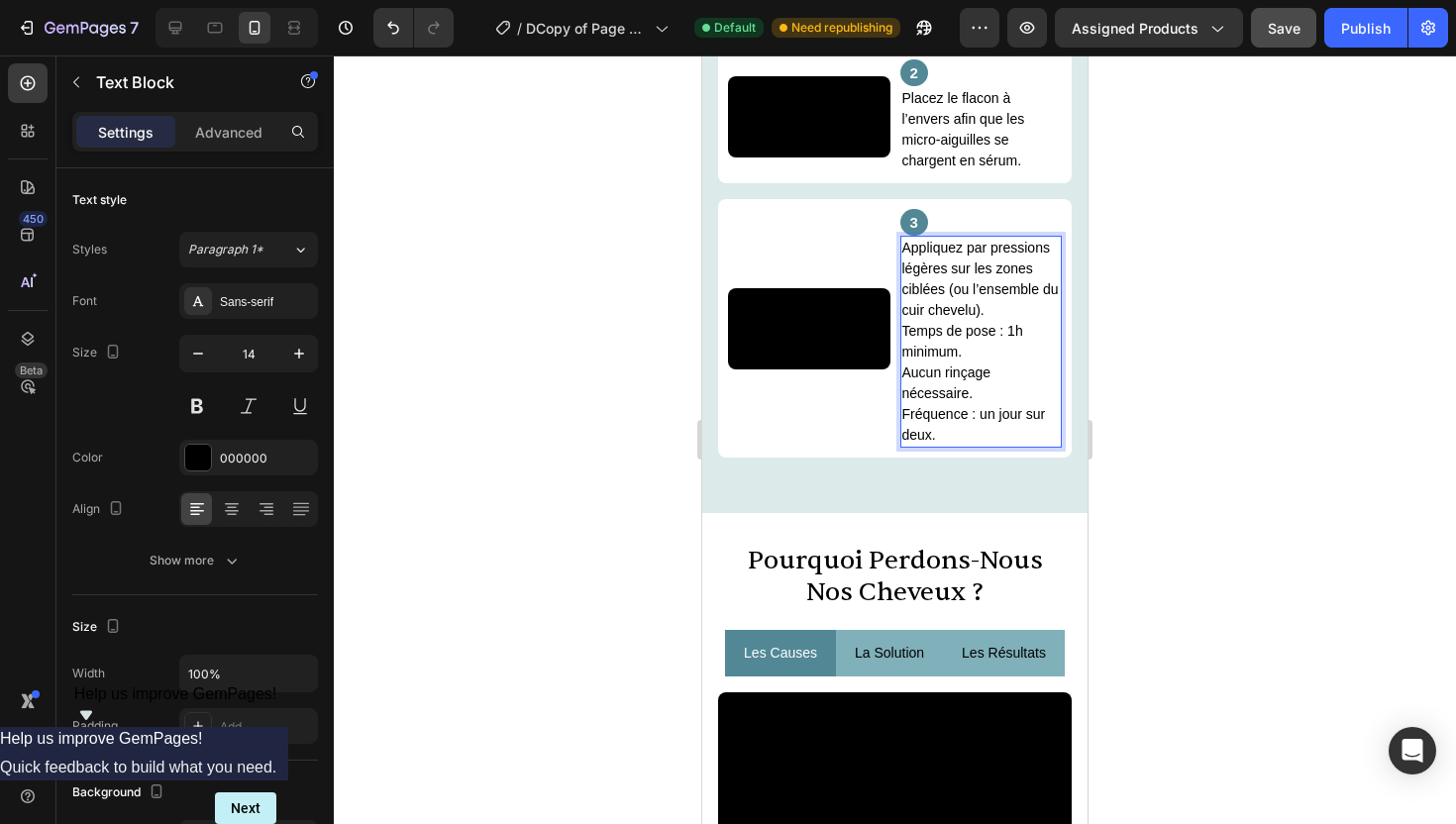
click at [906, 446] on p "Appliquez par pressions légères sur les zones ciblées (ou l’ensemble du cuir ch…" at bounding box center [981, 341] width 158 height 208
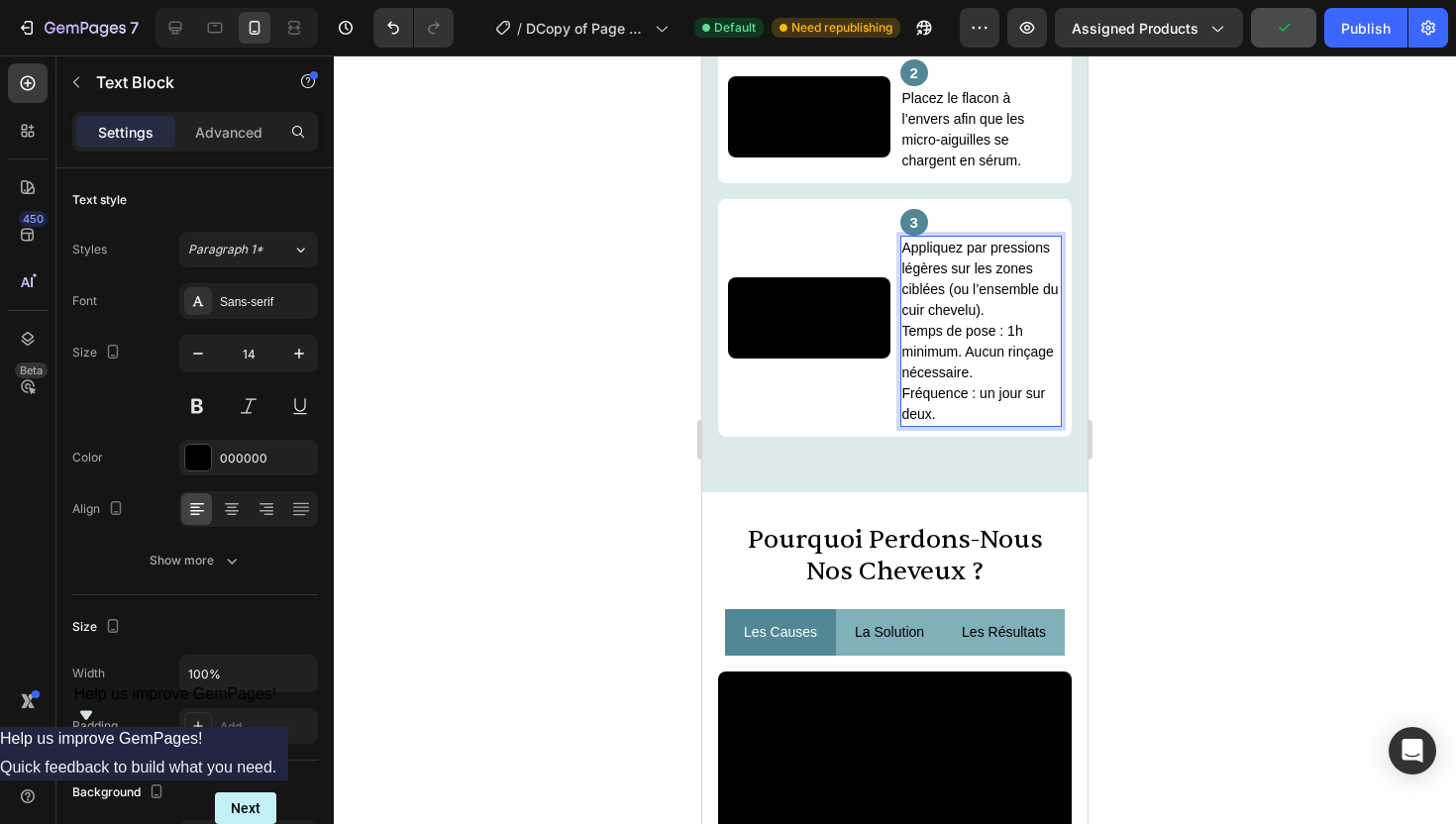
click at [901, 427] on div "Appliquez par pressions légères sur les zones ciblées (ou l’ensemble du cuir ch…" at bounding box center [981, 331] width 162 height 191
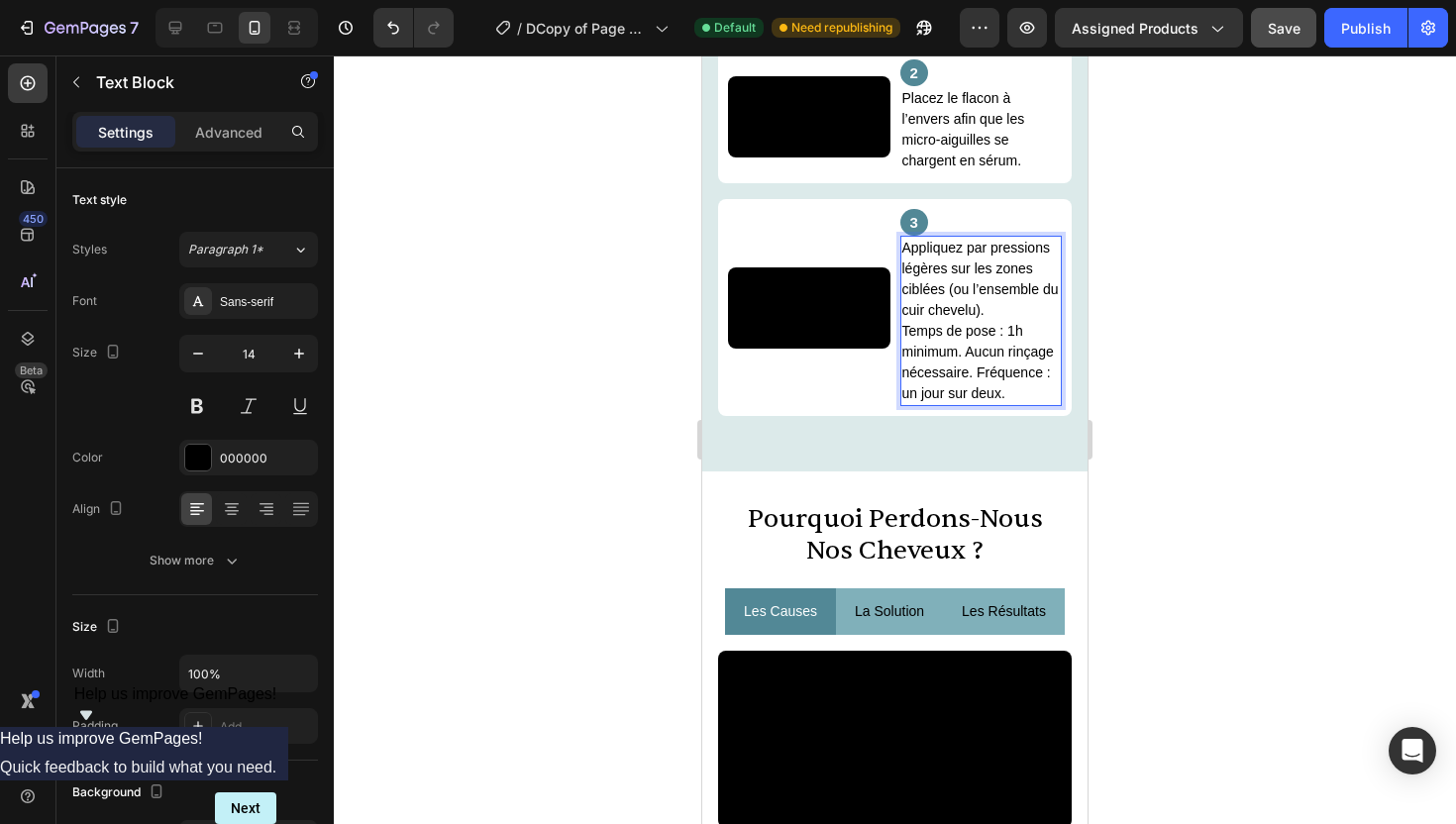
click at [1234, 429] on div at bounding box center [895, 440] width 1123 height 769
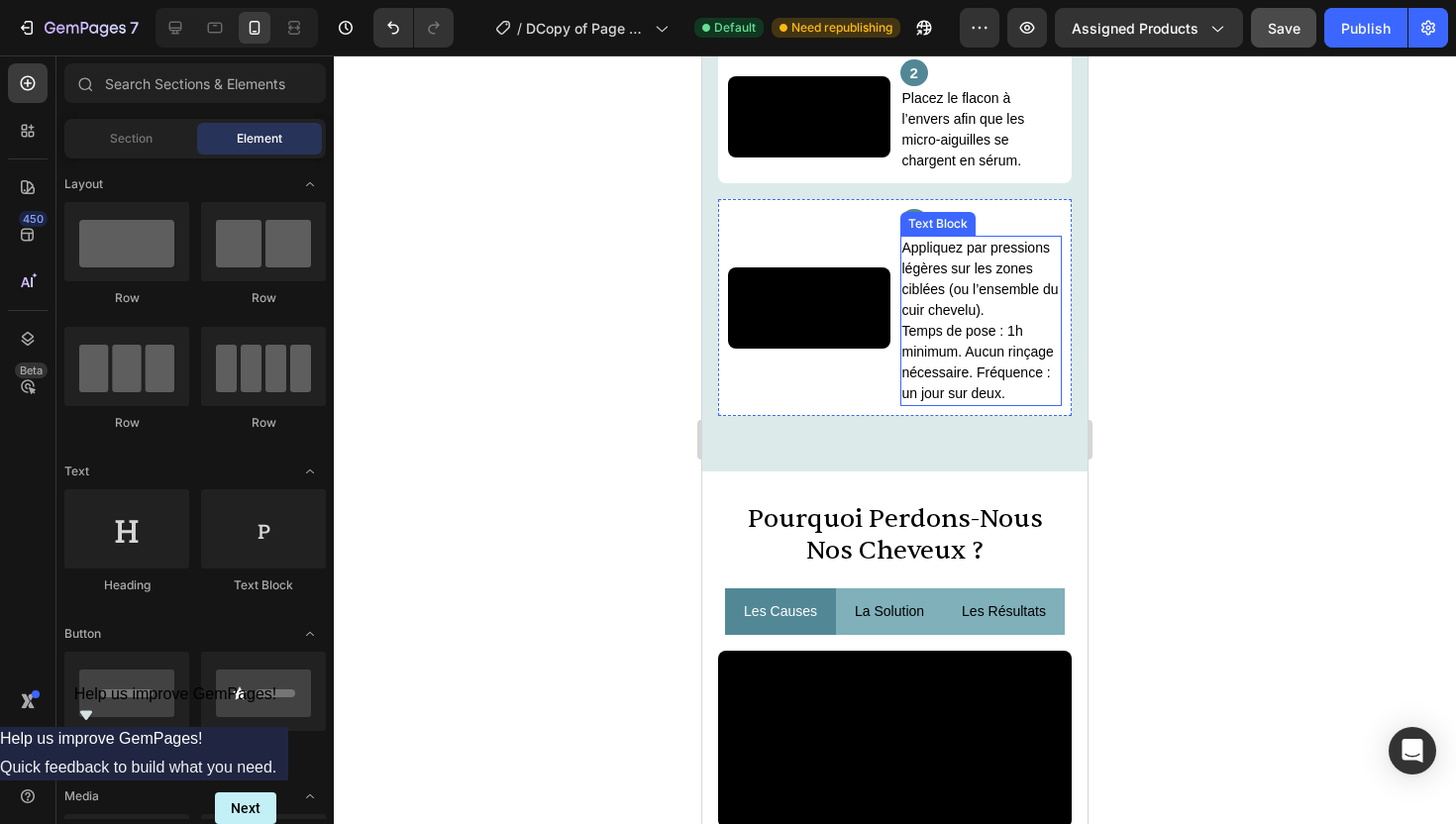
click at [918, 404] on p "Appliquez par pressions légères sur les zones ciblées (ou l’ensemble du cuir ch…" at bounding box center [981, 320] width 158 height 166
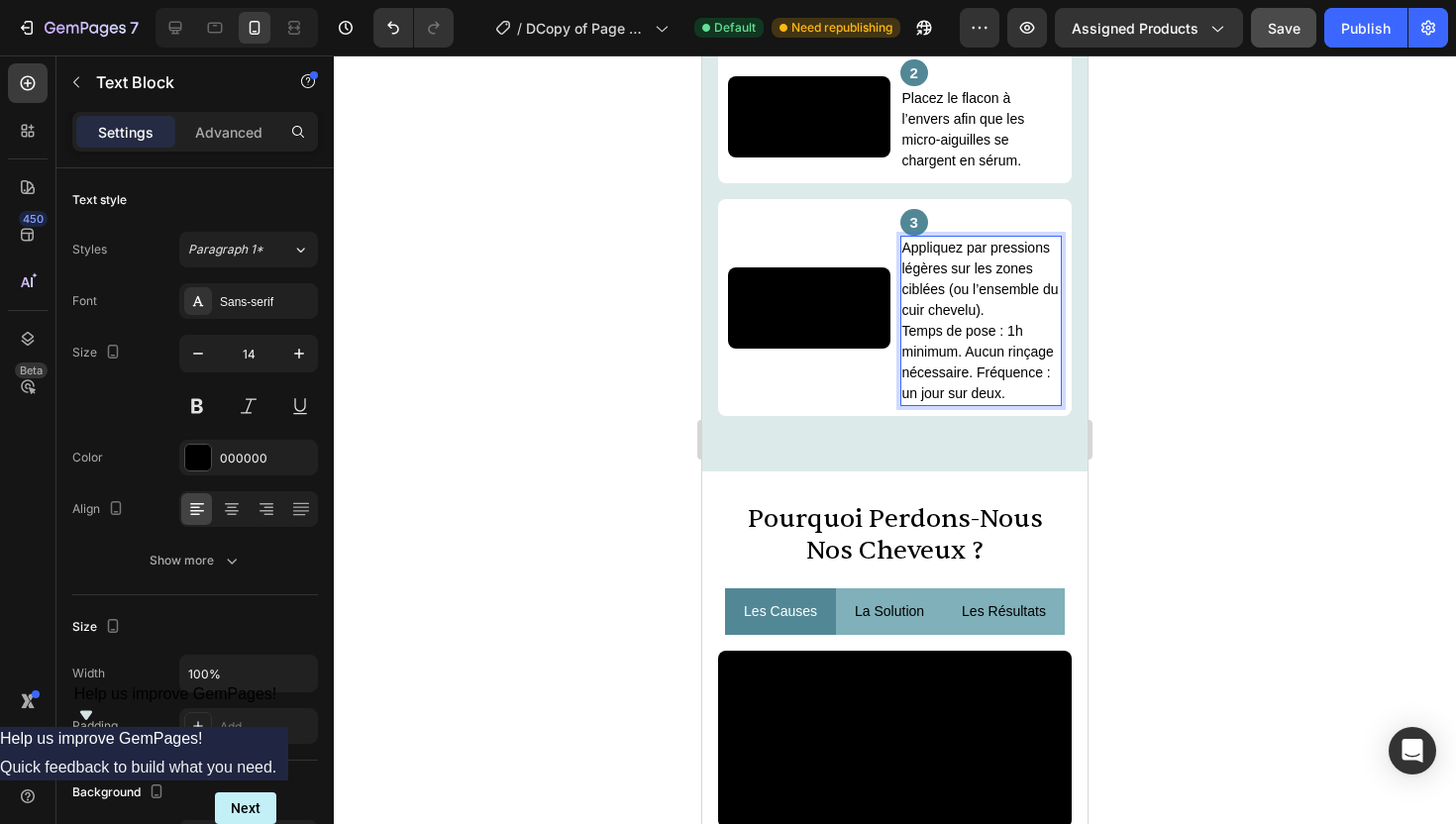
click at [905, 404] on p "Appliquez par pressions légères sur les zones ciblées (ou l’ensemble du cuir ch…" at bounding box center [981, 320] width 158 height 166
click at [1209, 382] on div at bounding box center [895, 440] width 1123 height 769
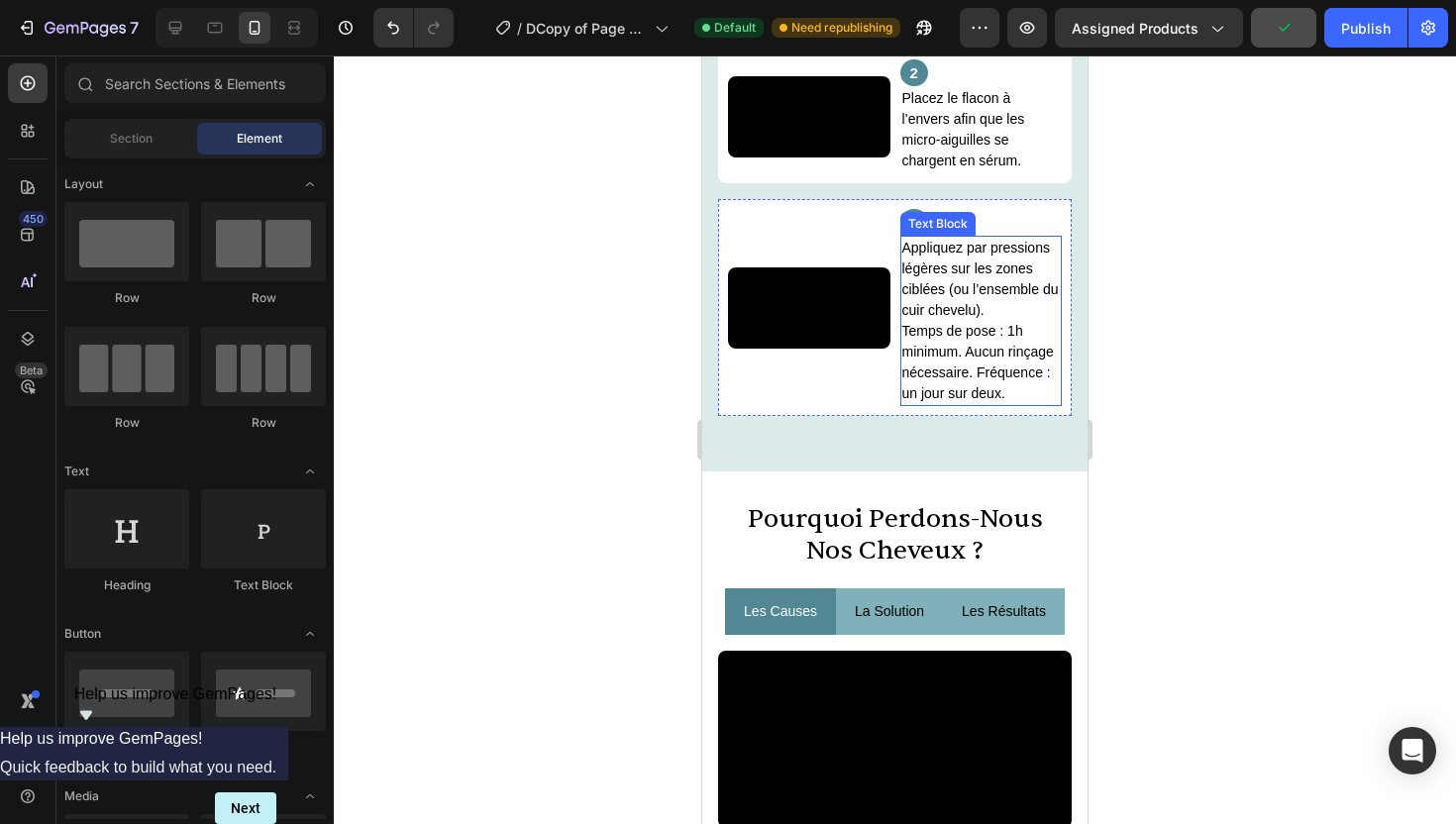
click at [996, 404] on p "Temps de pose : 1h minimum. Aucun rinçage nécessaire. Fréquence : un jour sur d…" at bounding box center [981, 363] width 158 height 84
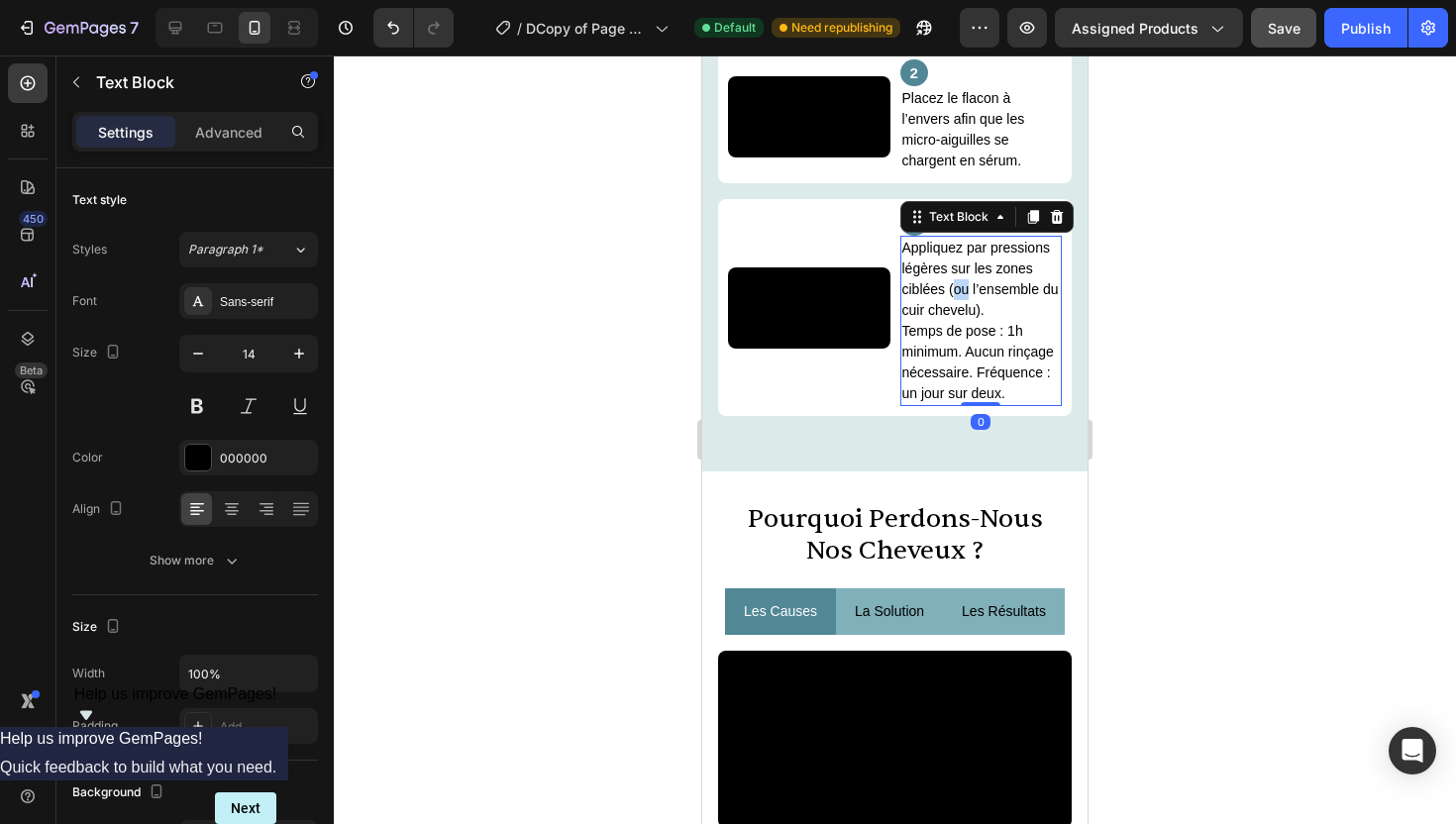
click at [955, 321] on p "Appliquez par pressions légères sur les zones ciblées (ou l’ensemble du cuir ch…" at bounding box center [981, 280] width 158 height 84
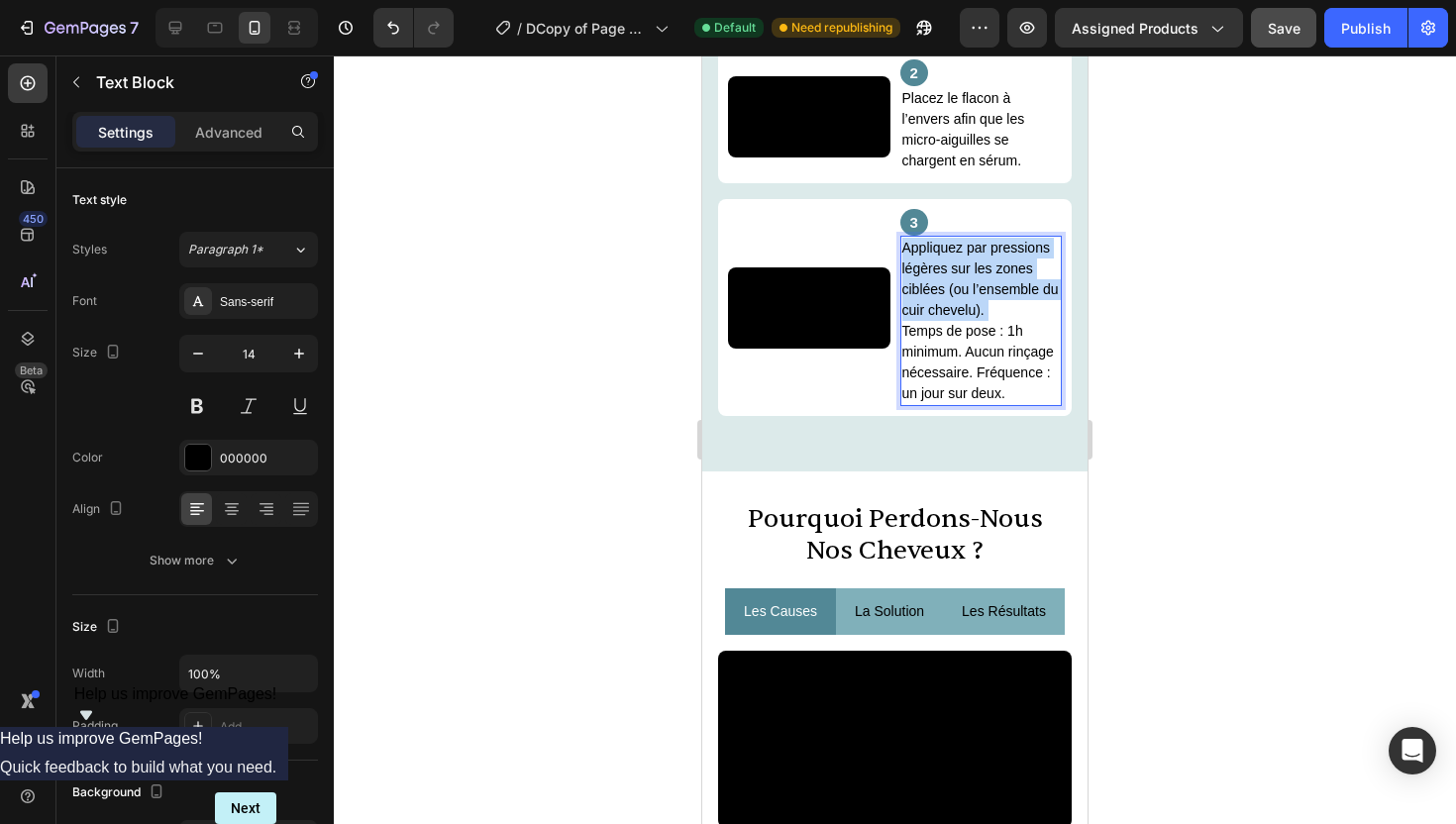
click at [955, 321] on p "Appliquez par pressions légères sur les zones ciblées (ou l’ensemble du cuir ch…" at bounding box center [981, 280] width 158 height 84
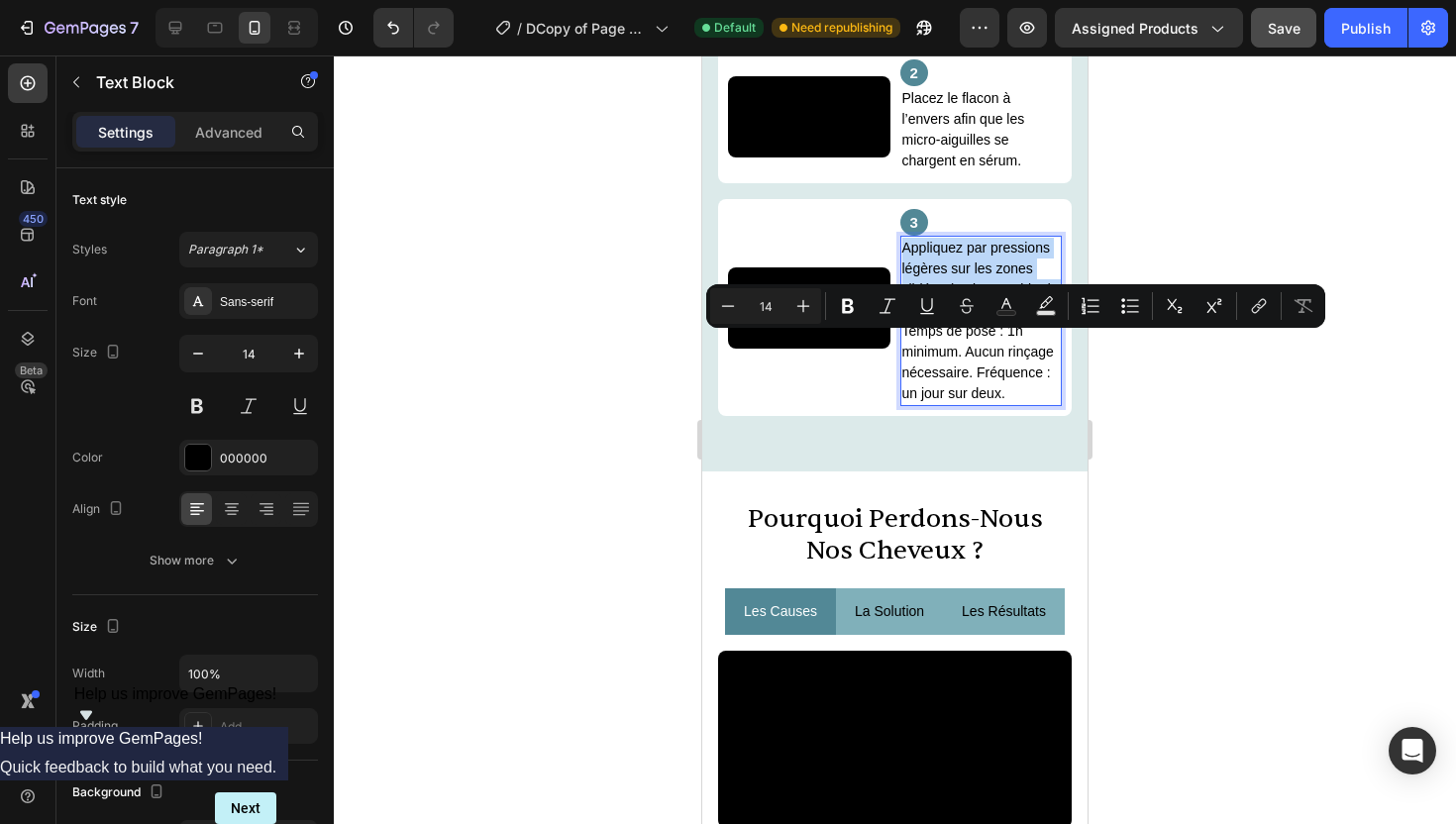
click at [957, 321] on p "Appliquez par pressions légères sur les zones ciblées (ou l’ensemble du cuir ch…" at bounding box center [981, 280] width 158 height 84
click at [936, 321] on p "Appliquez par pressions légères sur les zones ciblées (ou l’ensemble du cuir ch…" at bounding box center [981, 280] width 158 height 84
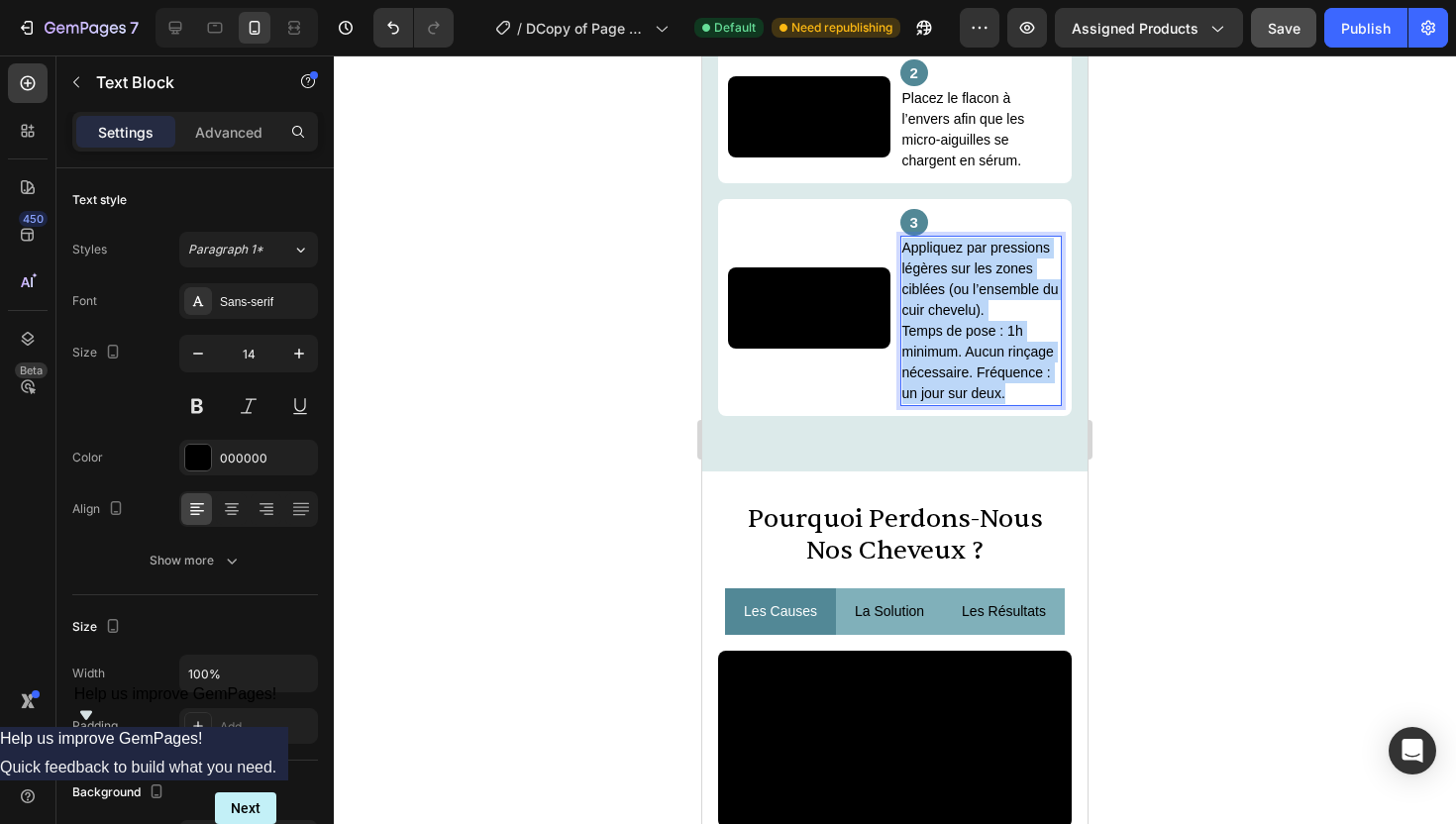
drag, startPoint x: 900, startPoint y: 338, endPoint x: 1014, endPoint y: 499, distance: 197.3
click at [1014, 406] on div "Appliquez par pressions légères sur les zones ciblées (ou l’ensemble du cuir ch…" at bounding box center [981, 320] width 162 height 170
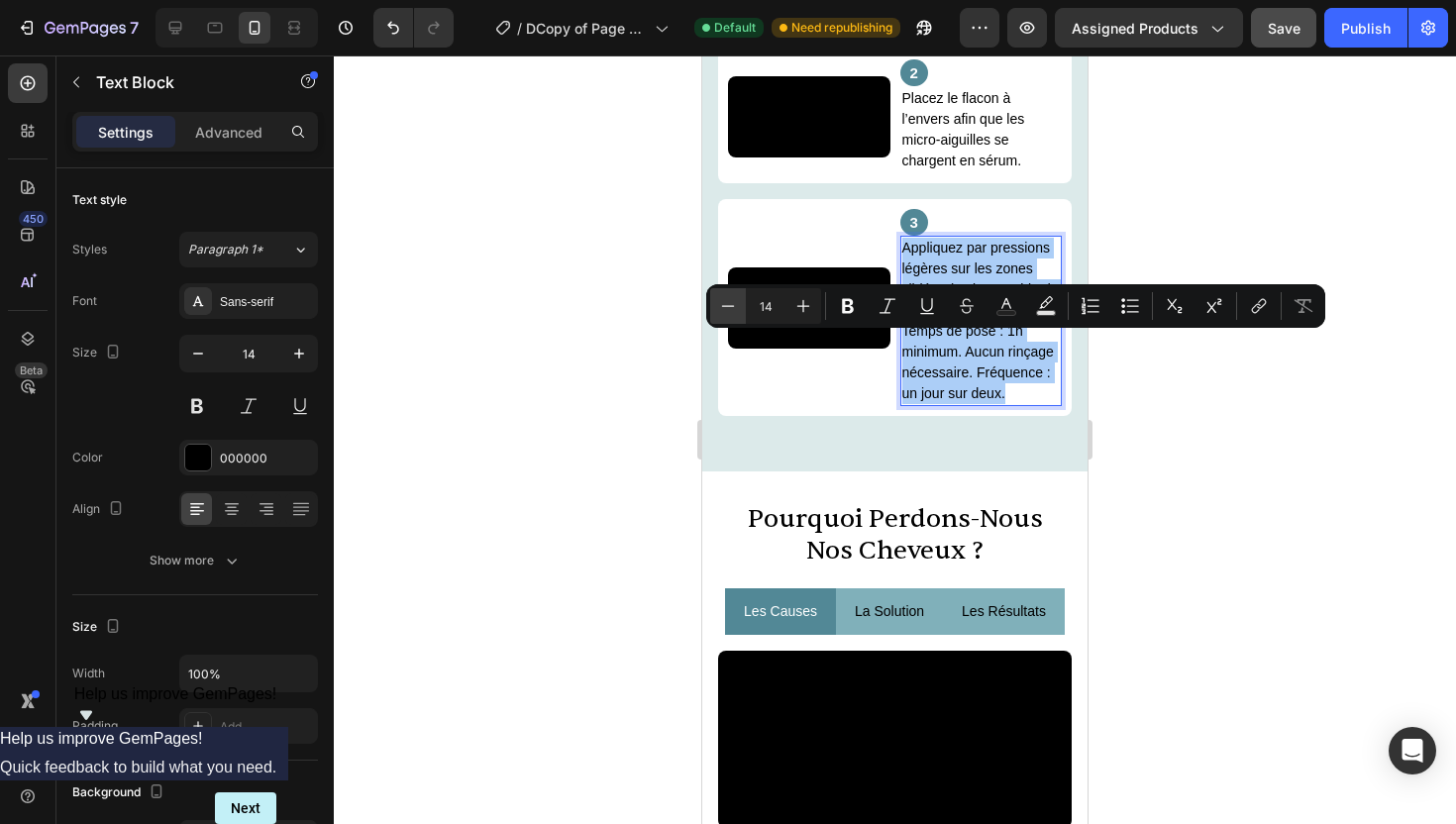
click at [735, 307] on icon "Editor contextual toolbar" at bounding box center [728, 307] width 20 height 20
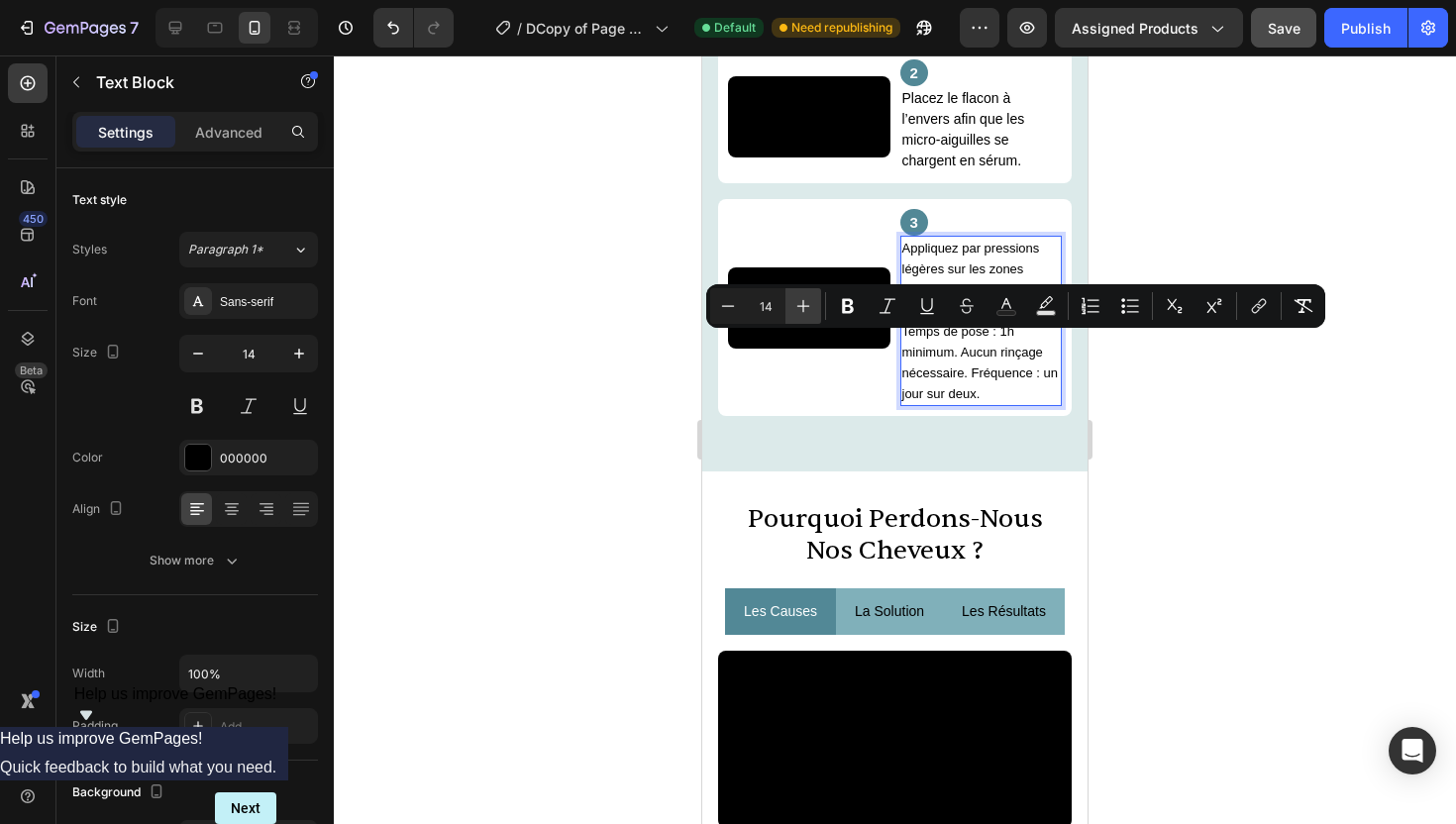
click at [795, 308] on icon "Editor contextual toolbar" at bounding box center [803, 307] width 20 height 20
click at [843, 309] on icon "Editor contextual toolbar" at bounding box center [848, 307] width 12 height 15
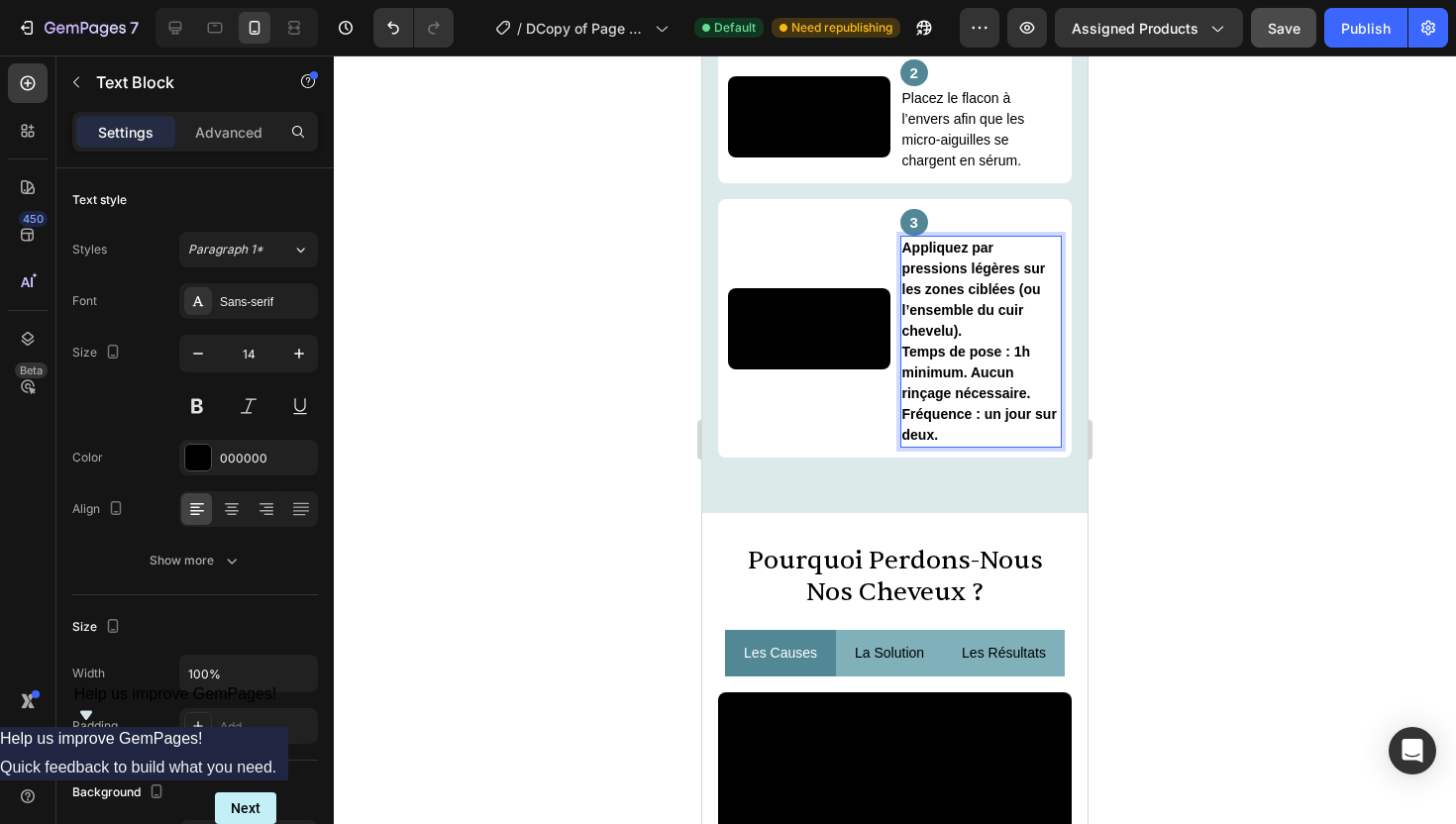
click at [965, 338] on strong "Appliquez par pressions légères sur les zones ciblées (ou l’ensemble du cuir ch…" at bounding box center [974, 290] width 143 height 100
click at [946, 338] on strong "Appliquez par pressions légères sur les zones ciblées (ou l’ensemble du cuir ch…" at bounding box center [974, 290] width 143 height 100
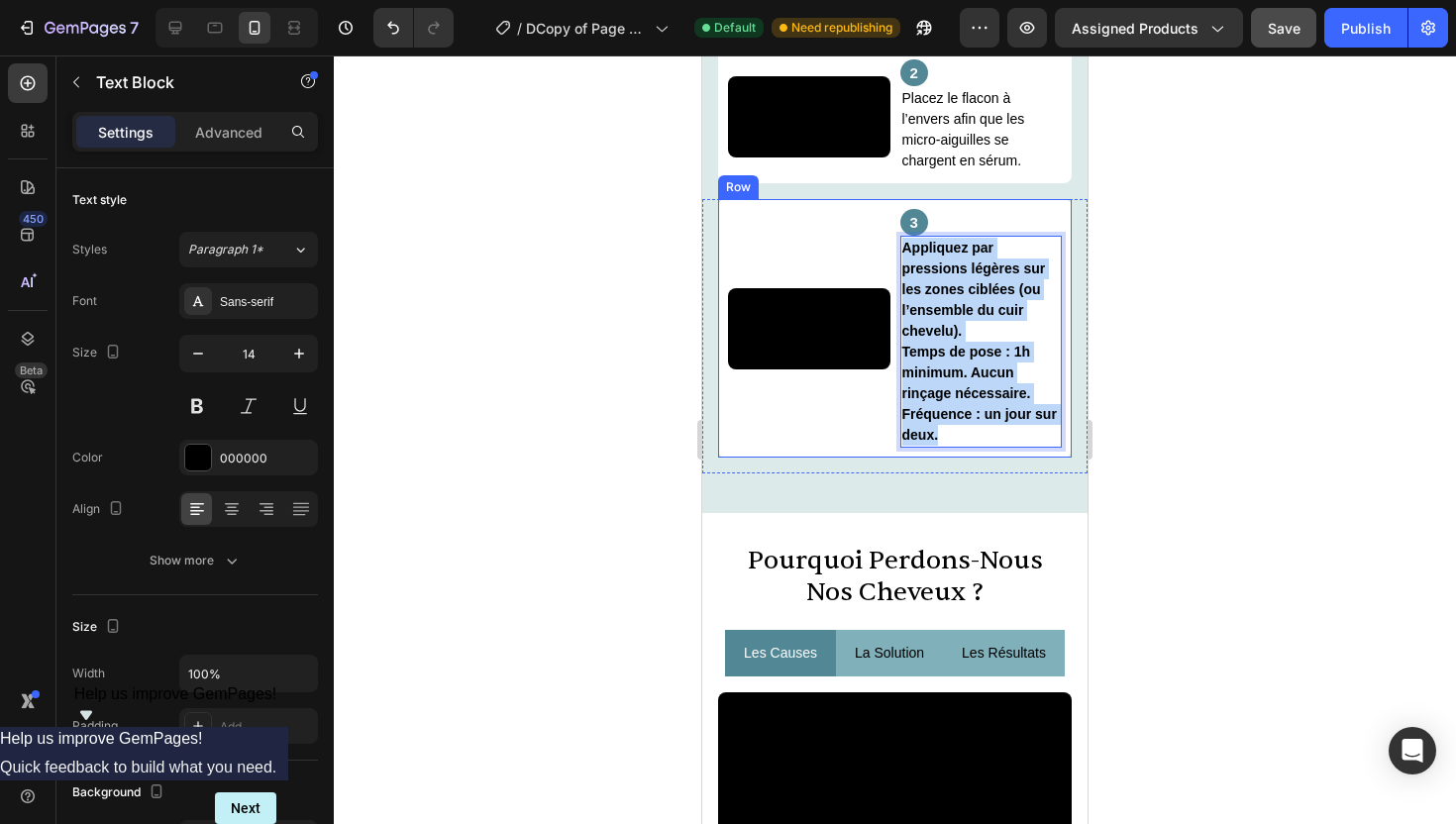
drag, startPoint x: 938, startPoint y: 526, endPoint x: 894, endPoint y: 336, distance: 195.0
click at [894, 336] on div "Video 3 Text Block Appliquez par pressions légères sur les zones ciblées (ou l’…" at bounding box center [895, 328] width 353 height 259
click at [920, 338] on strong "Appliquez par pressions légères sur les zones ciblées (ou l’ensemble du cuir ch…" at bounding box center [974, 290] width 143 height 100
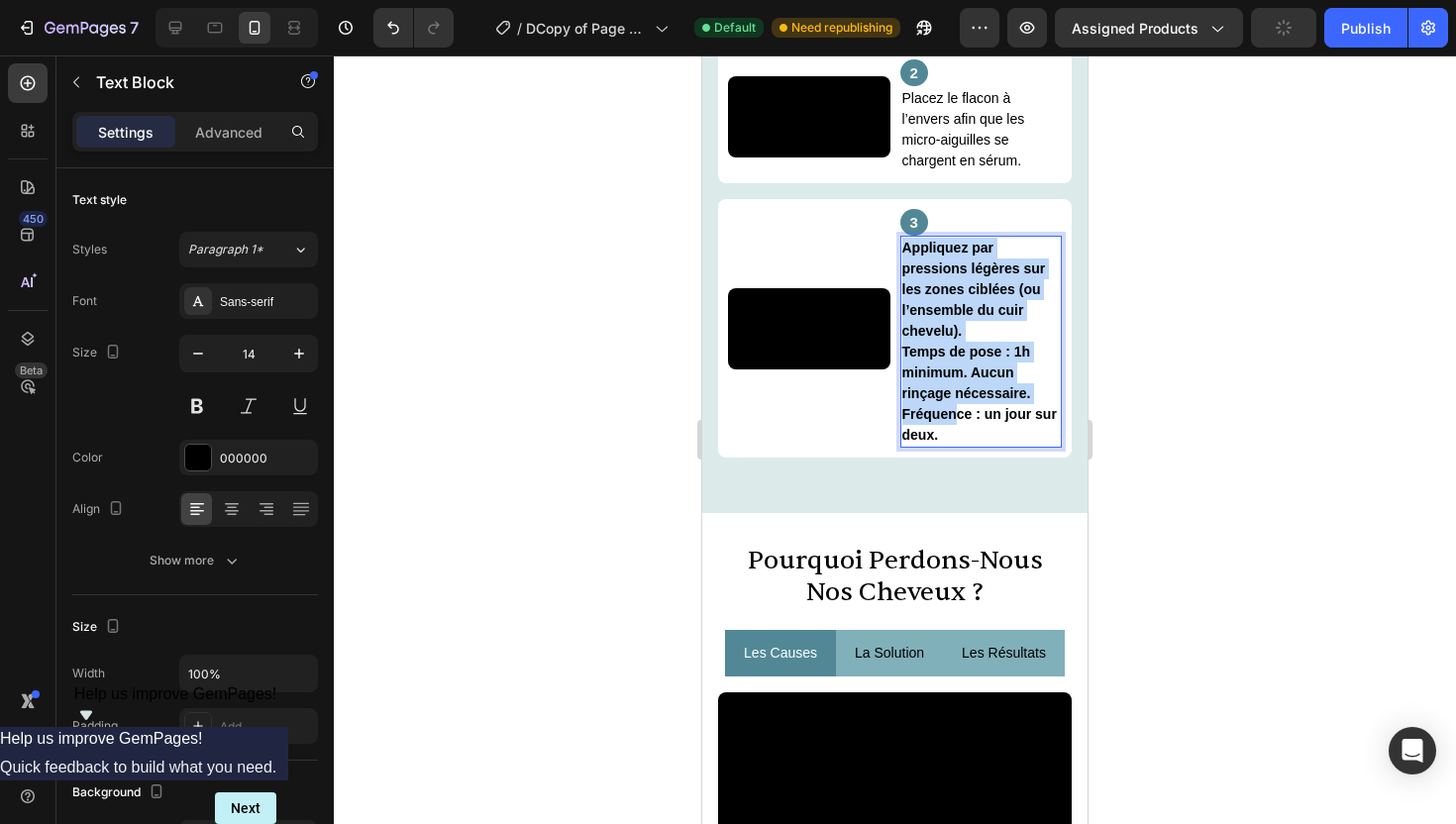
drag, startPoint x: 903, startPoint y: 341, endPoint x: 952, endPoint y: 524, distance: 189.4
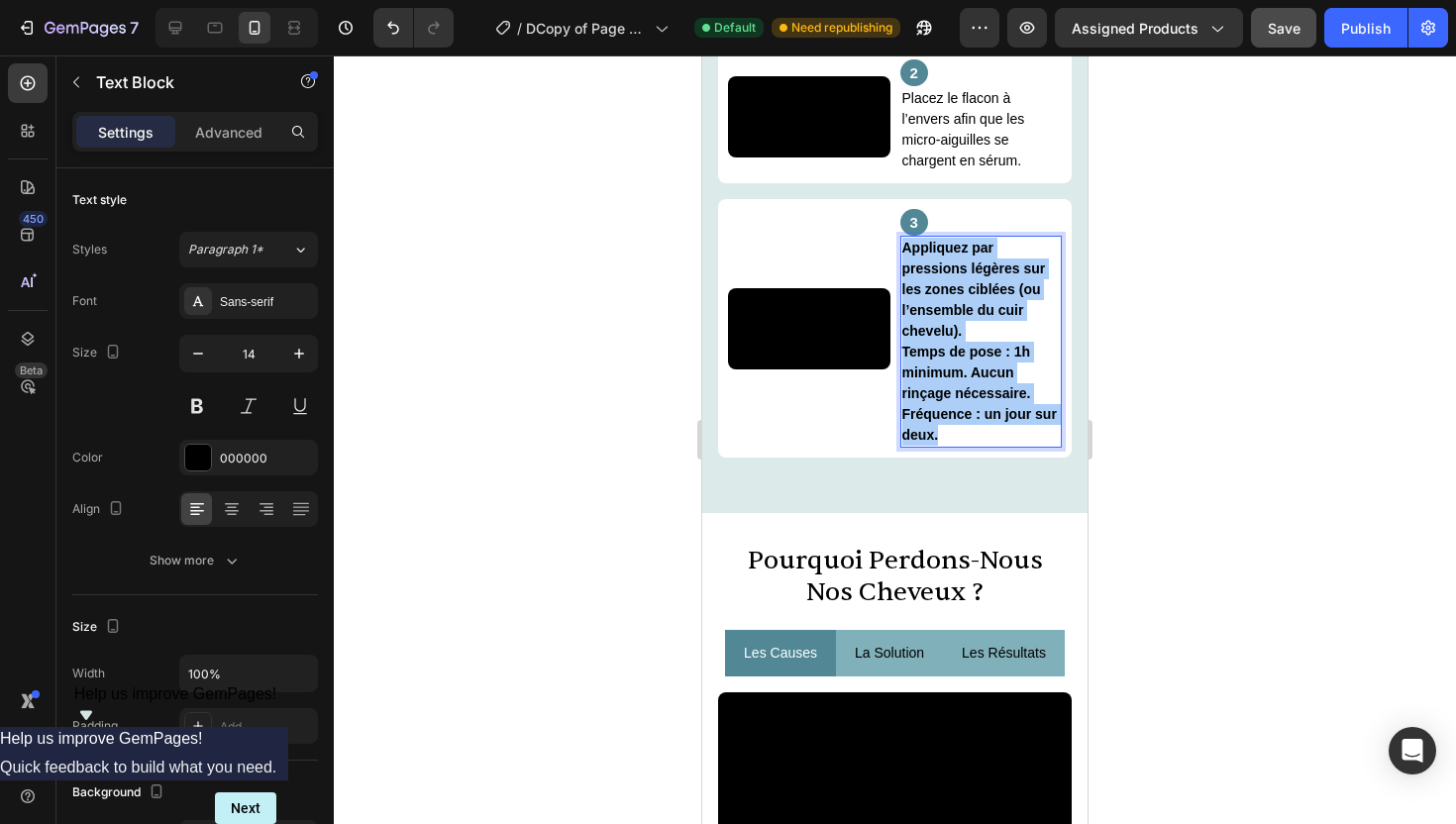
click at [1121, 352] on div at bounding box center [895, 440] width 1123 height 769
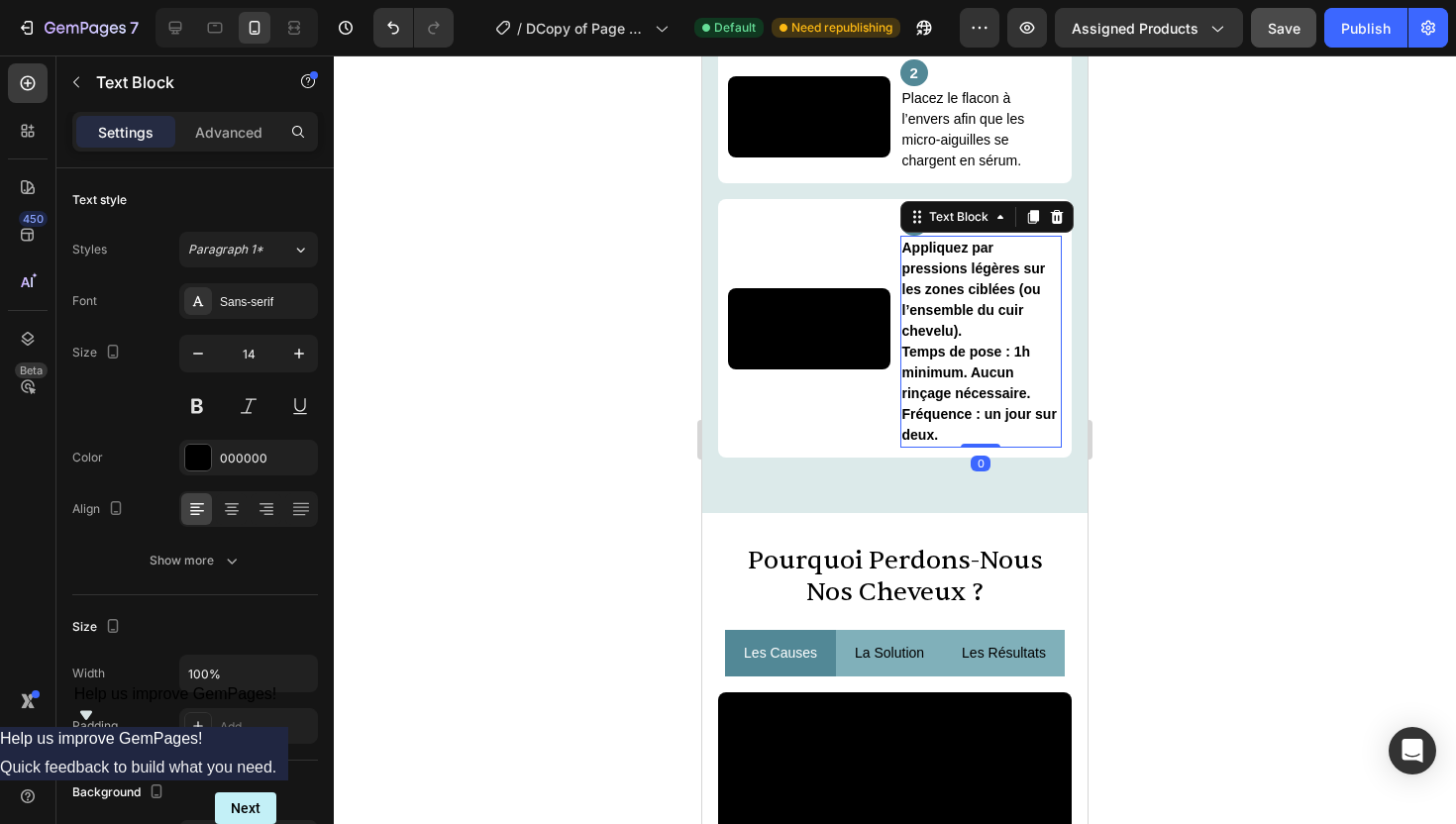
click at [966, 338] on strong "Appliquez par pressions légères sur les zones ciblées (ou l’ensemble du cuir ch…" at bounding box center [974, 290] width 143 height 100
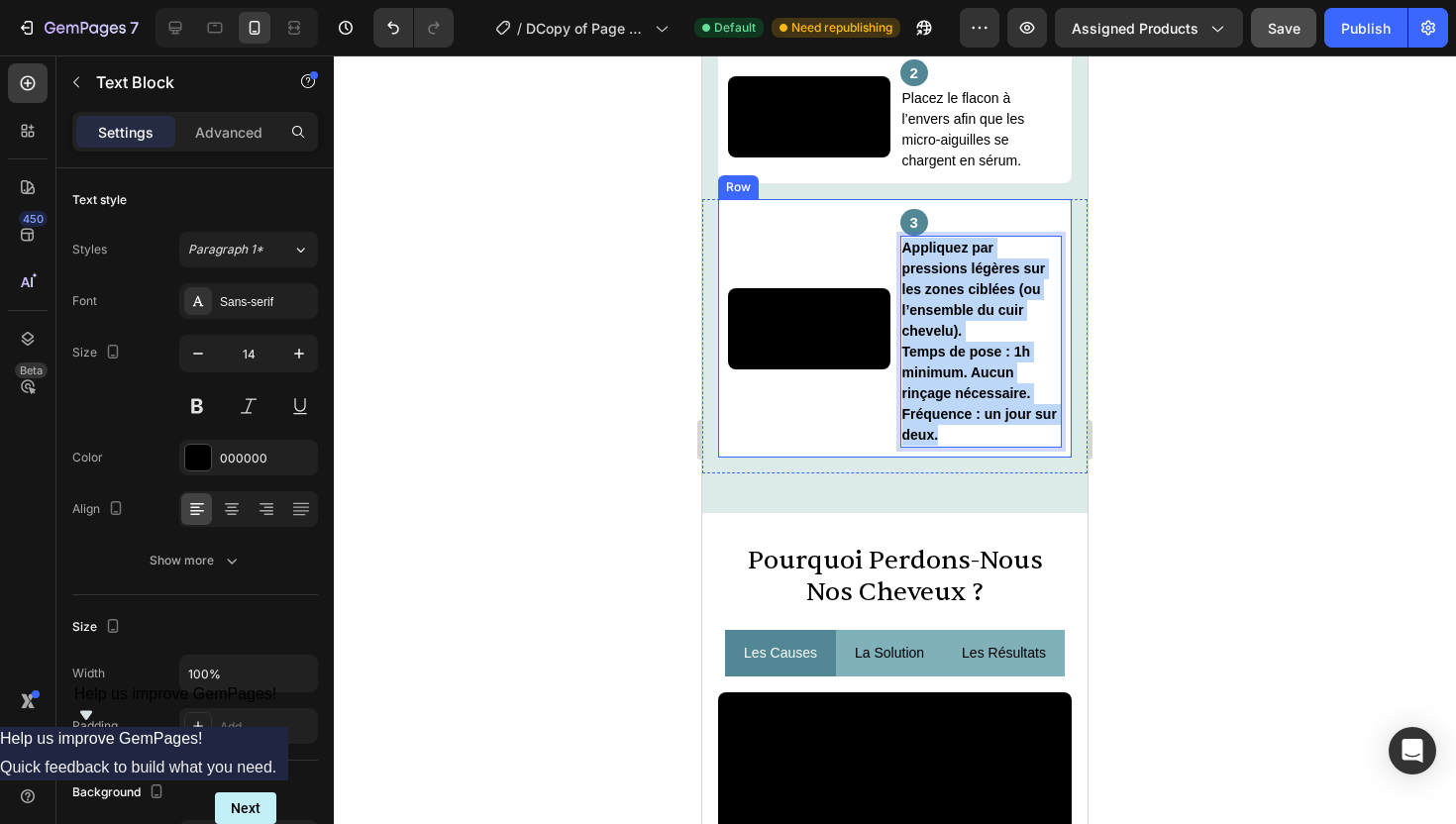
drag, startPoint x: 941, startPoint y: 532, endPoint x: 898, endPoint y: 335, distance: 201.6
click at [898, 335] on div "Video 3 Text Block Appliquez par pressions légères sur les zones ciblées (ou l’…" at bounding box center [895, 328] width 353 height 259
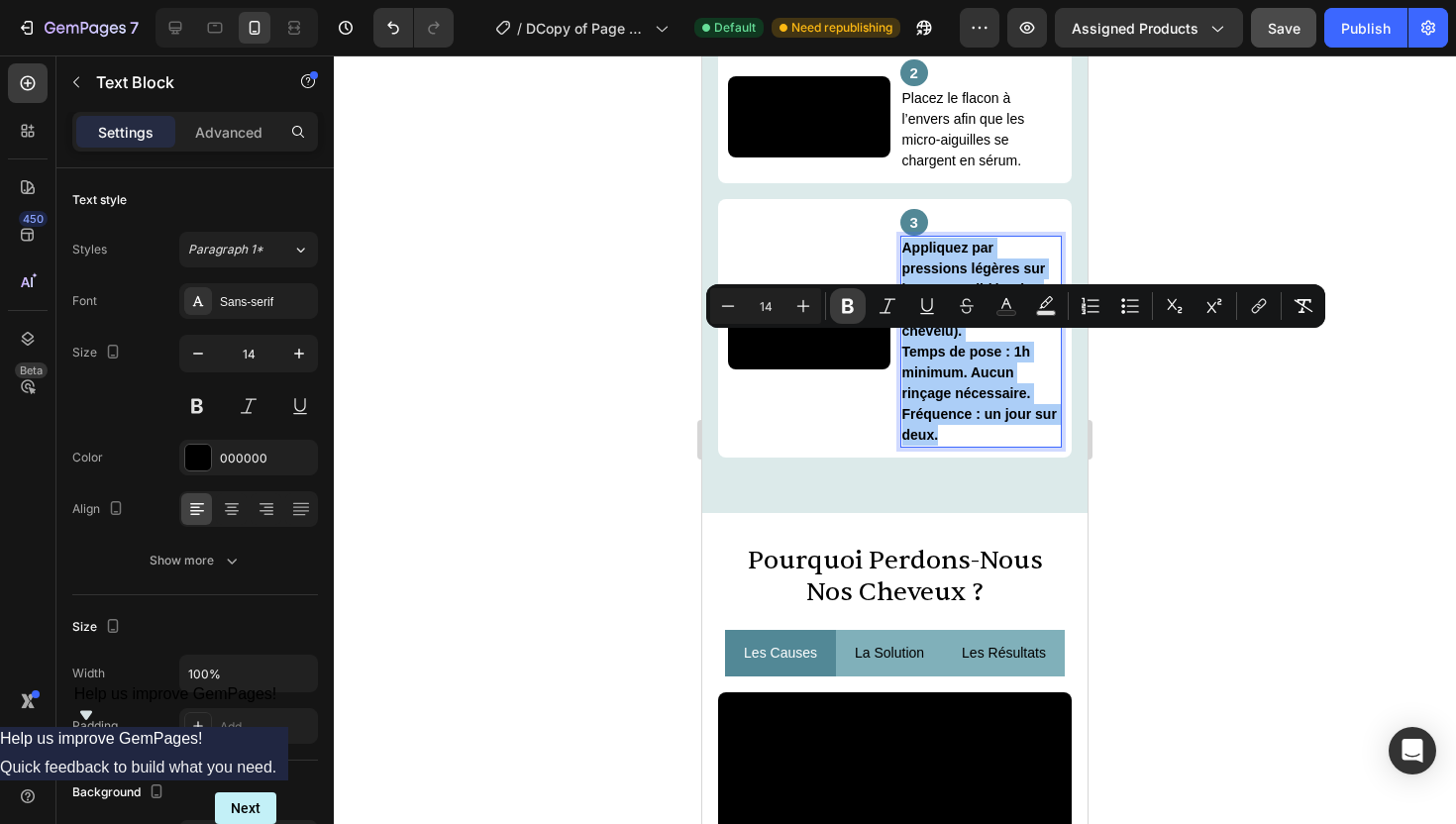
click at [836, 300] on button "Bold" at bounding box center [848, 307] width 36 height 36
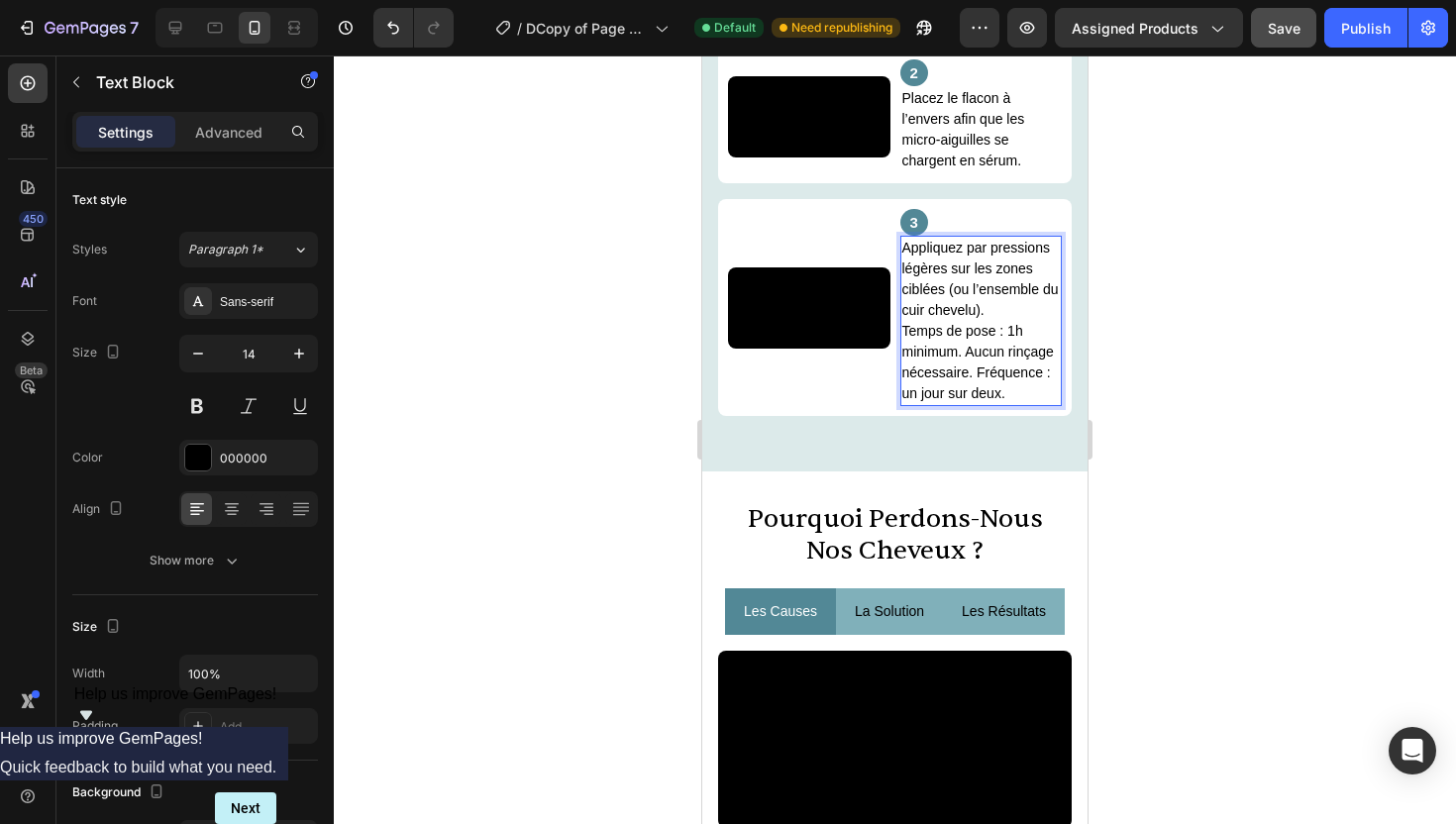
click at [1186, 456] on div at bounding box center [895, 440] width 1123 height 769
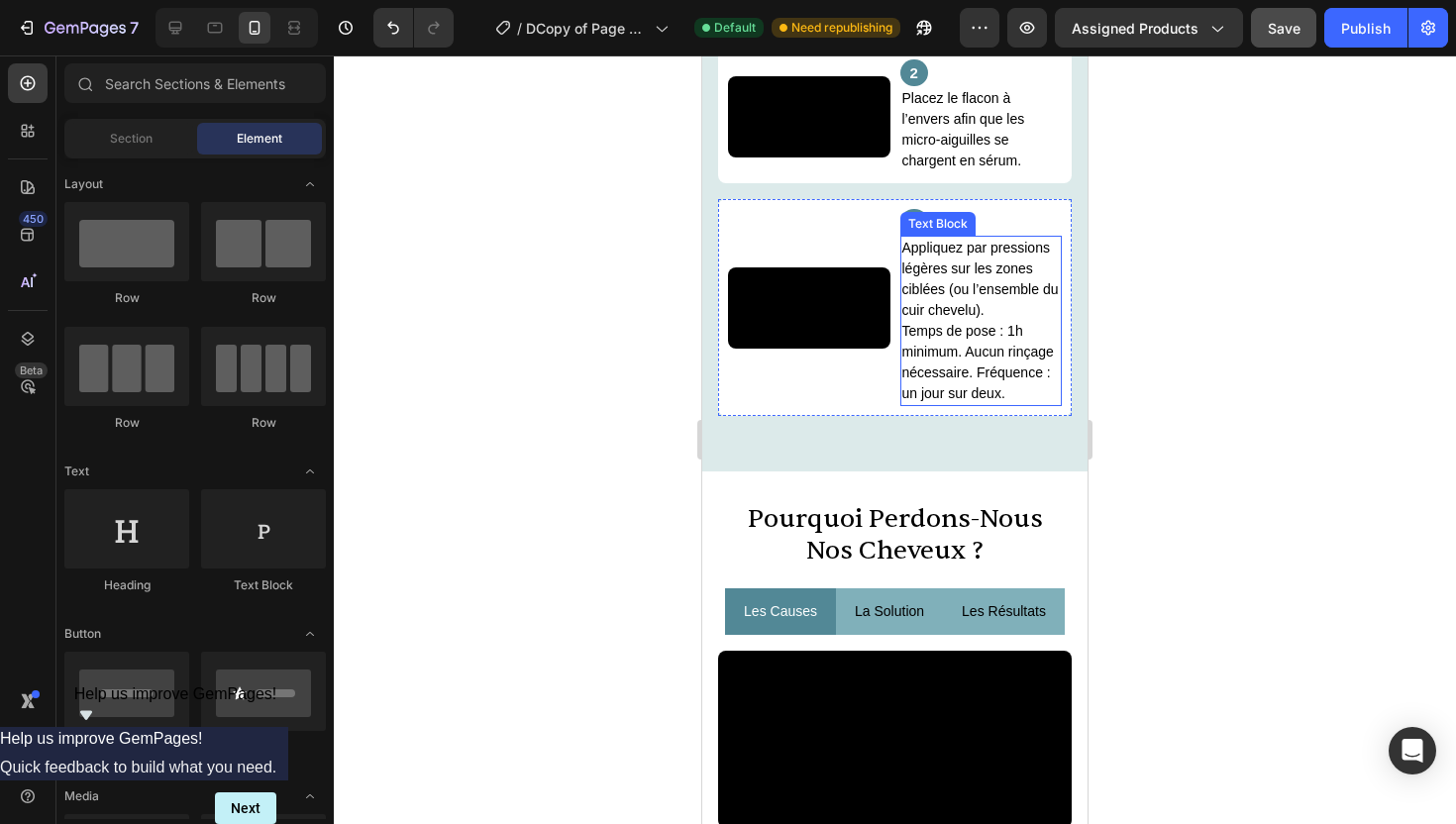
click at [973, 401] on span "Temps de pose : 1h minimum. Aucun rinçage nécessaire. Fréquence : un jour sur d…" at bounding box center [978, 362] width 151 height 79
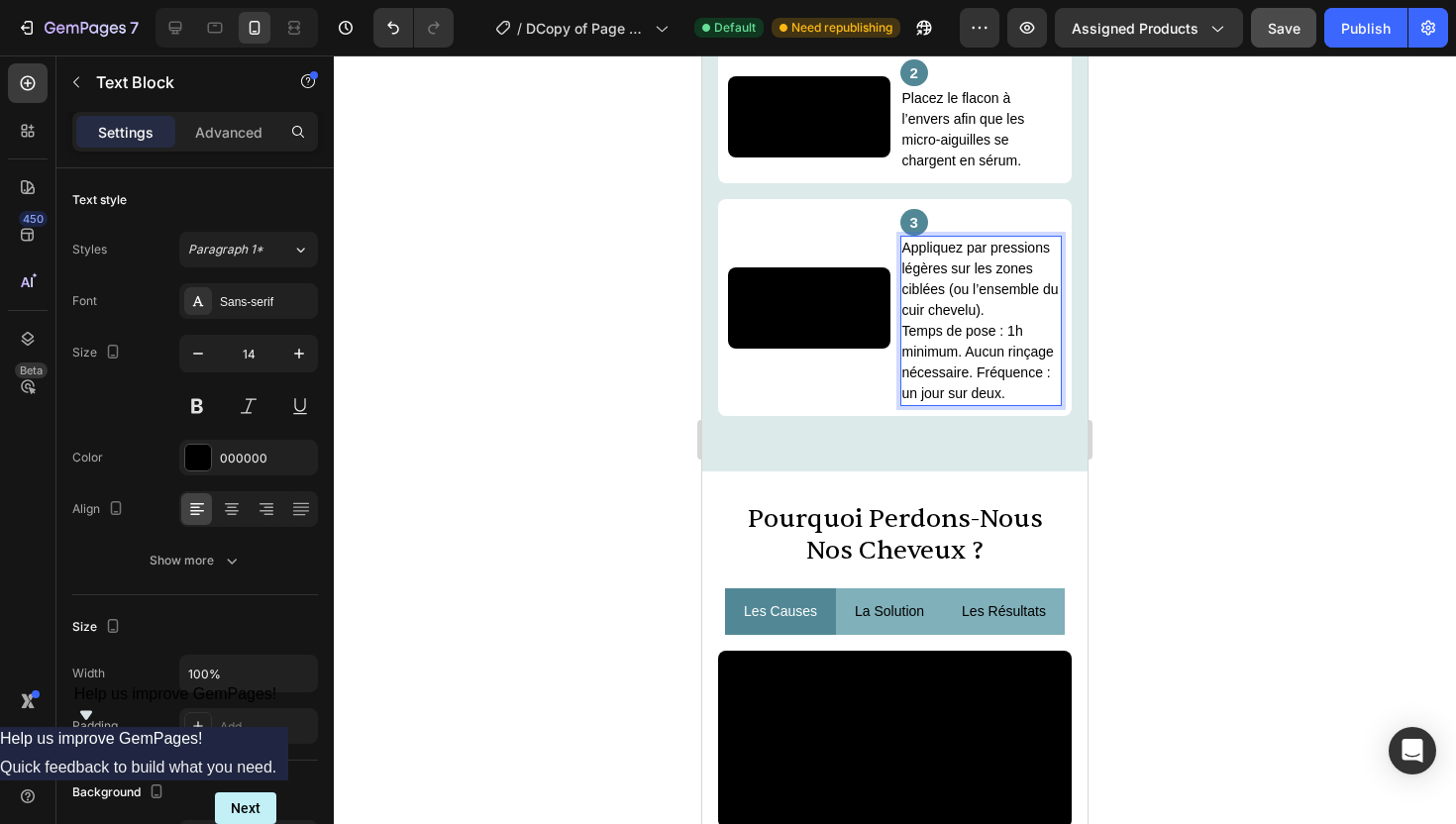
click at [1024, 404] on p "Temps de pose : 1h minimum. Aucun rinçage nécessaire. Fréquence : un jour sur d…" at bounding box center [981, 363] width 158 height 84
click at [992, 401] on span "Temps de pose : 1h minimum. Aucun rinçage nécessaire. Fréquence : un jour sur d…" at bounding box center [978, 362] width 151 height 79
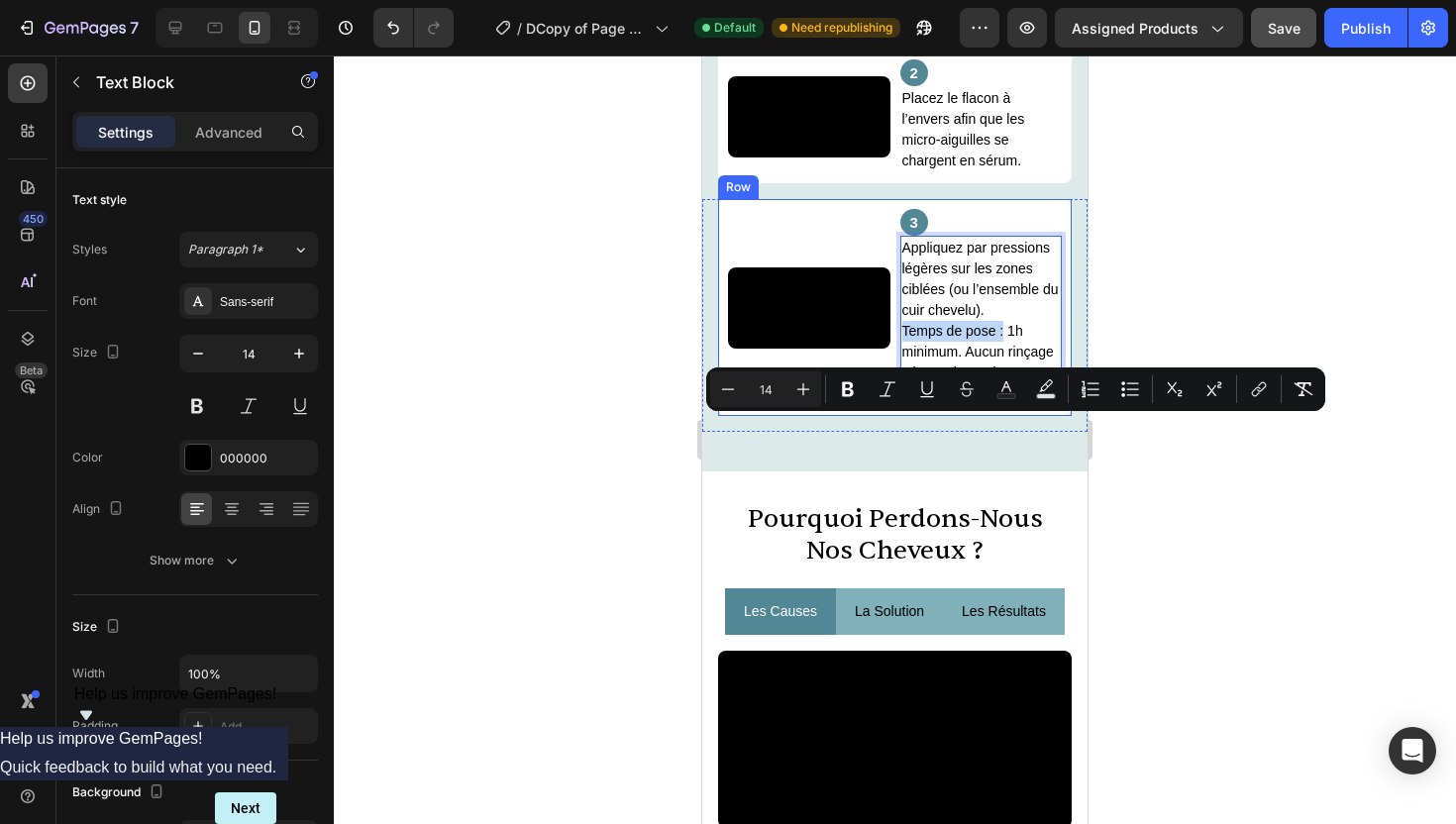
drag, startPoint x: 1003, startPoint y: 428, endPoint x: 894, endPoint y: 425, distance: 109.0
click at [894, 416] on div "Video 3 Text Block Appliquez par pressions légères sur les zones ciblées (ou l’…" at bounding box center [895, 308] width 353 height 217
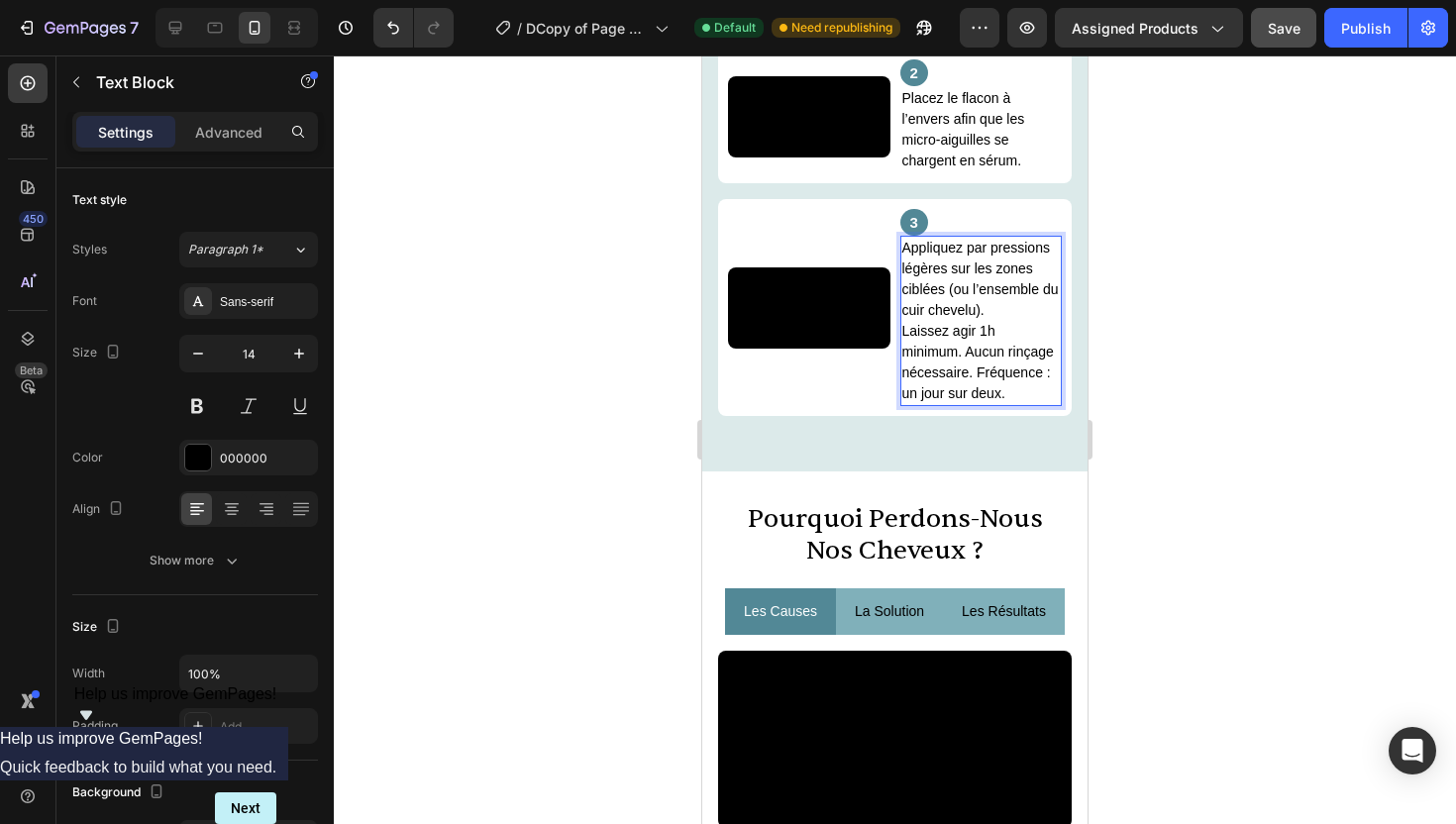
click at [983, 401] on span "Laissez agir 1h minimum. Aucun rinçage nécessaire. Fréquence : un jour sur deux." at bounding box center [978, 362] width 151 height 79
click at [904, 401] on span "Laissez agir 1h minimum. Aucun rinçage nécessaire. Fréquence : un jour sur deux." at bounding box center [978, 362] width 151 height 79
click at [964, 401] on span "Laissez agir 1h minimum. Aucun rinçage nécessaire. Fréquence : un jour sur deux." at bounding box center [978, 362] width 151 height 79
click at [978, 401] on span "Laissez agir 1h minimum. Aucun rinçage nécessaire. Fréquence : un jour sur deux." at bounding box center [978, 362] width 151 height 79
click at [953, 401] on span "Laissez agir au moins 1h minimum. Aucun rinçage nécessaire. Fréquence : un jour…" at bounding box center [979, 362] width 153 height 79
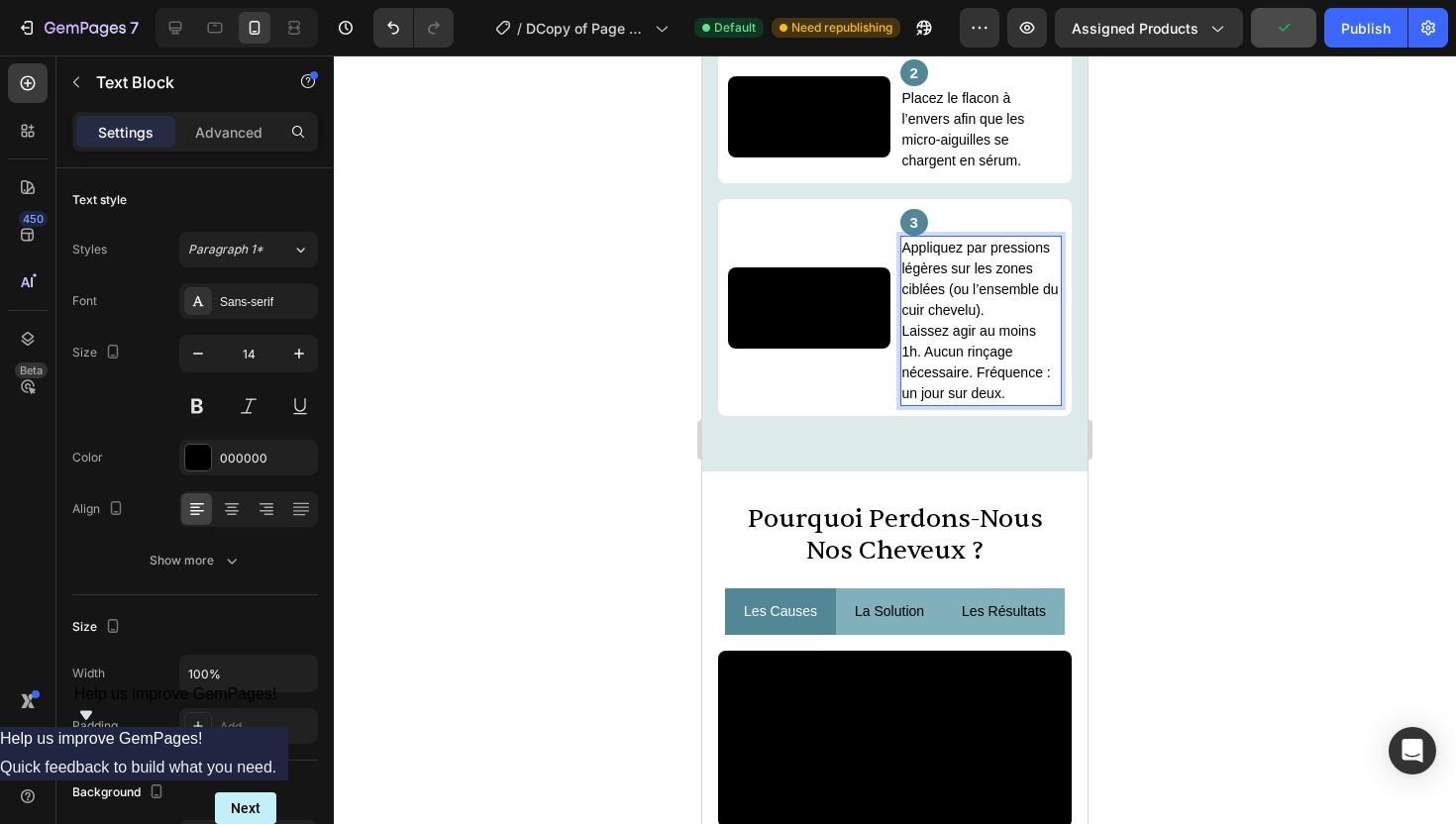
click at [928, 401] on span "Laissez agir au moins 1h. Aucun rinçage nécessaire. Fréquence : un jour sur deu…" at bounding box center [976, 362] width 148 height 79
drag, startPoint x: 1035, startPoint y: 430, endPoint x: 981, endPoint y: 430, distance: 54.0
click at [981, 401] on span "Laissez agir au moins 1h. Aucun rinçage nécessaire. Fréquence : un jour sur deu…" at bounding box center [976, 362] width 148 height 79
click at [928, 401] on span "Laissez agir mi 1h. Aucun rinçage nécessaire. Fréquence : un jour sur deux." at bounding box center [976, 362] width 148 height 79
click at [993, 338] on span "Laissez agir mi 1h." at bounding box center [960, 331] width 115 height 16
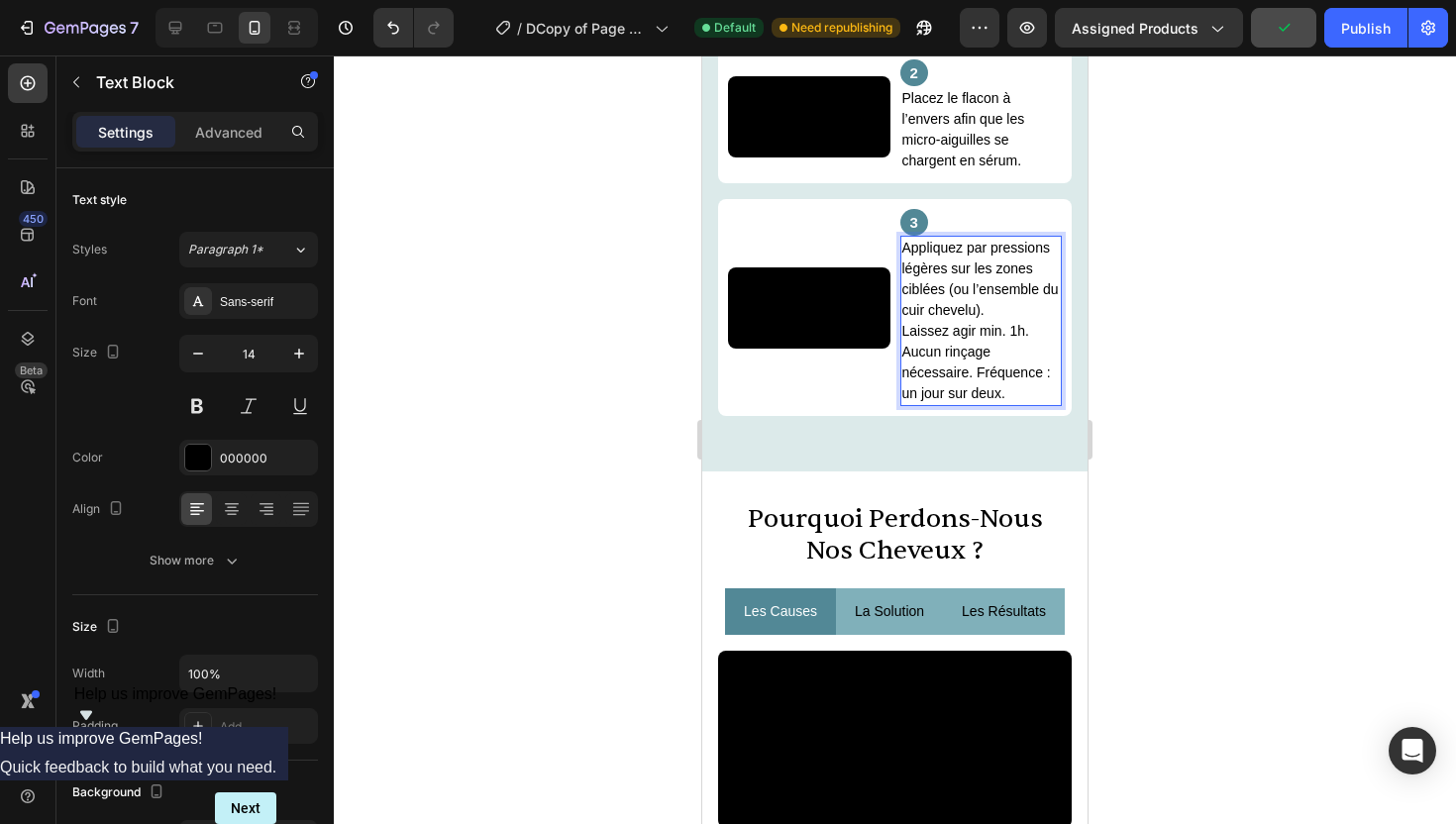
click at [1214, 386] on div at bounding box center [895, 440] width 1123 height 769
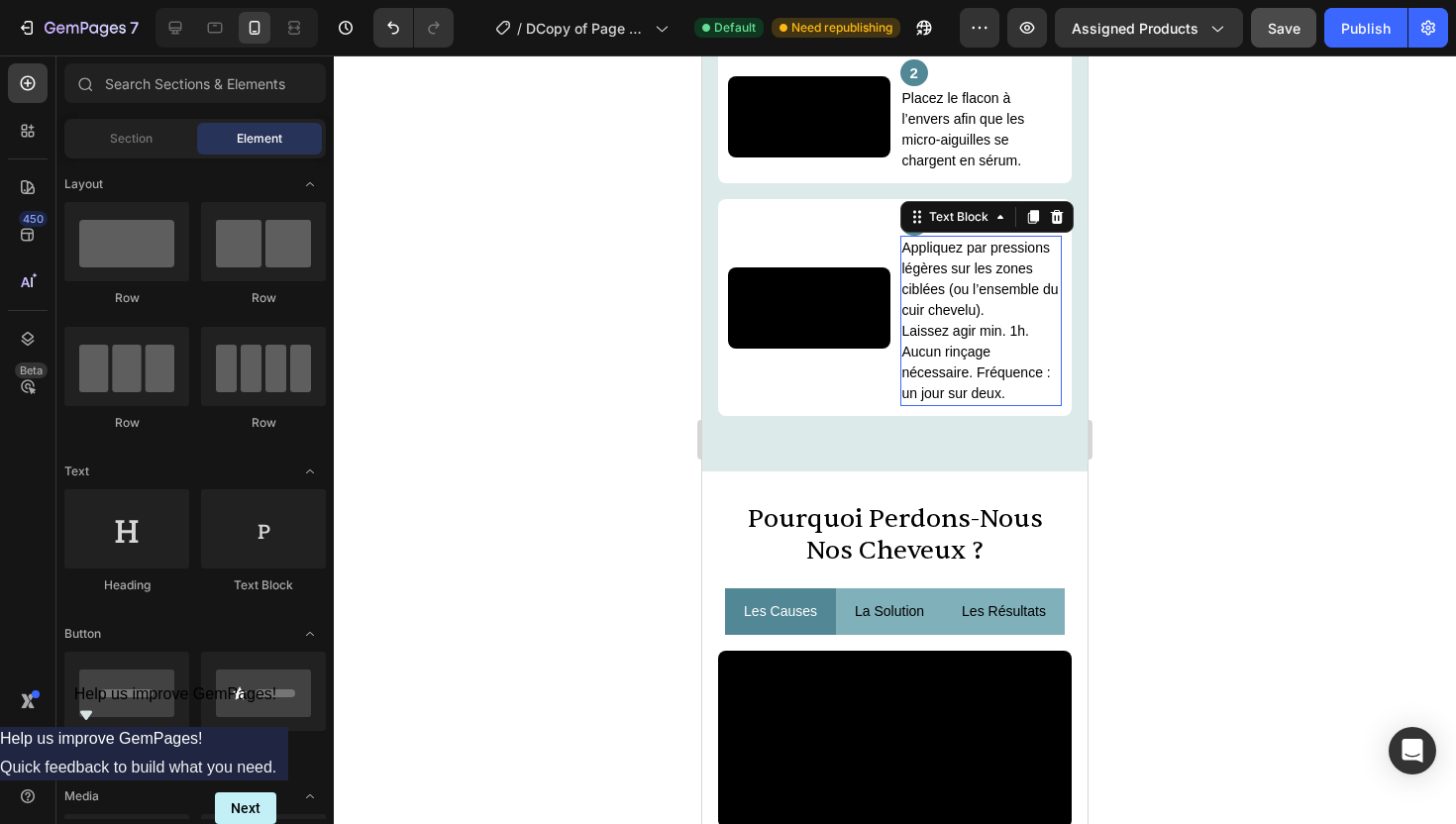
click at [1004, 338] on span "Laissez agir min. 1h." at bounding box center [965, 331] width 126 height 16
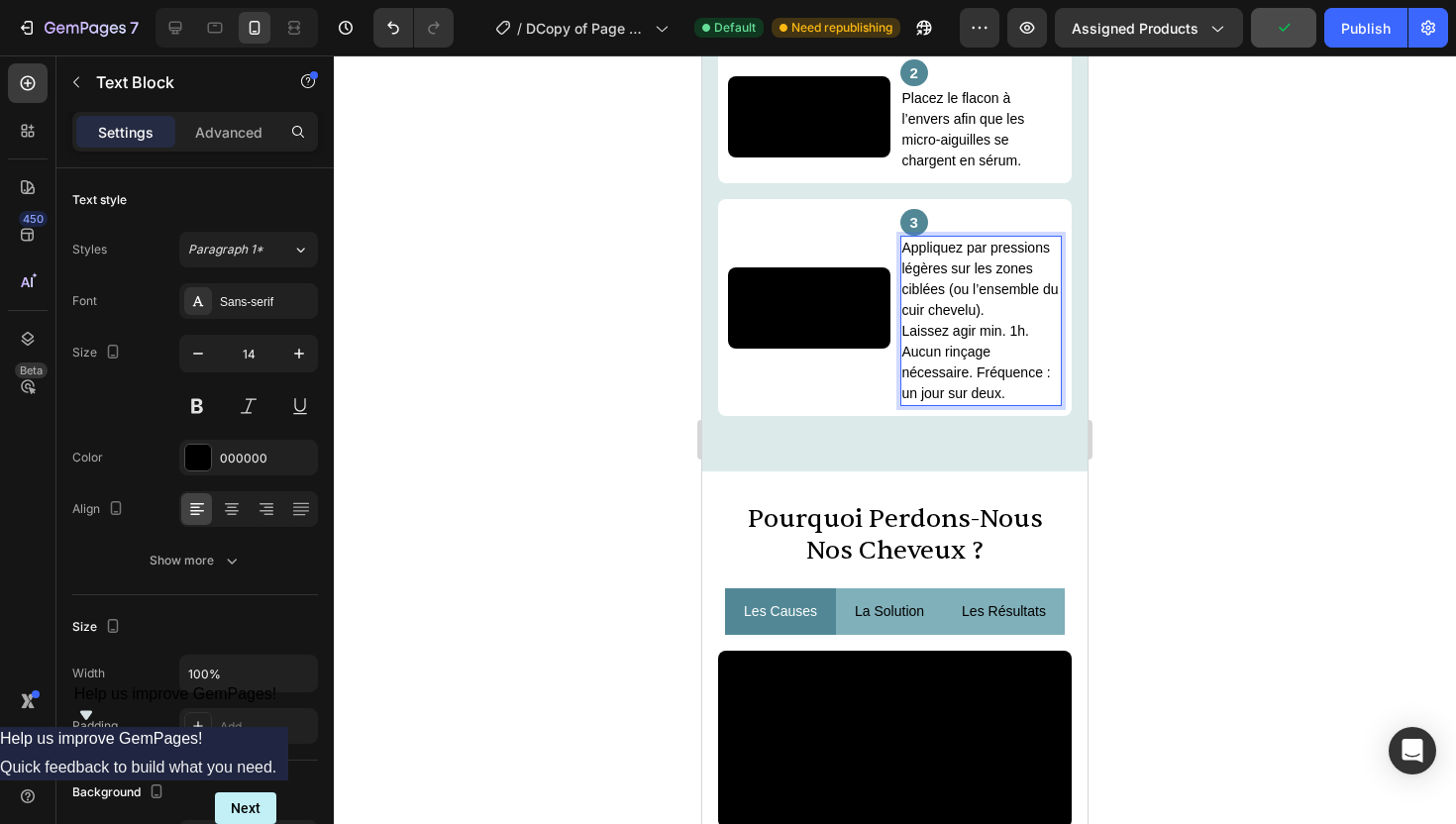
click at [1002, 338] on span "Laissez agir min. 1h." at bounding box center [965, 331] width 126 height 16
drag, startPoint x: 1031, startPoint y: 431, endPoint x: 905, endPoint y: 433, distance: 126.0
click at [905, 338] on span "Laissez agir min. 1h." at bounding box center [965, 331] width 126 height 16
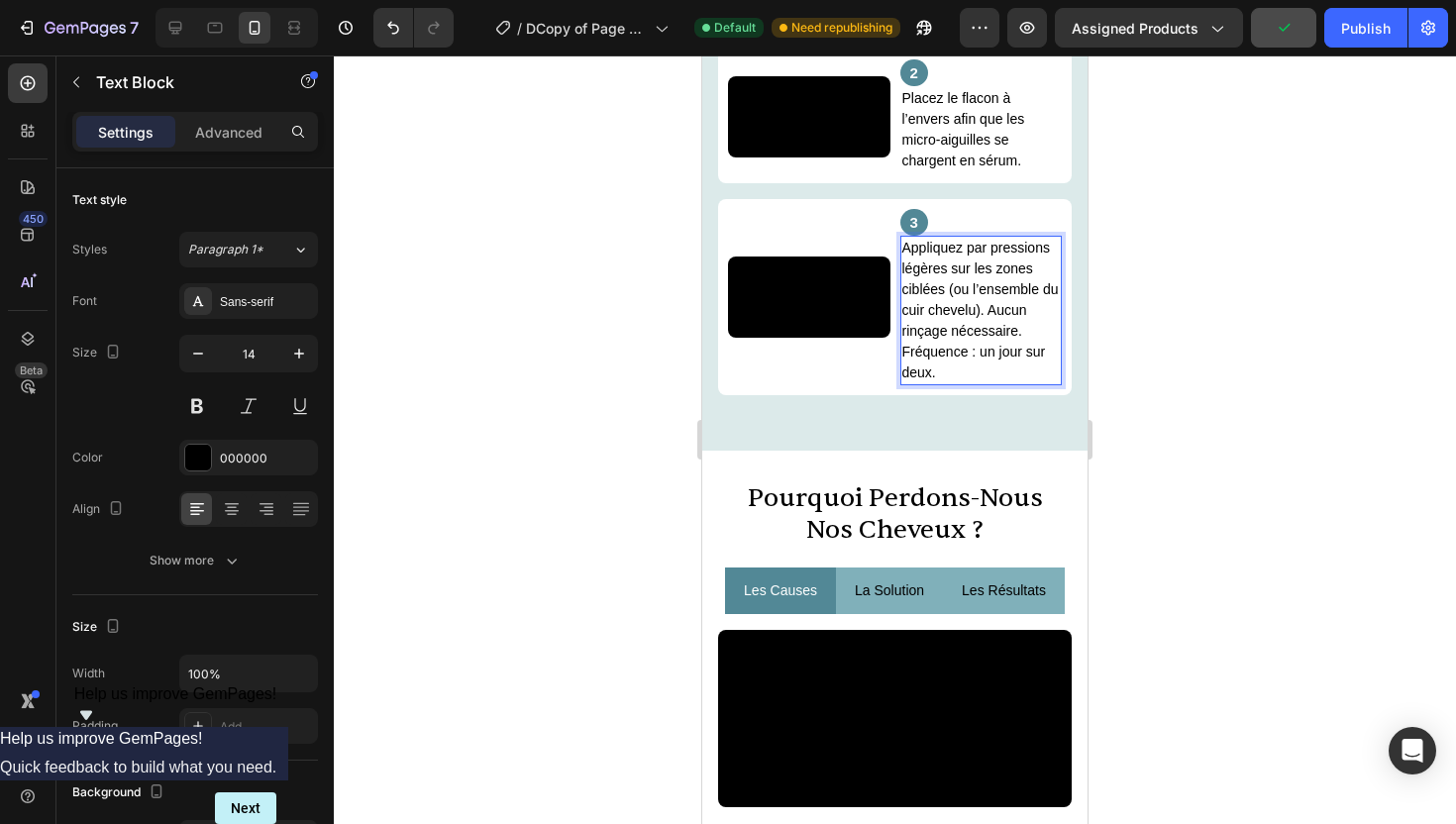
click at [946, 380] on span "Appliquez par pressions légères sur les zones ciblées (ou l’ensemble du cuir ch…" at bounding box center [980, 309] width 156 height 140
click at [972, 383] on p "Appliquez par pressions légères sur les zones ciblées et laissez agir (ou l’ens…" at bounding box center [981, 310] width 158 height 145
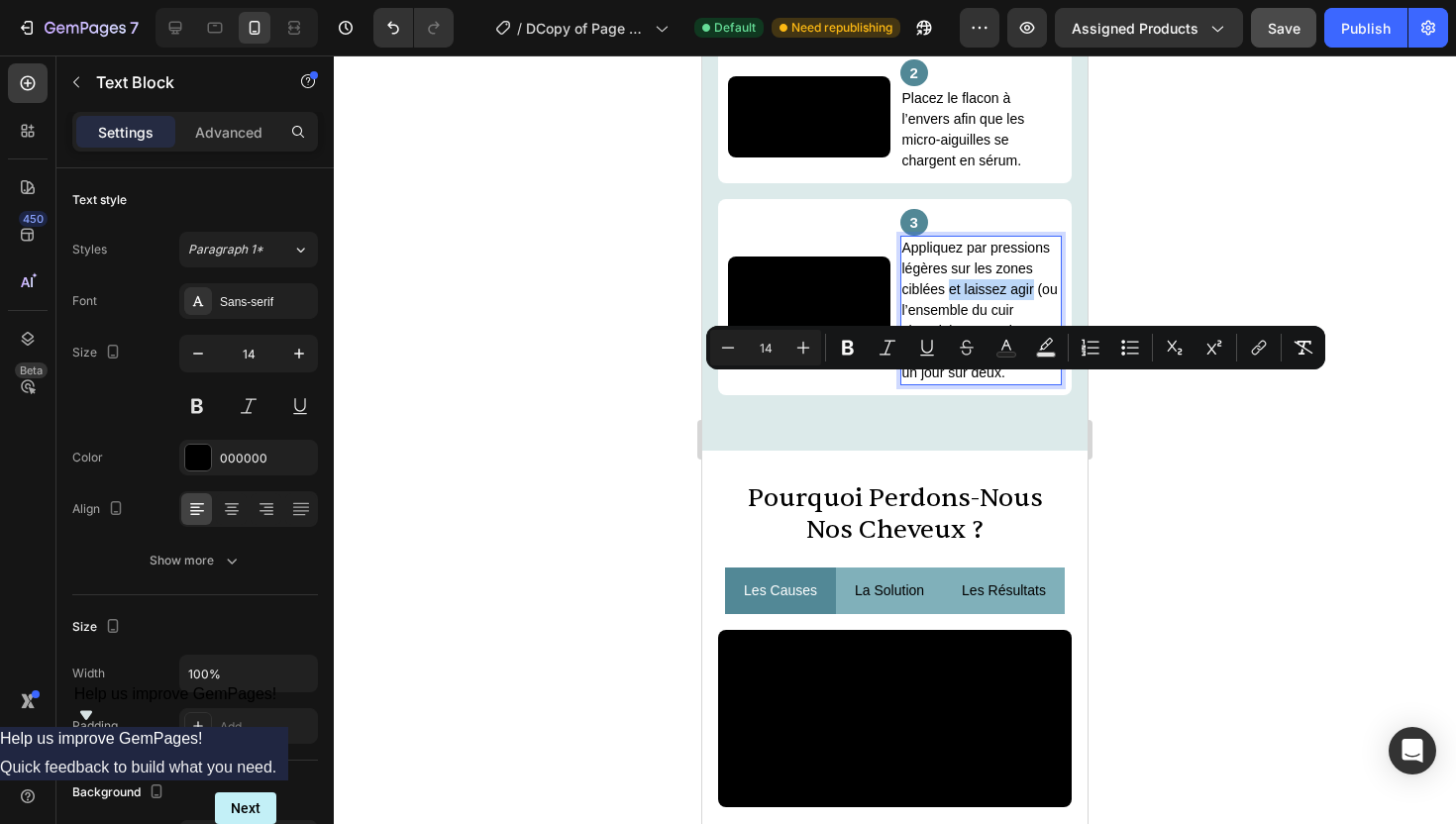
drag, startPoint x: 951, startPoint y: 386, endPoint x: 1032, endPoint y: 390, distance: 81.1
click at [1032, 380] on span "Appliquez par pressions légères sur les zones ciblées et laissez agir (ou l’ens…" at bounding box center [980, 309] width 155 height 140
click at [1021, 380] on span "Appliquez par pressions légères sur les zones ciblées et laissez agir (ou l’ens…" at bounding box center [980, 309] width 155 height 140
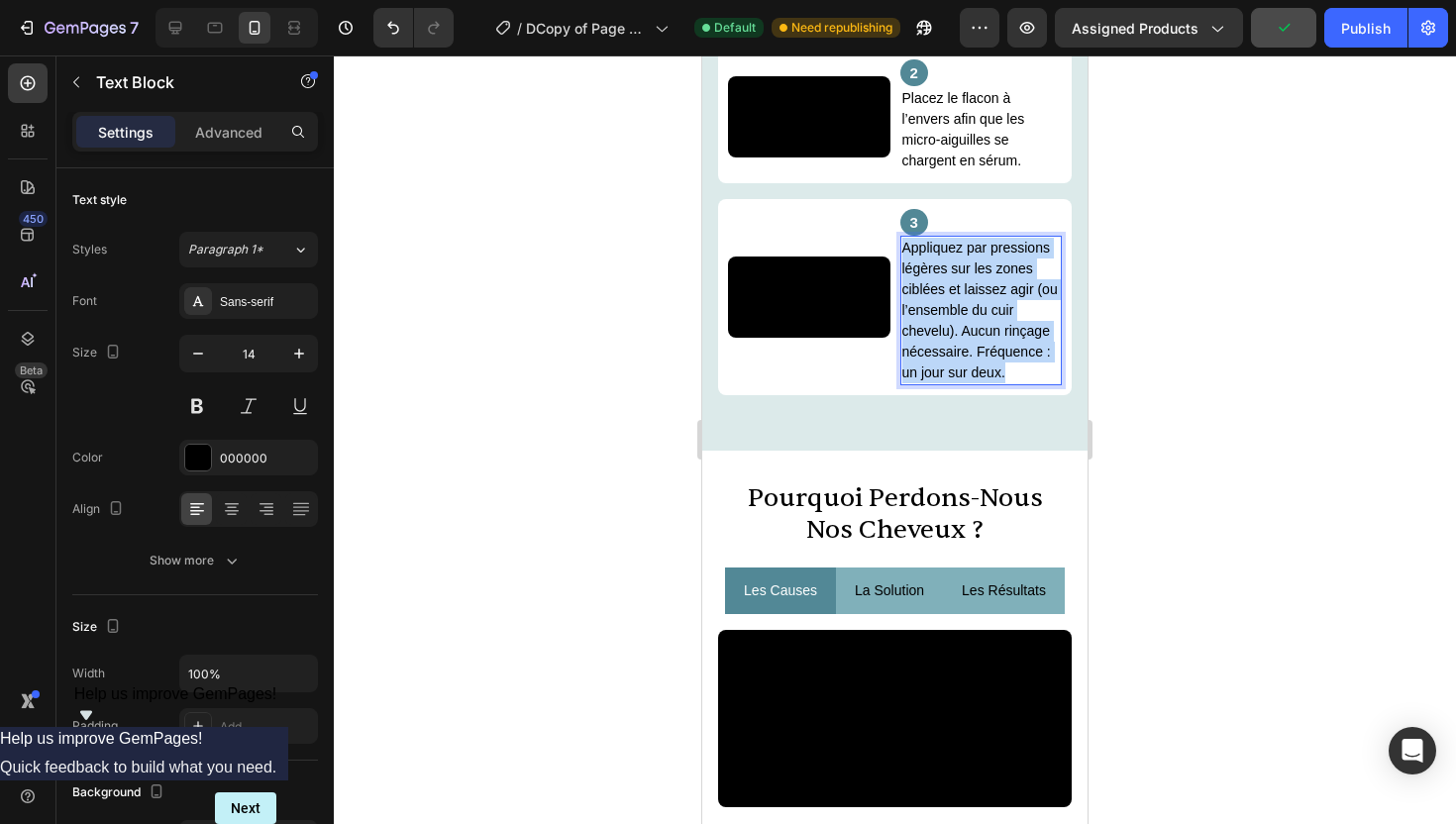
drag, startPoint x: 1021, startPoint y: 464, endPoint x: 902, endPoint y: 337, distance: 174.0
click at [903, 337] on p "Appliquez par pressions légères sur les zones ciblées et laissez agir (ou l’ens…" at bounding box center [981, 310] width 158 height 145
copy span "Appliquez par pressions légères sur les zones ciblées et laissez agir (ou l’ens…"
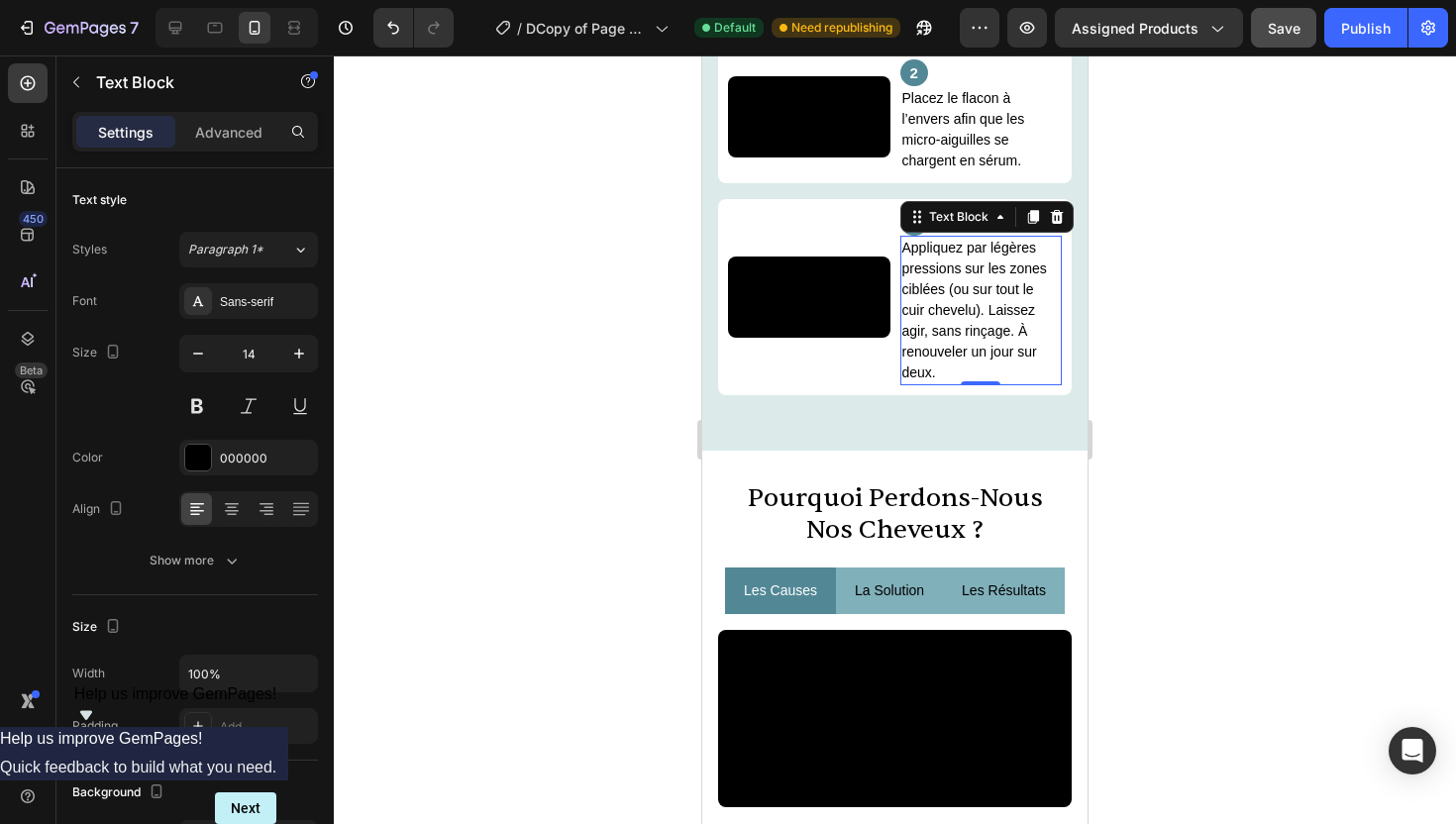
click at [1190, 451] on div at bounding box center [895, 440] width 1123 height 769
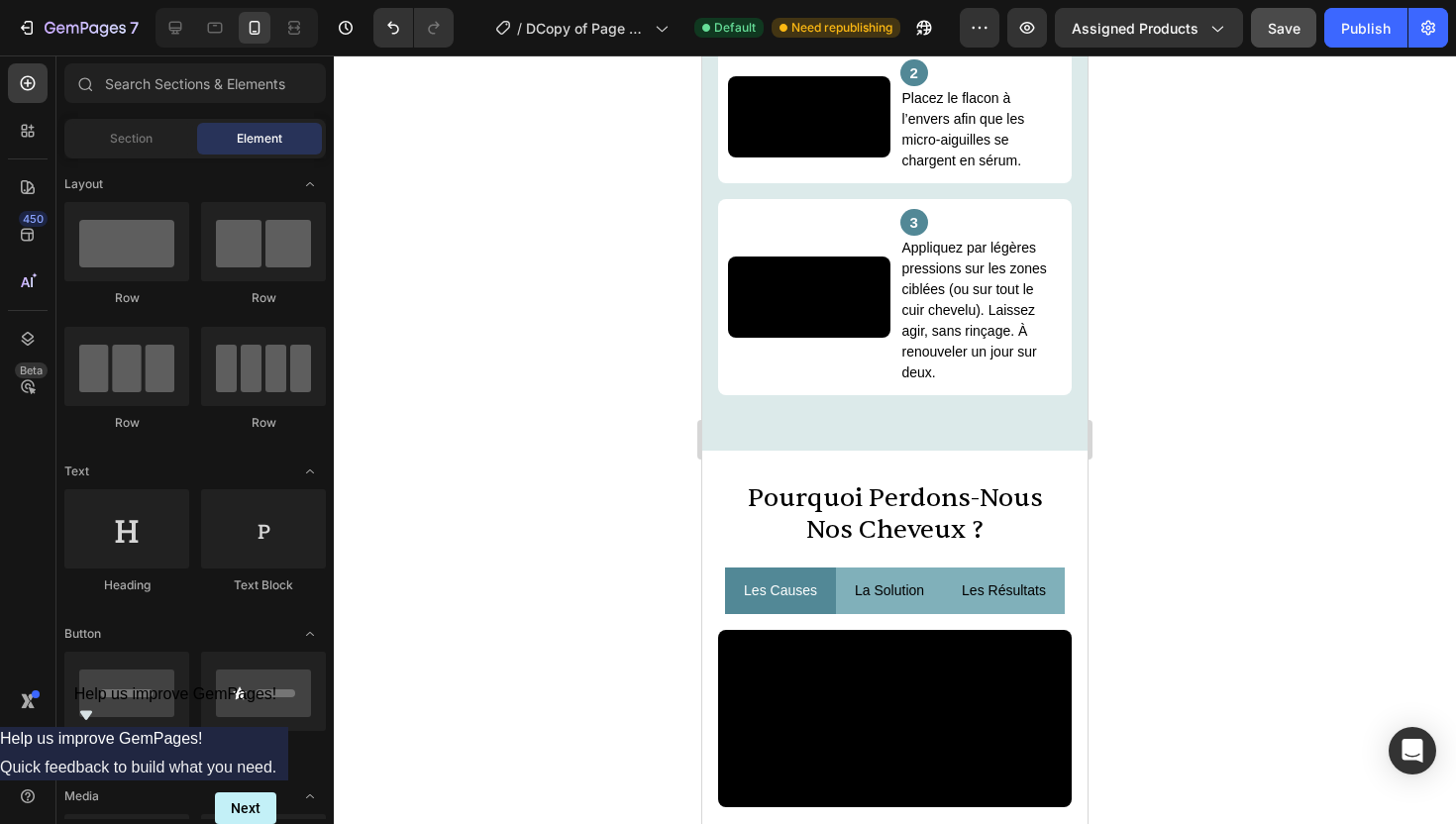
click at [1248, 461] on div at bounding box center [895, 440] width 1123 height 769
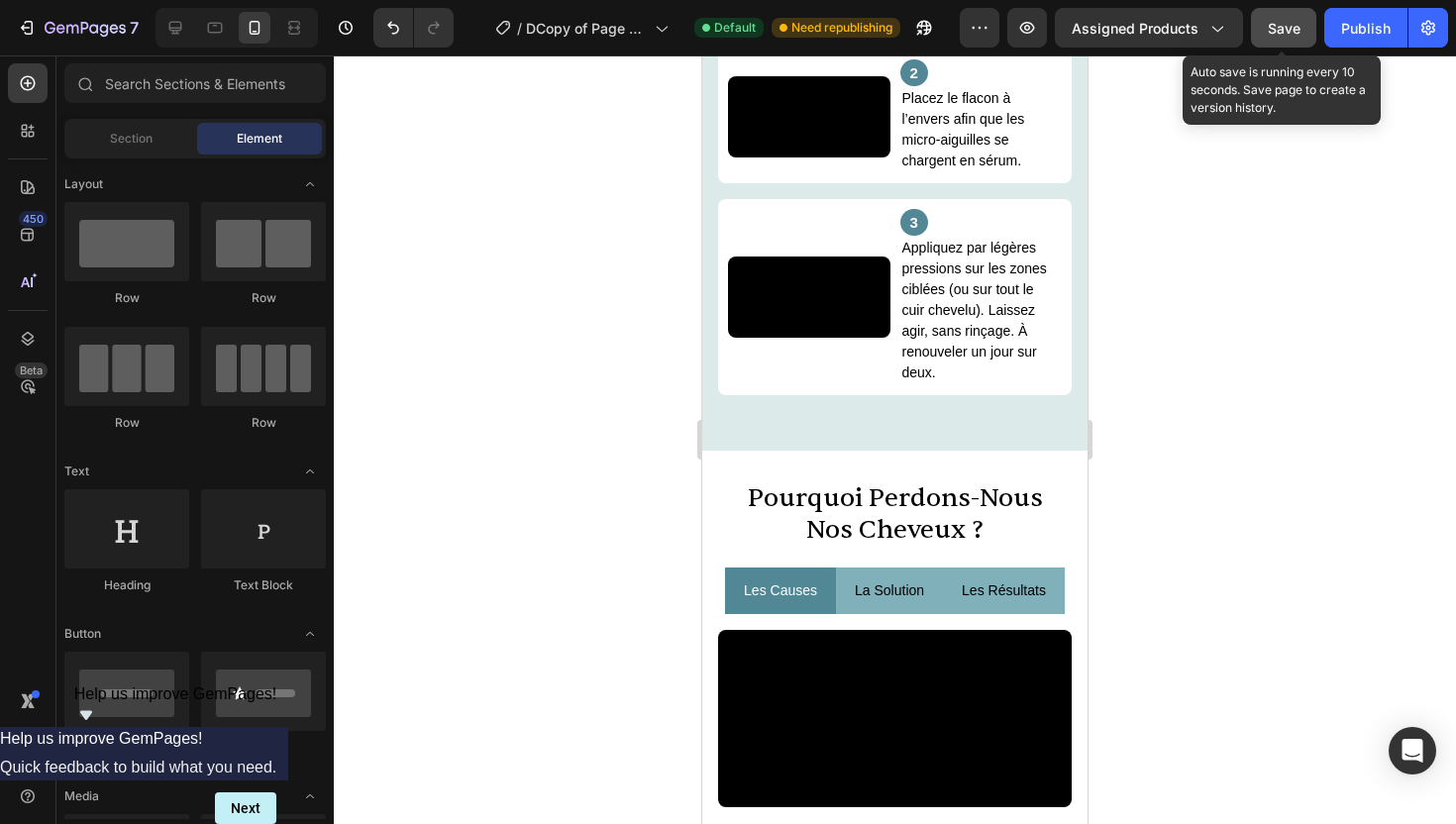
click at [1282, 45] on button "Save" at bounding box center [1284, 28] width 66 height 40
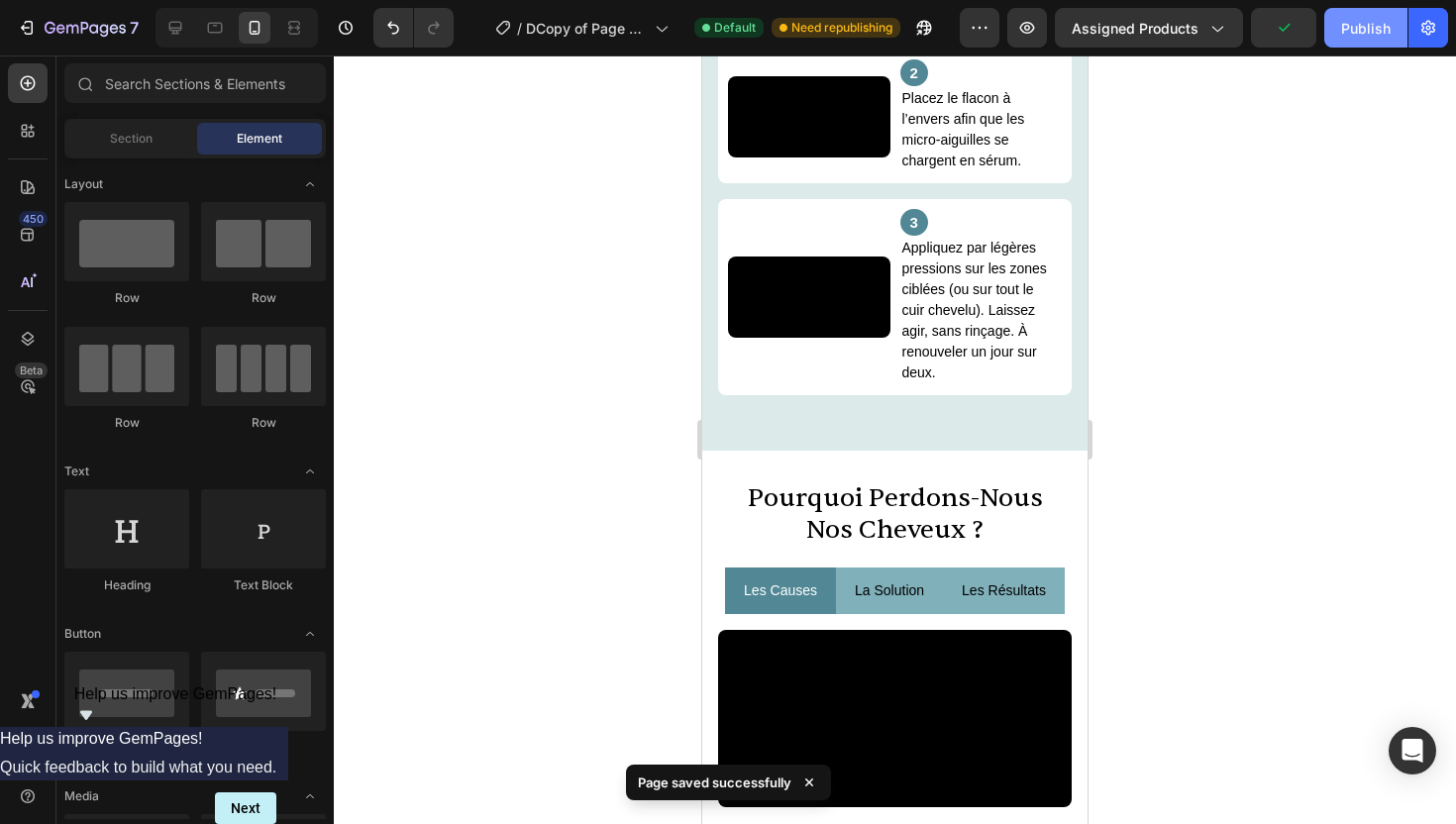
click at [1350, 33] on div "Publish" at bounding box center [1366, 28] width 50 height 21
click at [208, 32] on icon at bounding box center [215, 28] width 20 height 20
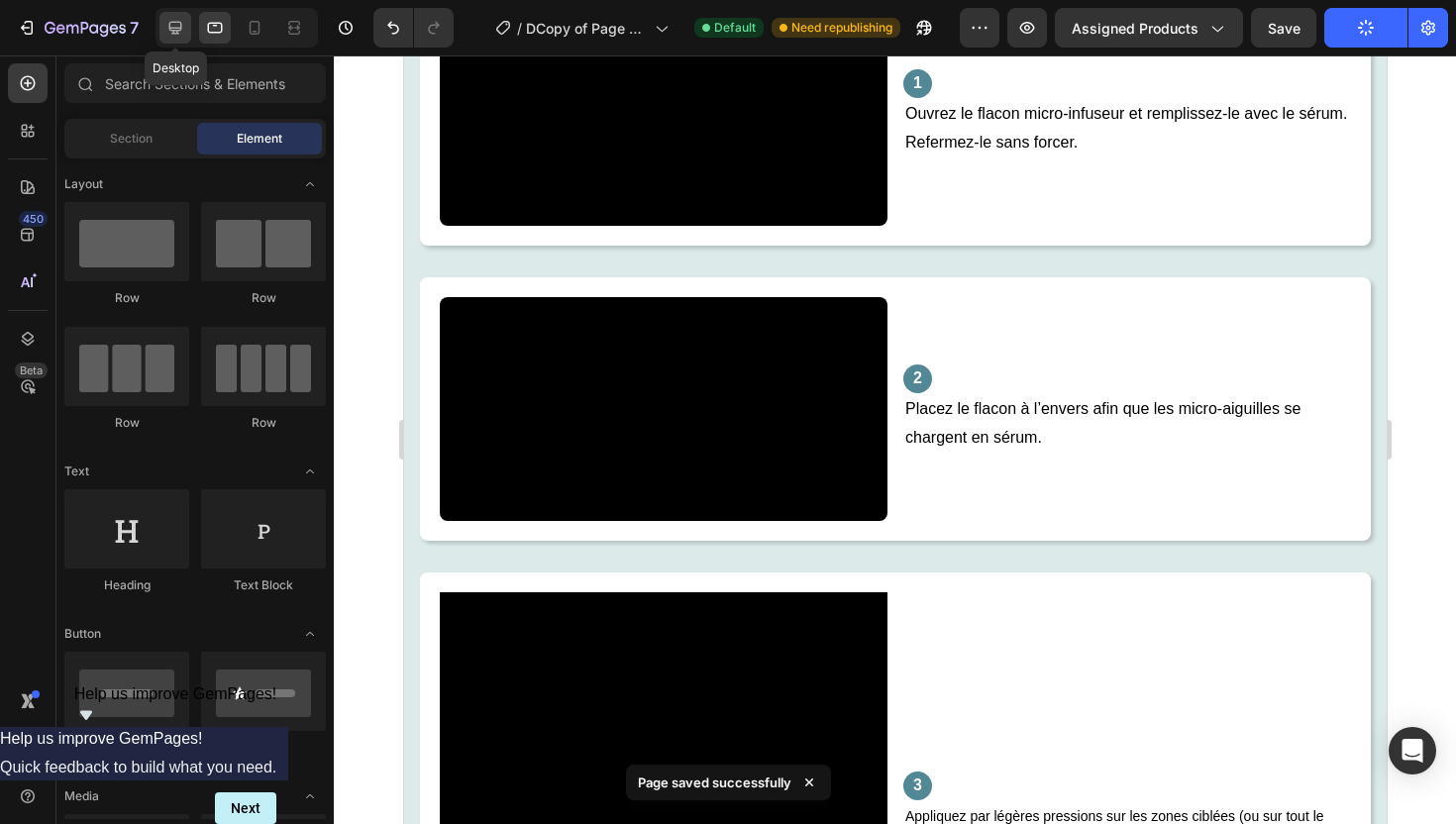
click at [169, 27] on icon at bounding box center [175, 28] width 13 height 13
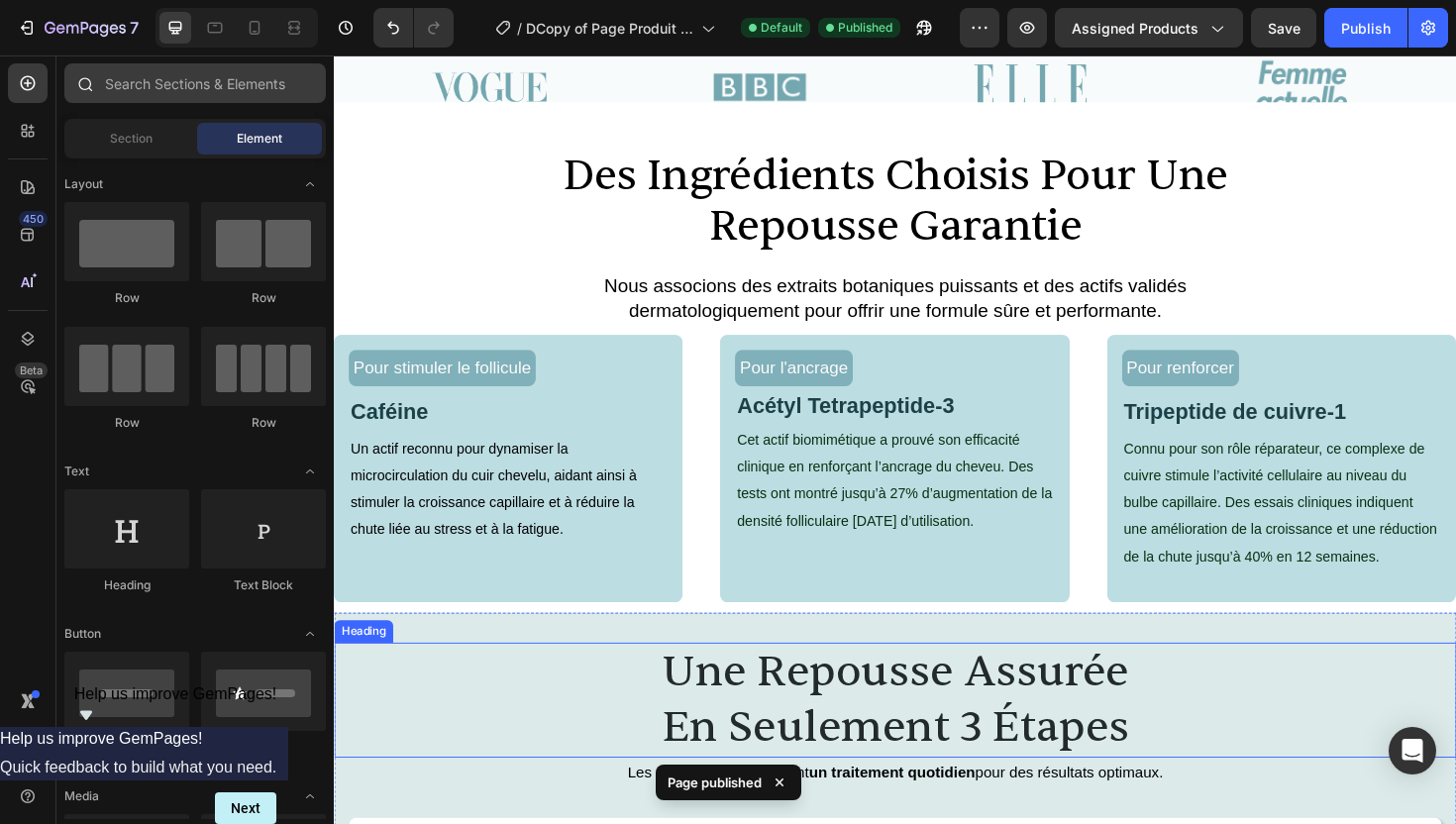
scroll to position [2481, 0]
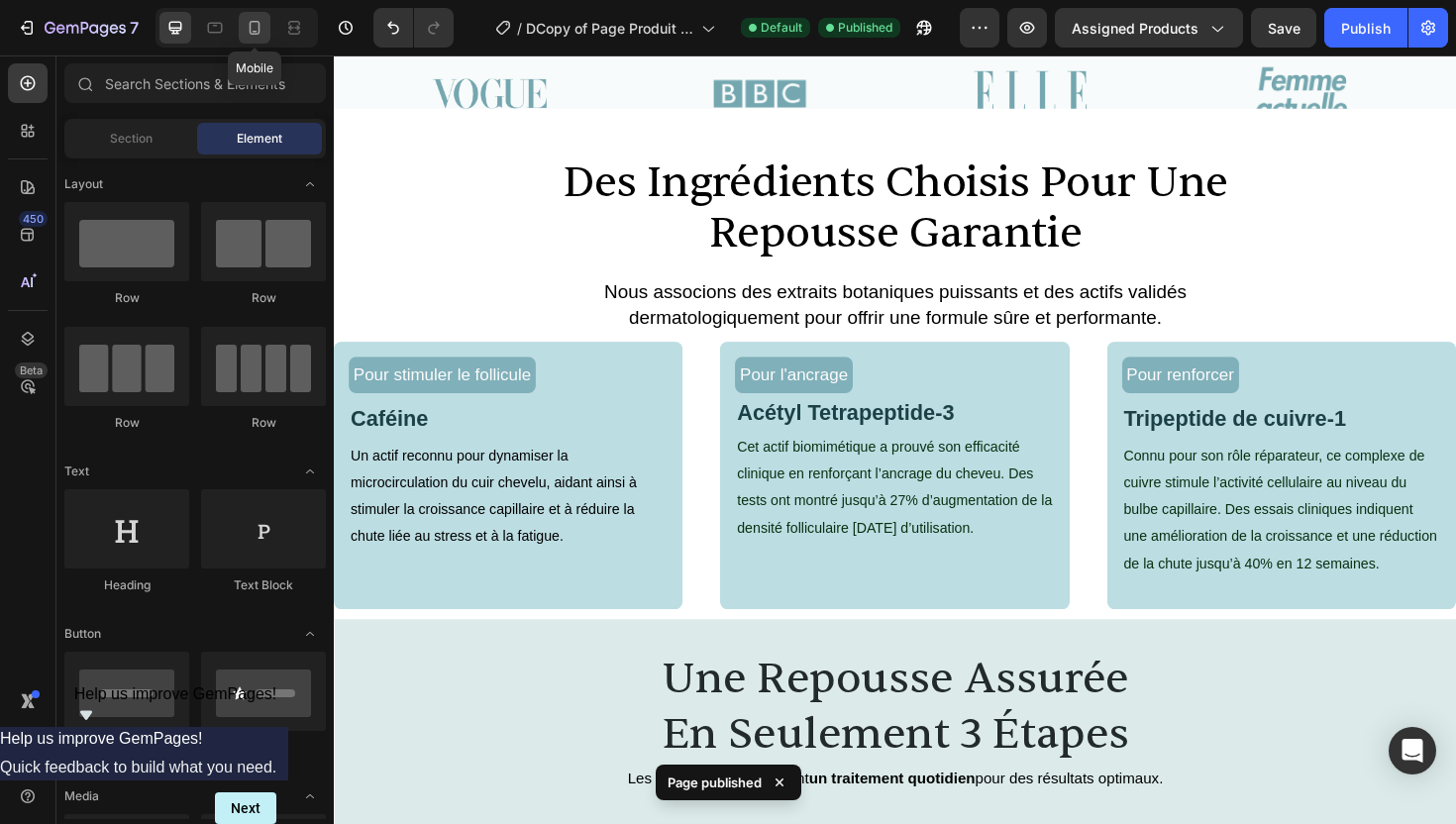
click at [240, 27] on div at bounding box center [255, 28] width 32 height 32
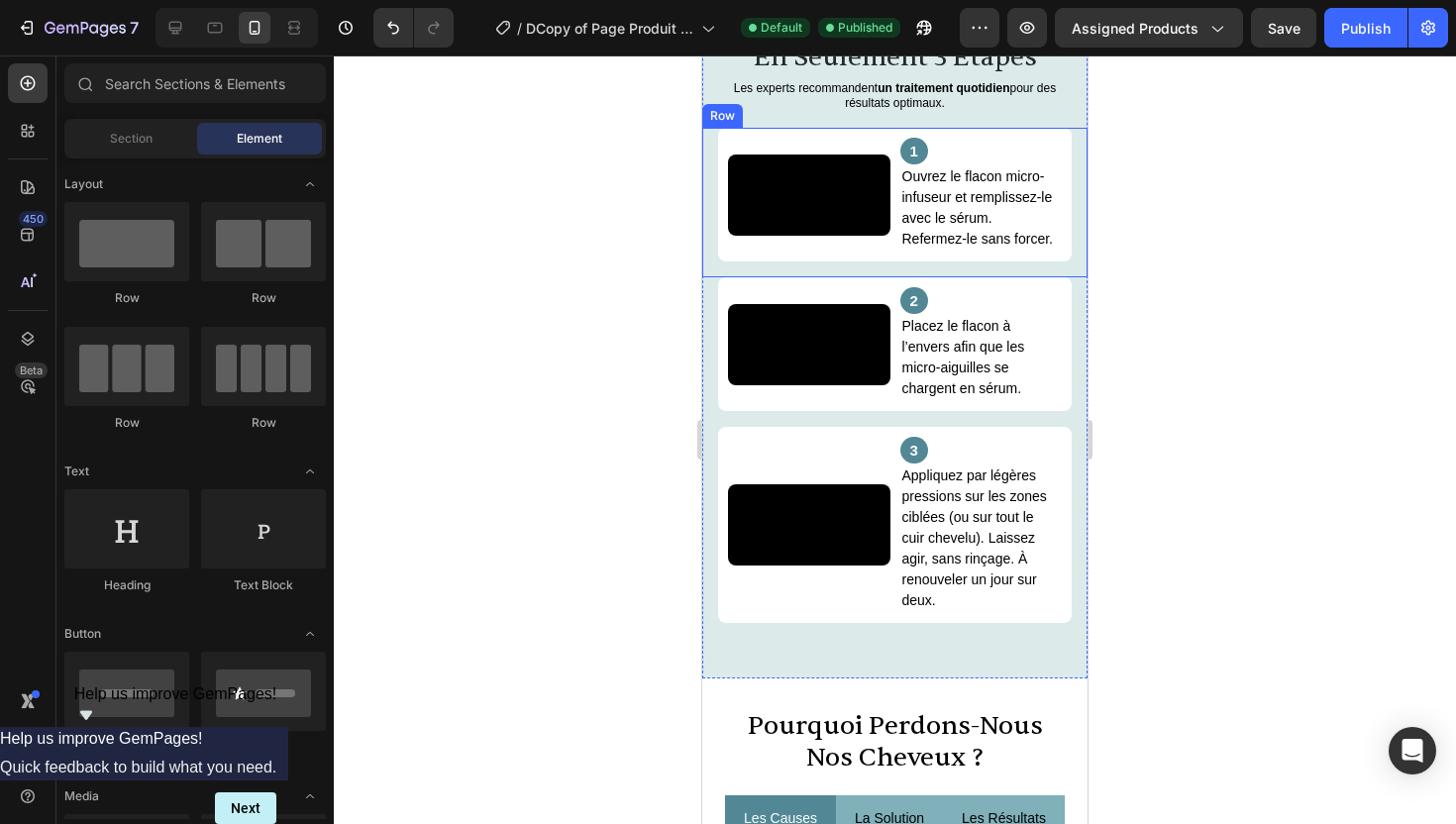
scroll to position [2774, 0]
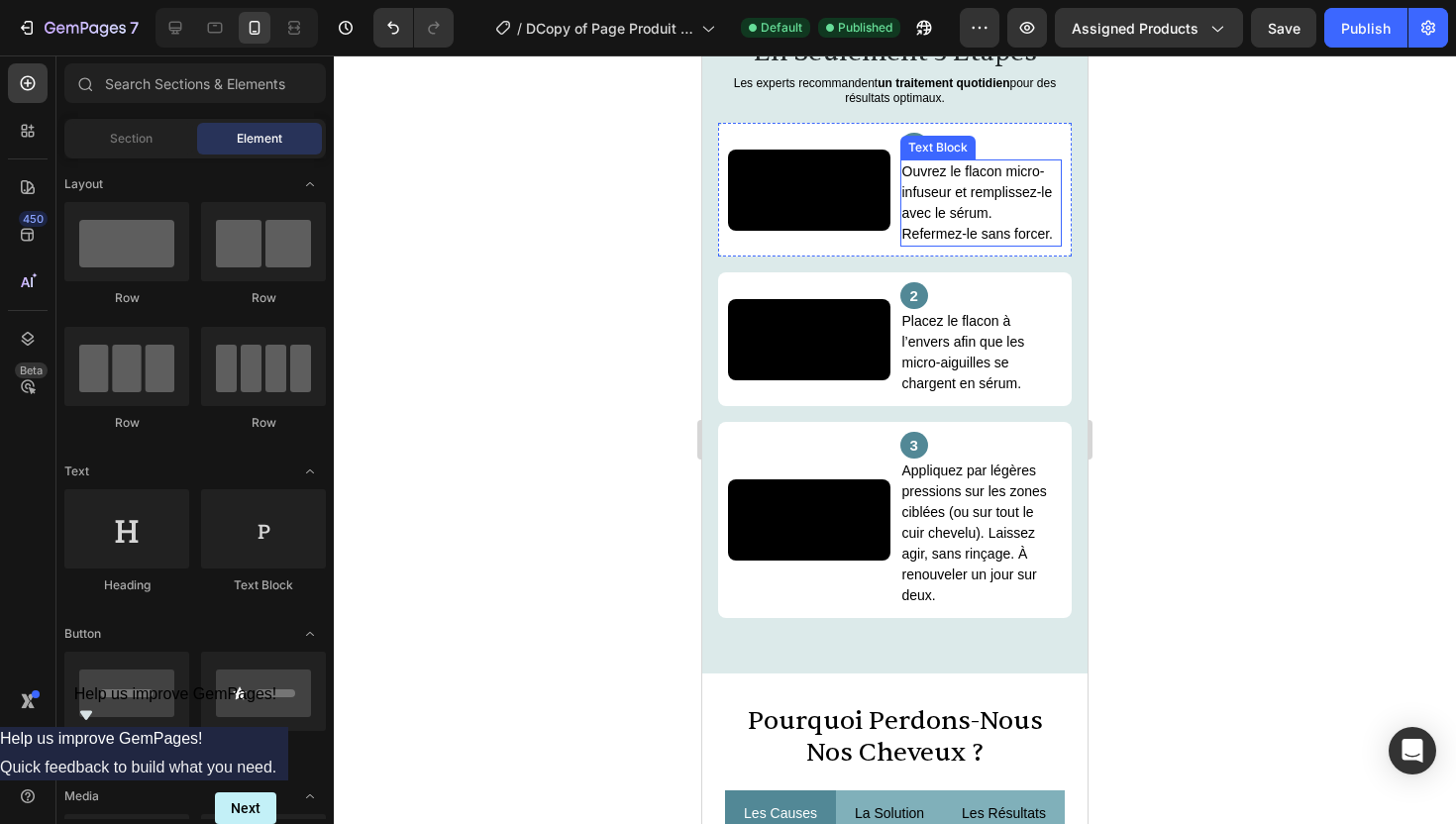
click at [968, 218] on p "Ouvrez le flacon micro-infuseur et remplissez-le avec le sérum. Refermez-le san…" at bounding box center [981, 203] width 158 height 84
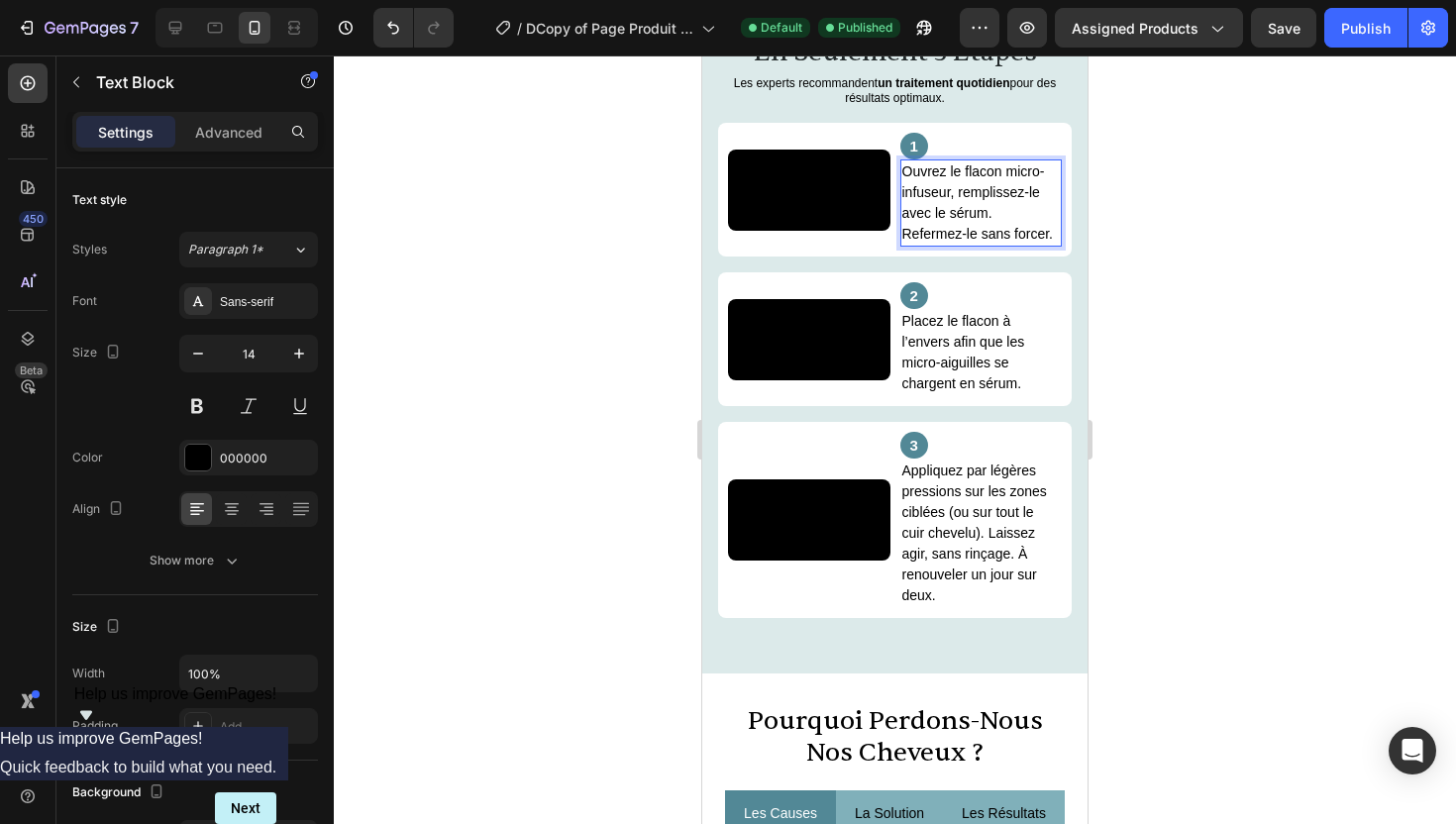
click at [905, 245] on p "Ouvrez le flacon micro-infuseur, remplissez-le avec le sérum. Refermez-le sans …" at bounding box center [981, 203] width 158 height 84
click at [910, 245] on p "Ouvrez le flacon micro-infuseur, remplissez-le avec le sérum. Refermez-le sans …" at bounding box center [981, 203] width 158 height 84
click at [1199, 275] on div at bounding box center [895, 440] width 1123 height 769
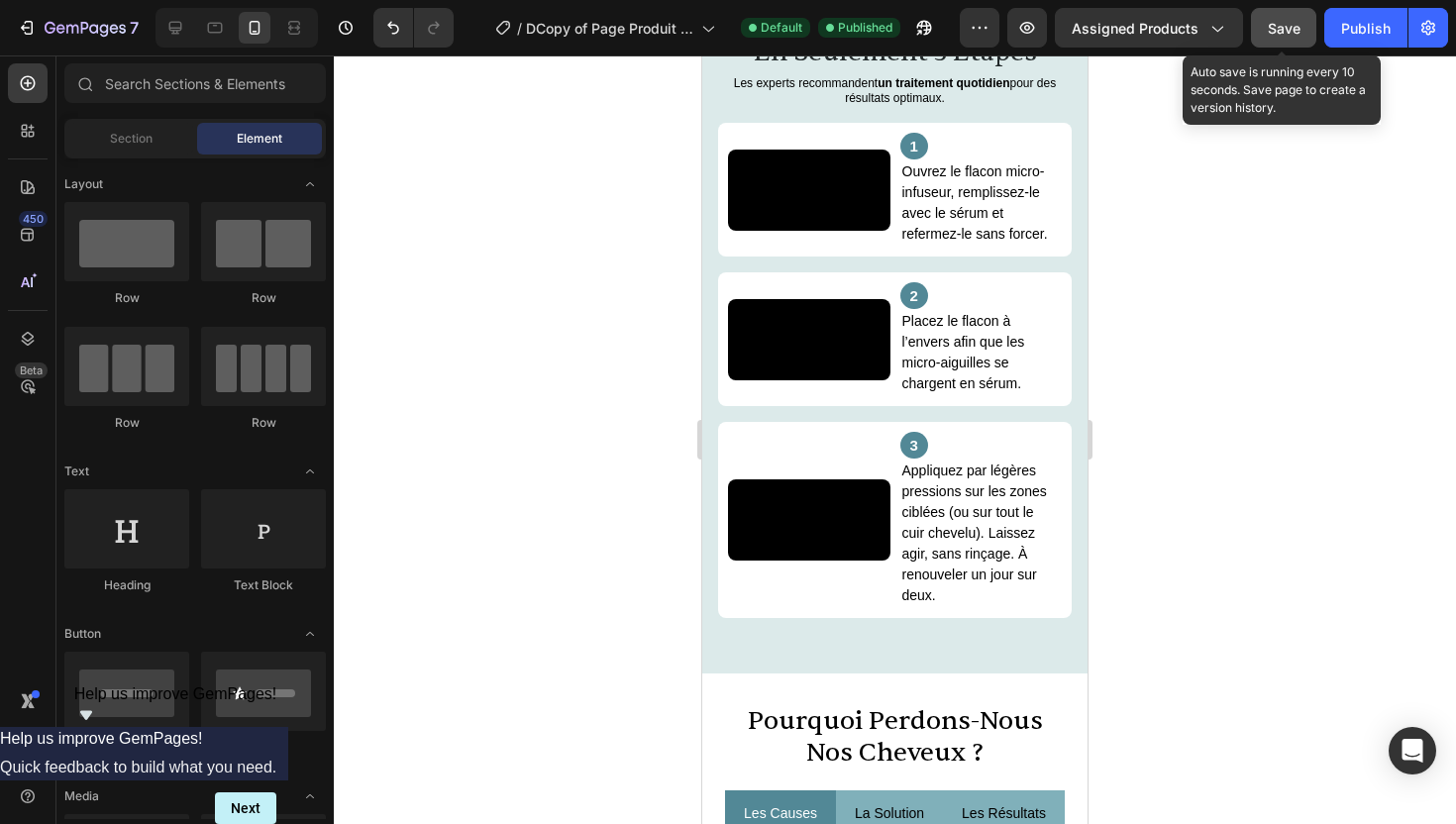
click at [1263, 19] on button "Save" at bounding box center [1284, 28] width 66 height 40
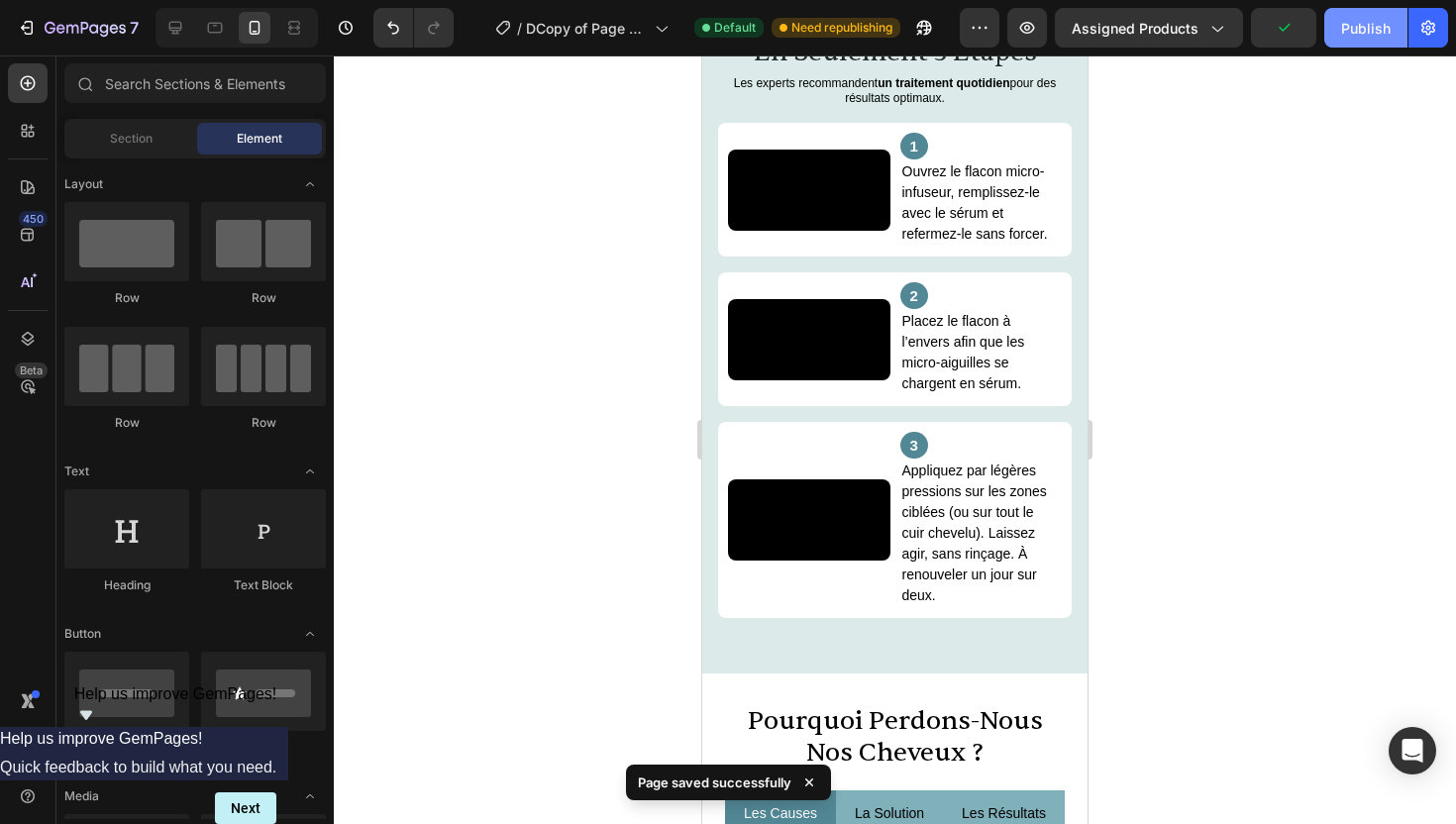
click at [1355, 24] on div "Publish" at bounding box center [1366, 28] width 50 height 21
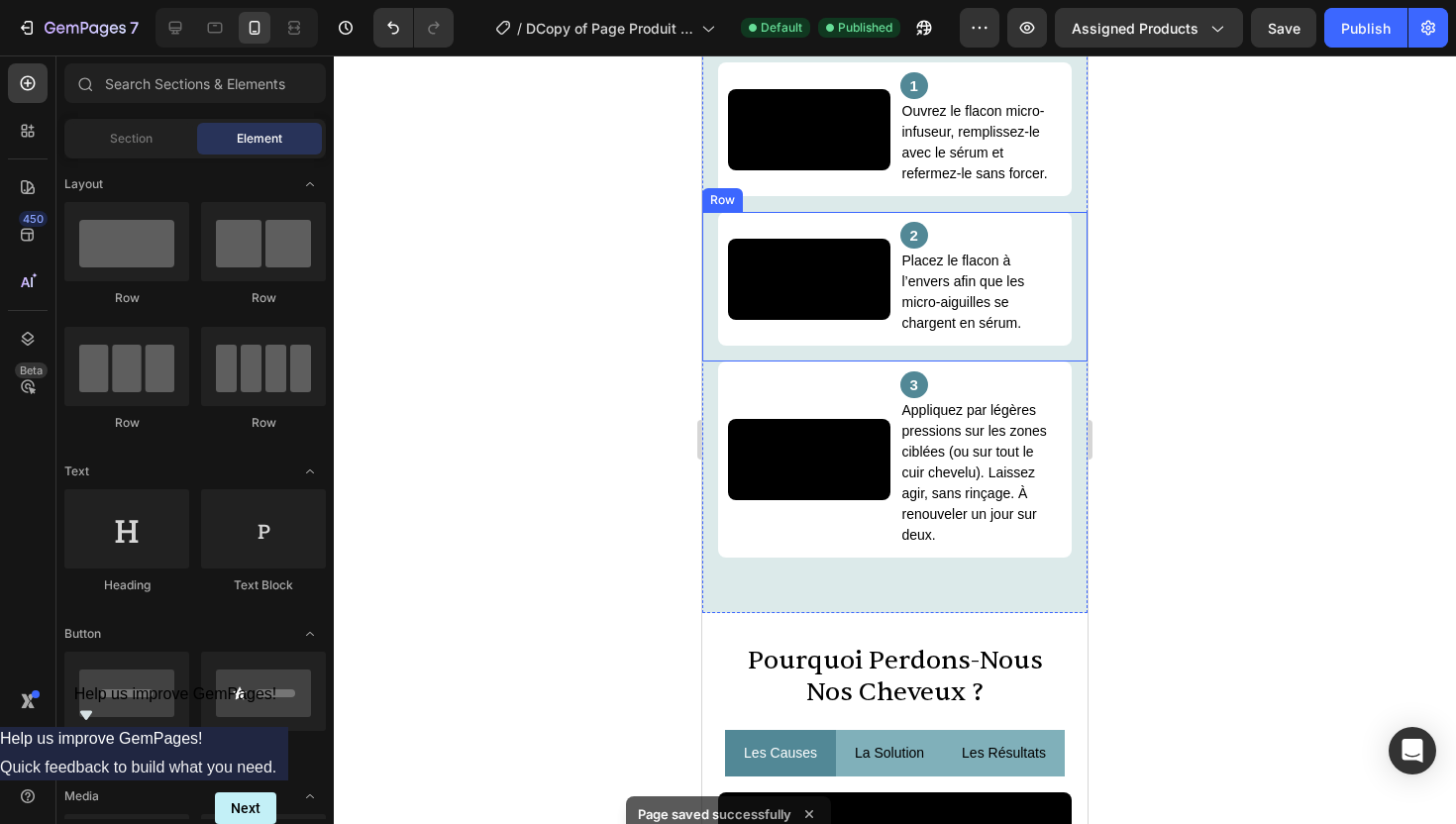
scroll to position [2835, 0]
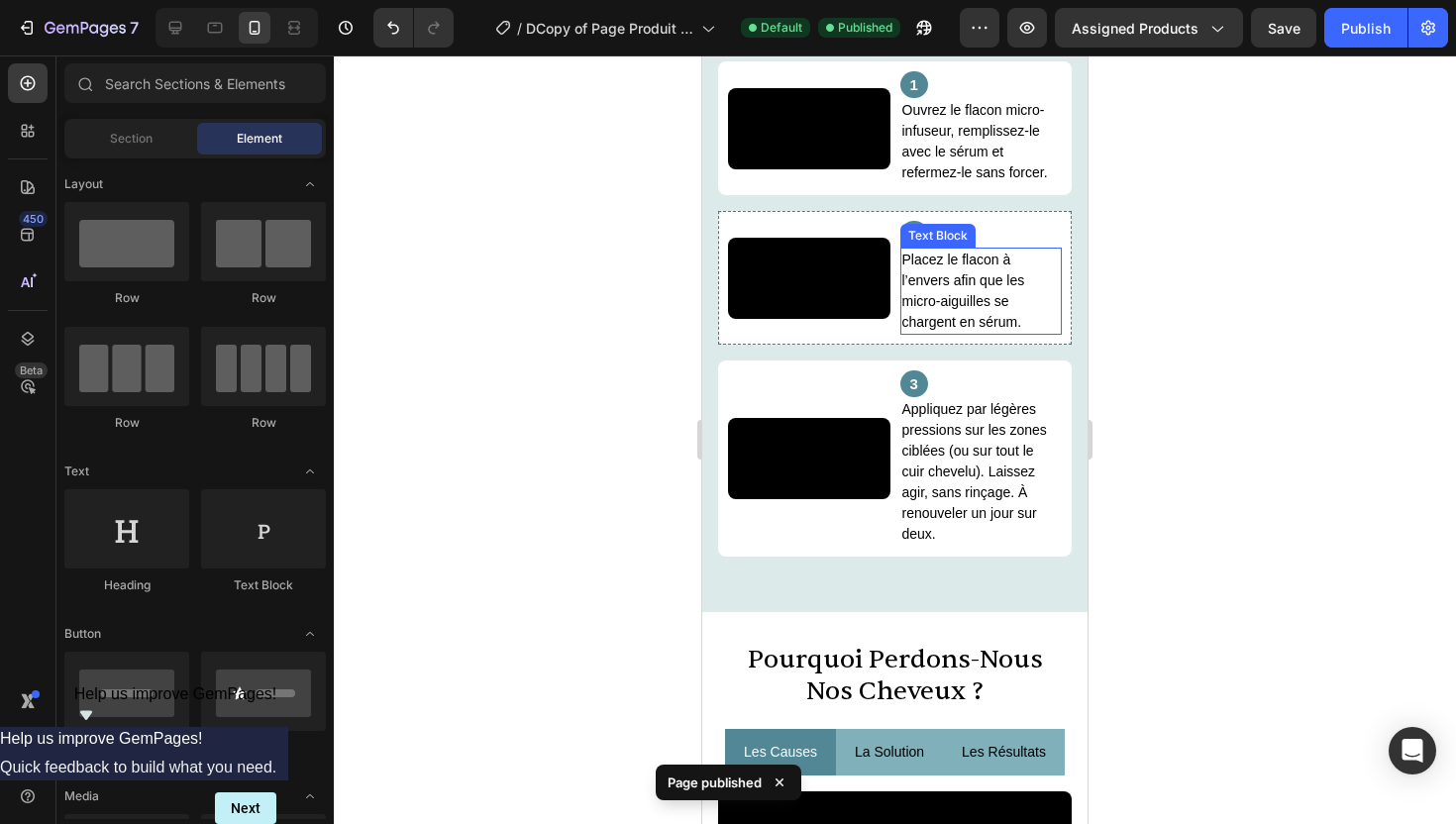
click at [987, 332] on p "Placez le flacon à l’envers afin que les micro-aiguilles se chargent en sérum." at bounding box center [981, 292] width 158 height 84
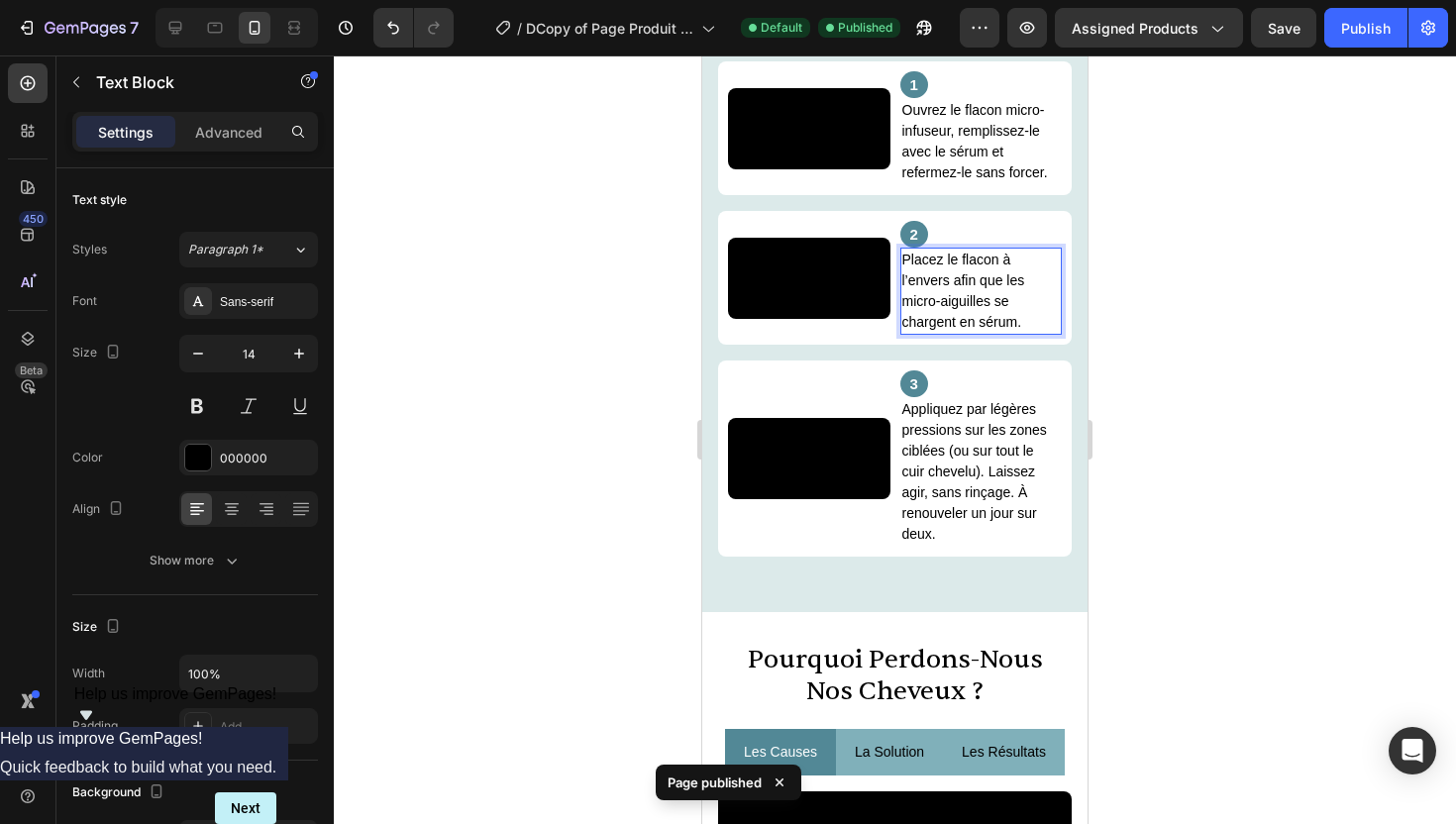
click at [987, 332] on p "Placez le flacon à l’envers afin que les micro-aiguilles se chargent en sérum." at bounding box center [981, 292] width 158 height 84
click at [1020, 332] on p "Placez le flacon à l’envers afin que les micro-infuseur se chargent en sérum." at bounding box center [981, 292] width 158 height 84
click at [1024, 332] on p "Placez le flacon à l’envers afin que les micro-infuseur se chargent en sérum." at bounding box center [981, 292] width 158 height 84
click at [1163, 357] on div at bounding box center [895, 440] width 1123 height 769
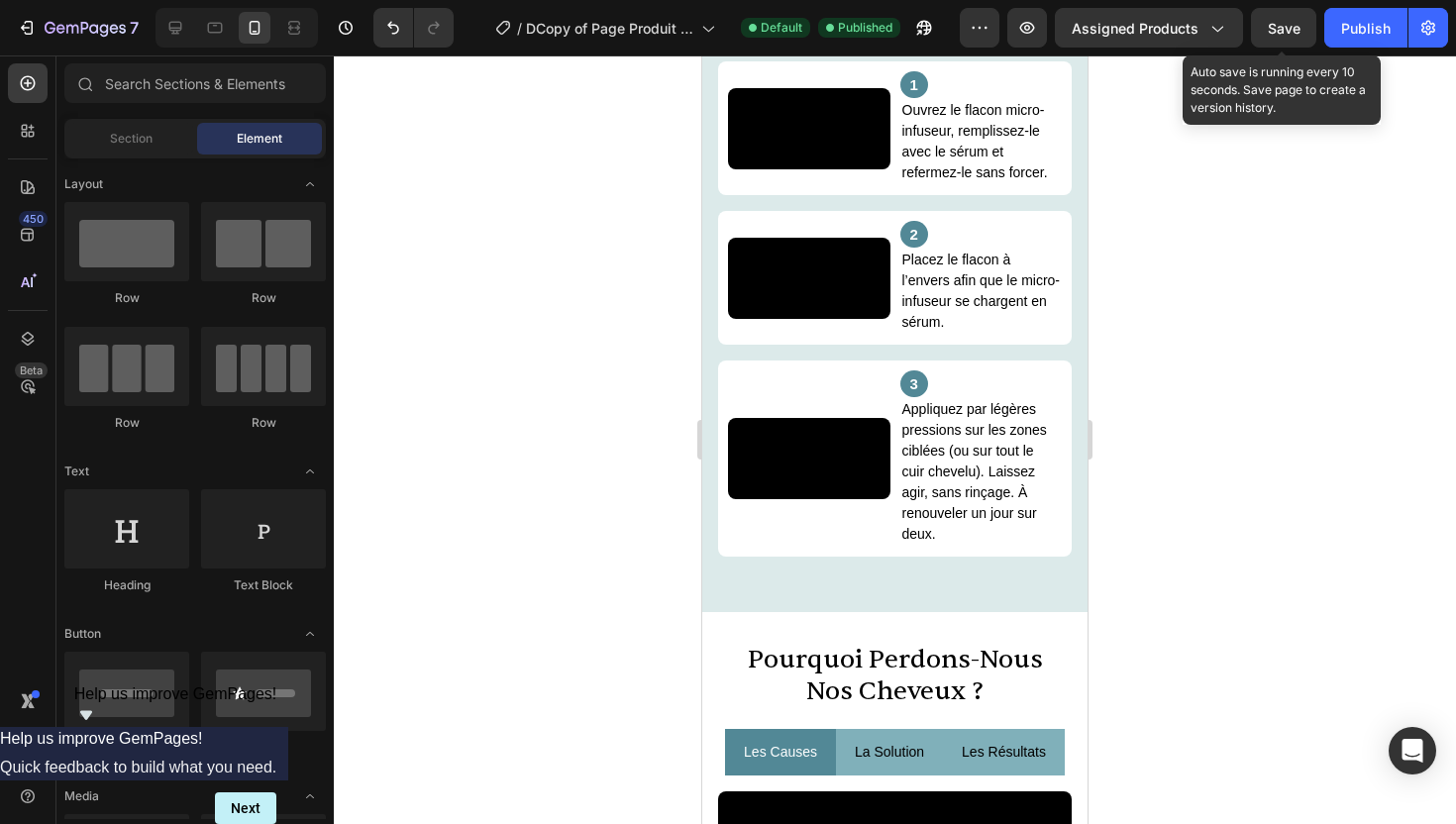
click at [1290, 34] on span "Save" at bounding box center [1284, 28] width 33 height 17
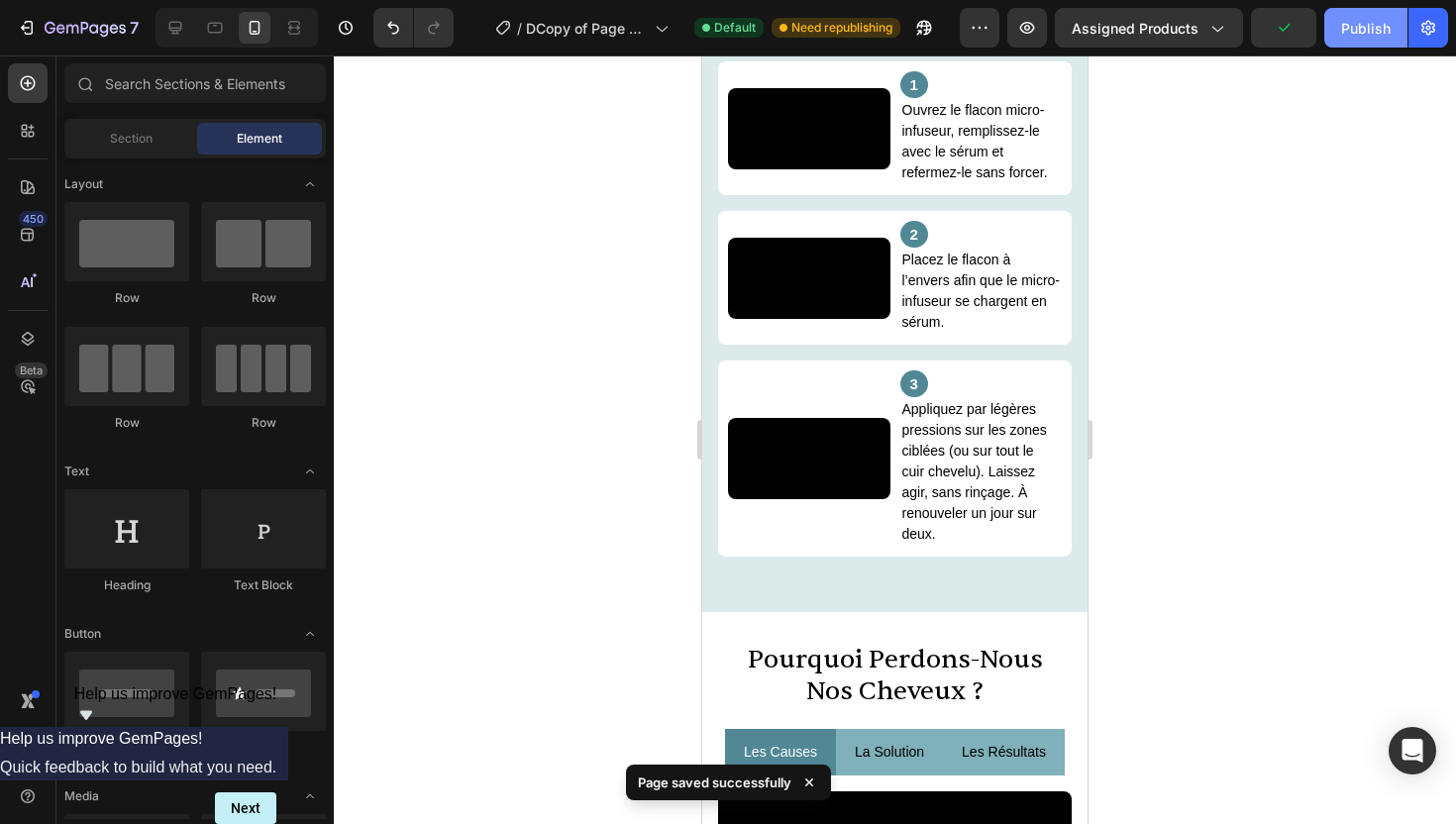
click at [1358, 33] on div "Publish" at bounding box center [1366, 28] width 50 height 21
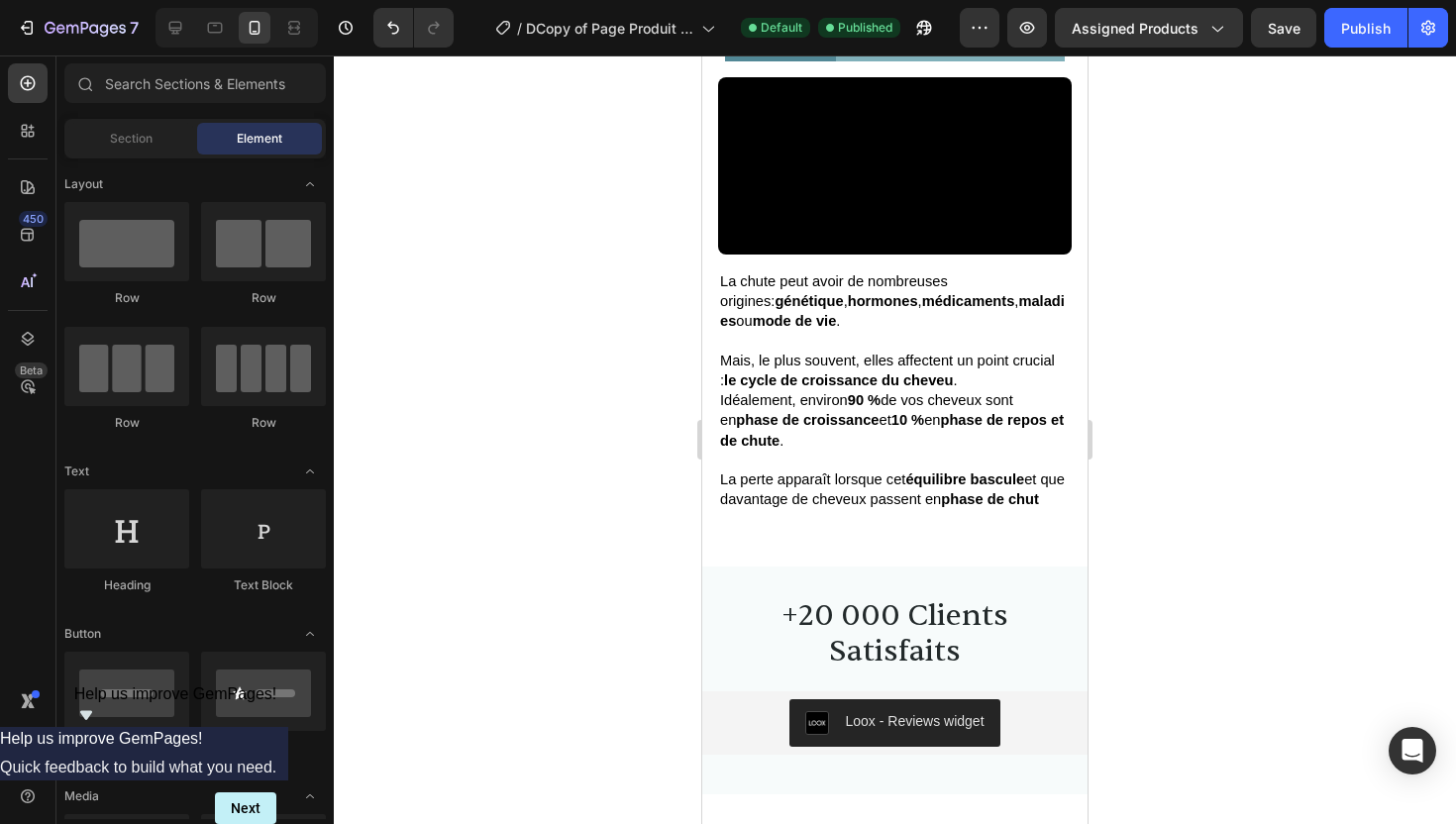
scroll to position [3478, 0]
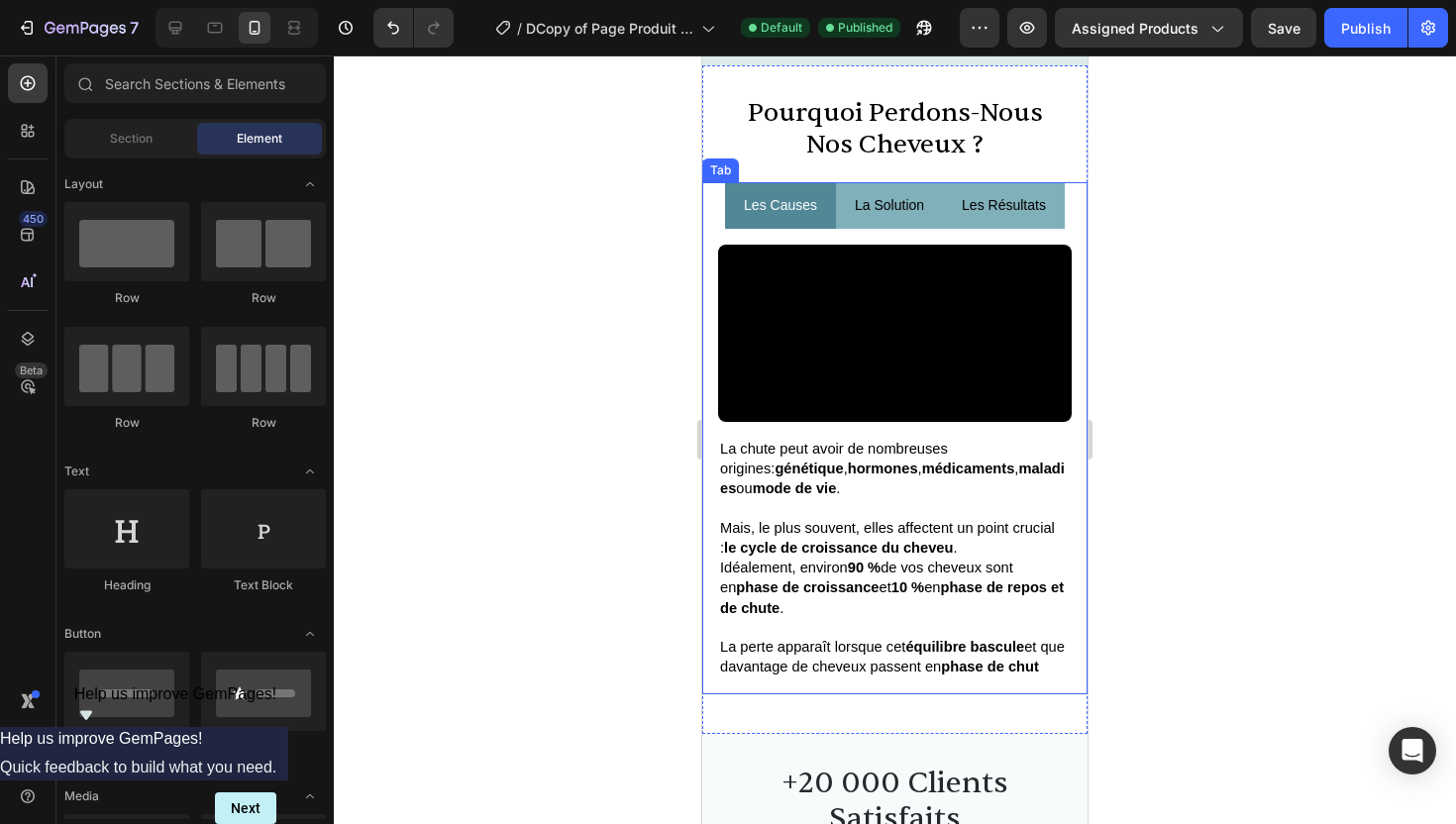
click at [909, 202] on p "la solution" at bounding box center [890, 205] width 70 height 25
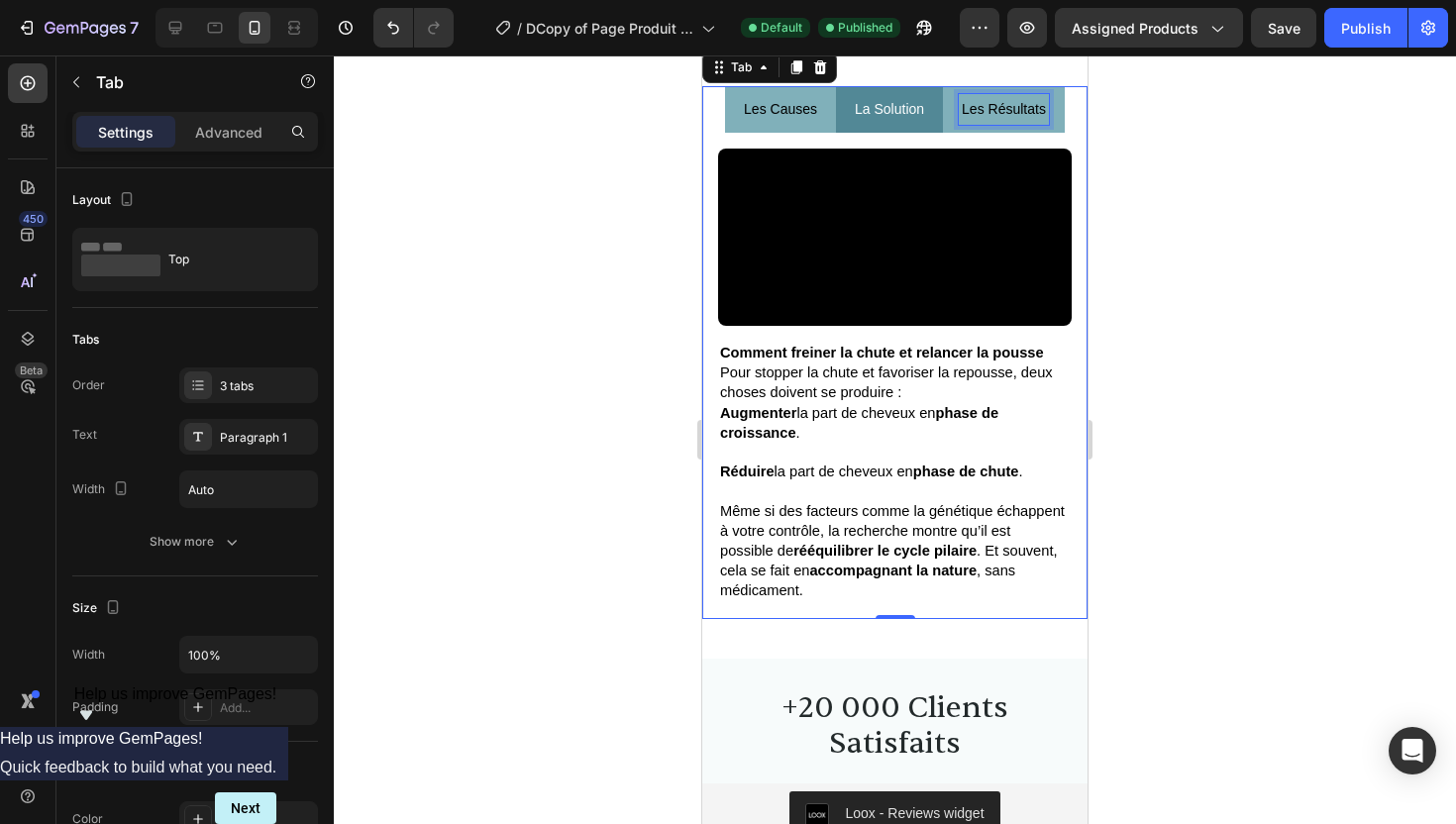
click at [1004, 121] on p "les résultats" at bounding box center [1004, 109] width 85 height 25
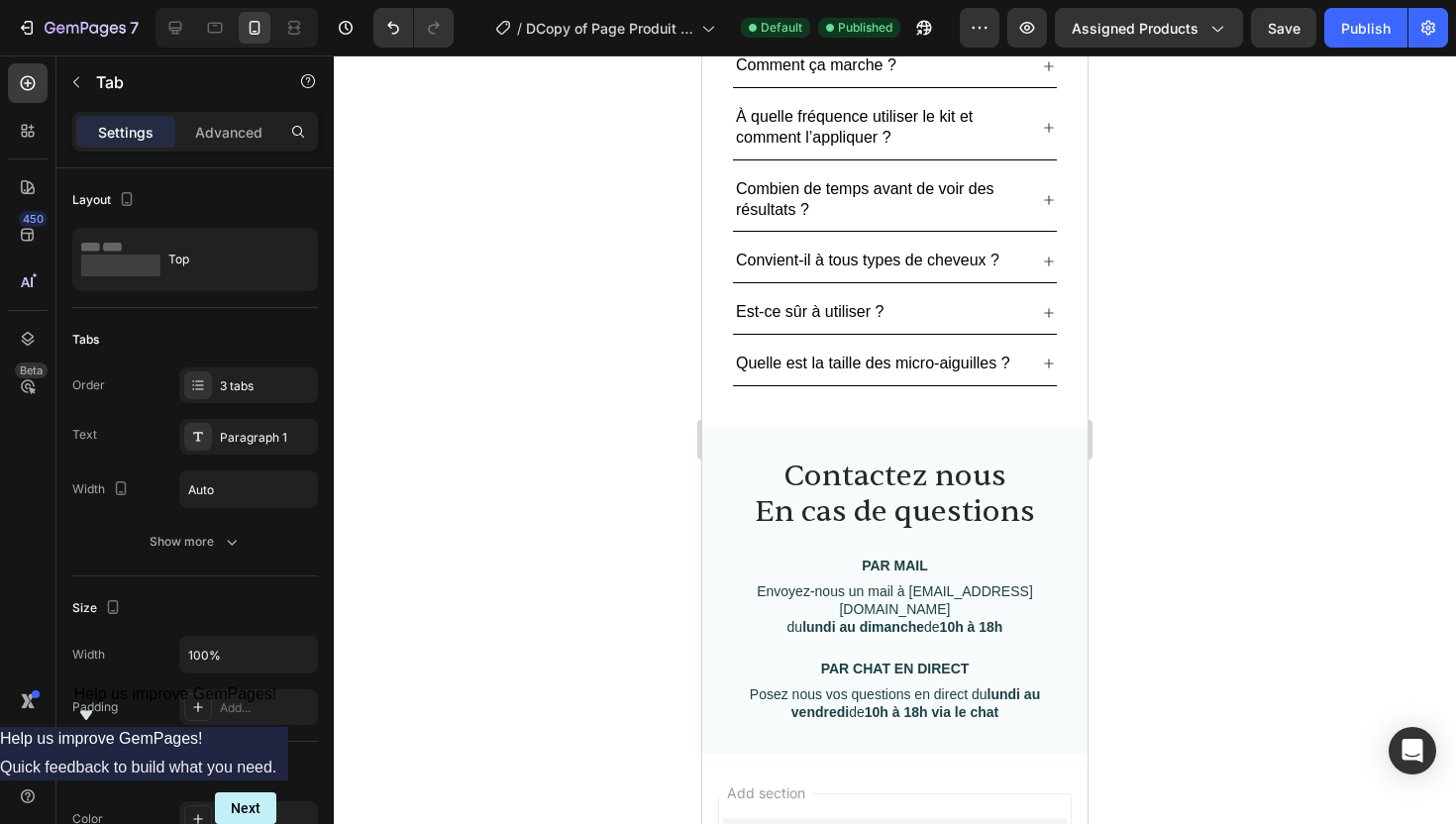
scroll to position [4977, 0]
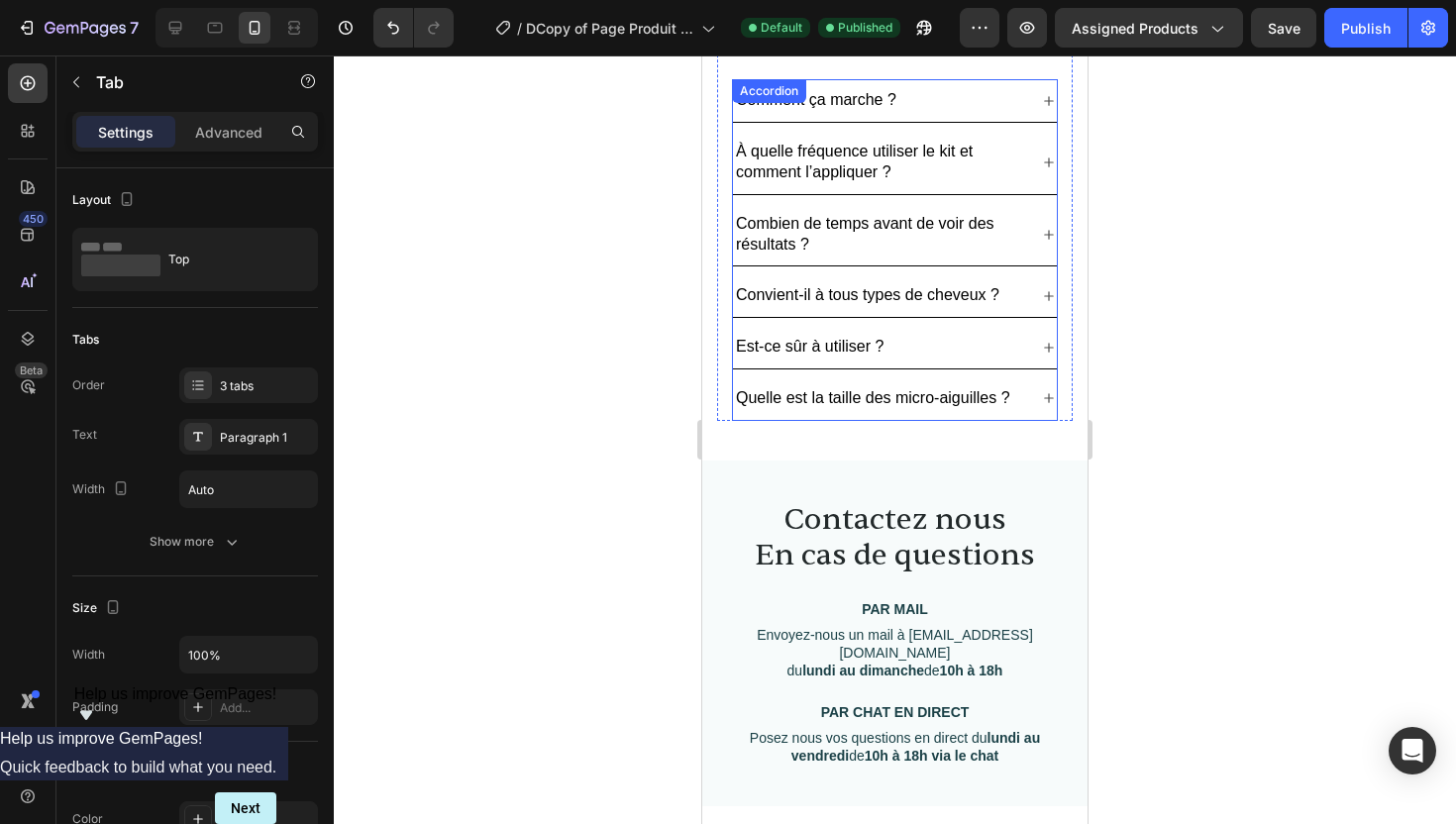
click at [1011, 386] on div "Quelle est la taille des micro-aiguilles ?" at bounding box center [874, 398] width 281 height 27
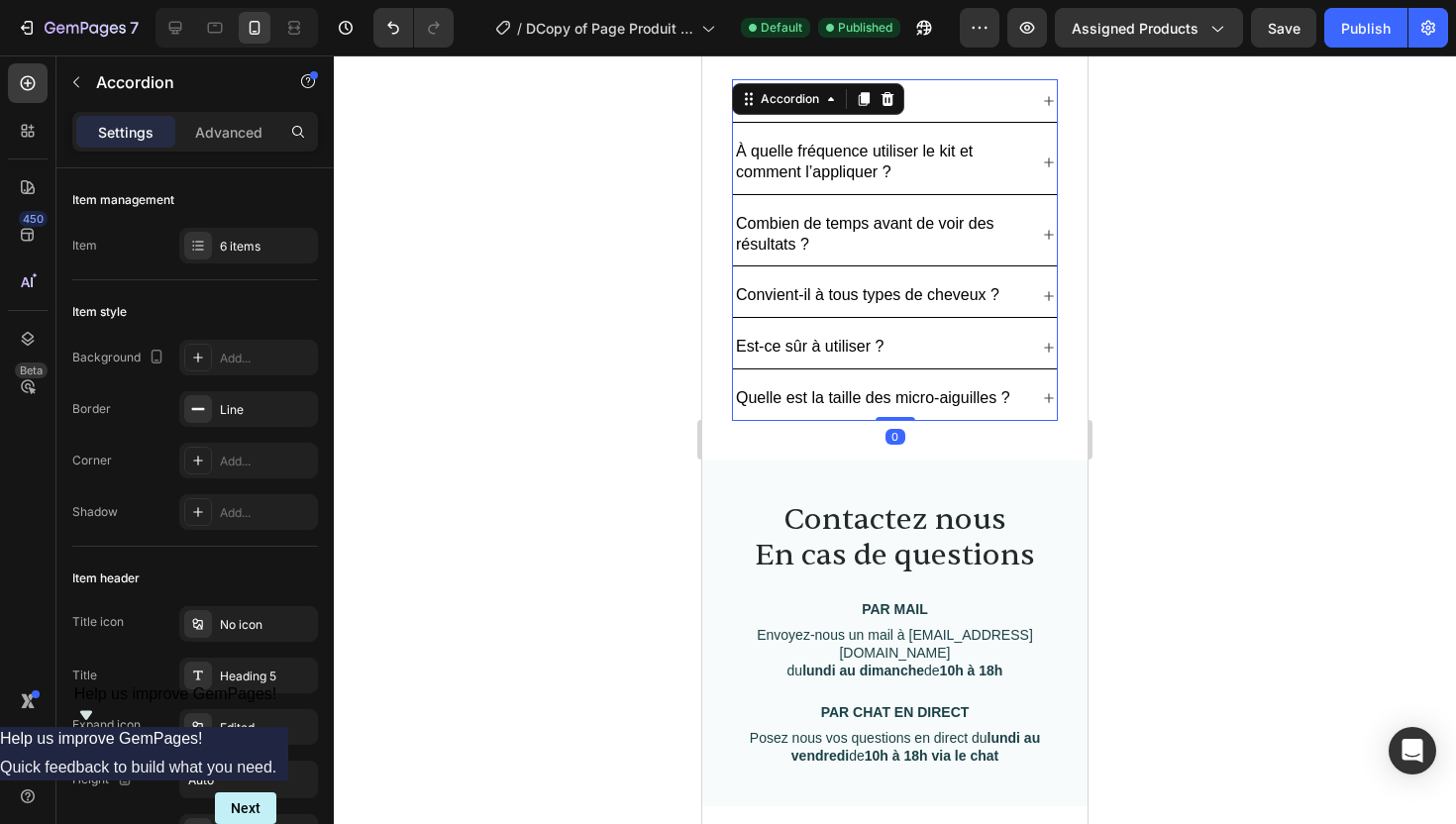
click at [1042, 391] on icon at bounding box center [1049, 398] width 16 height 16
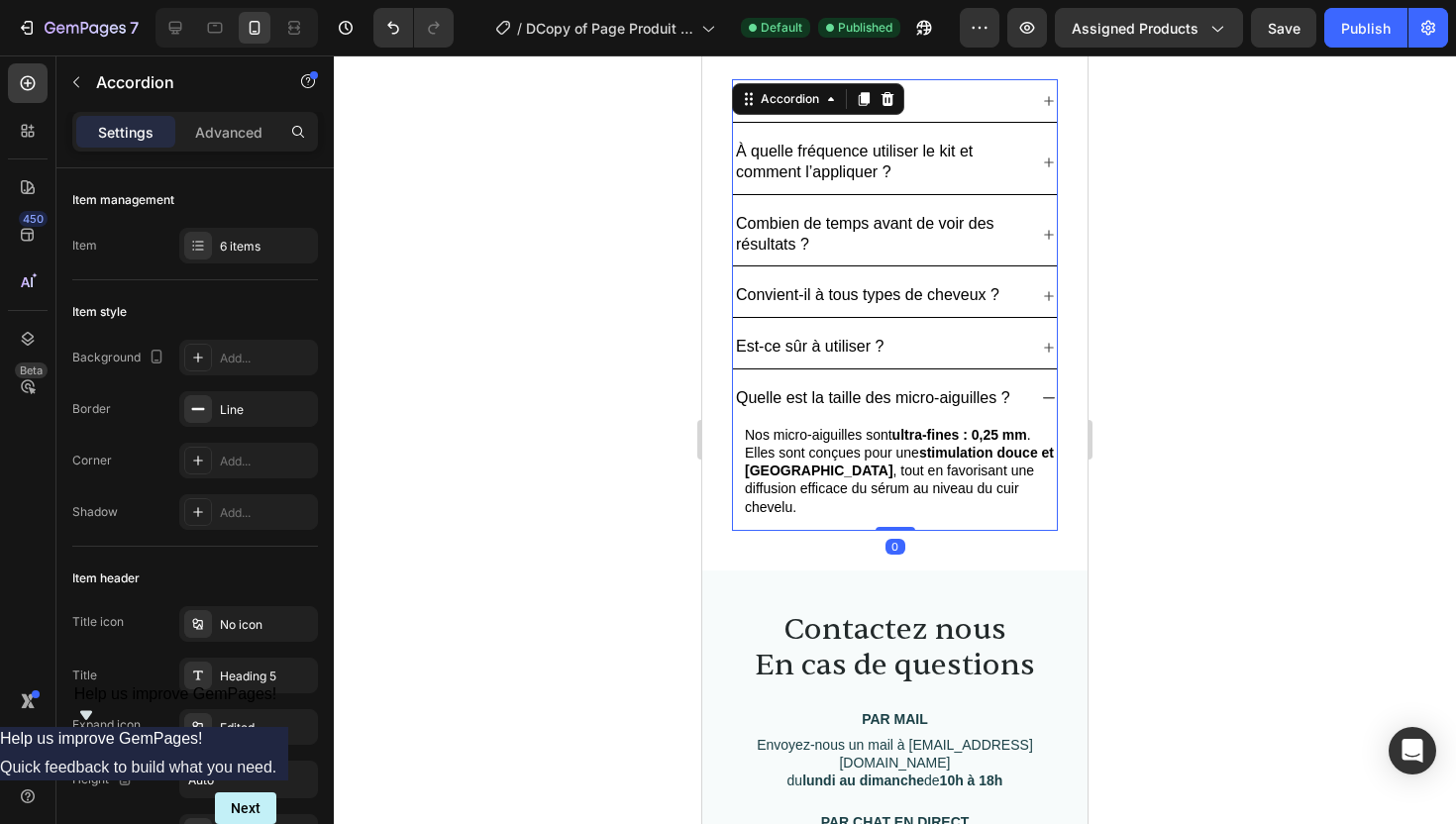
click at [1042, 391] on icon at bounding box center [1049, 398] width 16 height 16
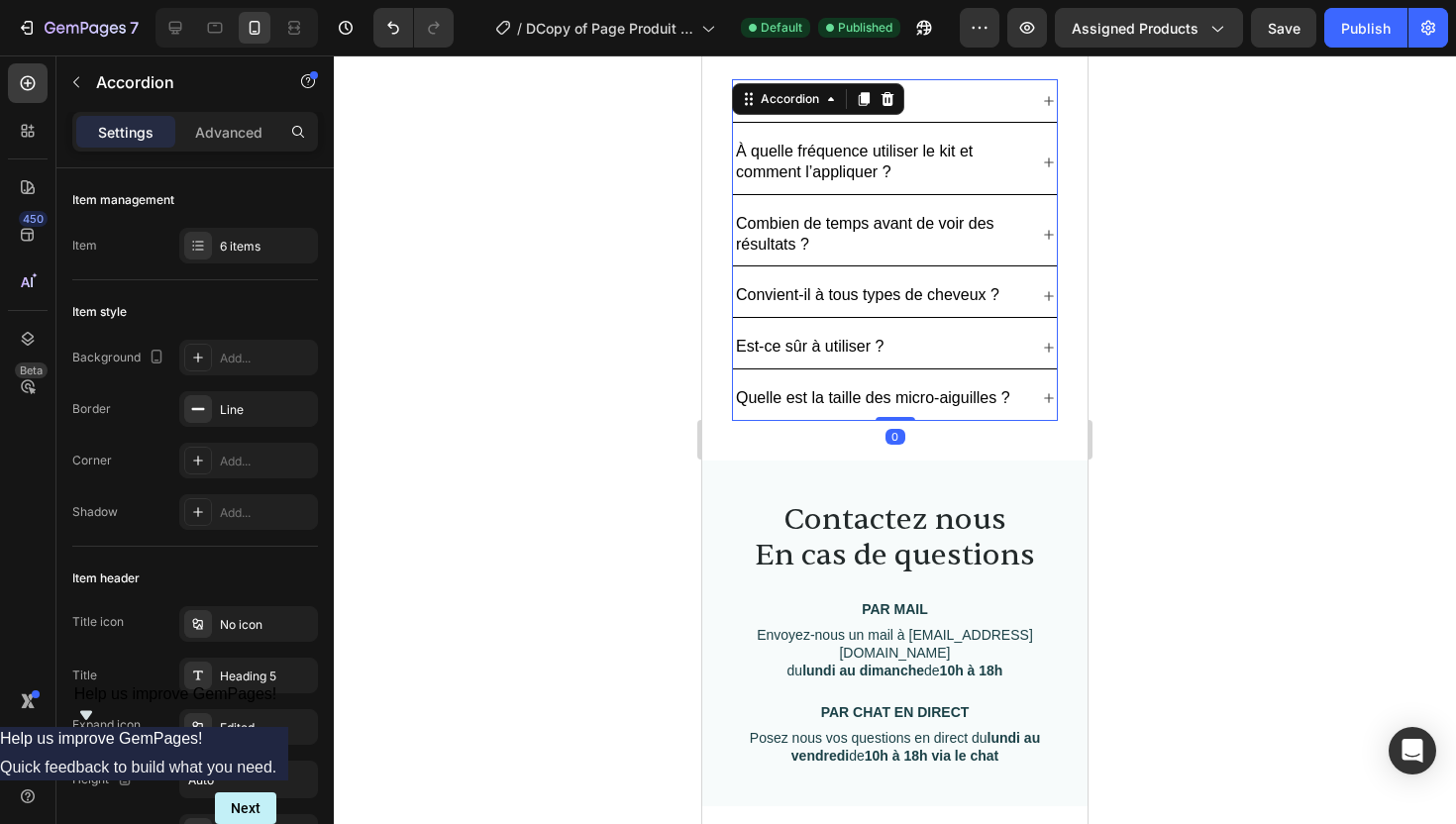
click at [1035, 347] on div "Est-ce sûr à utiliser ?" at bounding box center [896, 347] width 324 height 43
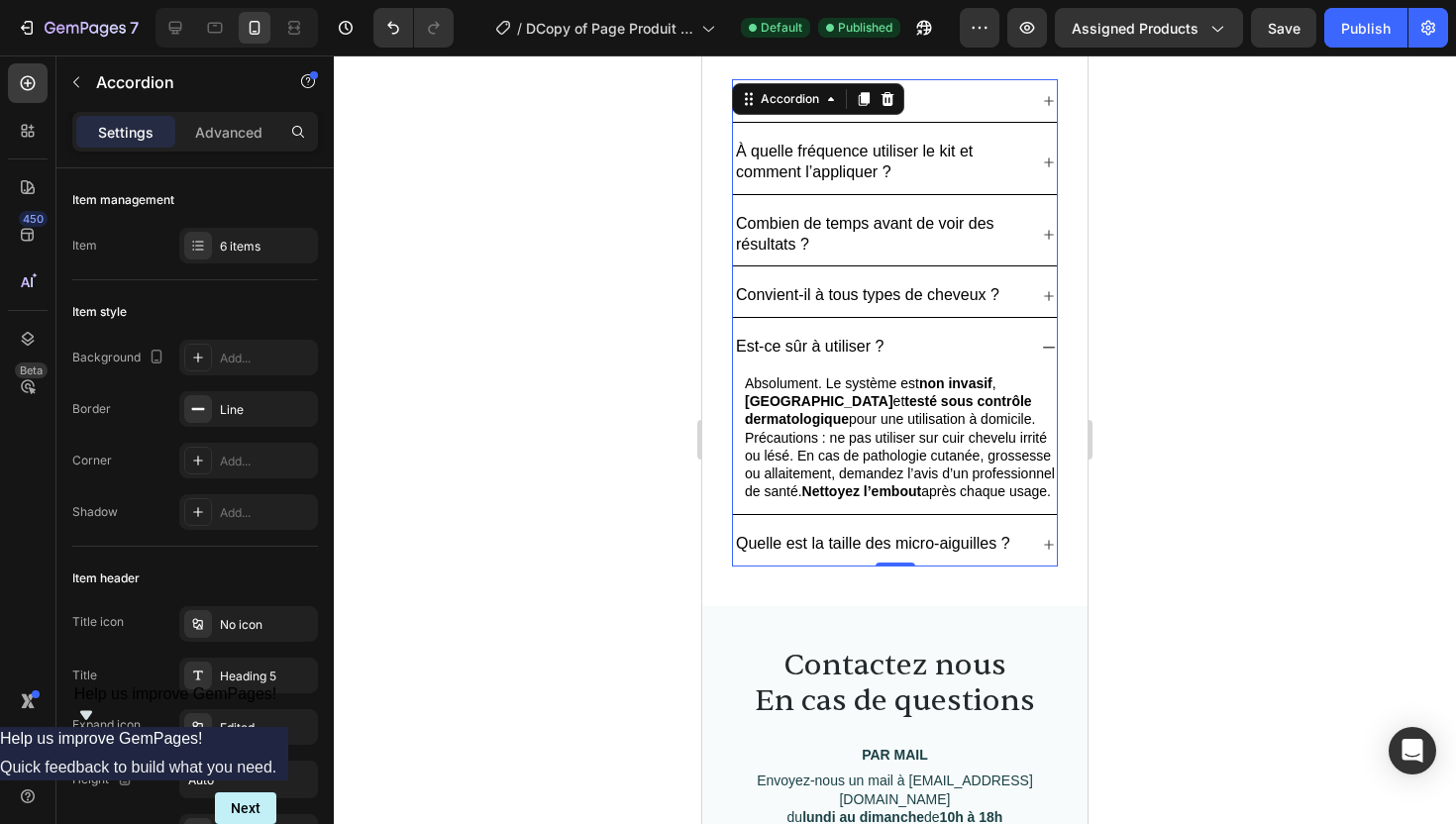
click at [1035, 347] on div "Est-ce sûr à utiliser ?" at bounding box center [896, 347] width 324 height 43
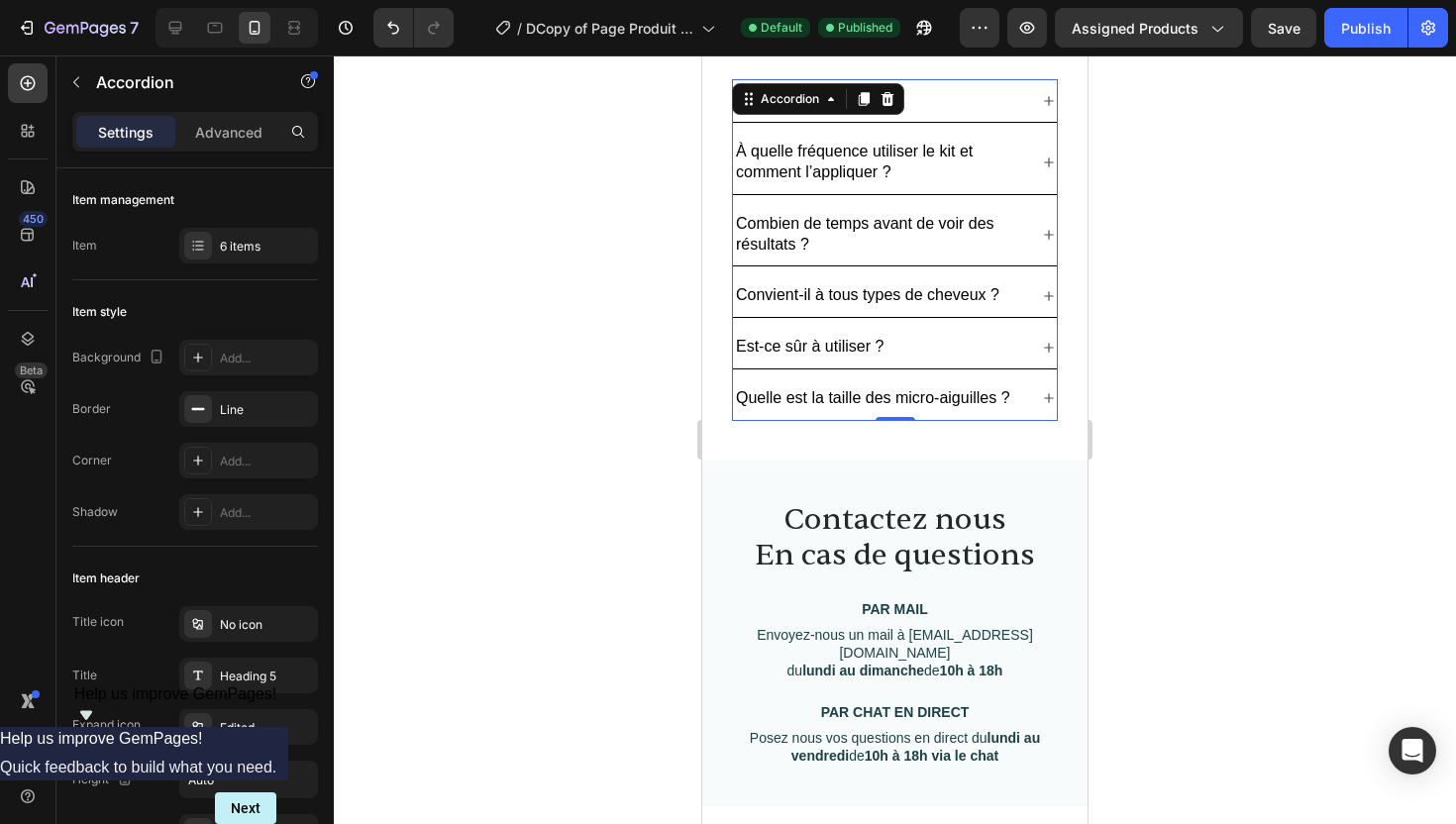
click at [1038, 309] on div "Convient-il à tous types de cheveux ?" at bounding box center [896, 296] width 324 height 43
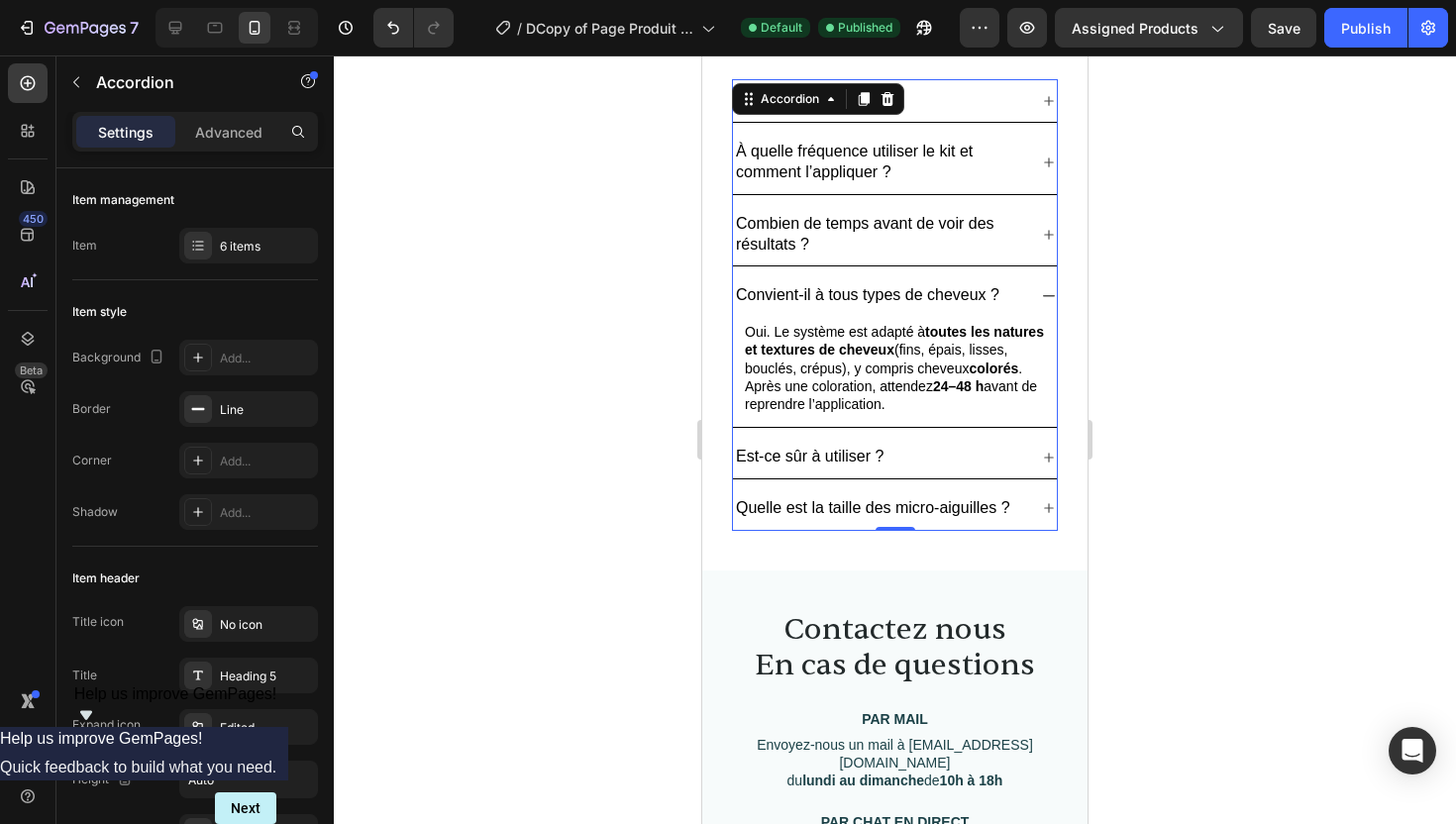
click at [1038, 309] on div "Convient-il à tous types de cheveux ?" at bounding box center [896, 296] width 324 height 43
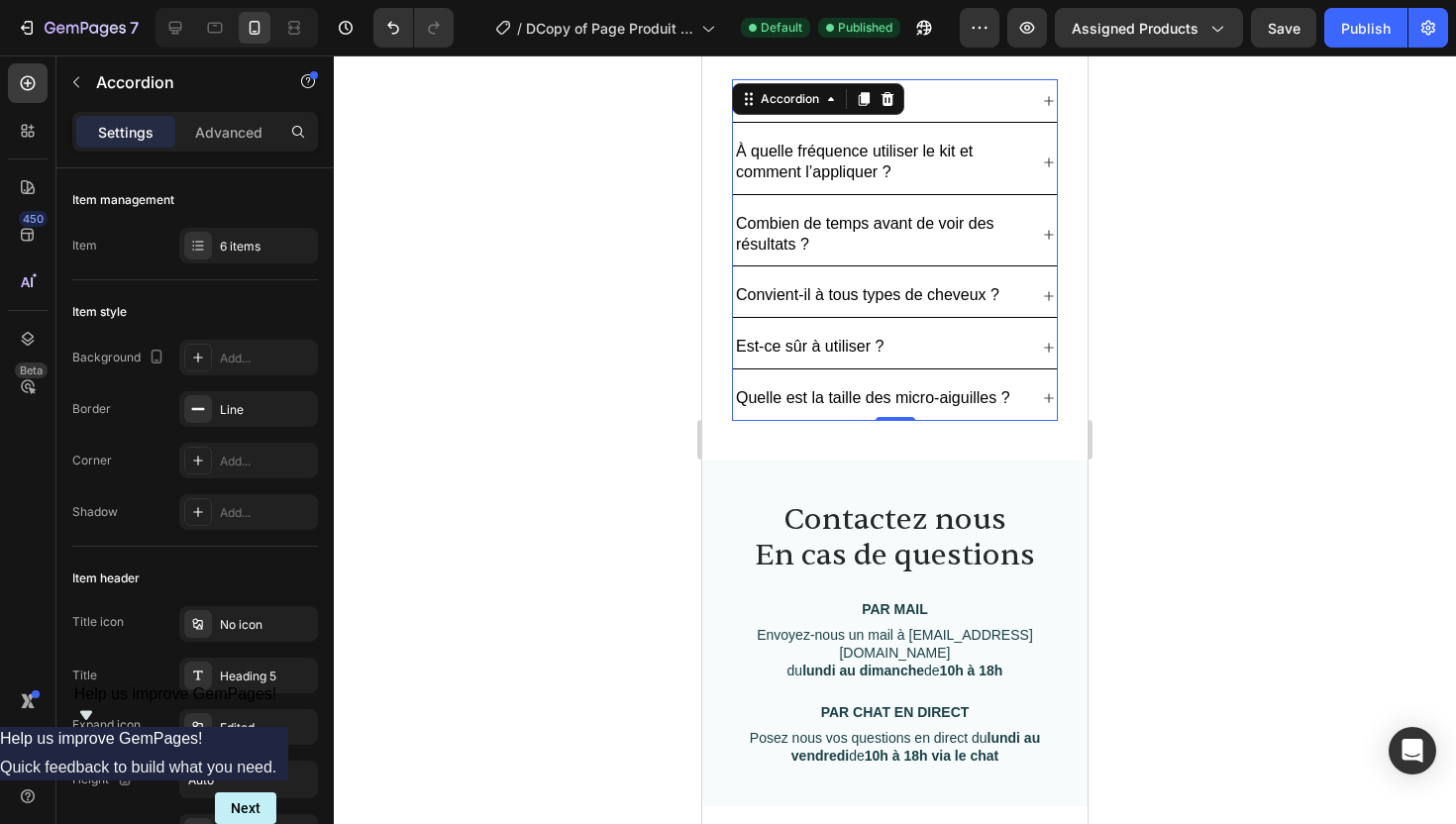
click at [1034, 231] on div "Combien de temps avant de voir des résultats ?" at bounding box center [896, 235] width 324 height 64
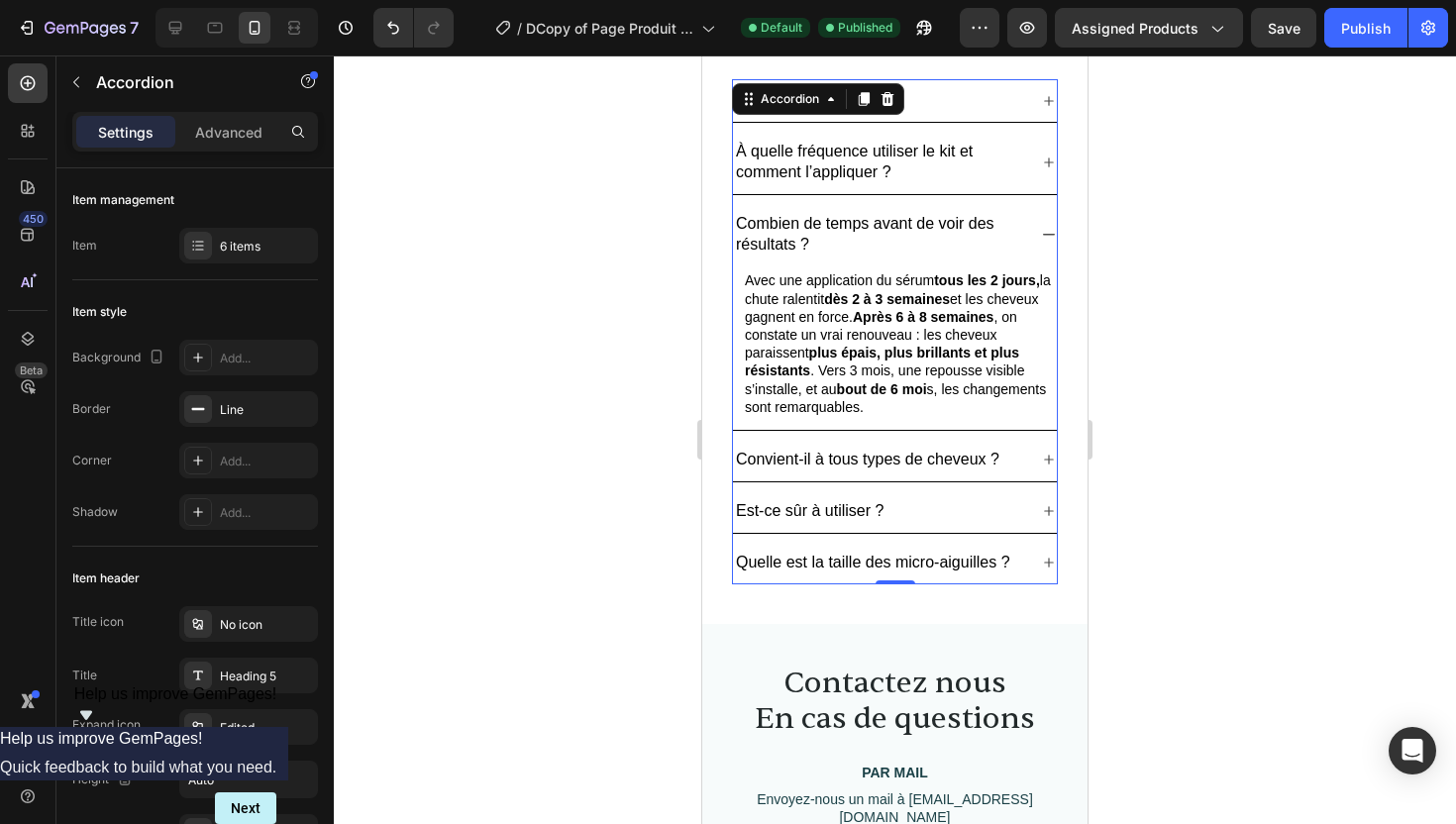
click at [1044, 235] on icon at bounding box center [1049, 235] width 16 height 16
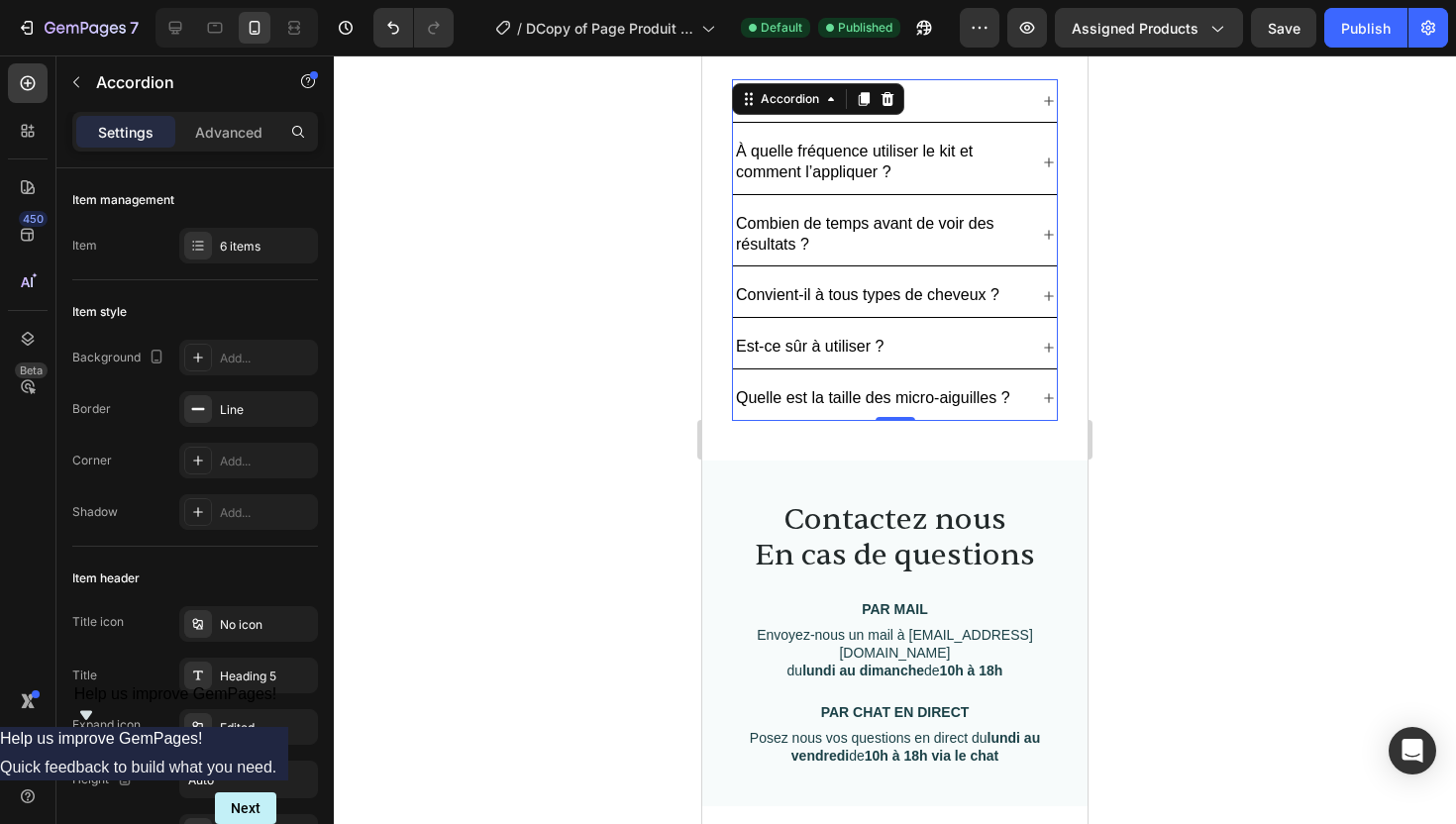
click at [1039, 176] on div "À quelle fréquence utiliser le kit et comment l’appliquer ?" at bounding box center [896, 162] width 324 height 64
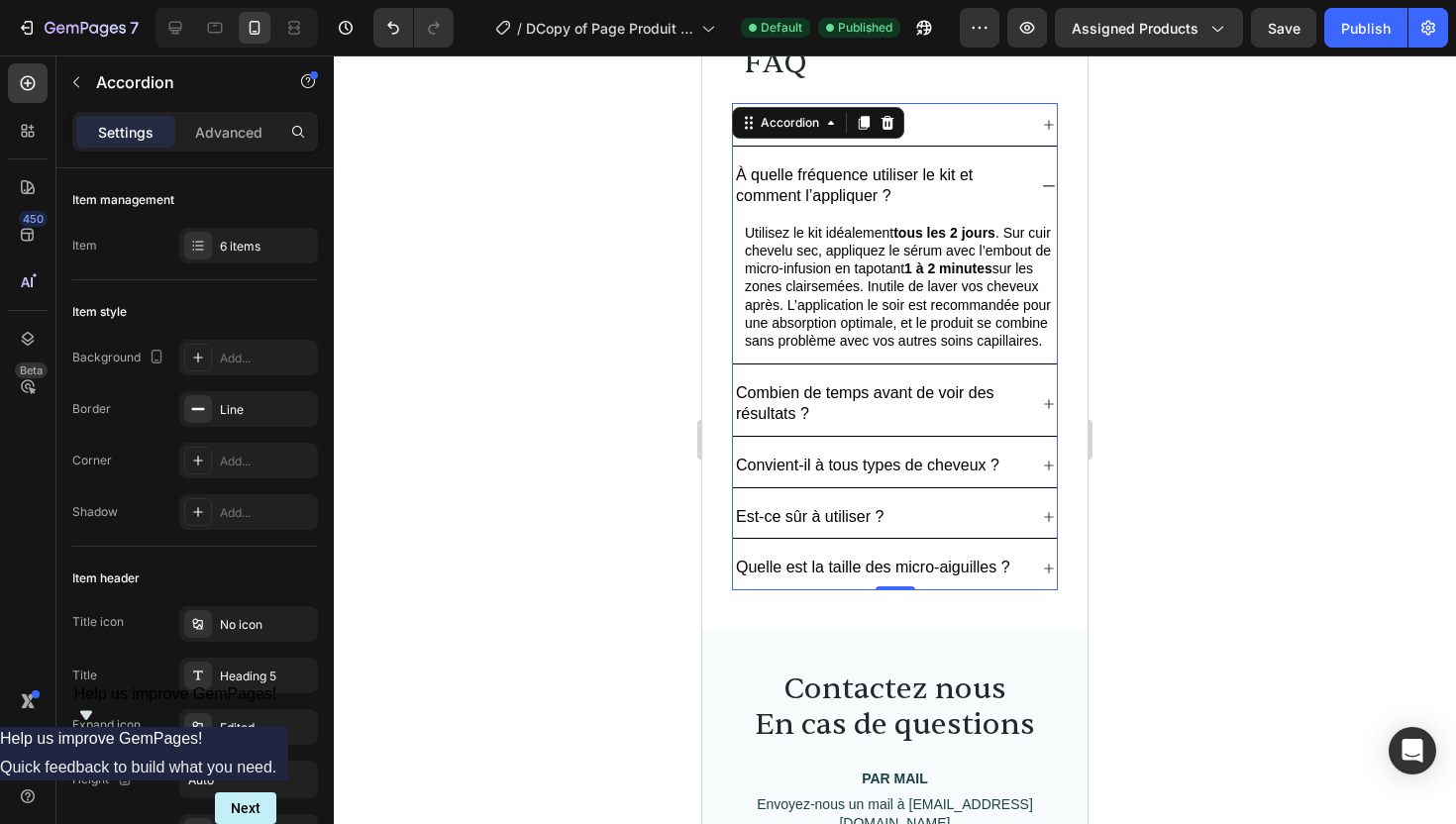
scroll to position [4952, 0]
click at [1041, 187] on icon at bounding box center [1049, 188] width 16 height 16
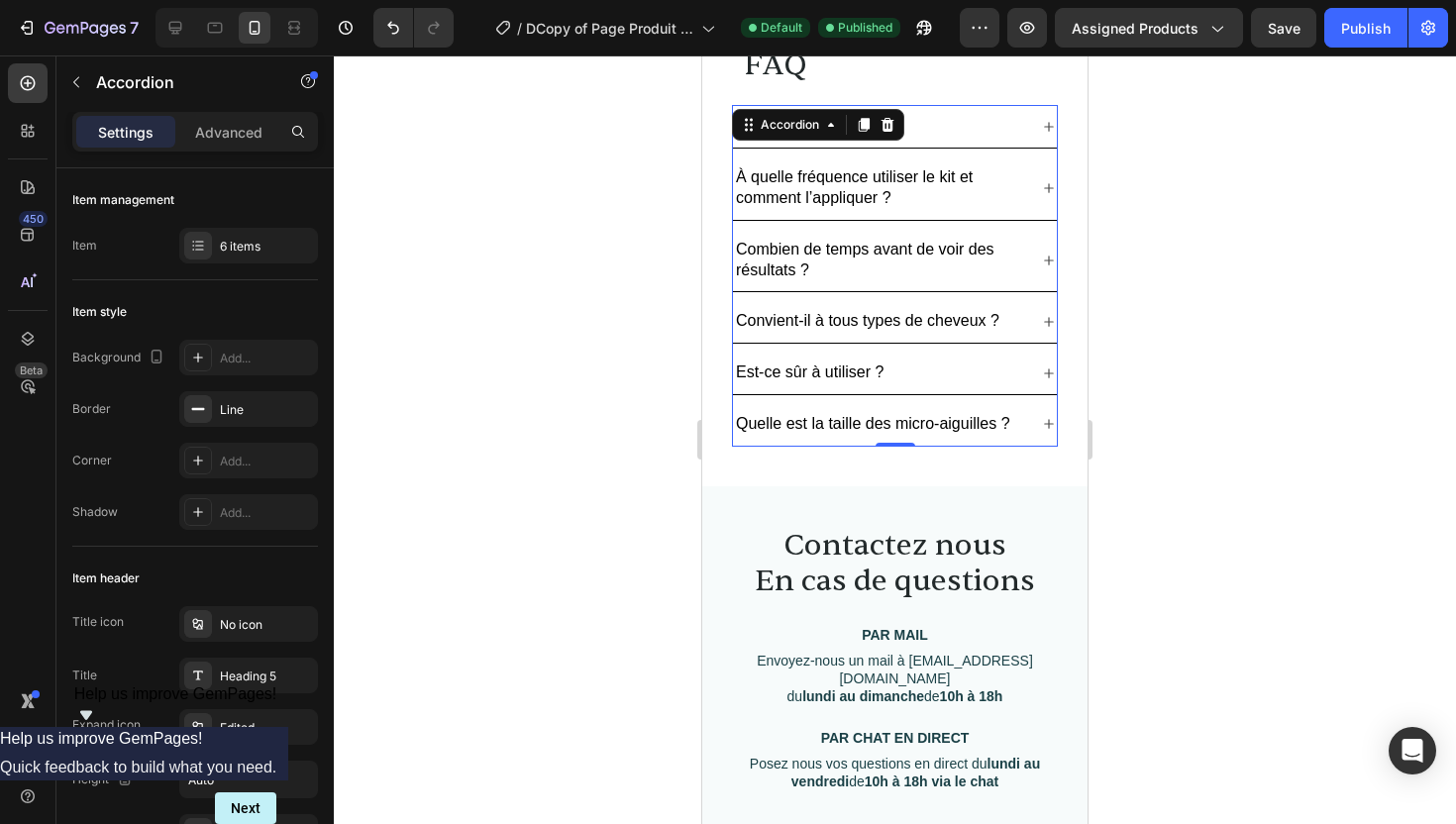
click at [1037, 127] on div "Comment ça marche ?" at bounding box center [896, 126] width 324 height 43
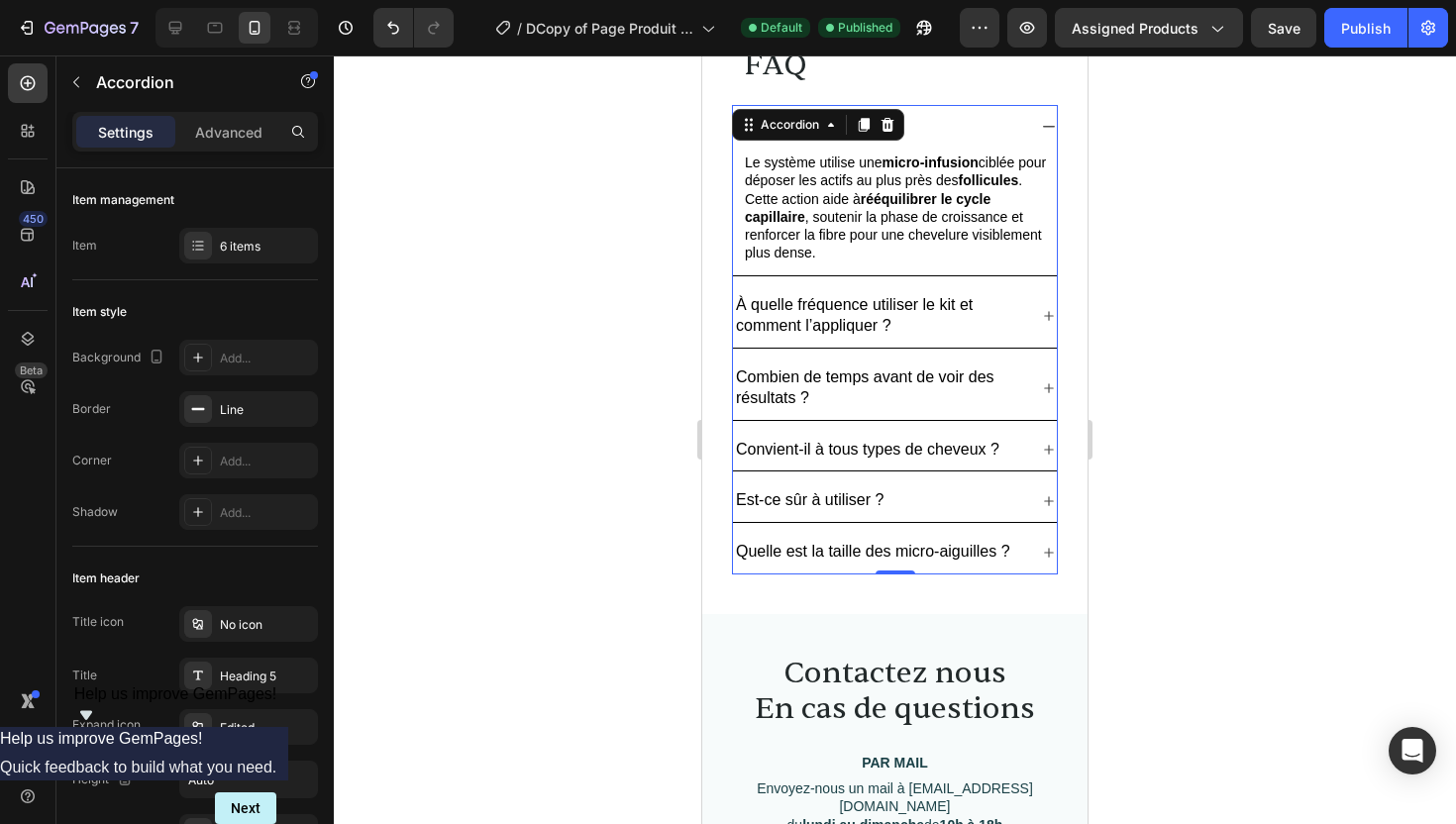
click at [1209, 208] on div at bounding box center [895, 440] width 1123 height 769
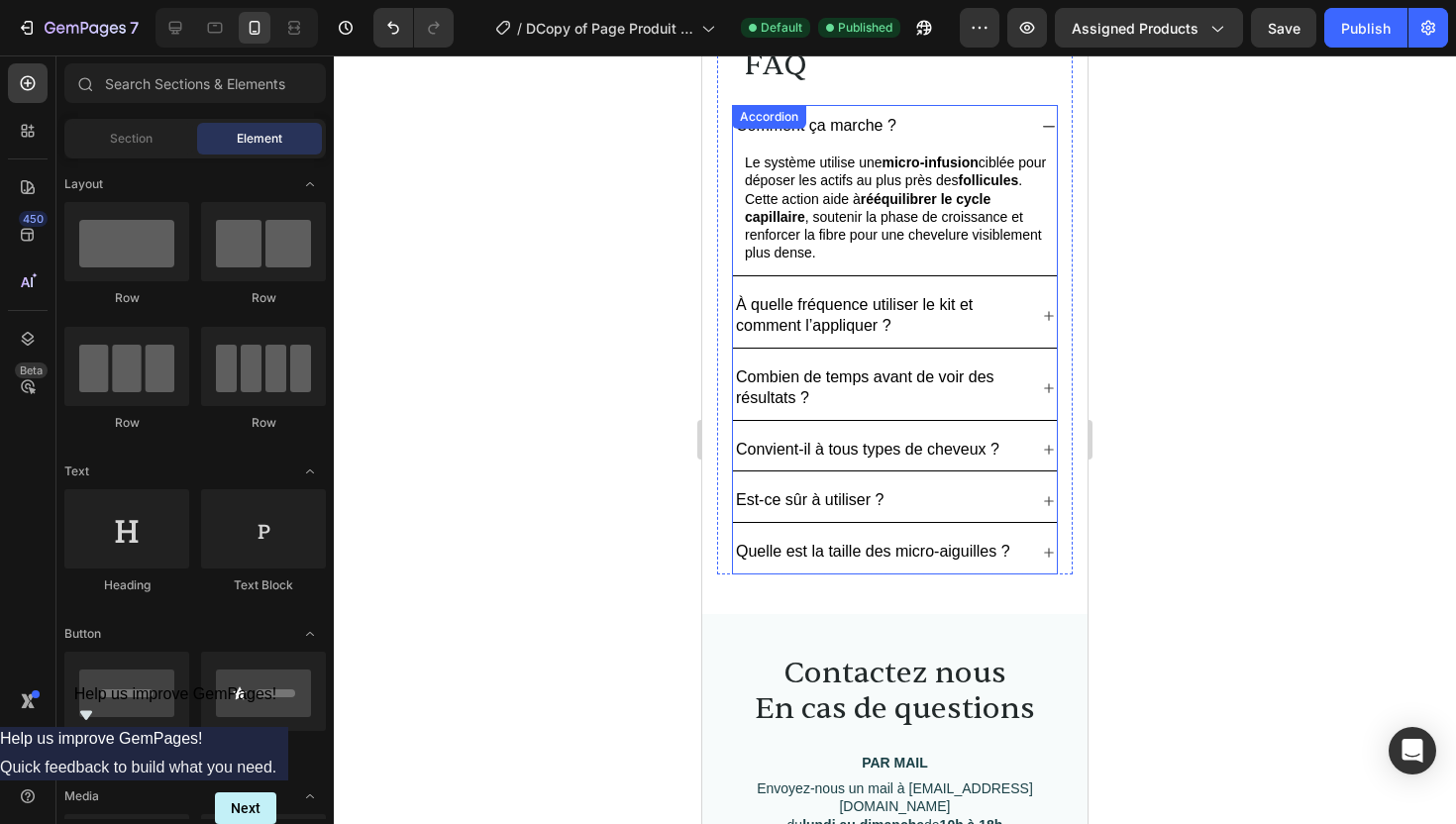
click at [1053, 122] on icon at bounding box center [1049, 126] width 16 height 16
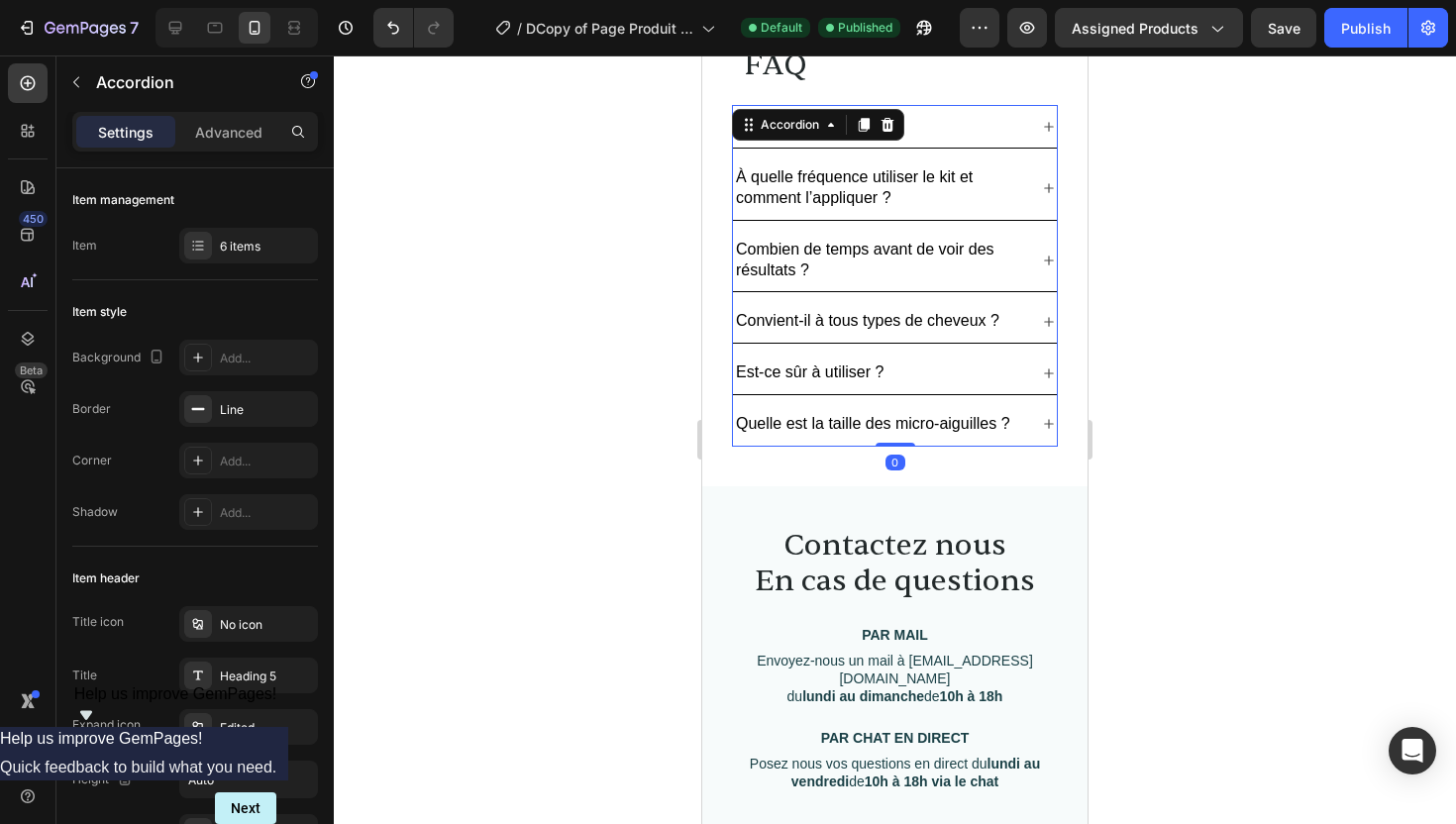
click at [1053, 122] on icon at bounding box center [1049, 126] width 16 height 16
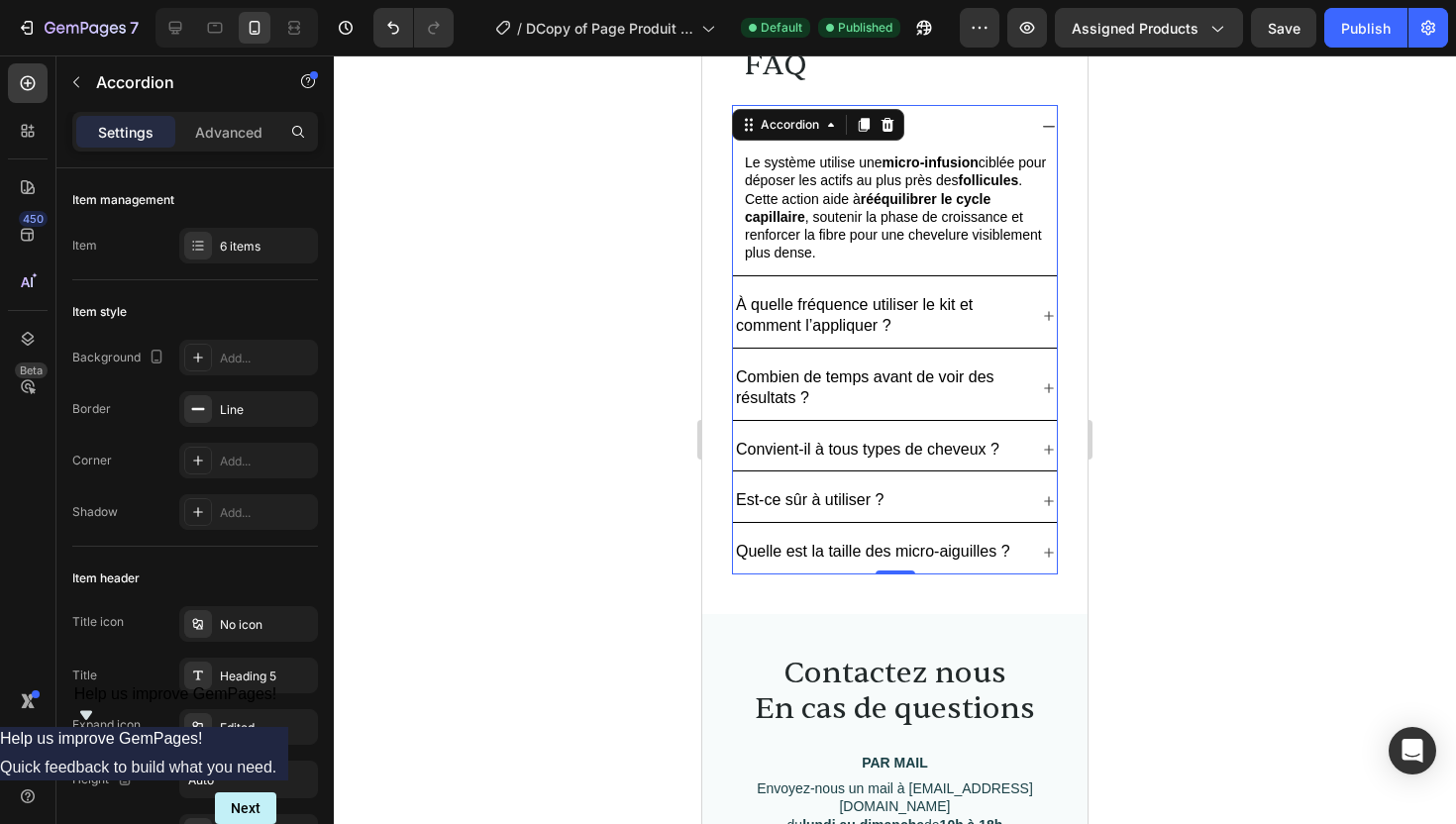
click at [1053, 122] on icon at bounding box center [1049, 126] width 16 height 16
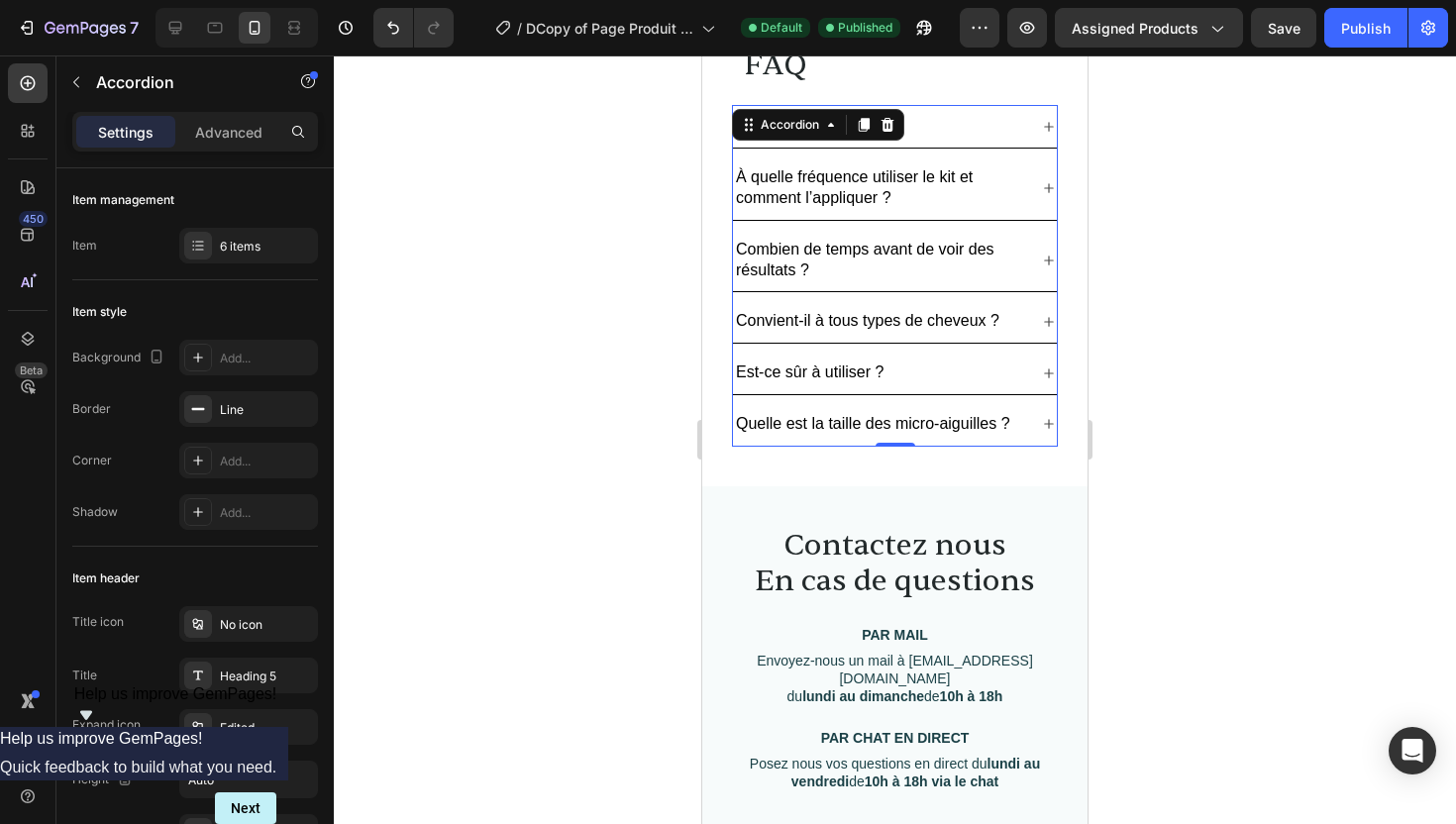
click at [1288, 32] on span "Save" at bounding box center [1284, 28] width 33 height 17
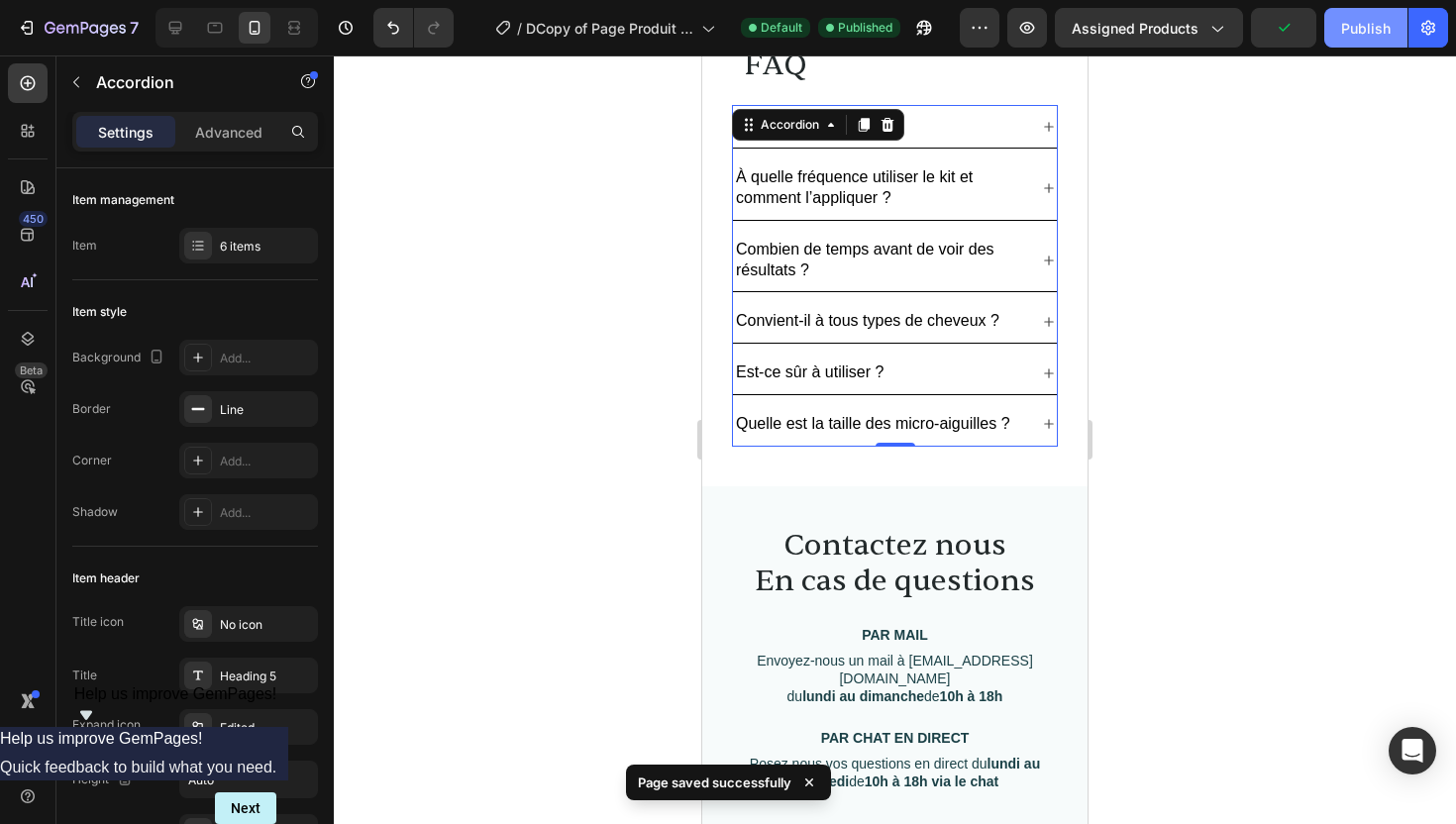
click at [1369, 34] on div "Publish" at bounding box center [1366, 28] width 50 height 21
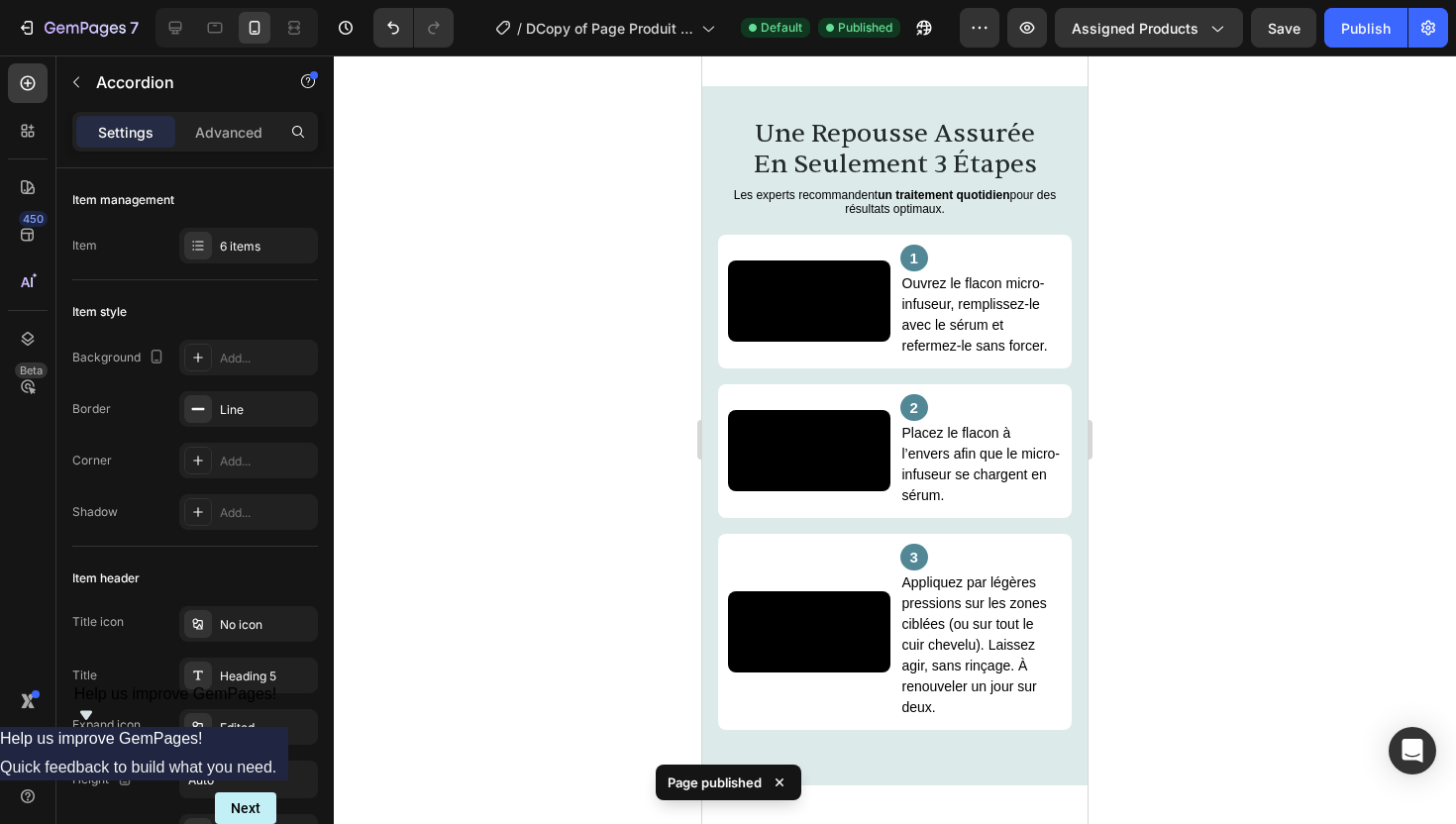
scroll to position [2666, 0]
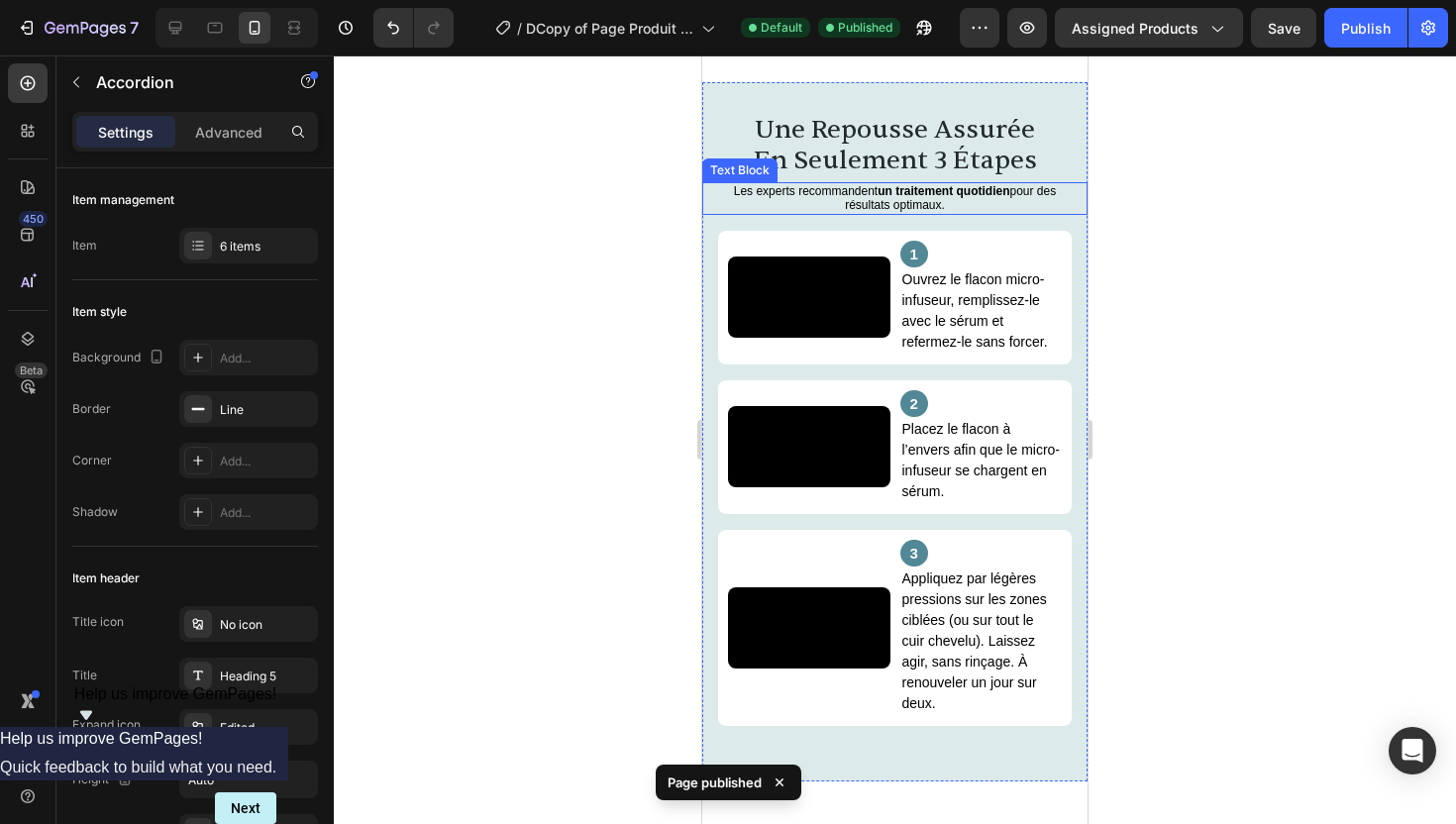
click at [944, 198] on p "Les experts recommandent un traitement quotidien pour des résultats optimaux." at bounding box center [895, 198] width 341 height 29
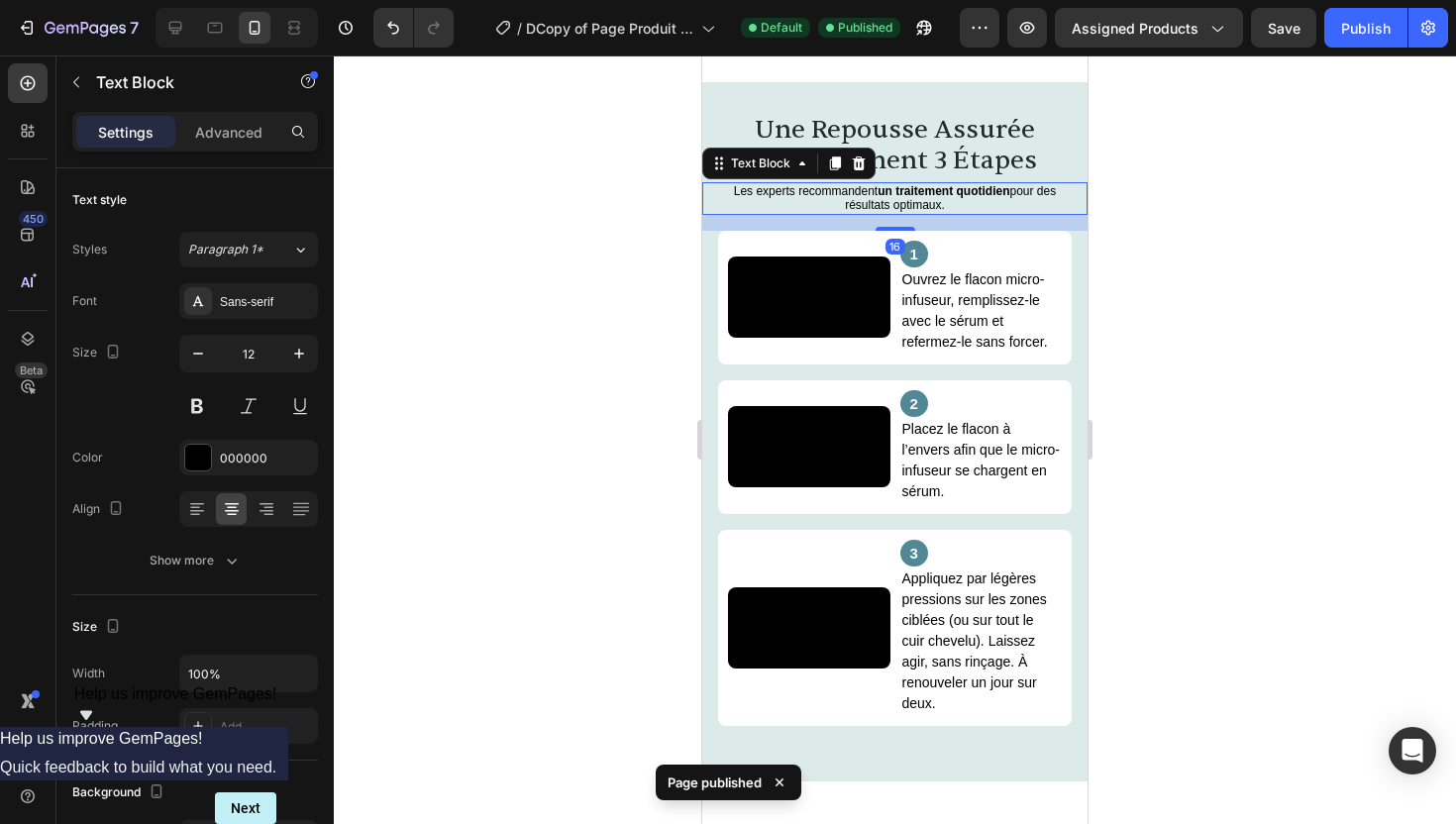
click at [957, 189] on strong "un traitement quotidien" at bounding box center [943, 191] width 131 height 14
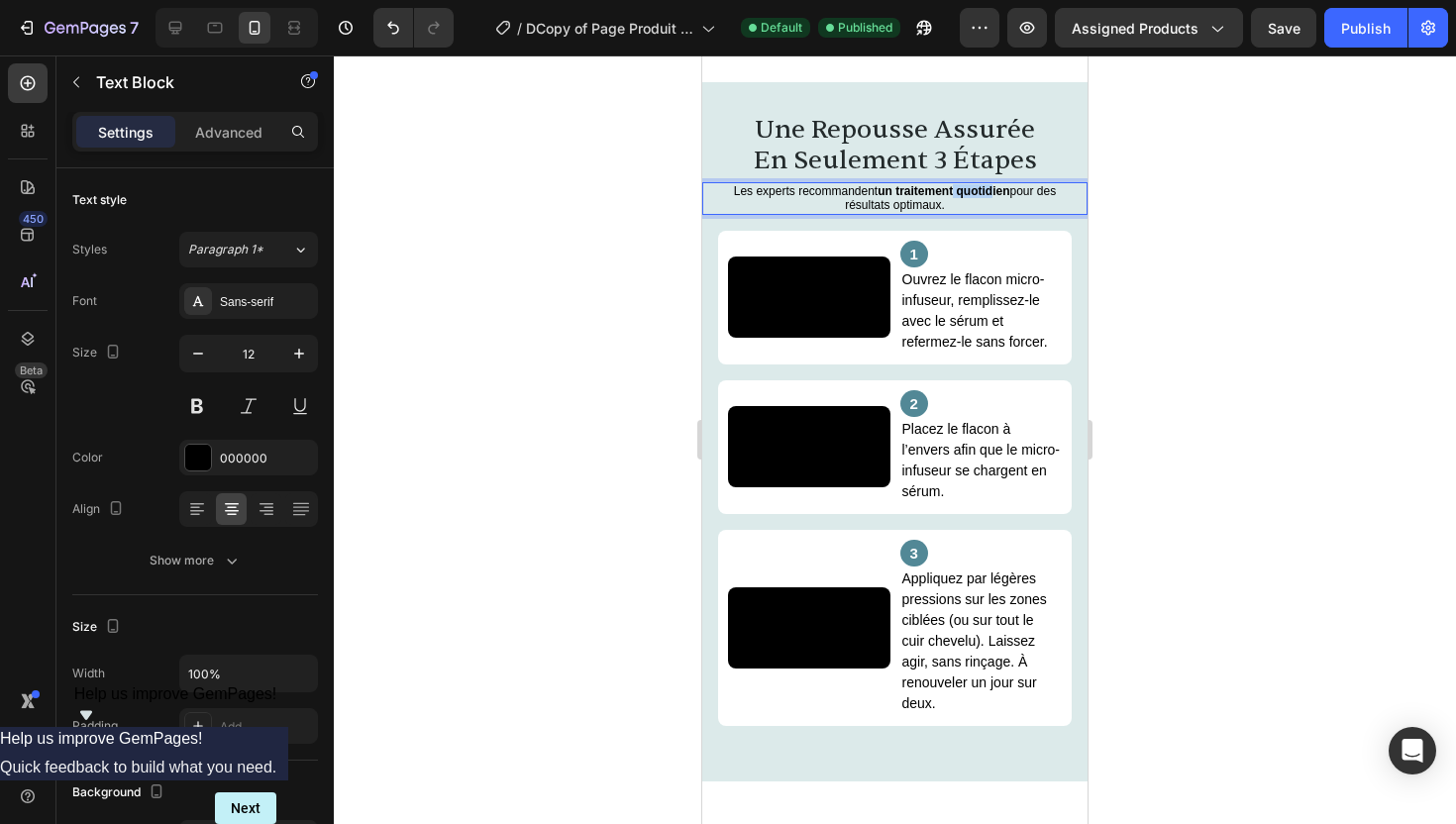
drag, startPoint x: 955, startPoint y: 191, endPoint x: 992, endPoint y: 196, distance: 37.3
click at [992, 196] on strong "un traitement quotidien" at bounding box center [943, 191] width 131 height 14
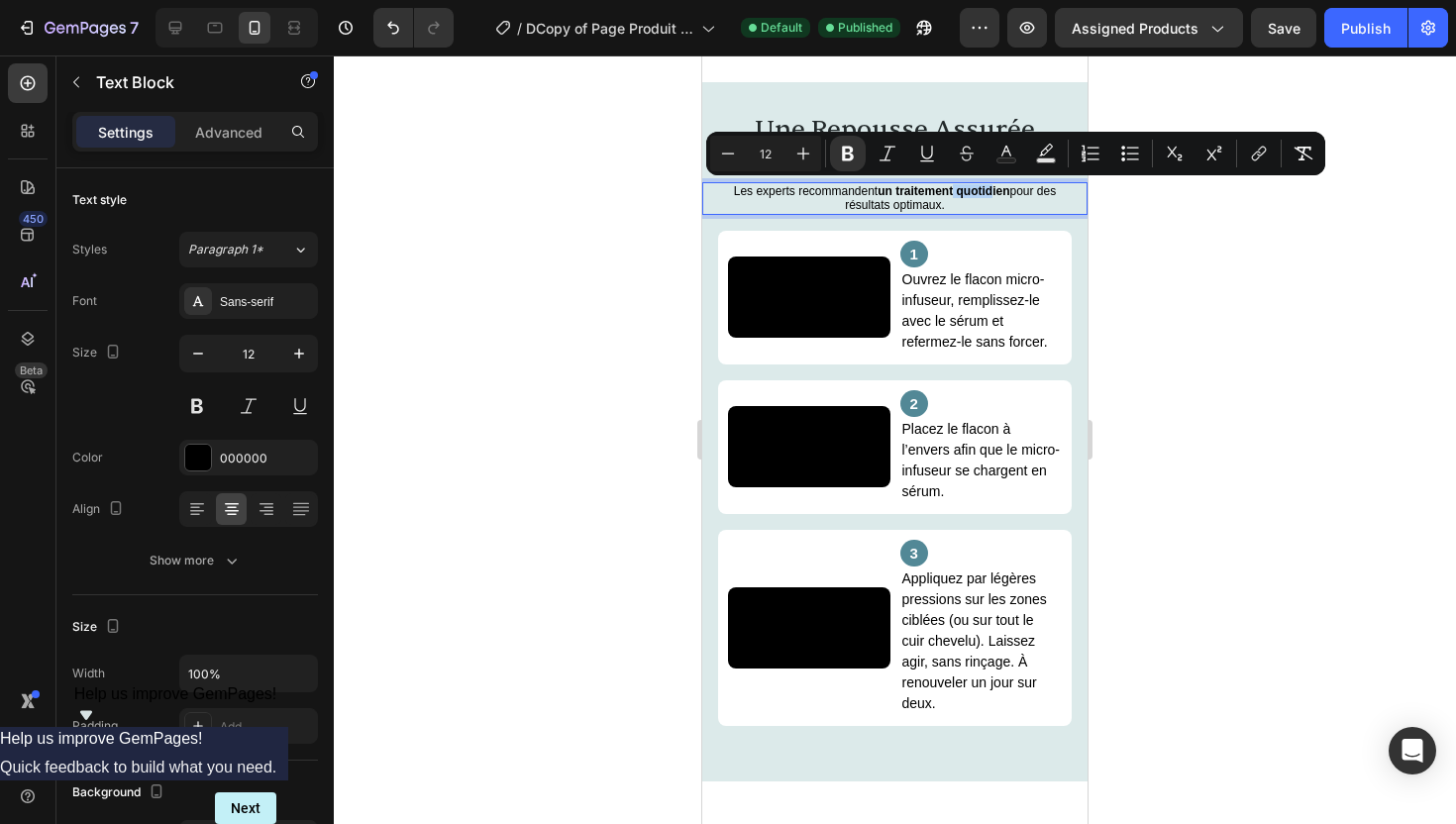
click at [992, 196] on strong "un traitement quotidien" at bounding box center [943, 191] width 131 height 14
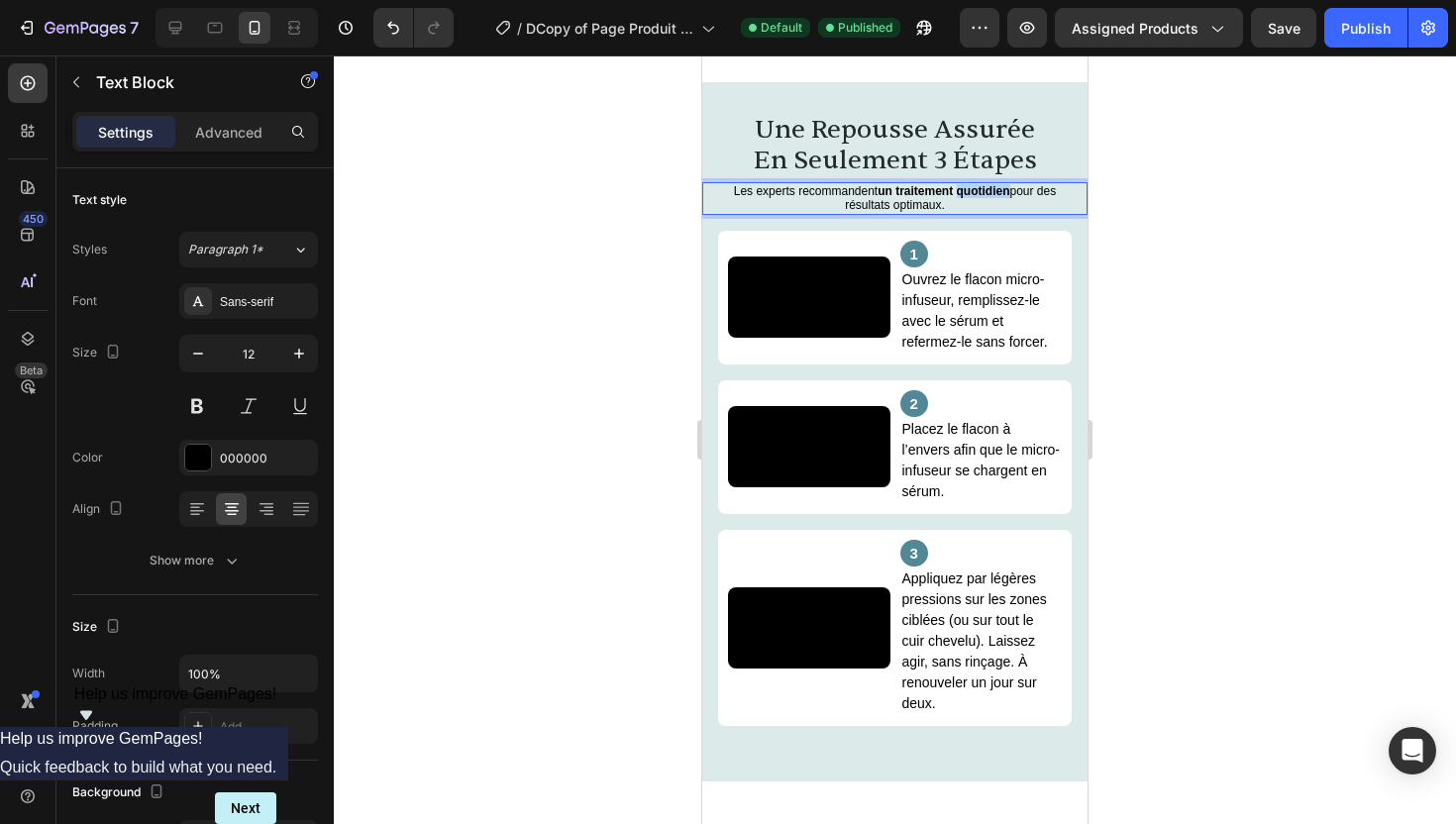
drag, startPoint x: 1007, startPoint y: 191, endPoint x: 958, endPoint y: 193, distance: 49.0
click at [958, 193] on strong "un traitement quotidien" at bounding box center [943, 191] width 131 height 14
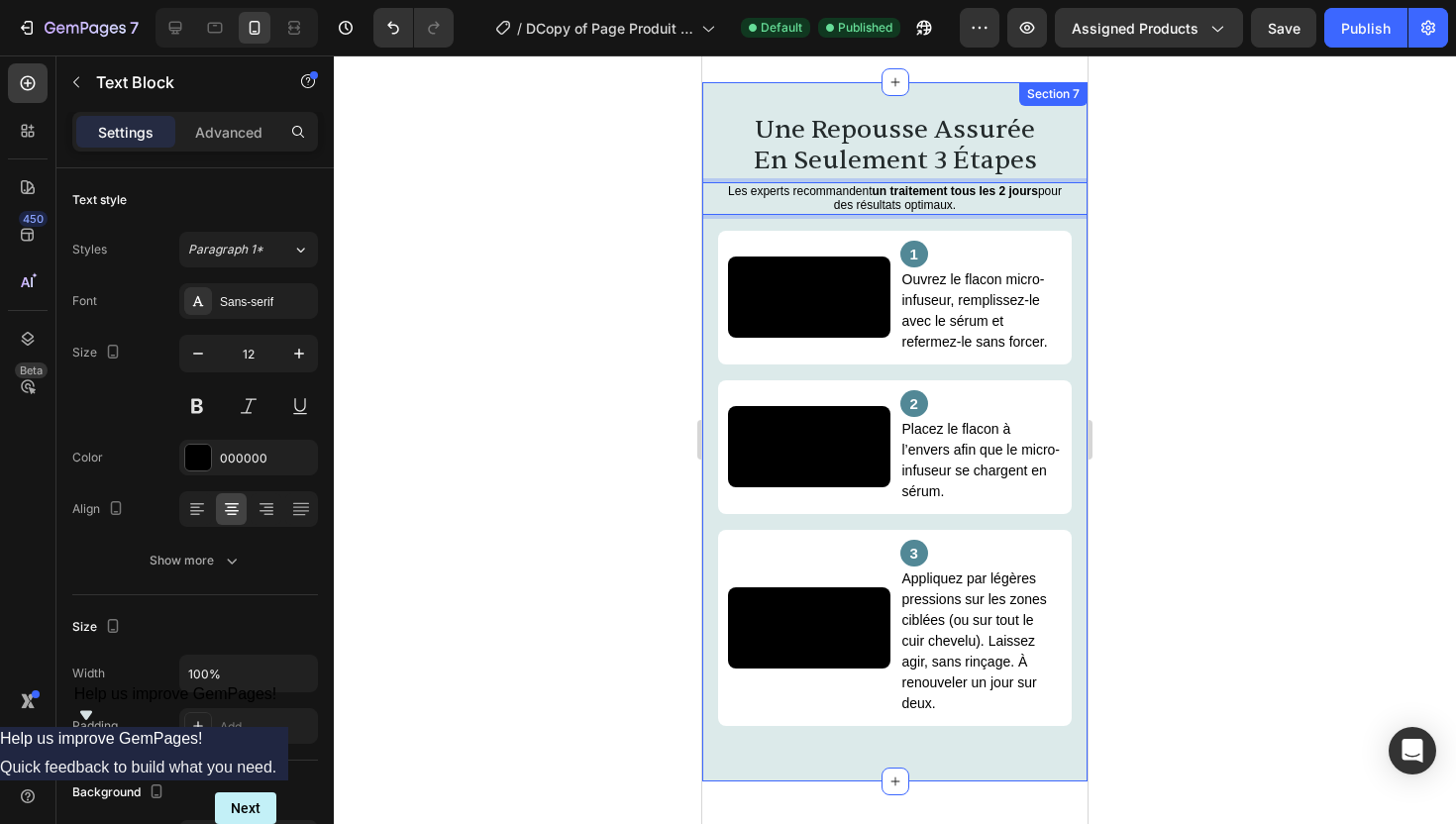
click at [1101, 240] on div at bounding box center [895, 440] width 1123 height 769
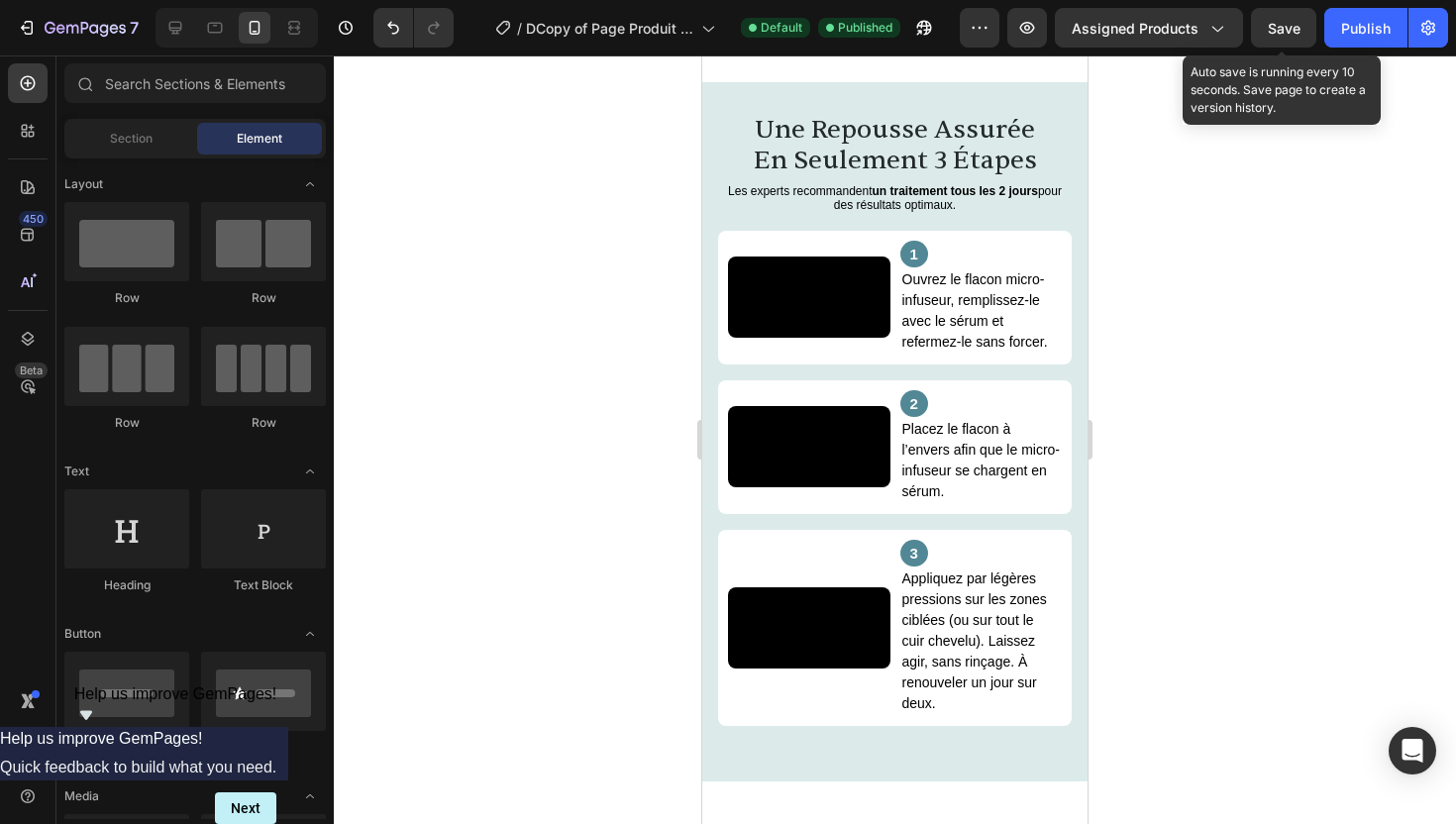
click at [1286, 36] on div "Save" at bounding box center [1284, 28] width 33 height 21
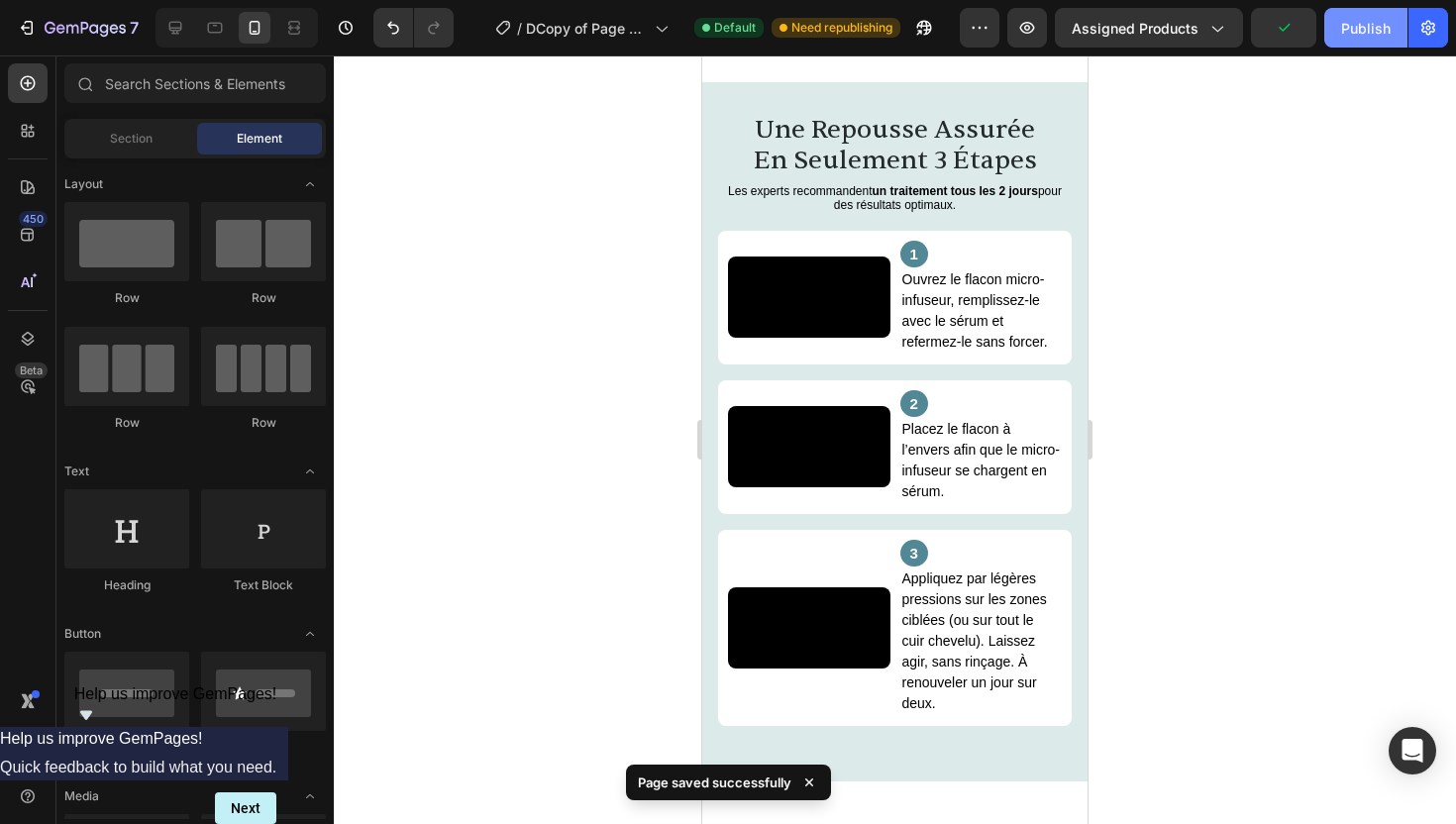
click at [1348, 34] on div "Publish" at bounding box center [1366, 28] width 50 height 21
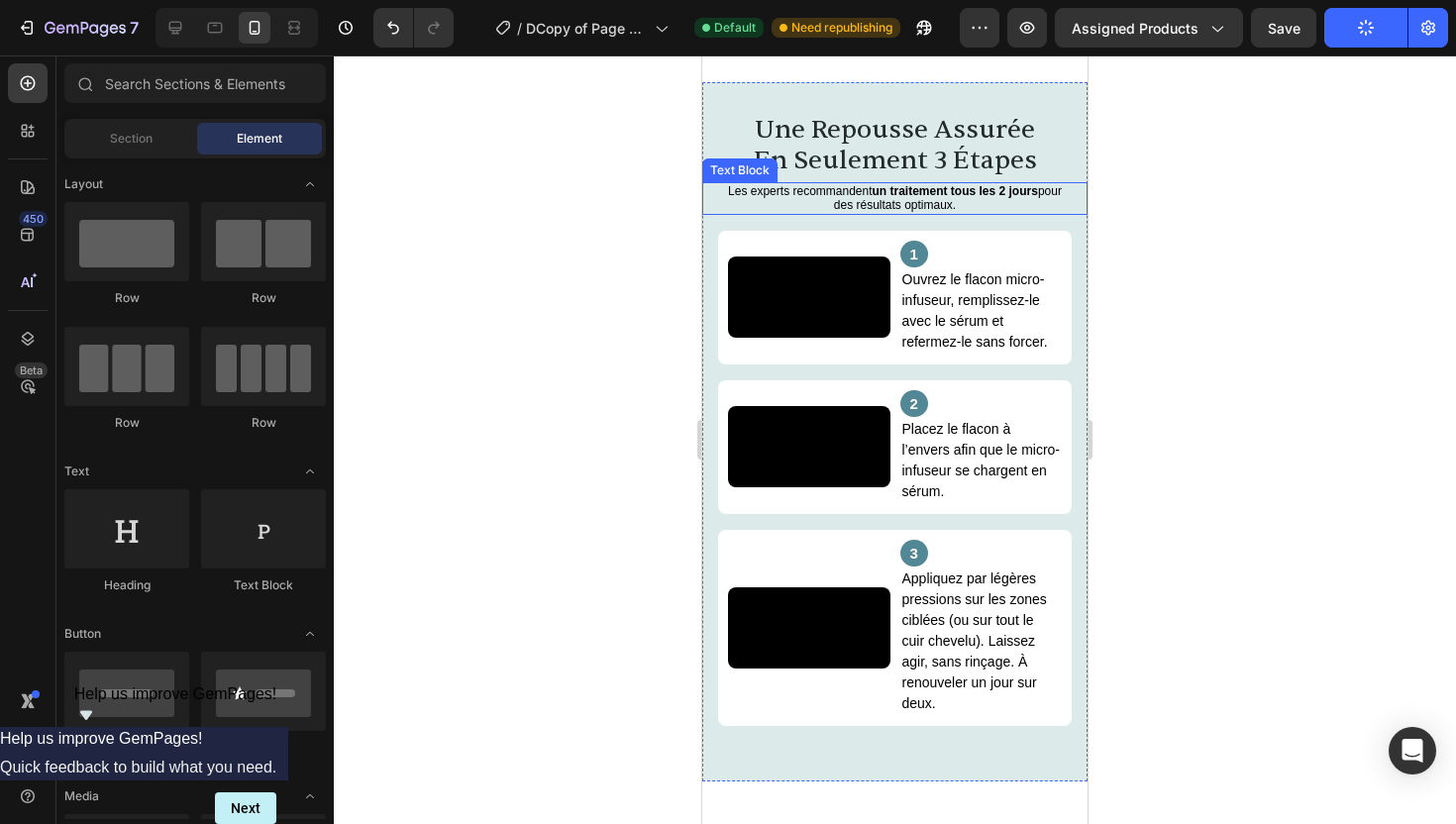
click at [745, 191] on p "Les experts recommandent un traitement tous les 2 jours pour des résultats opti…" at bounding box center [895, 198] width 341 height 29
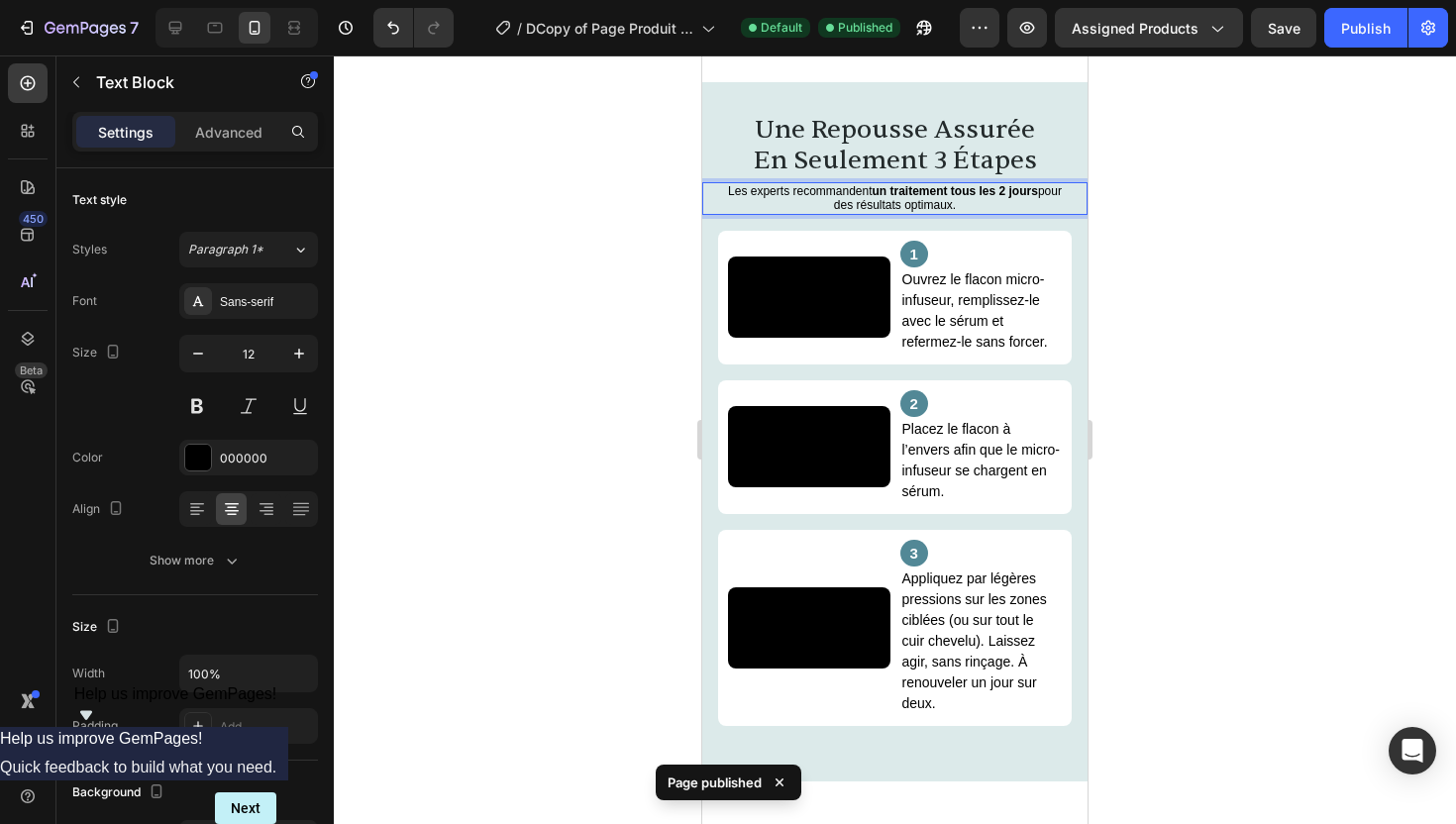
click at [1163, 224] on div at bounding box center [895, 440] width 1123 height 769
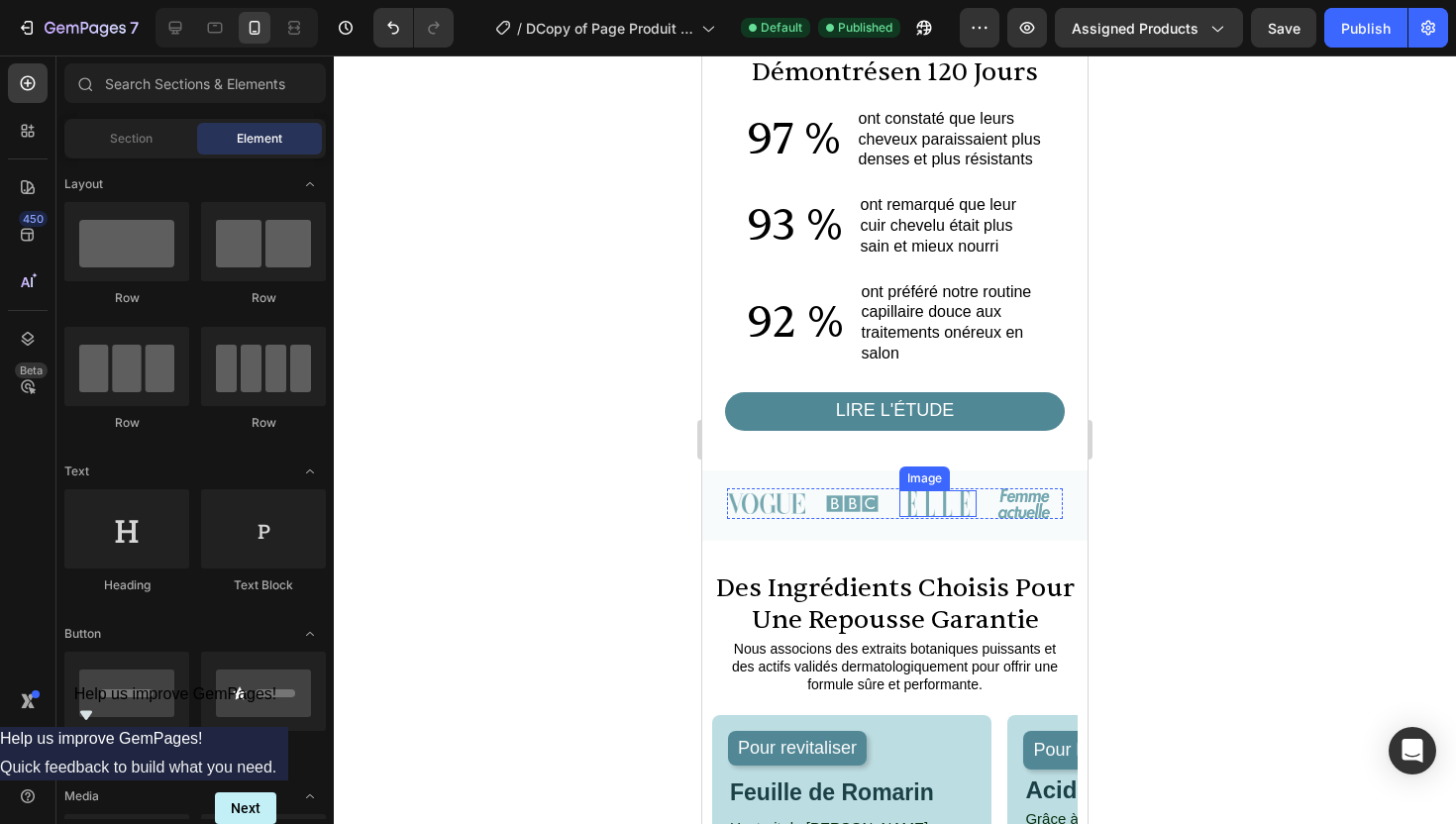
scroll to position [1691, 0]
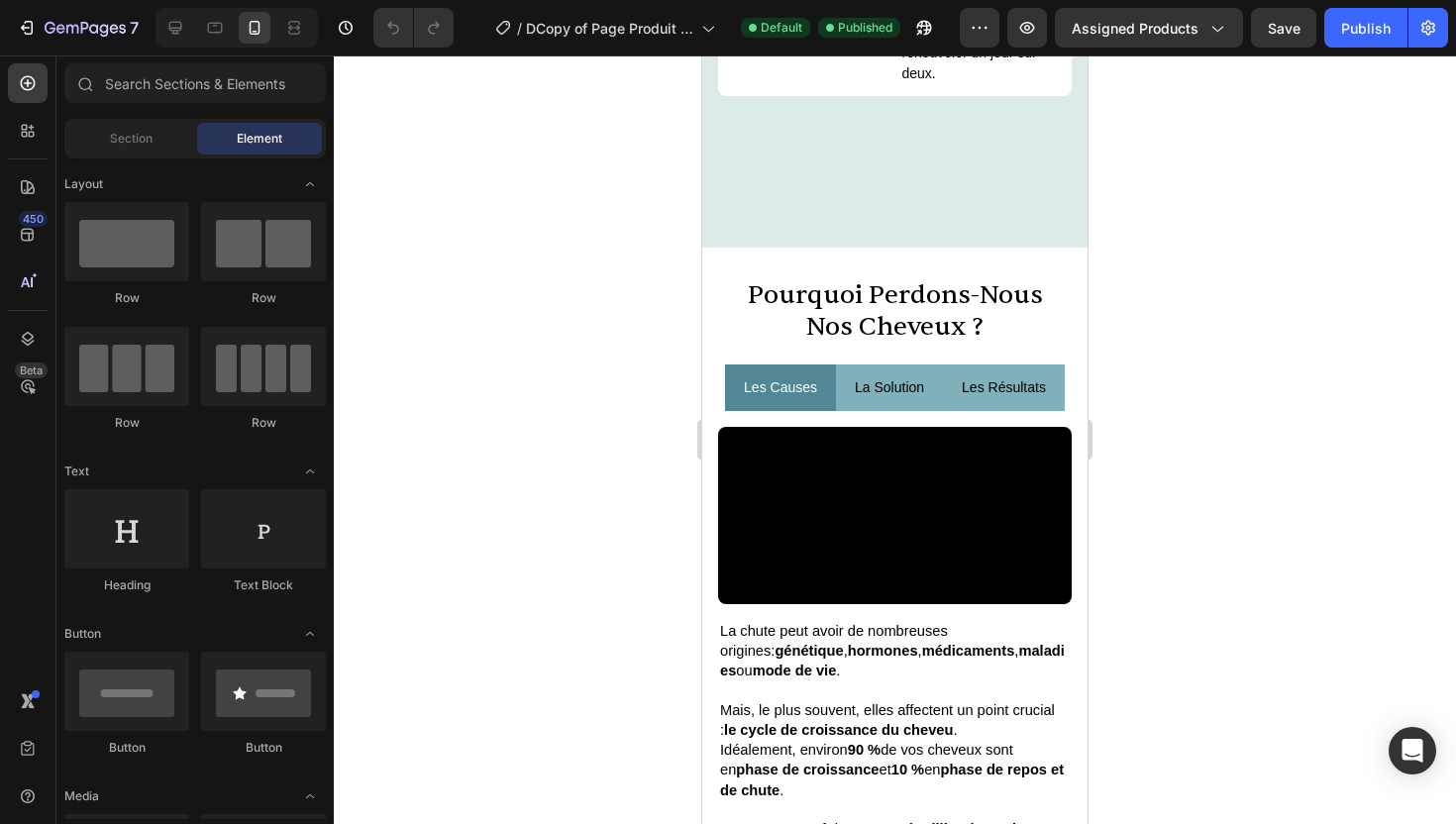
scroll to position [3206, 0]
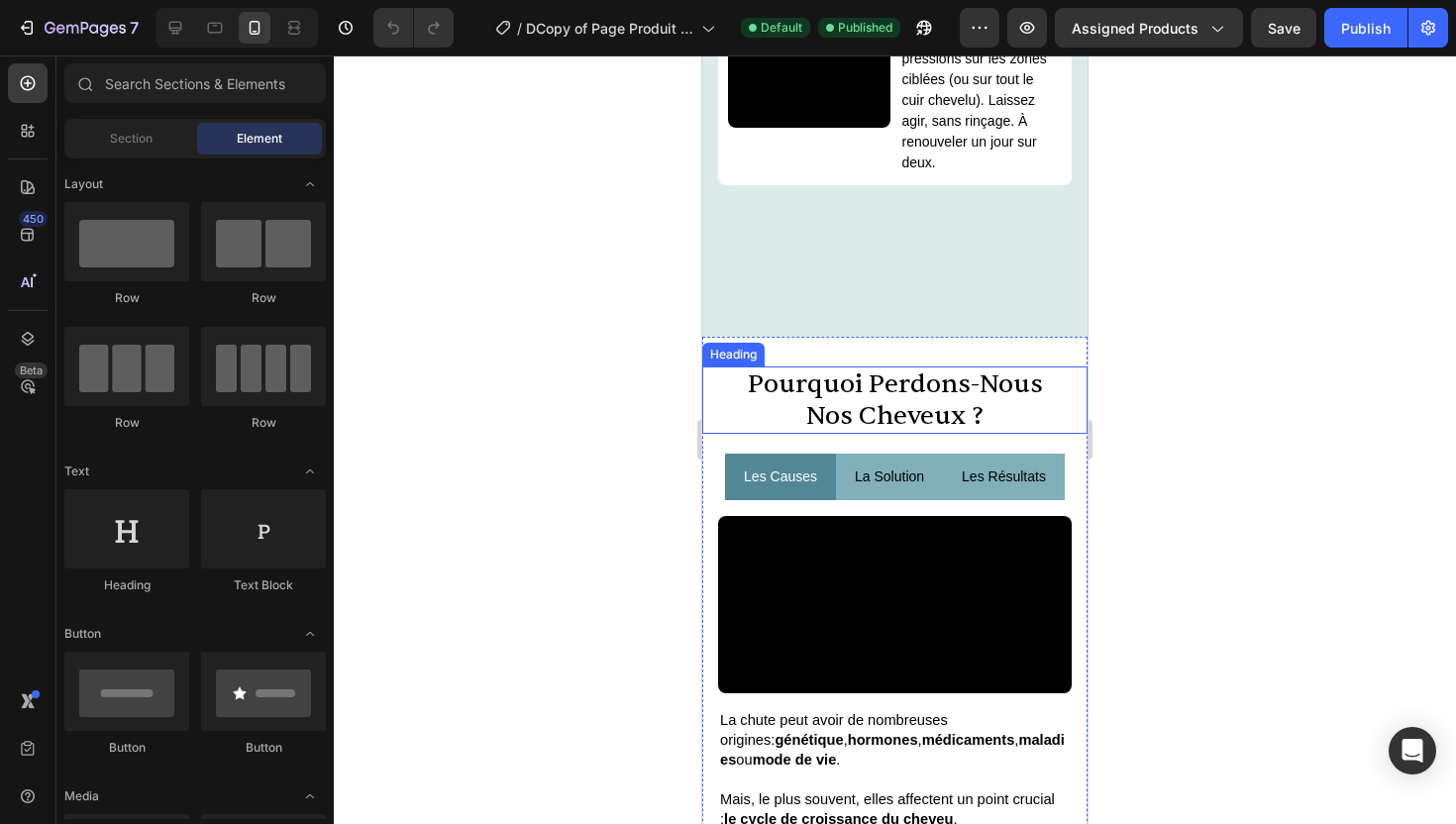
click at [904, 408] on span "nos cheveux ?" at bounding box center [895, 415] width 177 height 33
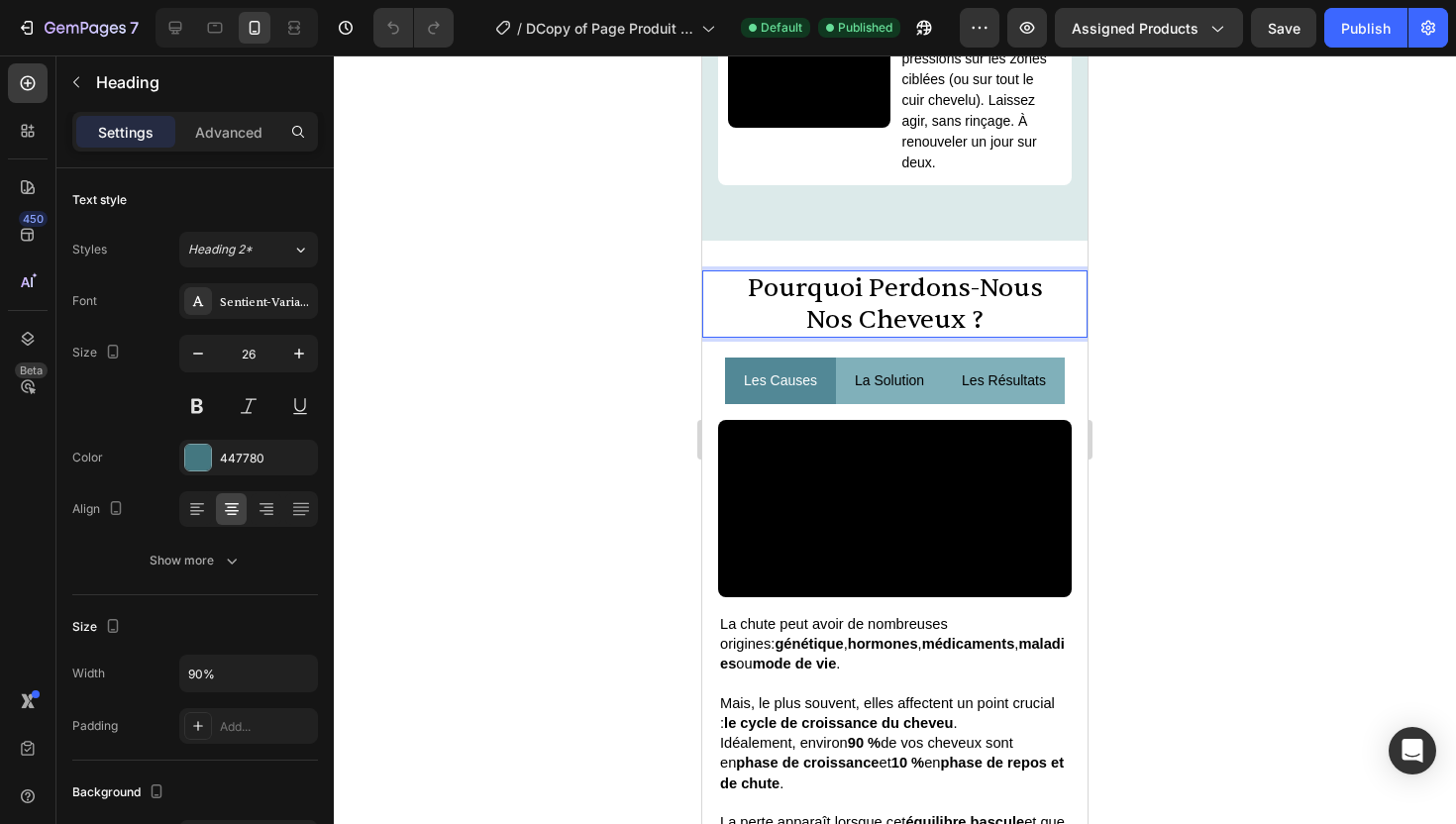
click at [948, 335] on span "nos cheveux ?" at bounding box center [895, 319] width 177 height 33
drag, startPoint x: 987, startPoint y: 411, endPoint x: 751, endPoint y: 381, distance: 237.9
click at [751, 335] on p "pourquoi perdons-nous nos cheveux ?" at bounding box center [895, 305] width 342 height 64
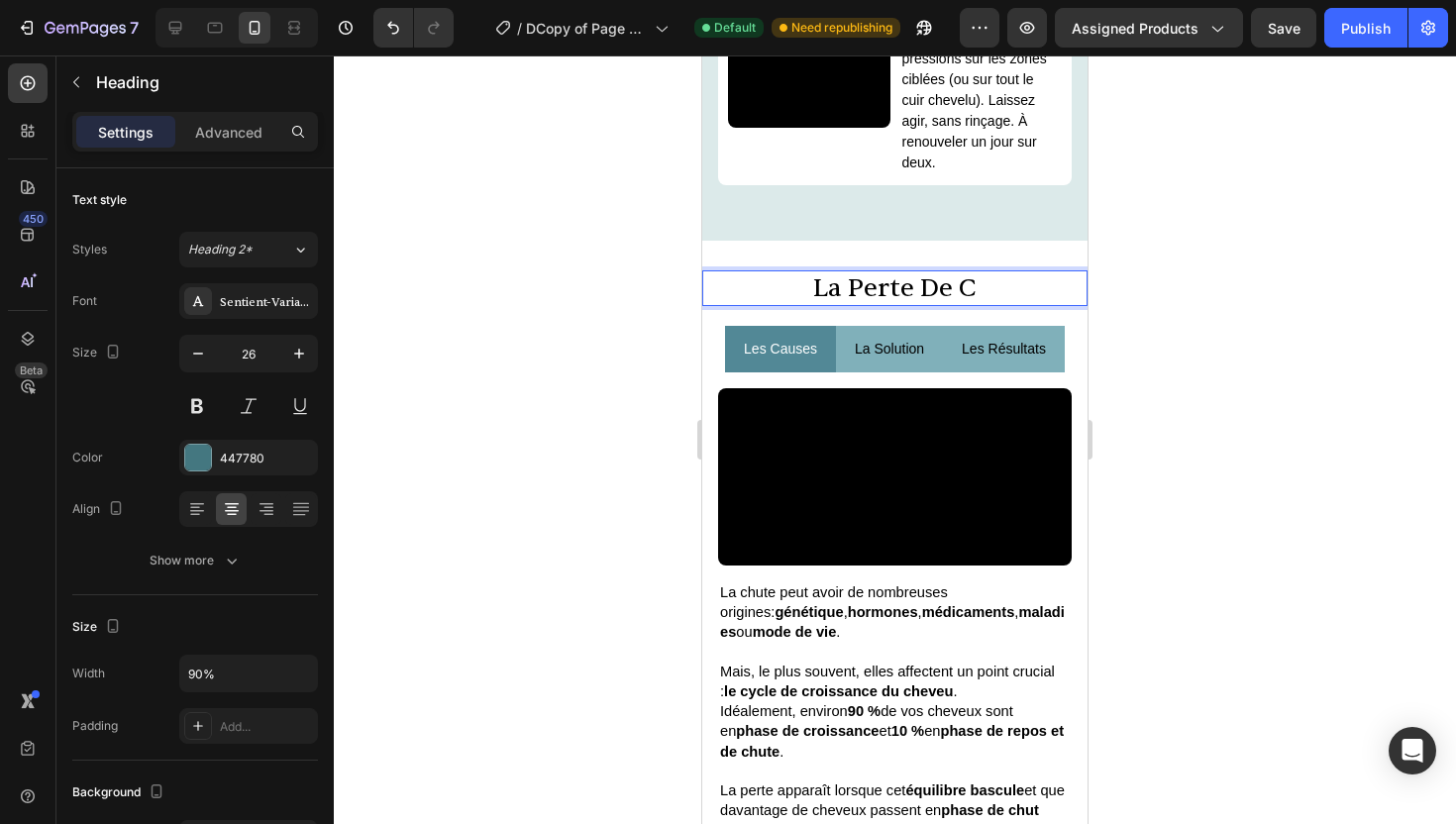
click at [990, 305] on p "La perte de c" at bounding box center [895, 289] width 342 height 32
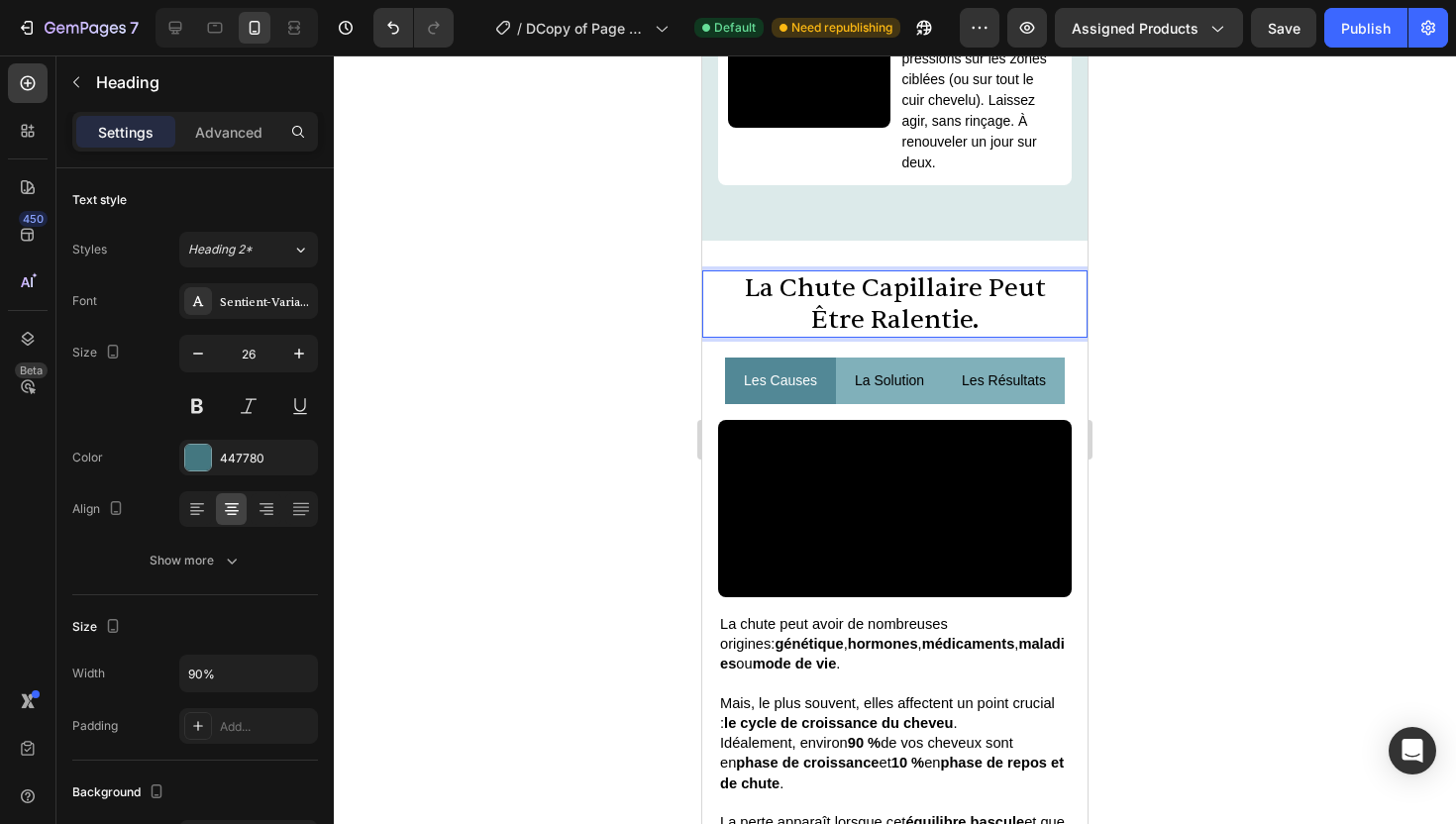
click at [1222, 315] on div at bounding box center [895, 440] width 1123 height 769
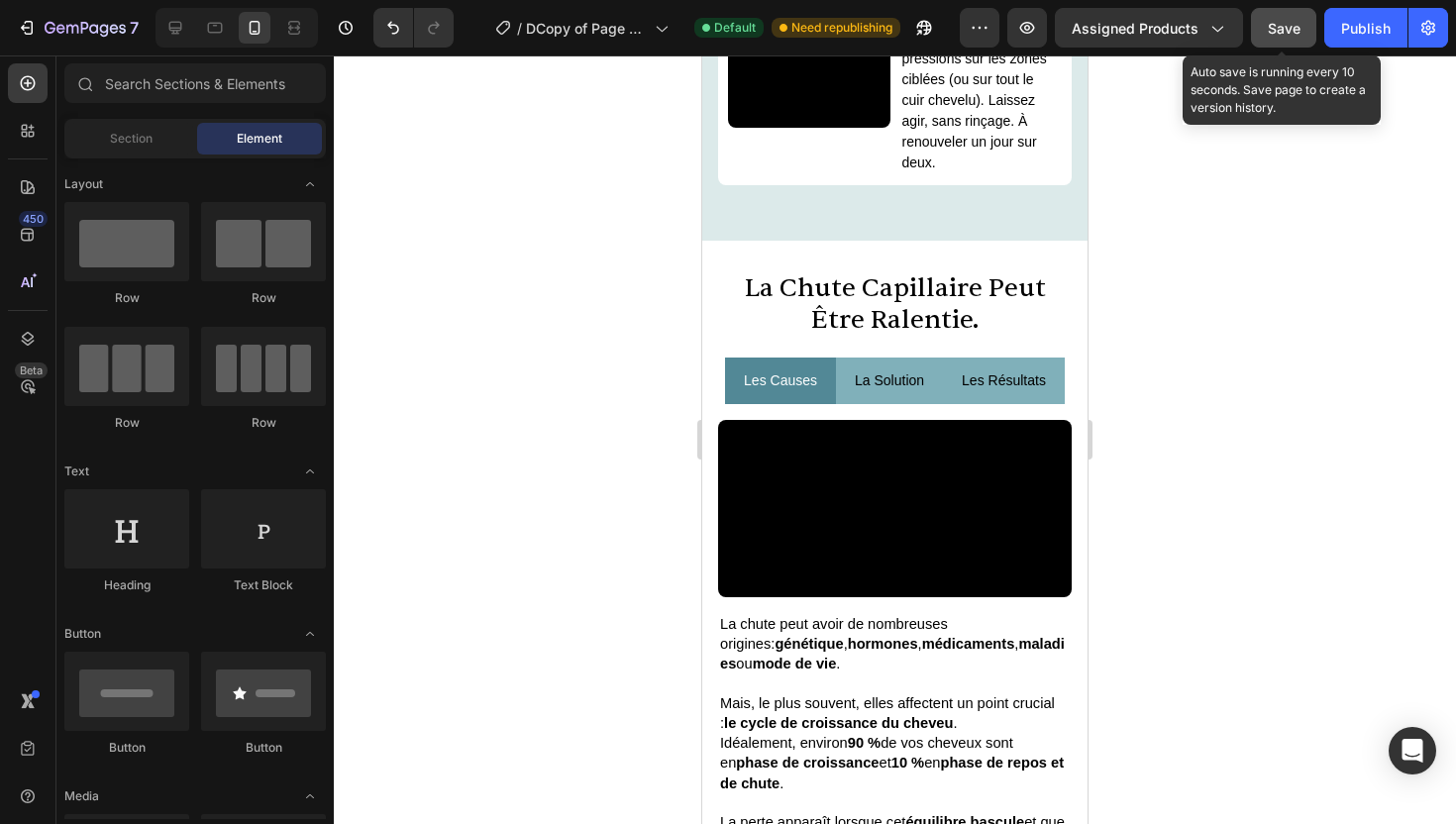
click at [1285, 37] on div "Save" at bounding box center [1284, 28] width 33 height 21
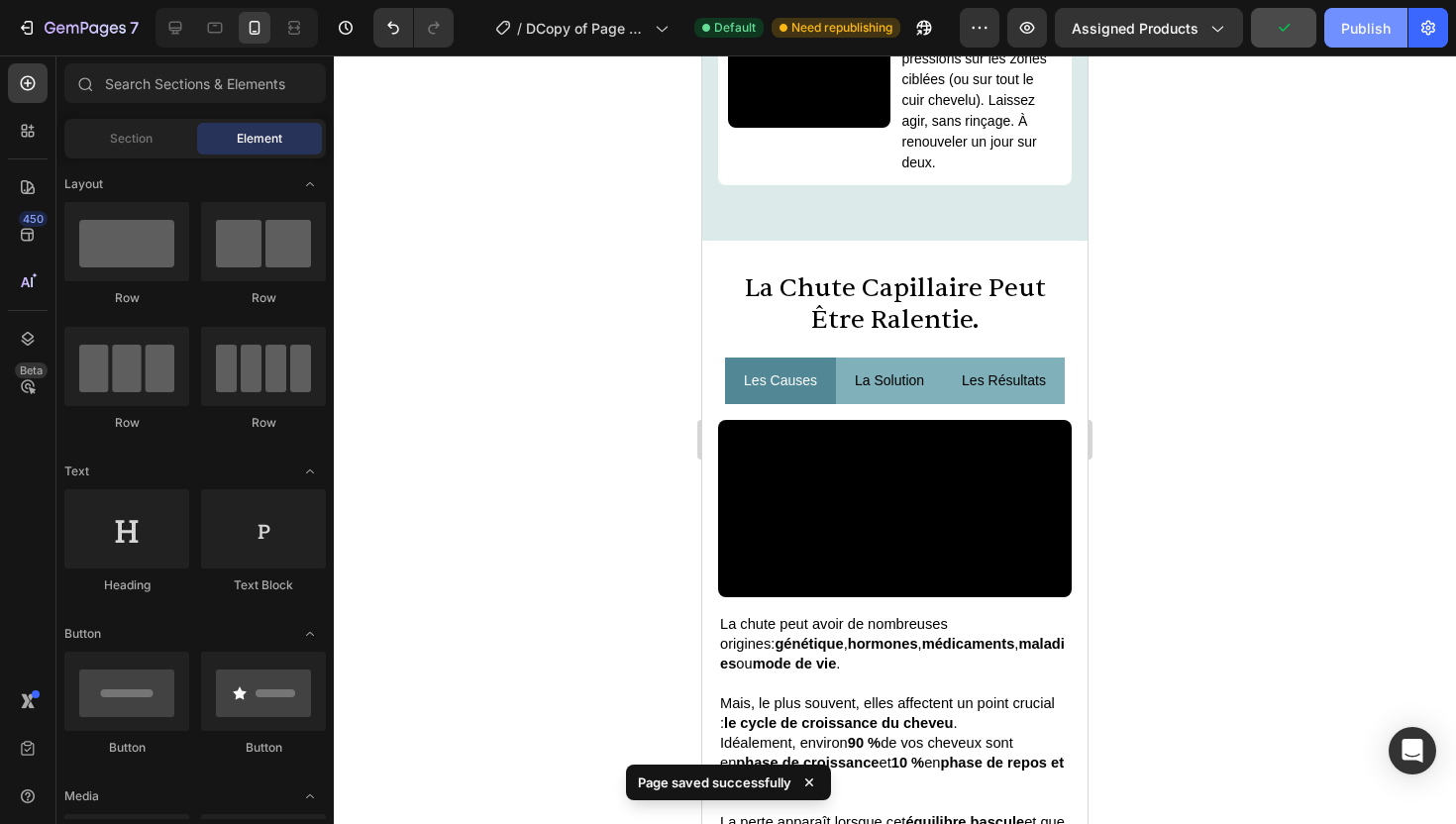
click at [1370, 35] on div "Publish" at bounding box center [1366, 28] width 50 height 21
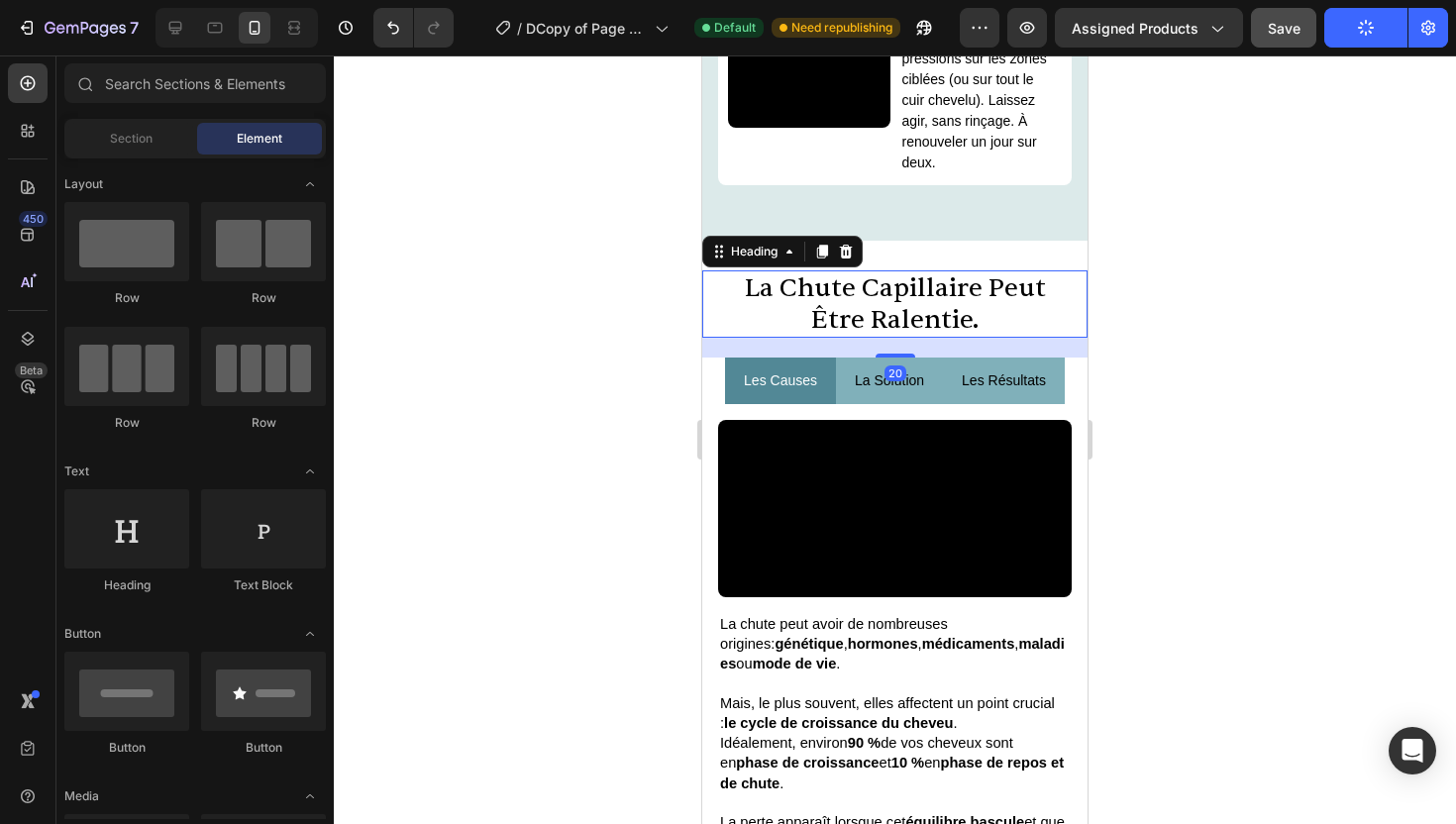
click at [810, 335] on span "La chute capillaire peut être ralentie." at bounding box center [896, 304] width 302 height 65
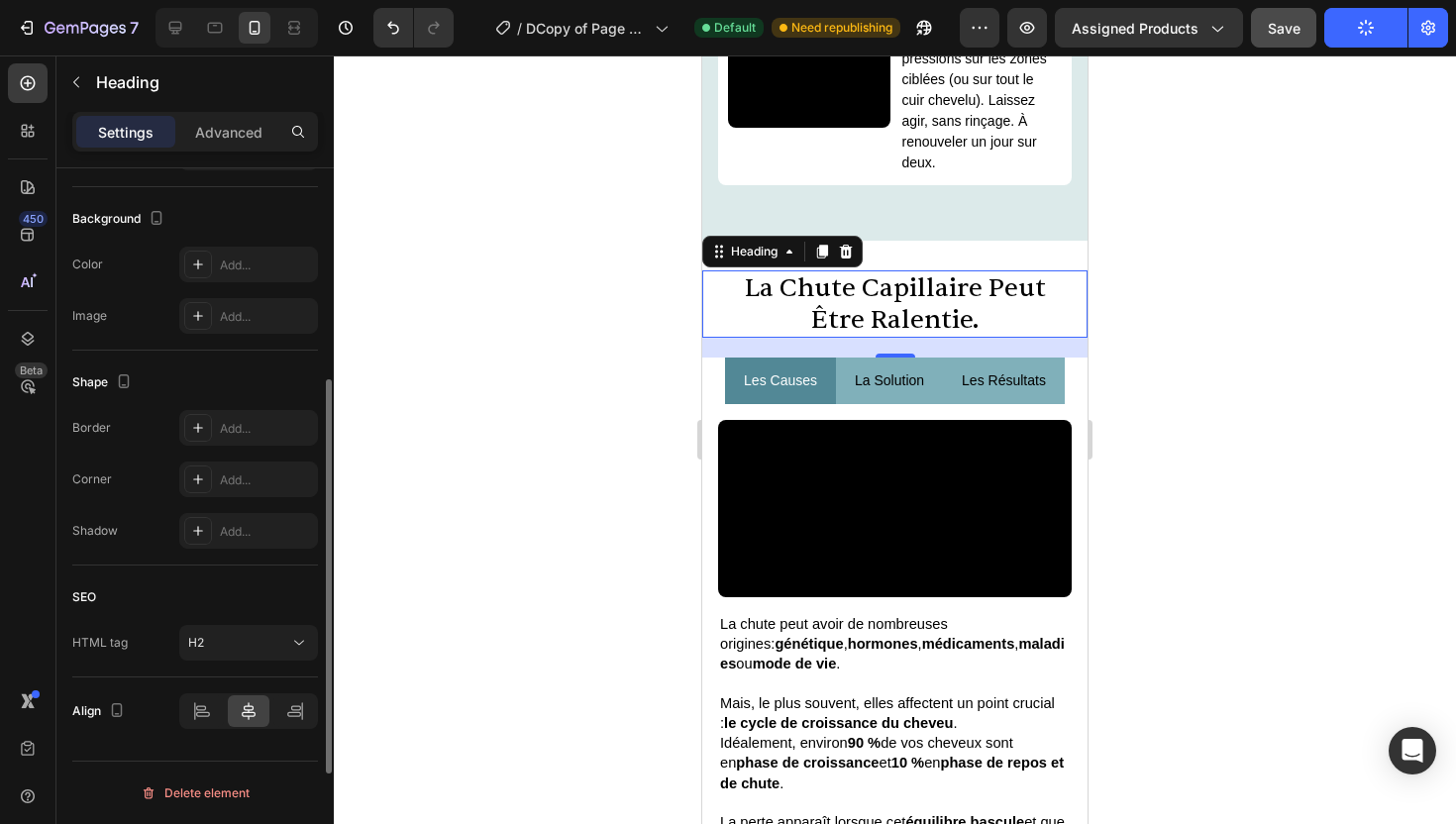
scroll to position [0, 0]
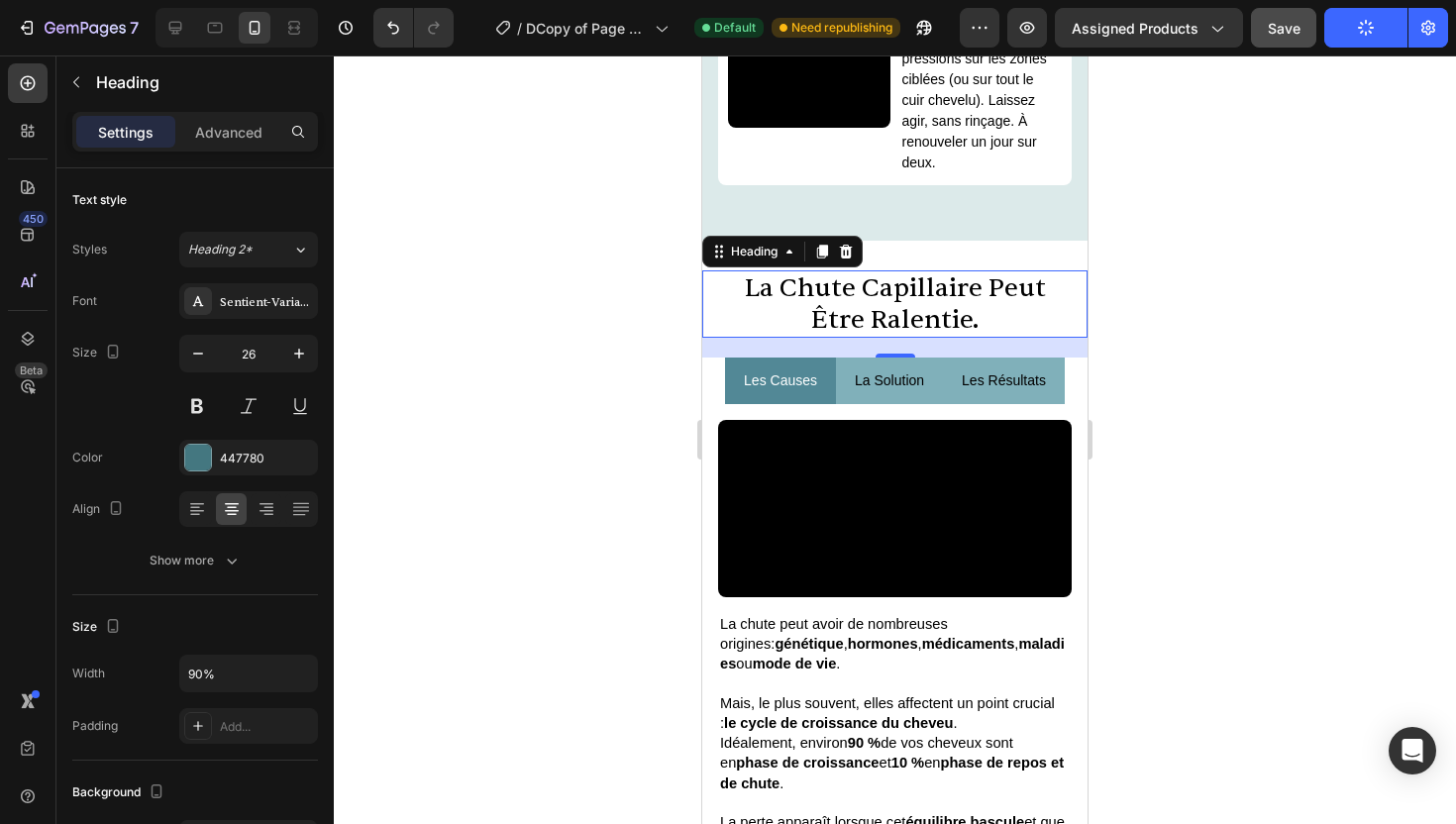
click at [1212, 515] on div at bounding box center [895, 440] width 1123 height 769
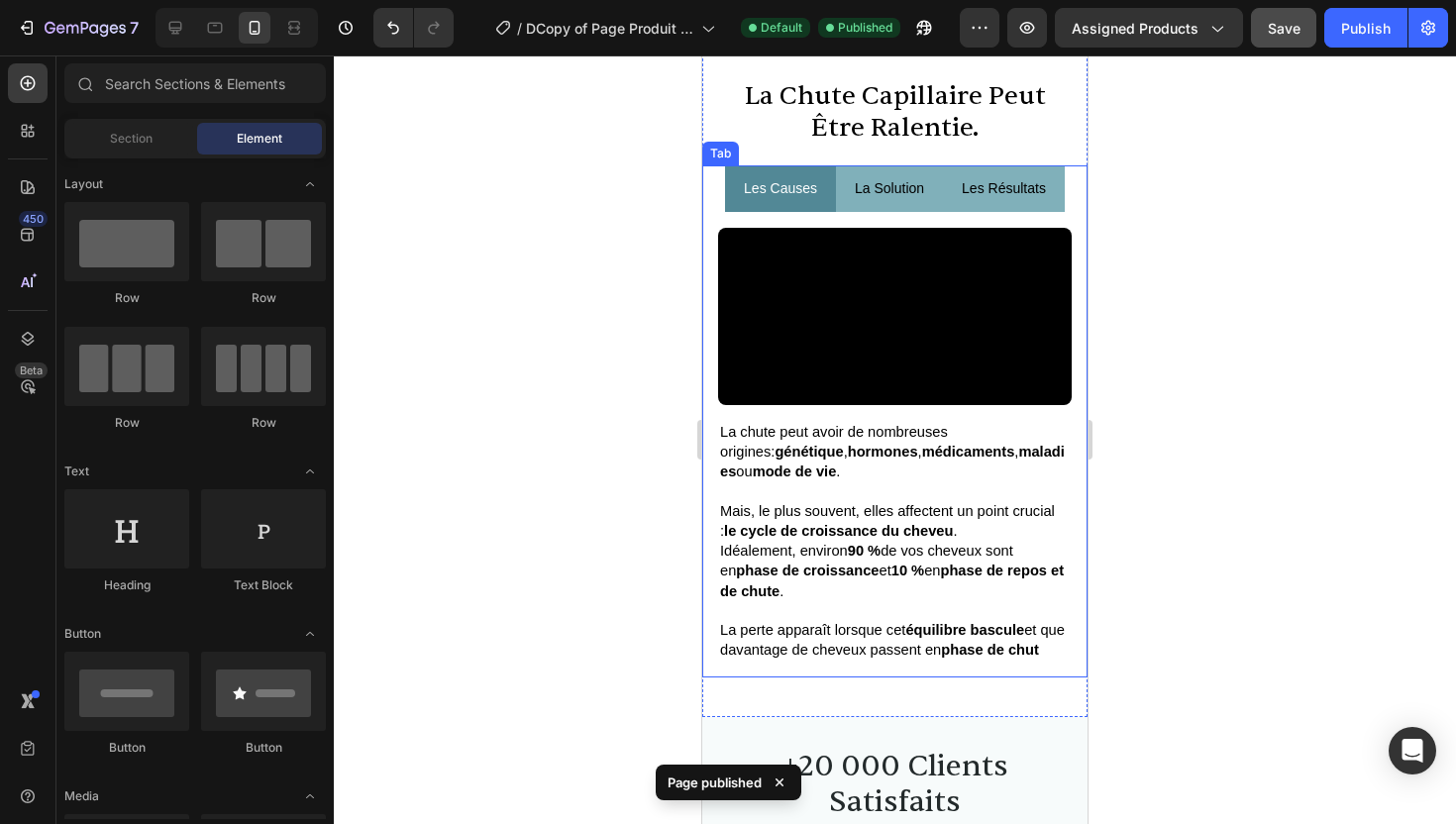
scroll to position [3418, 0]
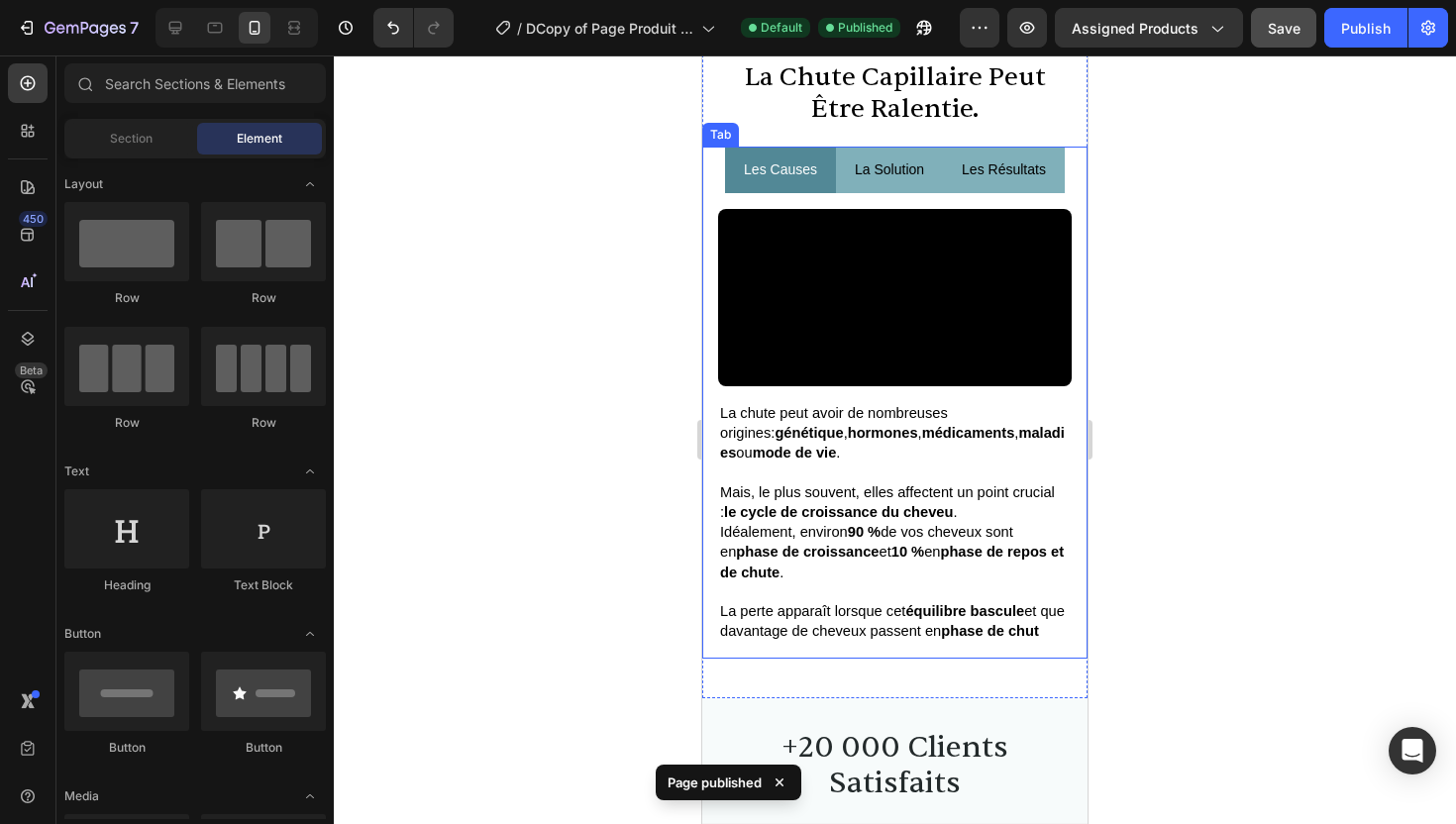
click at [891, 182] on p "la solution" at bounding box center [890, 169] width 70 height 25
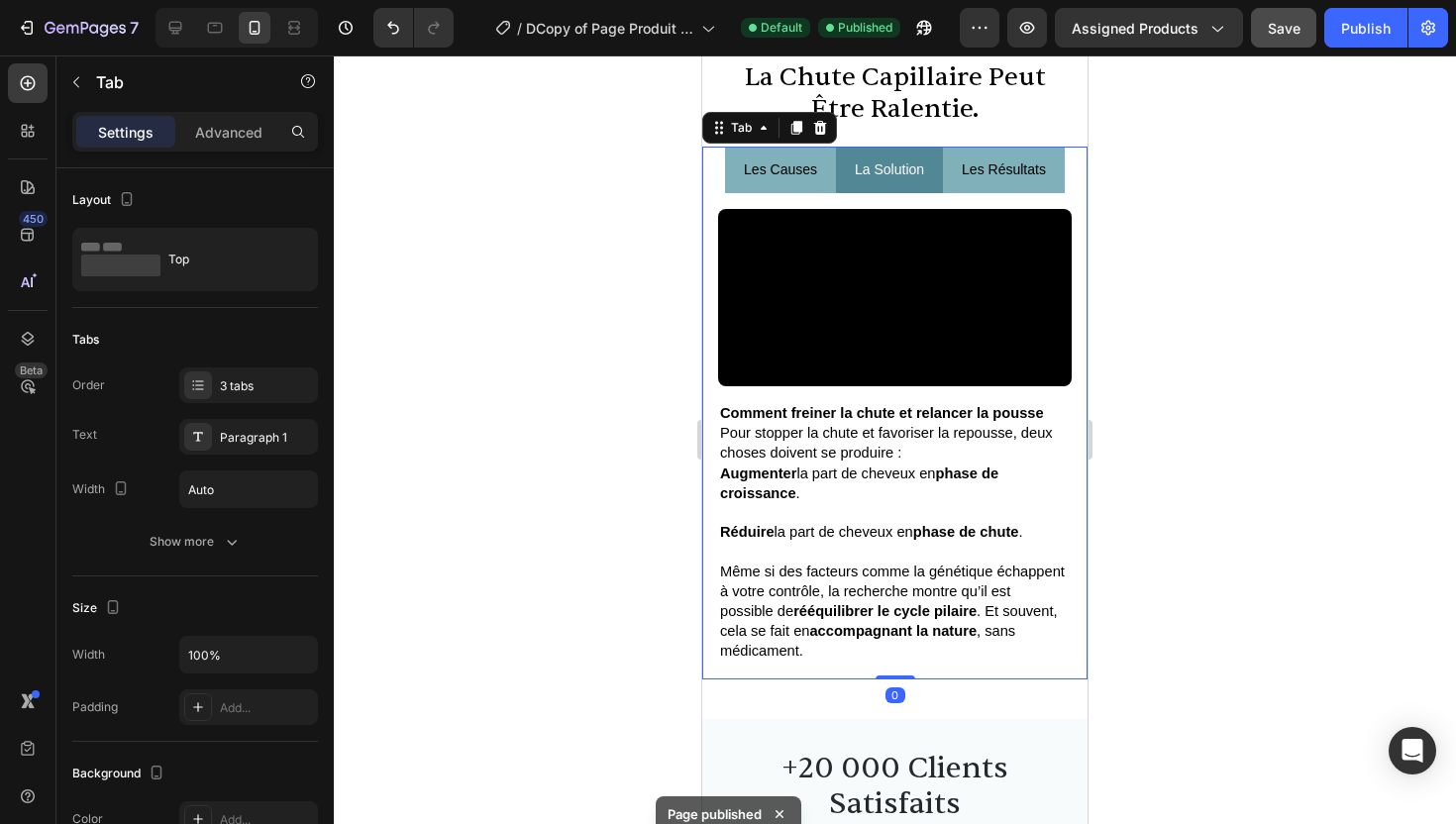
click at [1001, 182] on p "les résultats" at bounding box center [1004, 169] width 85 height 25
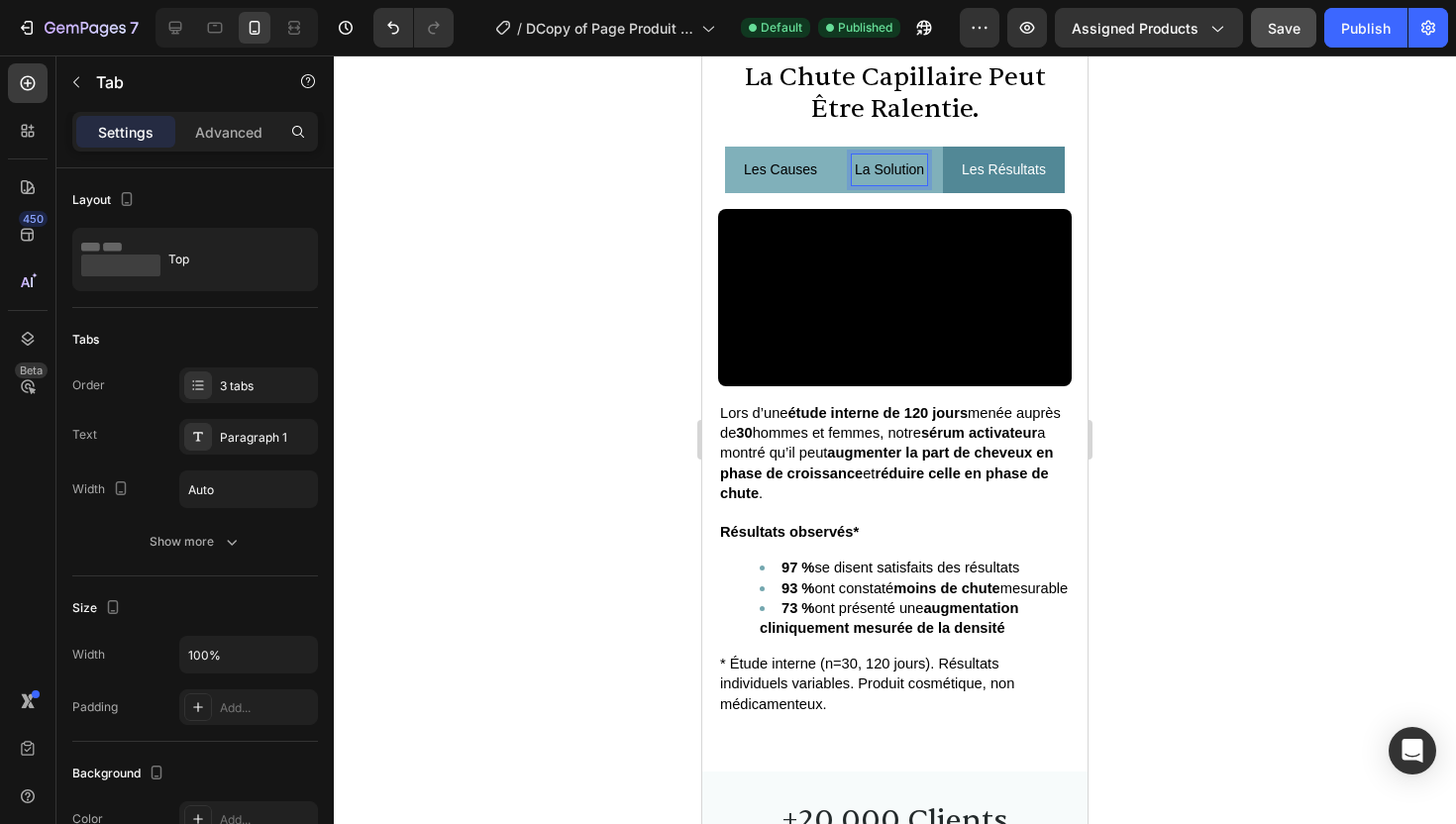
click at [919, 182] on p "la solution" at bounding box center [890, 169] width 70 height 25
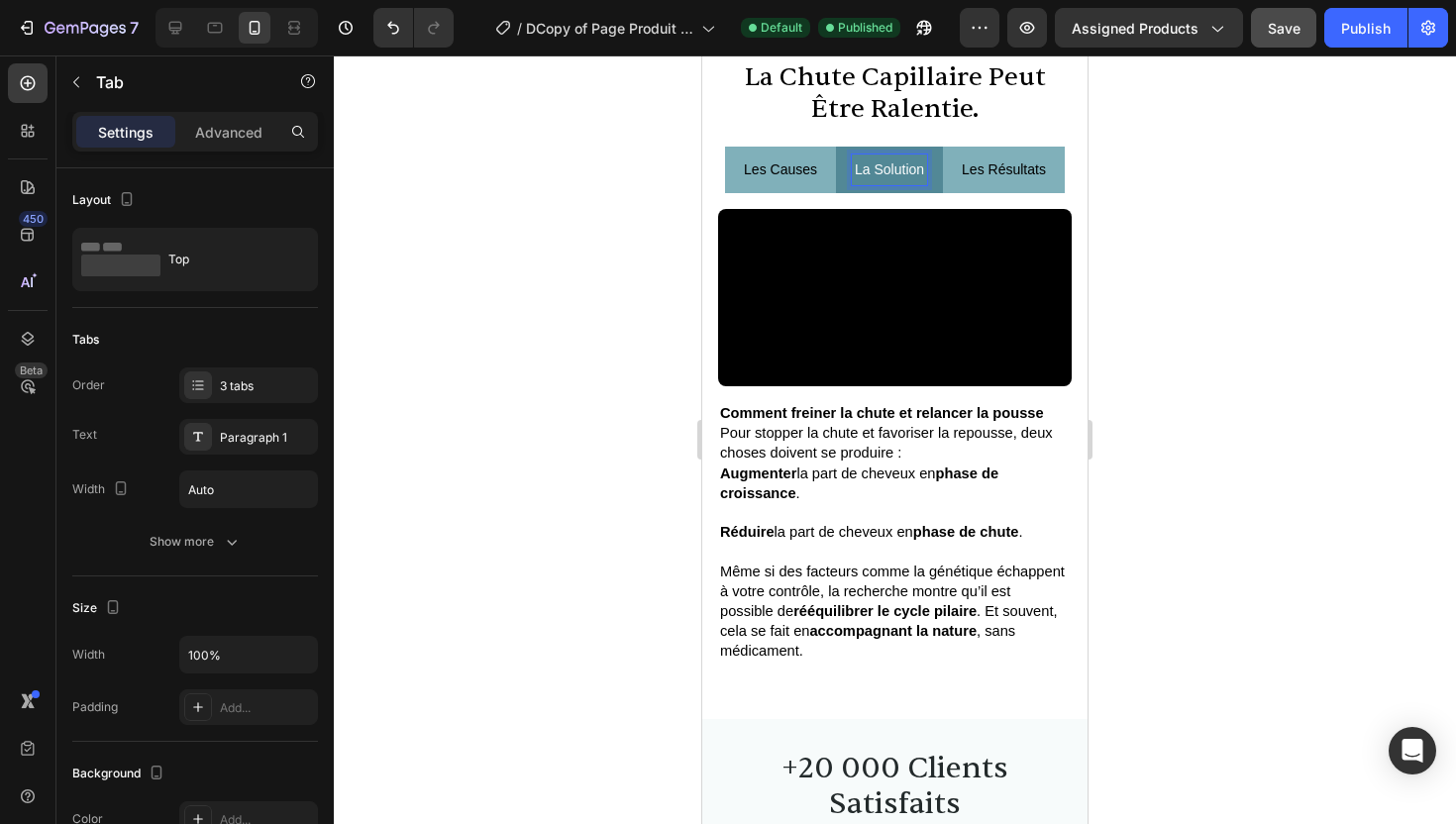
click at [976, 182] on p "les résultats" at bounding box center [1004, 169] width 85 height 25
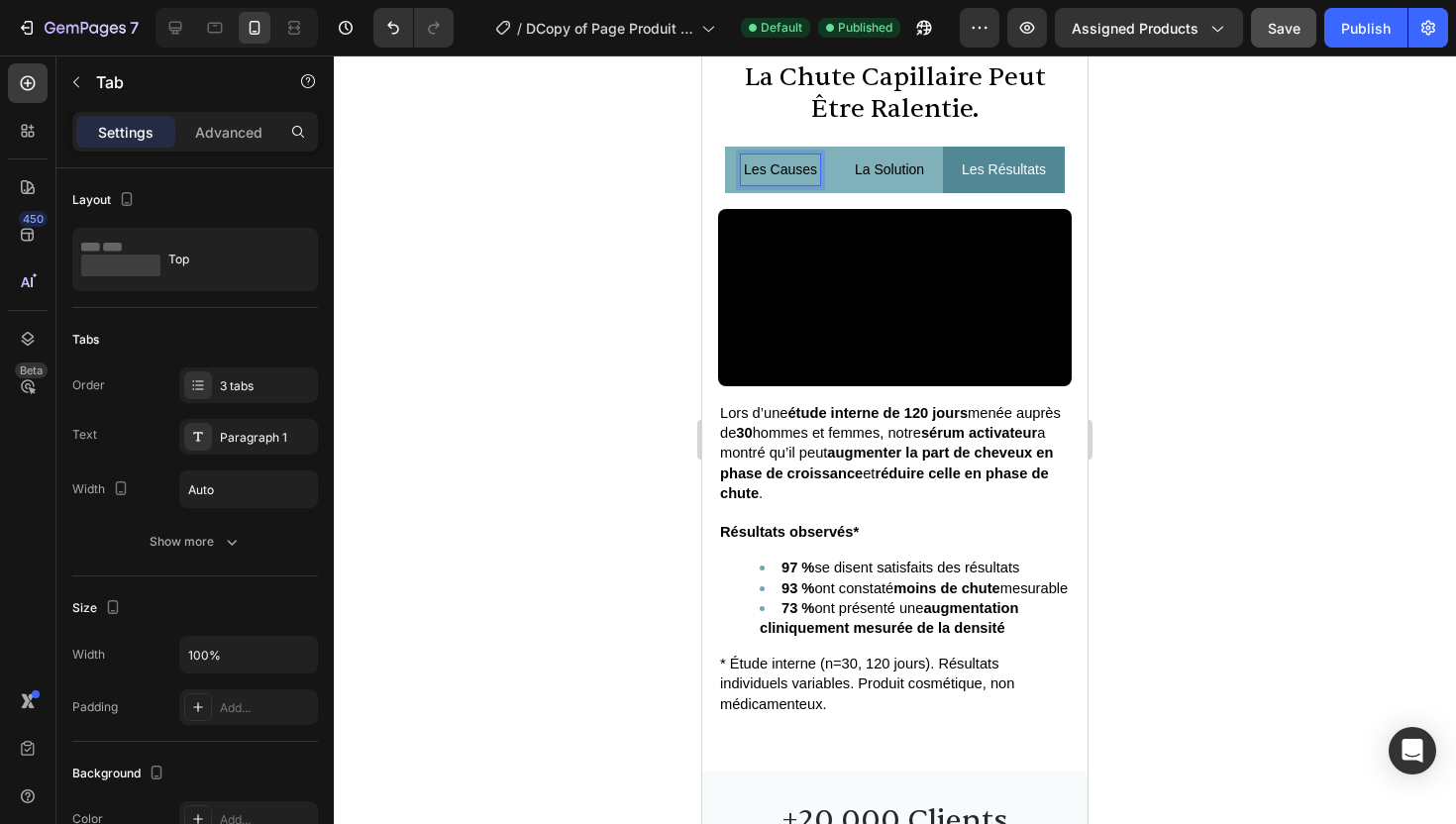
click at [800, 182] on p "les causes" at bounding box center [781, 169] width 74 height 25
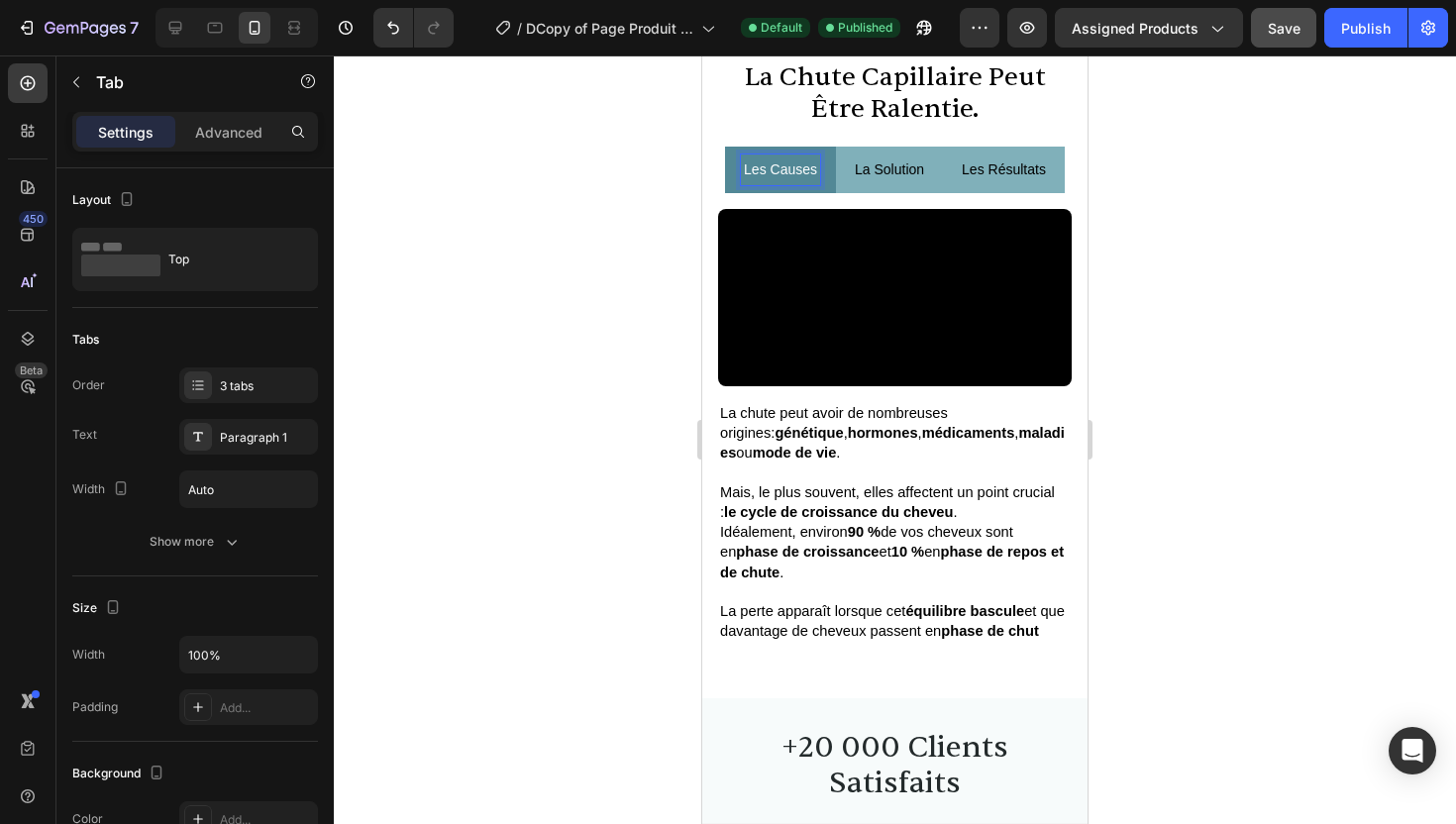
click at [1166, 220] on div at bounding box center [895, 440] width 1123 height 769
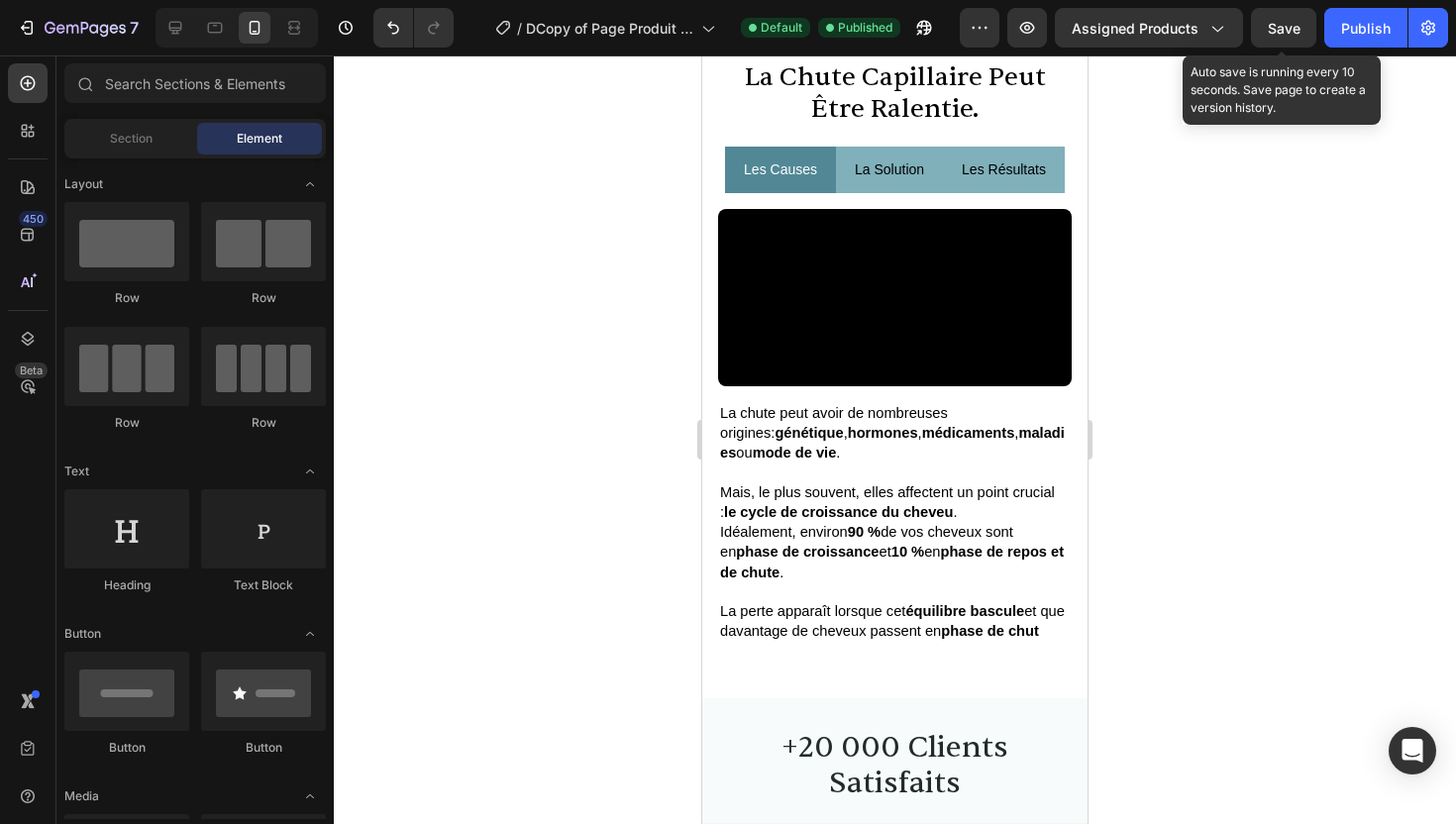
click at [1276, 38] on div "Save" at bounding box center [1284, 28] width 33 height 21
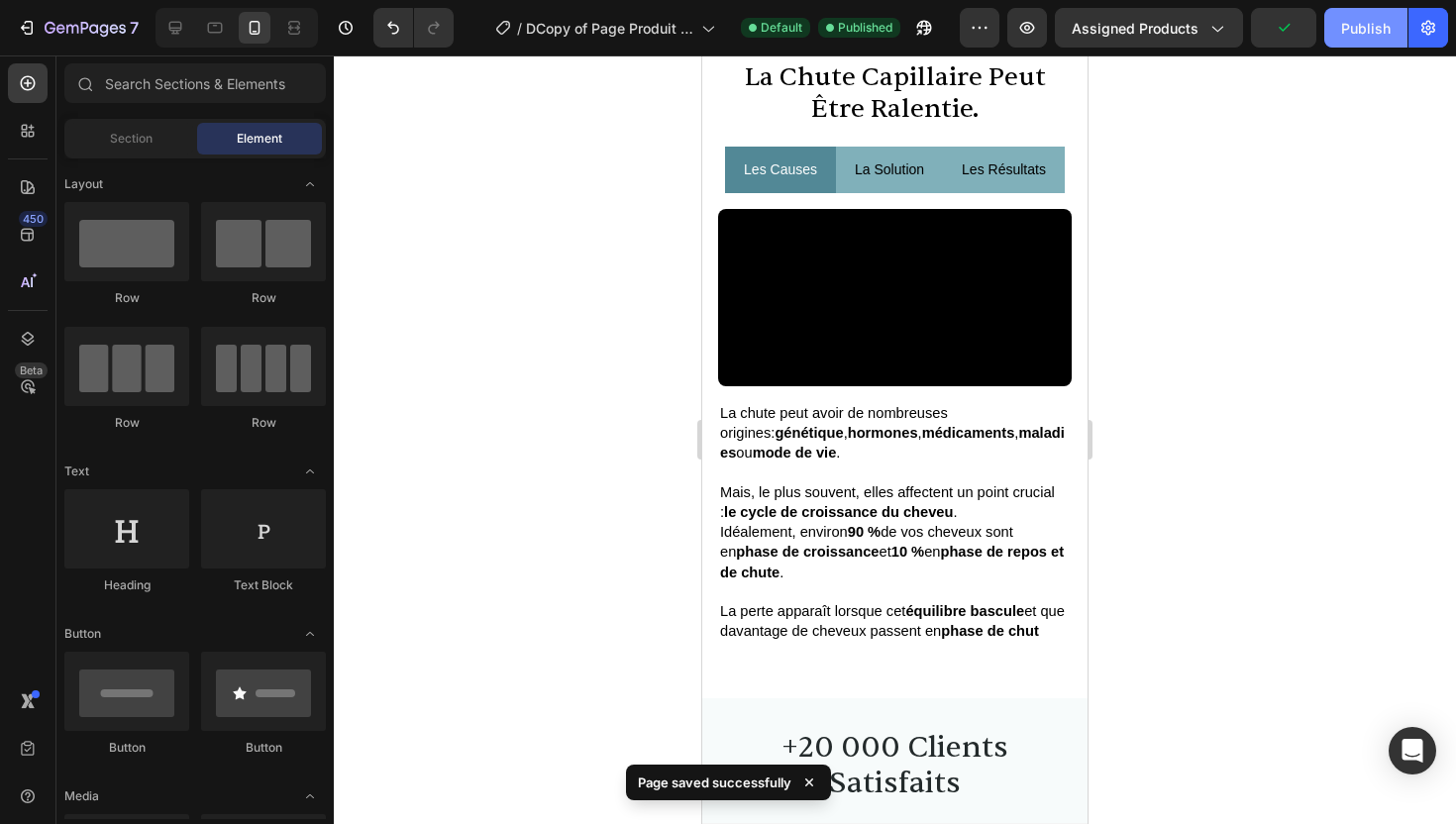
click at [1360, 30] on div "Publish" at bounding box center [1366, 28] width 50 height 21
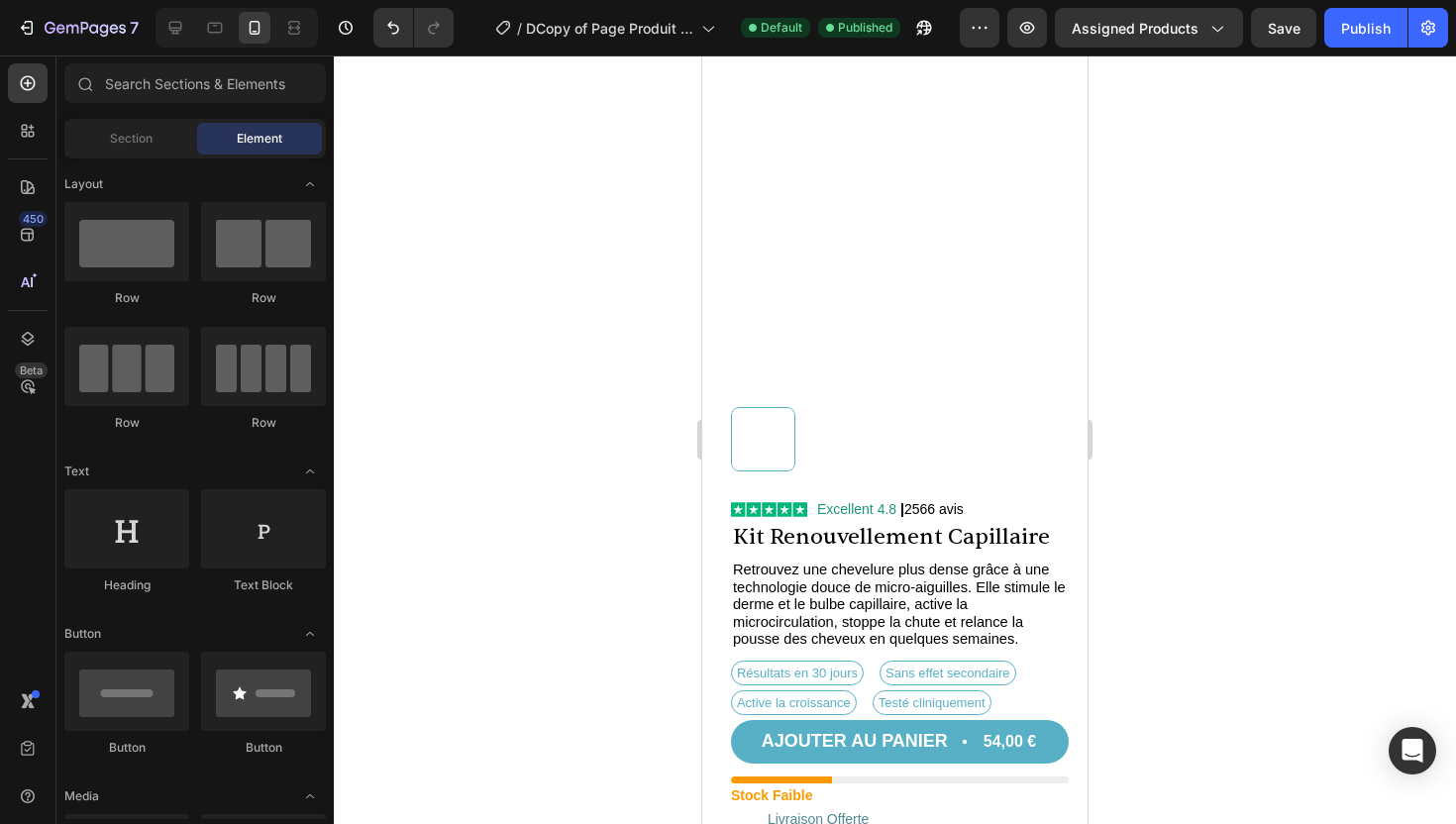
scroll to position [0, 0]
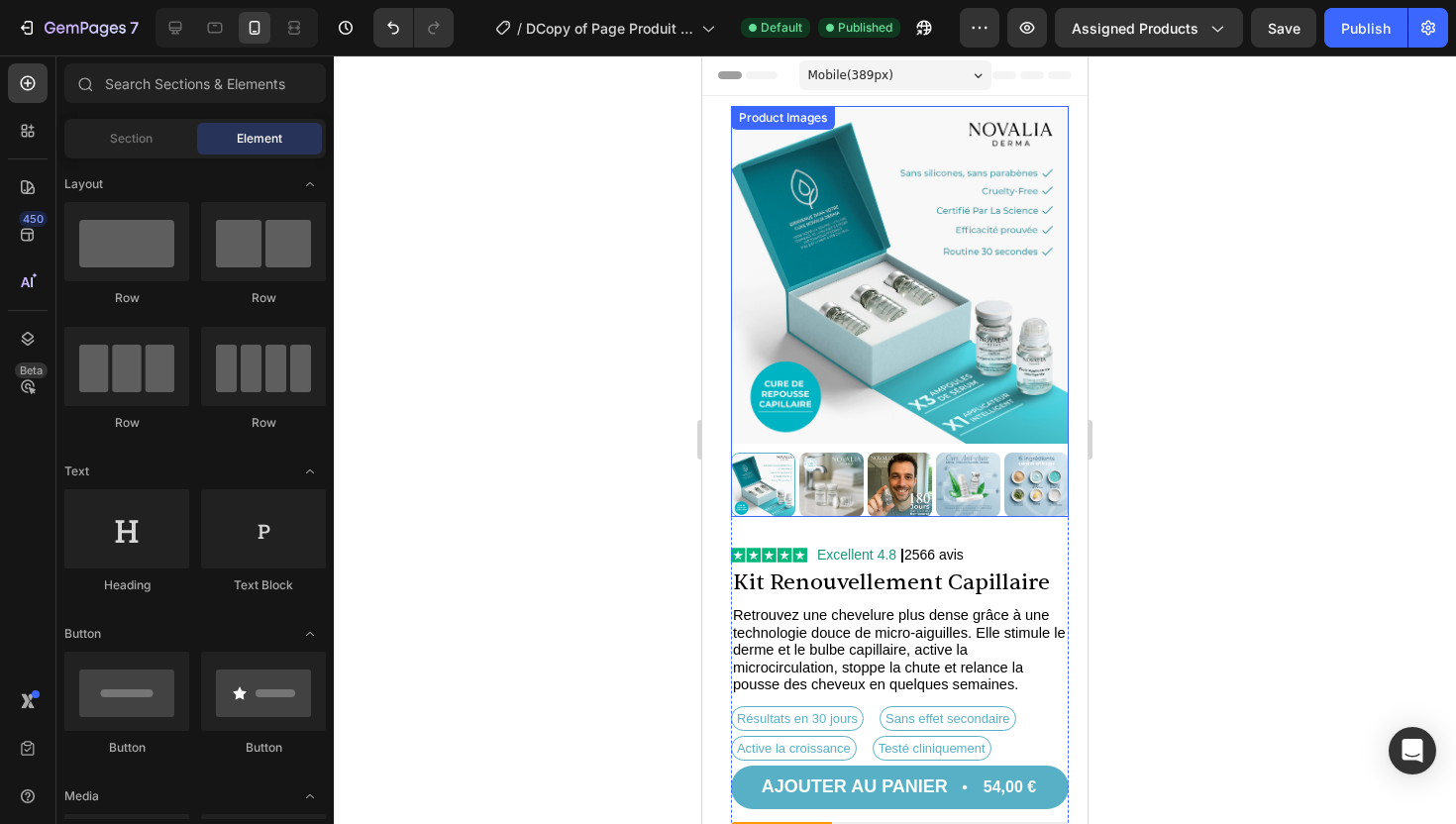
click at [846, 485] on img at bounding box center [831, 485] width 65 height 65
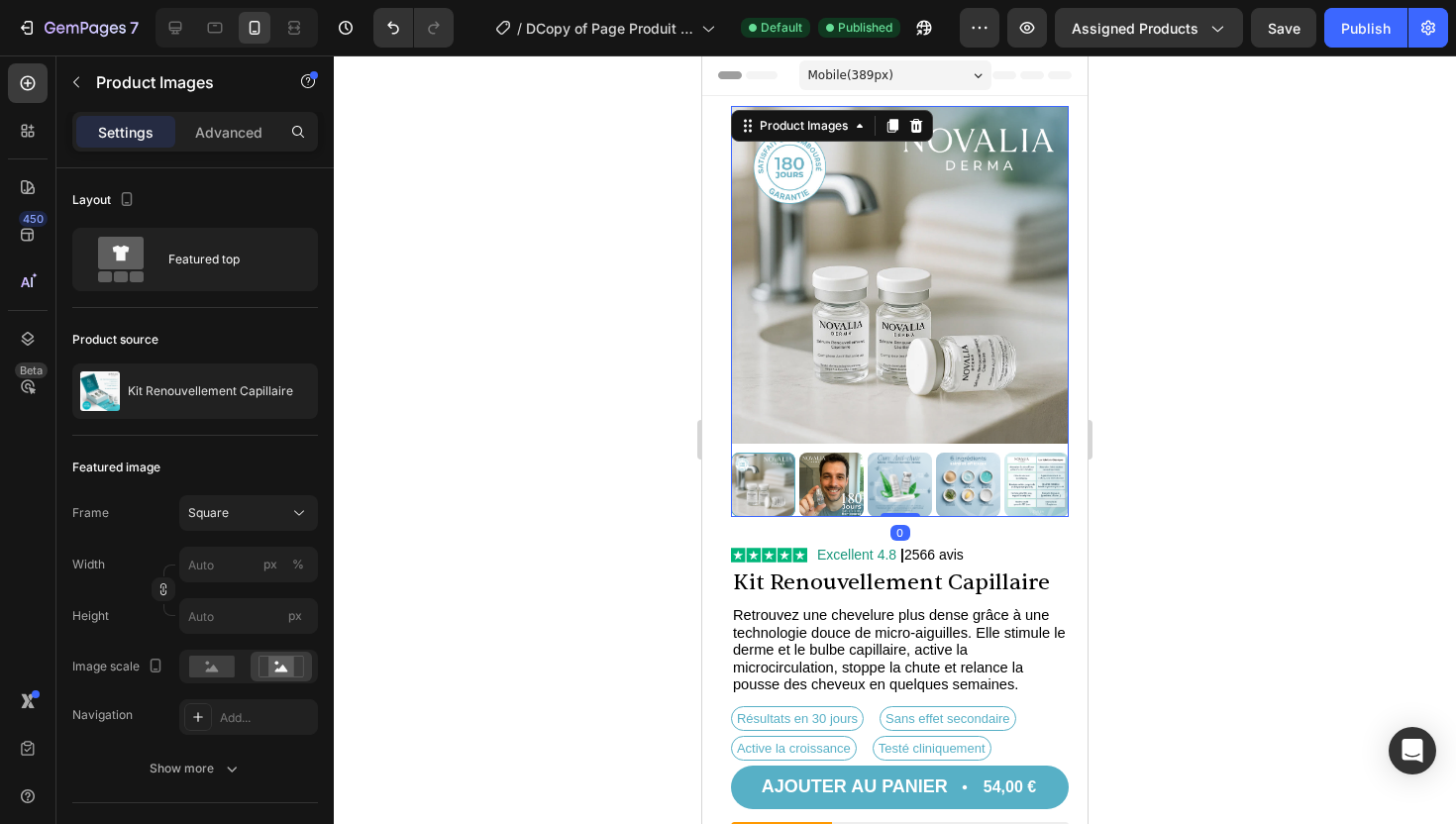
click at [838, 482] on img at bounding box center [831, 485] width 65 height 65
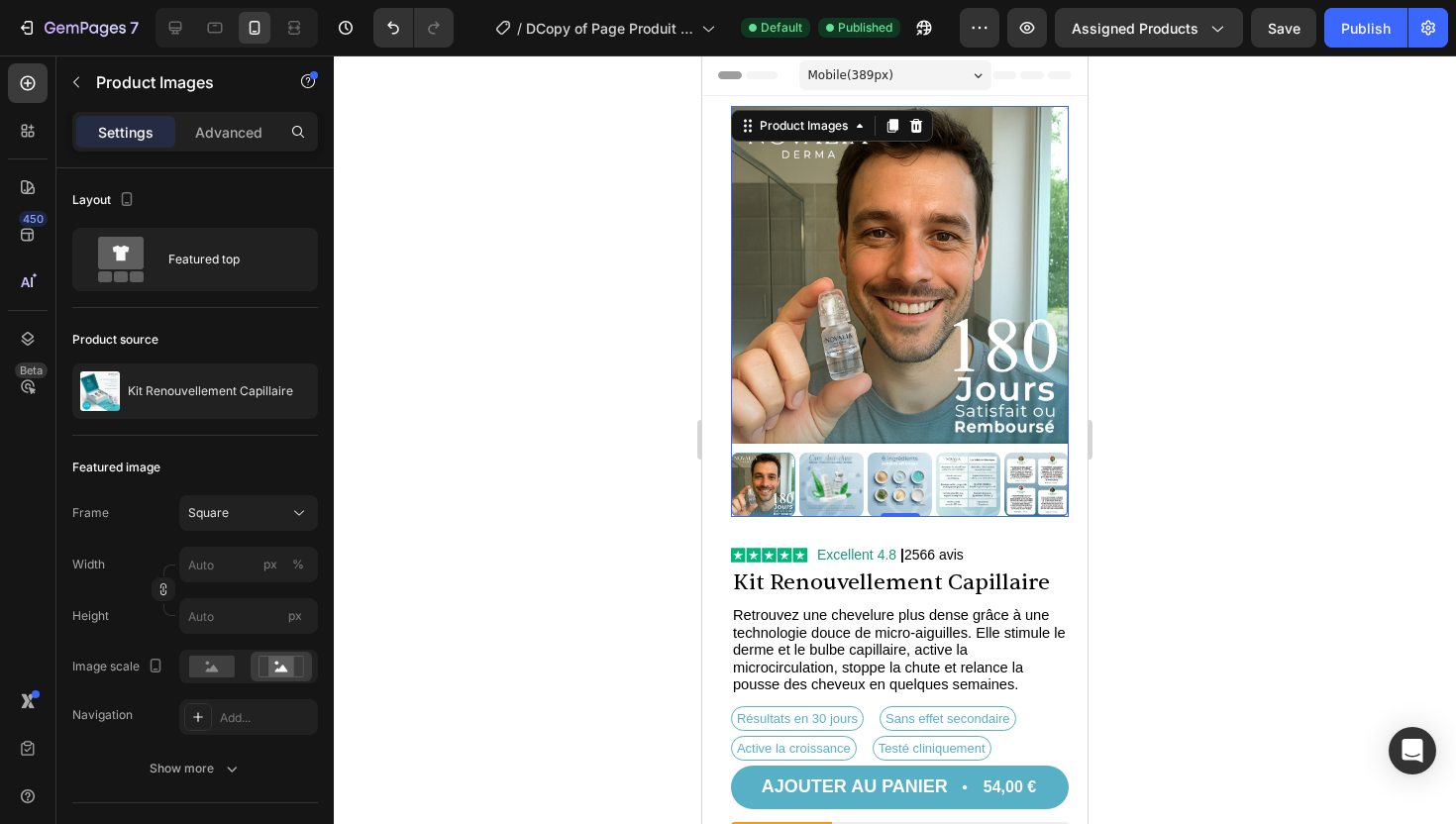
click at [835, 481] on img at bounding box center [831, 485] width 65 height 65
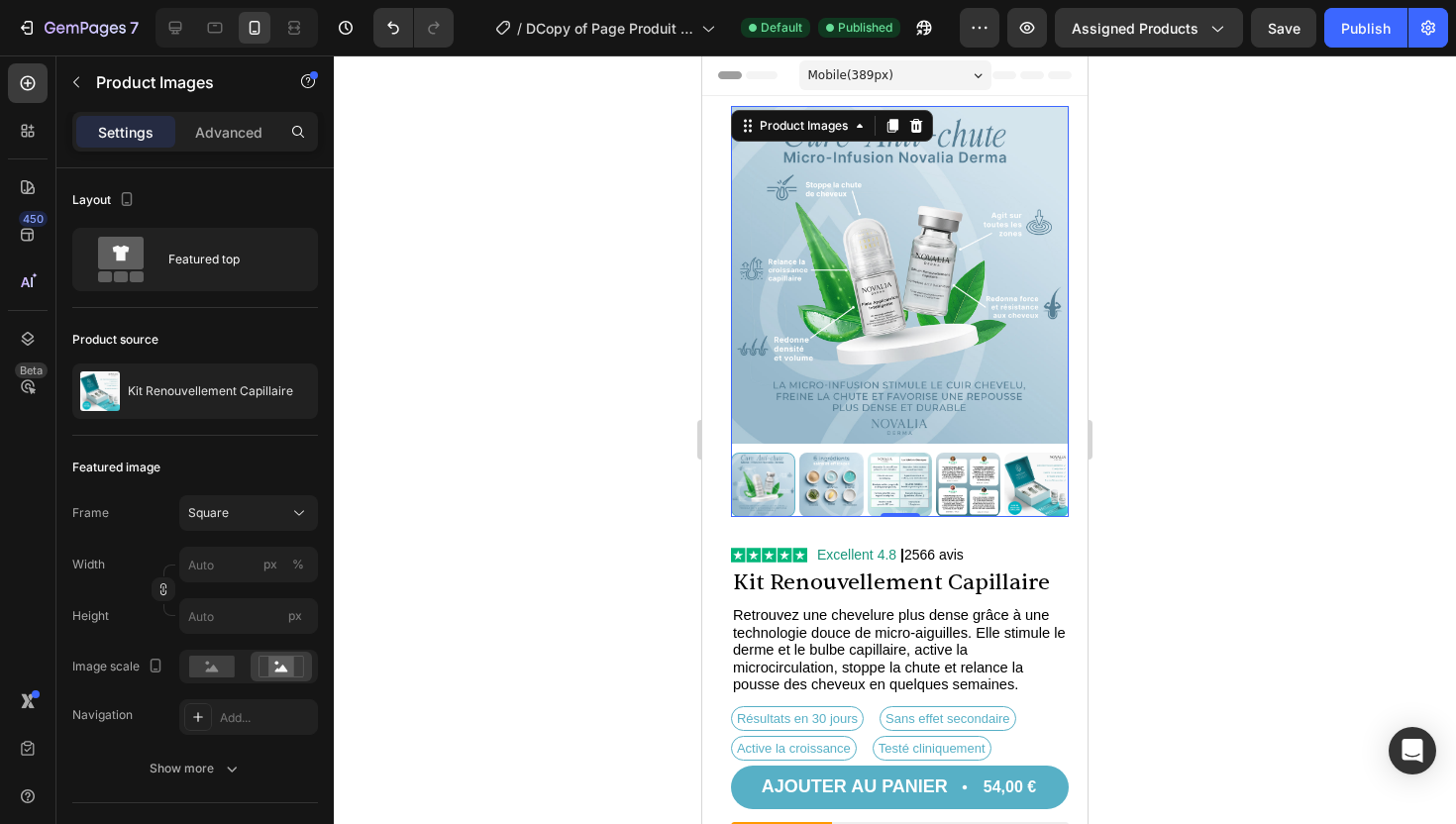
click at [832, 474] on img at bounding box center [831, 485] width 65 height 65
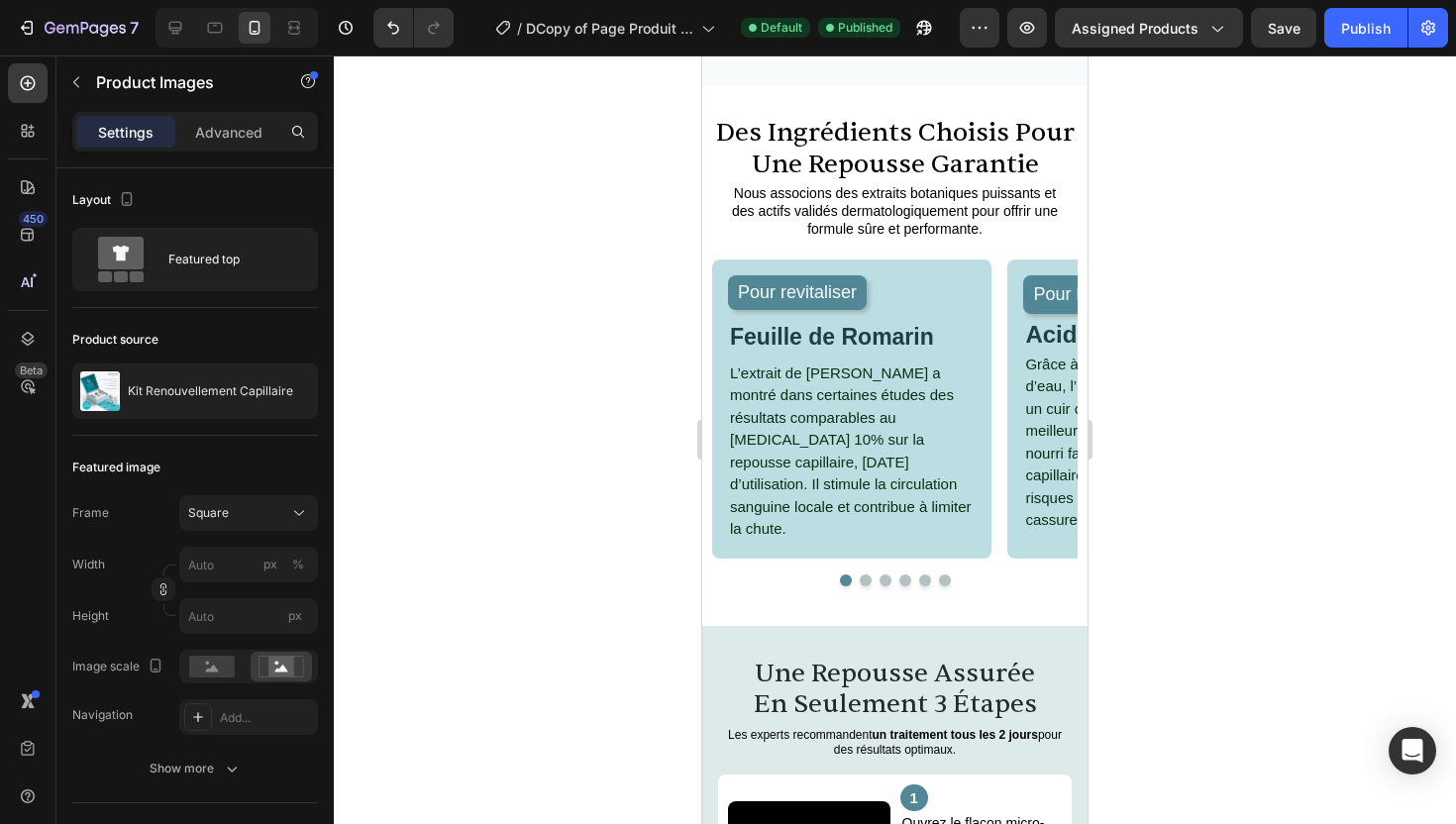
scroll to position [2132, 0]
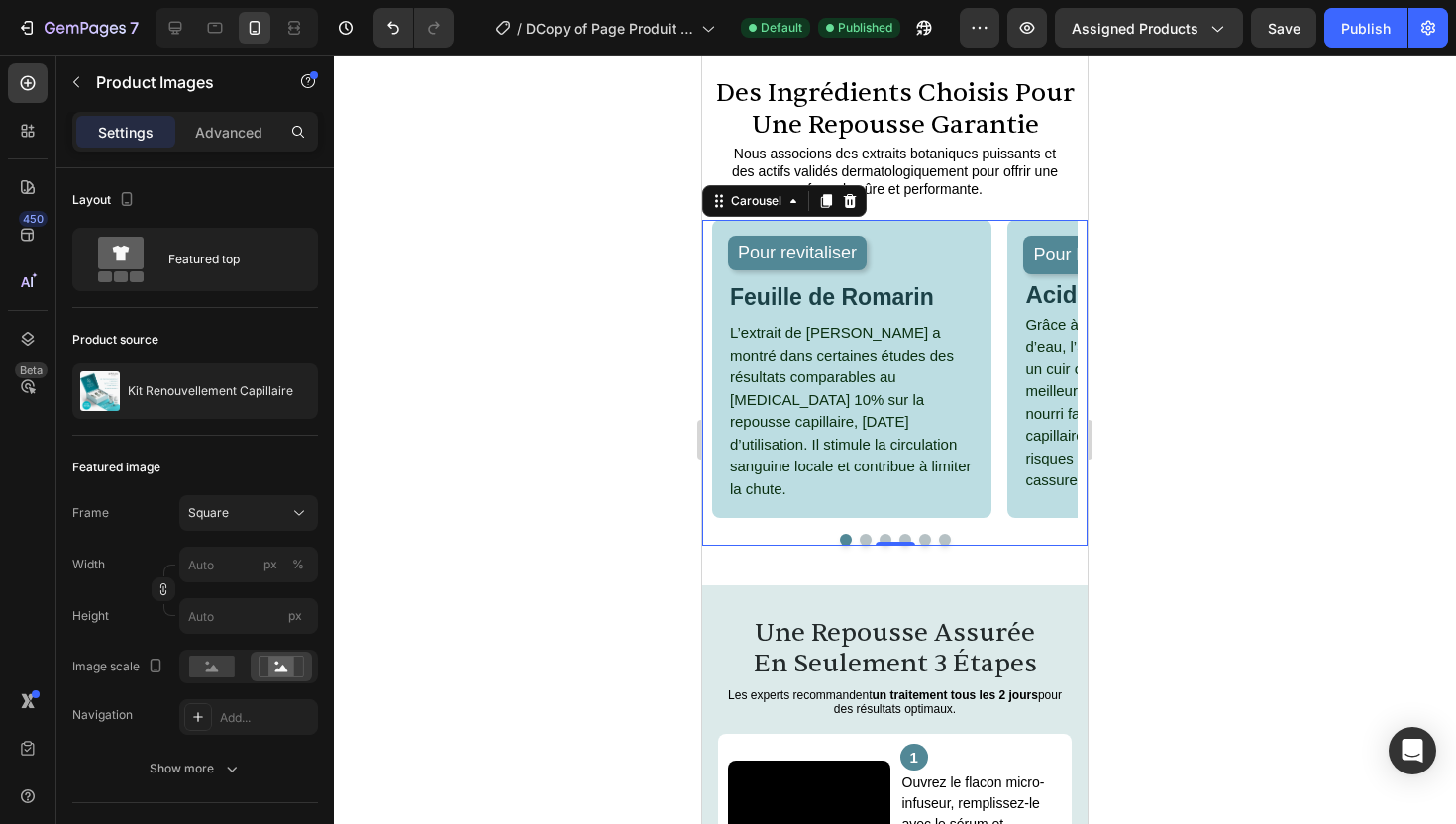
click at [865, 546] on button "Dot" at bounding box center [866, 540] width 12 height 12
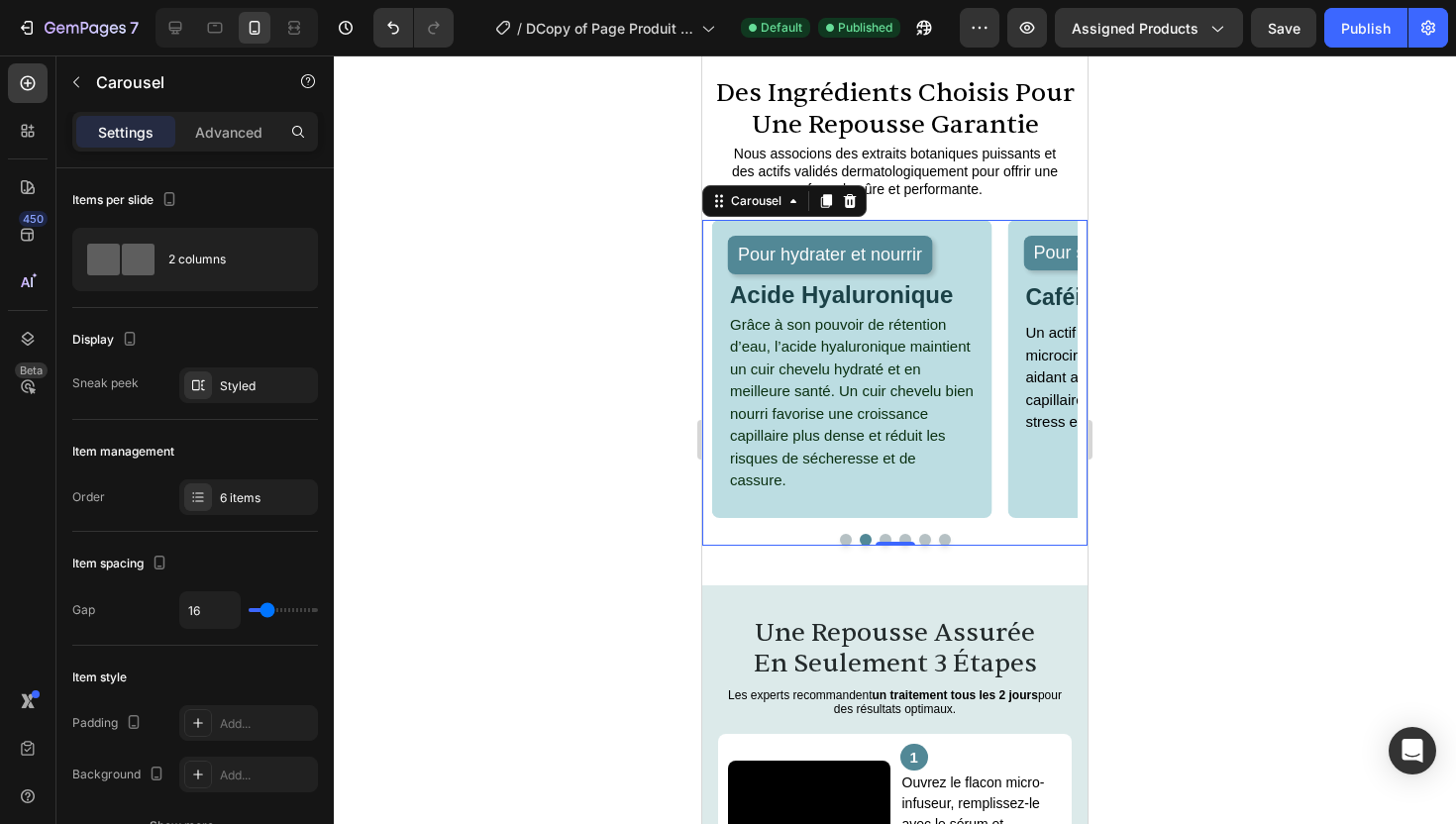
click at [880, 546] on div at bounding box center [895, 540] width 365 height 12
click at [883, 546] on button "Dot" at bounding box center [886, 540] width 12 height 12
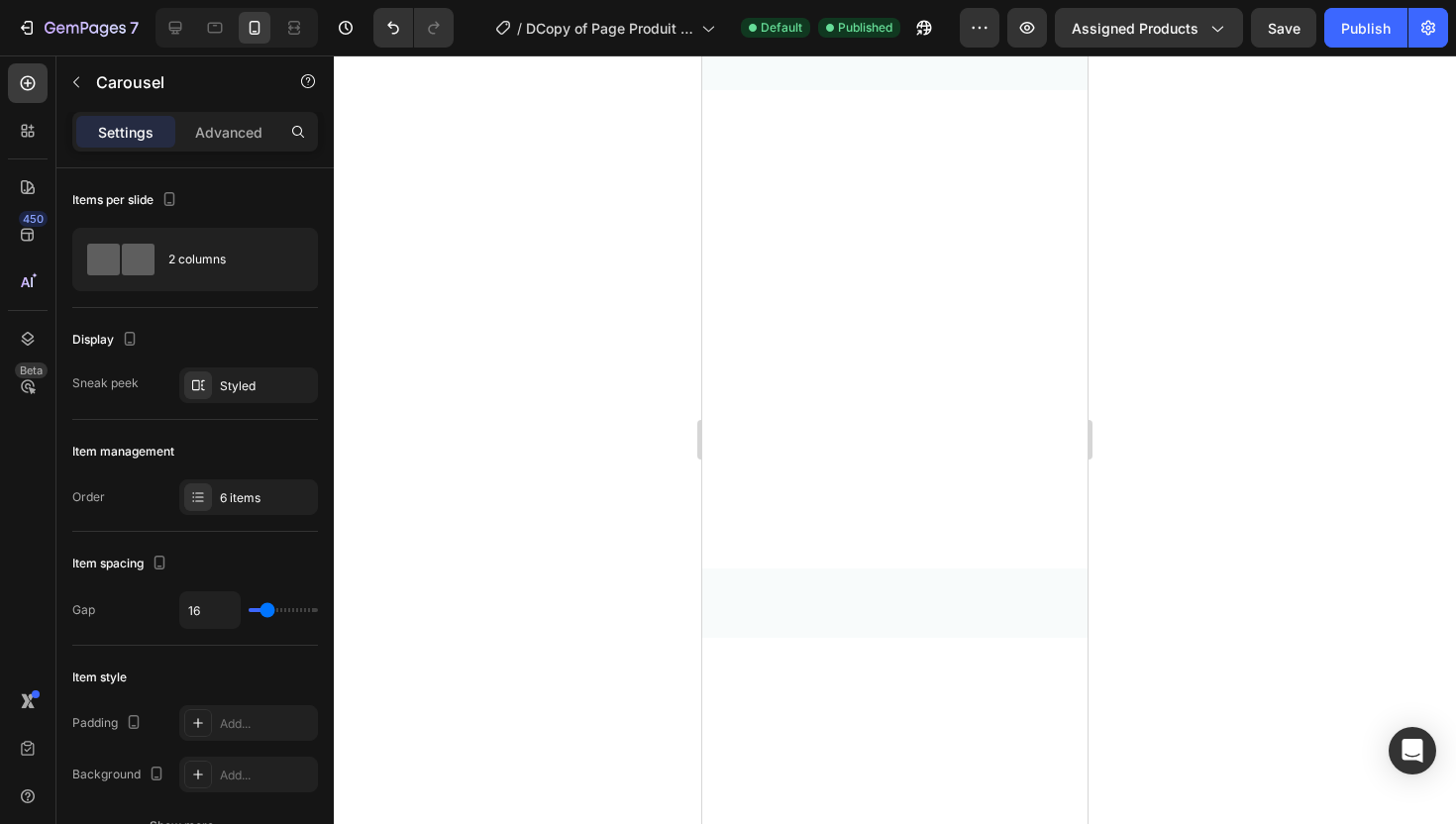
scroll to position [0, 0]
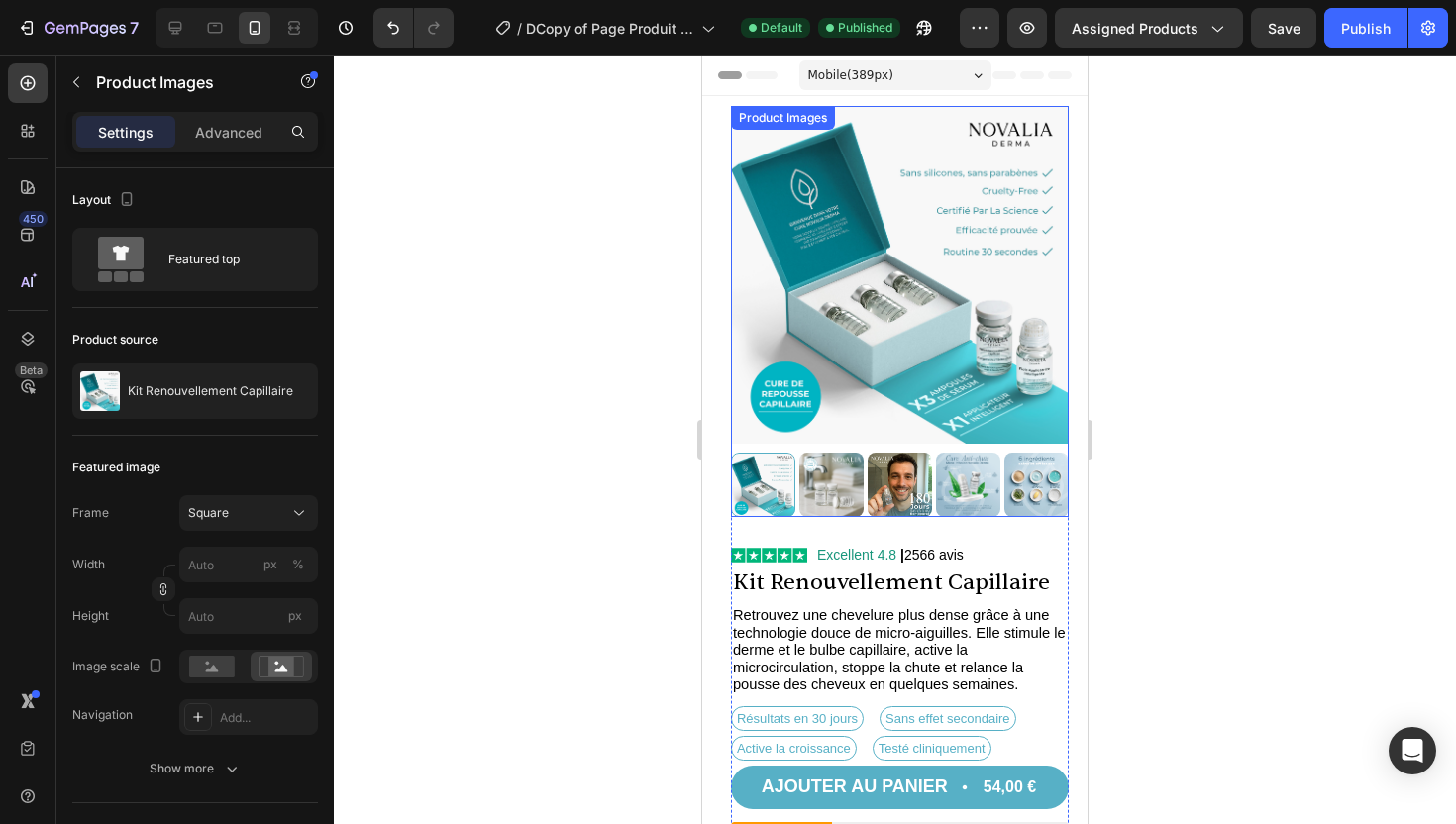
click at [951, 495] on img at bounding box center [968, 485] width 65 height 65
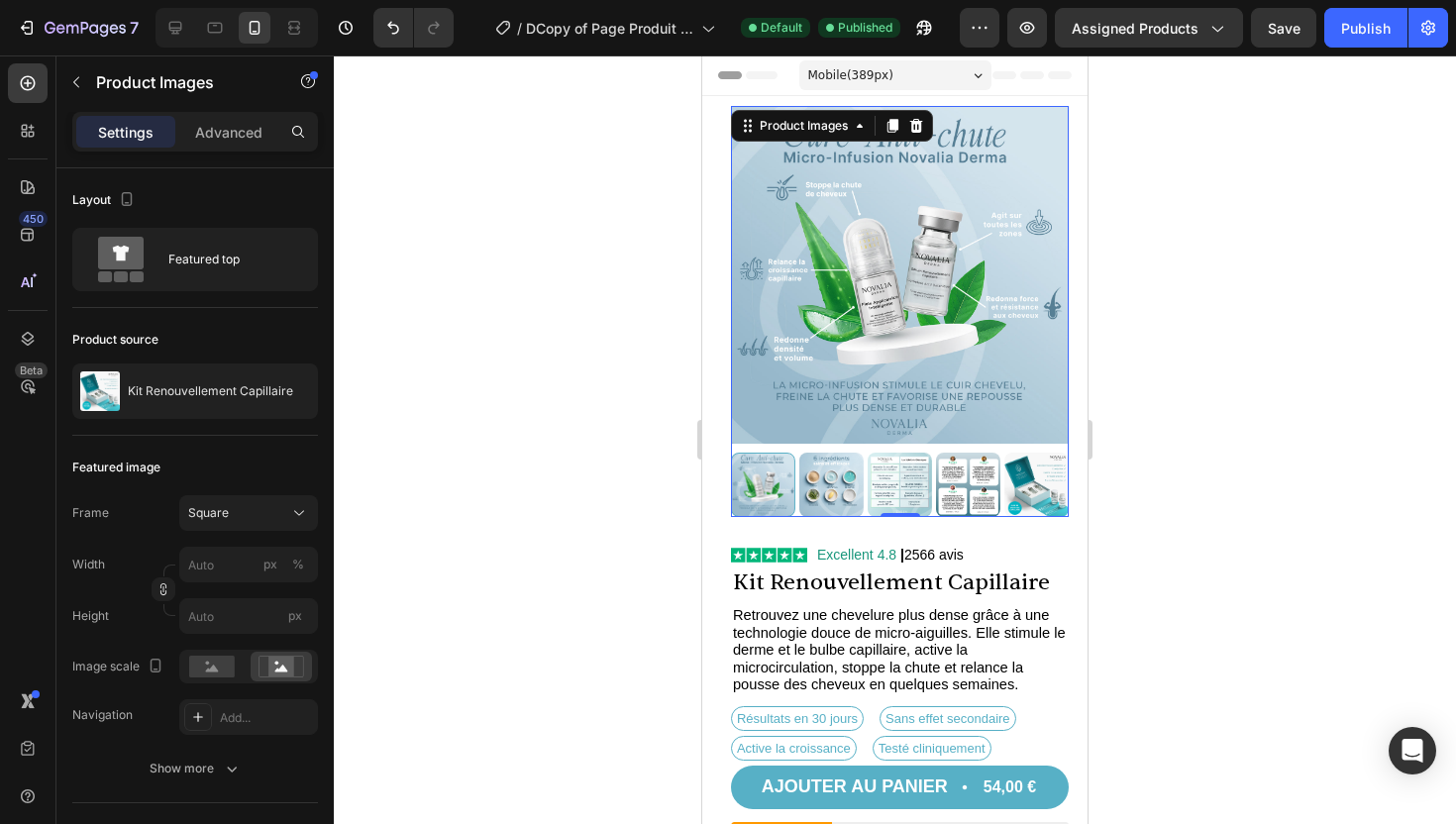
click at [814, 474] on img at bounding box center [831, 485] width 65 height 65
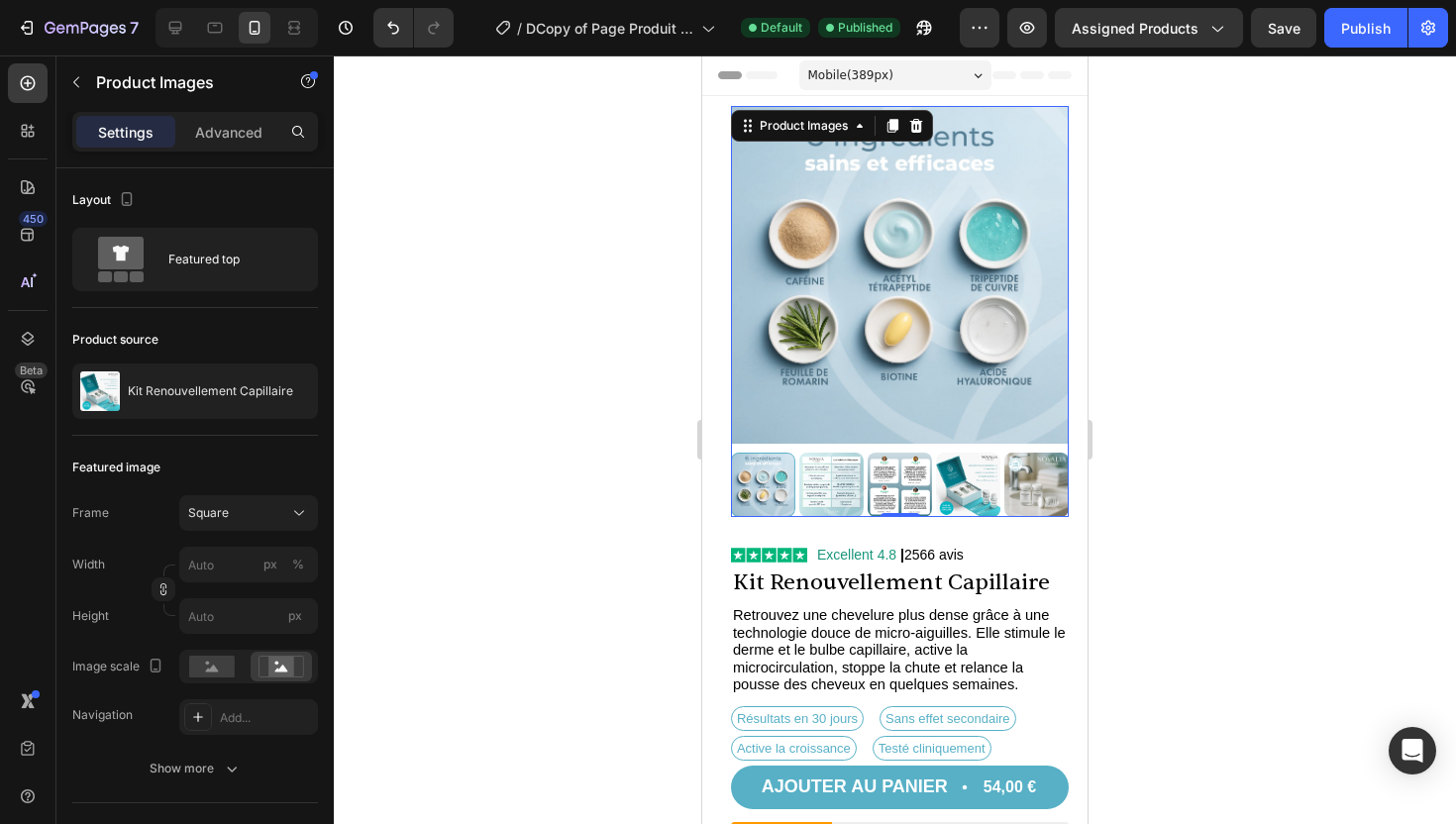
click at [827, 489] on img at bounding box center [831, 485] width 65 height 65
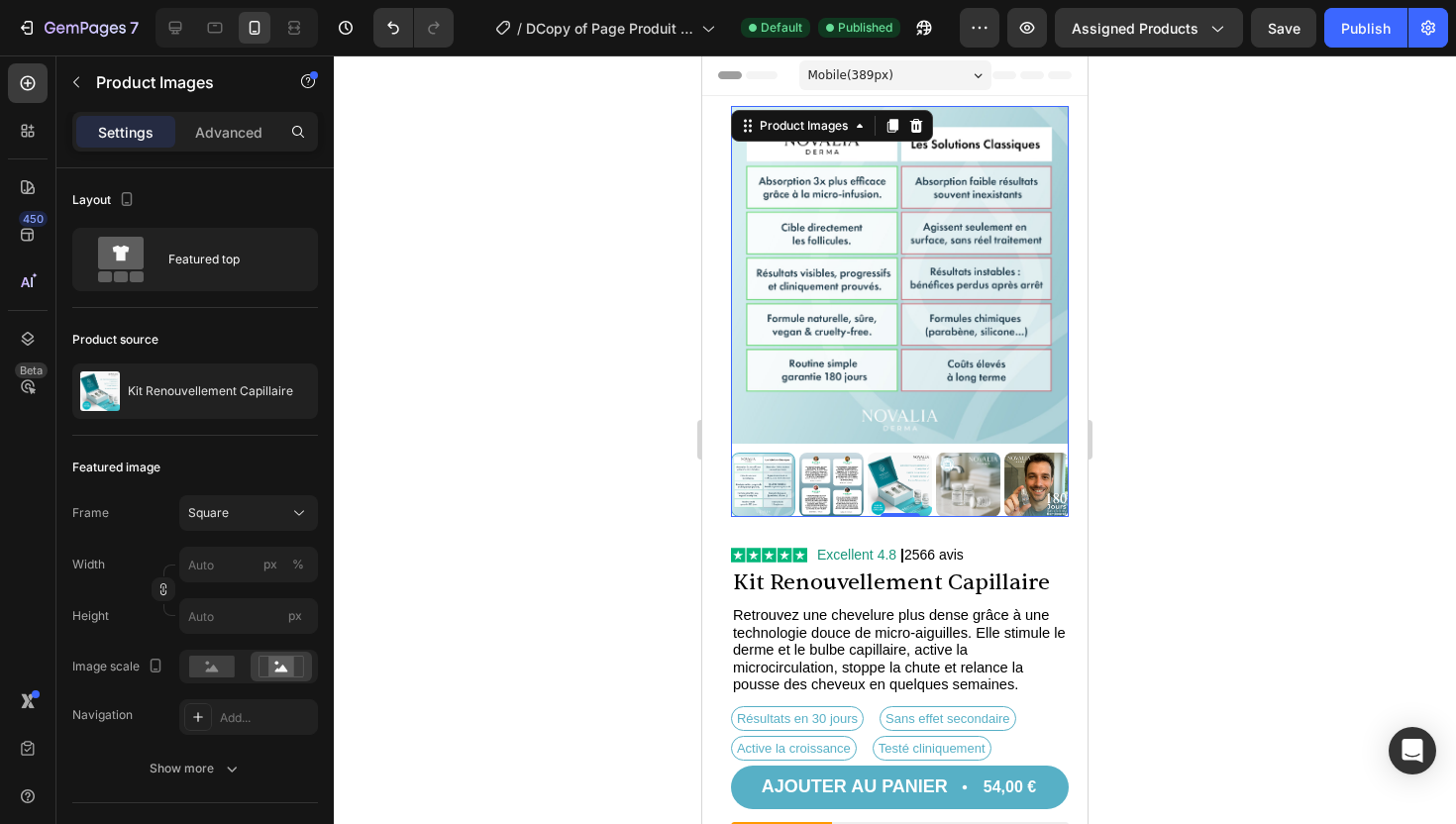
click at [844, 488] on img at bounding box center [831, 485] width 65 height 65
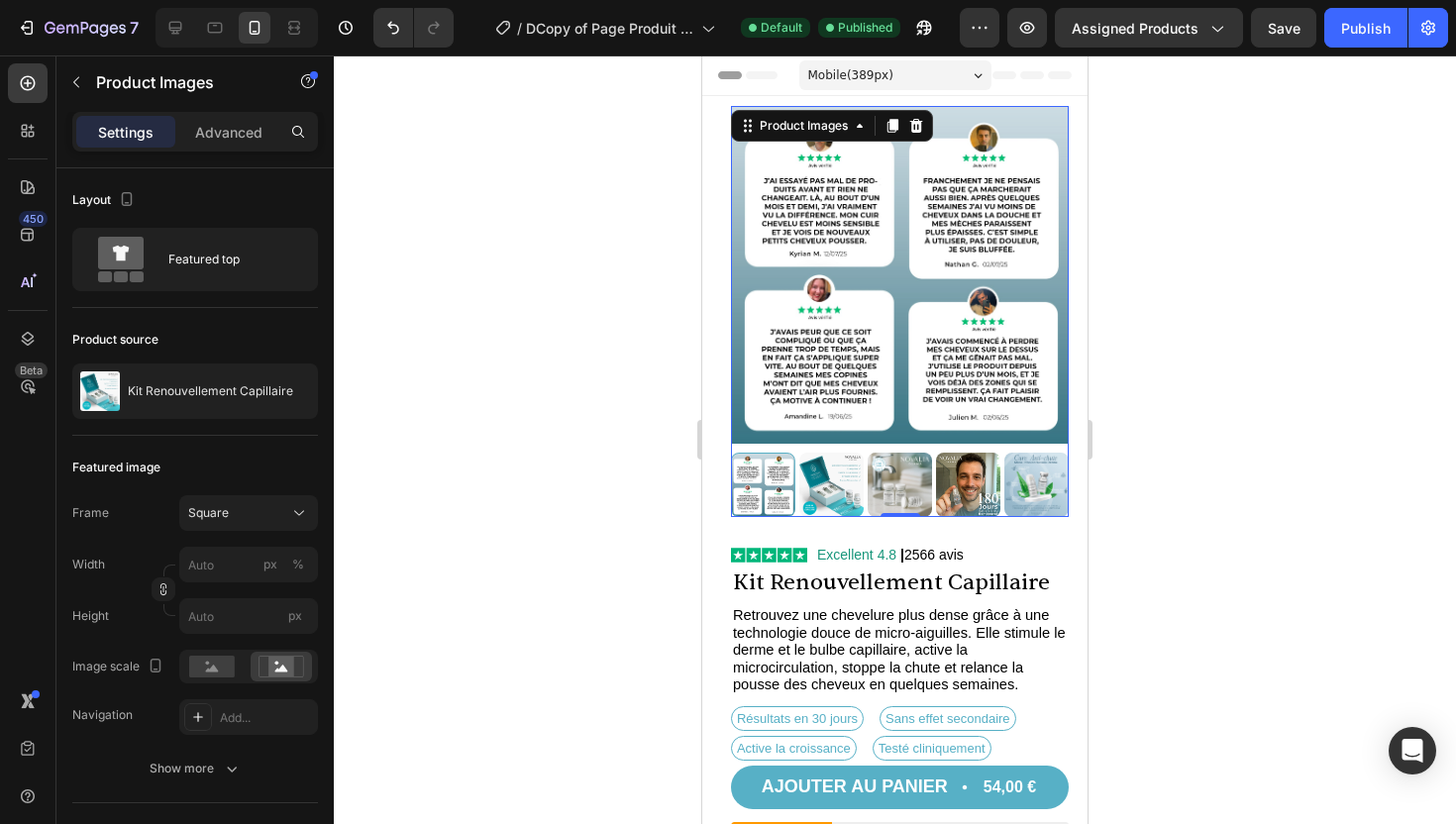
click at [987, 484] on img at bounding box center [968, 485] width 65 height 65
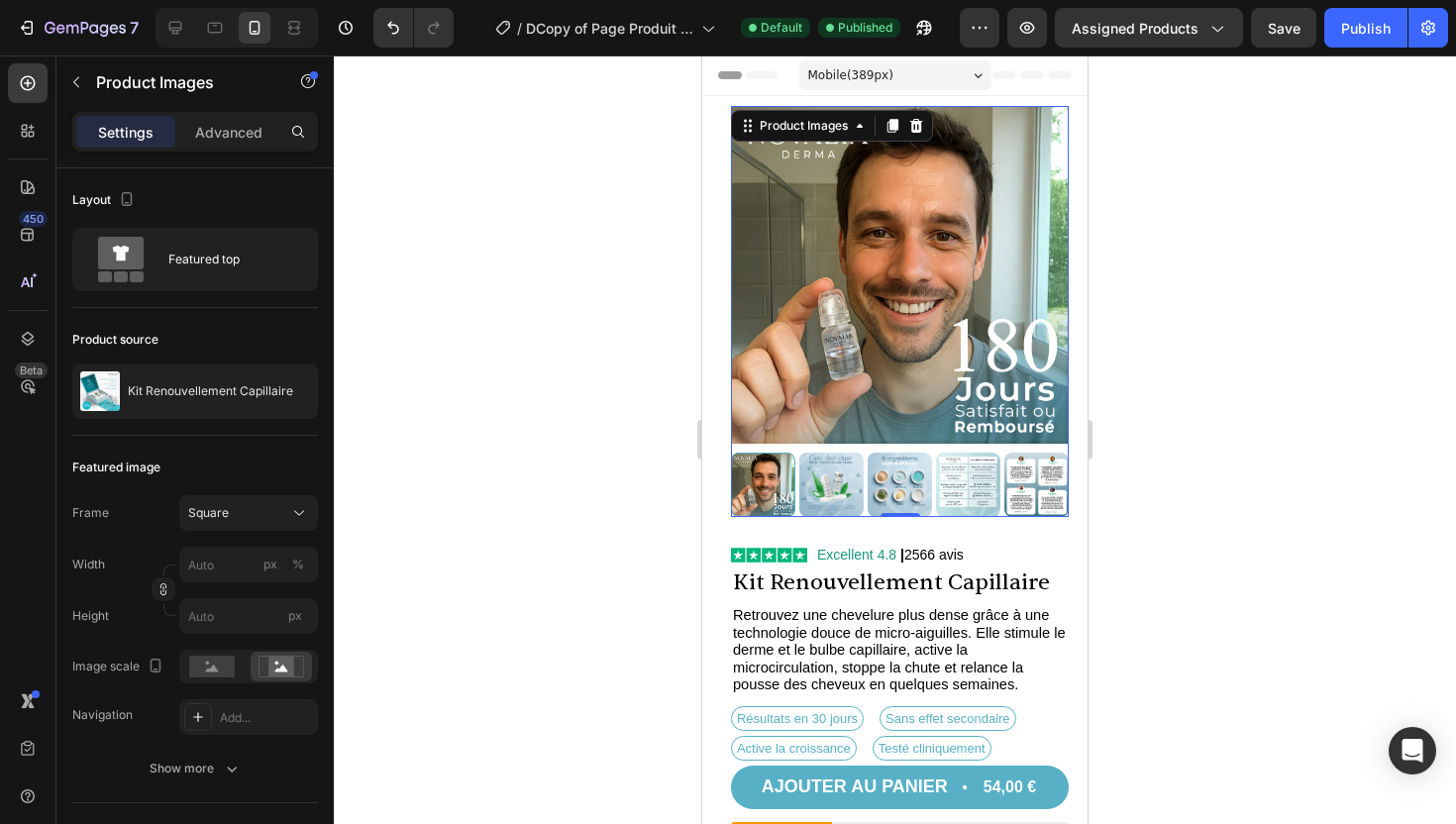
click at [824, 489] on img at bounding box center [831, 485] width 65 height 65
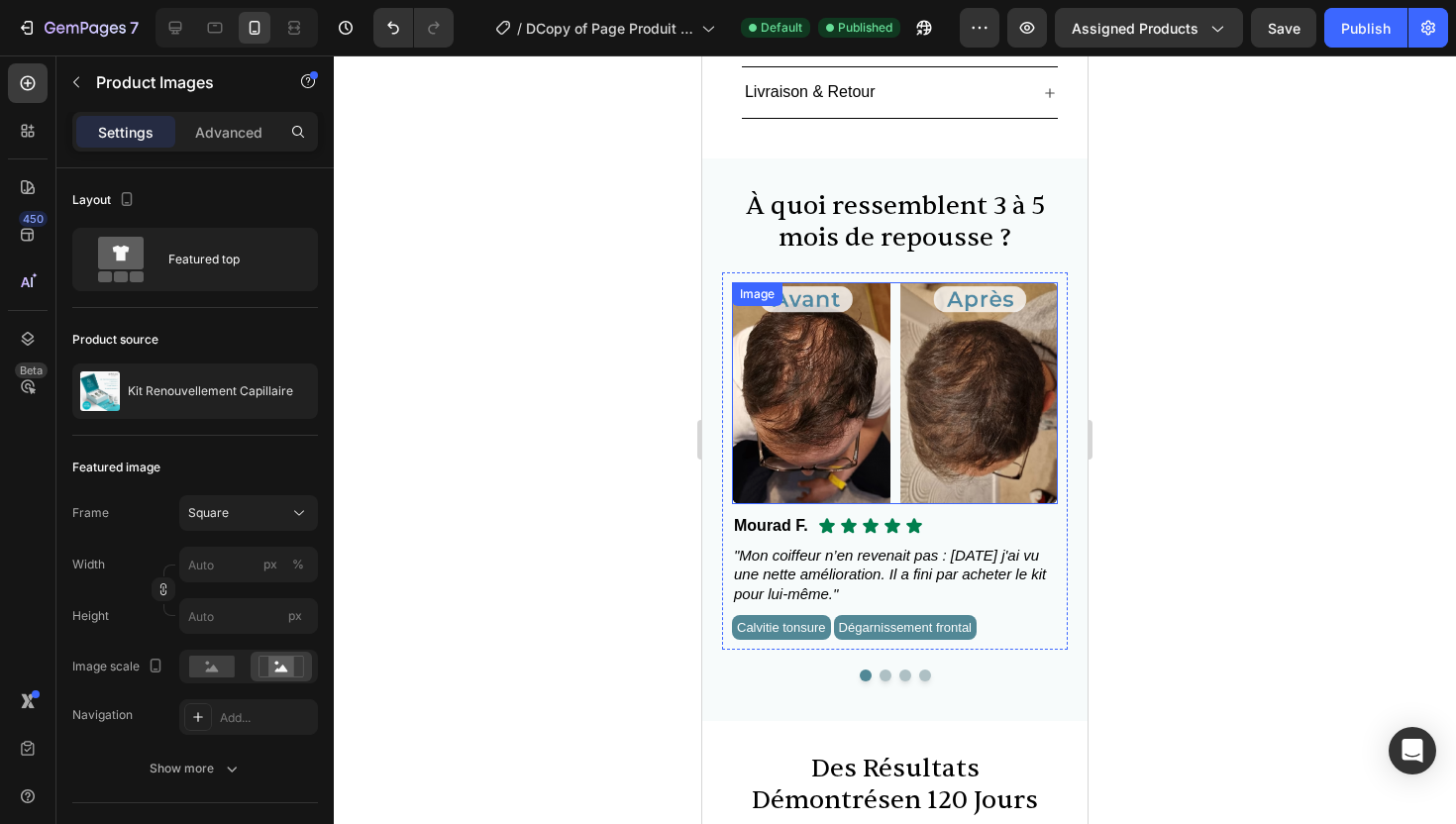
scroll to position [978, 0]
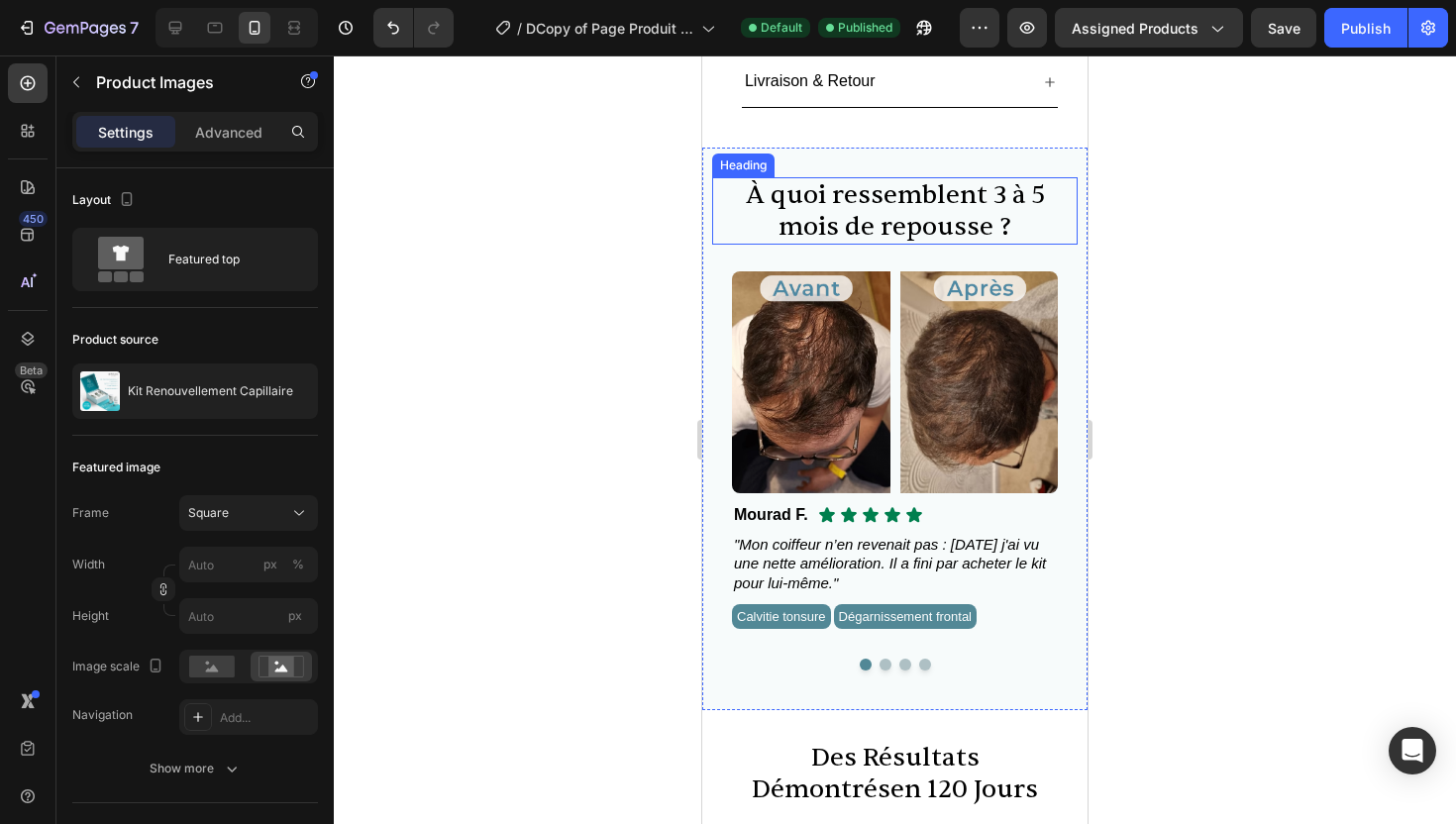
click at [924, 195] on h2 "À quoi ressemblent 3 à 5 mois de repousse ?" at bounding box center [895, 211] width 365 height 68
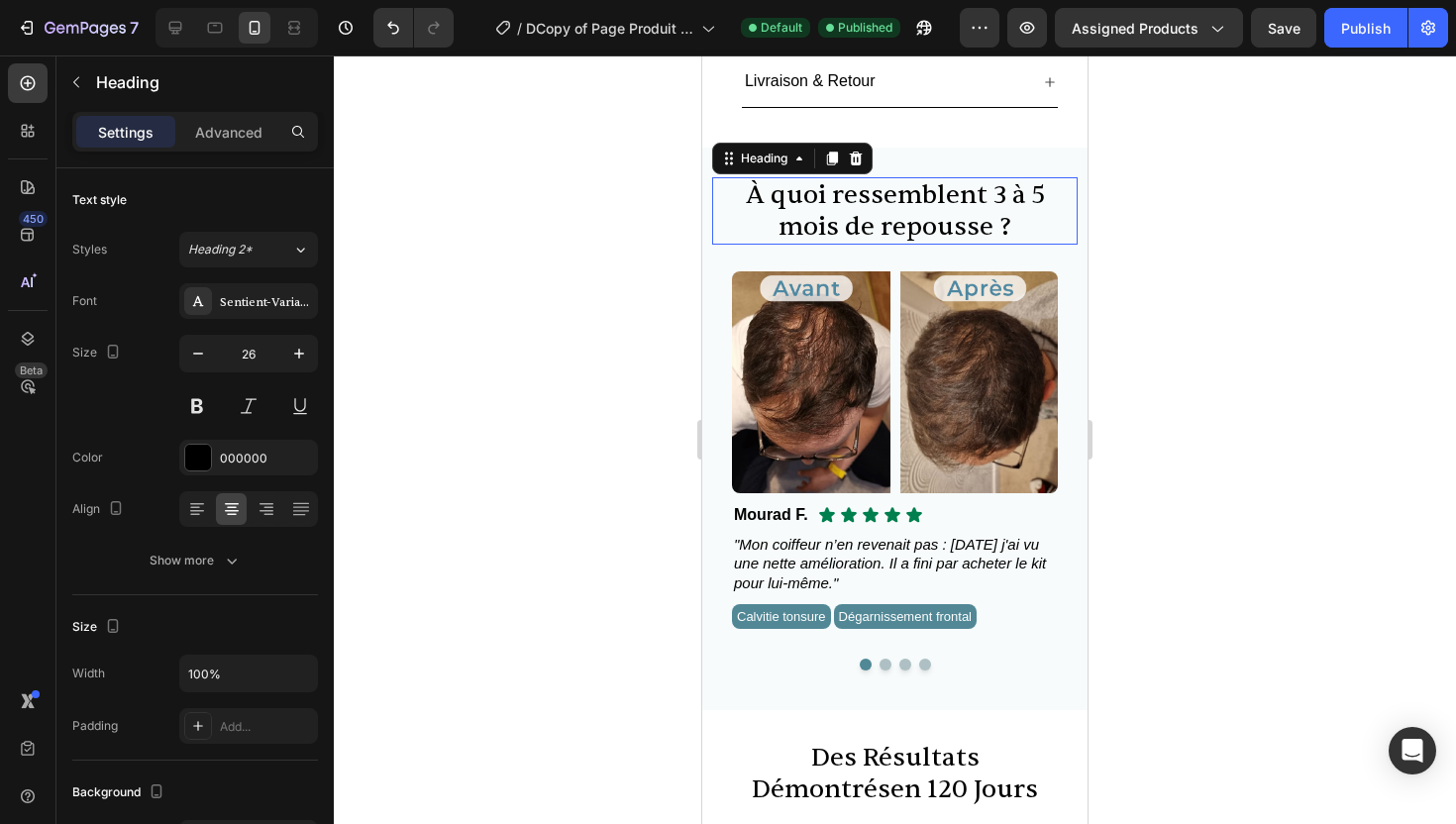
click at [924, 195] on h2 "À quoi ressemblent 3 à 5 mois de repousse ?" at bounding box center [895, 211] width 365 height 68
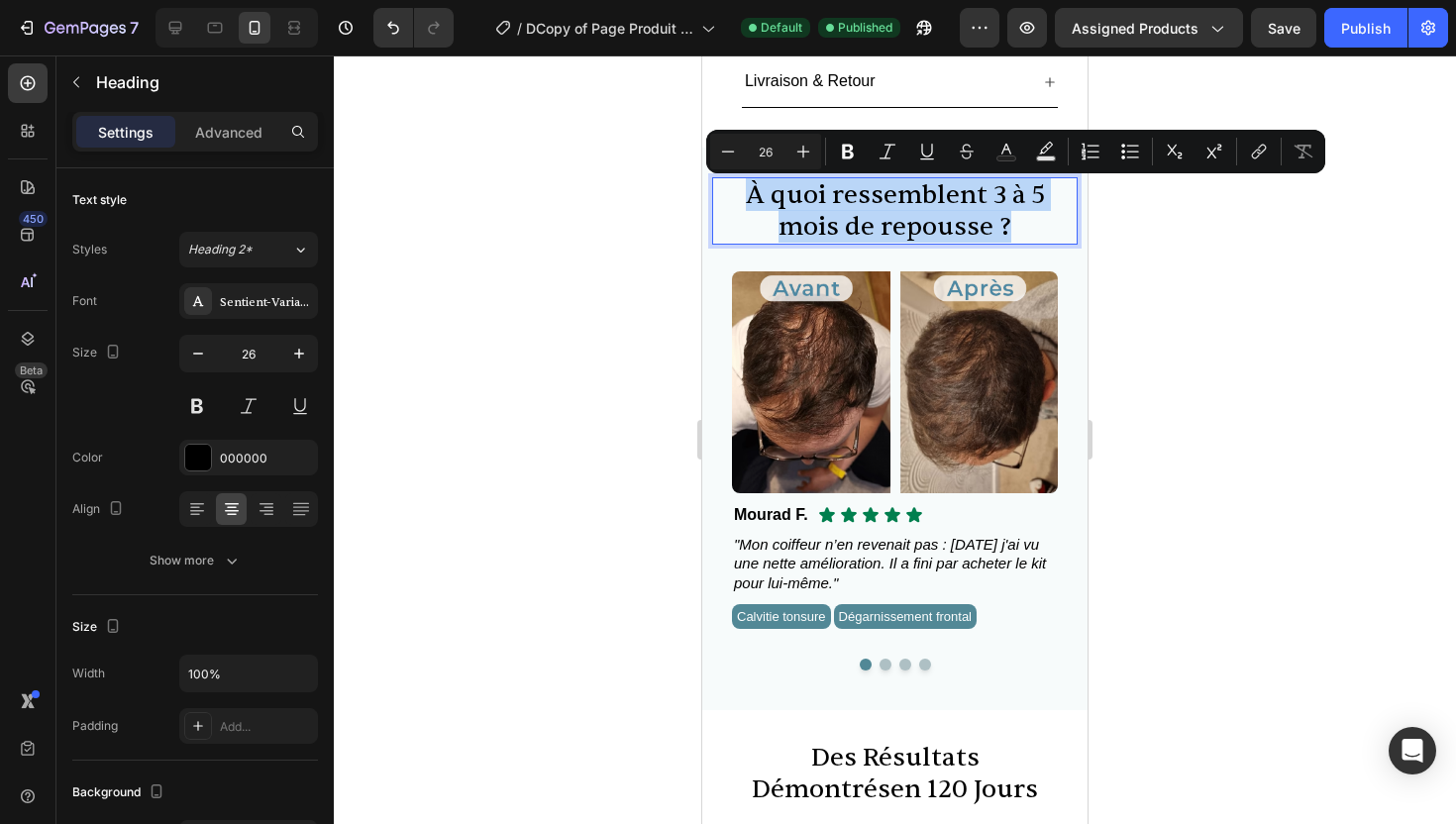
click at [924, 195] on p "À quoi ressemblent 3 à 5 mois de repousse ?" at bounding box center [895, 211] width 361 height 64
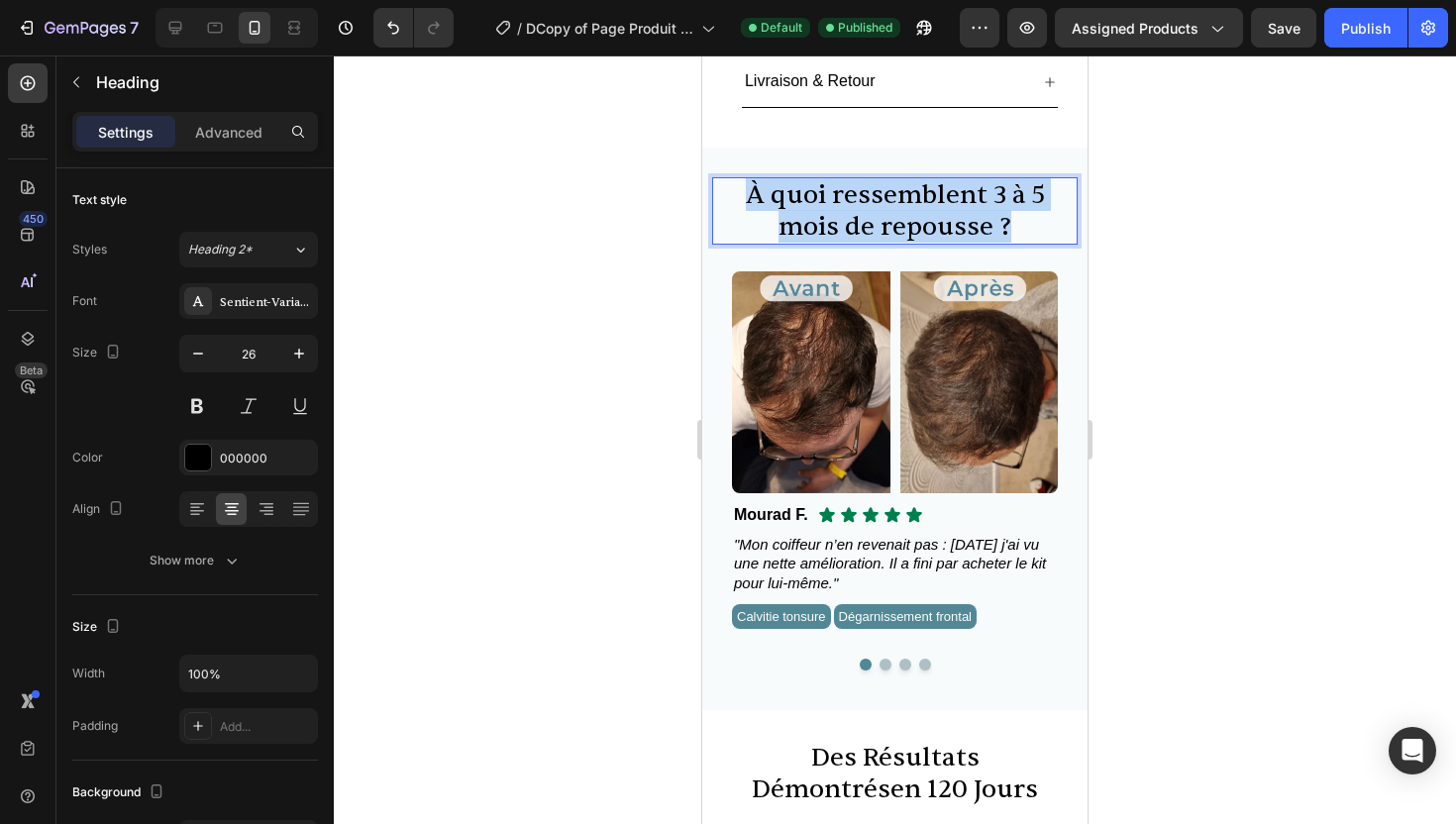
click at [924, 195] on p "À quoi ressemblent 3 à 5 mois de repousse ?" at bounding box center [895, 211] width 361 height 64
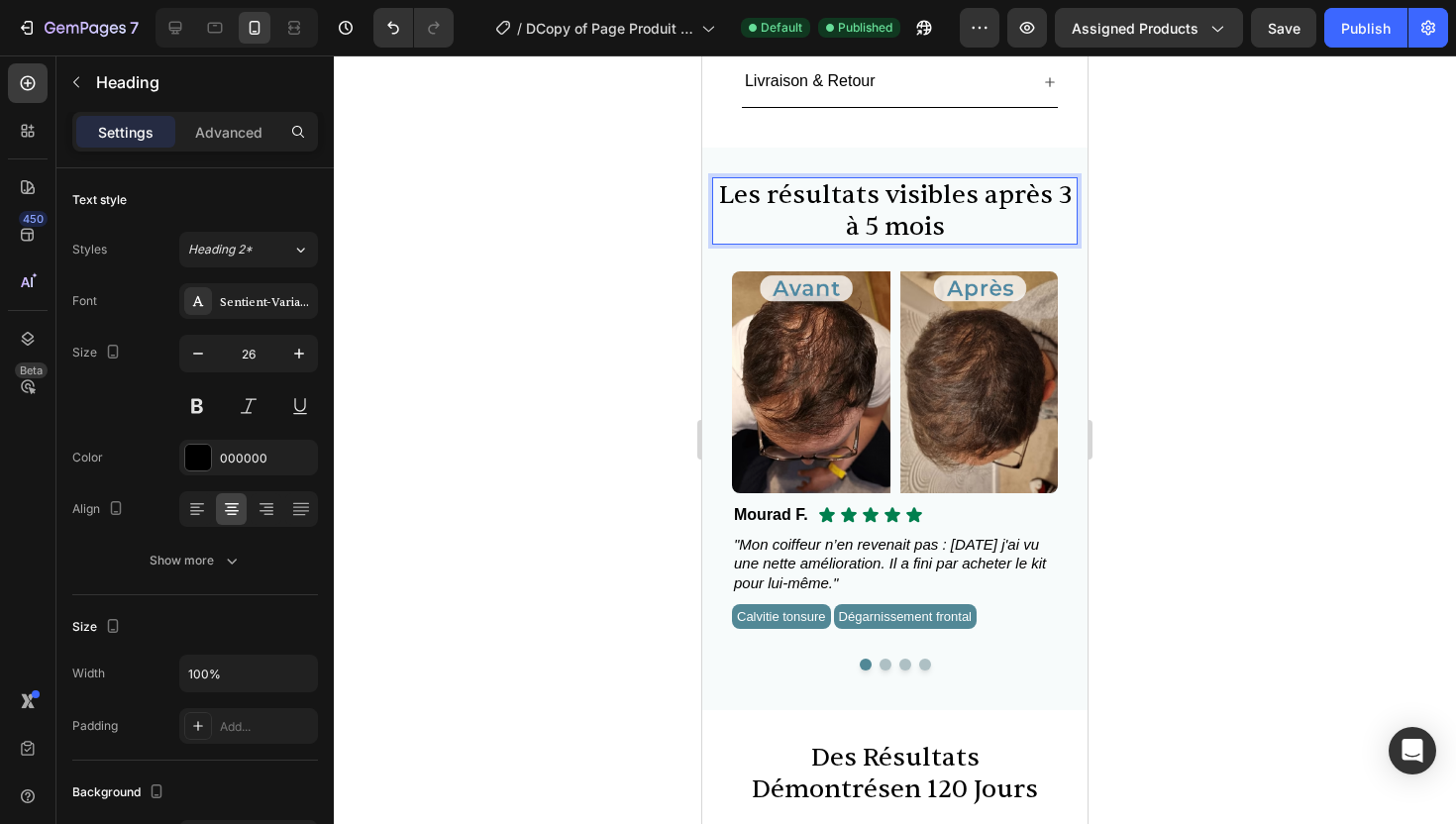
click at [738, 179] on p "Les résultats visibles après 3 à 5 mois" at bounding box center [895, 211] width 361 height 64
click at [1249, 164] on div at bounding box center [895, 440] width 1123 height 769
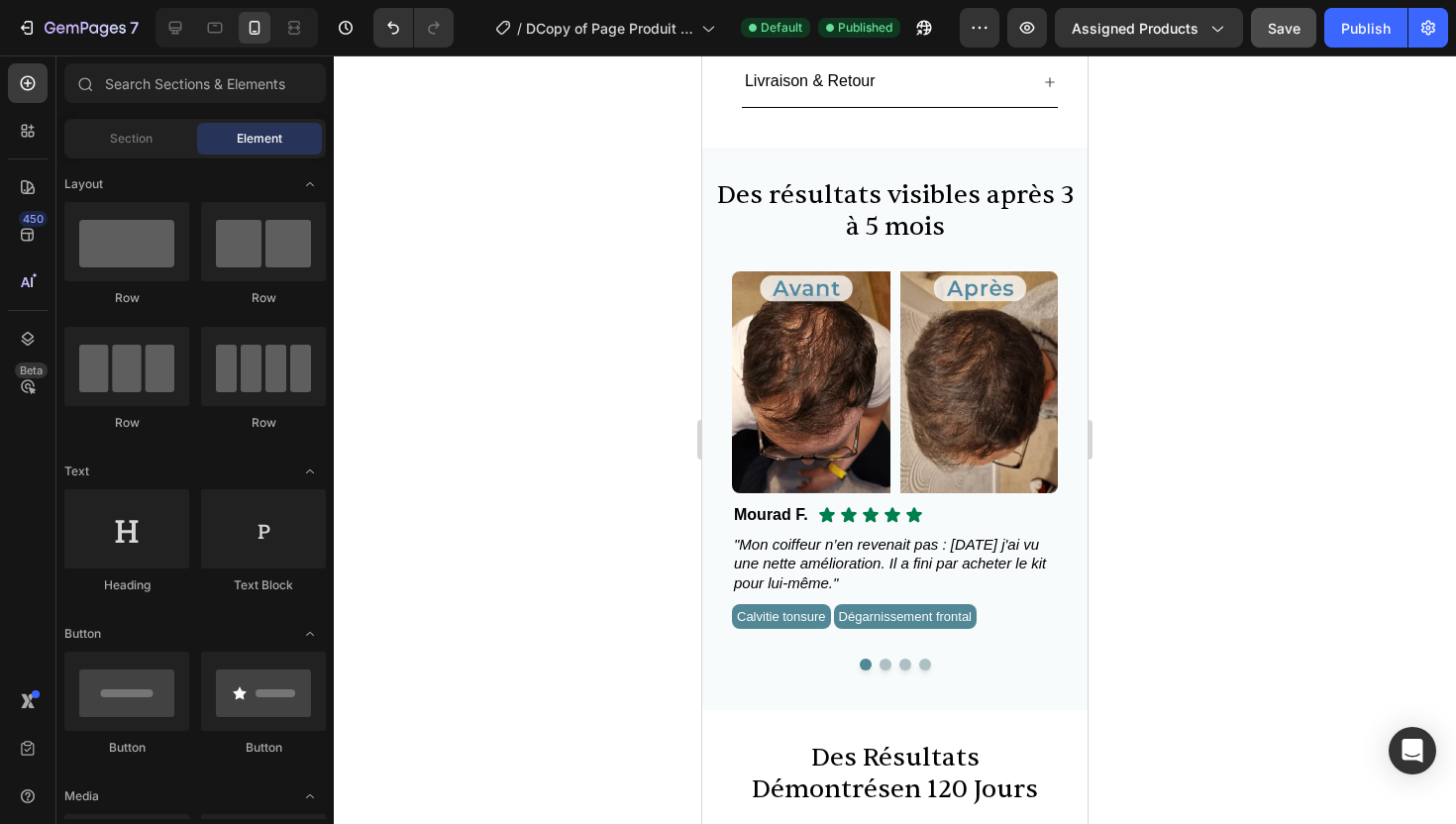
click at [1256, 44] on button "Save" at bounding box center [1284, 28] width 66 height 40
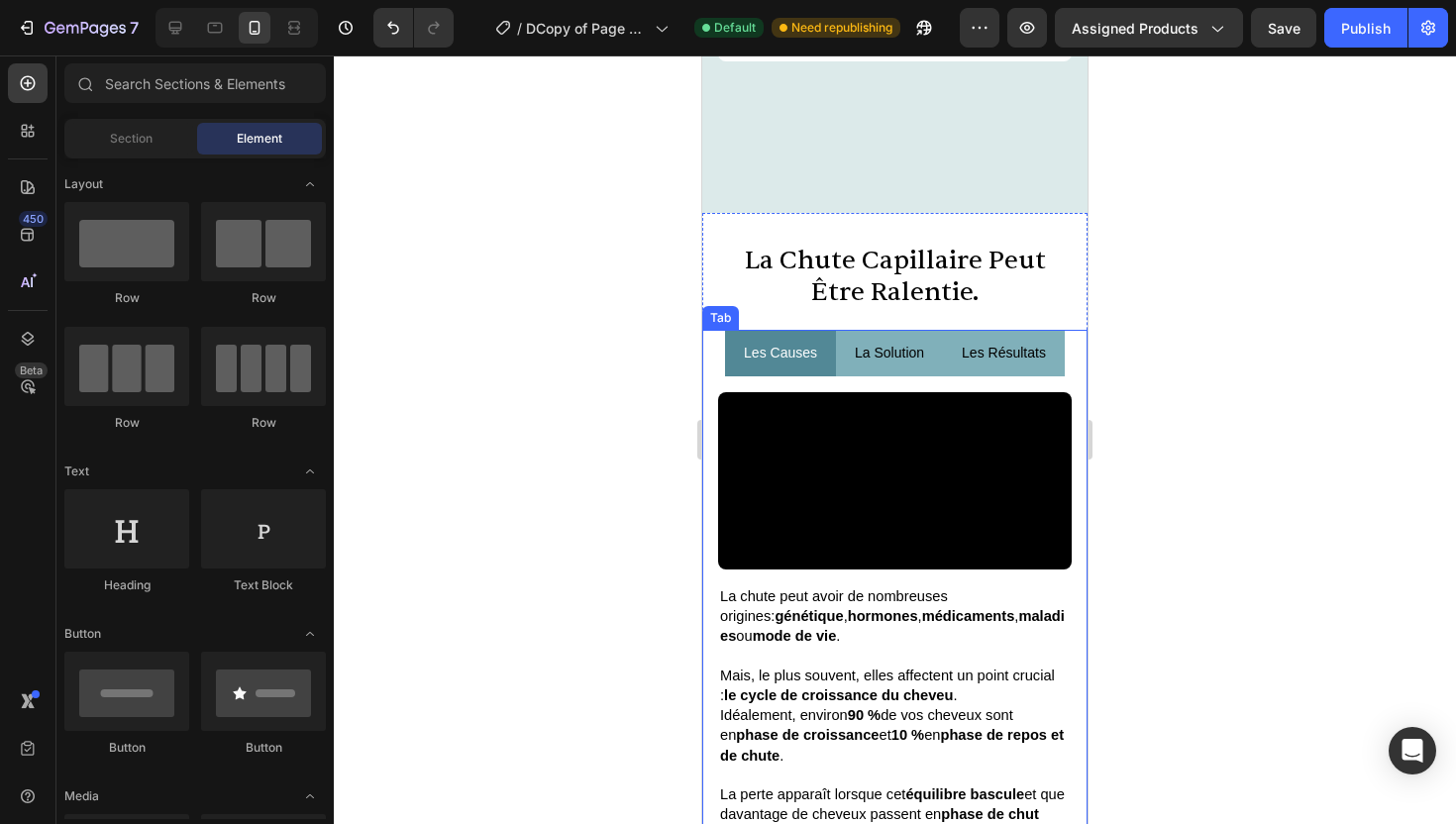
scroll to position [3320, 0]
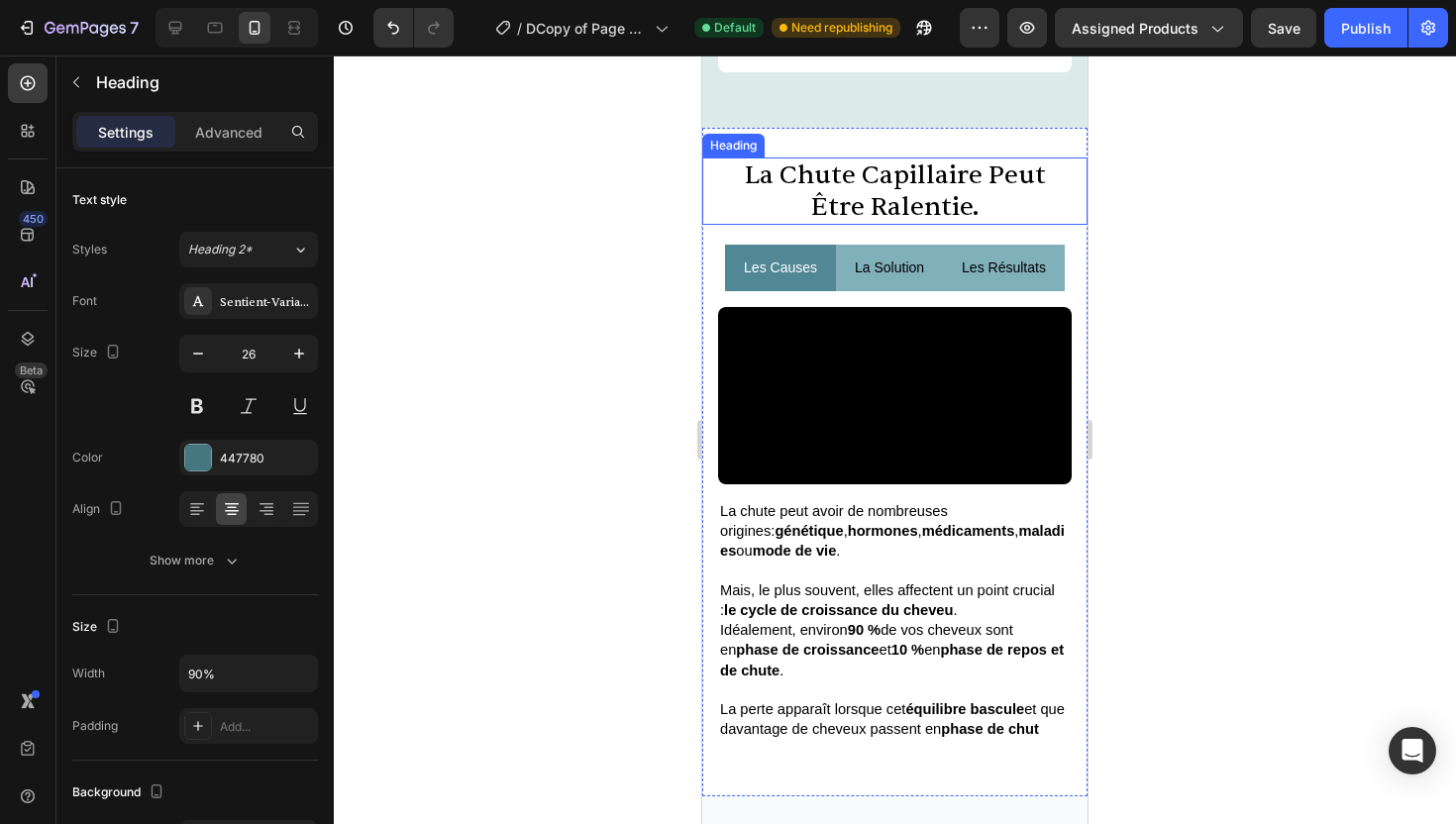
click at [840, 223] on span "la chute capillaire peut être ralentie." at bounding box center [896, 190] width 302 height 65
click at [823, 223] on span "la chute capillaire peut être ralentie." at bounding box center [896, 190] width 302 height 65
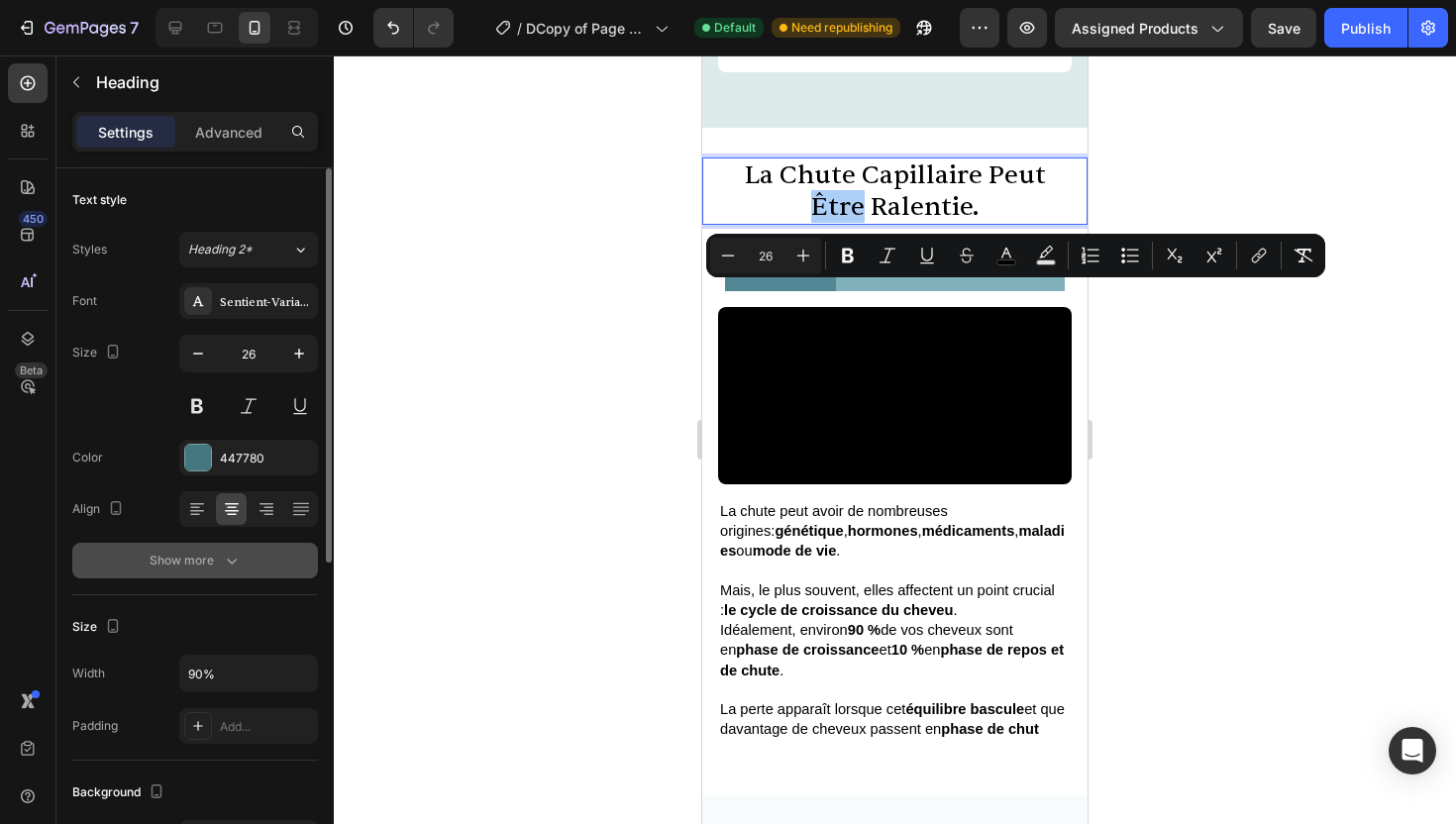
click at [219, 558] on div "Show more" at bounding box center [195, 561] width 93 height 20
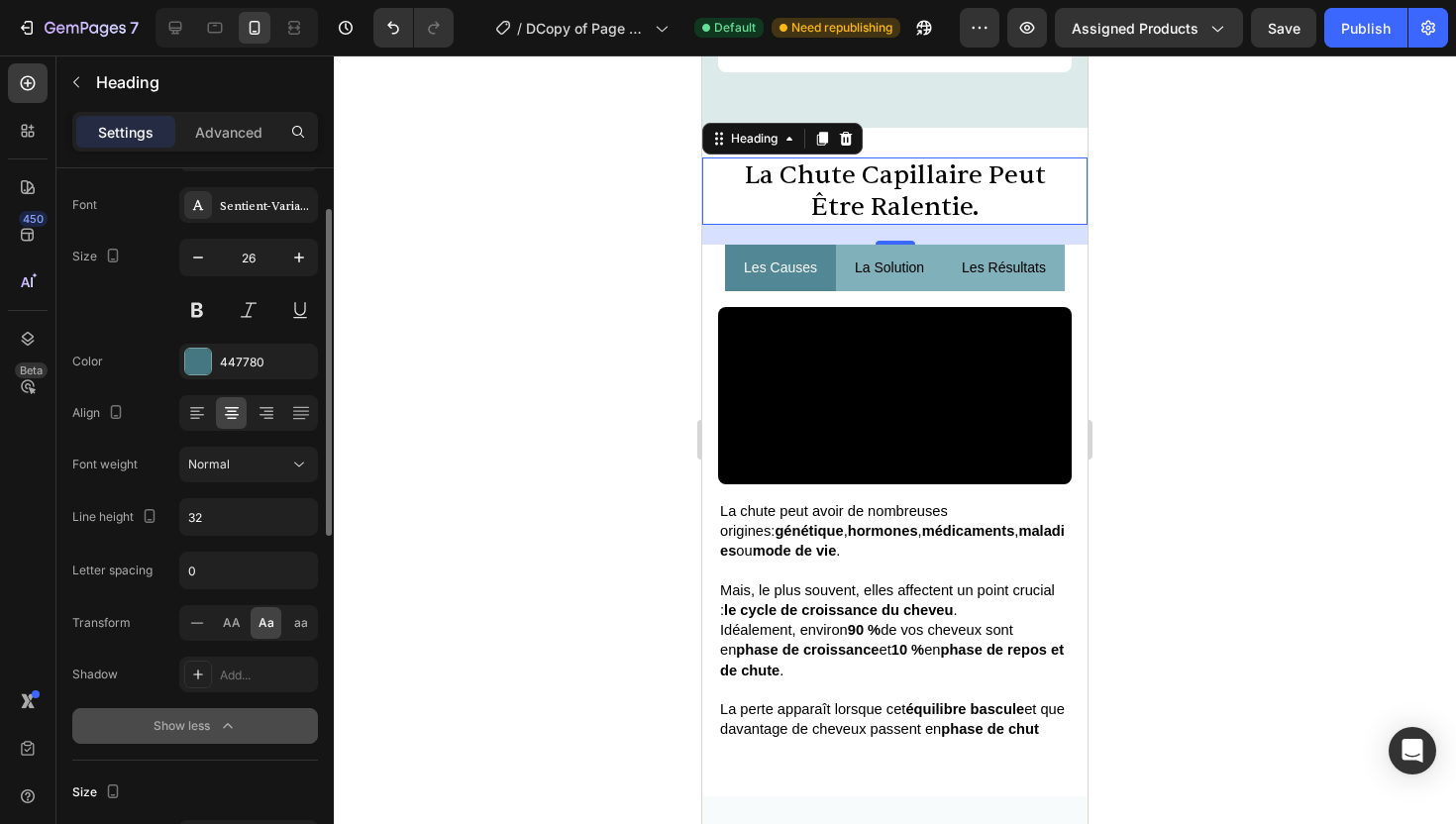
scroll to position [111, 0]
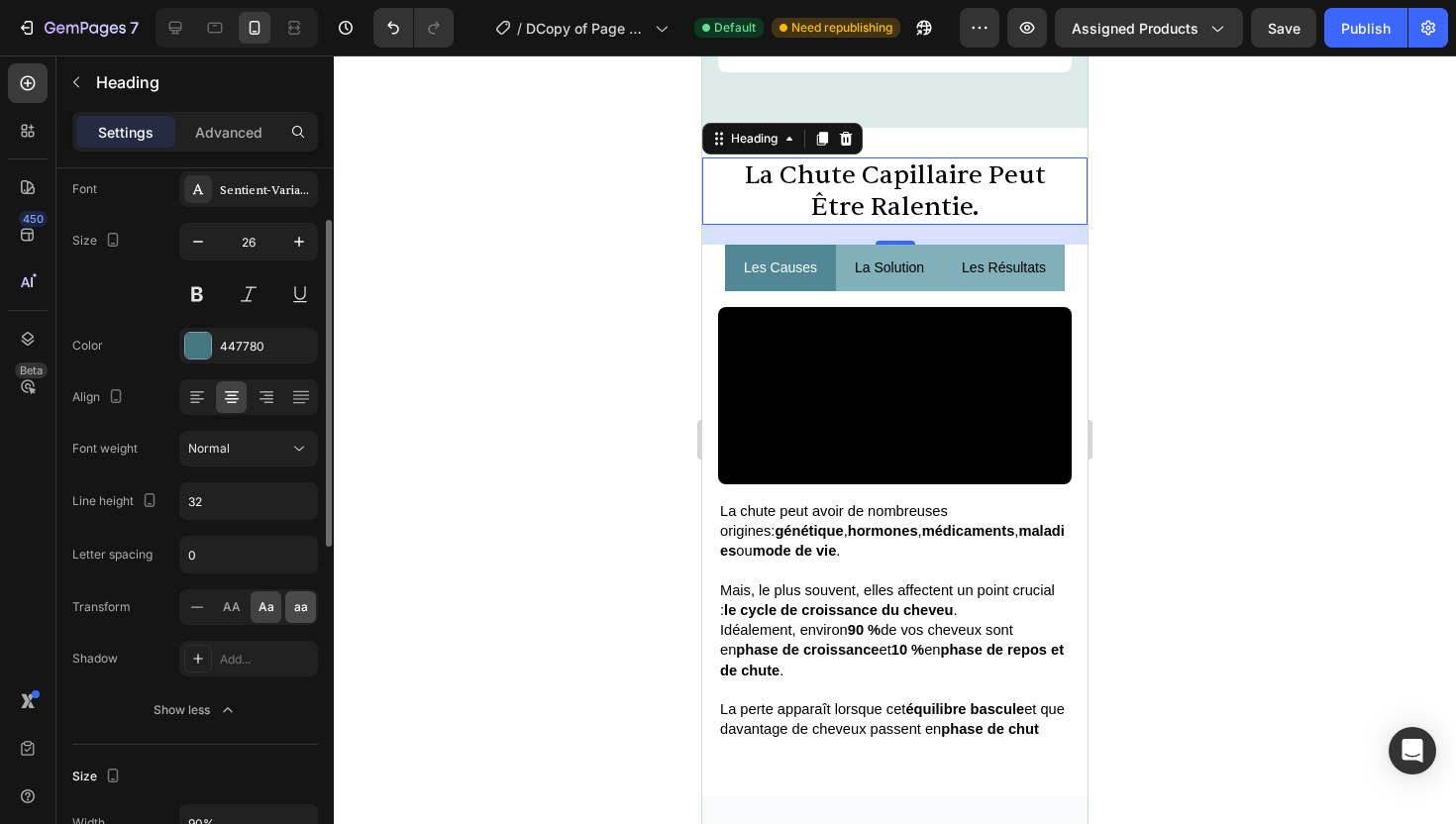
click at [299, 610] on span "aa" at bounding box center [302, 607] width 14 height 18
click at [203, 600] on icon at bounding box center [197, 607] width 20 height 20
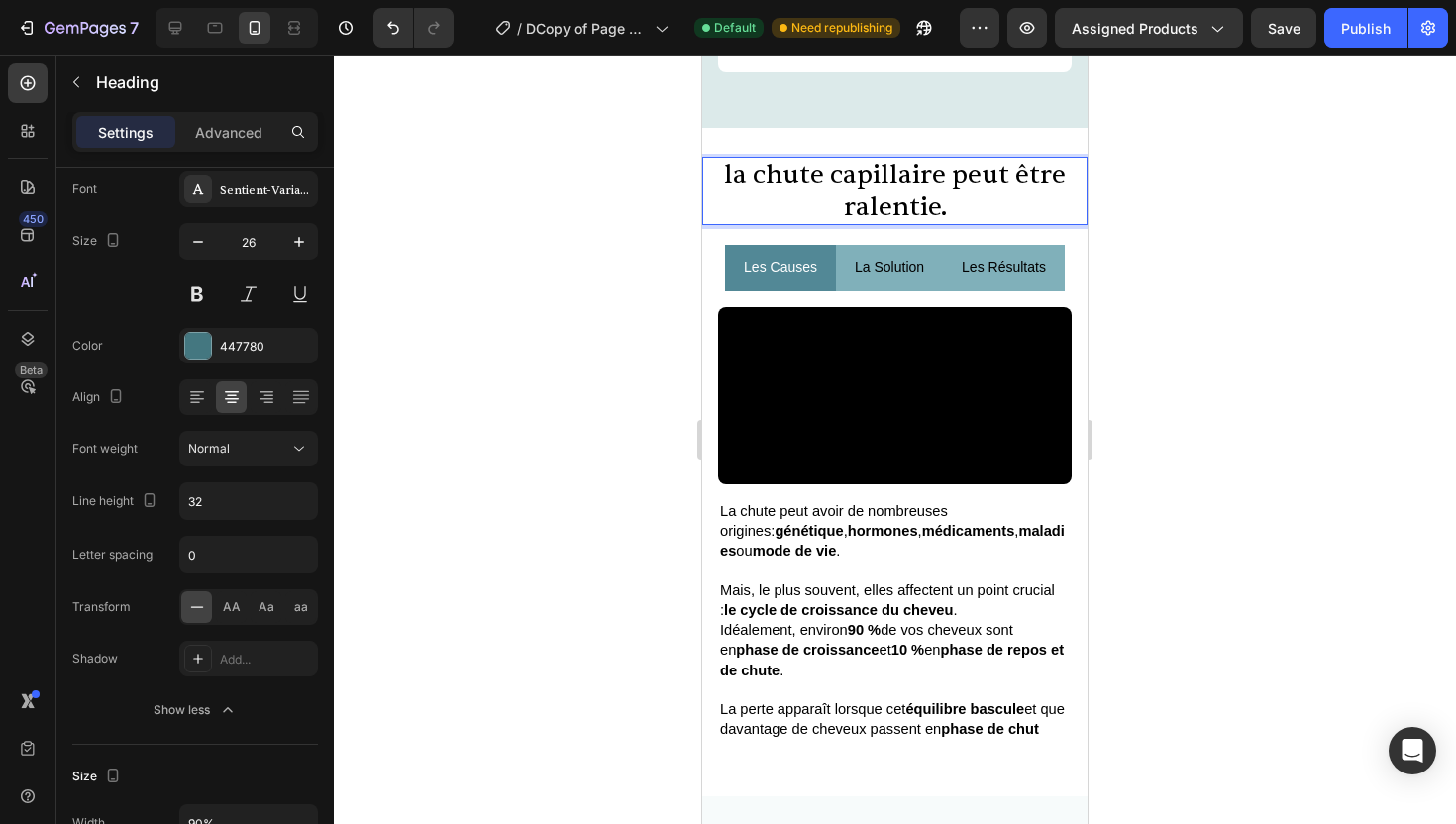
click at [736, 223] on span "la chute capillaire peut être ralentie." at bounding box center [895, 190] width 341 height 65
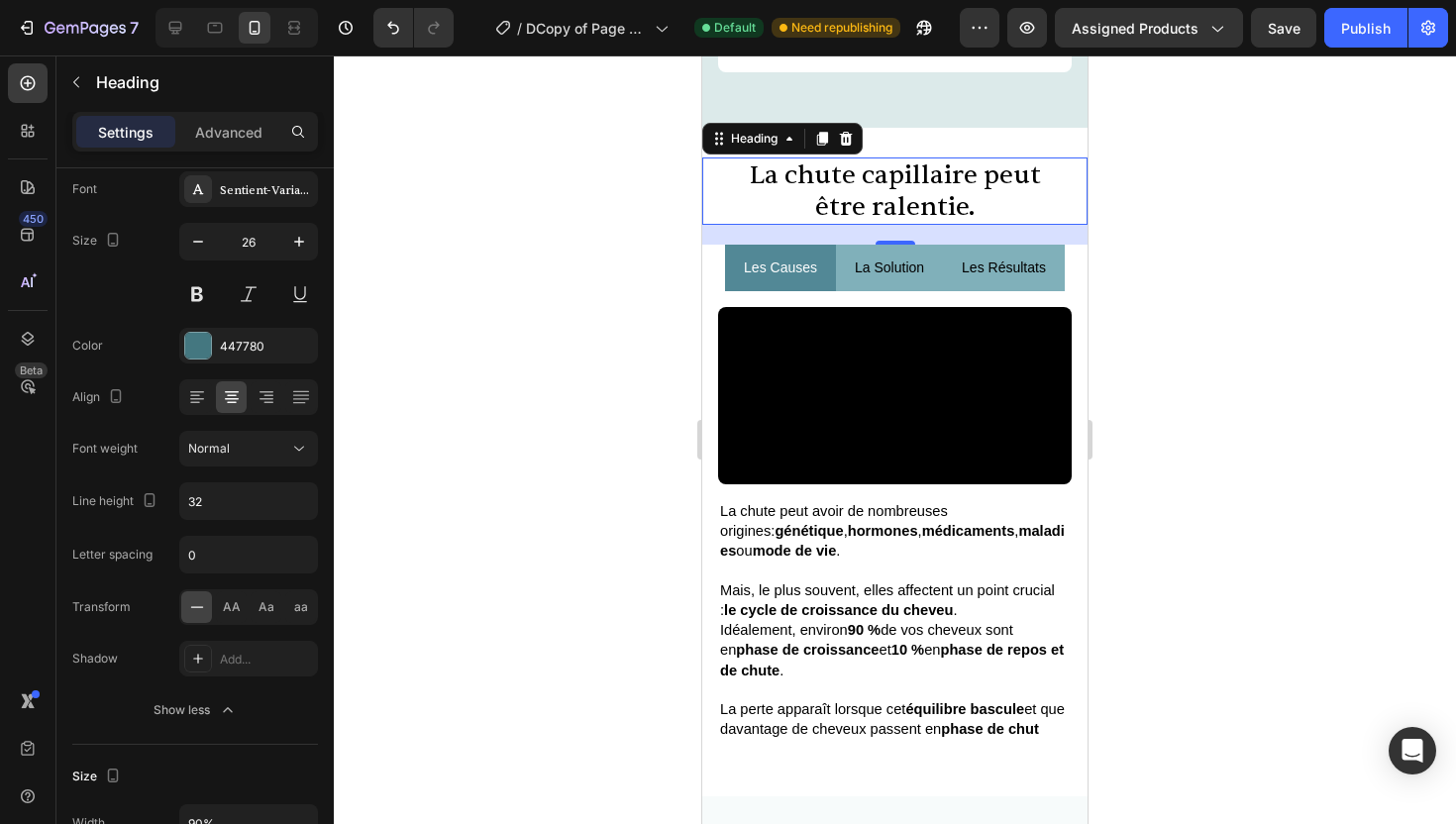
click at [1201, 301] on div at bounding box center [895, 440] width 1123 height 769
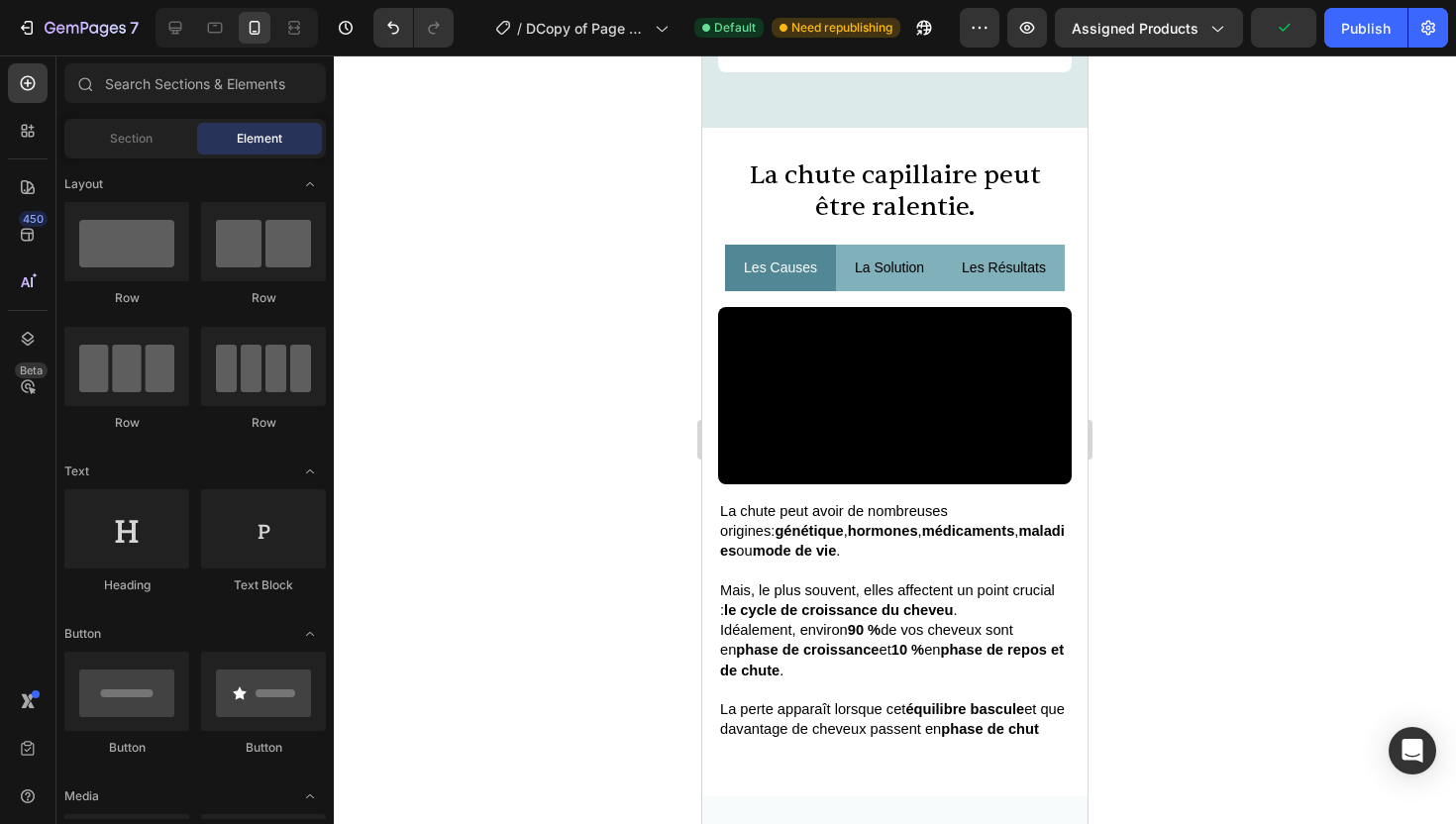
click at [1193, 279] on div at bounding box center [895, 440] width 1123 height 769
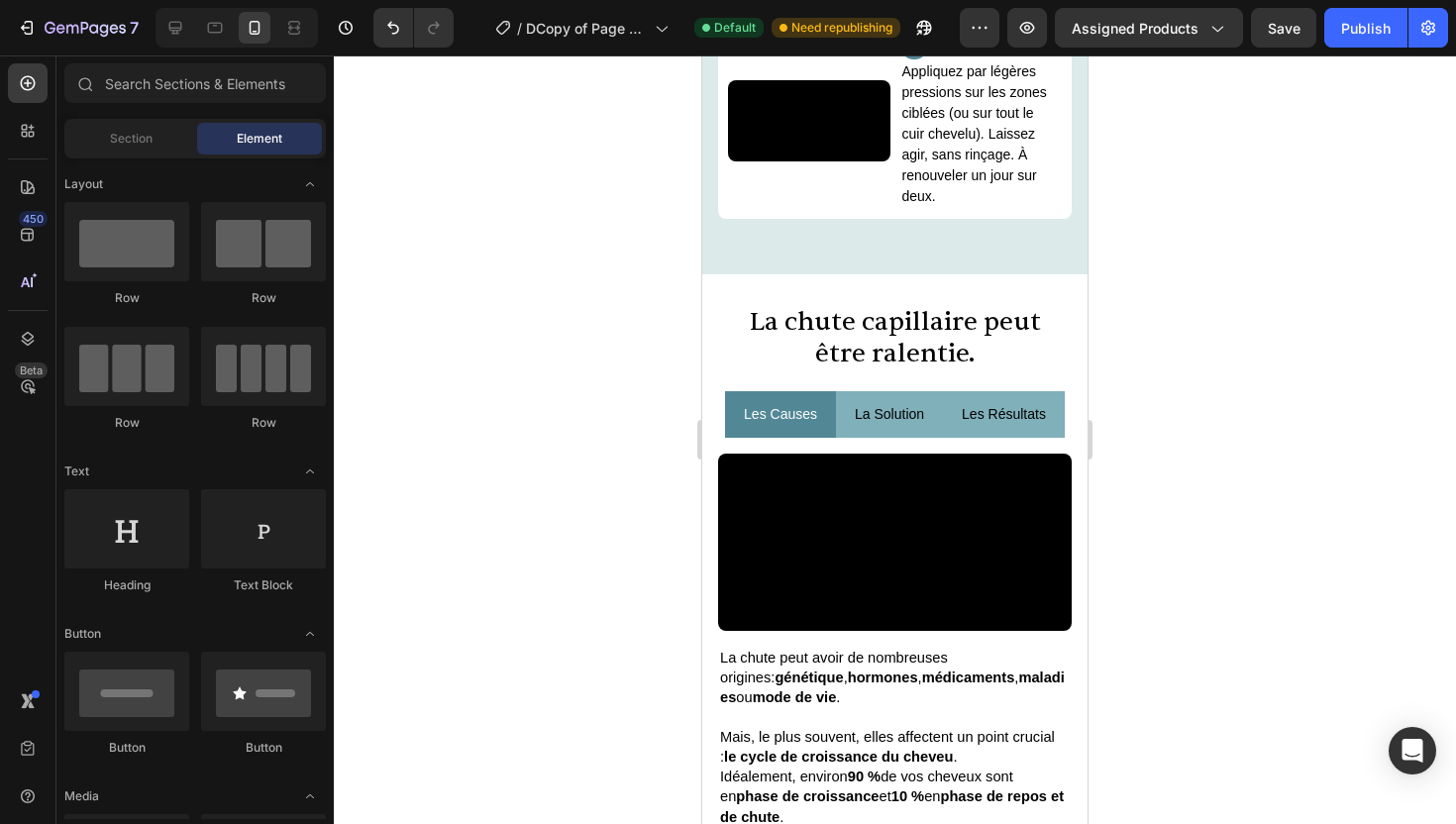
scroll to position [3177, 0]
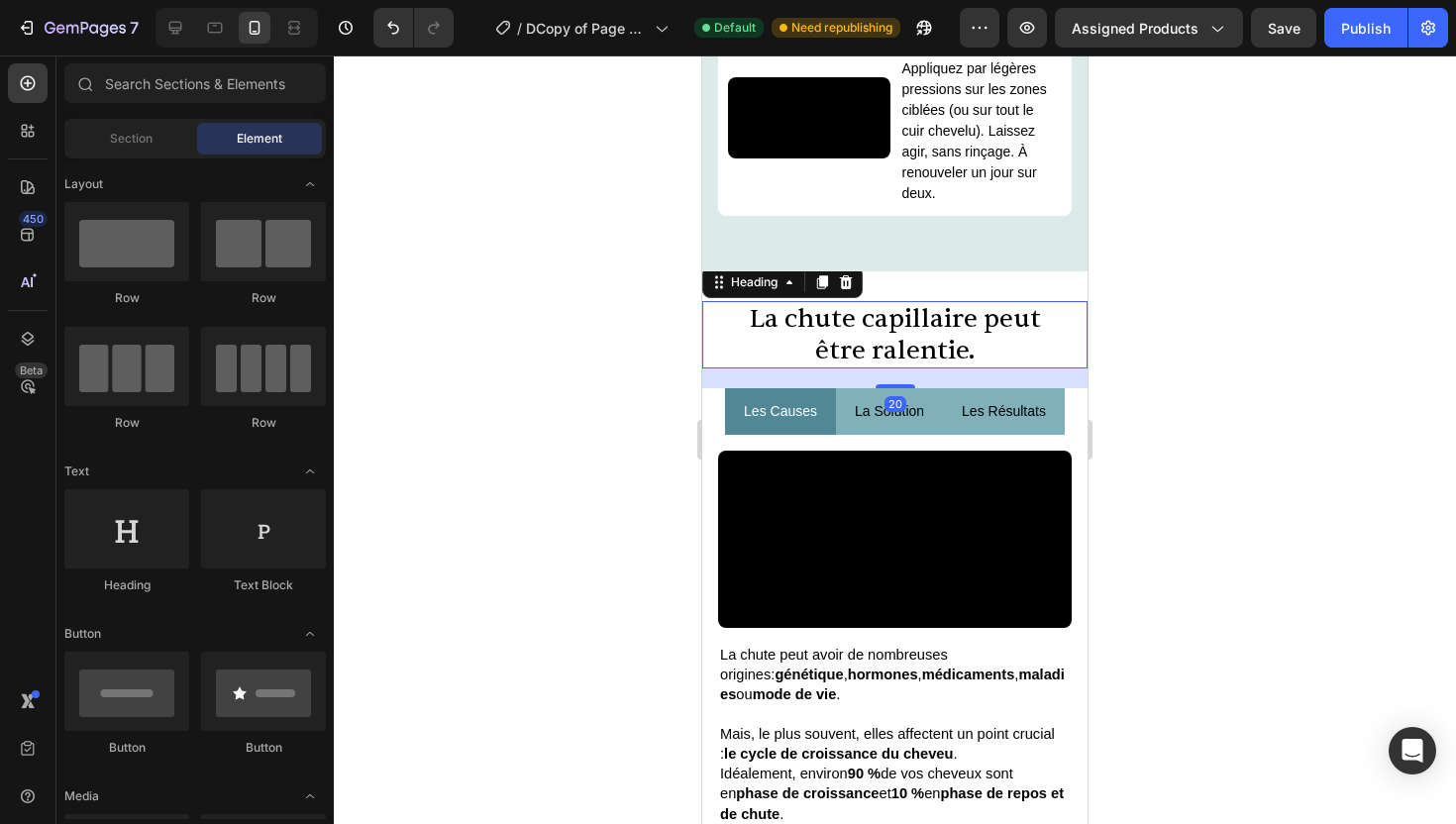
click at [919, 366] on span "La chute capillaire peut être ralentie." at bounding box center [896, 334] width 292 height 65
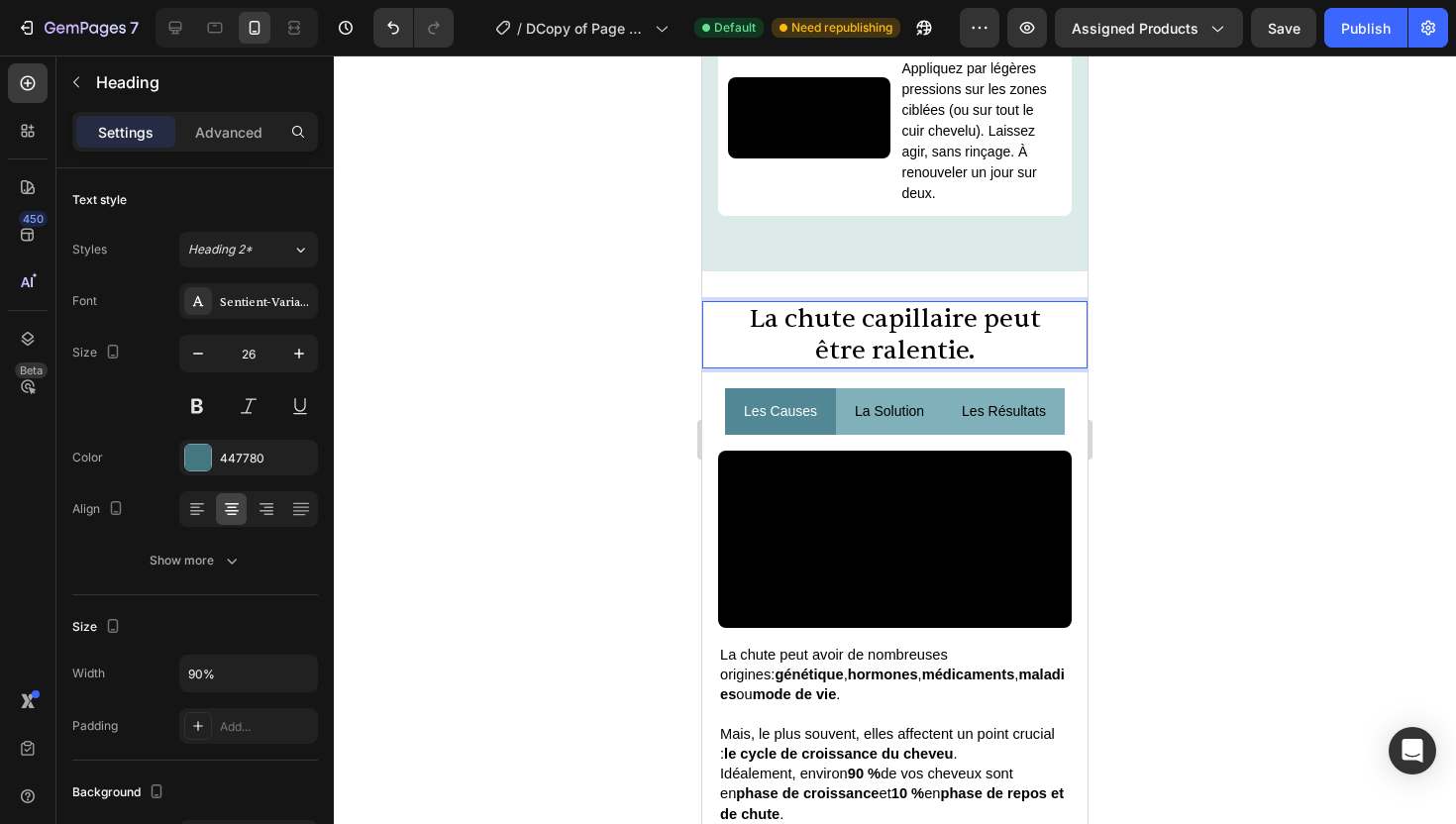
click at [919, 366] on span "La chute capillaire peut être ralentie." at bounding box center [896, 334] width 292 height 65
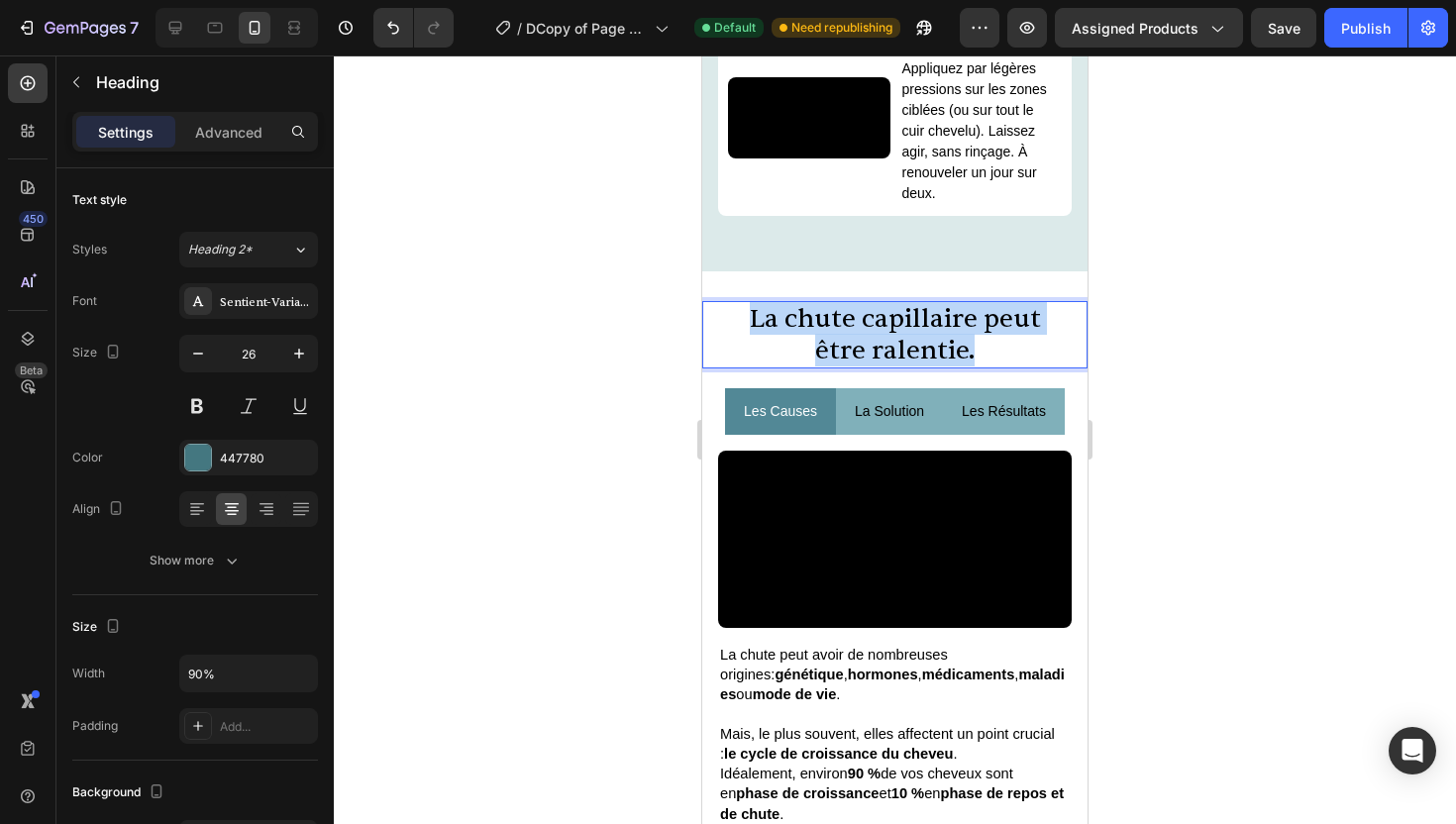
click at [919, 366] on span "La chute capillaire peut être ralentie." at bounding box center [896, 334] width 292 height 65
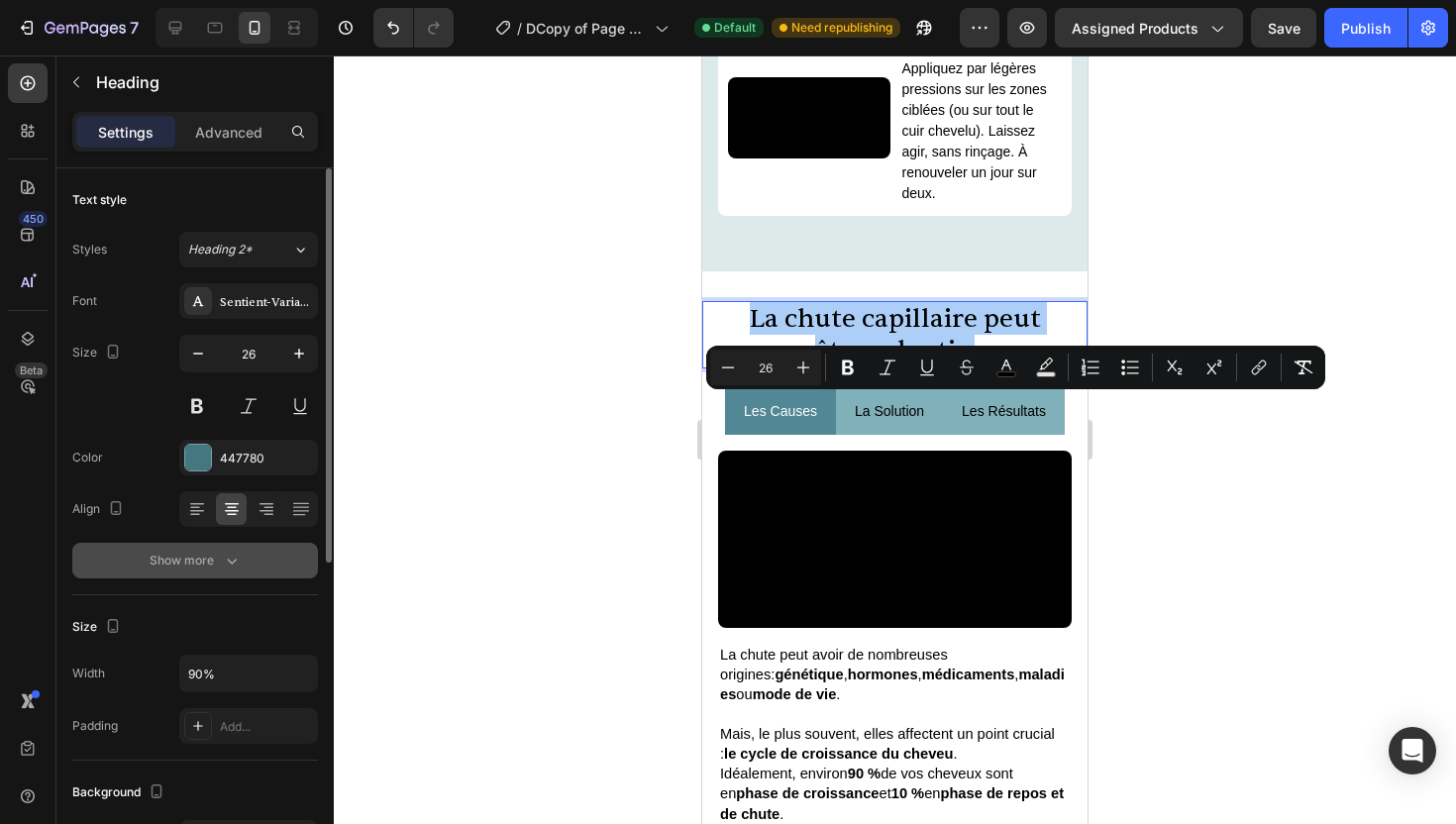
click at [202, 573] on button "Show more" at bounding box center [195, 561] width 246 height 36
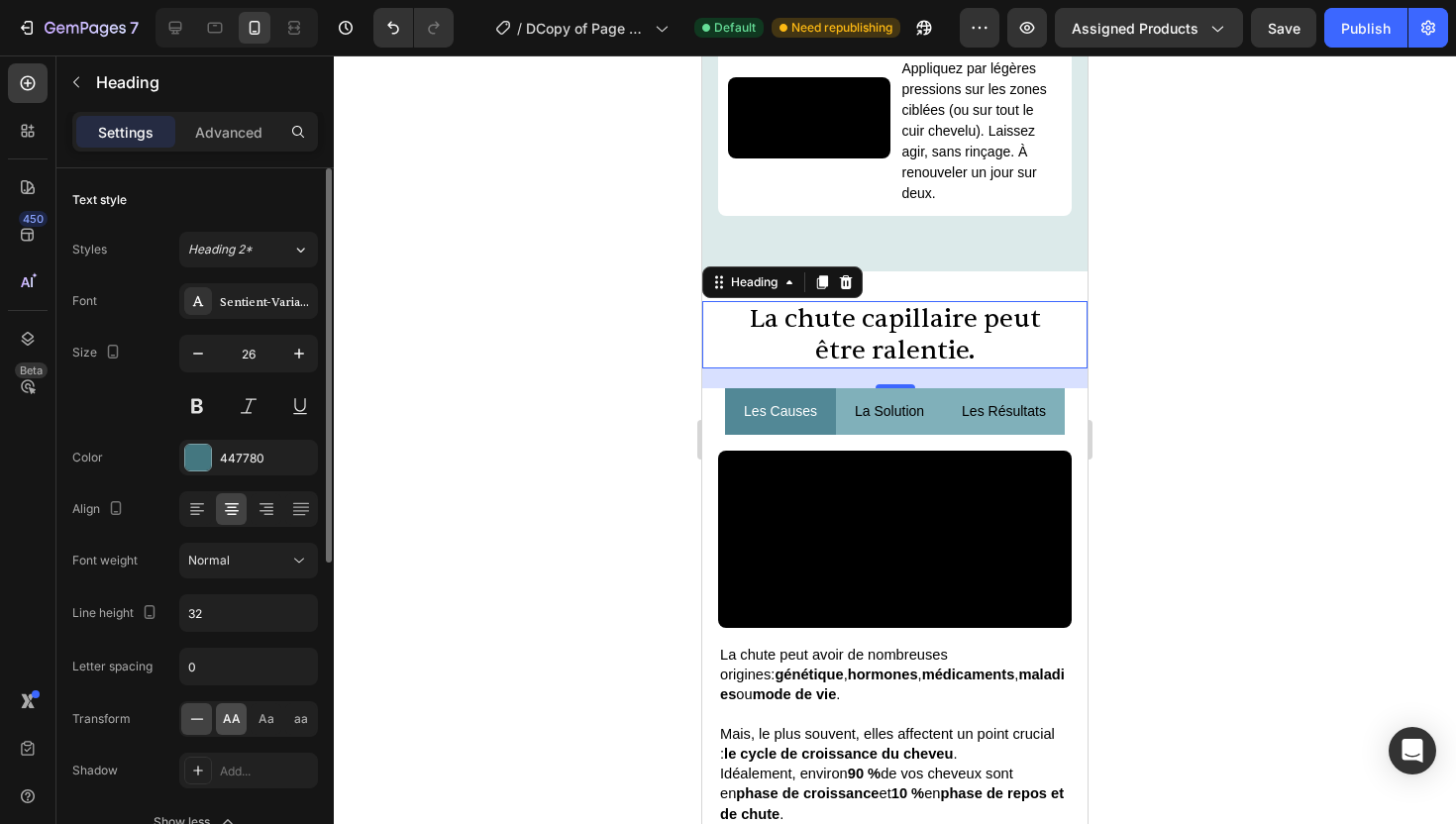
click at [231, 729] on div "AA" at bounding box center [231, 720] width 31 height 32
click at [259, 723] on span "Aa" at bounding box center [267, 720] width 16 height 18
click at [546, 645] on div at bounding box center [895, 440] width 1123 height 769
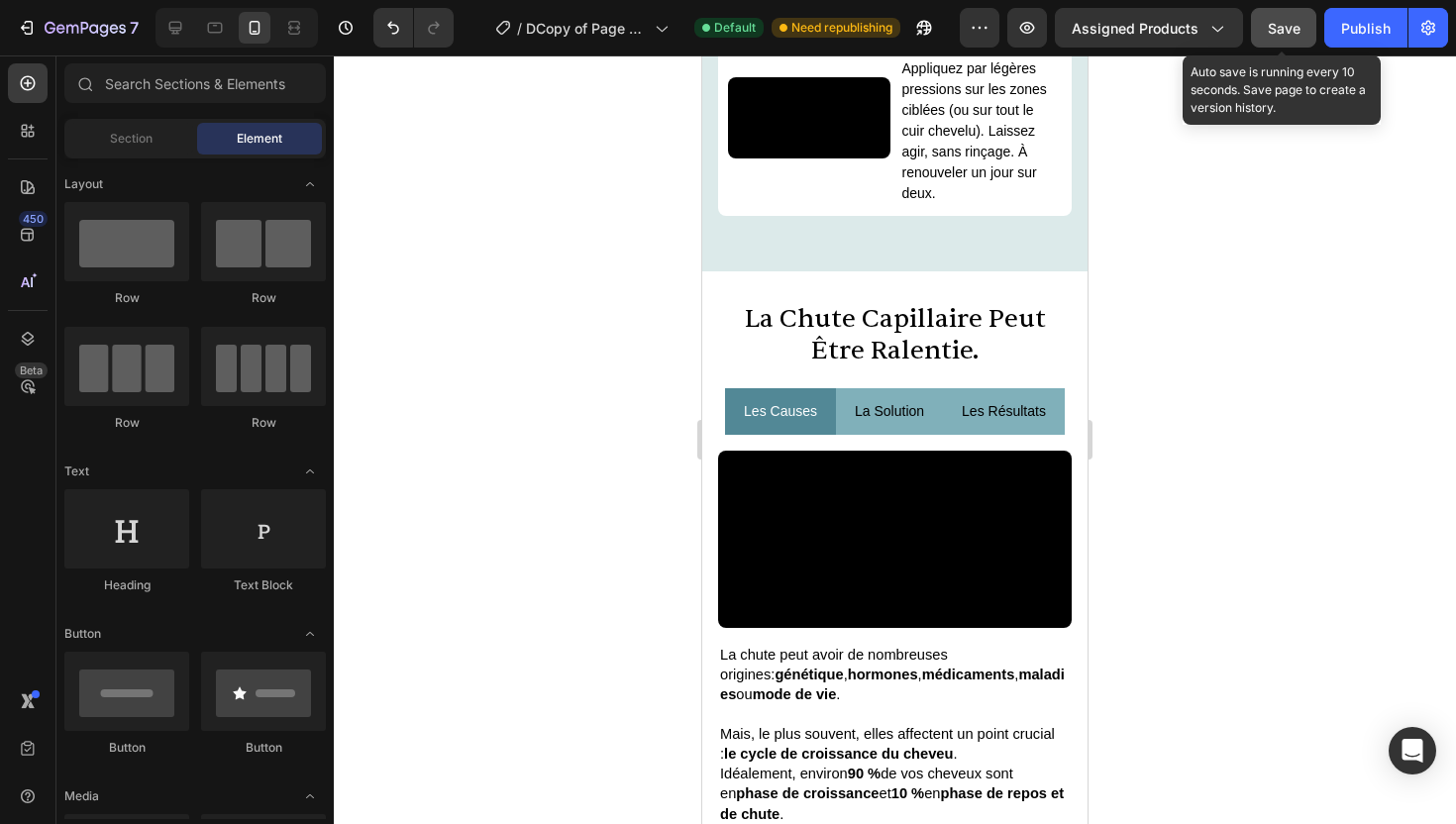
click at [1278, 18] on div "Save" at bounding box center [1284, 28] width 33 height 21
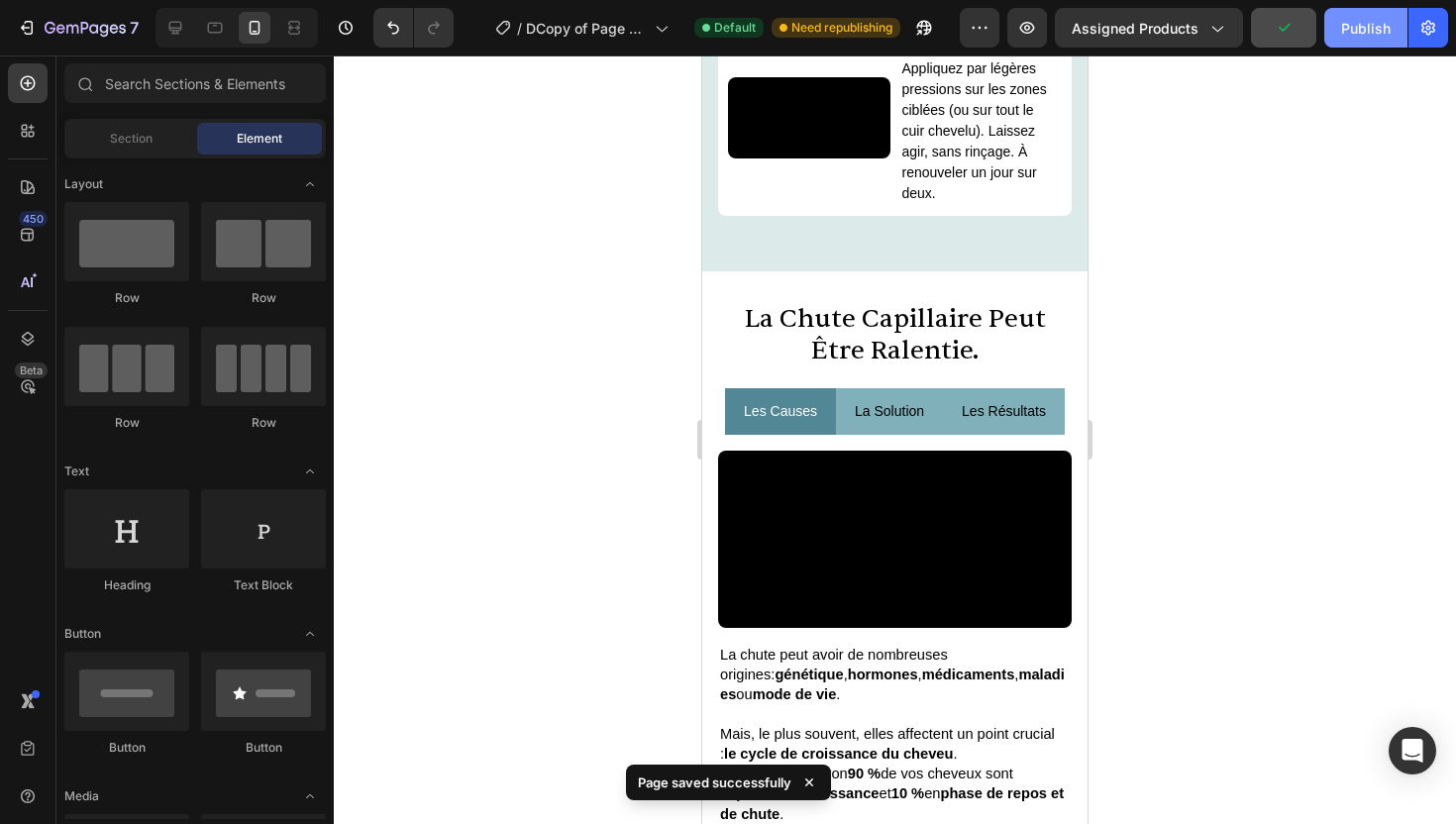
click at [1356, 40] on button "Publish" at bounding box center [1366, 28] width 84 height 40
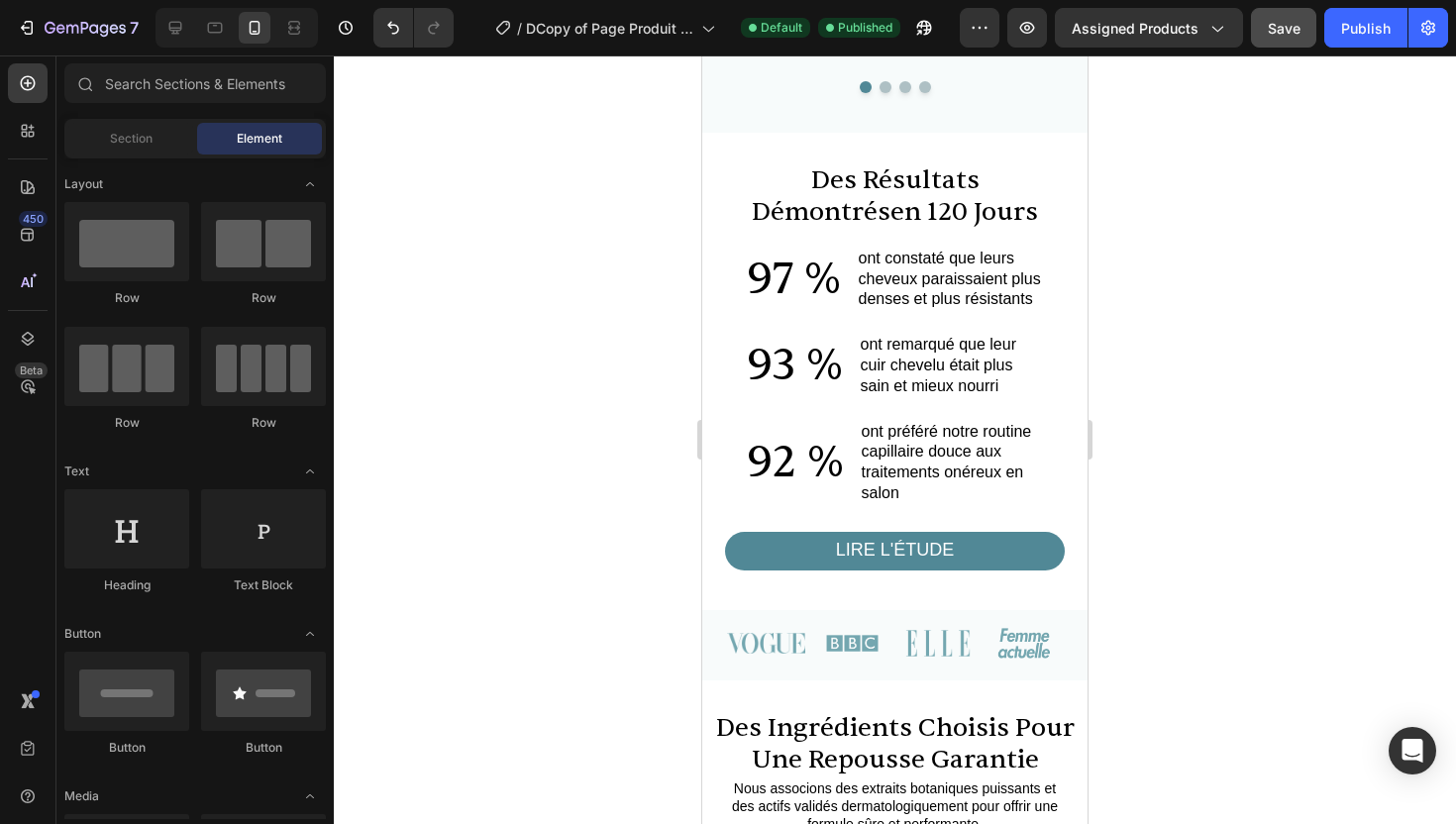
scroll to position [1532, 0]
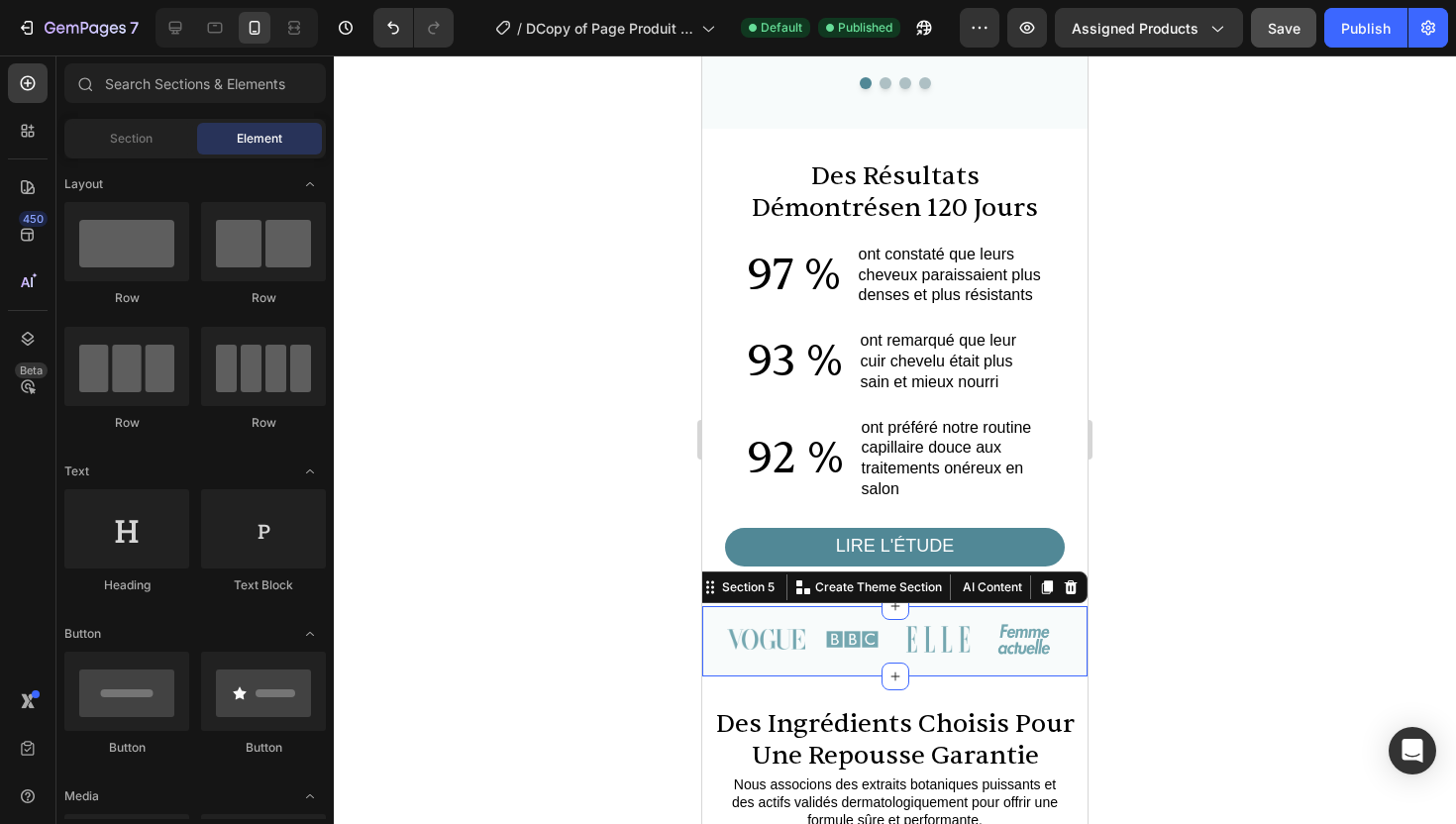
click at [919, 666] on div "Image Image Image Image Row Section 5 You can create reusable sections Create T…" at bounding box center [895, 641] width 385 height 70
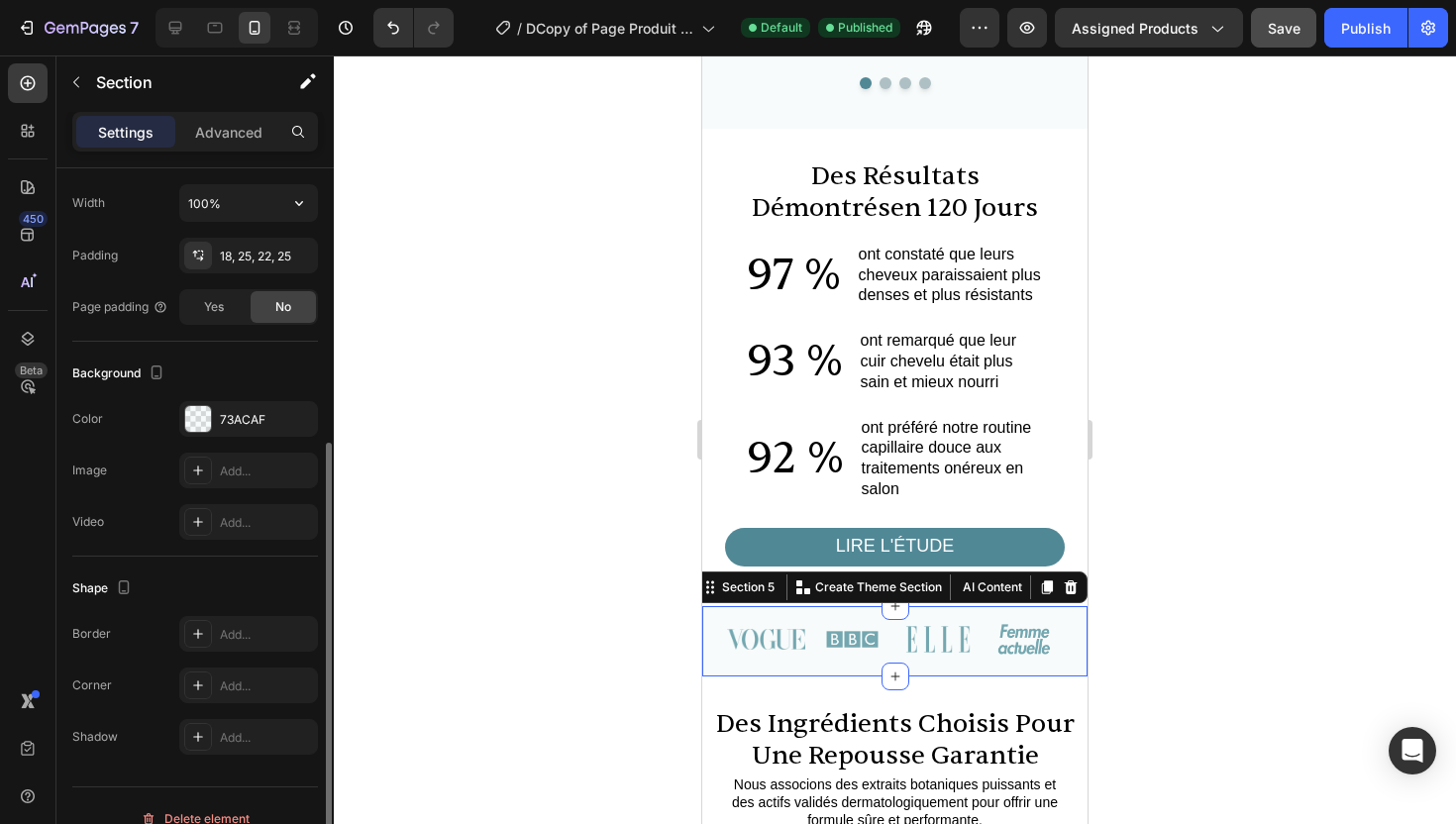
scroll to position [429, 0]
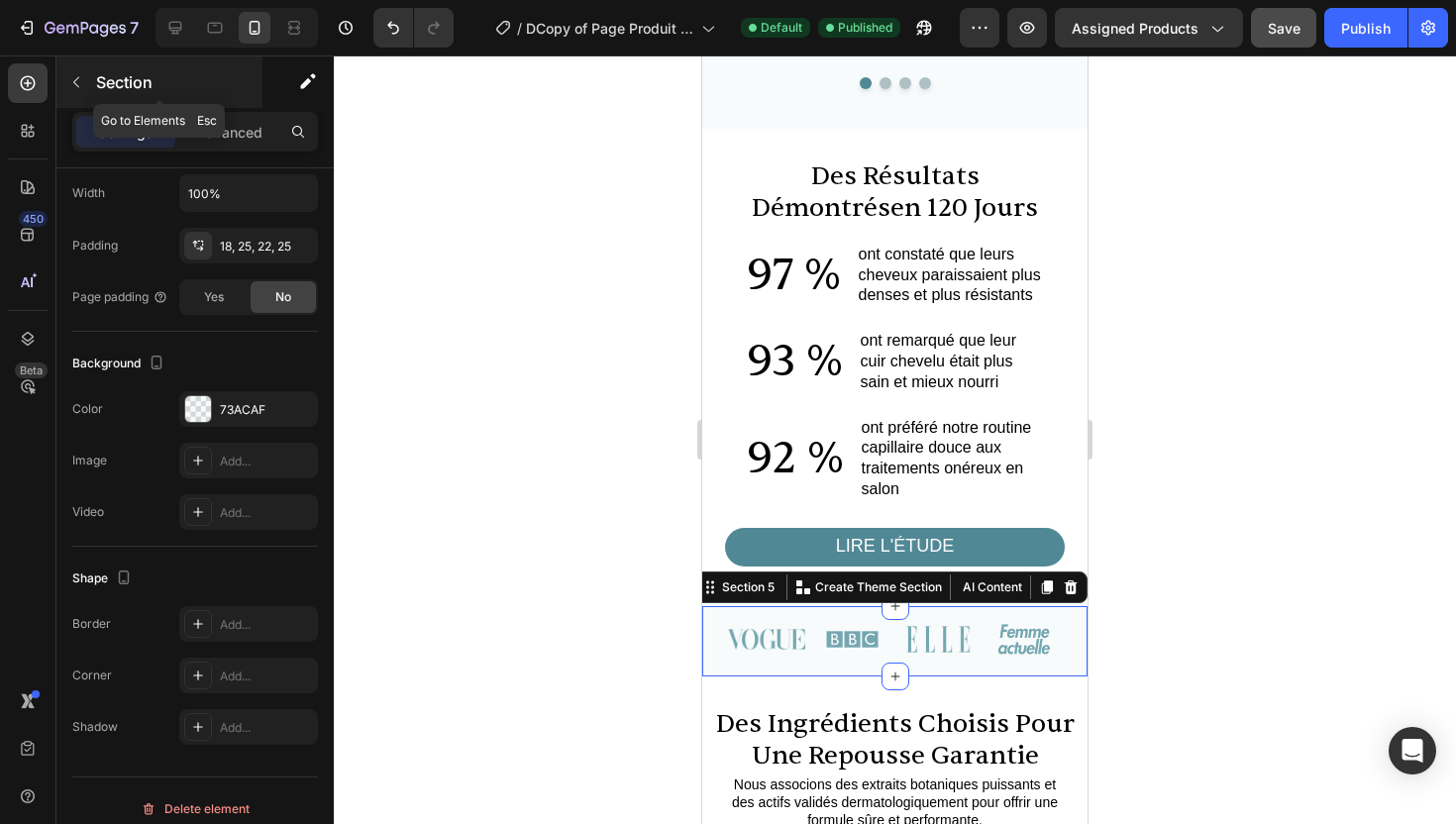
click at [73, 76] on icon "button" at bounding box center [77, 83] width 16 height 16
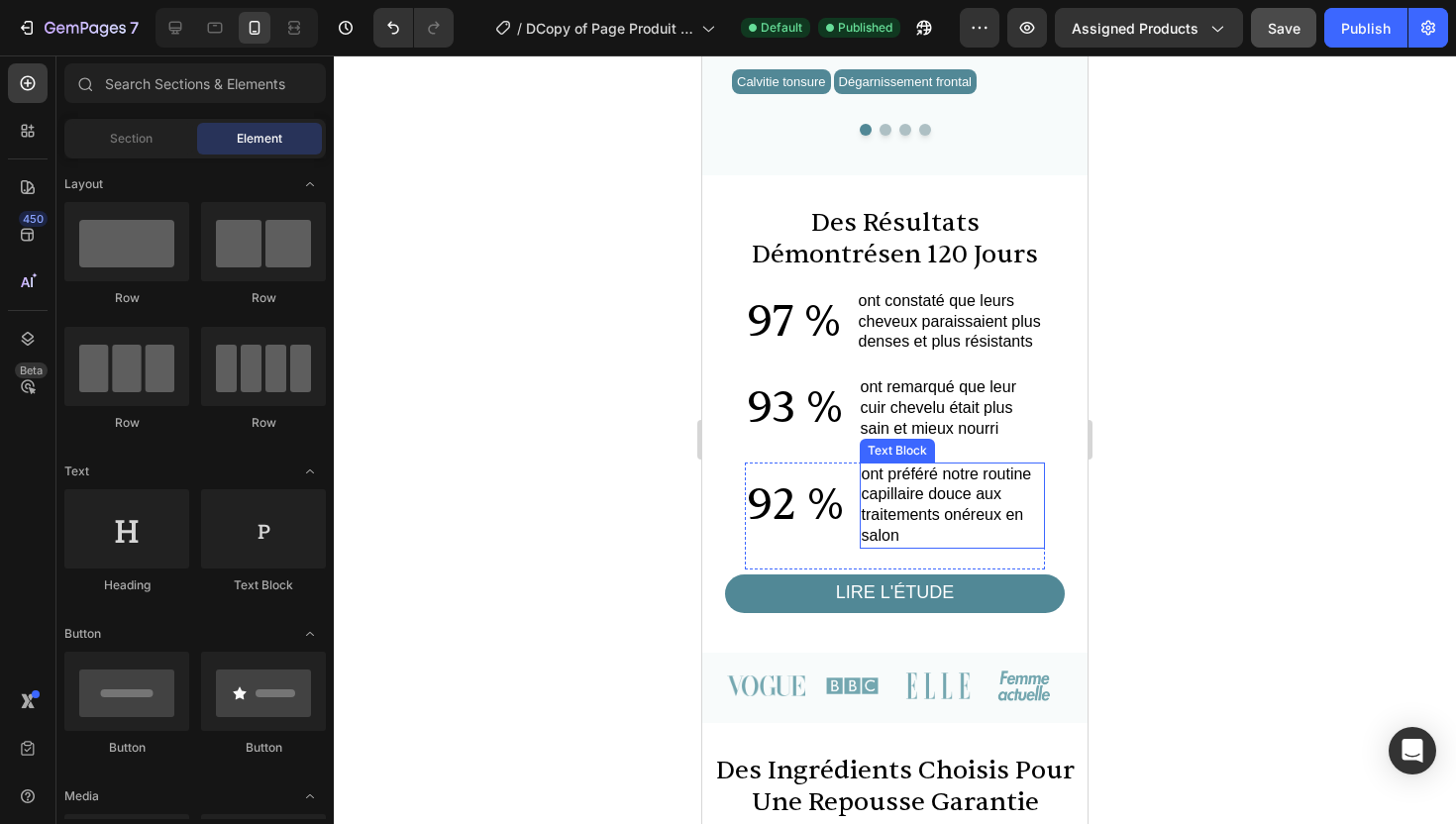
scroll to position [1478, 0]
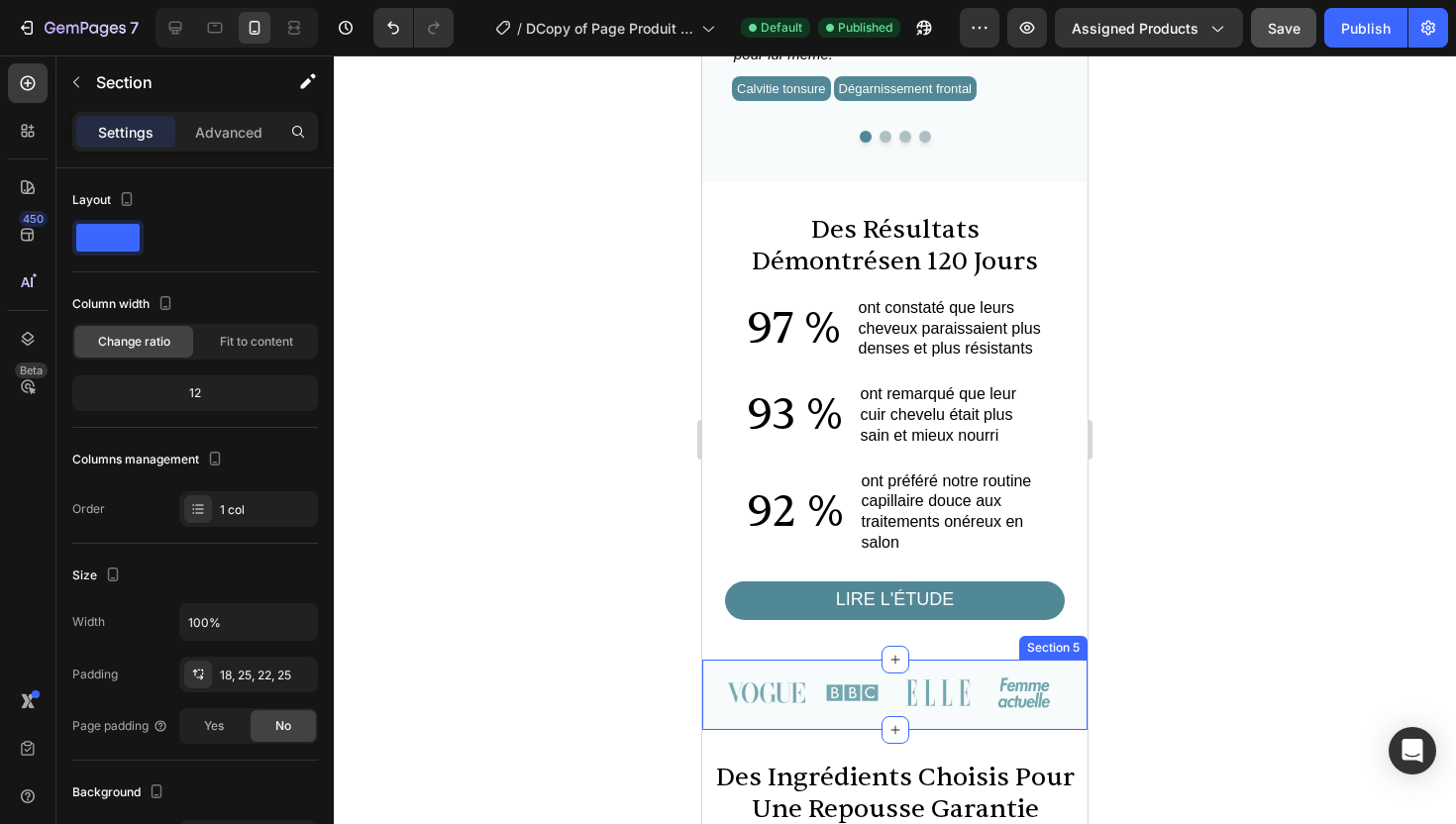
click at [987, 664] on div "Image Image Image Image Row Section 5" at bounding box center [895, 695] width 385 height 70
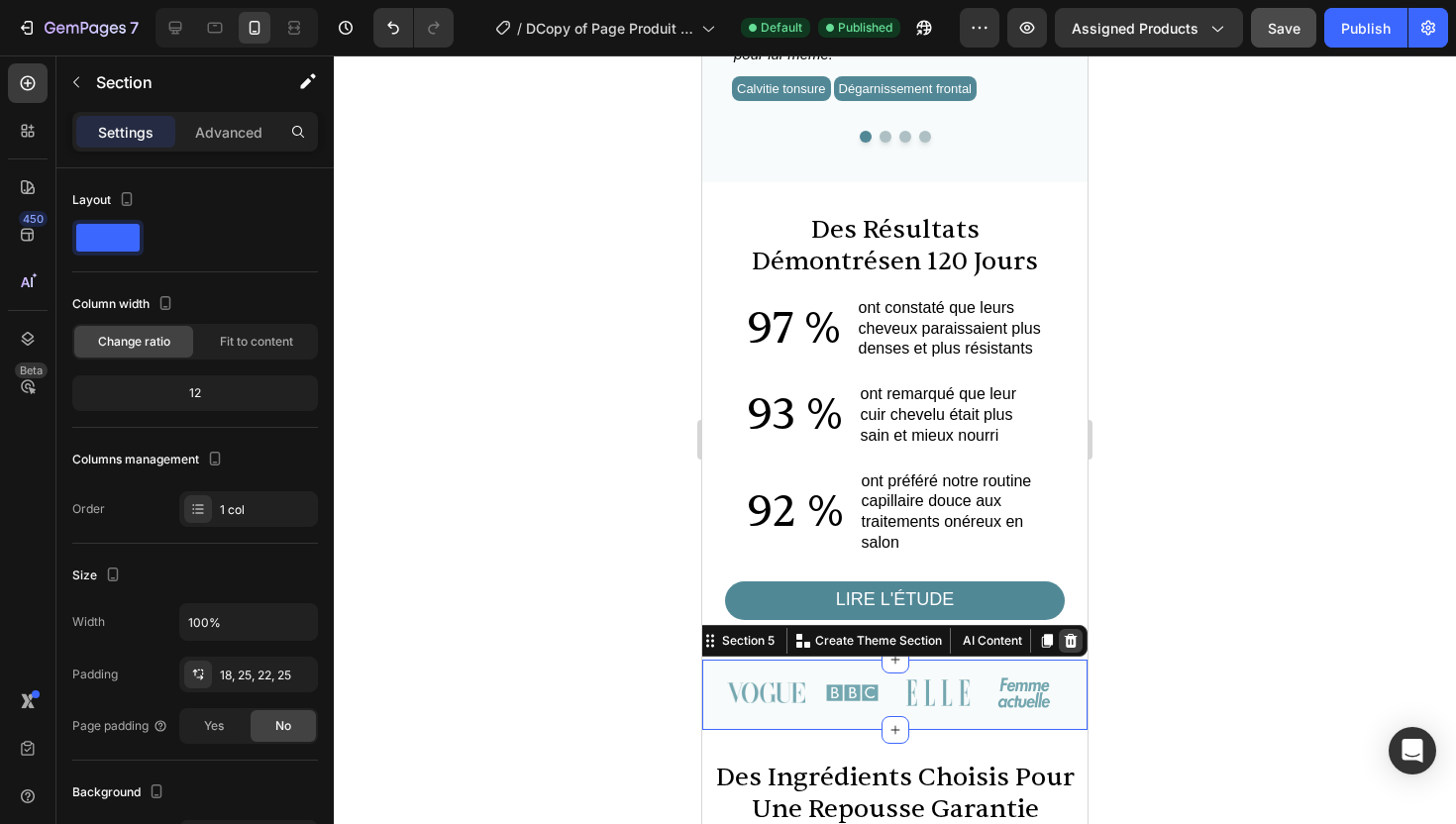
click at [1064, 638] on icon at bounding box center [1071, 641] width 16 height 16
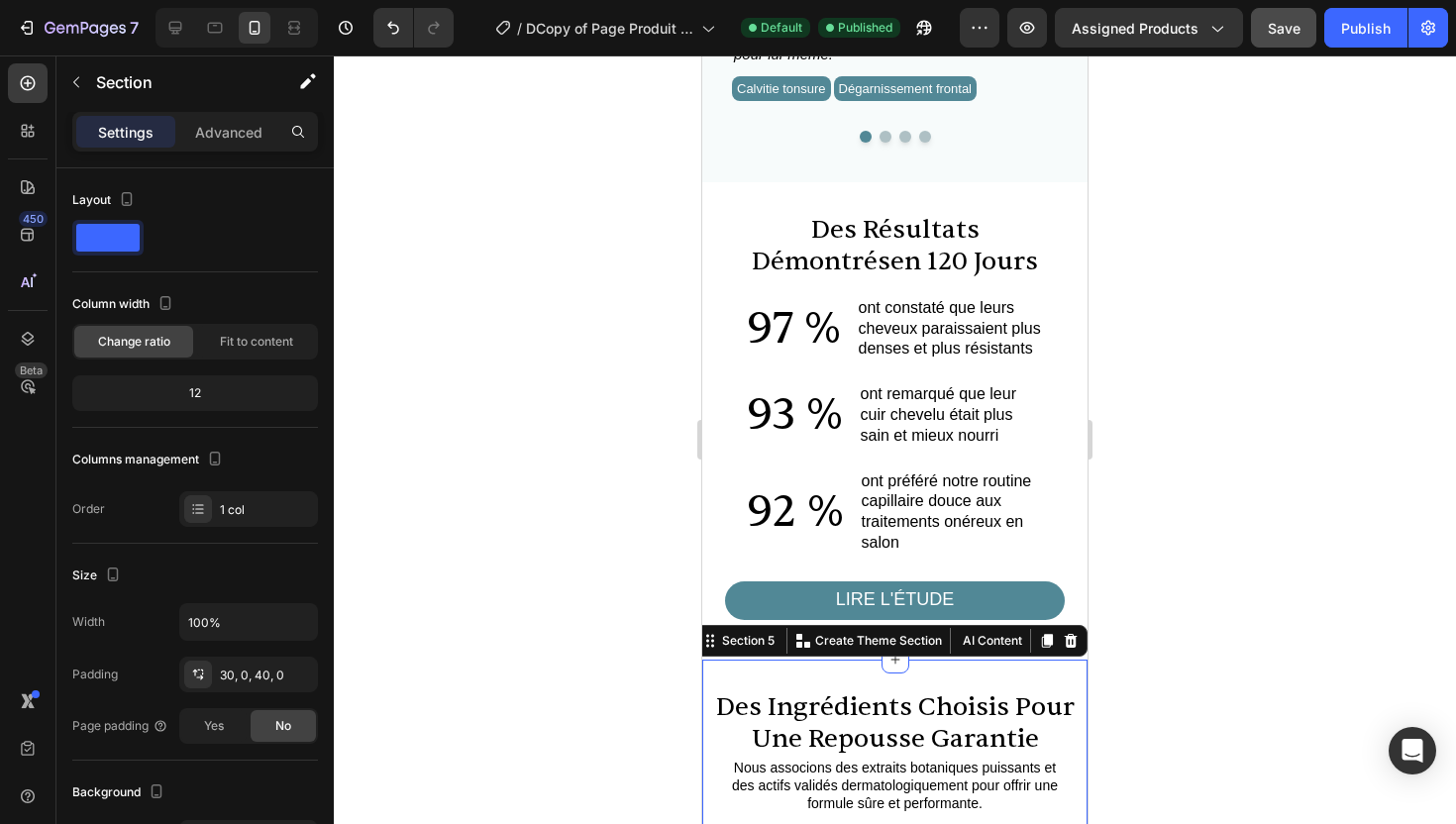
click at [1205, 622] on div at bounding box center [895, 440] width 1123 height 769
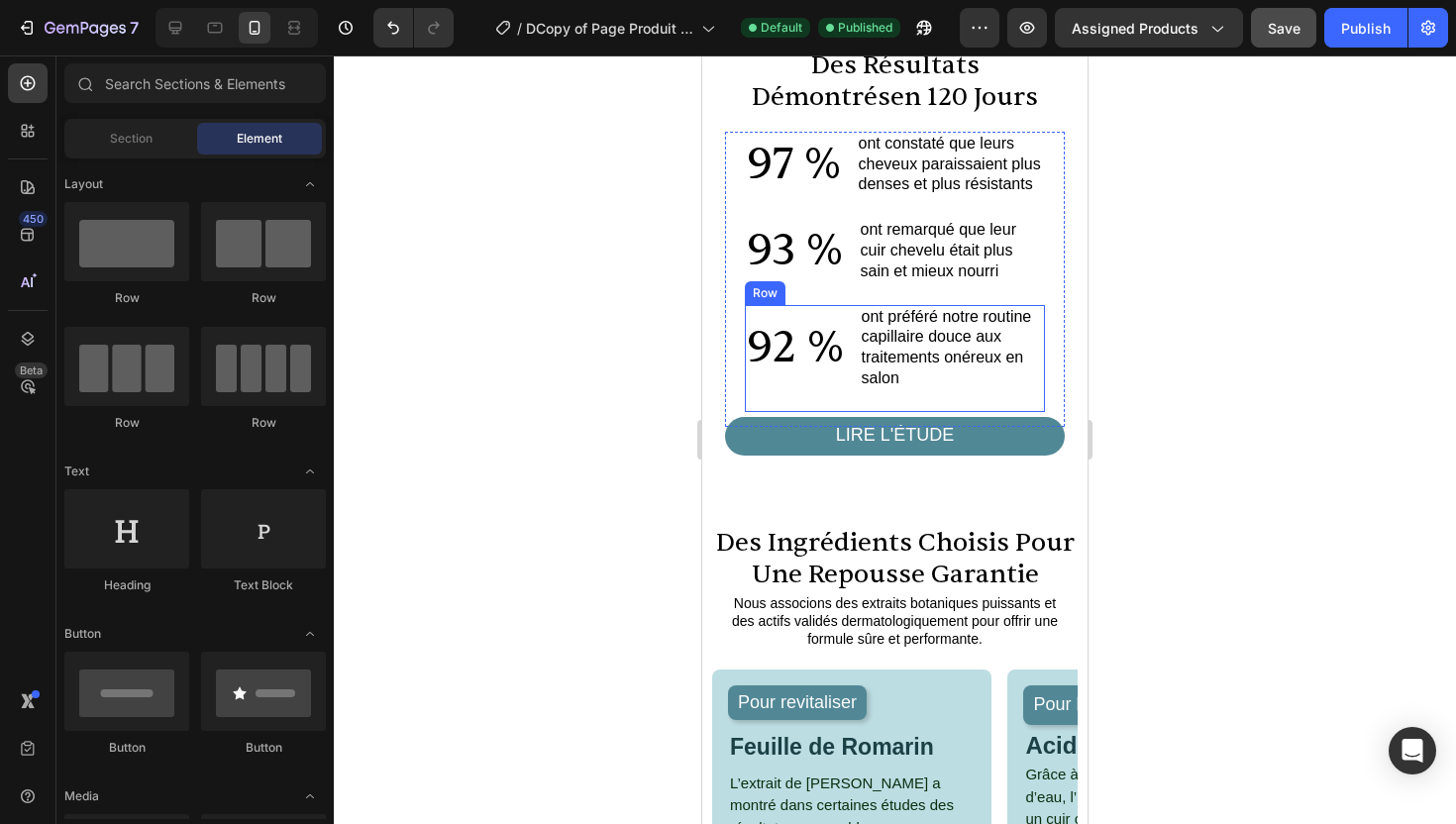
scroll to position [1423, 0]
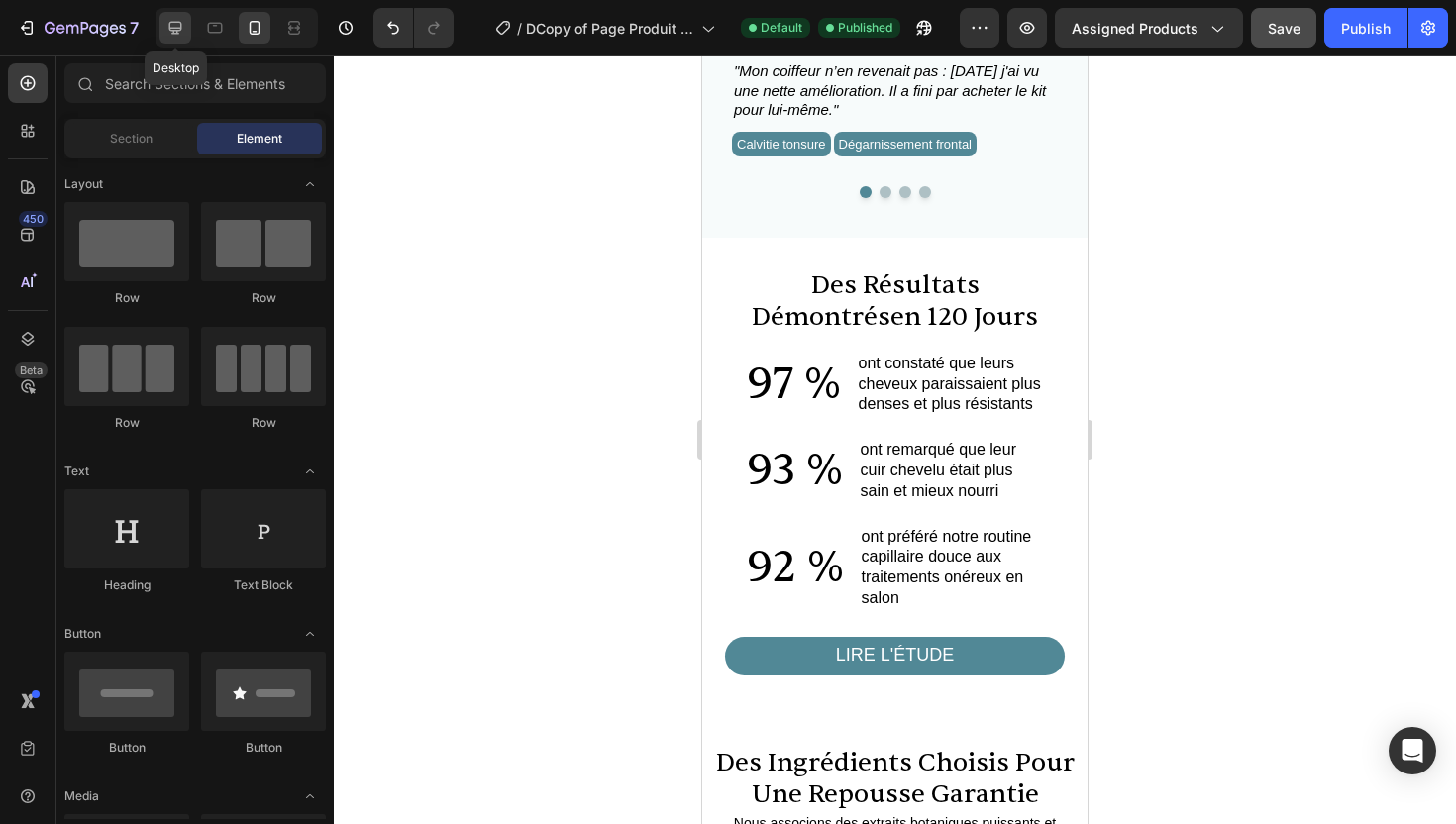
click at [188, 30] on div at bounding box center [175, 28] width 32 height 32
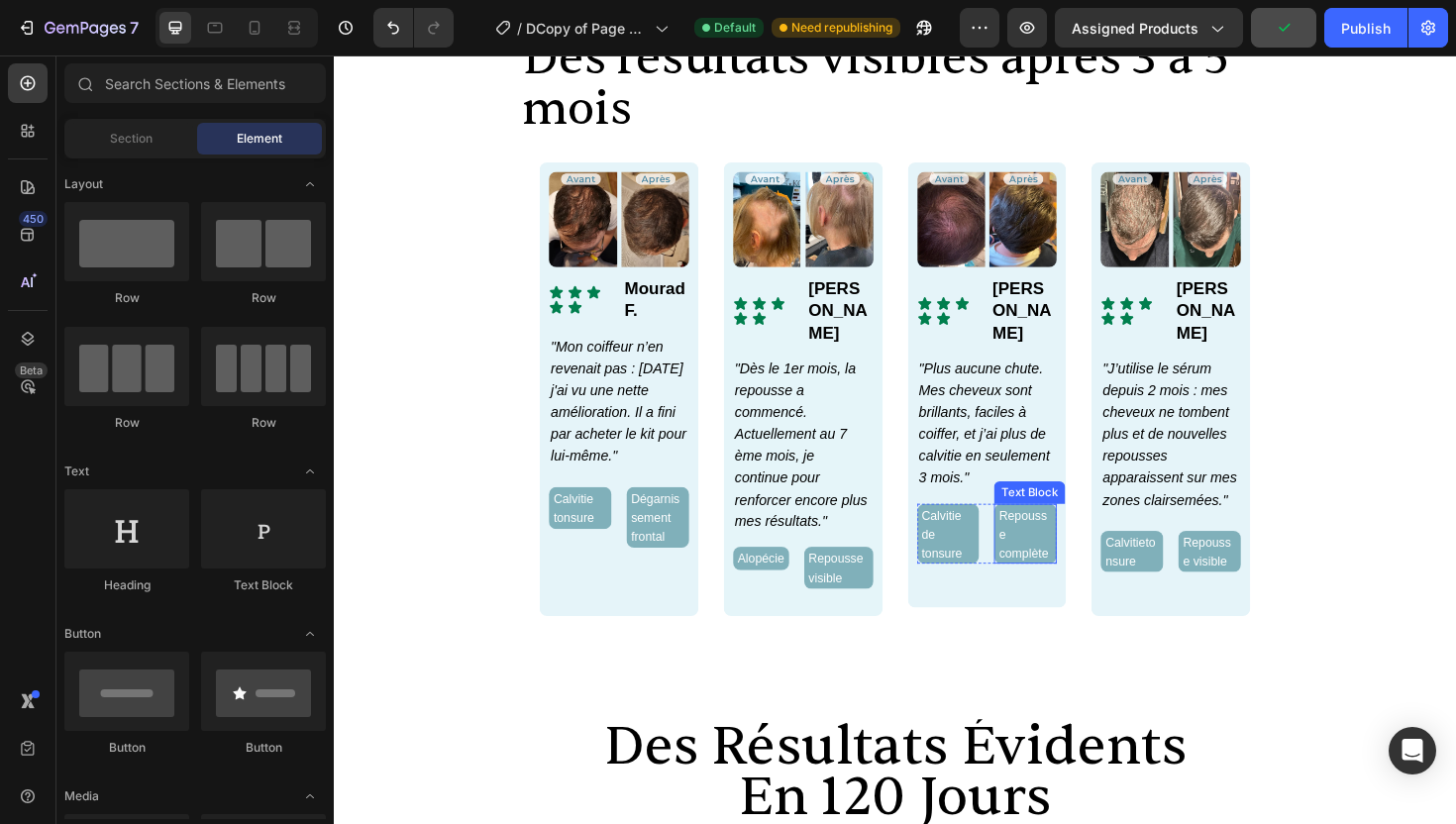
scroll to position [787, 0]
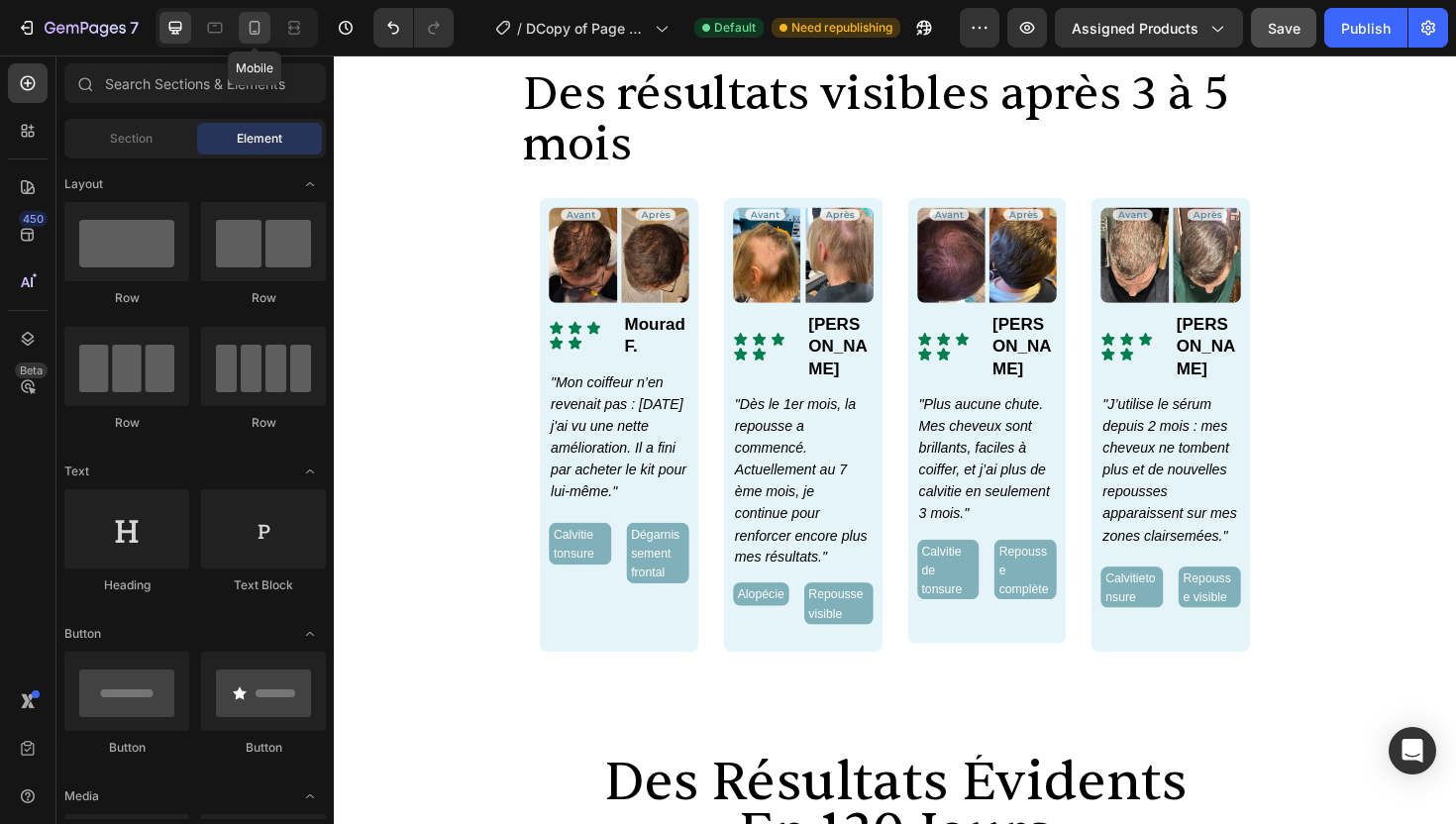
click at [246, 30] on icon at bounding box center [255, 28] width 20 height 20
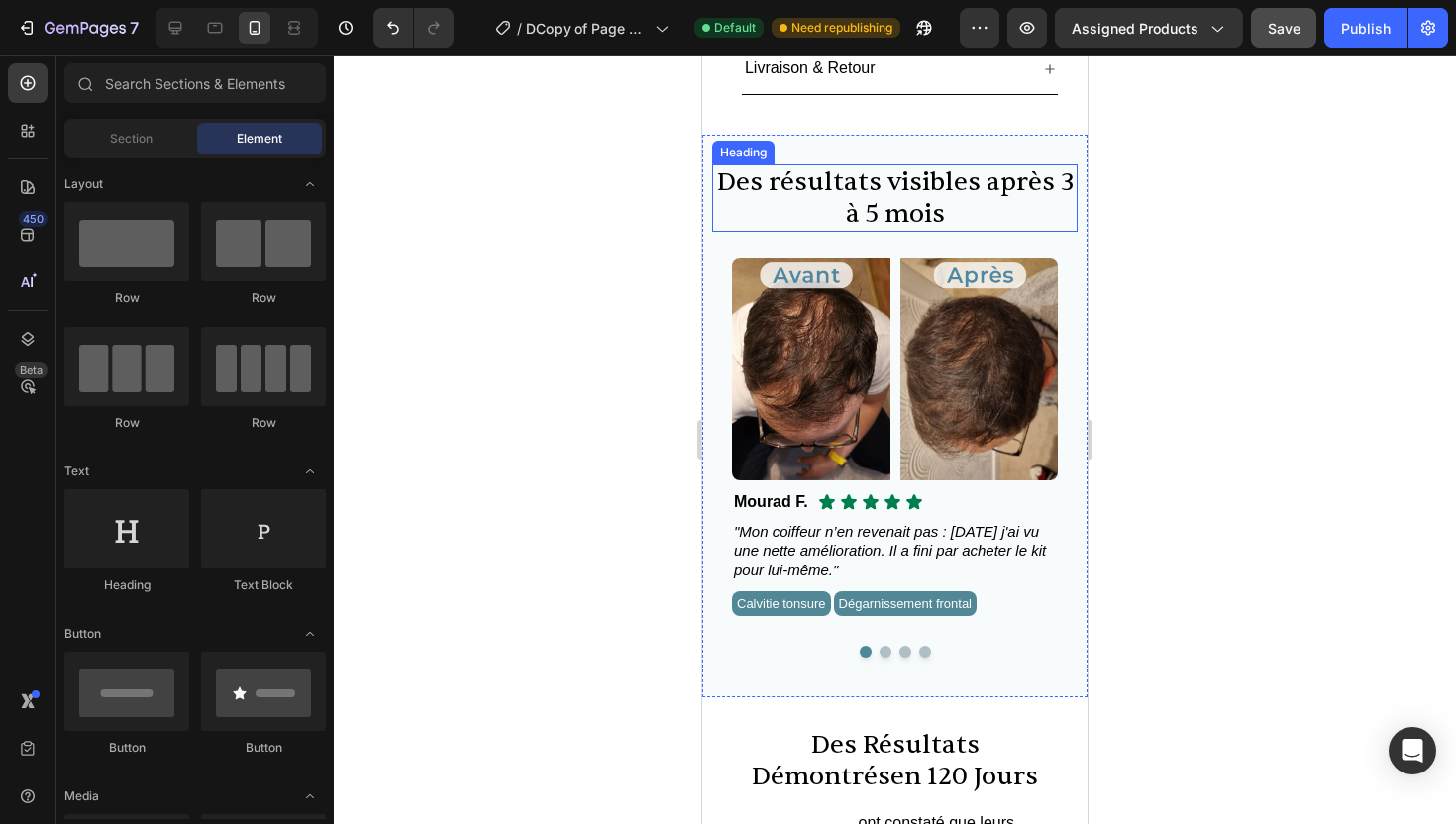
scroll to position [998, 0]
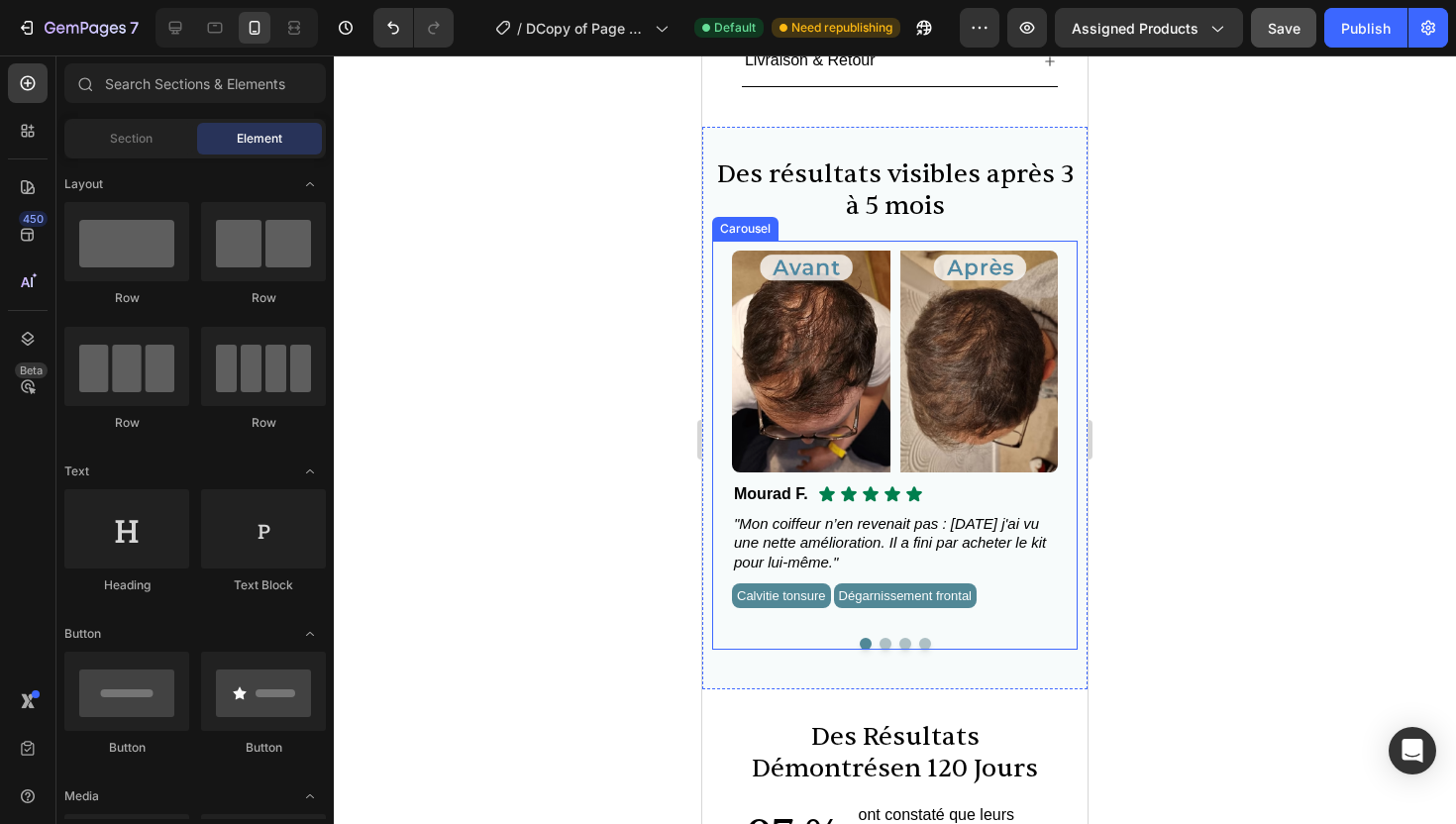
click at [883, 638] on button "Dot" at bounding box center [886, 644] width 12 height 12
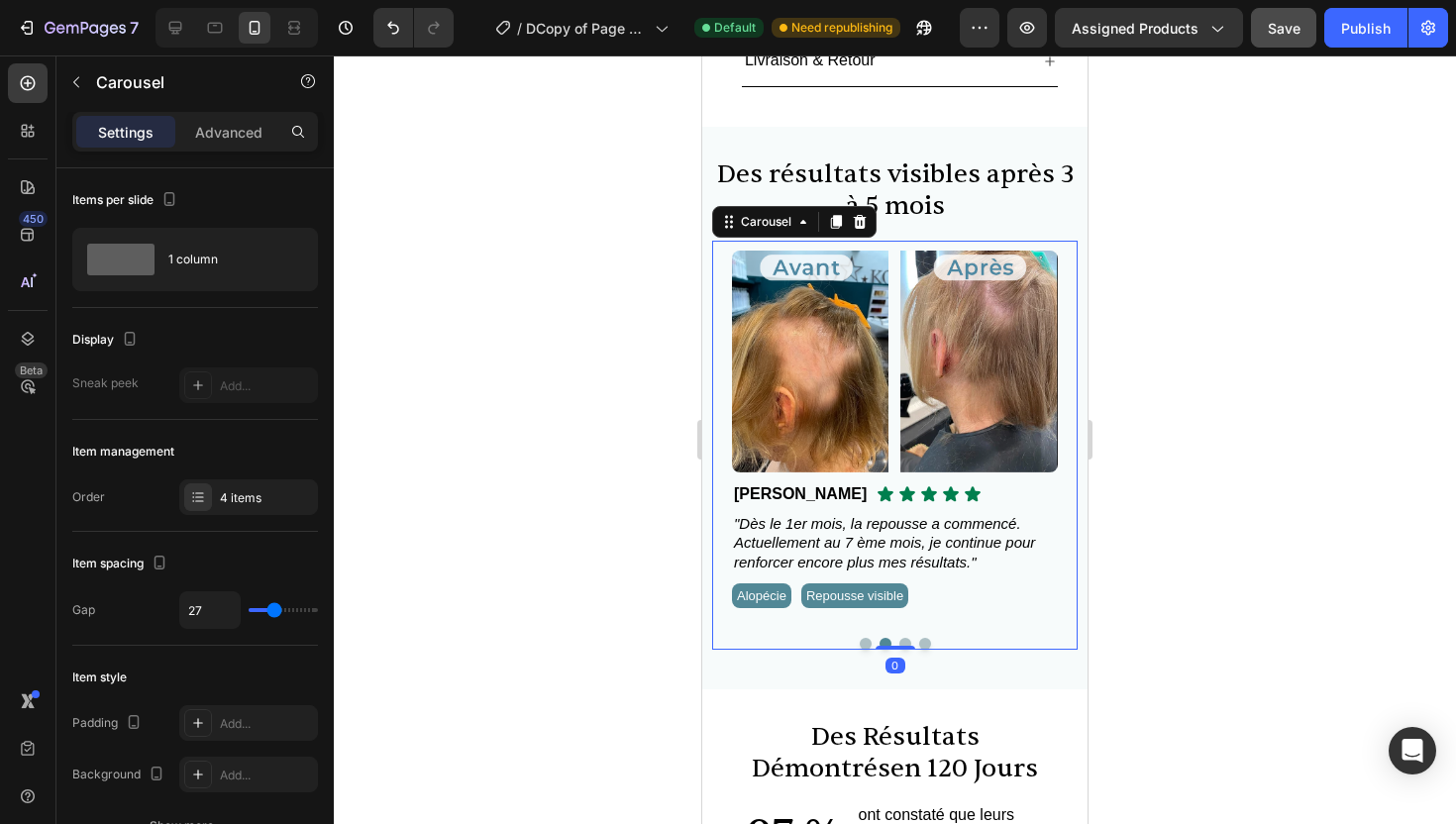
click at [905, 638] on button "Dot" at bounding box center [906, 644] width 12 height 12
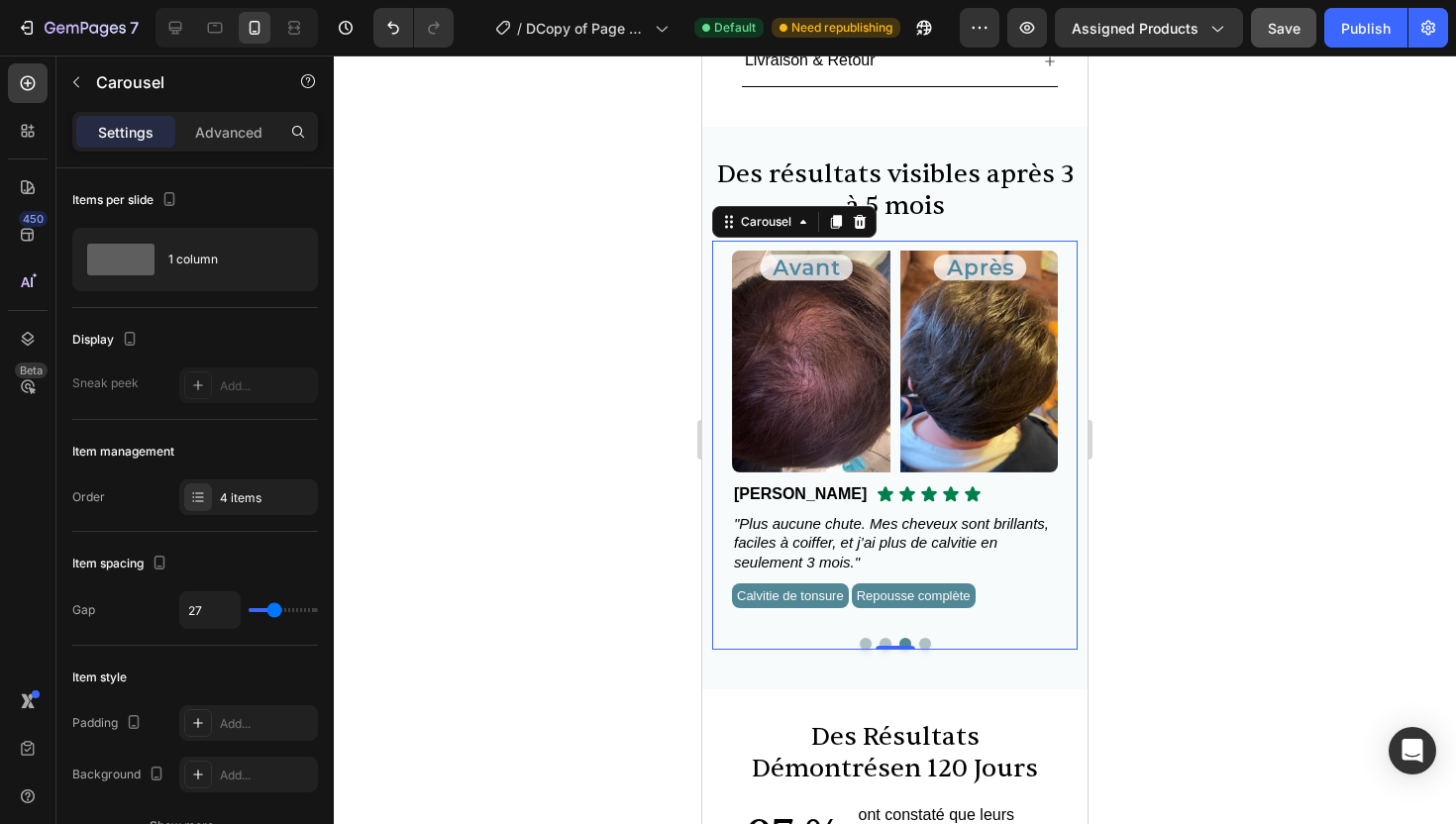
click at [926, 638] on button "Dot" at bounding box center [926, 644] width 12 height 12
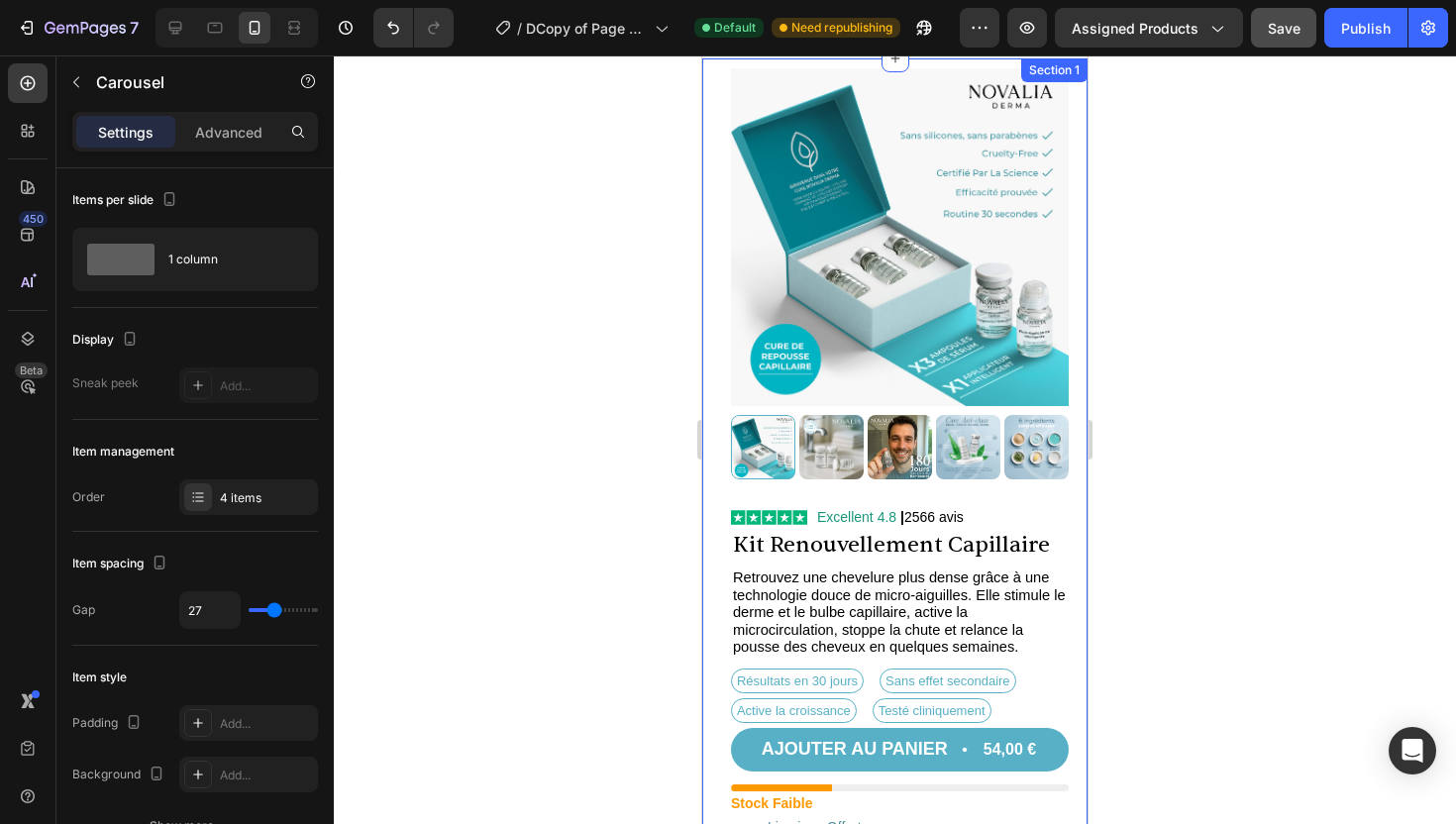
scroll to position [0, 0]
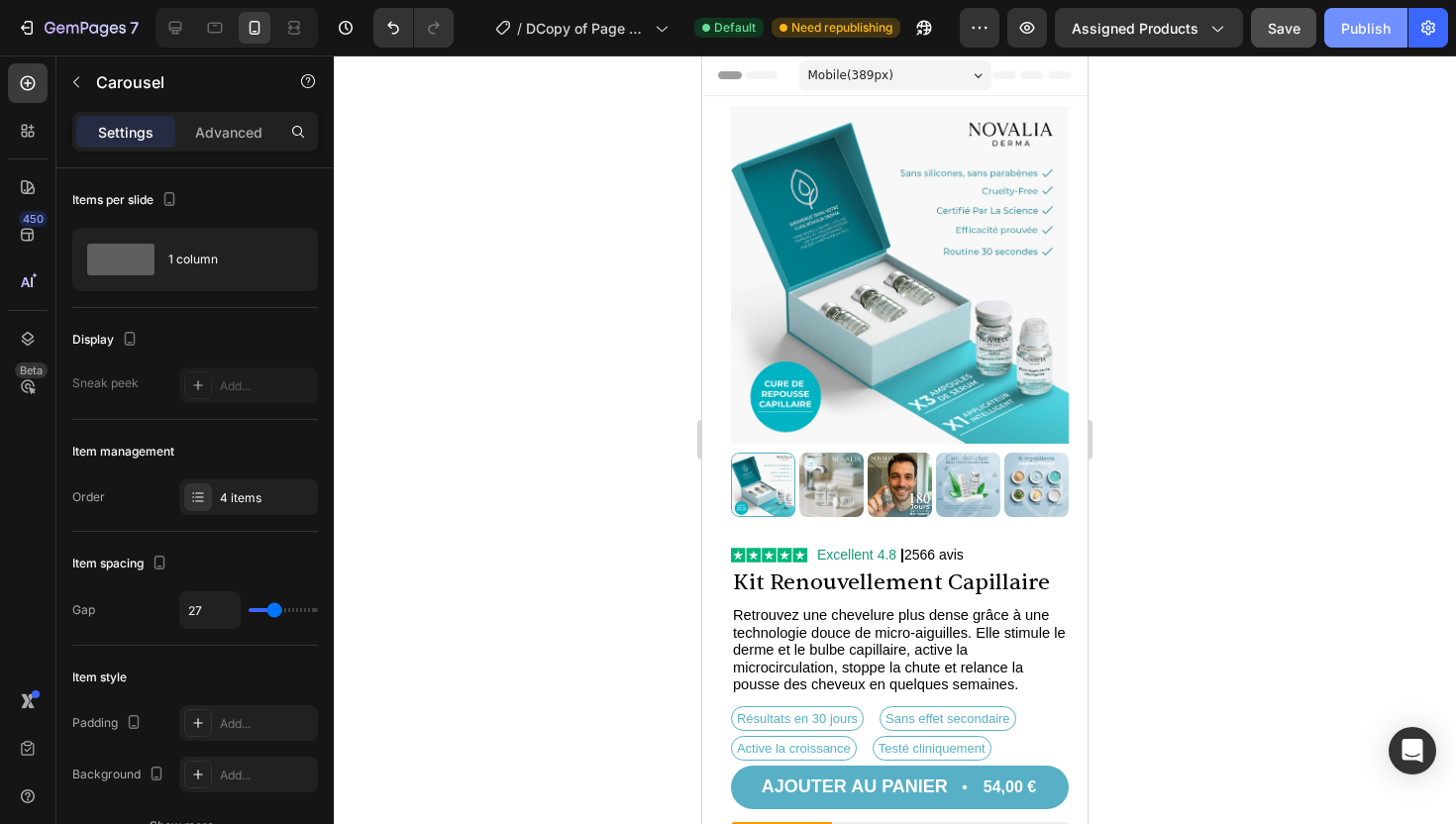
click at [1373, 35] on div "Publish" at bounding box center [1366, 28] width 50 height 21
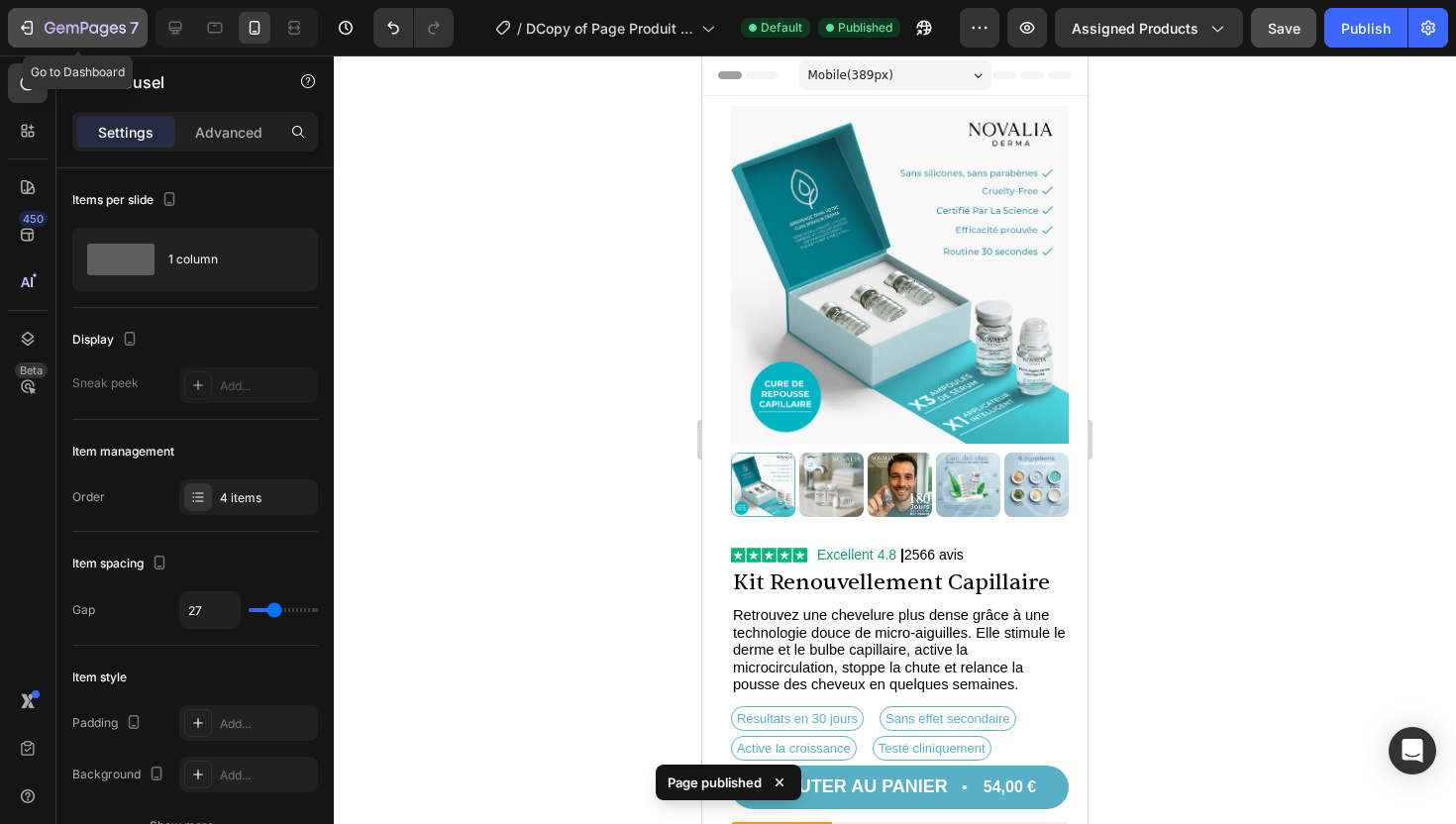
click at [22, 18] on icon "button" at bounding box center [27, 28] width 20 height 20
